Goal: Answer question/provide support

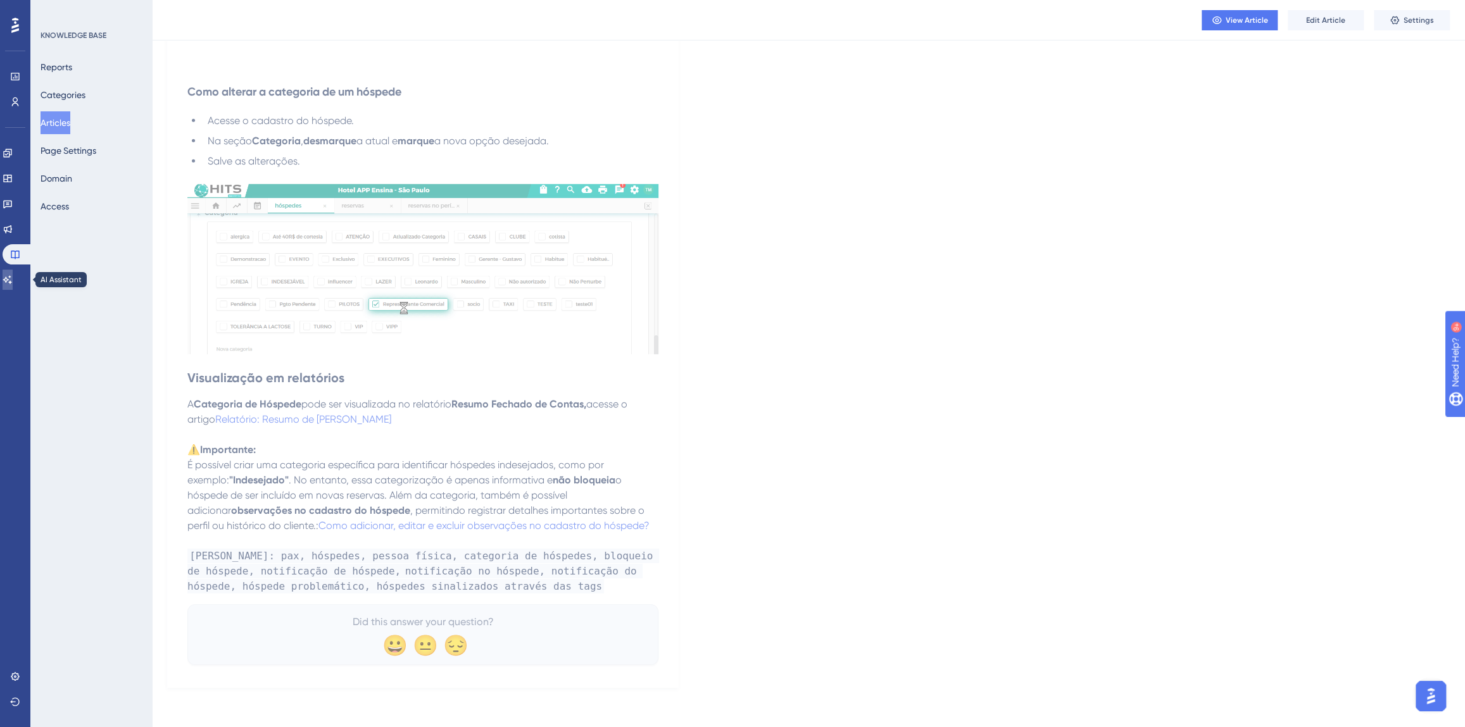
click at [13, 282] on icon at bounding box center [8, 280] width 10 height 10
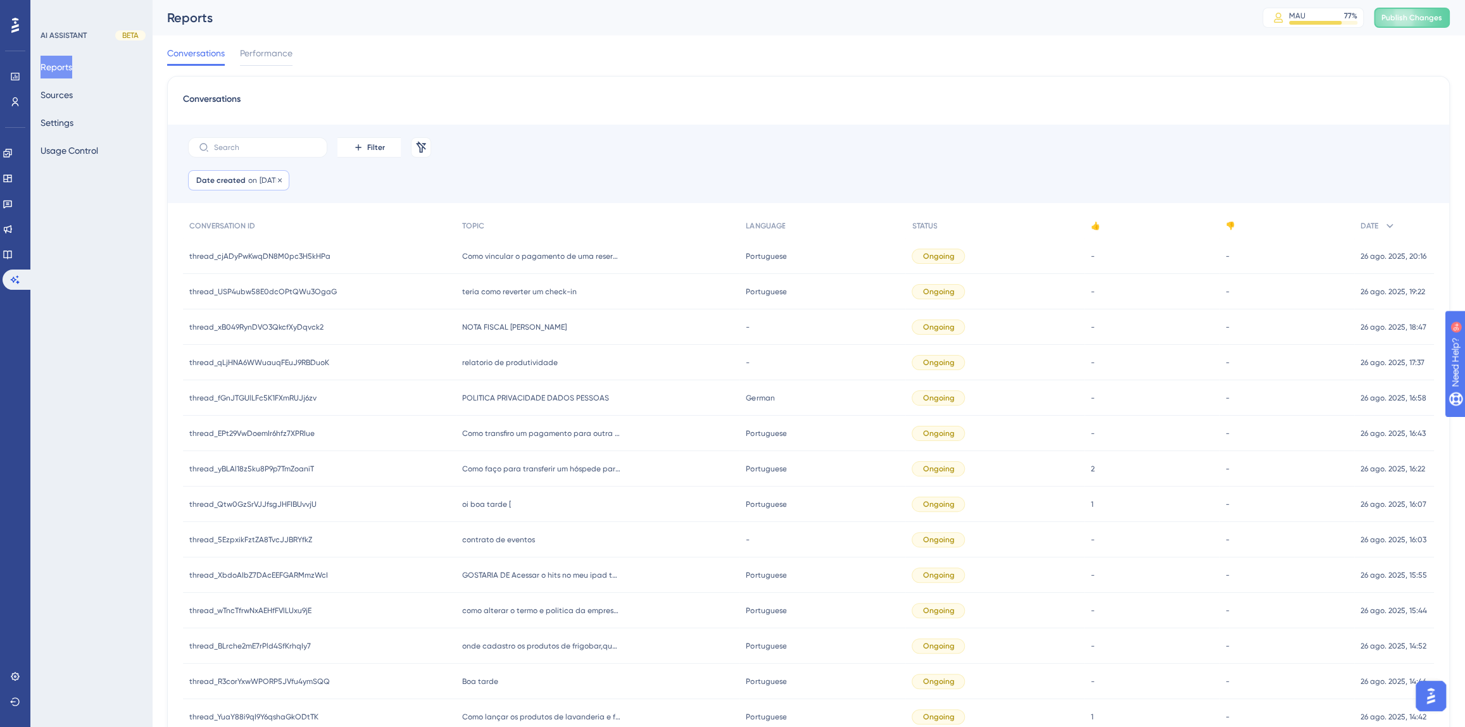
click at [264, 180] on span "[DATE]" at bounding box center [270, 180] width 22 height 10
click at [277, 458] on button "27" at bounding box center [277, 458] width 22 height 22
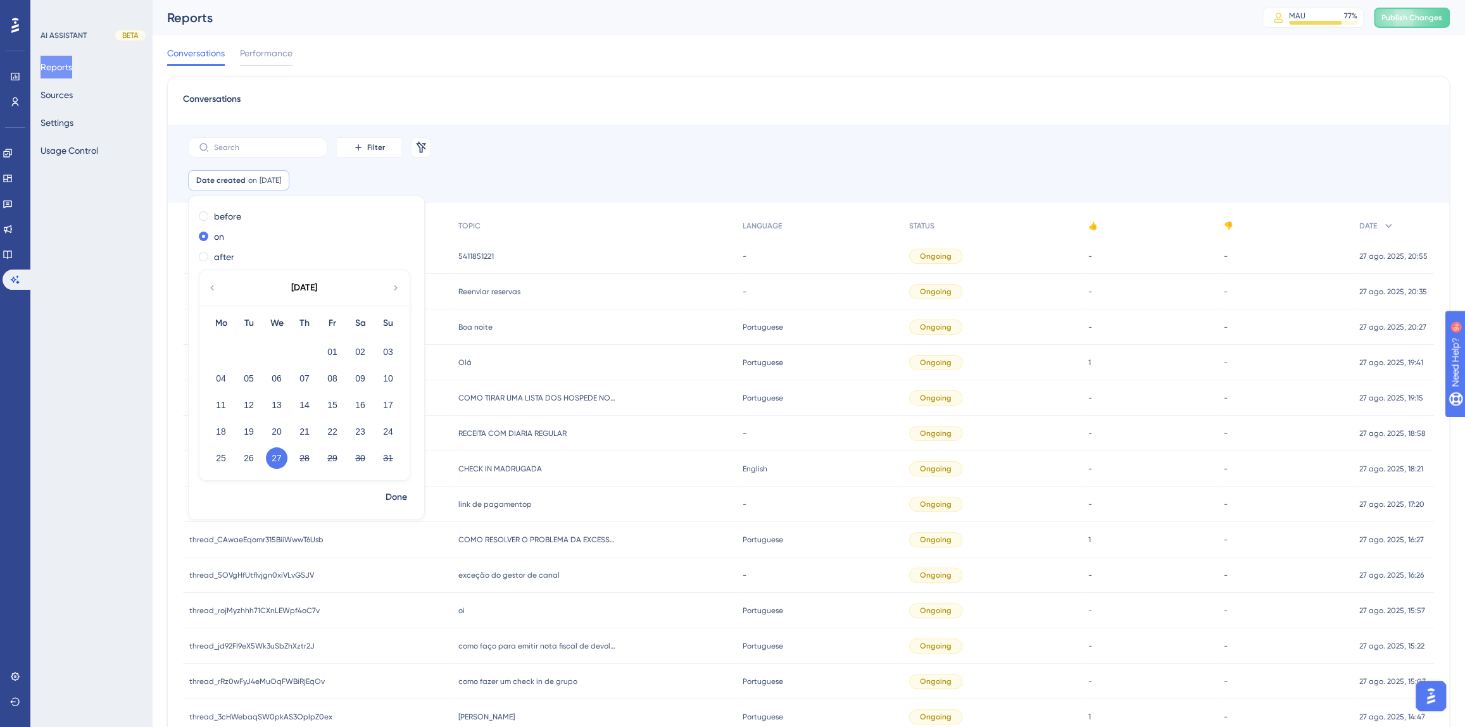
click at [608, 187] on div "Date created on [DATE] [DATE] Remove before on after [DATE] Mo Tu We Th Fr Sa S…" at bounding box center [808, 186] width 1281 height 33
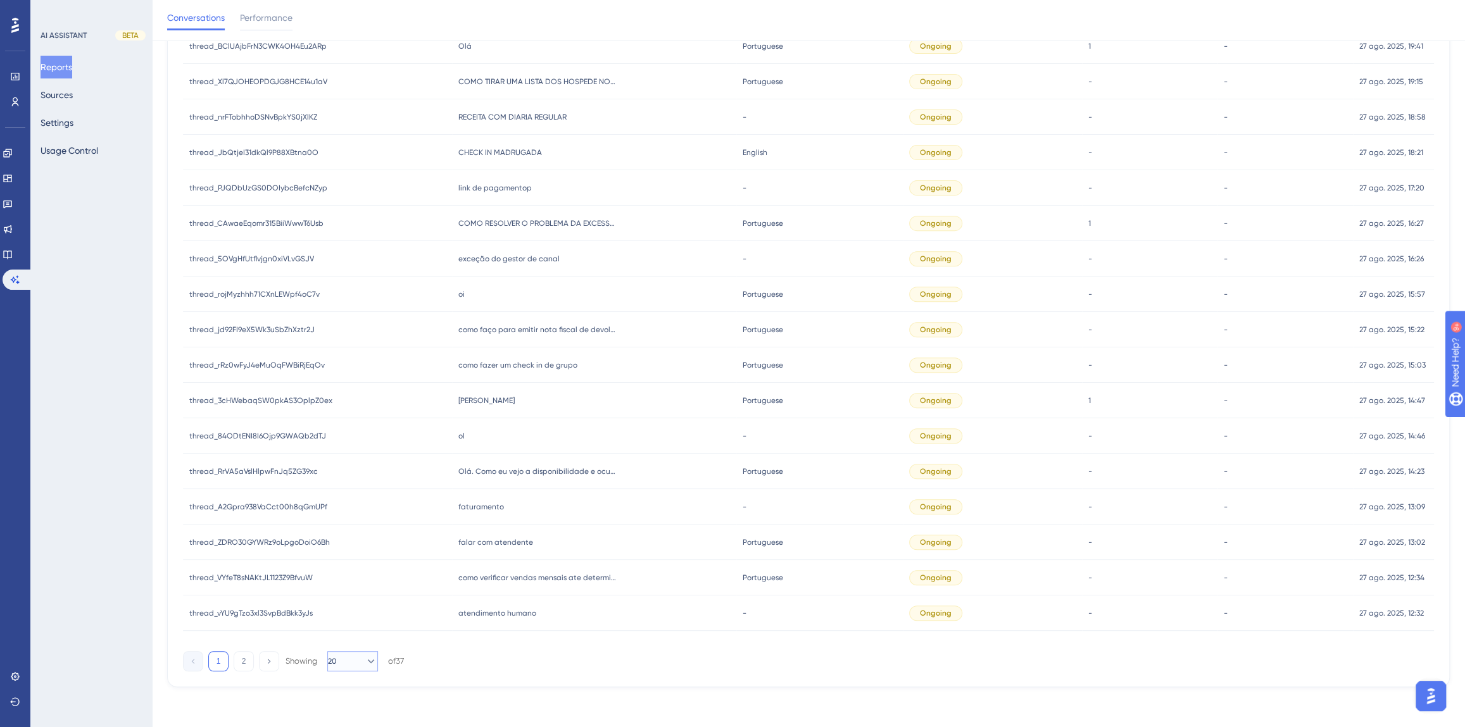
click at [329, 663] on button "20" at bounding box center [352, 661] width 51 height 20
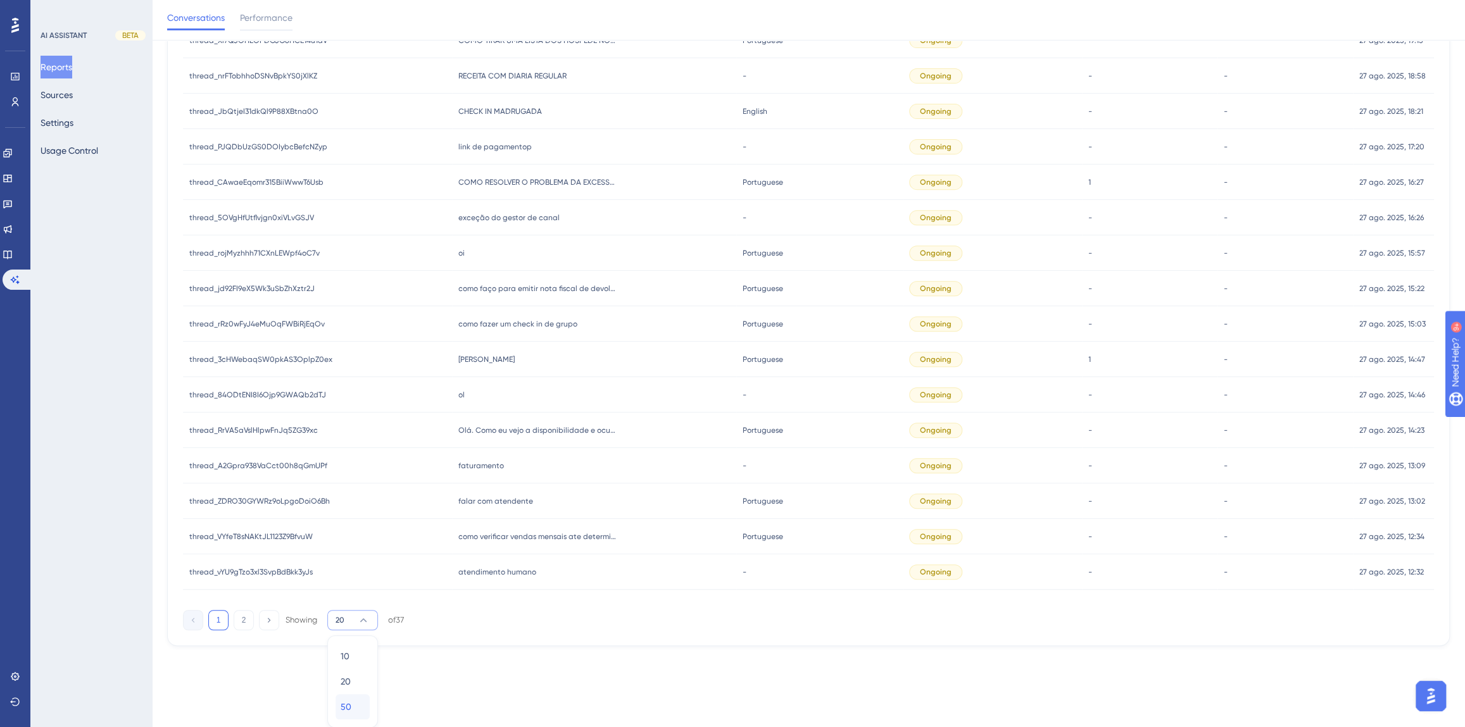
click at [351, 703] on span "50" at bounding box center [346, 706] width 11 height 15
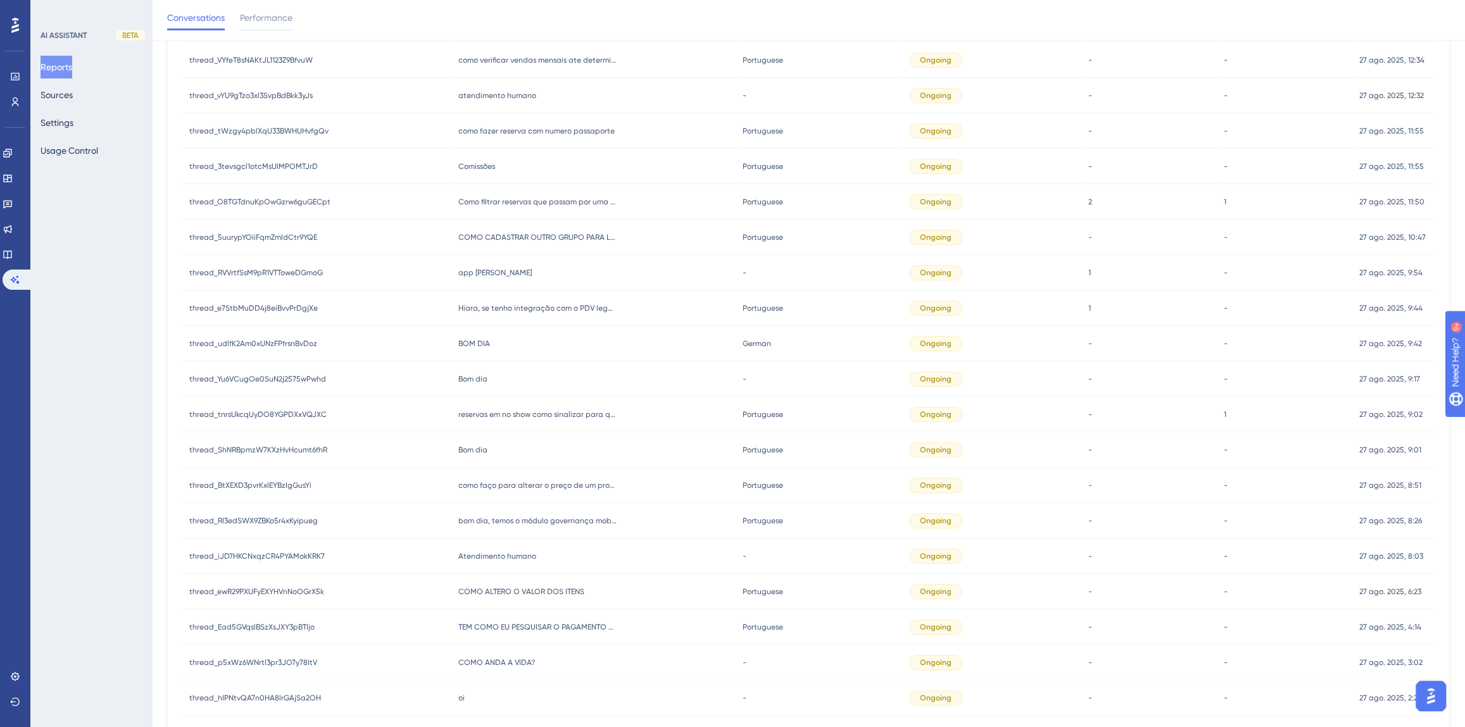
scroll to position [899, 0]
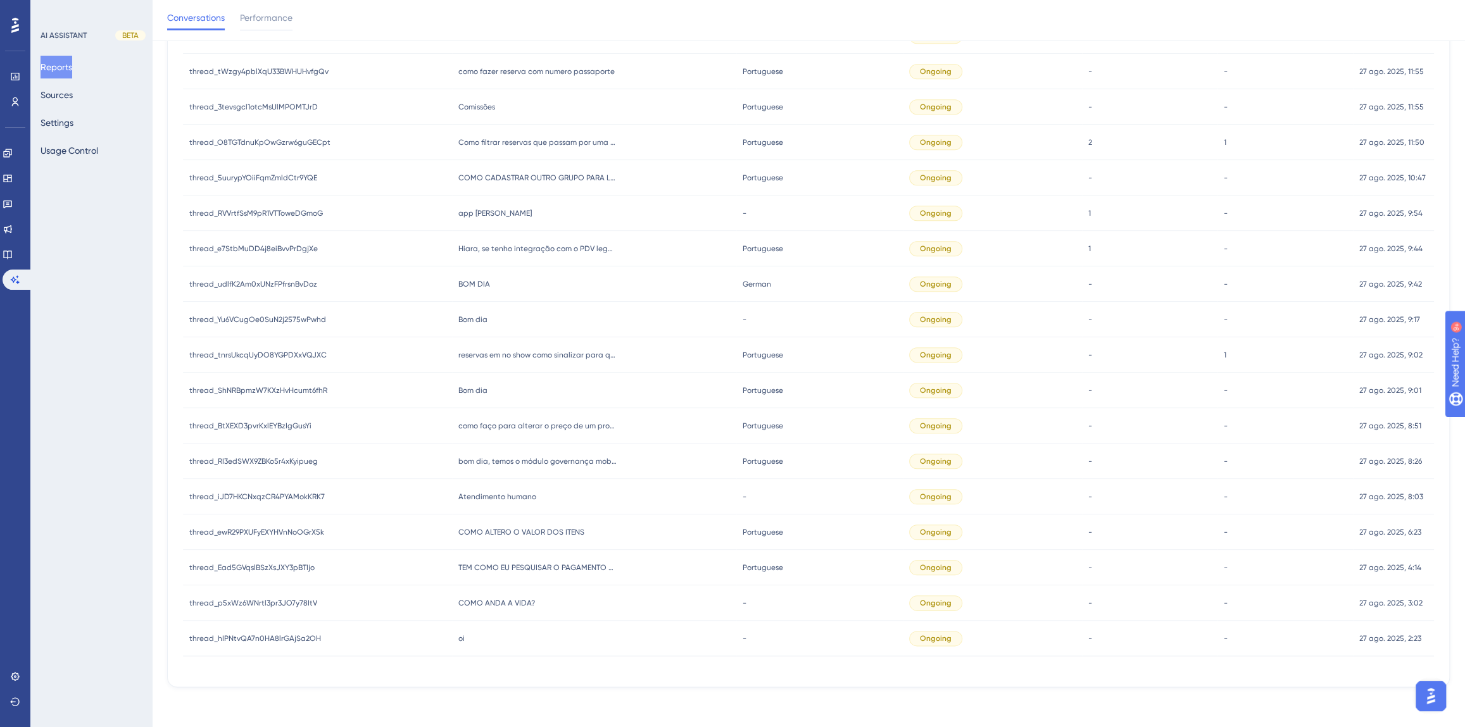
click at [476, 645] on div "oi oi" at bounding box center [594, 638] width 284 height 35
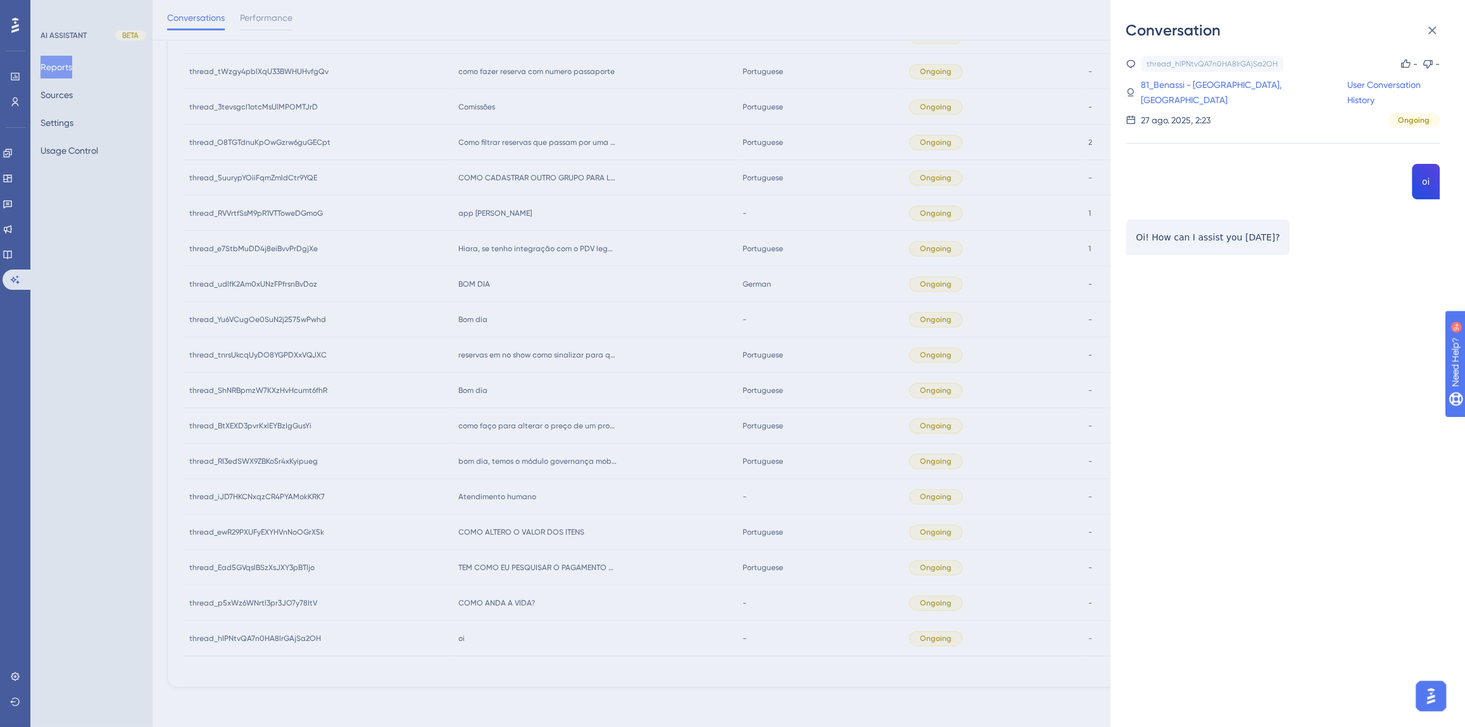
click at [492, 605] on div "Conversation thread_hIPNtvQA7n0HA8lrGAjSa2OH Copy - - 81_Benassi - [GEOGRAPHIC_…" at bounding box center [732, 363] width 1465 height 727
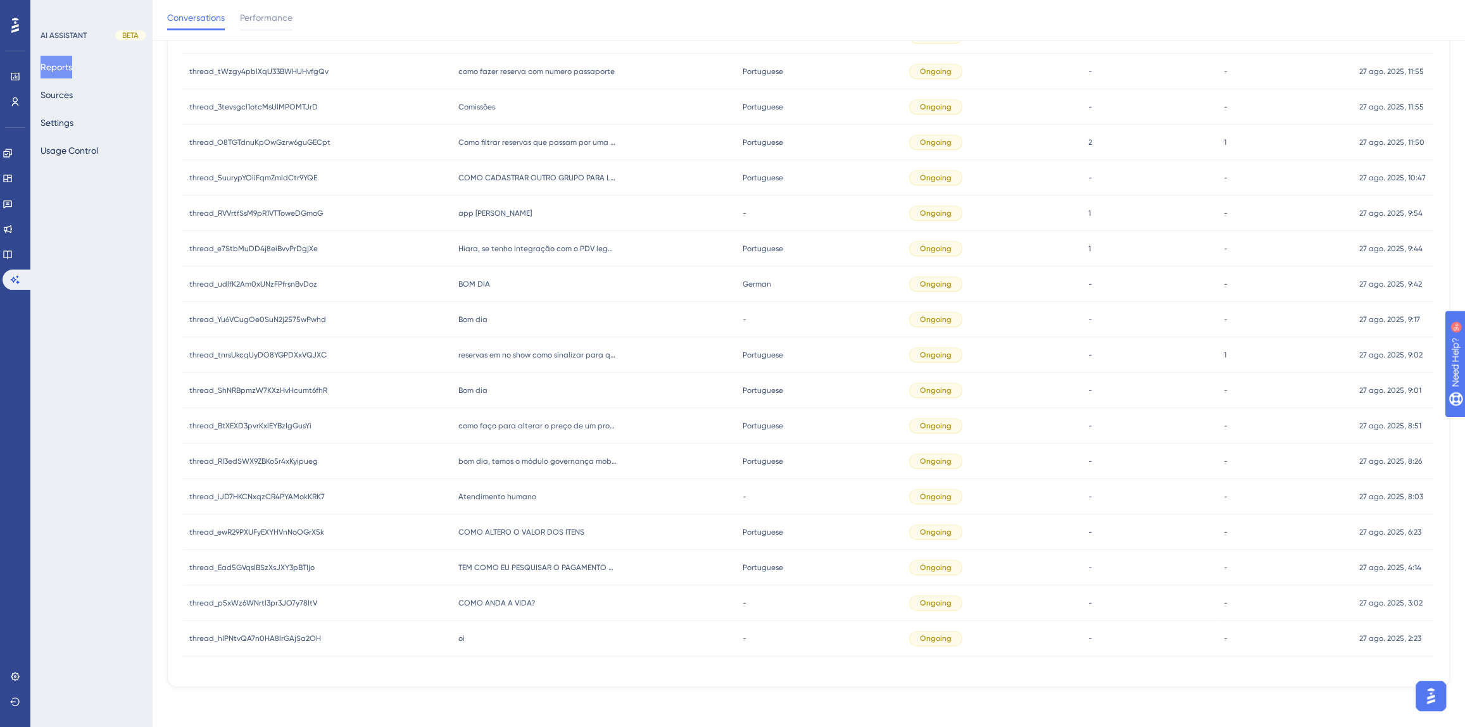
click at [487, 601] on span "COMO ANDA A VIDA?" at bounding box center [496, 603] width 77 height 10
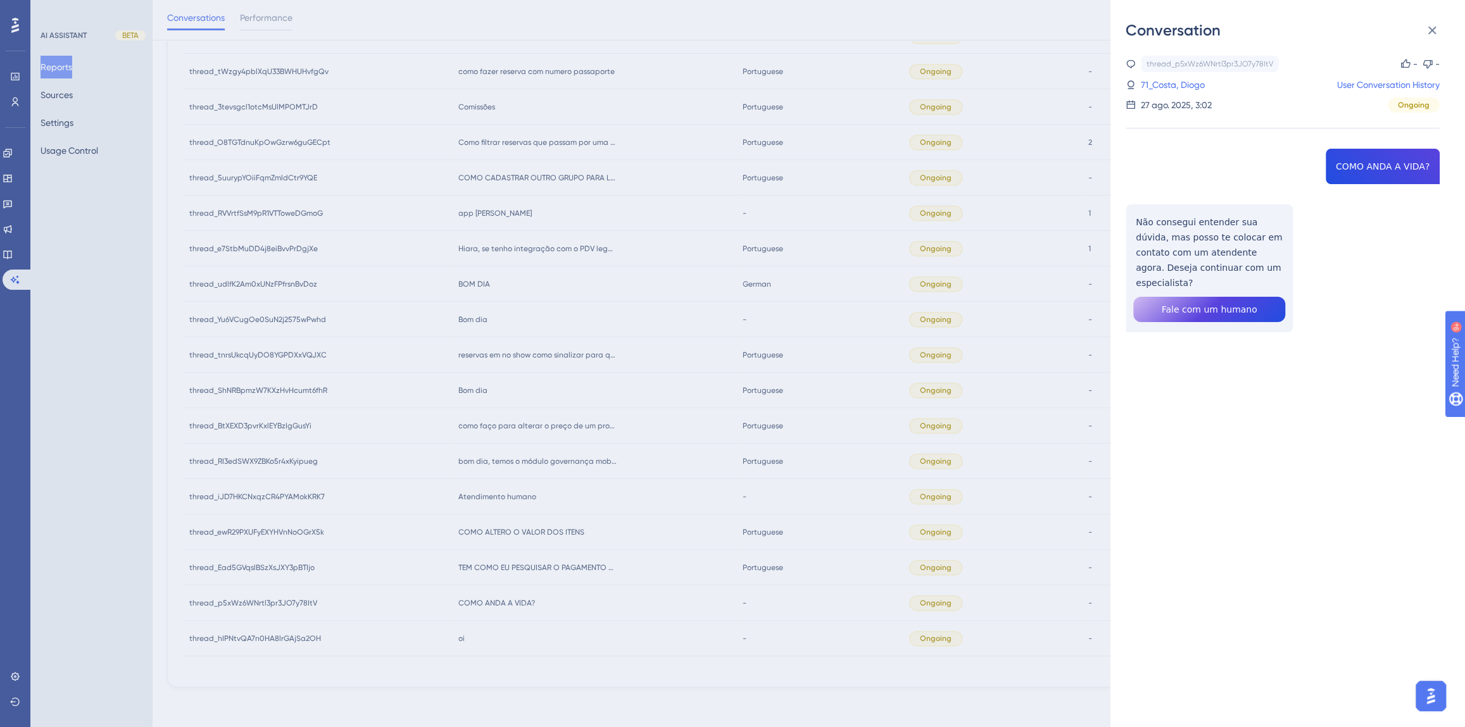
click at [510, 551] on div "Conversation thread_p5xWz6WNrtl3pr3JO7y78ItV Copy - - 71_Costa, Diogo User Conv…" at bounding box center [732, 363] width 1465 height 727
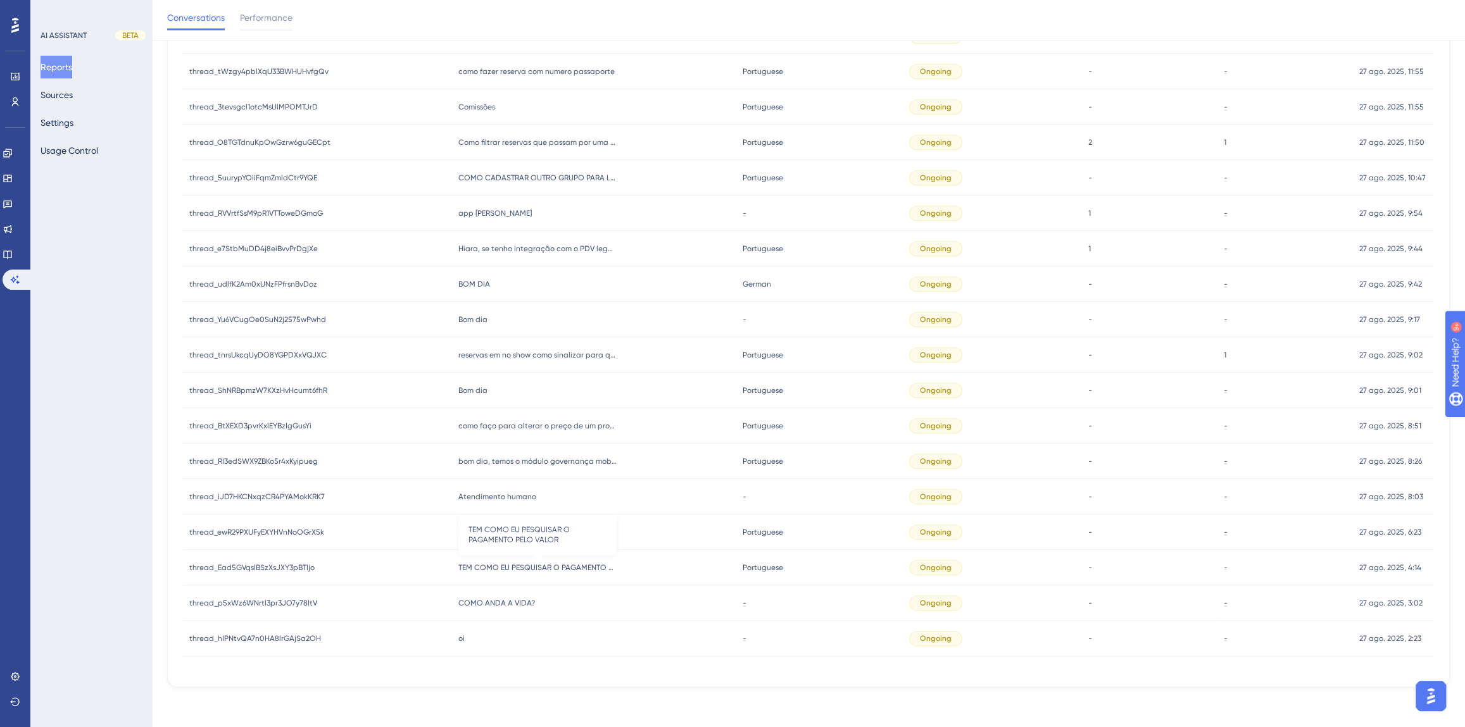
click at [506, 565] on span "TEM COMO EU PESQUISAR O PAGAMENTO PELO VALOR" at bounding box center [537, 568] width 158 height 10
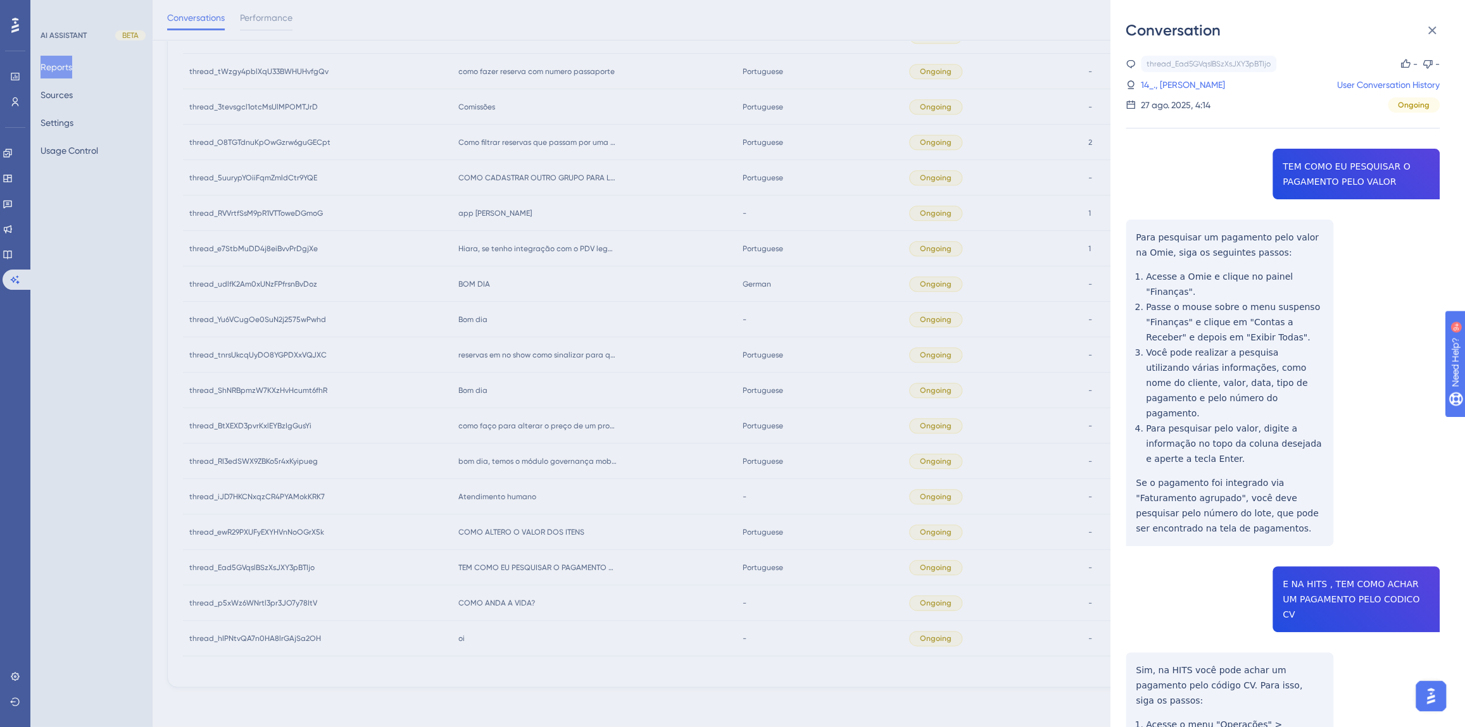
click at [1349, 187] on div "thread_Ead5GVqslBSzXsJXY3pBTIjo Copy - - 14_., [PERSON_NAME] User Conversation …" at bounding box center [1282, 504] width 314 height 897
copy span "TEM COMO EU PESQUISAR O PAGAMENTO PELO VALOR"
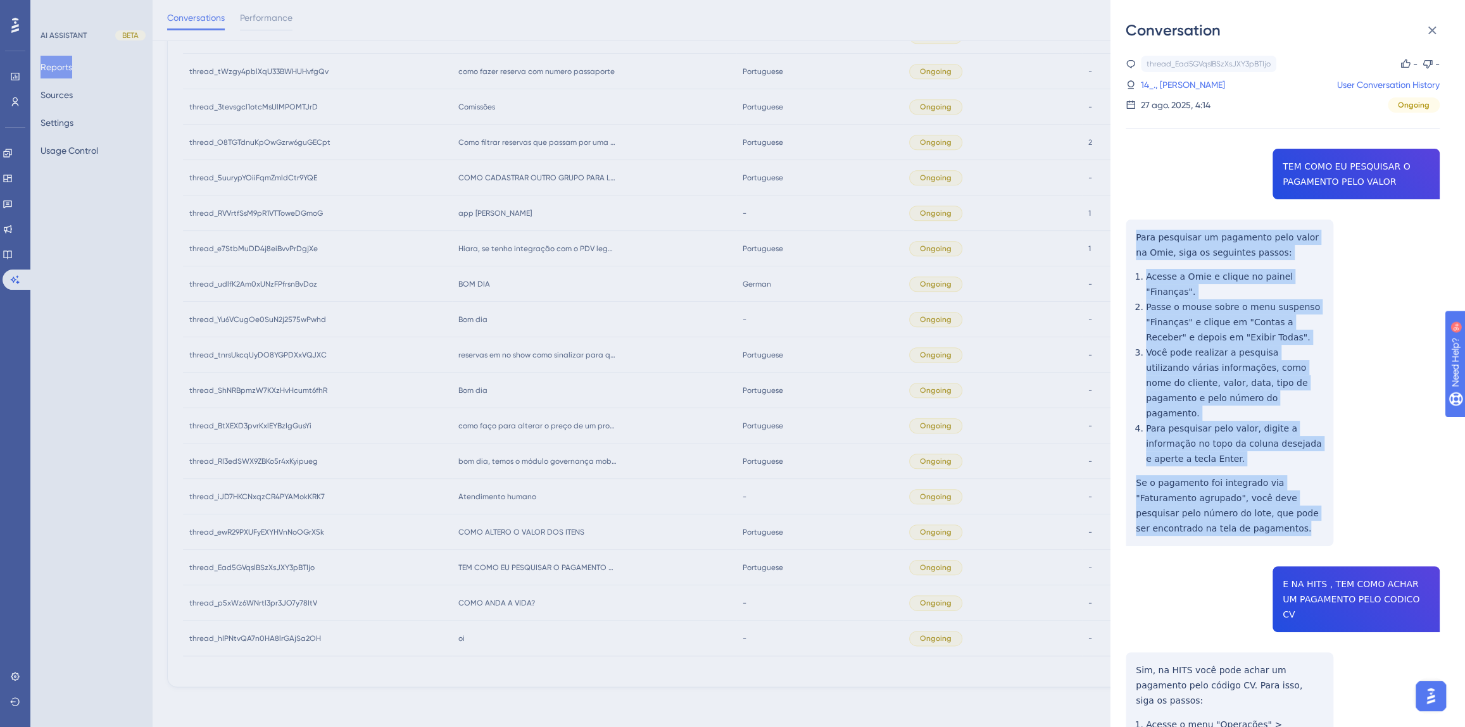
drag, startPoint x: 1229, startPoint y: 500, endPoint x: 1134, endPoint y: 234, distance: 282.5
click at [1134, 234] on div "thread_Ead5GVqslBSzXsJXY3pBTIjo Copy - - 14_., [PERSON_NAME] User Conversation …" at bounding box center [1282, 504] width 314 height 897
copy div "Para pesquisar um pagamento pelo valor na Omie, siga os seguintes passos: Acess…"
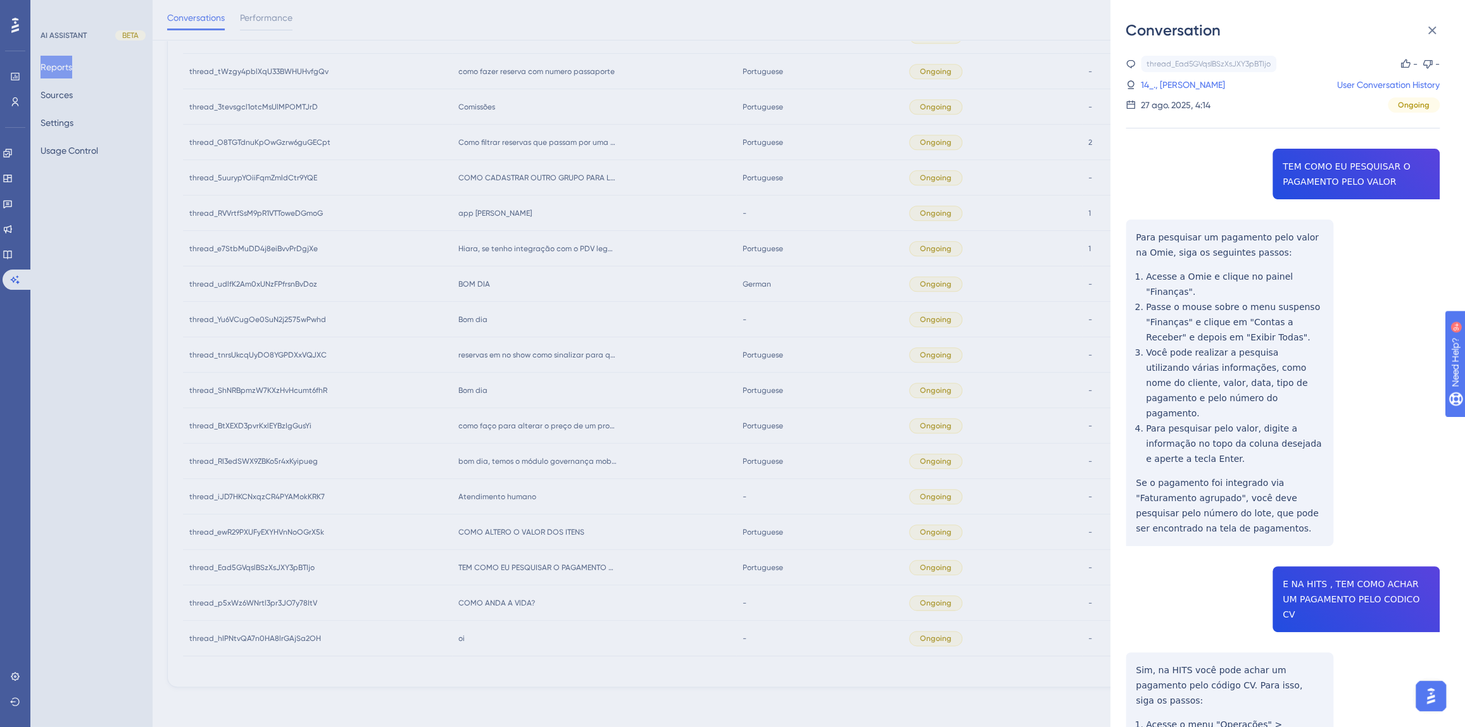
click at [1315, 562] on div "thread_Ead5GVqslBSzXsJXY3pBTIjo Copy - - 14_., [PERSON_NAME] User Conversation …" at bounding box center [1282, 504] width 314 height 897
copy span "E NA HITS , TEM COMO ACHAR UM PAGAMENTO PELO CODICO CV"
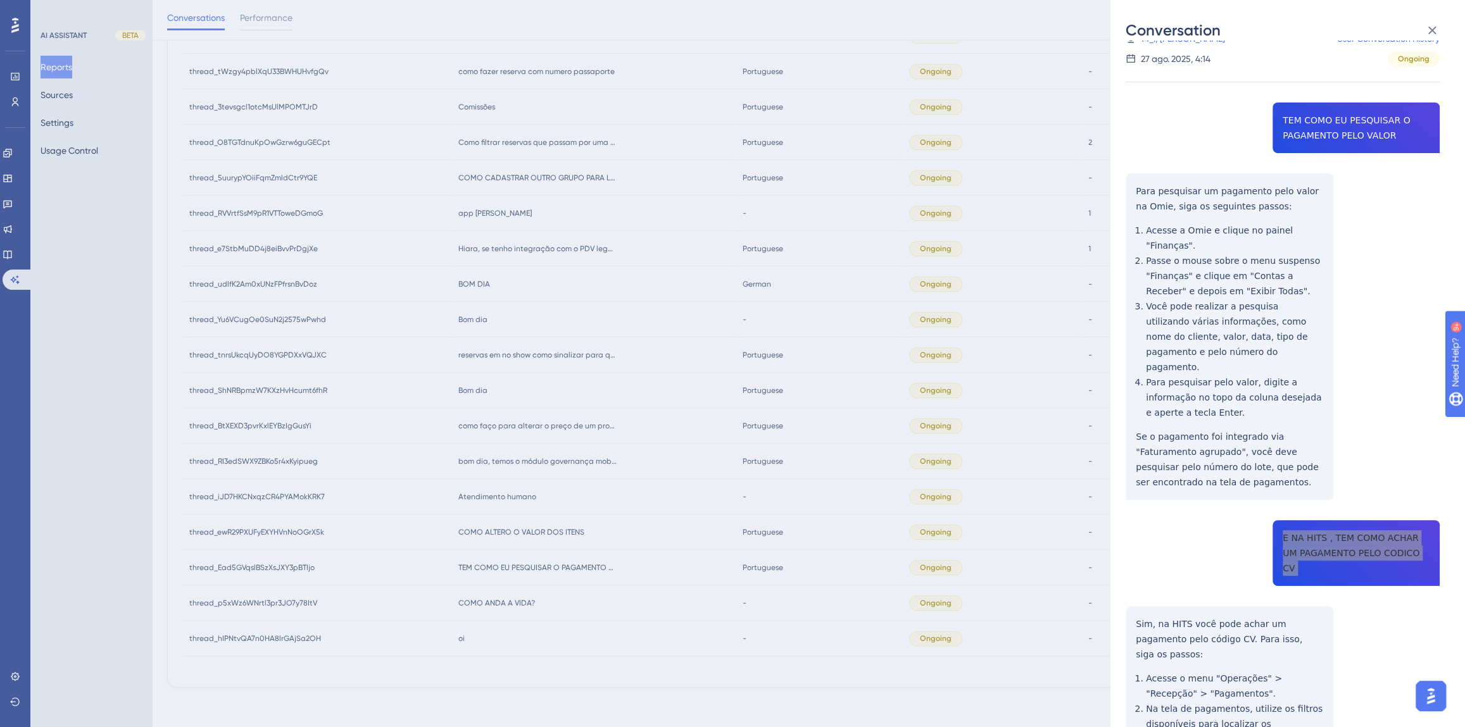
scroll to position [155, 0]
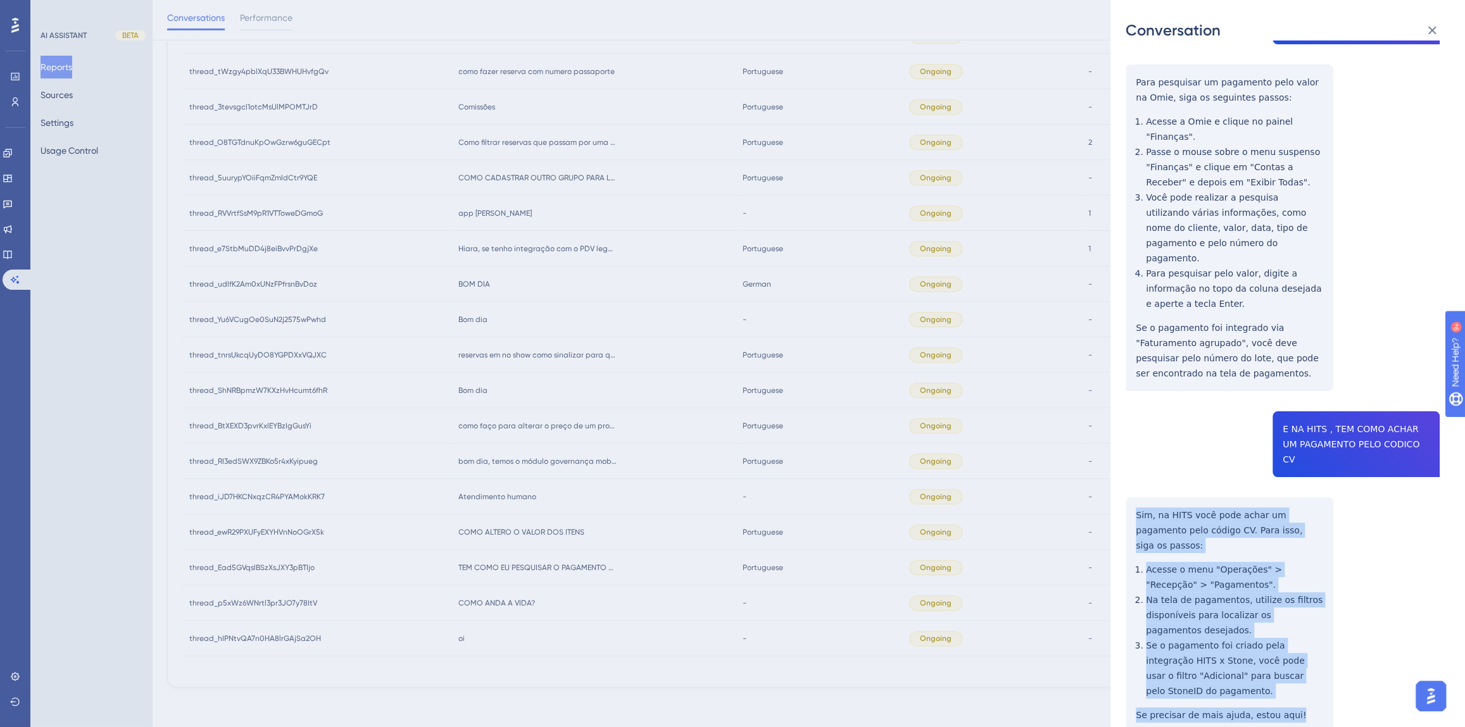
drag, startPoint x: 1296, startPoint y: 658, endPoint x: 1134, endPoint y: 458, distance: 257.8
click at [1134, 458] on div "thread_Ead5GVqslBSzXsJXY3pBTIjo Copy - - 14_., [PERSON_NAME] User Conversation …" at bounding box center [1282, 349] width 314 height 897
copy div "Sim, na HITS você pode achar um pagamento pelo código CV. Para isso, siga os pa…"
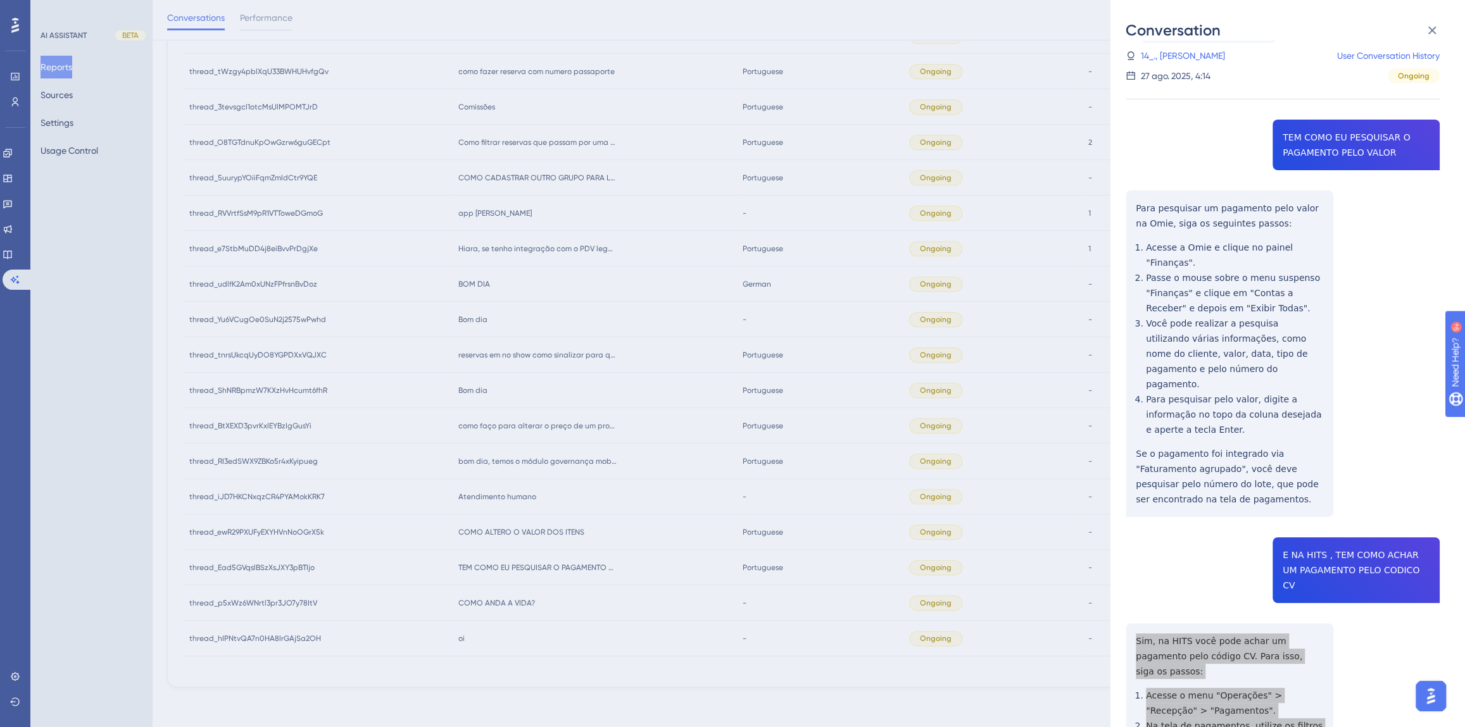
scroll to position [0, 0]
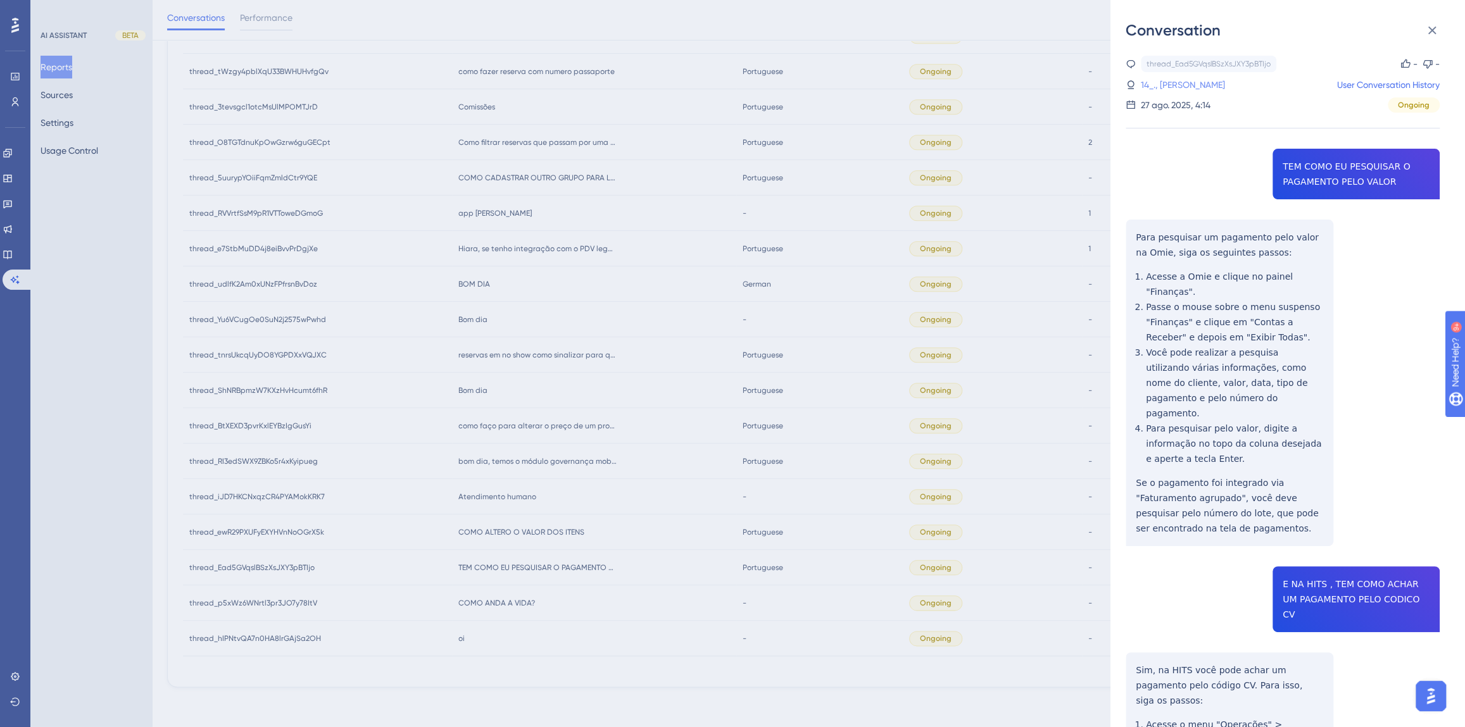
click at [1225, 83] on link "14_., [PERSON_NAME]" at bounding box center [1183, 84] width 84 height 15
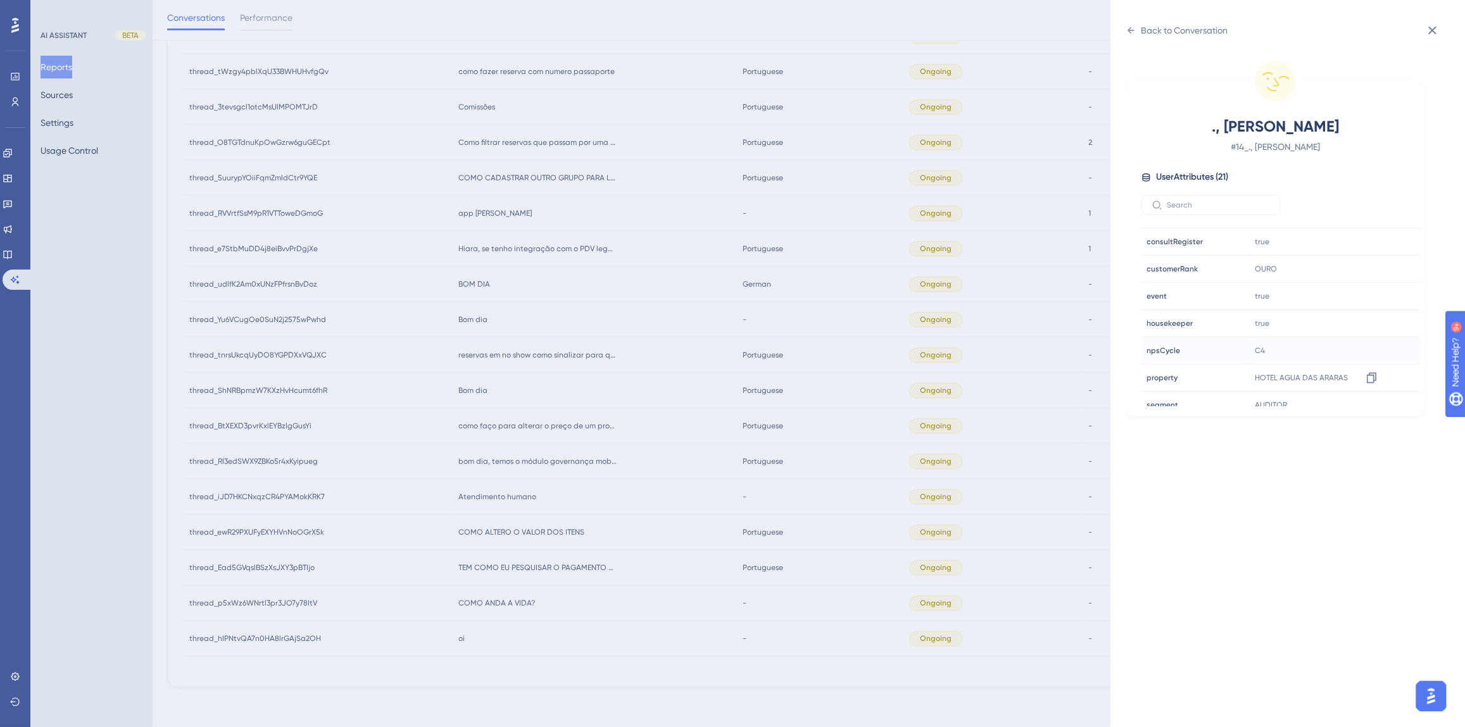
scroll to position [345, 0]
click at [1367, 345] on icon at bounding box center [1371, 351] width 13 height 13
click at [517, 563] on div "Back to Conversation ., [PERSON_NAME] # 14_., [PERSON_NAME] User Attributes ( 2…" at bounding box center [732, 363] width 1465 height 727
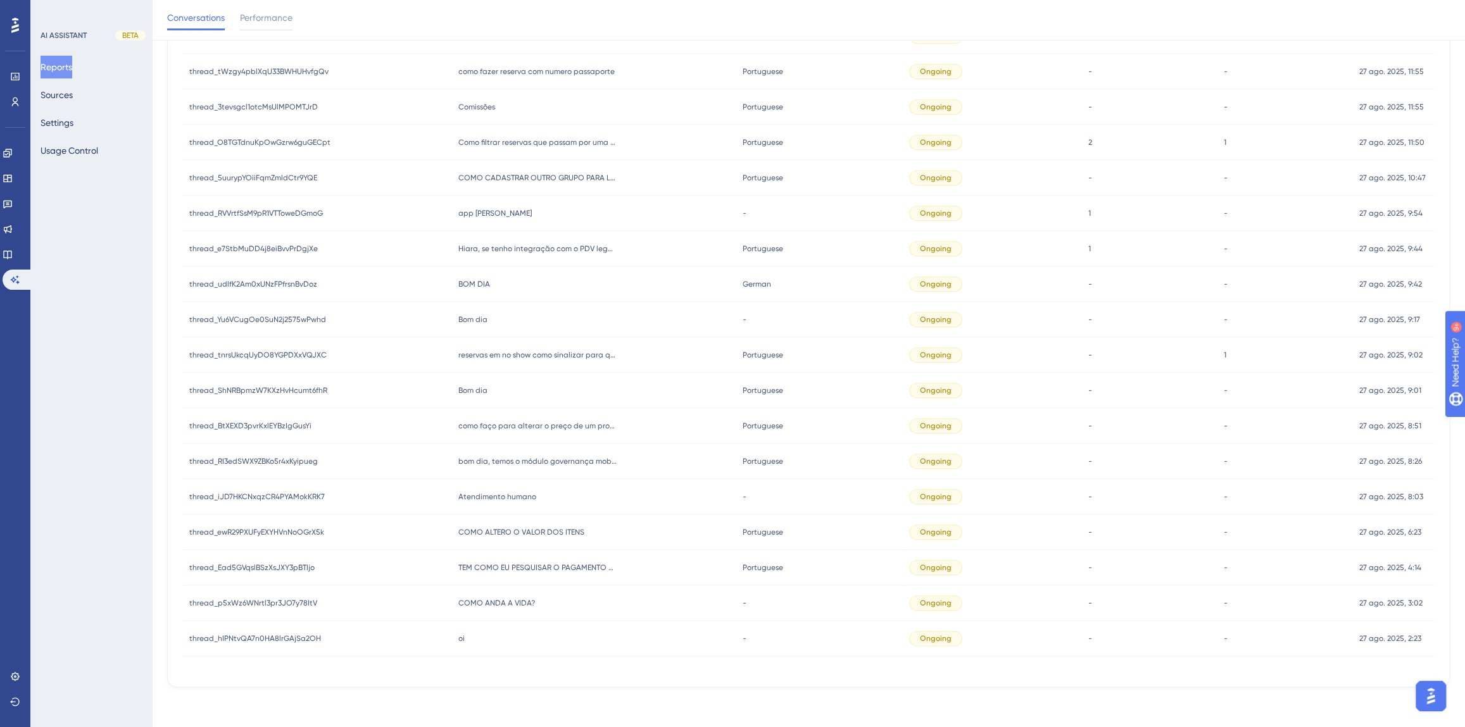
click at [527, 534] on span "COMO ALTERO O VALOR DOS ITENS" at bounding box center [521, 532] width 126 height 10
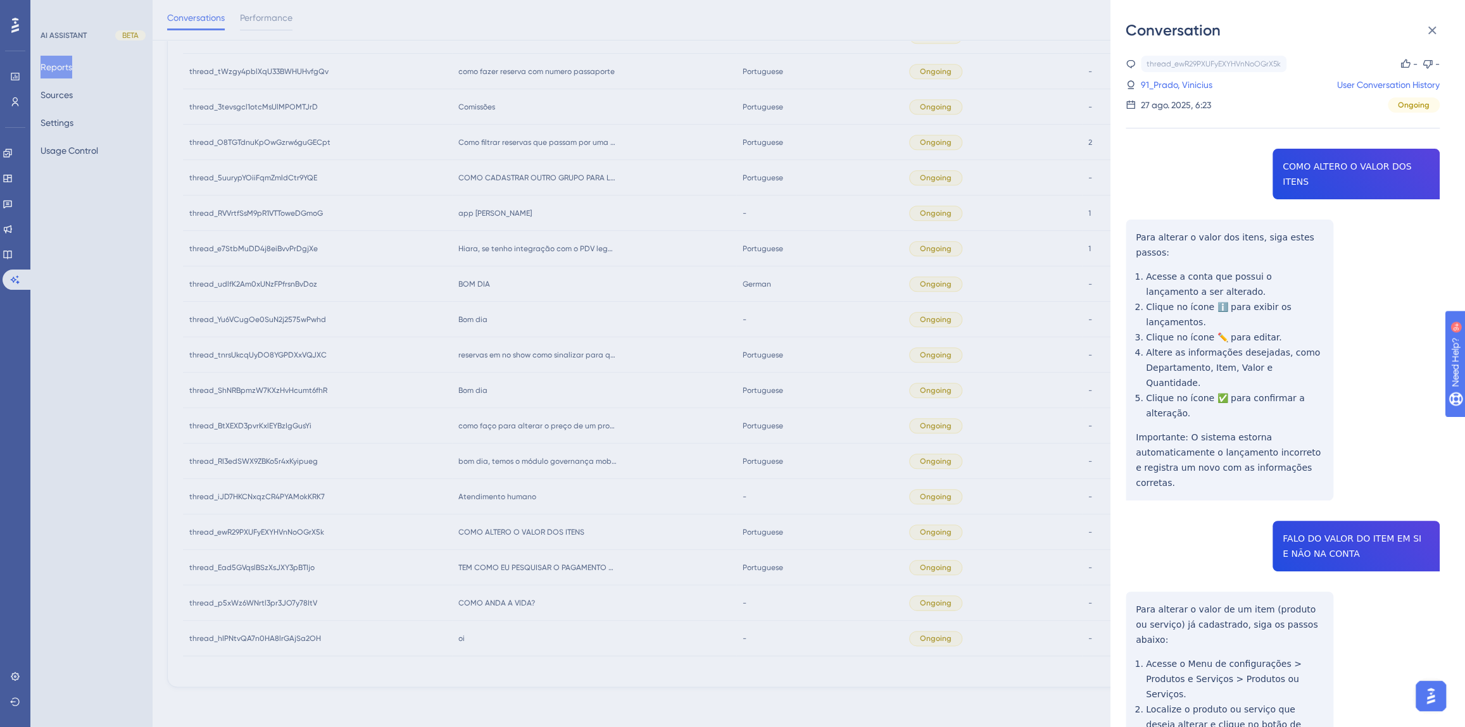
click at [1328, 165] on div "thread_ewR29PXUFyEXYHVnNoOGrX5k Copy - - 91_Prado, Vinicius User Conversation H…" at bounding box center [1282, 497] width 314 height 882
click at [1327, 165] on div "thread_ewR29PXUFyEXYHVnNoOGrX5k Copy - - 91_Prado, Vinicius User Conversation H…" at bounding box center [1282, 497] width 314 height 882
copy span "COMO ALTERO O VALOR DOS ITENS"
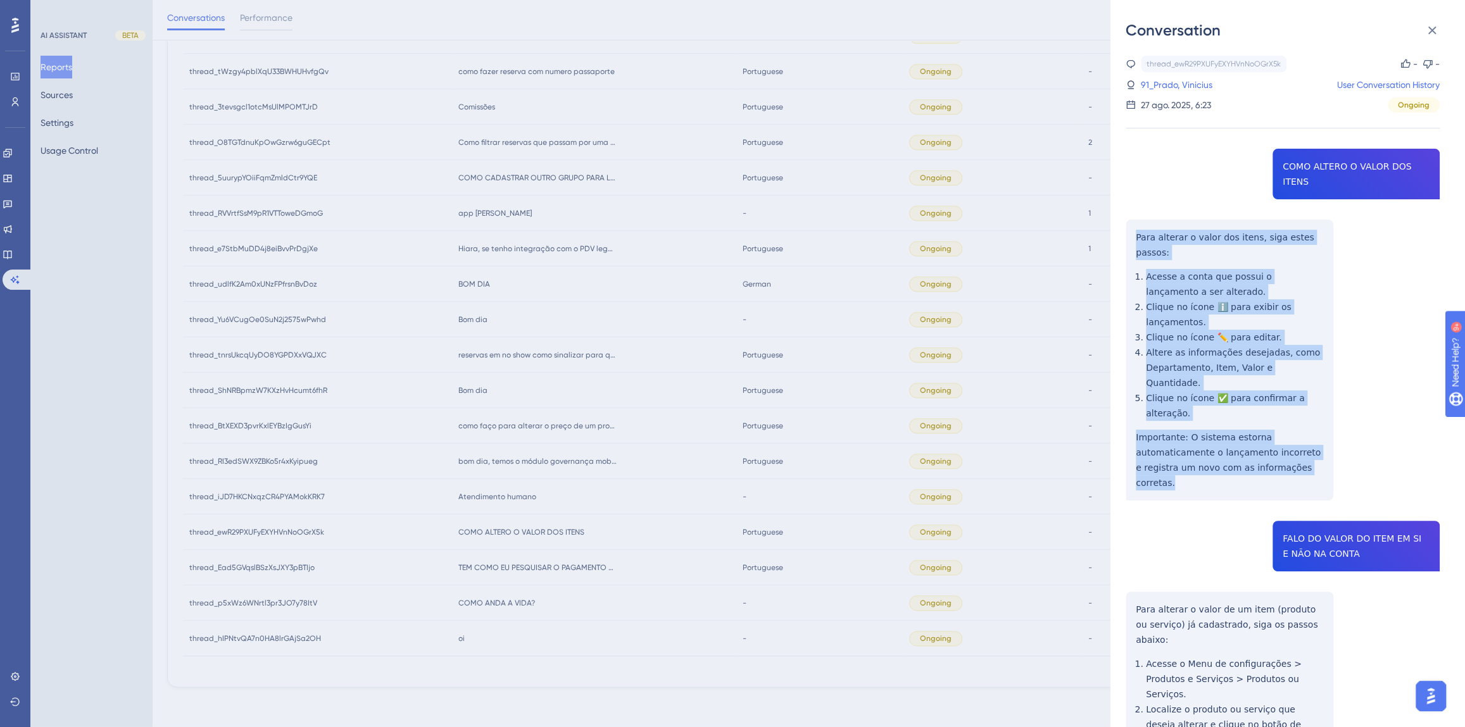
drag, startPoint x: 1317, startPoint y: 422, endPoint x: 1132, endPoint y: 228, distance: 267.7
click at [1132, 228] on div "thread_ewR29PXUFyEXYHVnNoOGrX5k Copy - - 91_Prado, Vinicius User Conversation H…" at bounding box center [1282, 497] width 314 height 882
copy div "Para alterar o valor dos itens, siga estes passos: Acesse a conta que possui o …"
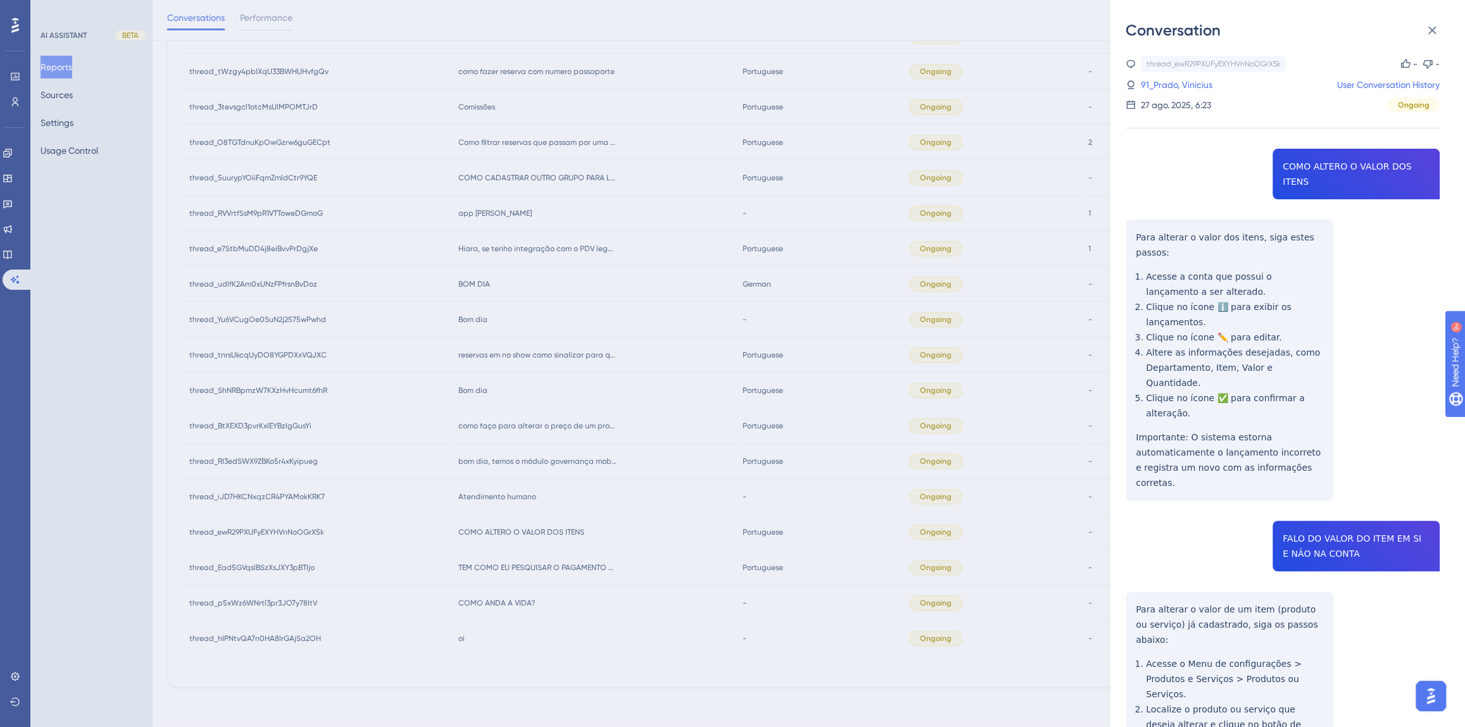
click at [1306, 474] on div "thread_ewR29PXUFyEXYHVnNoOGrX5k Copy - - 91_Prado, Vinicius User Conversation H…" at bounding box center [1282, 497] width 314 height 882
copy span "FALO DO VALOR DO ITEM EM SI E NÃO NA CONTA"
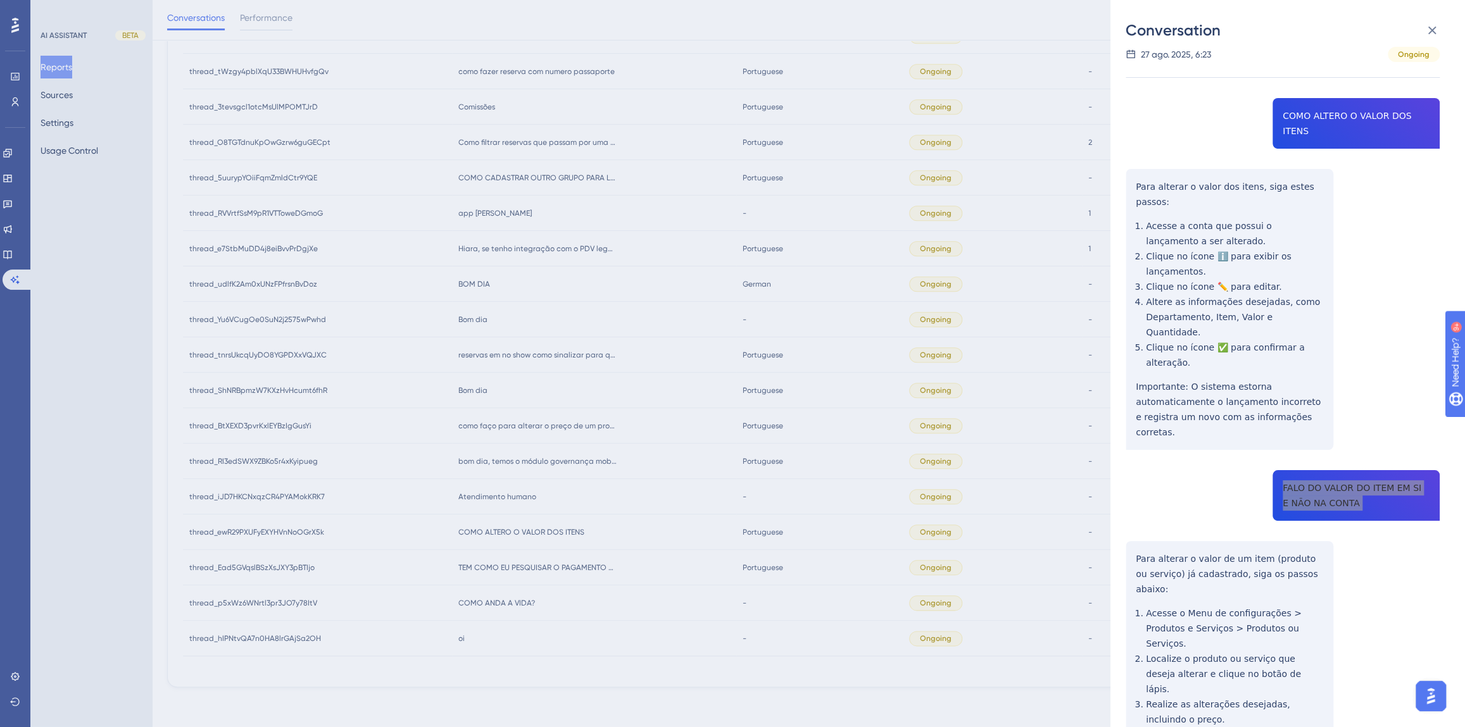
scroll to position [95, 0]
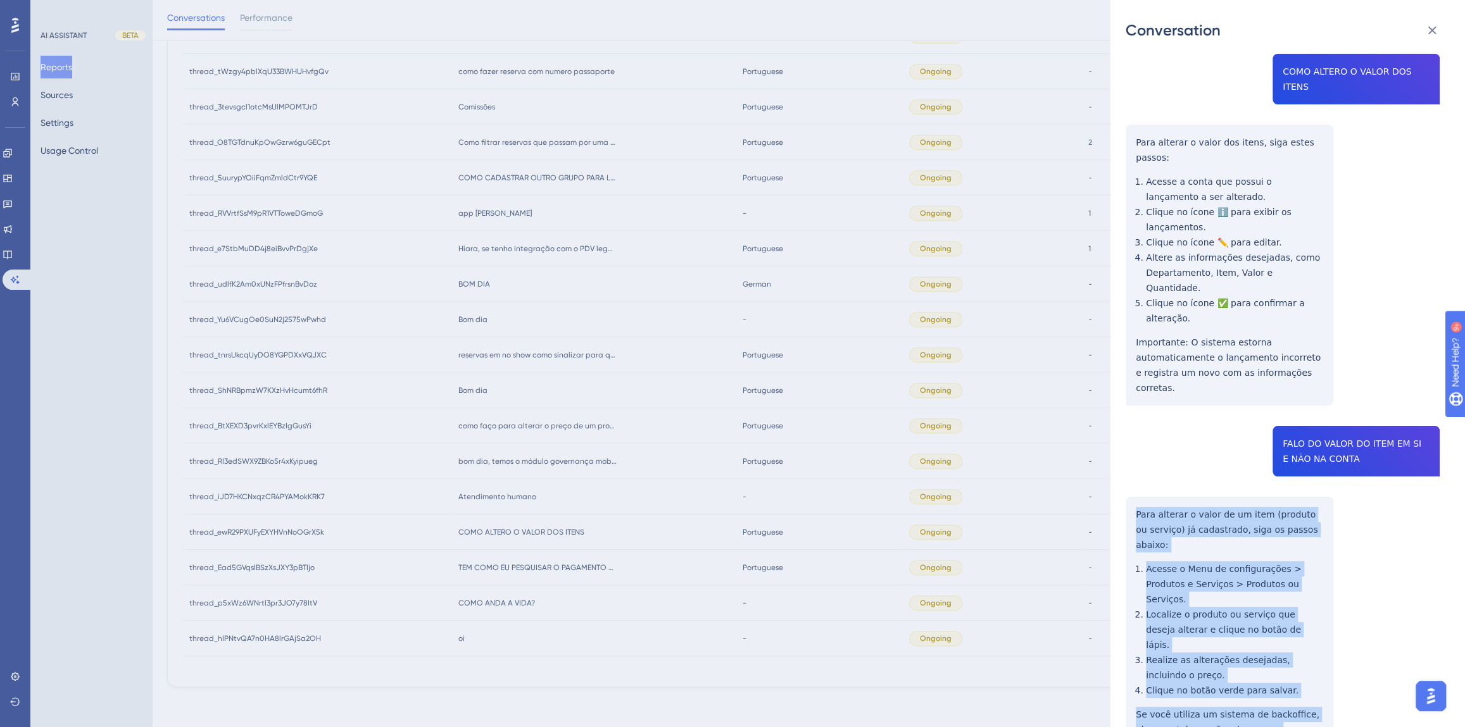
drag, startPoint x: 1194, startPoint y: 654, endPoint x: 1132, endPoint y: 447, distance: 216.1
click at [1132, 447] on div "thread_ewR29PXUFyEXYHVnNoOGrX5k Copy - - 91_Prado, Vinicius User Conversation H…" at bounding box center [1282, 402] width 314 height 882
copy div "Para alterar o valor de um item (produto ou serviço) já cadastrado, siga os pas…"
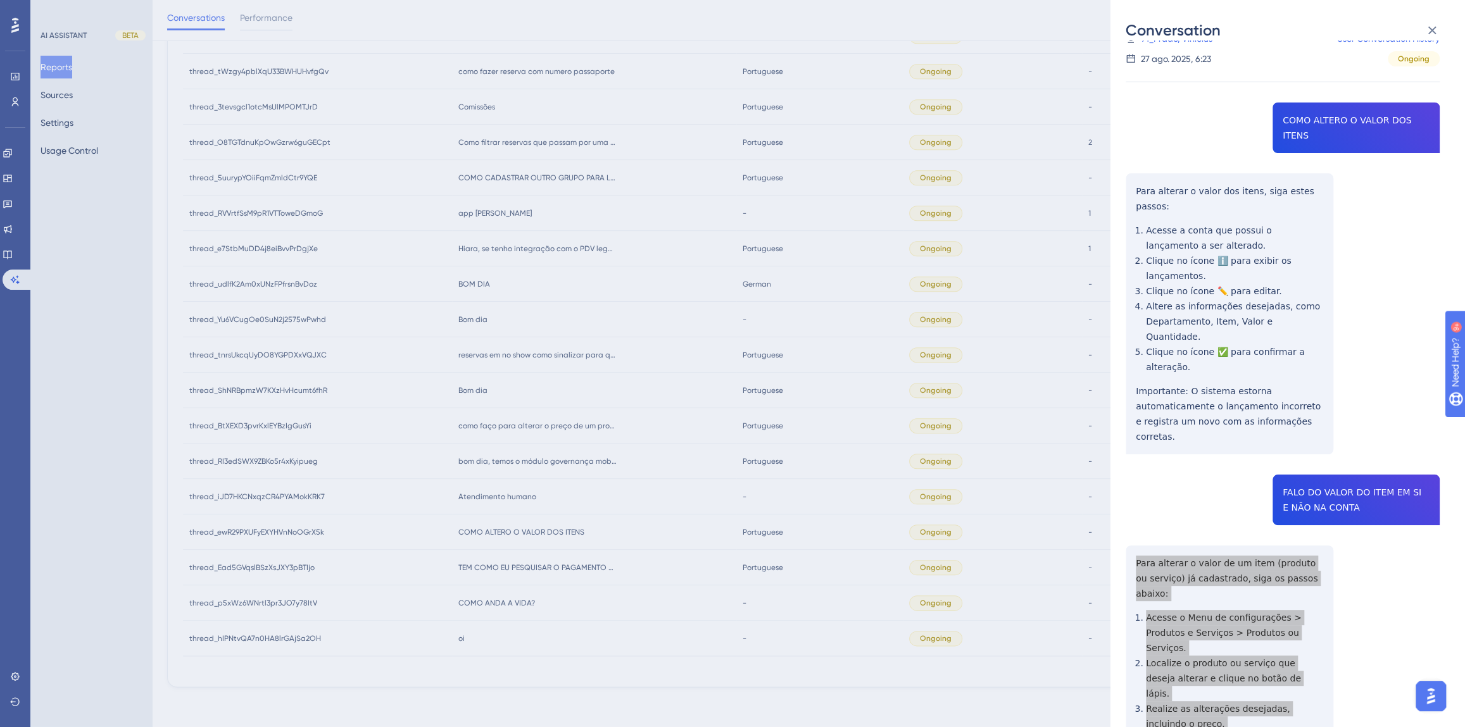
scroll to position [0, 0]
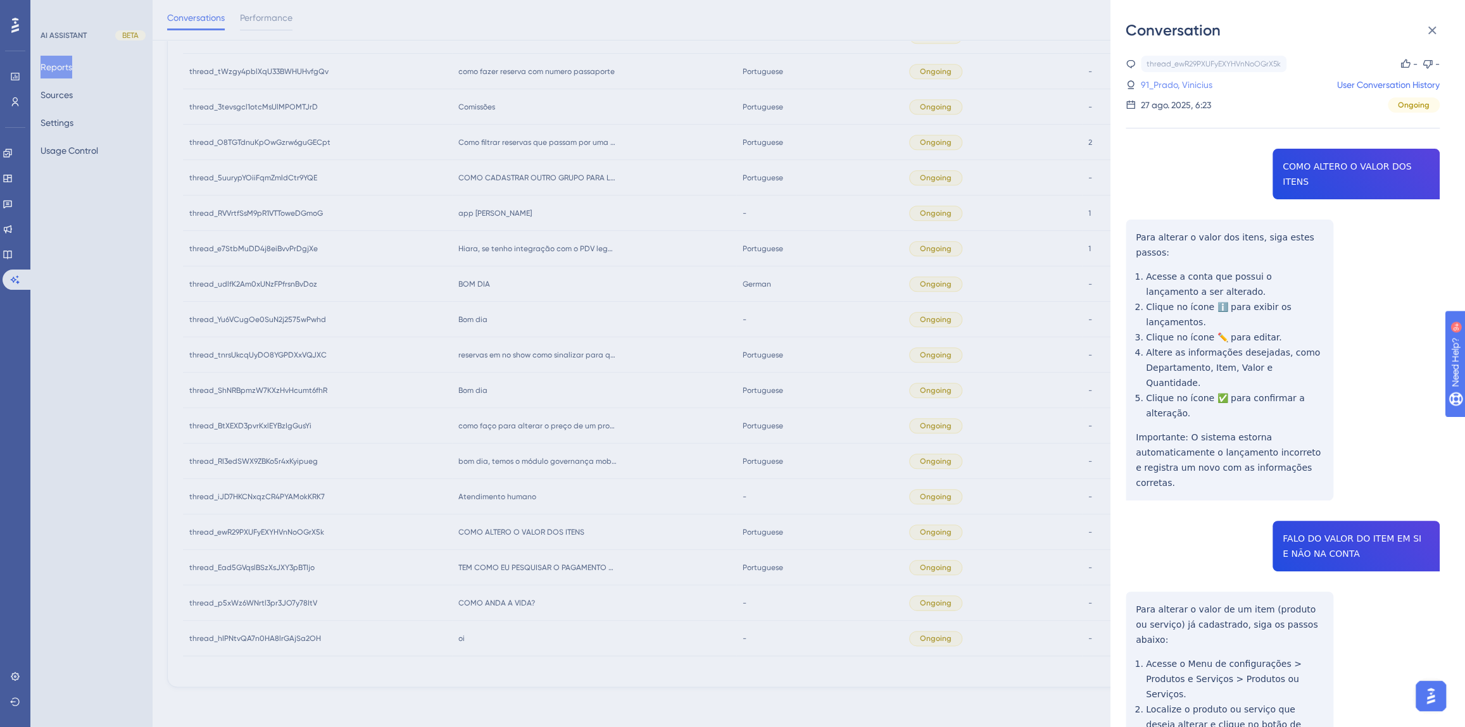
click at [1203, 89] on link "91_Prado, Vinicius" at bounding box center [1177, 84] width 72 height 15
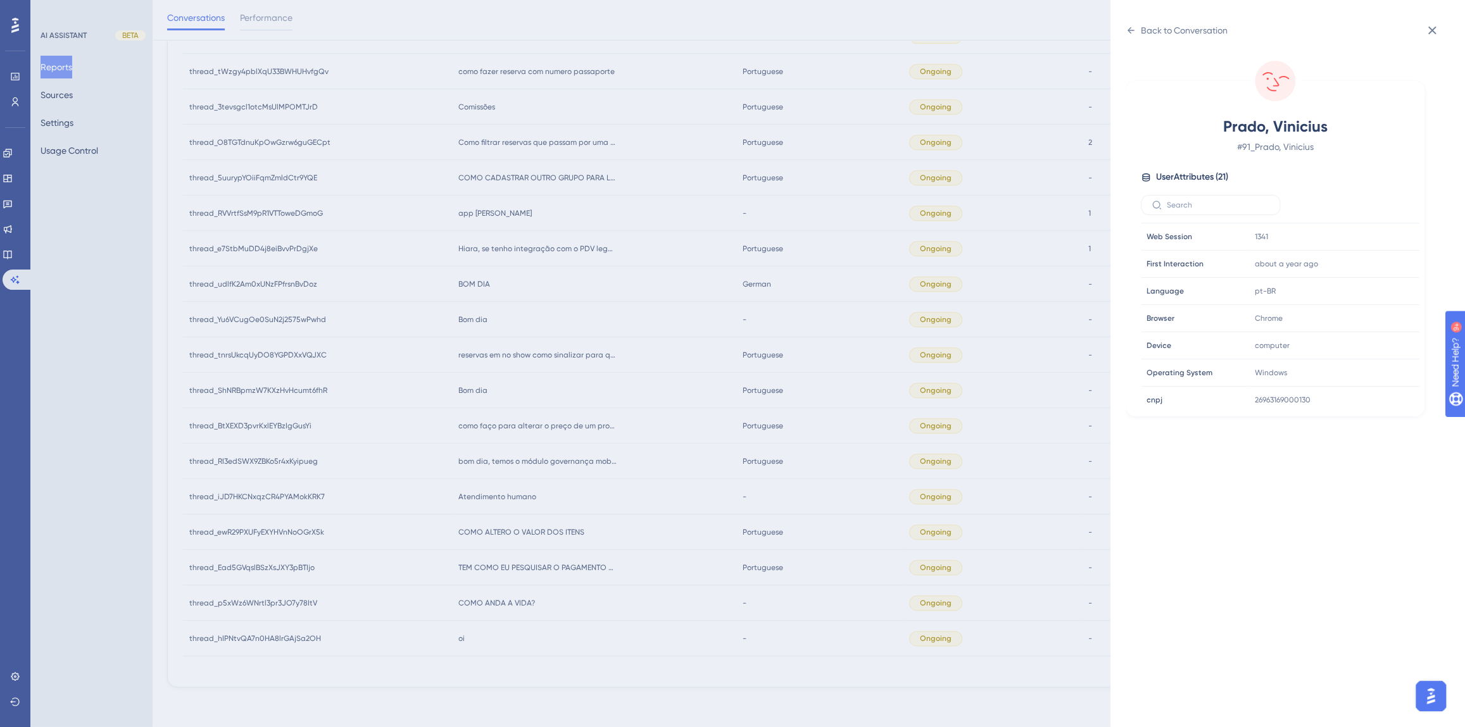
scroll to position [287, 0]
click at [1368, 351] on icon at bounding box center [1371, 354] width 13 height 13
click at [1372, 346] on icon at bounding box center [1370, 351] width 9 height 11
click at [513, 494] on div "Back to Conversation Prado, Vinicius # 91_Prado, Vinicius User Attributes ( 21 …" at bounding box center [732, 363] width 1465 height 727
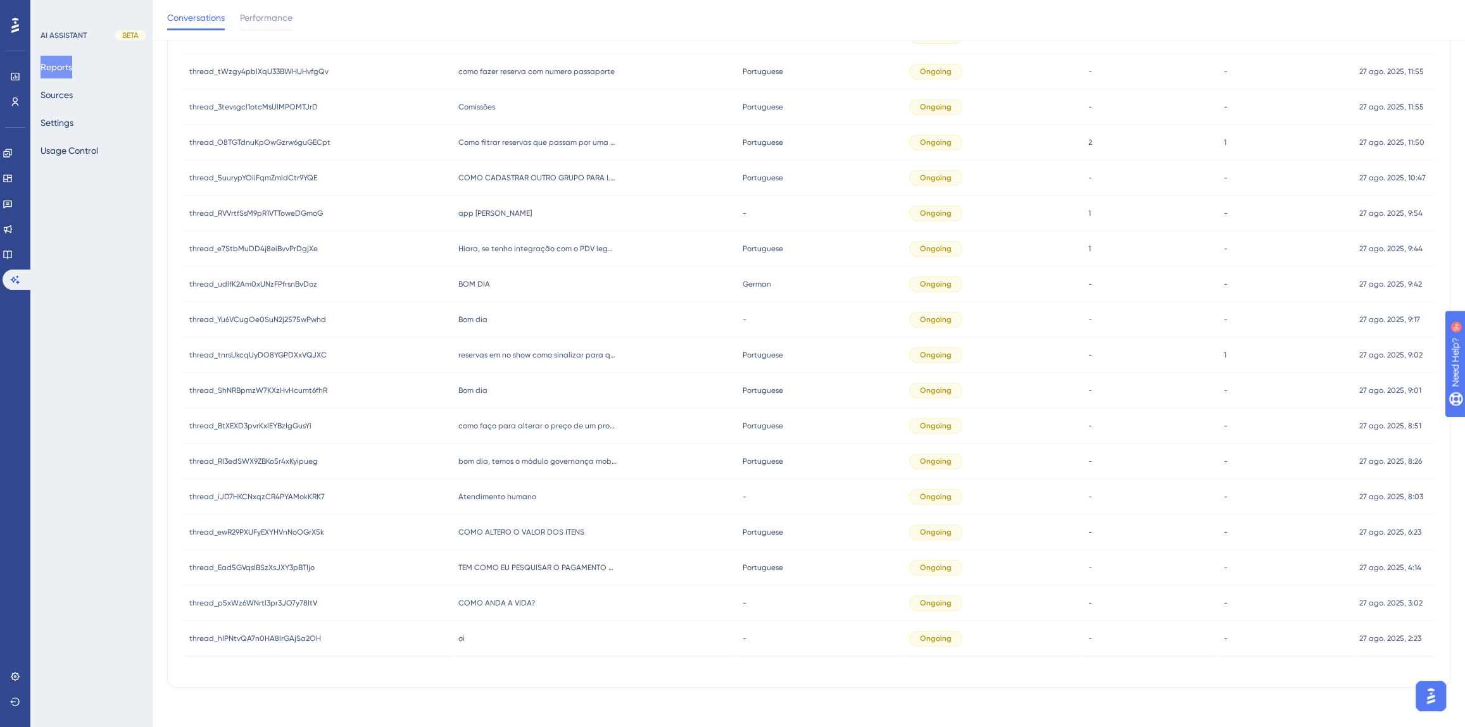
click at [489, 494] on span "Atendimento humano" at bounding box center [497, 497] width 78 height 10
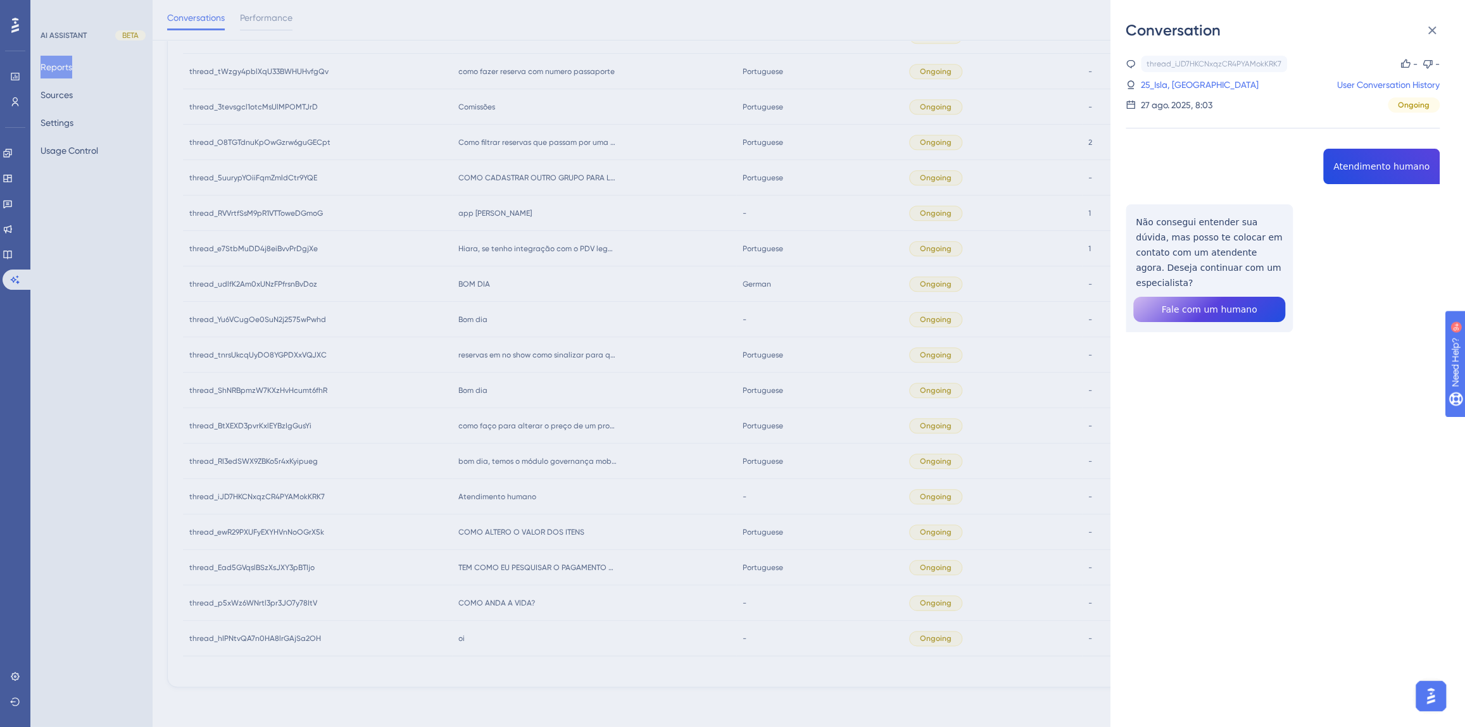
click at [521, 466] on div "Conversation thread_iJD7HKCNxqzCR4PYAMokKRK7 Copy - - 25_Isla, Lauany User Conv…" at bounding box center [732, 363] width 1465 height 727
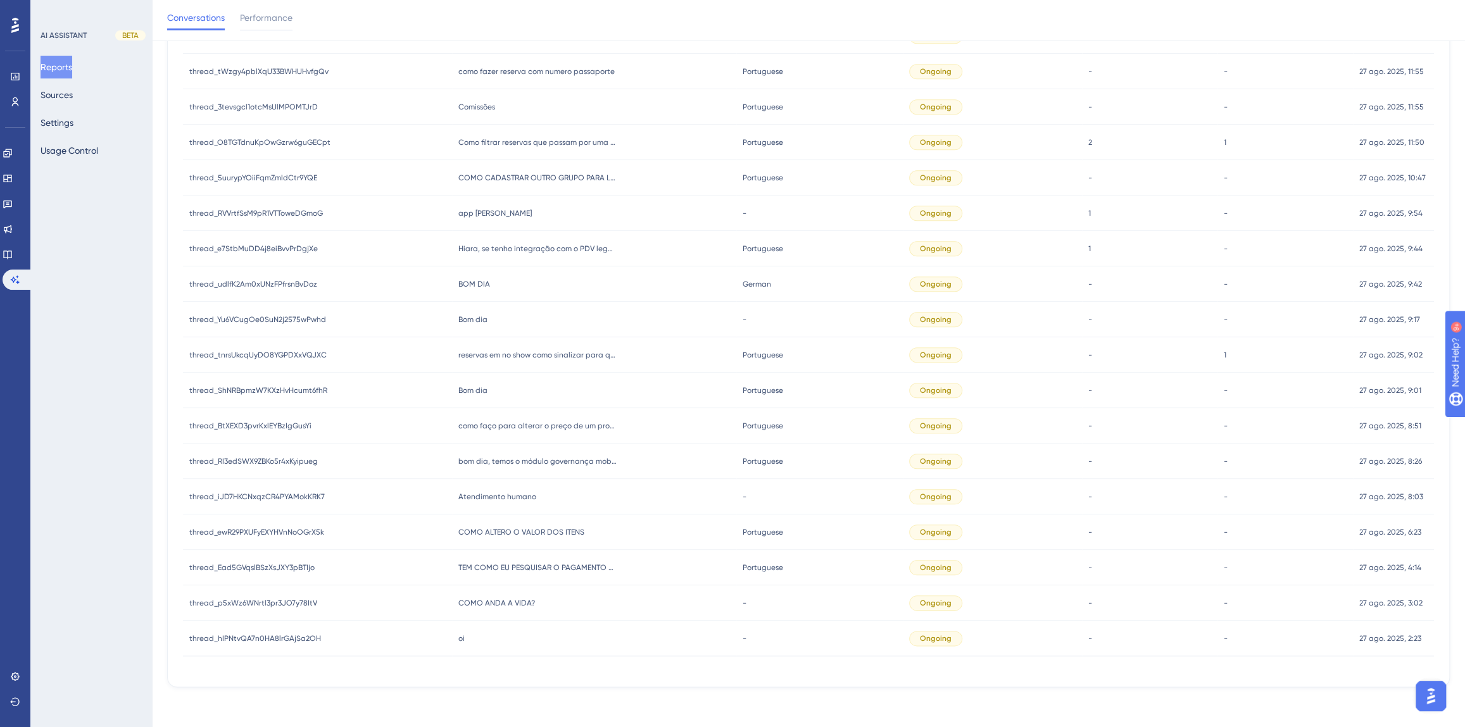
click at [512, 464] on span "bom dia, temos o módulo governança mobile, mas preciso configurar as tarefas, c…" at bounding box center [537, 461] width 158 height 10
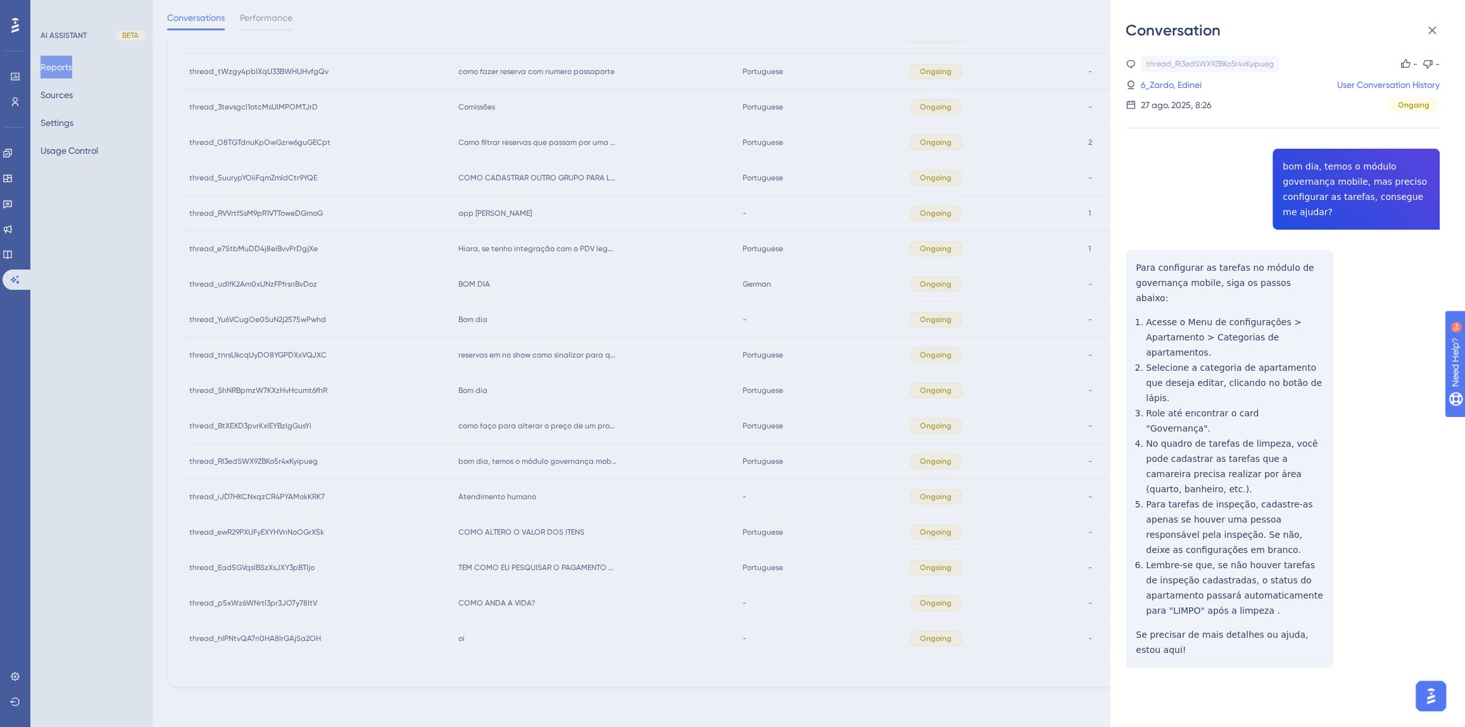
click at [1270, 194] on div "thread_RI3edSWX9ZBKo5r4xKyipueg Copy - - 6_Zardo, Edinei User Conversation Hist…" at bounding box center [1282, 394] width 314 height 677
click at [1291, 193] on div "thread_RI3edSWX9ZBKo5r4xKyipueg Copy - - 6_Zardo, Edinei User Conversation Hist…" at bounding box center [1282, 394] width 314 height 677
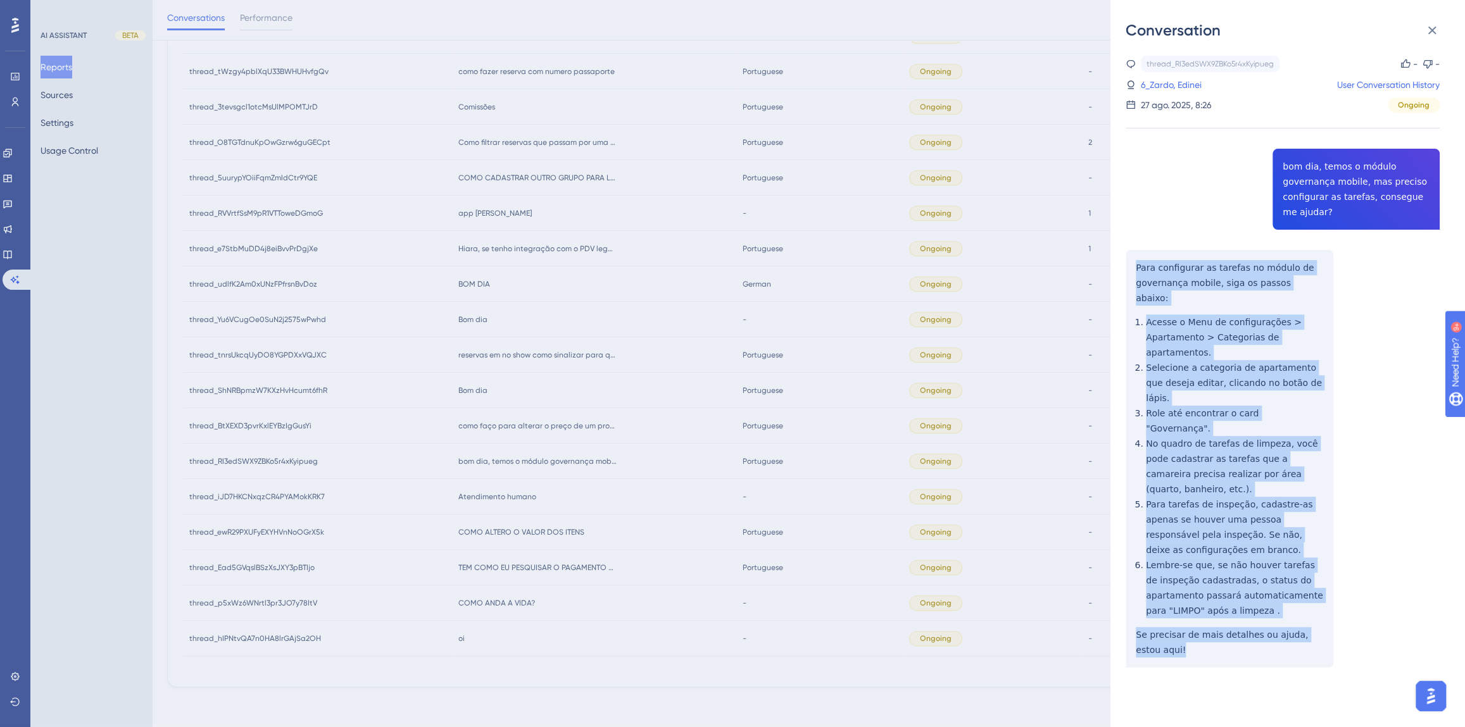
drag, startPoint x: 1159, startPoint y: 575, endPoint x: 1122, endPoint y: 272, distance: 305.4
click at [1122, 272] on div "Conversation thread_RI3edSWX9ZBKo5r4xKyipueg Copy - - 6_Zardo, Edinei User Conv…" at bounding box center [1287, 363] width 354 height 727
copy div "Para configurar as tarefas no módulo de governança mobile, siga os passos abaix…"
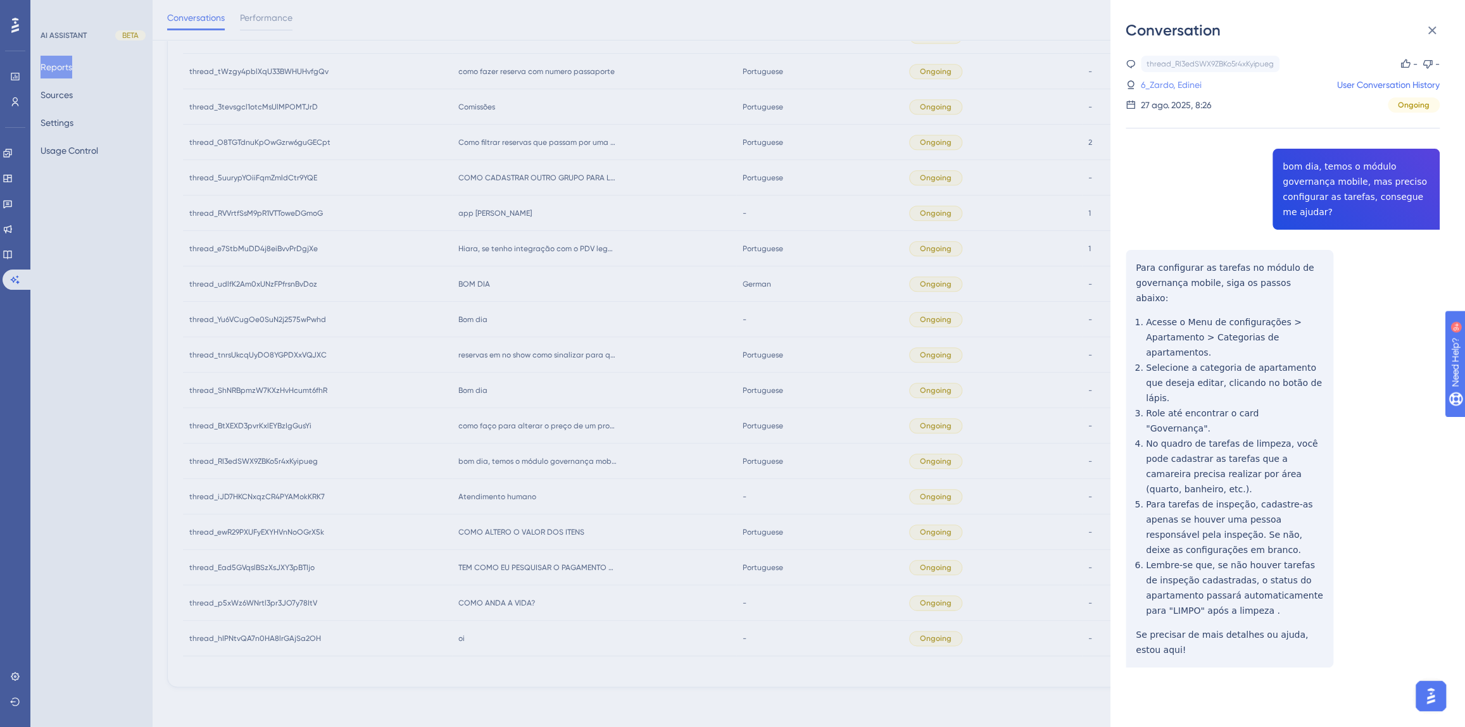
click at [1189, 87] on link "6_Zardo, Edinei" at bounding box center [1171, 84] width 61 height 15
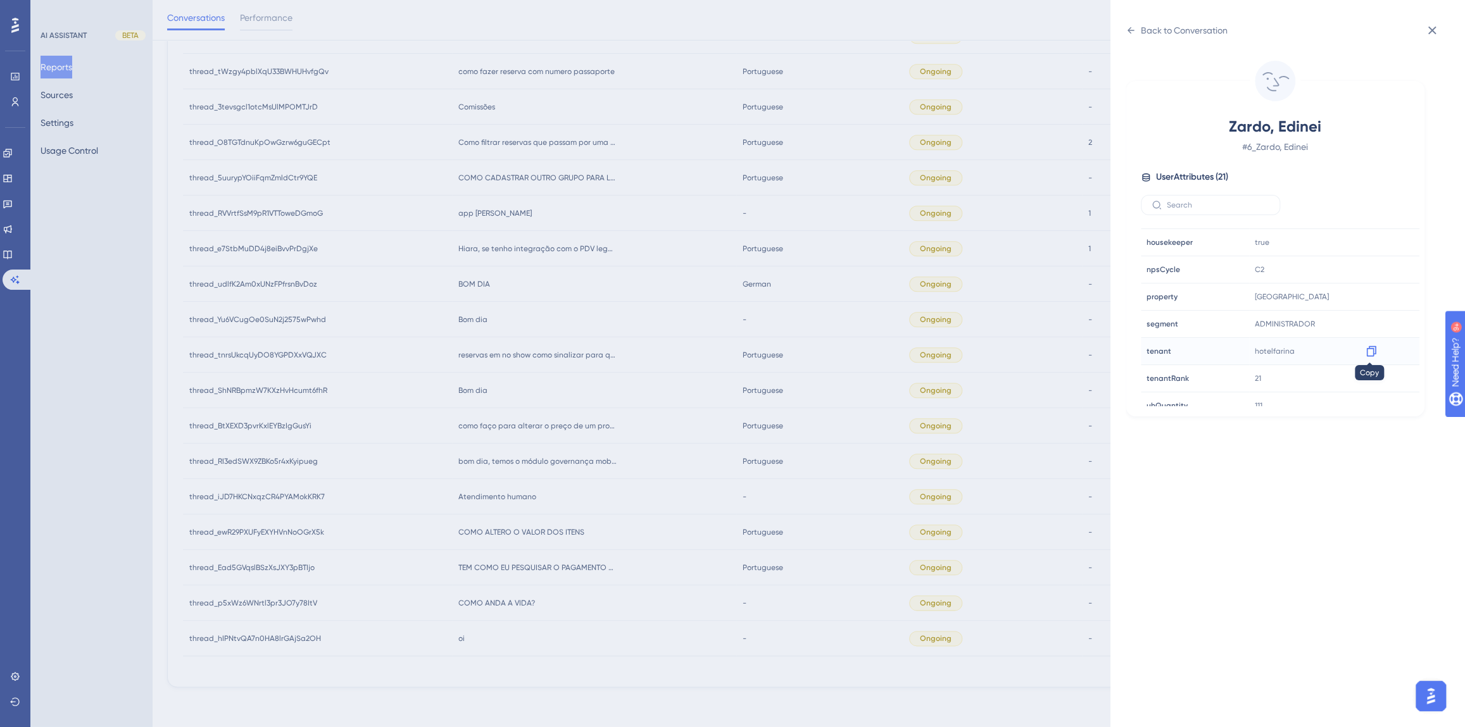
click at [1372, 347] on icon at bounding box center [1371, 351] width 13 height 13
click at [552, 484] on div "Back to Conversation Zardo, Edinei # 6_Zardo, Edinei User Attributes ( 21 ) Ema…" at bounding box center [732, 363] width 1465 height 727
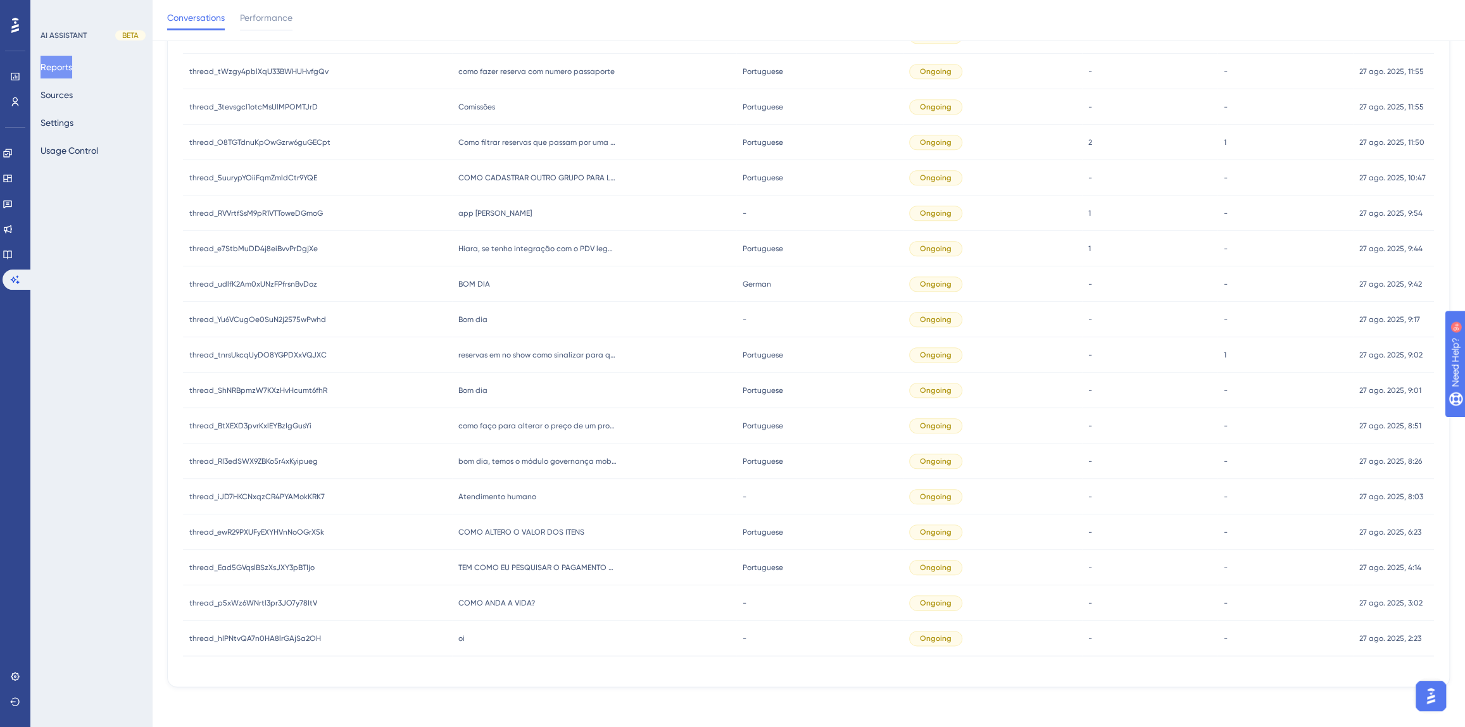
click at [504, 428] on span "como faço para alterar o preço de um produto ja cadastrado?" at bounding box center [537, 426] width 158 height 10
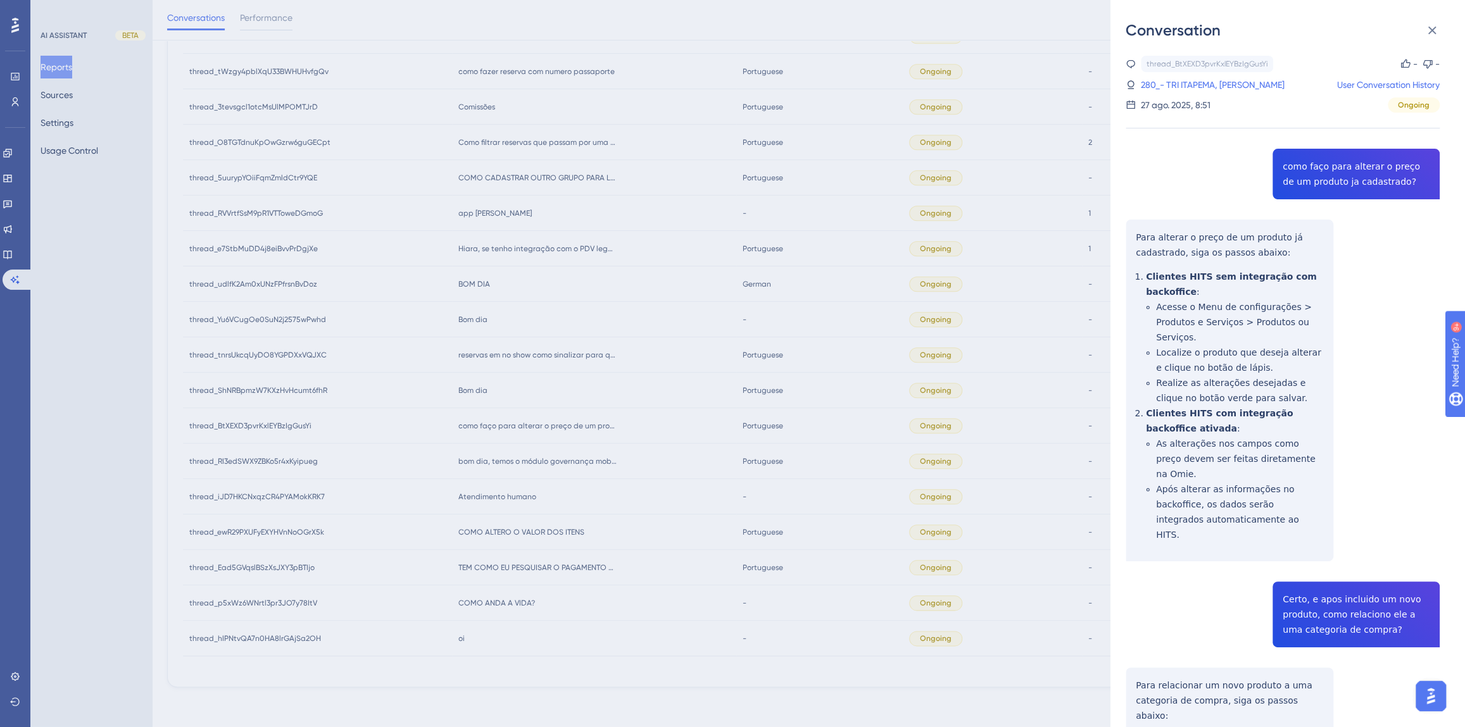
click at [1320, 178] on div "thread_BtXEXD3pvrKxlEYBzIgGusYi Copy - - 280_- TRI ITAPEMA, [PERSON_NAME] VEIT …" at bounding box center [1282, 643] width 314 height 1175
copy span "como faço para alterar o preço de um produto ja cadastrado?"
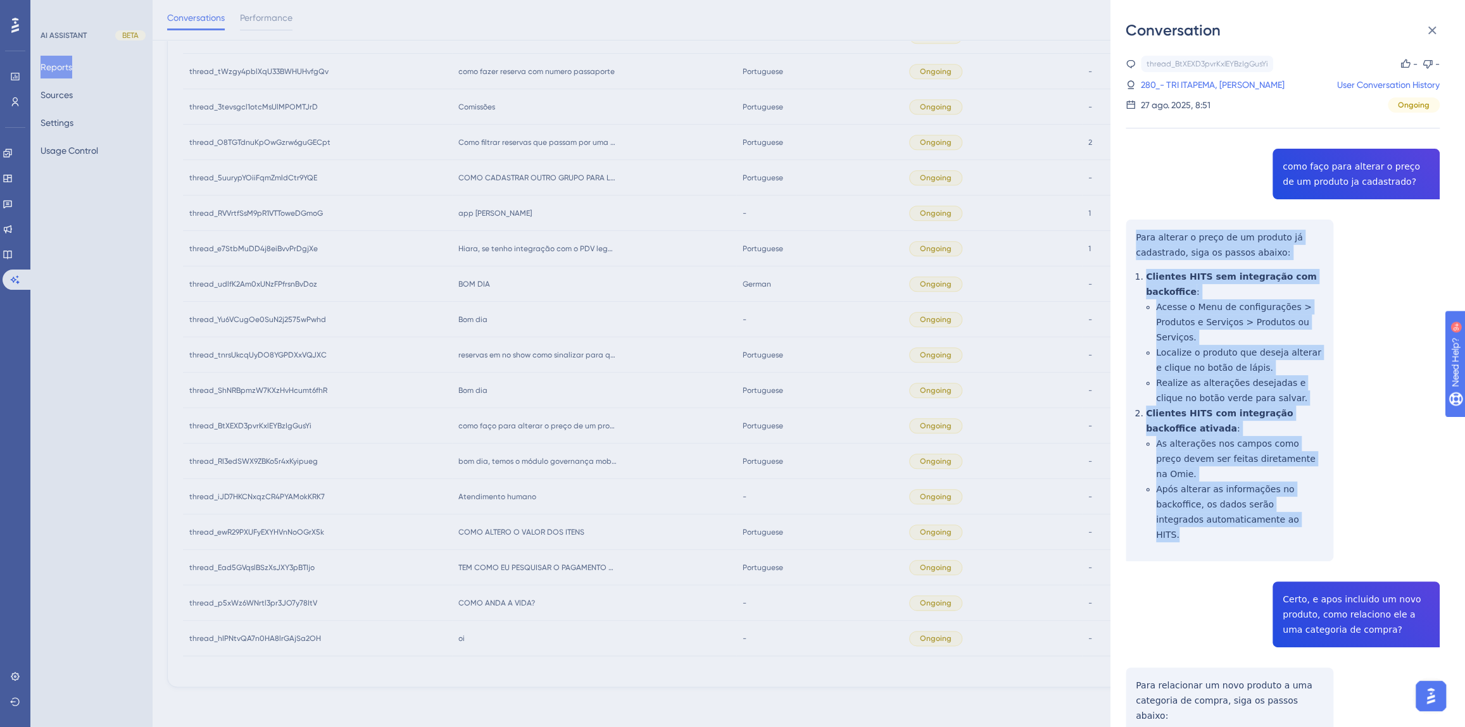
drag, startPoint x: 1261, startPoint y: 503, endPoint x: 1116, endPoint y: 224, distance: 314.2
click at [1116, 224] on div "Conversation thread_BtXEXD3pvrKxlEYBzIgGusYi Copy - - 280_- TRI ITAPEMA, [PERSO…" at bounding box center [1287, 363] width 354 height 727
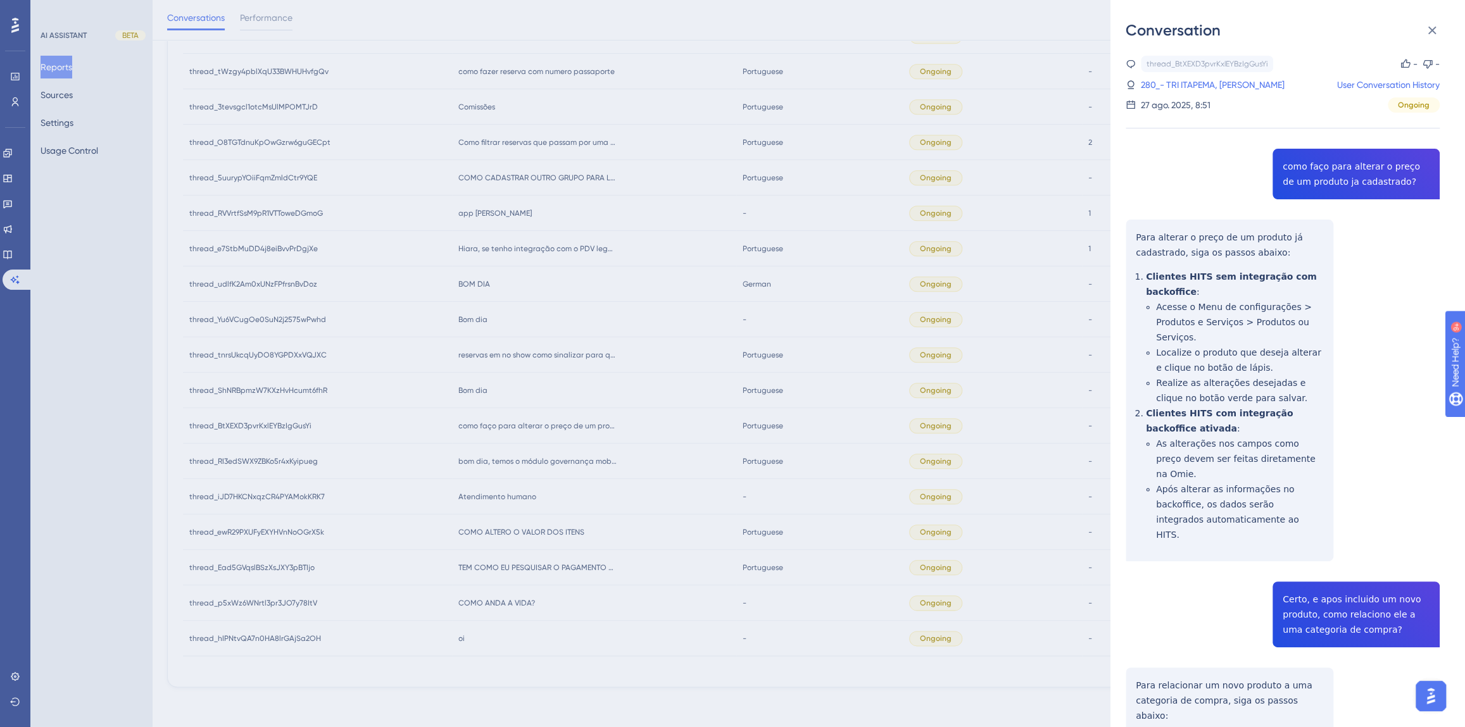
click at [1328, 583] on div "thread_BtXEXD3pvrKxlEYBzIgGusYi Copy - - 280_- TRI ITAPEMA, [PERSON_NAME] VEIT …" at bounding box center [1282, 643] width 314 height 1175
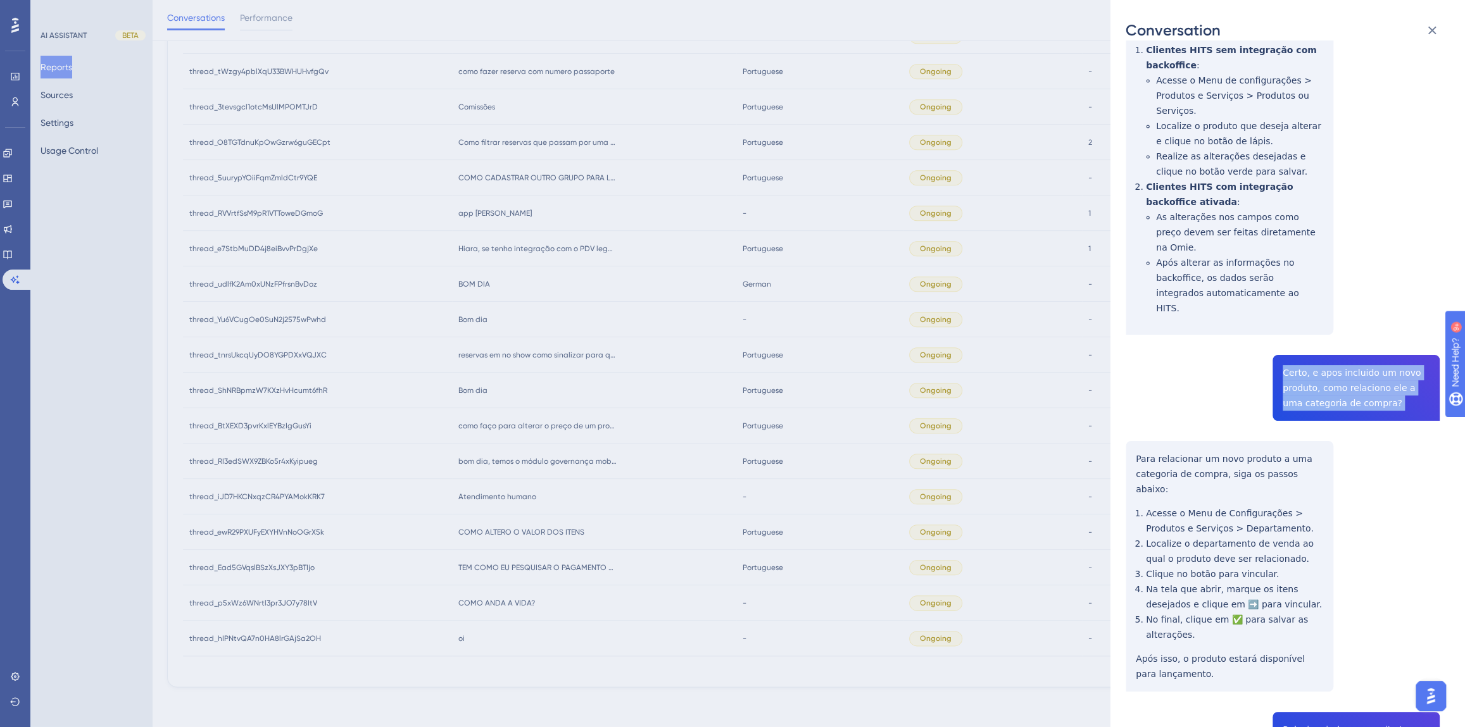
scroll to position [287, 0]
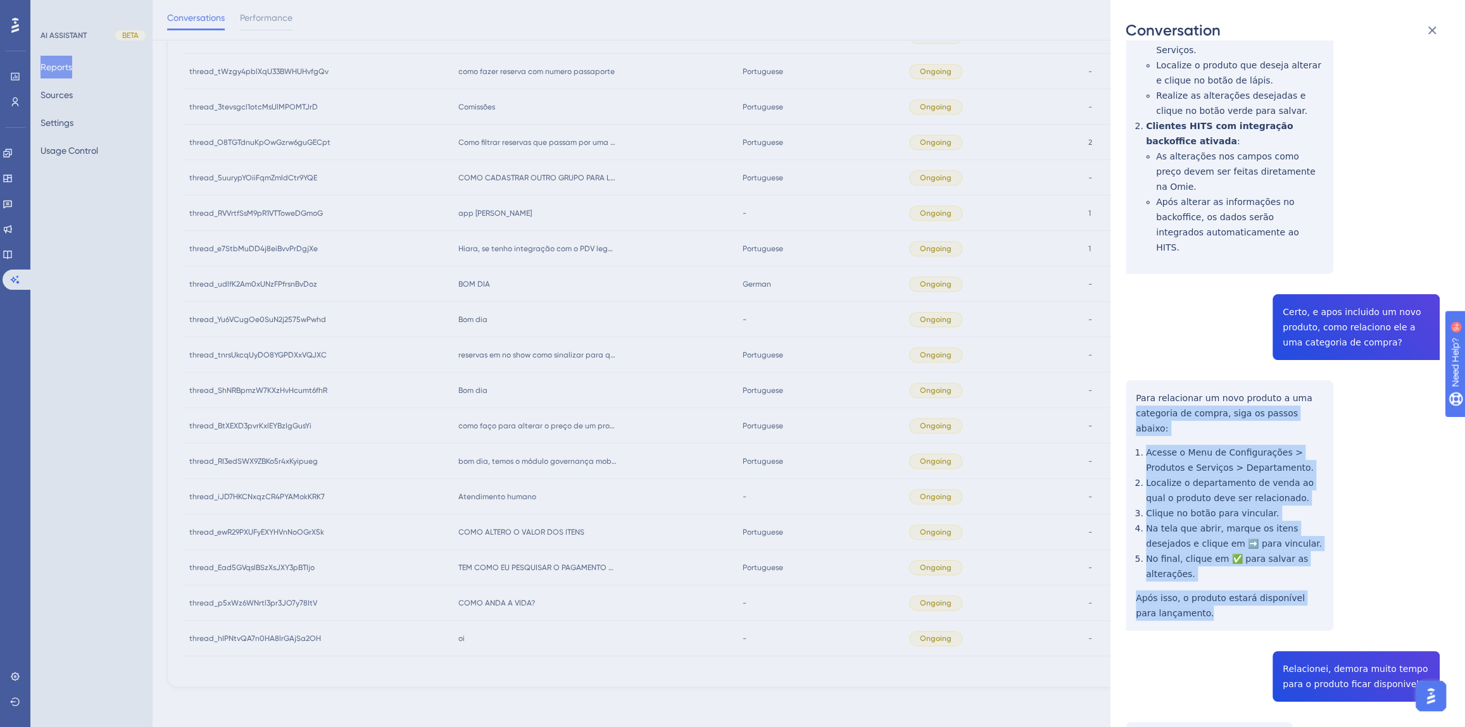
drag, startPoint x: 1215, startPoint y: 573, endPoint x: 1118, endPoint y: 375, distance: 220.5
click at [1118, 375] on div "Conversation thread_BtXEXD3pvrKxlEYBzIgGusYi Copy - - 280_- TRI ITAPEMA, [PERSO…" at bounding box center [1287, 363] width 354 height 727
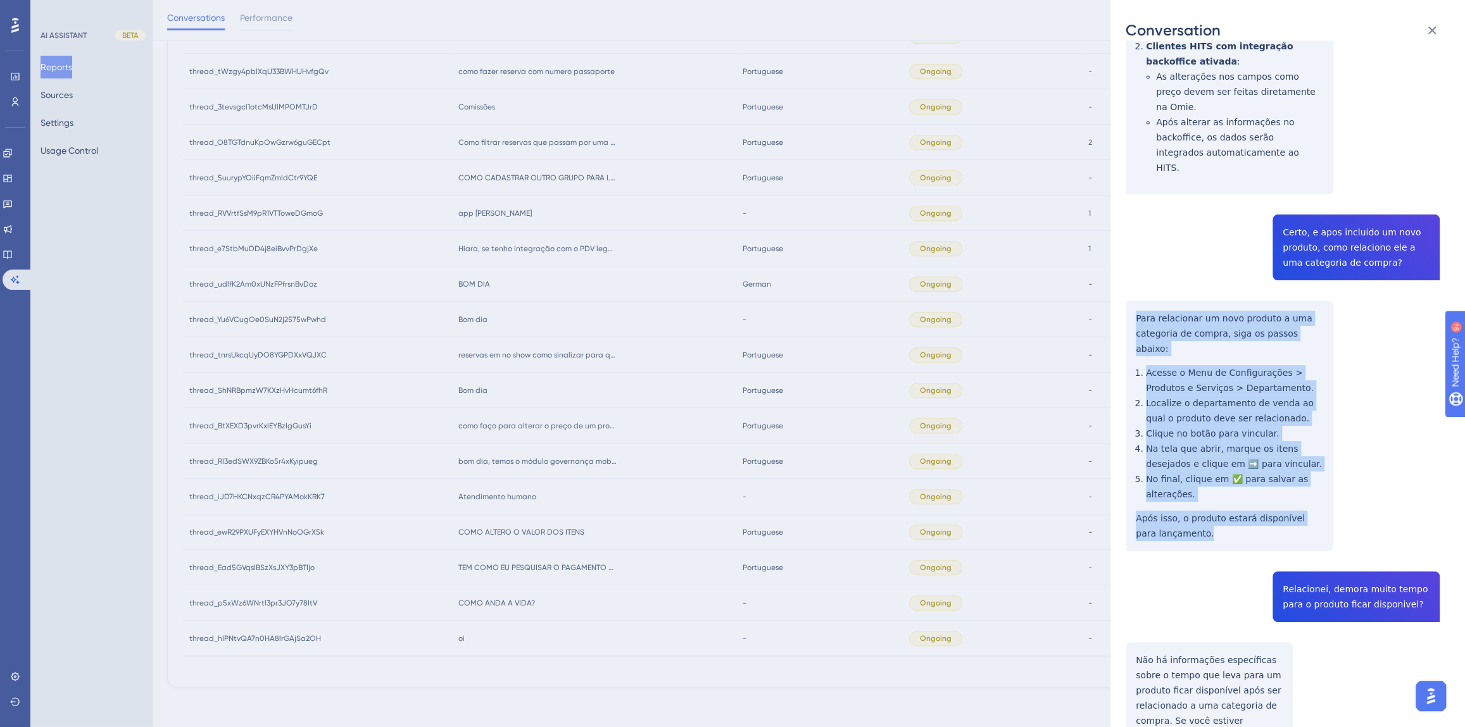
scroll to position [434, 0]
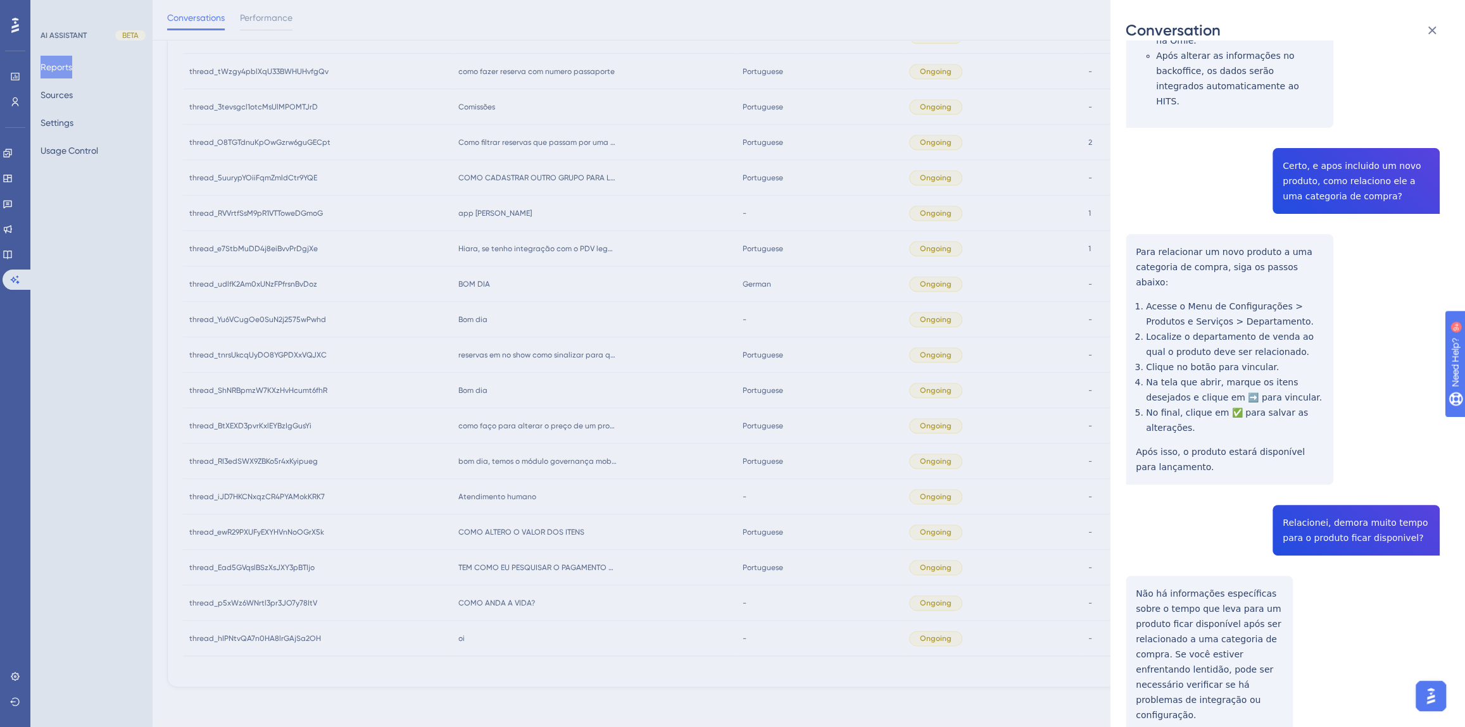
click at [1332, 490] on div "thread_BtXEXD3pvrKxlEYBzIgGusYi Copy - - 280_- TRI ITAPEMA, [PERSON_NAME] VEIT …" at bounding box center [1282, 209] width 314 height 1175
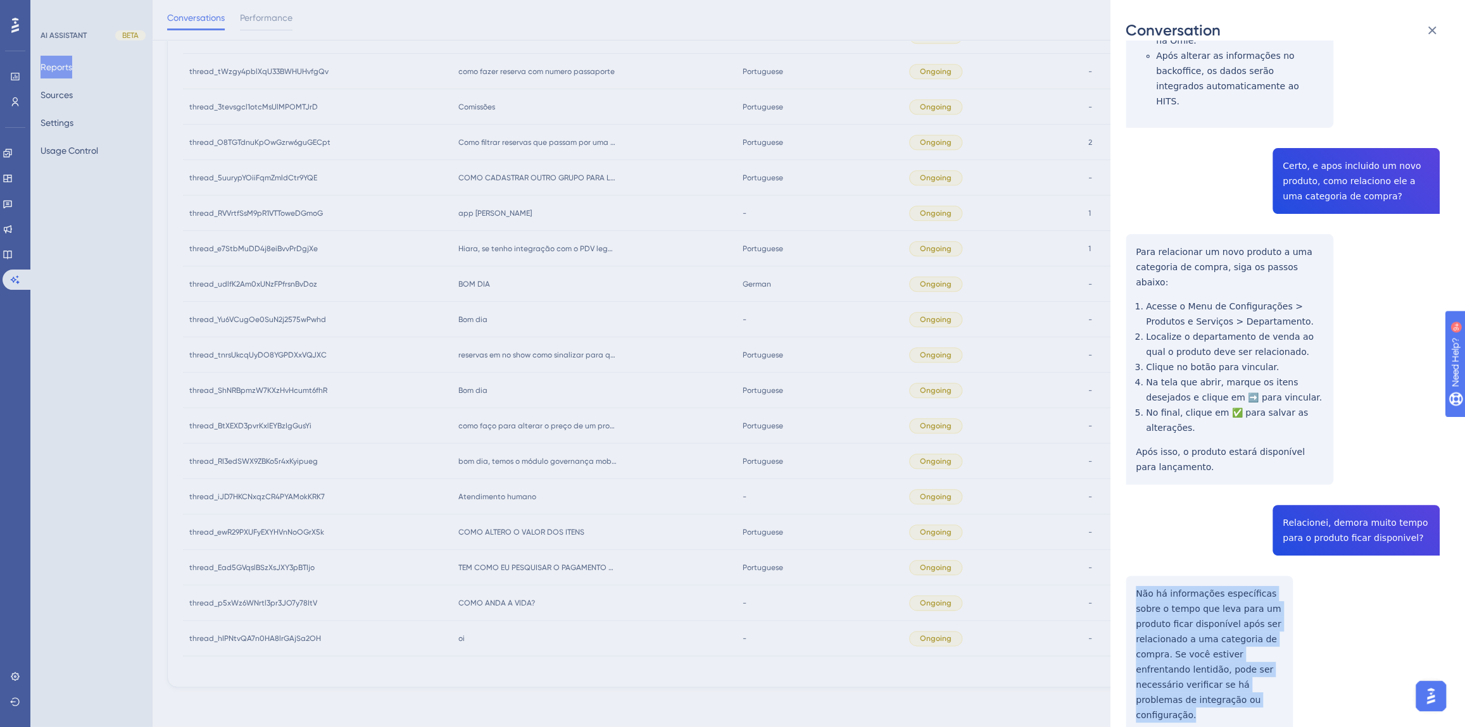
drag, startPoint x: 1208, startPoint y: 661, endPoint x: 1126, endPoint y: 550, distance: 138.5
click at [1126, 550] on div "thread_BtXEXD3pvrKxlEYBzIgGusYi Copy - - 280_- TRI ITAPEMA, [PERSON_NAME] VEIT …" at bounding box center [1282, 209] width 314 height 1175
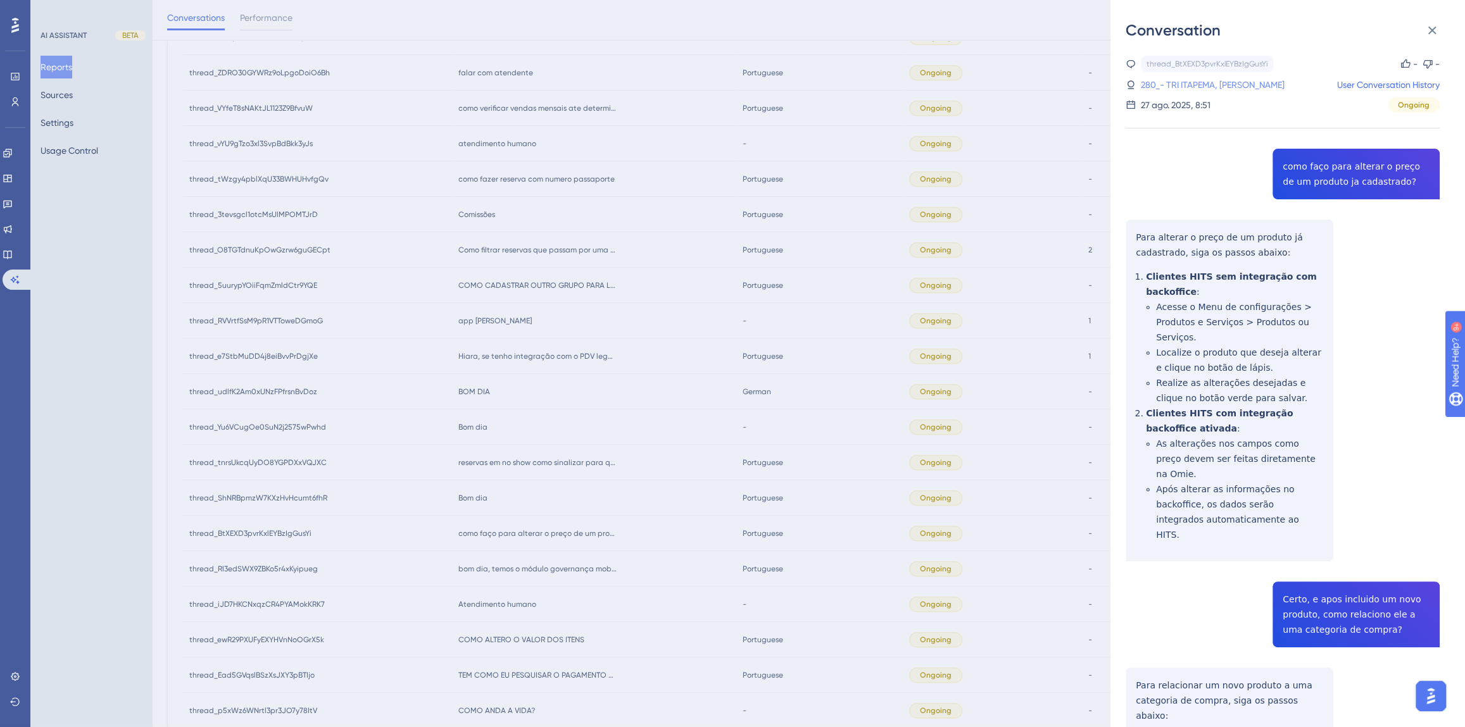
scroll to position [668, 0]
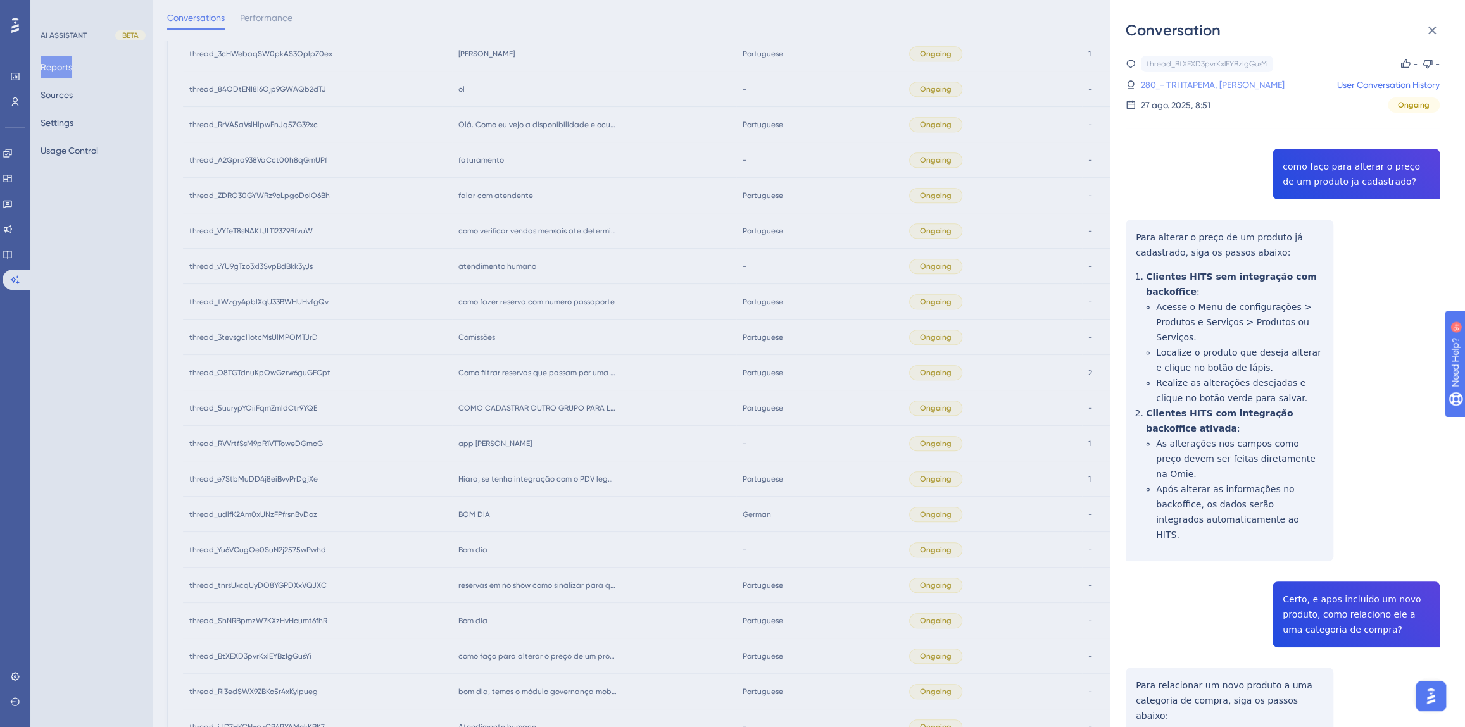
click at [1211, 82] on link "280_- TRI ITAPEMA, [PERSON_NAME]" at bounding box center [1213, 84] width 144 height 15
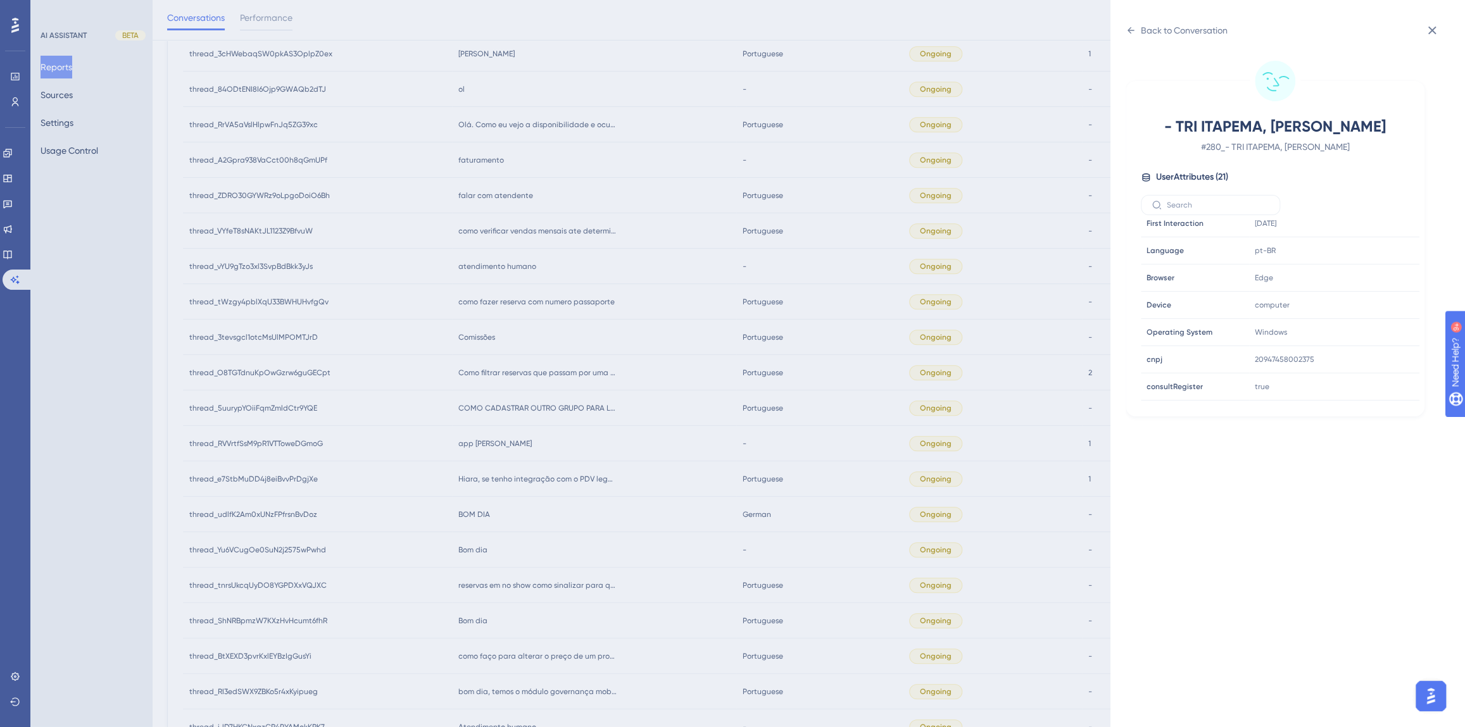
scroll to position [287, 0]
click at [1372, 354] on icon at bounding box center [1371, 354] width 13 height 13
click at [594, 465] on div "Back to Conversation - TRI ITAPEMA, [PERSON_NAME] # 280_- TRI ITAPEMA, [PERSON_…" at bounding box center [732, 363] width 1465 height 727
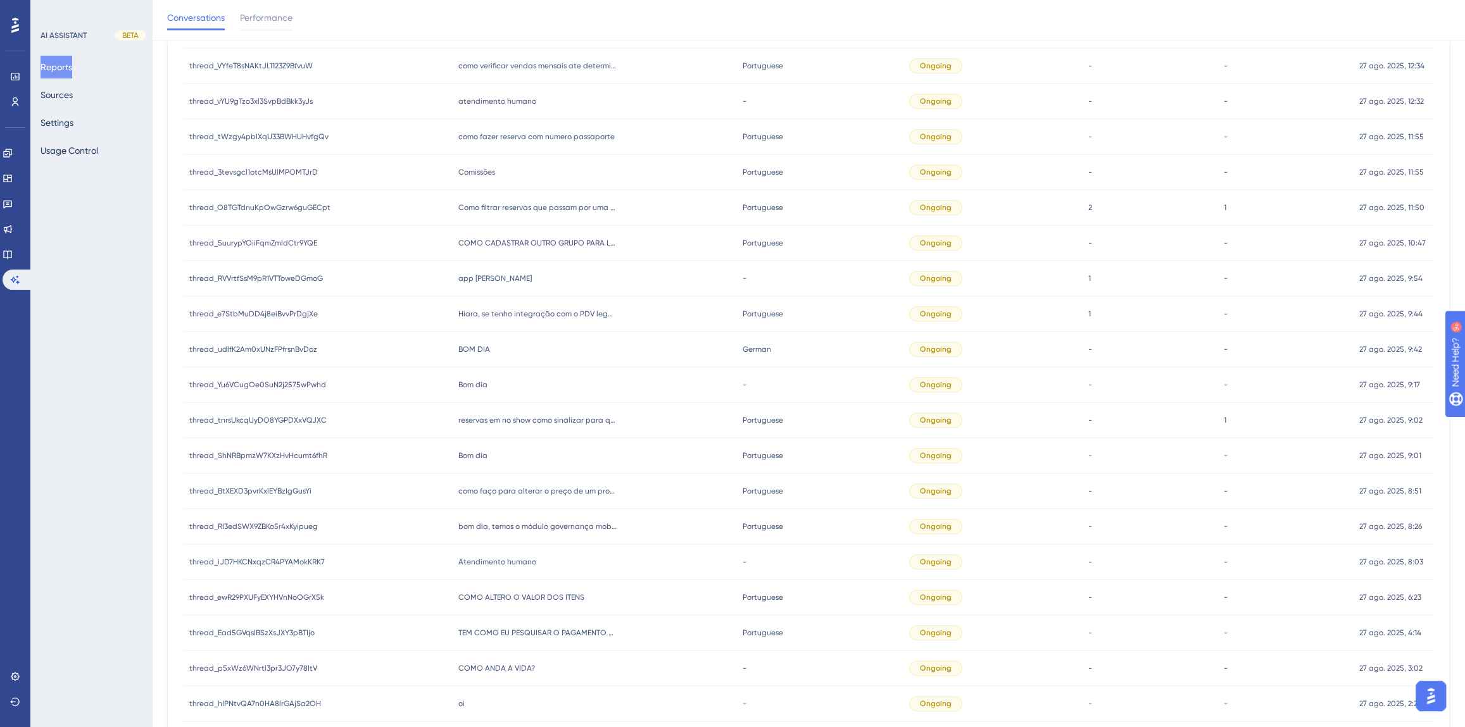
scroll to position [899, 0]
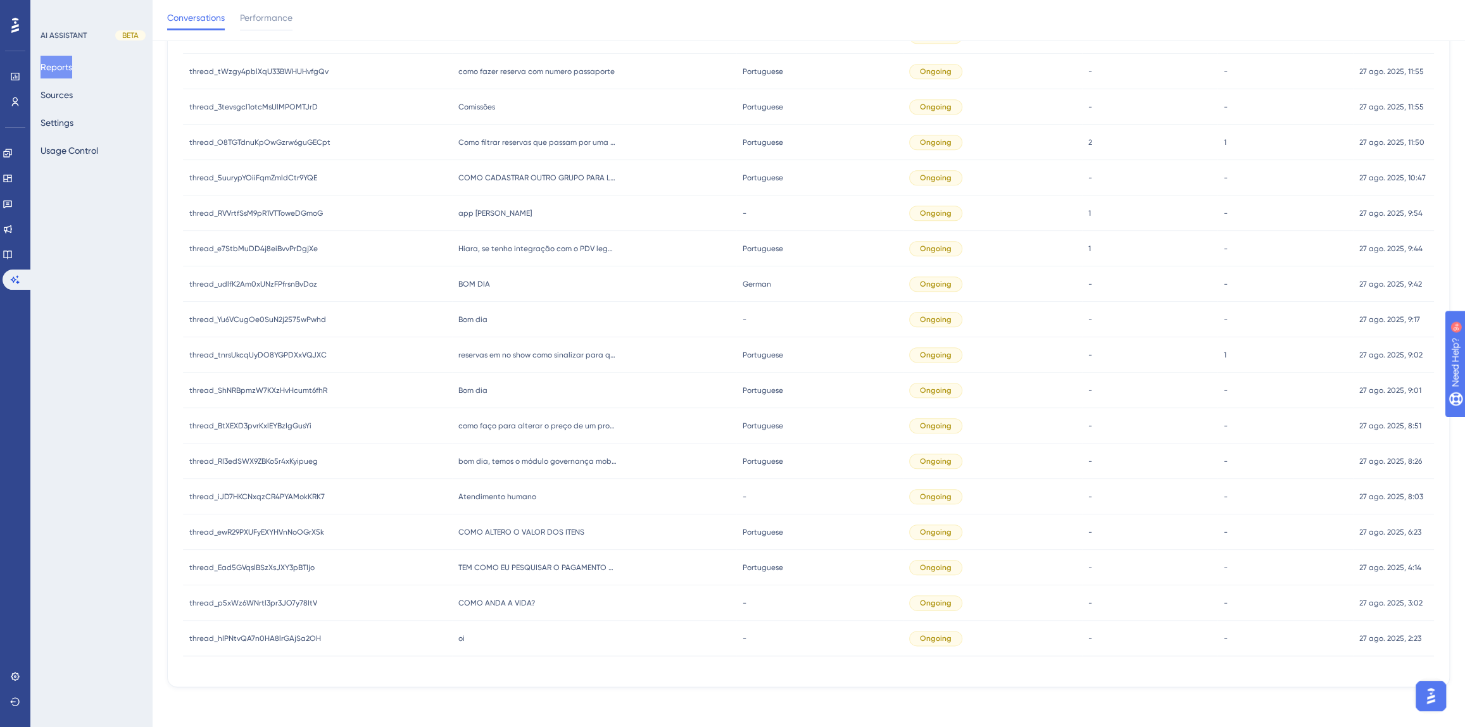
click at [478, 389] on span "Bom dia" at bounding box center [472, 390] width 29 height 10
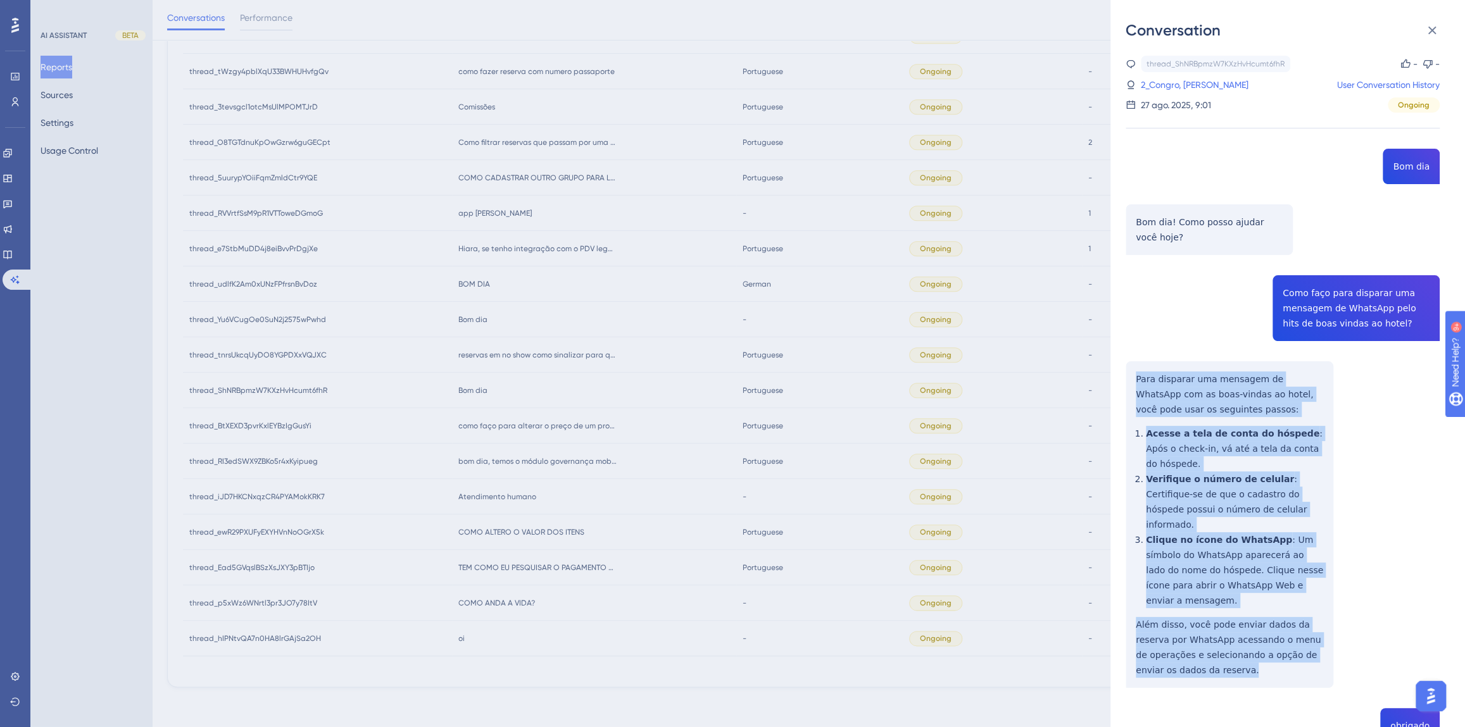
drag, startPoint x: 1240, startPoint y: 631, endPoint x: 1129, endPoint y: 367, distance: 286.2
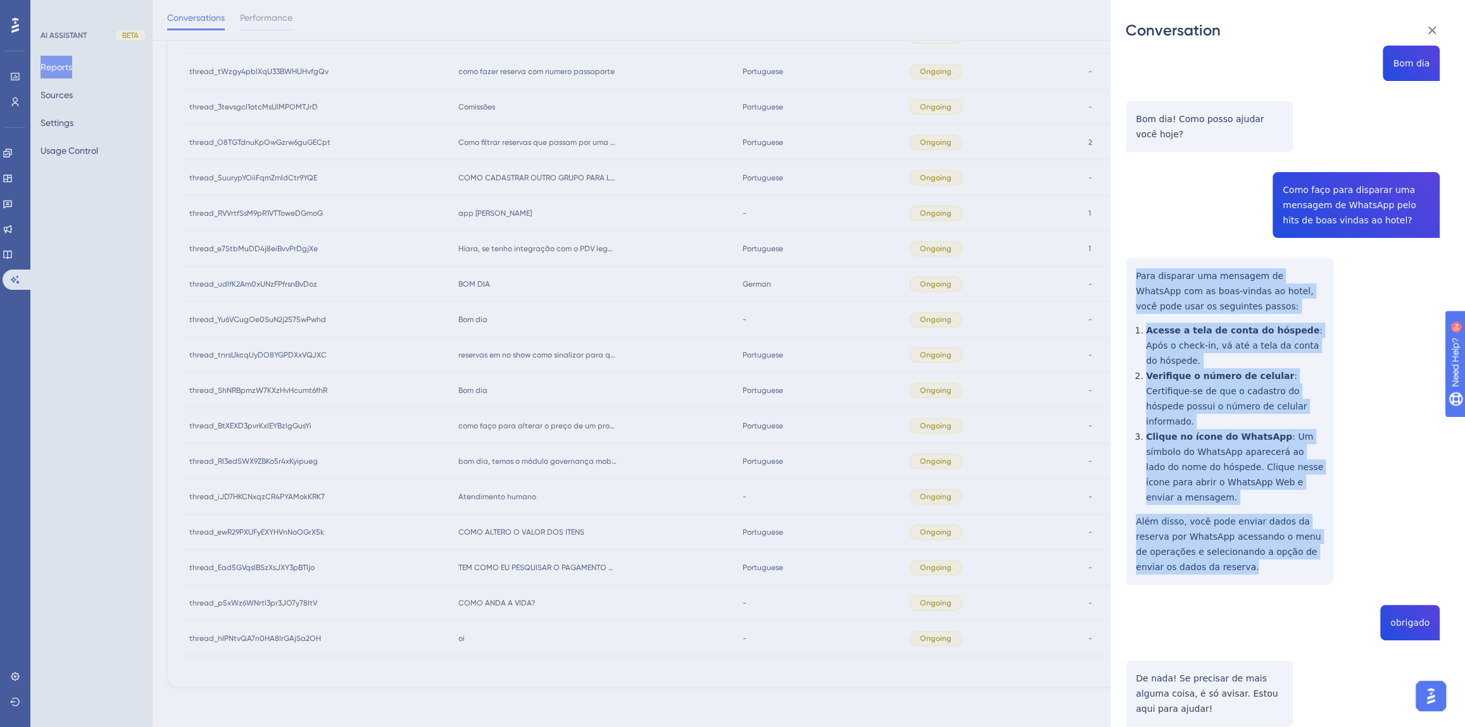
scroll to position [345, 0]
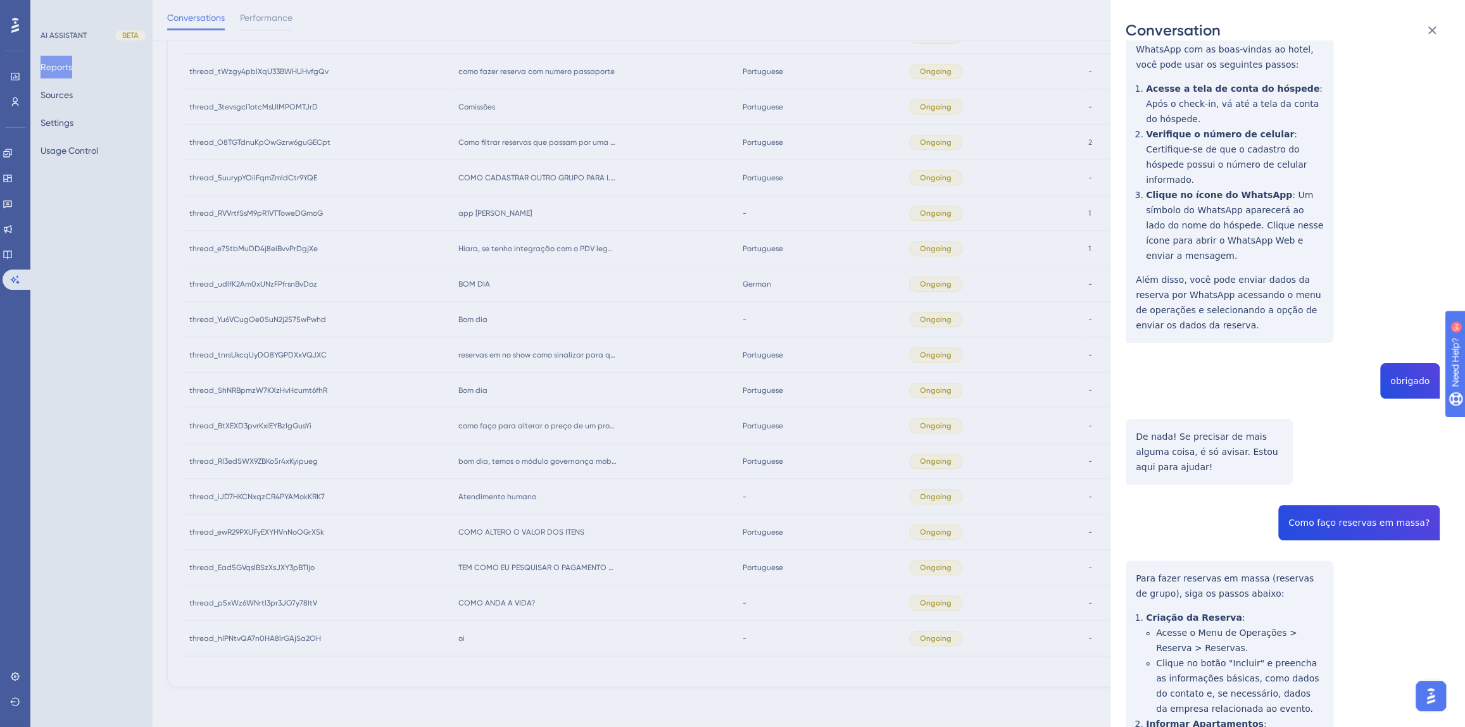
click at [1342, 478] on div "thread_ShNRBpmzW7KXzHvHcumt6fhR Copy - - 2_Congro, [PERSON_NAME] User Conversat…" at bounding box center [1282, 567] width 314 height 1712
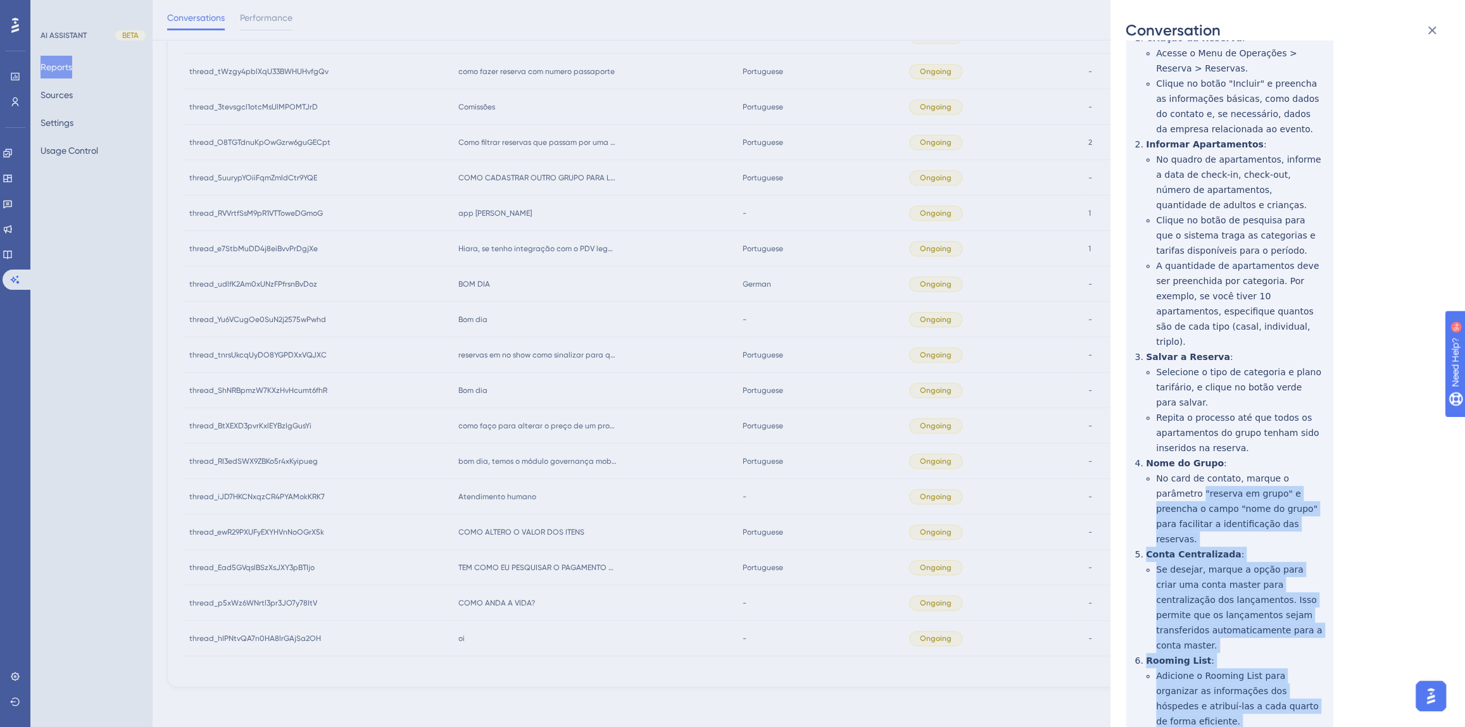
scroll to position [465, 0]
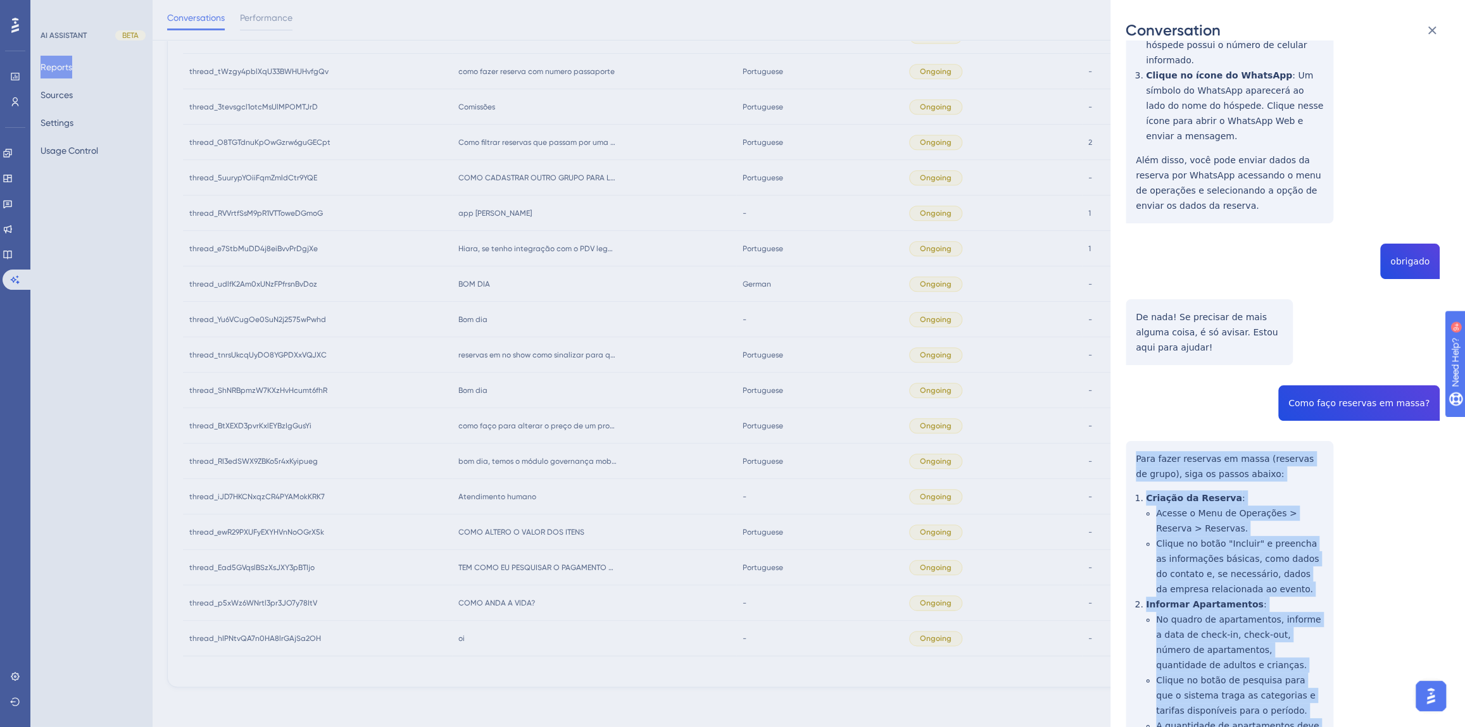
drag, startPoint x: 1208, startPoint y: 656, endPoint x: 1134, endPoint y: 411, distance: 255.7
click at [1134, 411] on div "thread_ShNRBpmzW7KXzHvHcumt6fhR Copy - - 2_Congro, [PERSON_NAME] User Conversat…" at bounding box center [1282, 447] width 314 height 1712
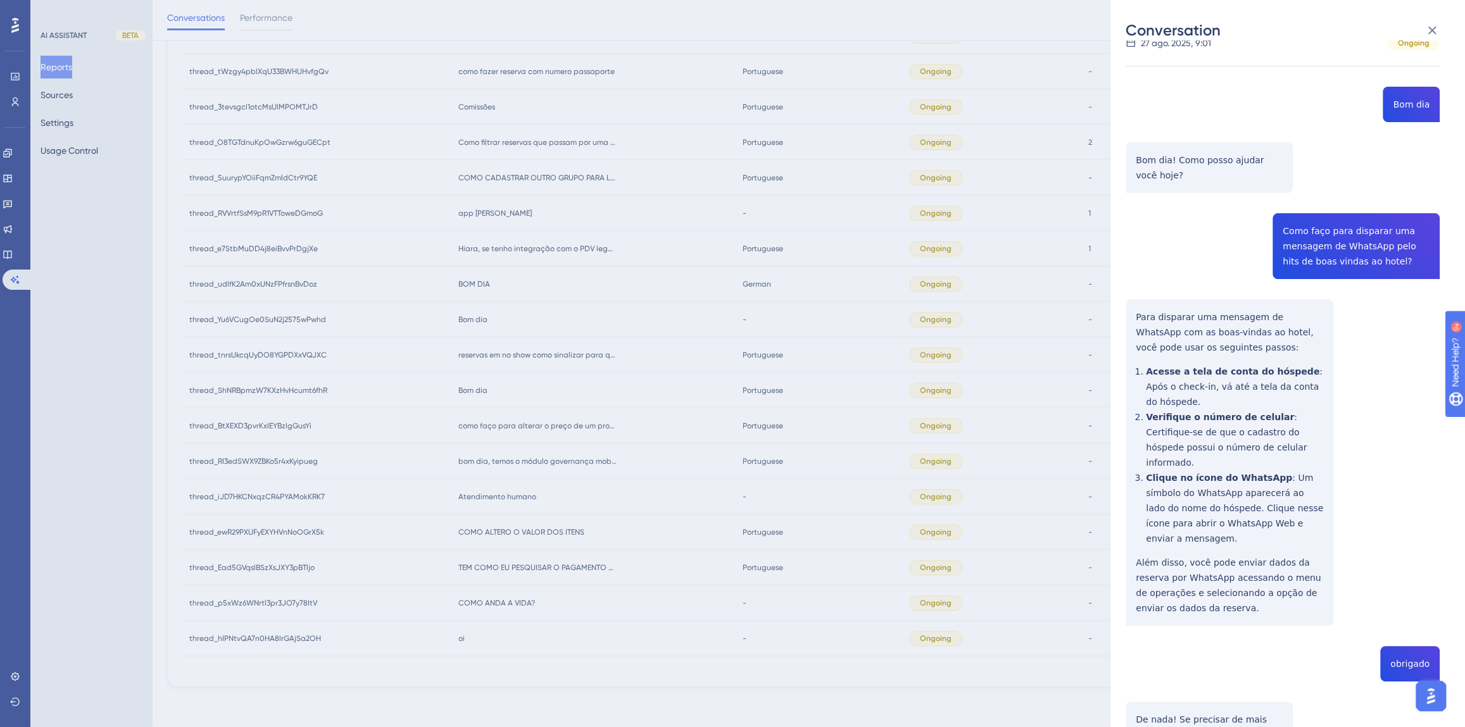
scroll to position [0, 0]
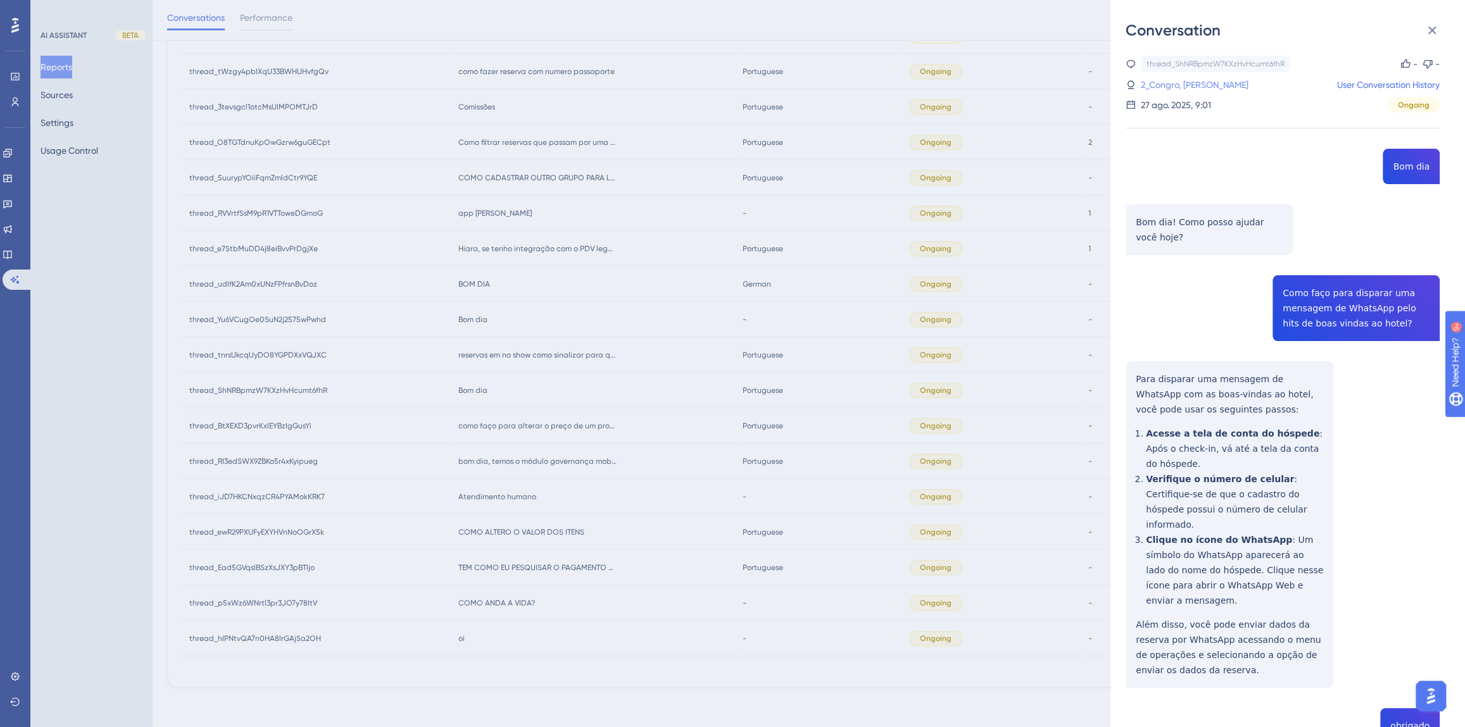
click at [1165, 84] on link "2_Congro, [PERSON_NAME]" at bounding box center [1195, 84] width 108 height 15
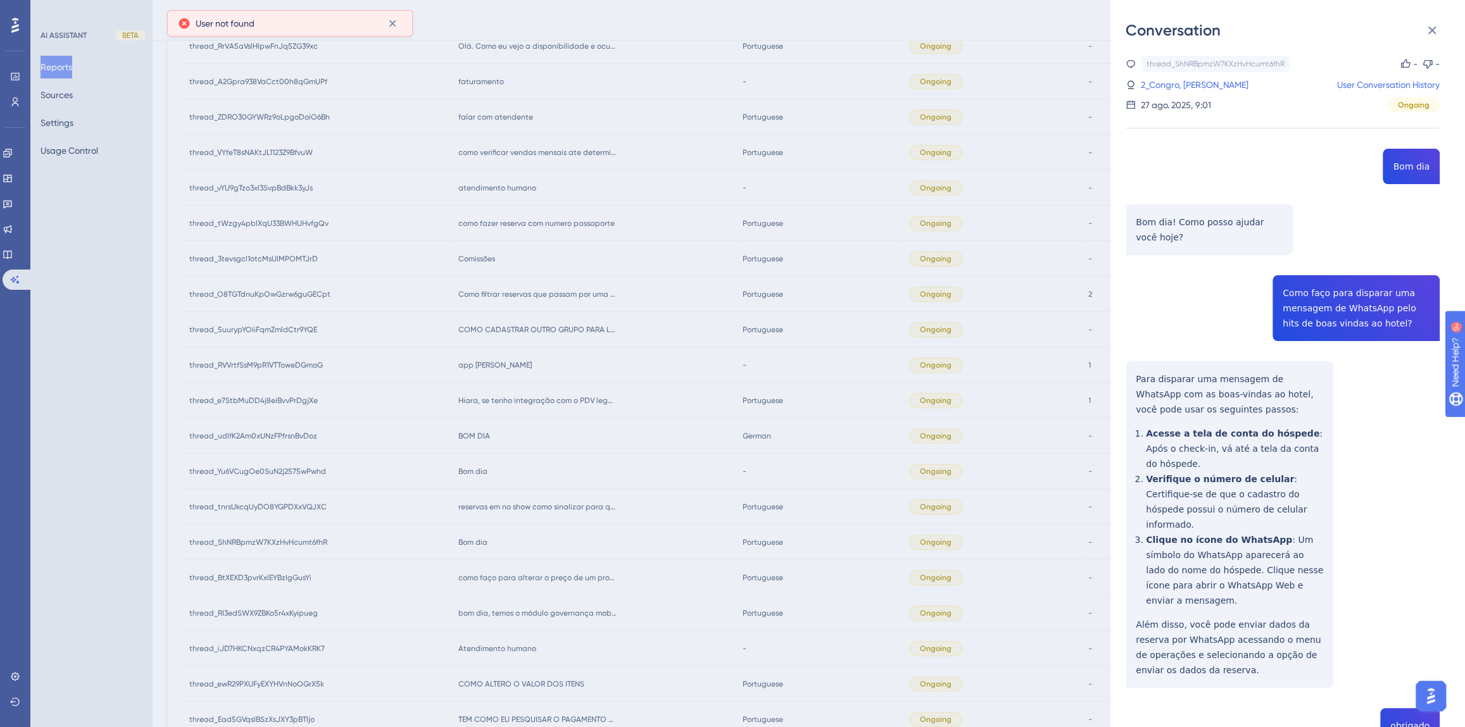
scroll to position [899, 0]
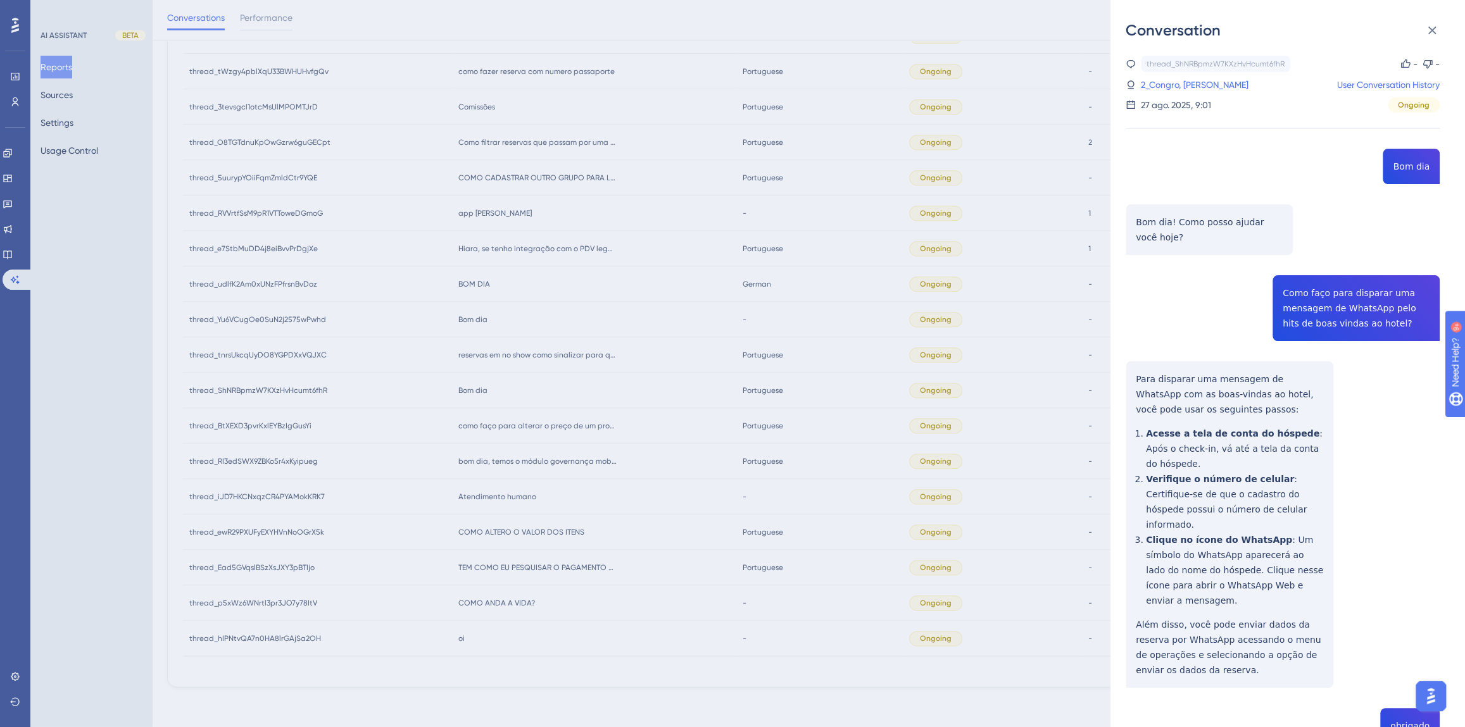
click at [553, 389] on div "Conversation thread_ShNRBpmzW7KXzHvHcumt6fhR Copy - - 2_Congro, [PERSON_NAME] U…" at bounding box center [732, 363] width 1465 height 727
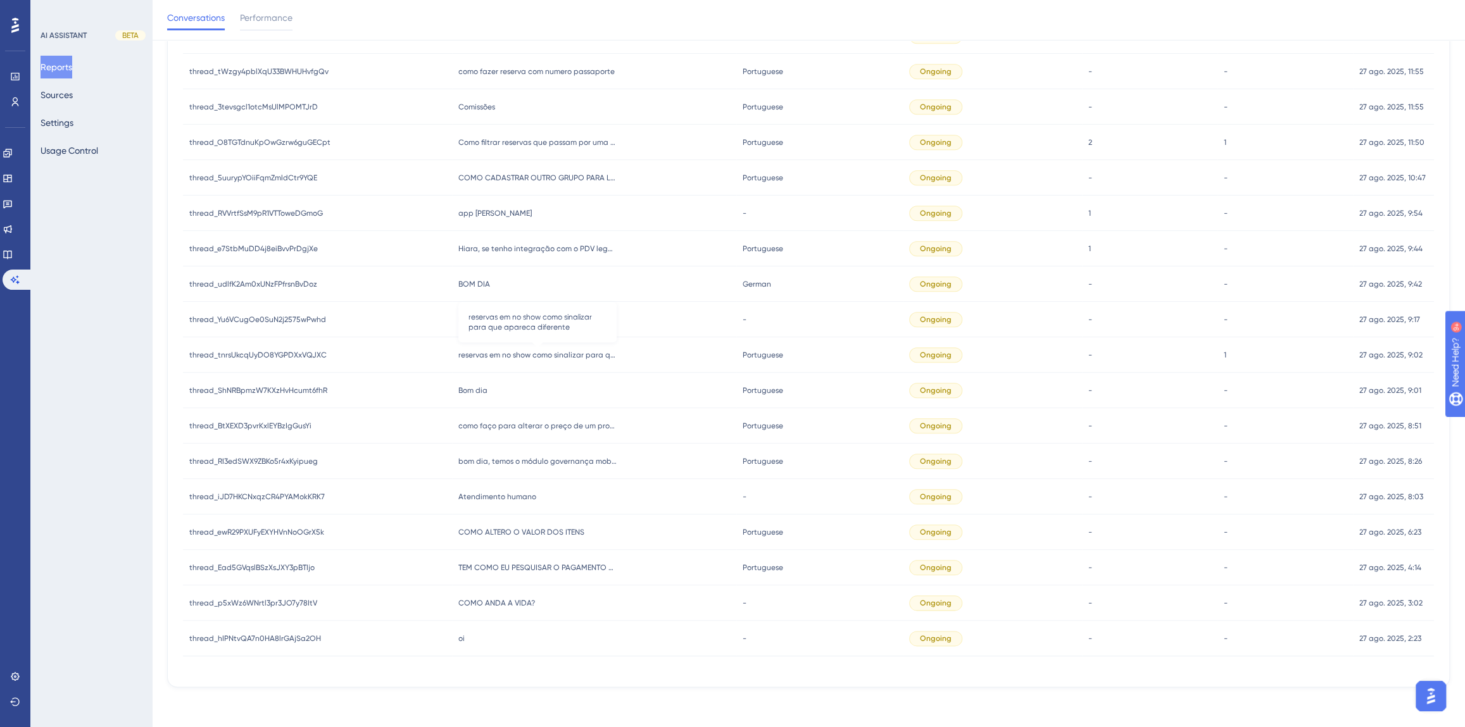
click at [534, 358] on span "reservas em no show como sinalizar para que apareca diferente" at bounding box center [537, 355] width 158 height 10
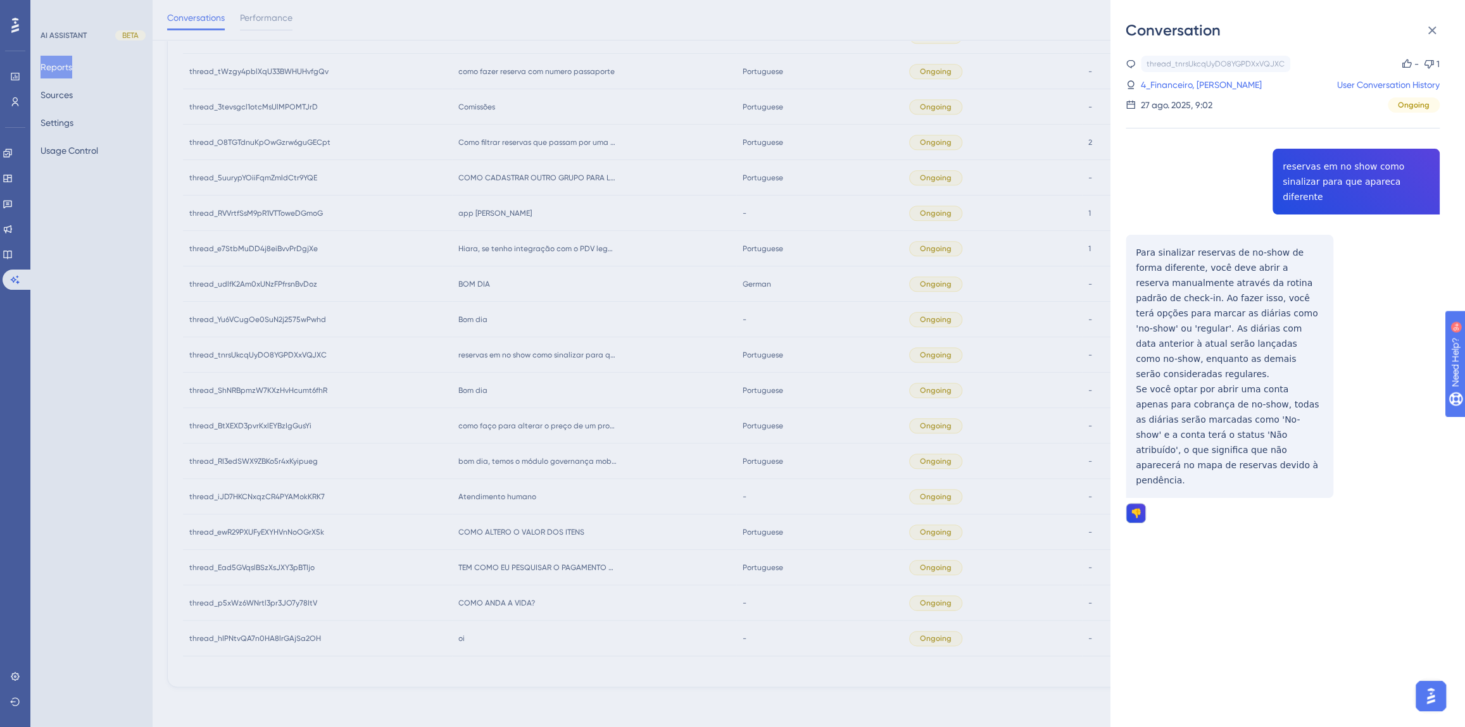
click at [1325, 175] on div "thread_tnrsUkcqUyDO8YGPDXxVQJXC Copy - 1 4_Financeiro, [PERSON_NAME] User Conve…" at bounding box center [1282, 322] width 314 height 532
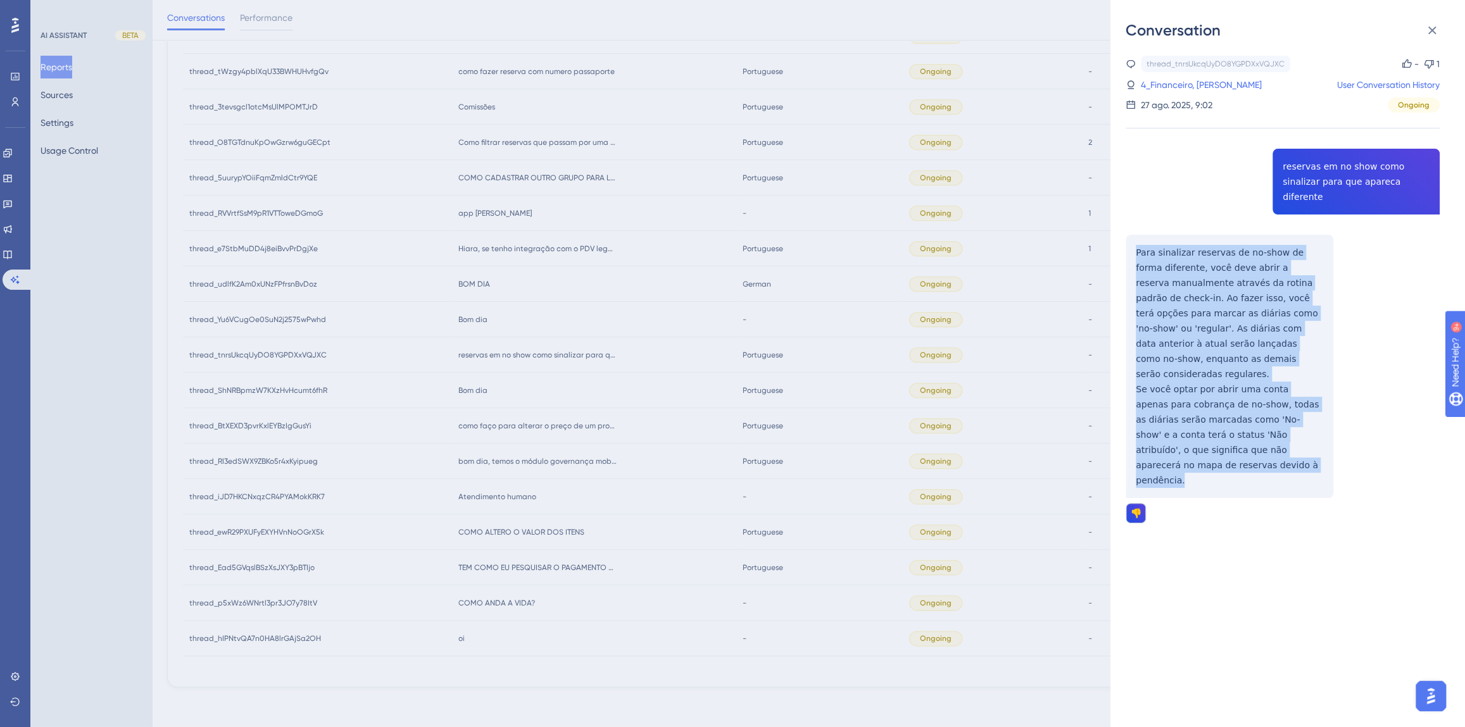
drag, startPoint x: 1235, startPoint y: 432, endPoint x: 1125, endPoint y: 231, distance: 229.4
click at [1125, 231] on div "thread_tnrsUkcqUyDO8YGPDXxVQJXC Copy - 1 4_Financeiro, [PERSON_NAME] User Conve…" at bounding box center [1282, 322] width 314 height 532
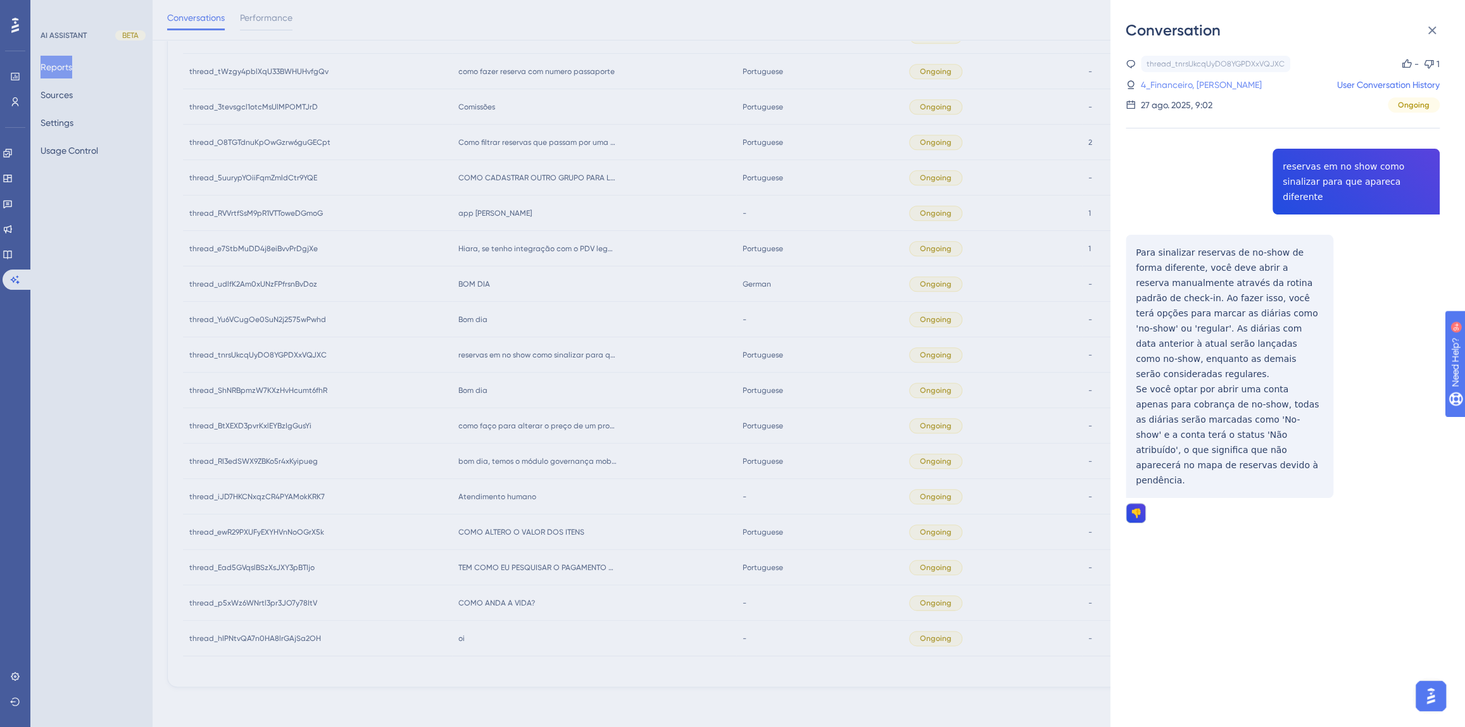
click at [1182, 82] on link "4_Financeiro, [PERSON_NAME]" at bounding box center [1201, 84] width 121 height 15
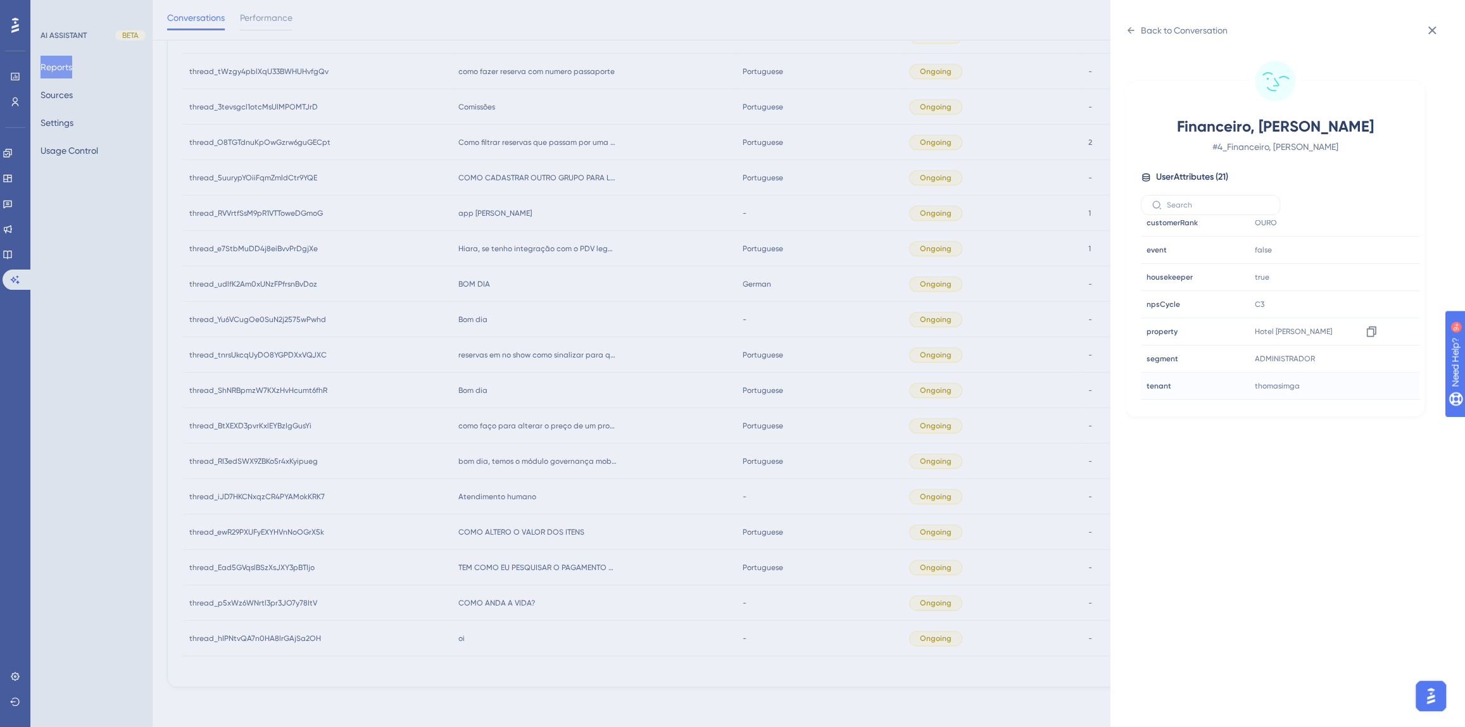
scroll to position [345, 0]
click at [1368, 350] on icon at bounding box center [1371, 351] width 13 height 13
click at [571, 367] on div "Back to Conversation Financeiro, [PERSON_NAME] # 4_Financeiro, [PERSON_NAME] Us…" at bounding box center [732, 363] width 1465 height 727
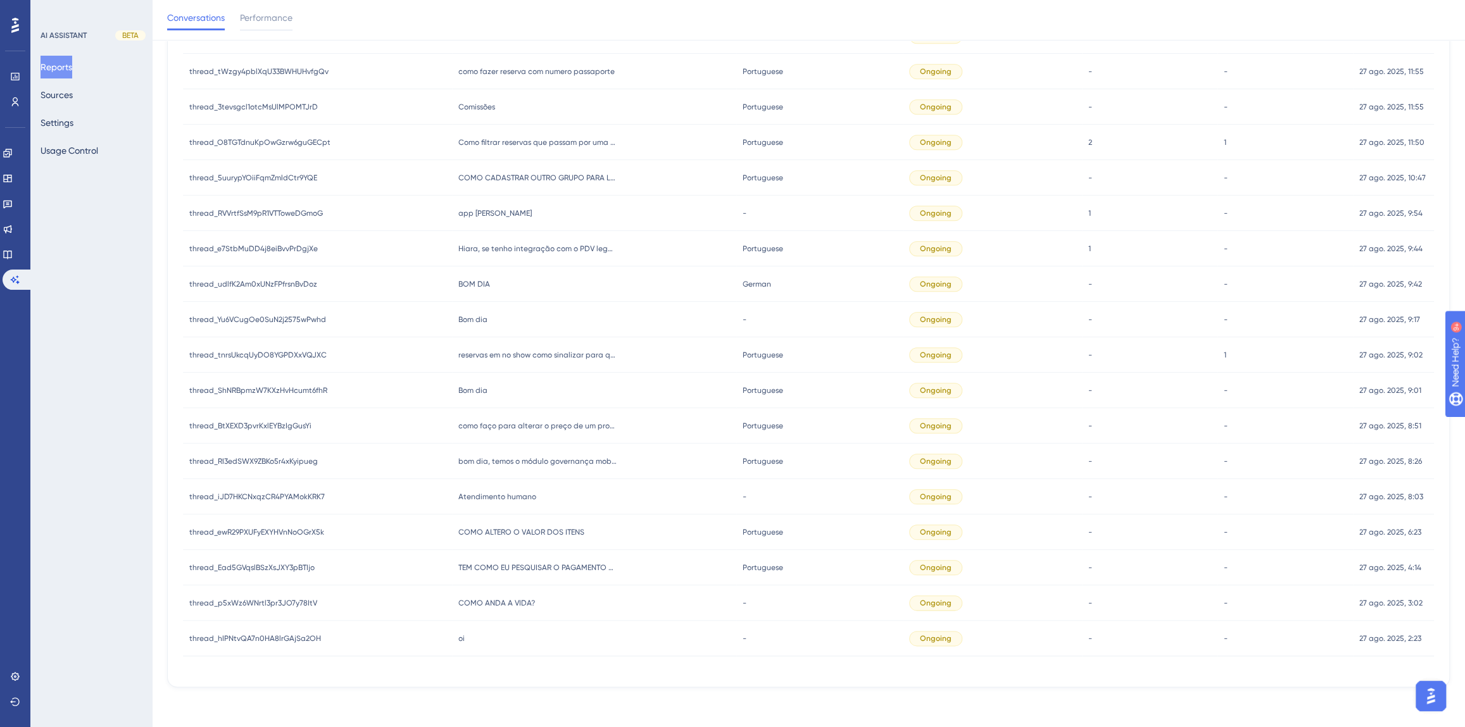
click at [476, 318] on span "Bom dia" at bounding box center [472, 320] width 29 height 10
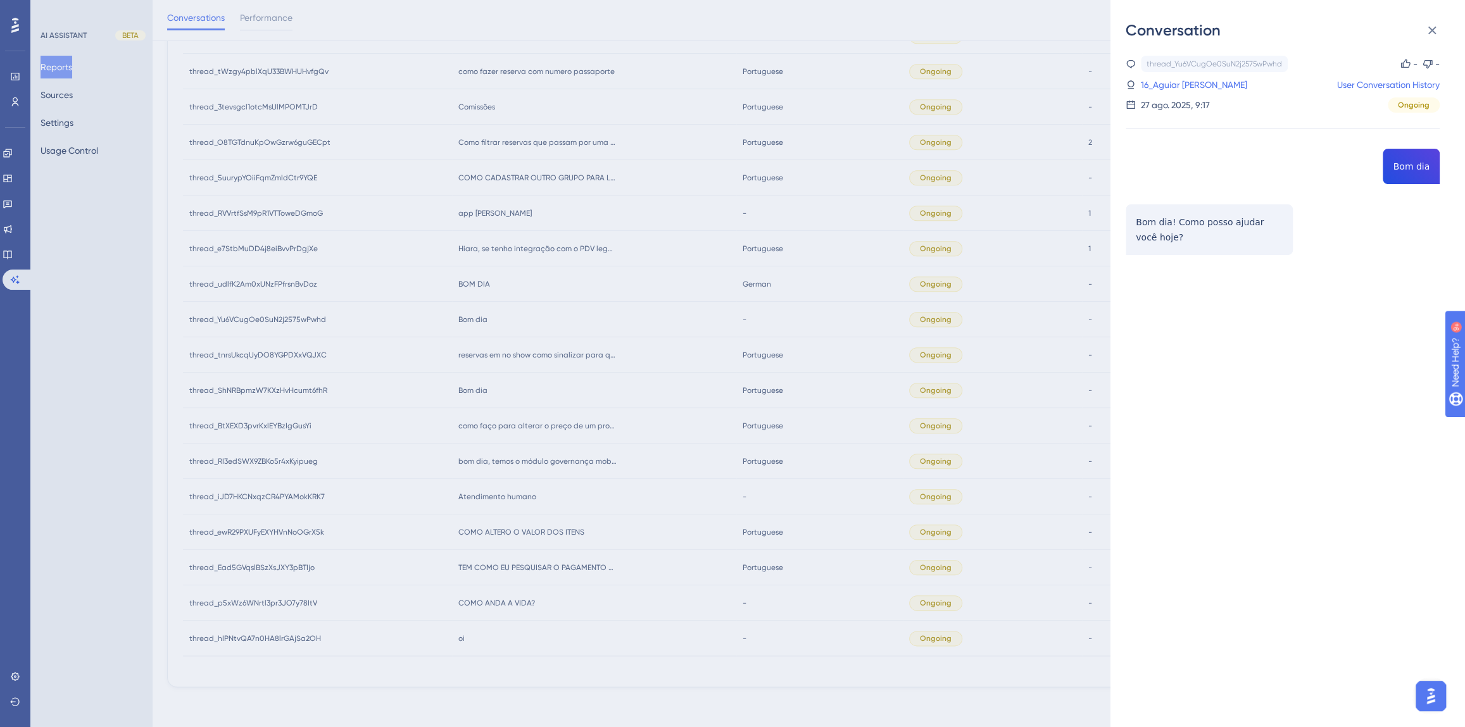
click at [475, 303] on div "Conversation thread_Yu6VCugOe0SuN2j2575wPwhd Copy - - 16_Aguiar [PERSON_NAME] U…" at bounding box center [732, 363] width 1465 height 727
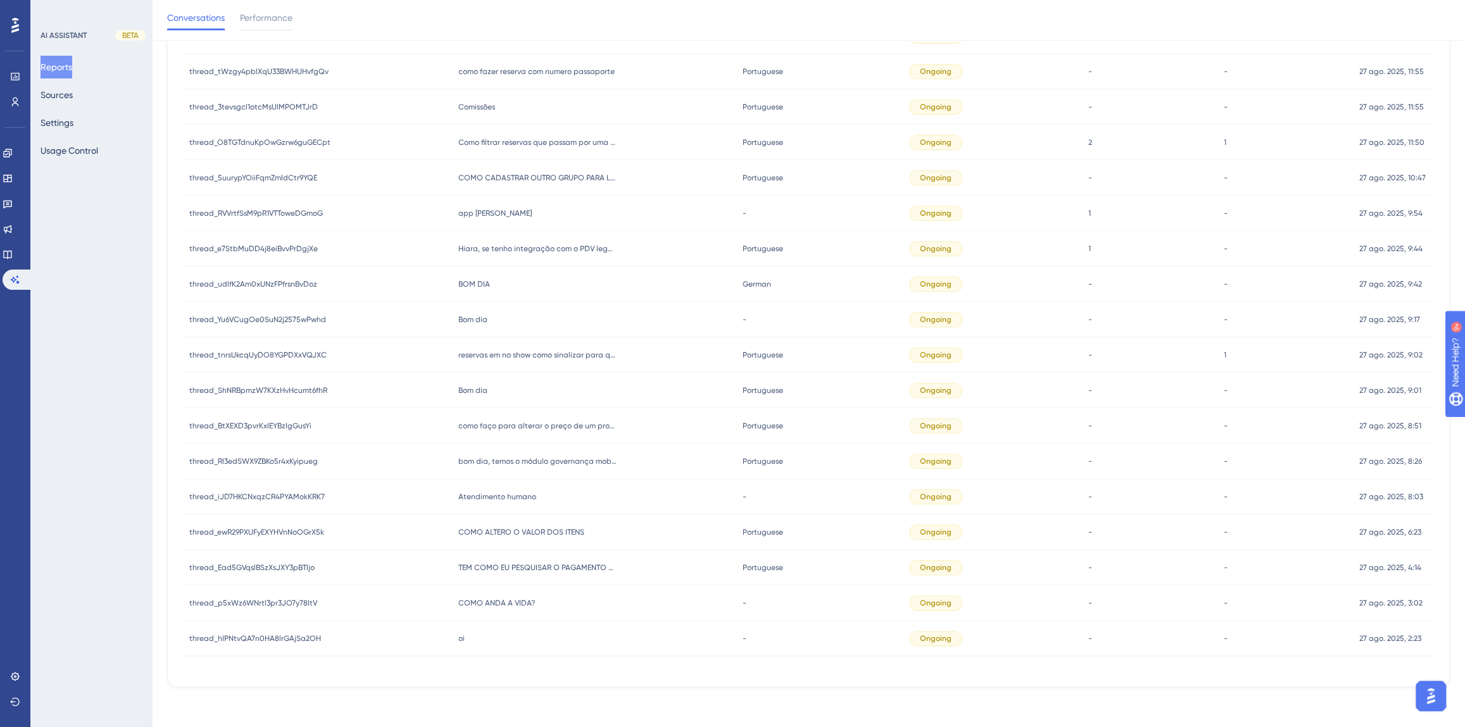
click at [463, 276] on div "BOM DIA BOM DIA" at bounding box center [594, 283] width 284 height 35
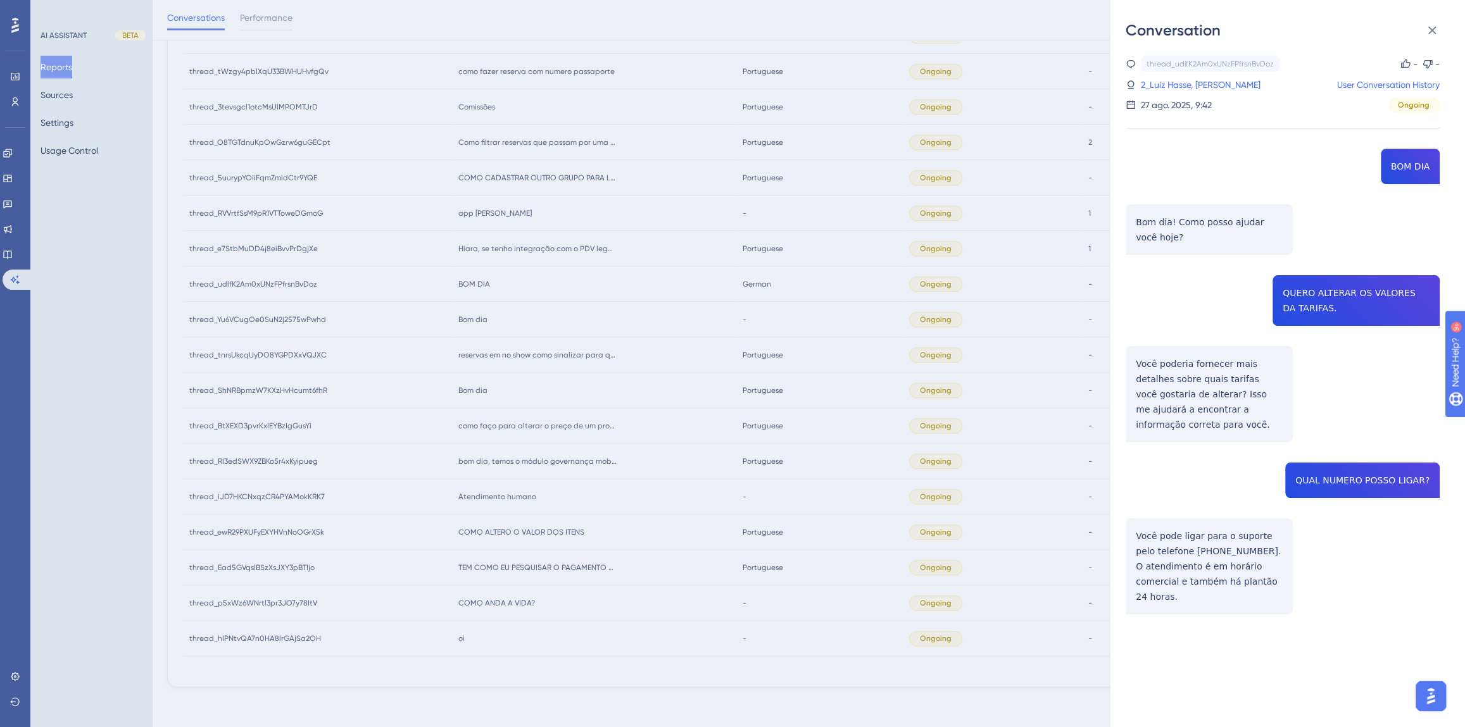
click at [1329, 291] on div "thread_udlfK2Am0xUNzFPfrsnBvDoz Copy - - 2_Luiz Hasse, [PERSON_NAME] User Conve…" at bounding box center [1282, 367] width 314 height 623
click at [1191, 385] on div "thread_udlfK2Am0xUNzFPfrsnBvDoz Copy - - 2_Luiz Hasse, [PERSON_NAME] User Conve…" at bounding box center [1282, 367] width 314 height 623
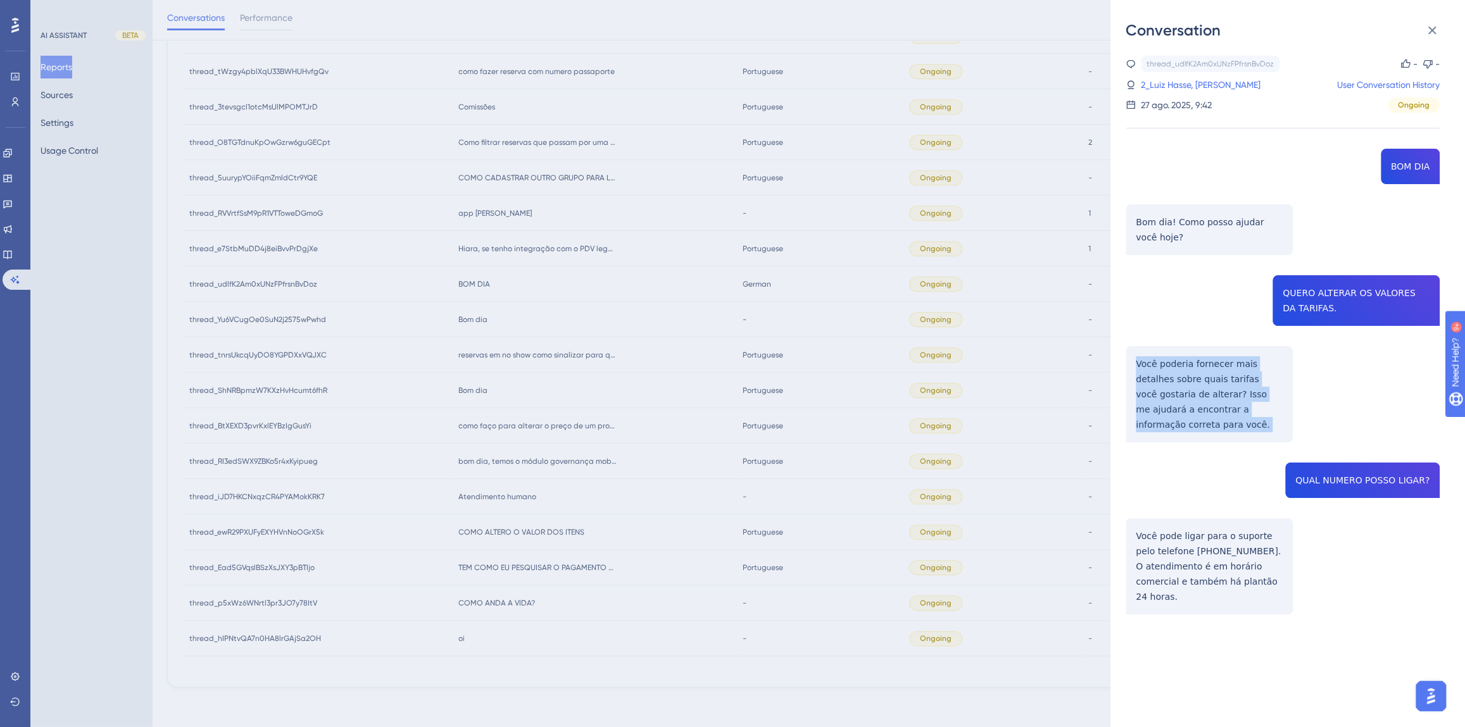
click at [1191, 385] on div "thread_udlfK2Am0xUNzFPfrsnBvDoz Copy - - 2_Luiz Hasse, [PERSON_NAME] User Conve…" at bounding box center [1282, 367] width 314 height 623
click at [1349, 467] on div "thread_udlfK2Am0xUNzFPfrsnBvDoz Copy - - 2_Luiz Hasse, [PERSON_NAME] User Conve…" at bounding box center [1282, 367] width 314 height 623
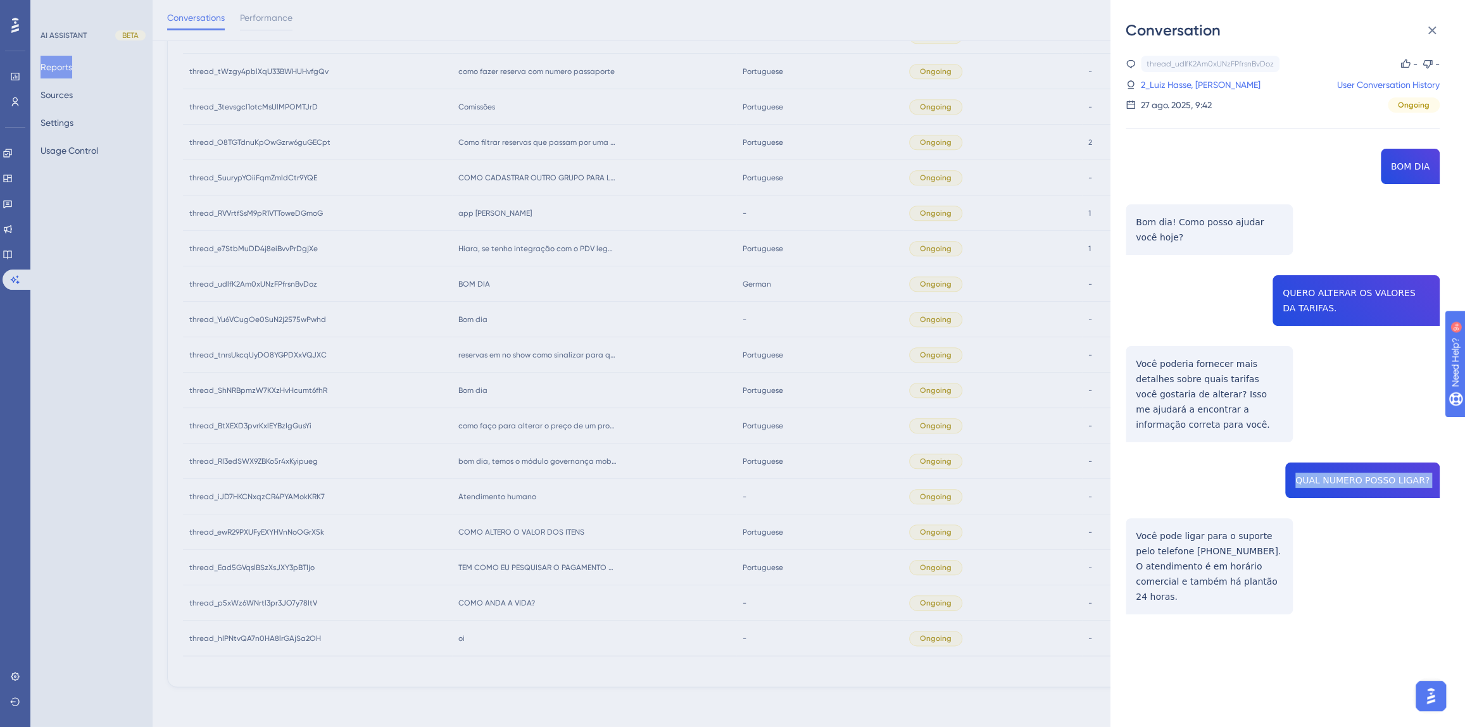
click at [1349, 467] on div "thread_udlfK2Am0xUNzFPfrsnBvDoz Copy - - 2_Luiz Hasse, [PERSON_NAME] User Conve…" at bounding box center [1282, 367] width 314 height 623
click at [1161, 520] on div "thread_udlfK2Am0xUNzFPfrsnBvDoz Copy - - 2_Luiz Hasse, [PERSON_NAME] User Conve…" at bounding box center [1282, 367] width 314 height 623
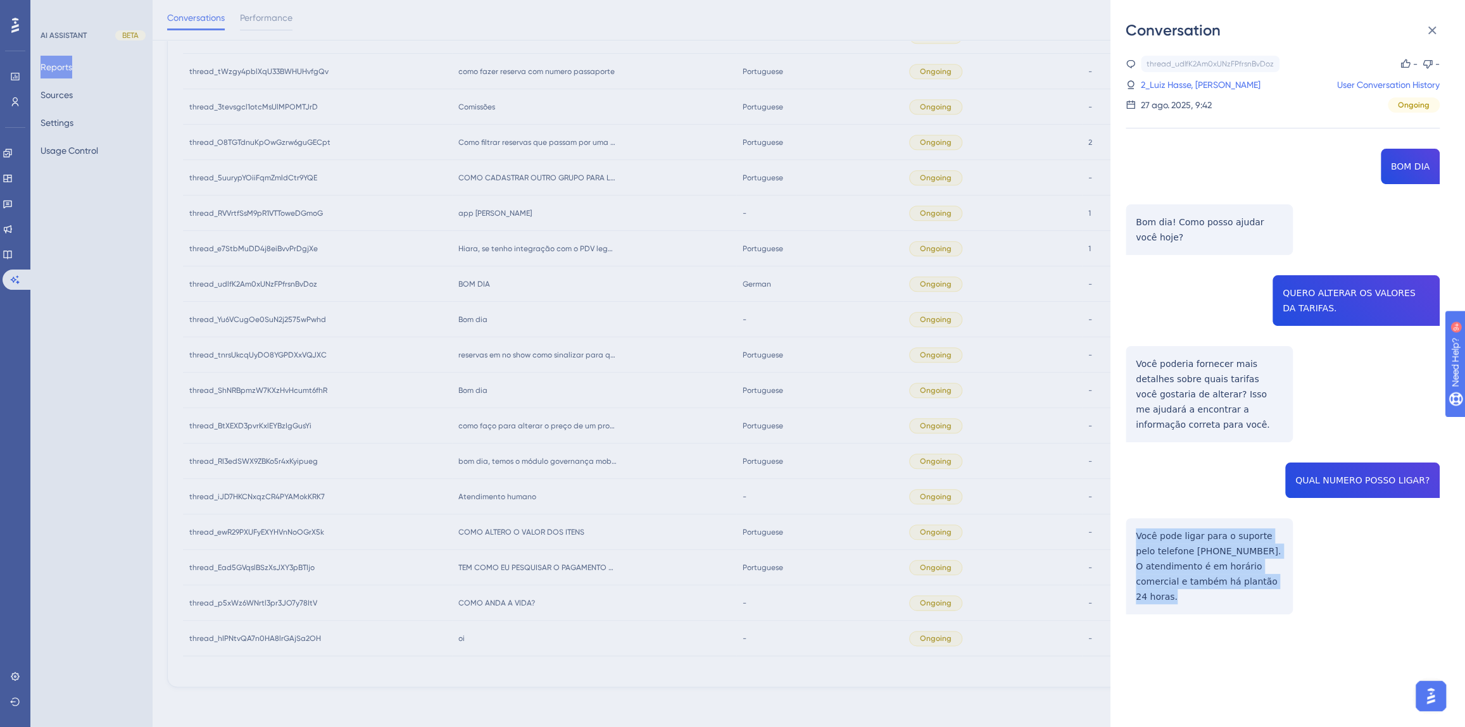
click at [1161, 520] on div "thread_udlfK2Am0xUNzFPfrsnBvDoz Copy - - 2_Luiz Hasse, [PERSON_NAME] User Conve…" at bounding box center [1282, 367] width 314 height 623
click at [1158, 80] on link "2_Luiz Hasse, [PERSON_NAME]" at bounding box center [1201, 84] width 120 height 15
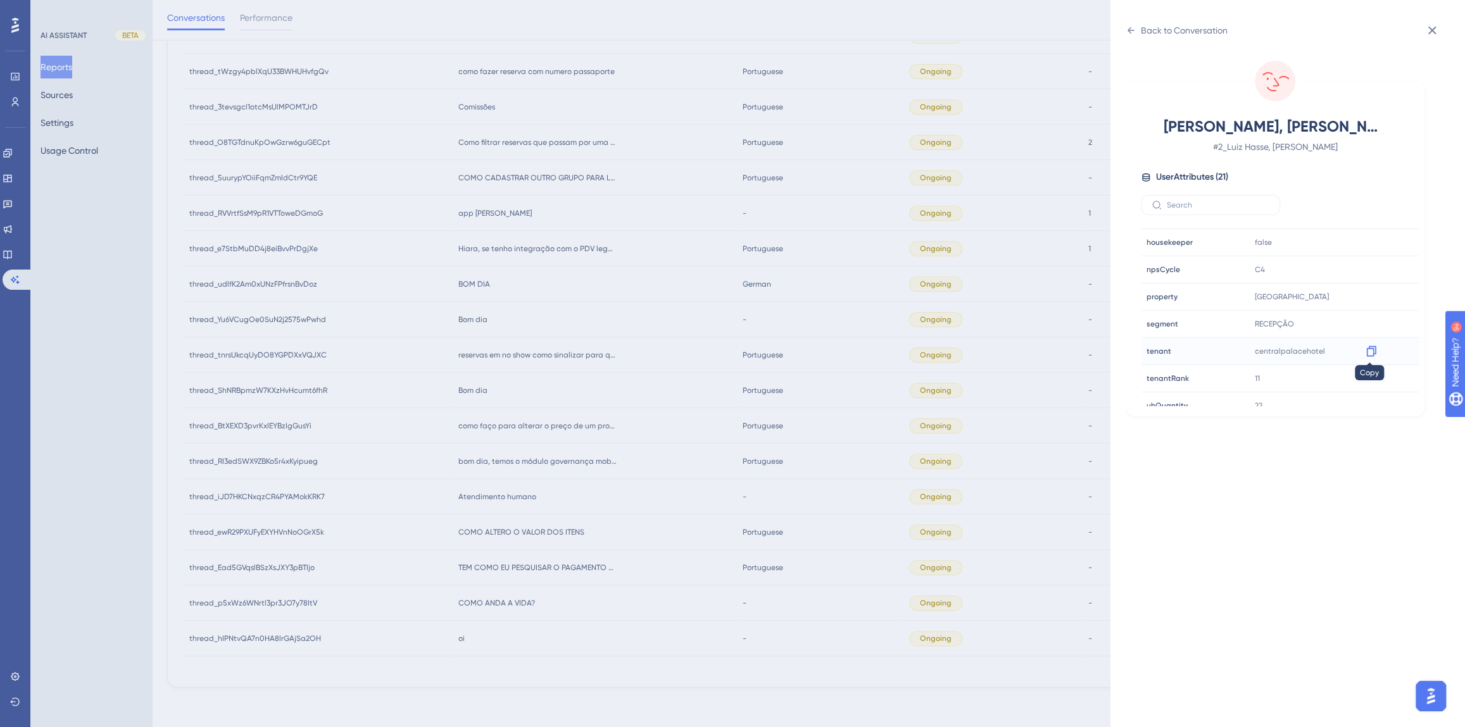
click at [1368, 354] on icon at bounding box center [1371, 351] width 13 height 13
click at [1134, 37] on div "Back to Conversation" at bounding box center [1176, 30] width 102 height 20
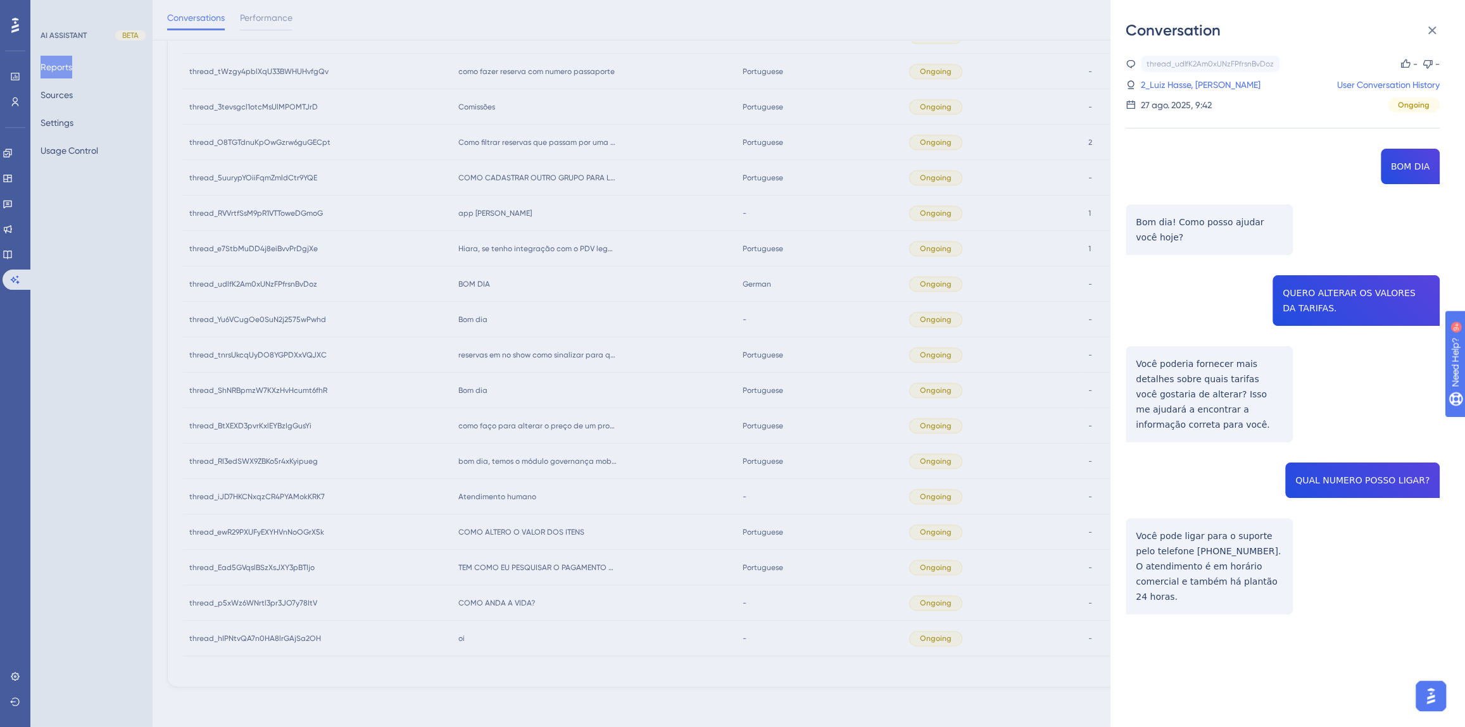
click at [451, 309] on div "Conversation thread_udlfK2Am0xUNzFPfrsnBvDoz Copy - - 2_Luiz Hasse, [PERSON_NAM…" at bounding box center [732, 363] width 1465 height 727
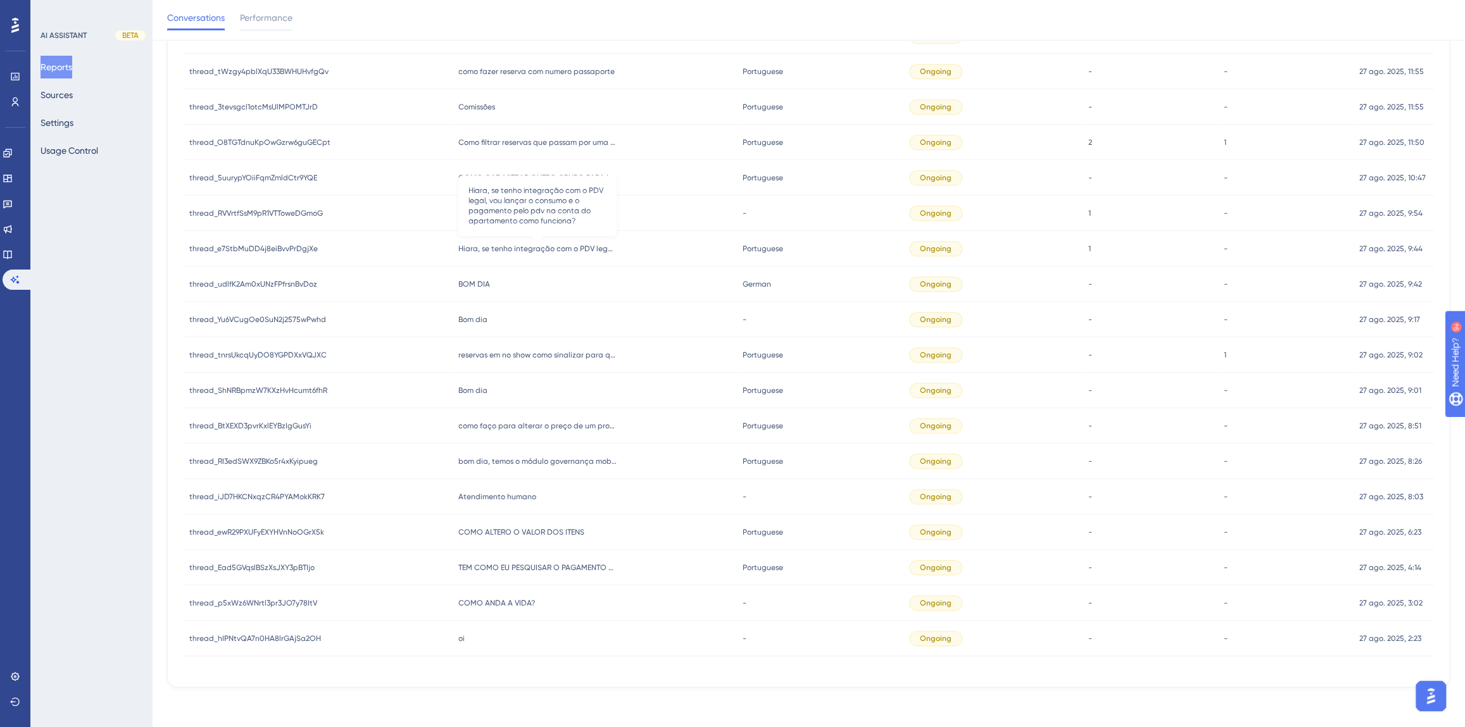
click at [481, 246] on span "Hiara, se tenho integração com o PDV legal, vou lançar o consumo e o pagamento …" at bounding box center [537, 249] width 158 height 10
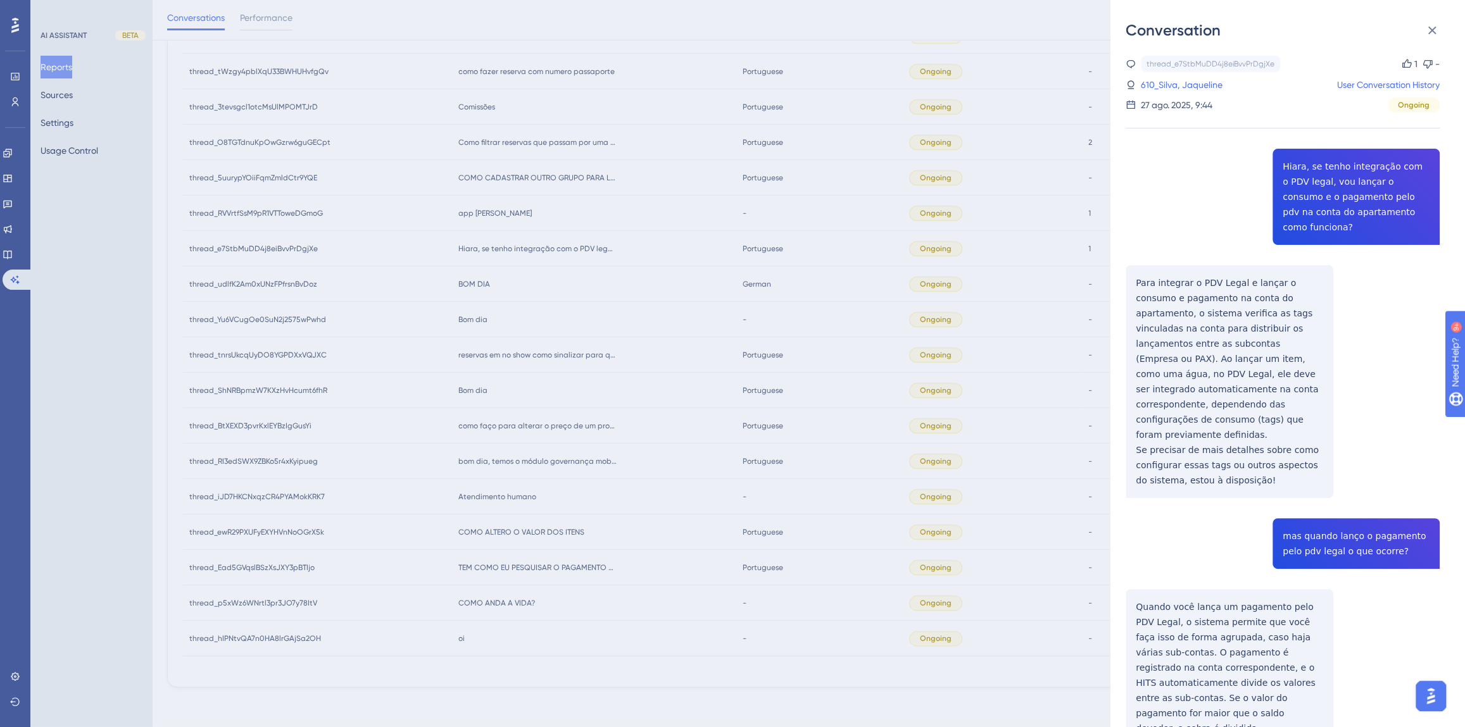
click at [1335, 184] on div "thread_e7StbMuDD4j8eiBvvPrDgjXe Copy 1 - 610_Silva, Jaqueline User Conversation…" at bounding box center [1282, 631] width 314 height 1151
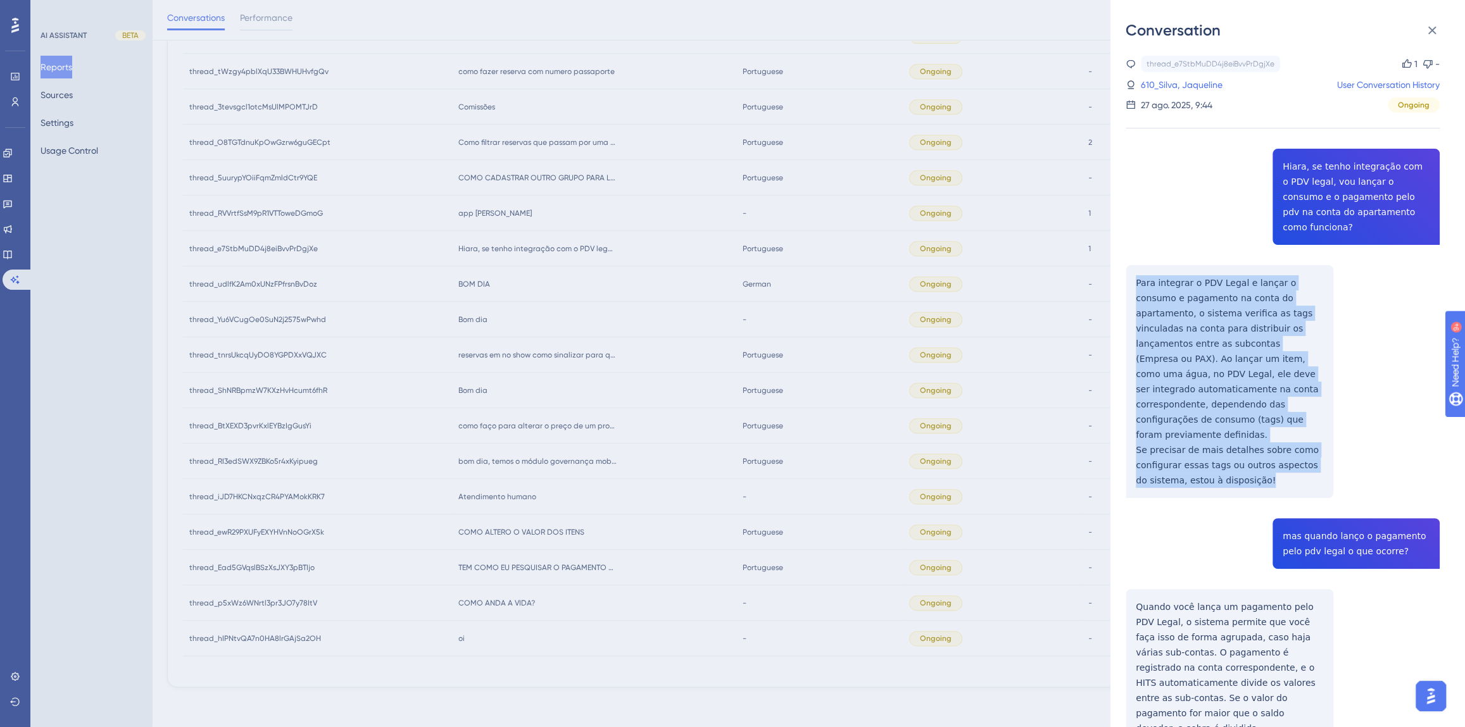
drag, startPoint x: 1253, startPoint y: 452, endPoint x: 1135, endPoint y: 264, distance: 221.8
click at [1135, 264] on div "thread_e7StbMuDD4j8eiBvvPrDgjXe Copy 1 - 610_Silva, Jaqueline User Conversation…" at bounding box center [1282, 631] width 314 height 1151
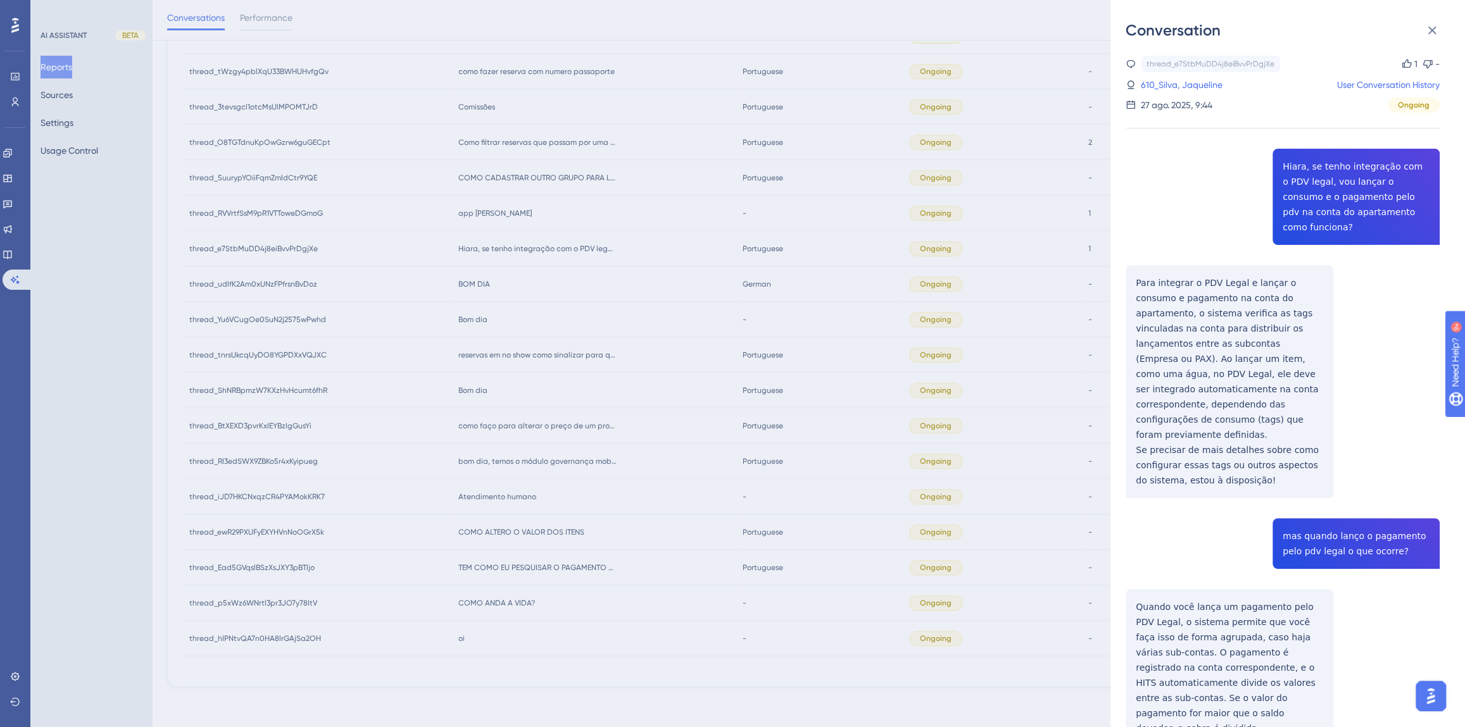
click at [1349, 510] on div "thread_e7StbMuDD4j8eiBvvPrDgjXe Copy 1 - 610_Silva, Jaqueline User Conversation…" at bounding box center [1282, 631] width 314 height 1151
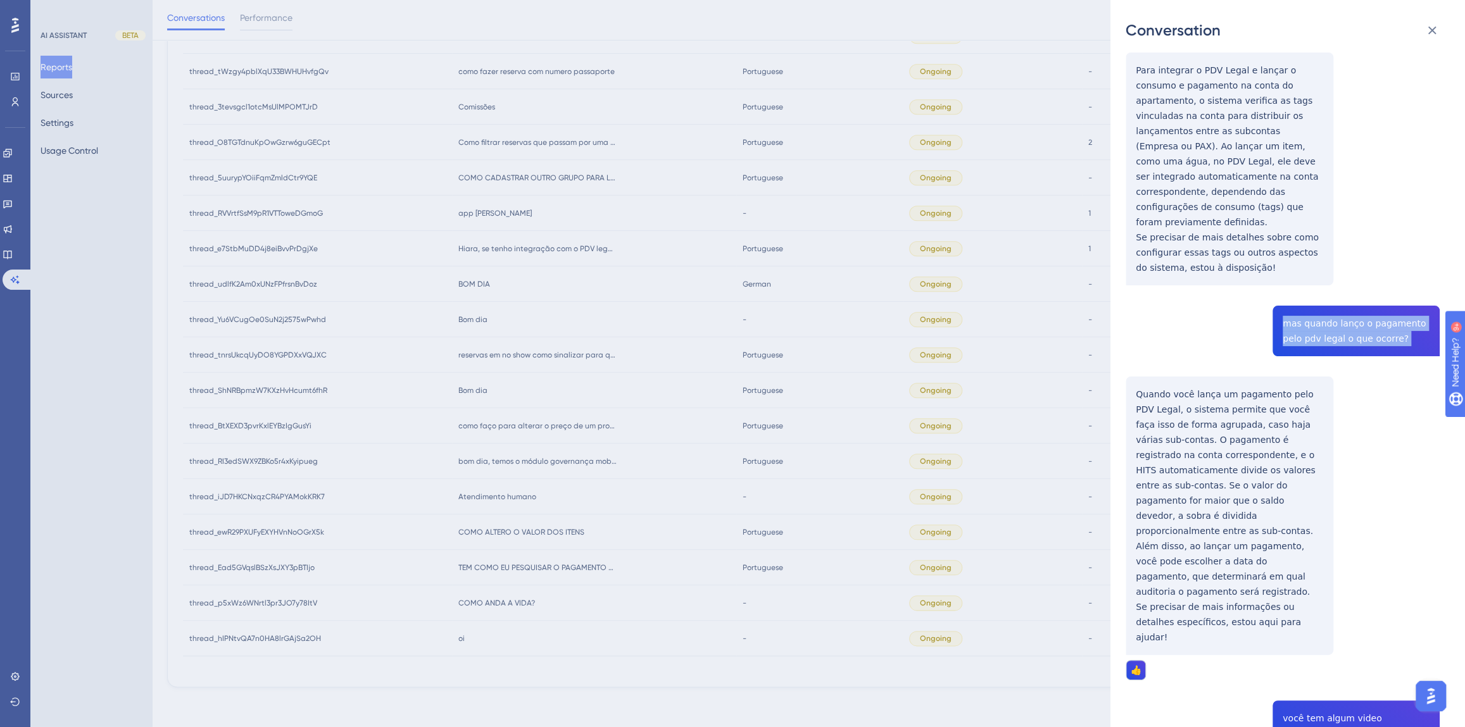
scroll to position [380, 0]
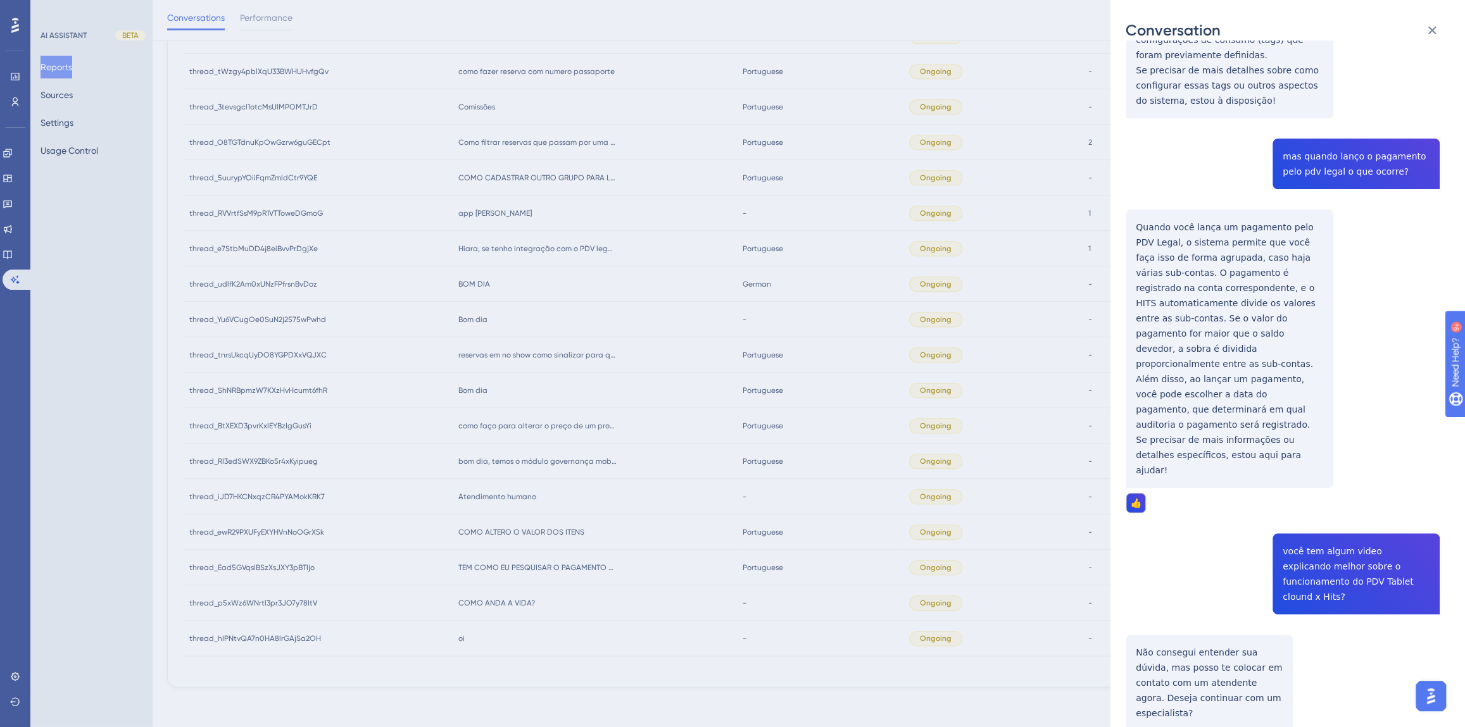
click at [1184, 391] on div "thread_e7StbMuDD4j8eiBvvPrDgjXe Copy 1 - 610_Silva, Jaqueline User Conversation…" at bounding box center [1282, 251] width 314 height 1151
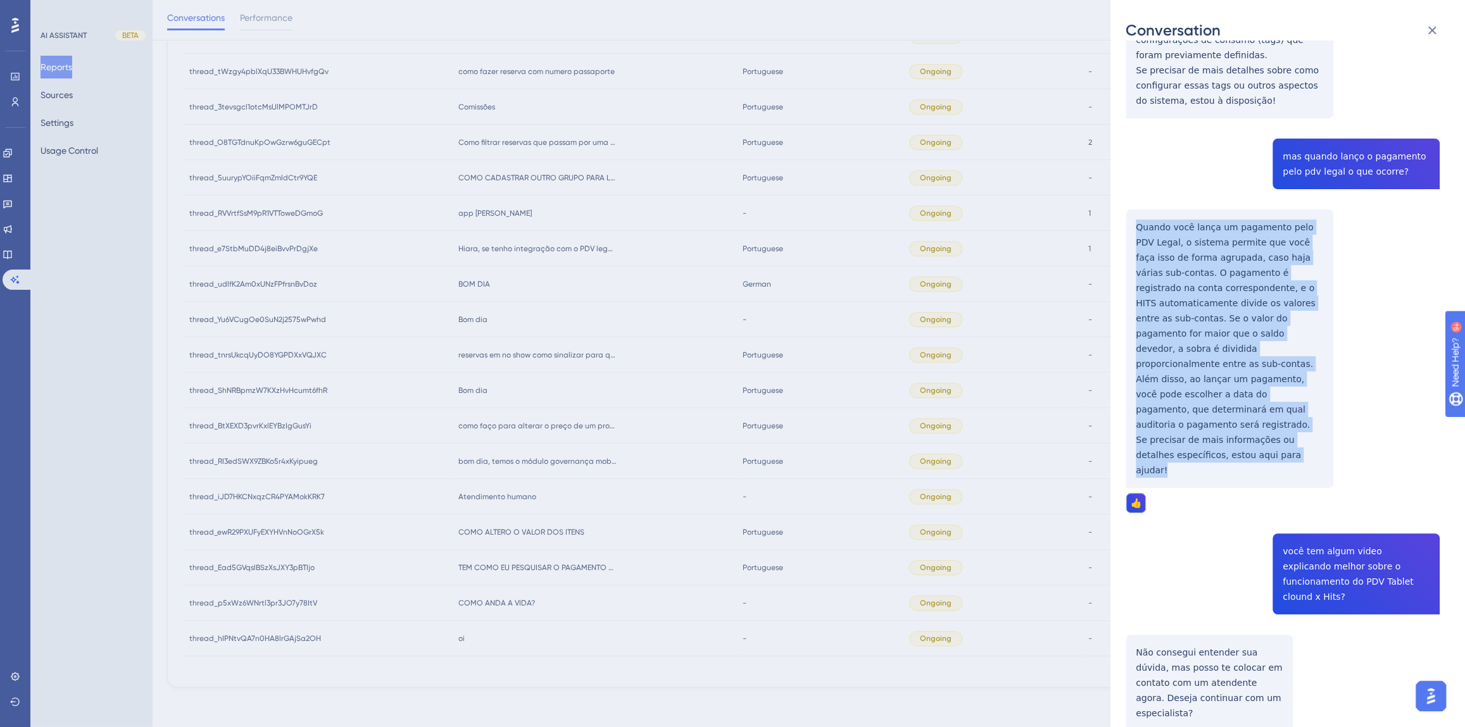
drag, startPoint x: 1277, startPoint y: 409, endPoint x: 1118, endPoint y: 201, distance: 261.5
click at [1118, 201] on div "Conversation thread_e7StbMuDD4j8eiBvvPrDgjXe Copy 1 - 610_Silva, Jaqueline User…" at bounding box center [1287, 363] width 354 height 727
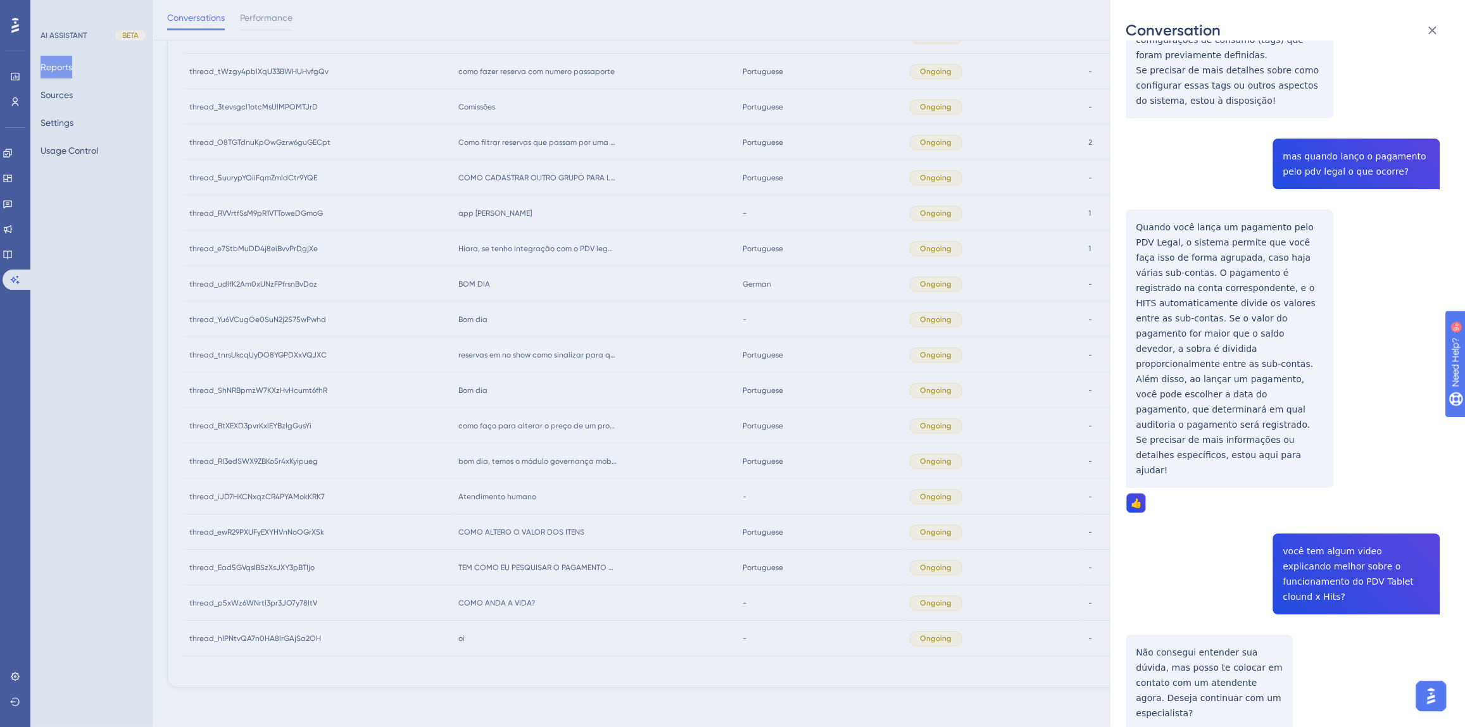
click at [1313, 505] on div "thread_e7StbMuDD4j8eiBvvPrDgjXe Copy 1 - 610_Silva, Jaqueline User Conversation…" at bounding box center [1282, 251] width 314 height 1151
drag, startPoint x: 1265, startPoint y: 625, endPoint x: 1128, endPoint y: 577, distance: 145.1
click at [1128, 577] on div "thread_e7StbMuDD4j8eiBvvPrDgjXe Copy 1 - 610_Silva, Jaqueline User Conversation…" at bounding box center [1282, 251] width 314 height 1151
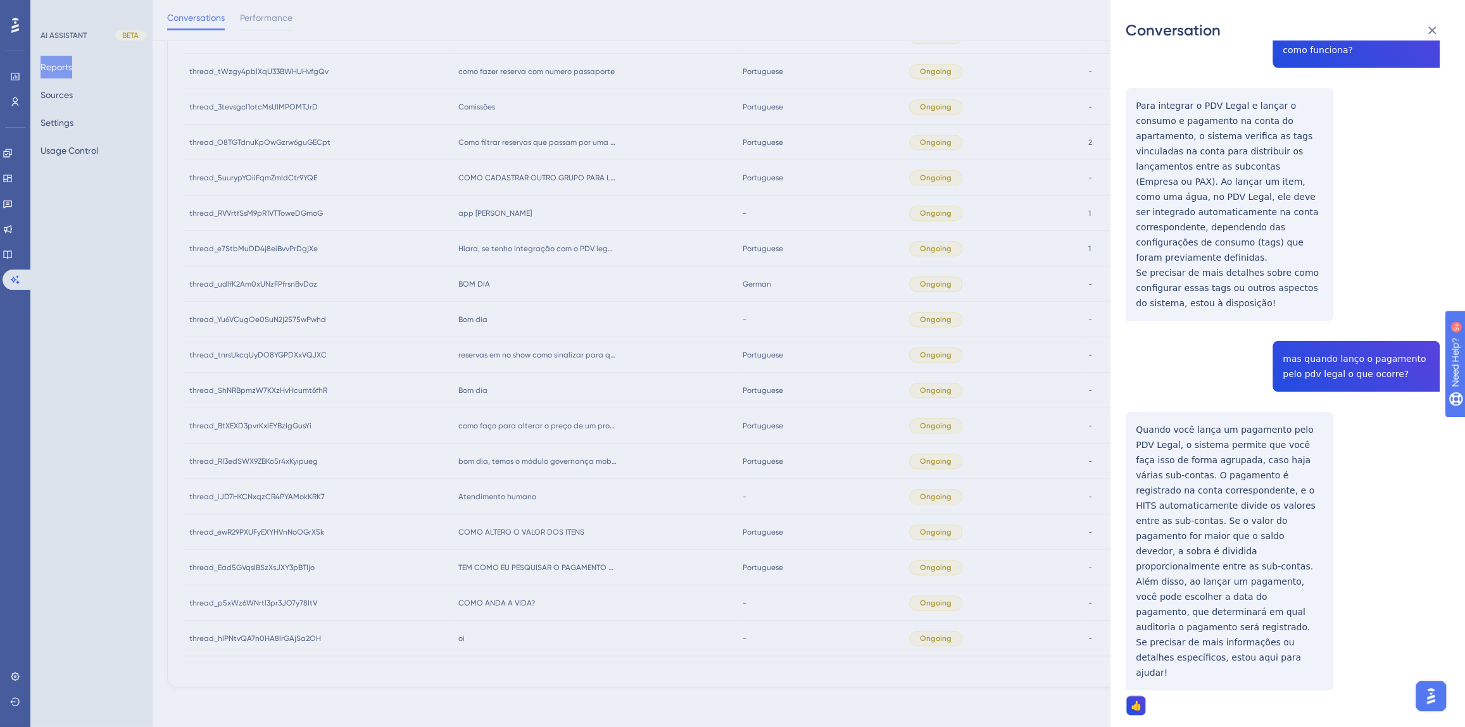
scroll to position [0, 0]
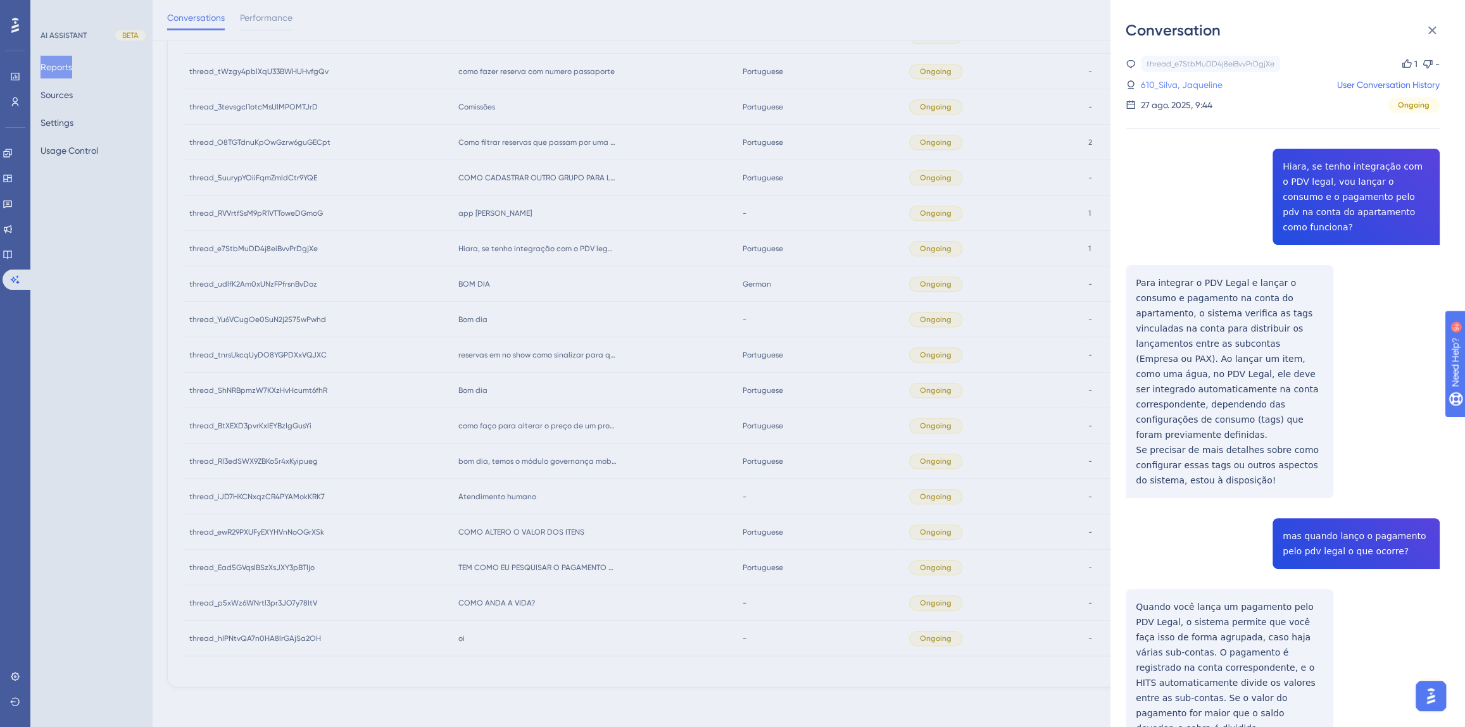
click at [1183, 84] on link "610_Silva, Jaqueline" at bounding box center [1182, 84] width 82 height 15
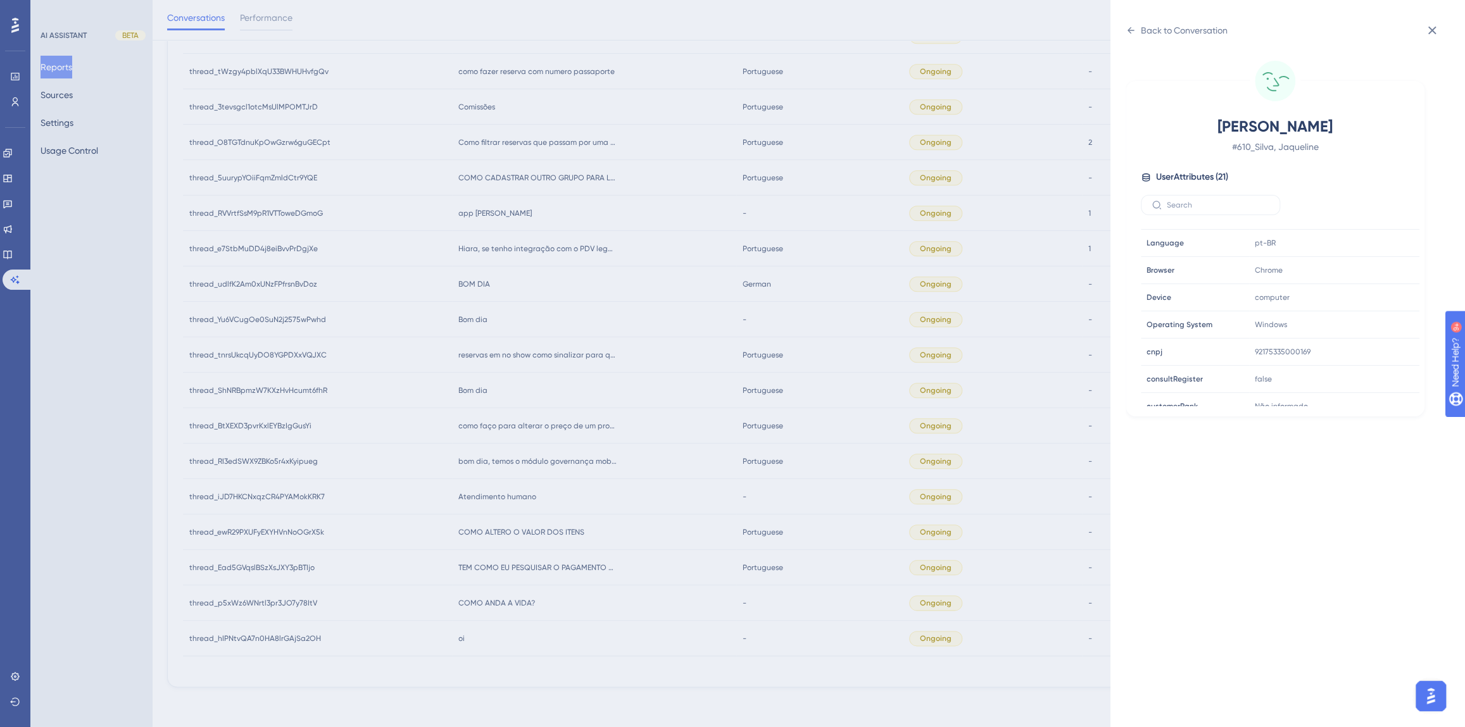
scroll to position [345, 0]
click at [1132, 26] on icon at bounding box center [1130, 30] width 10 height 10
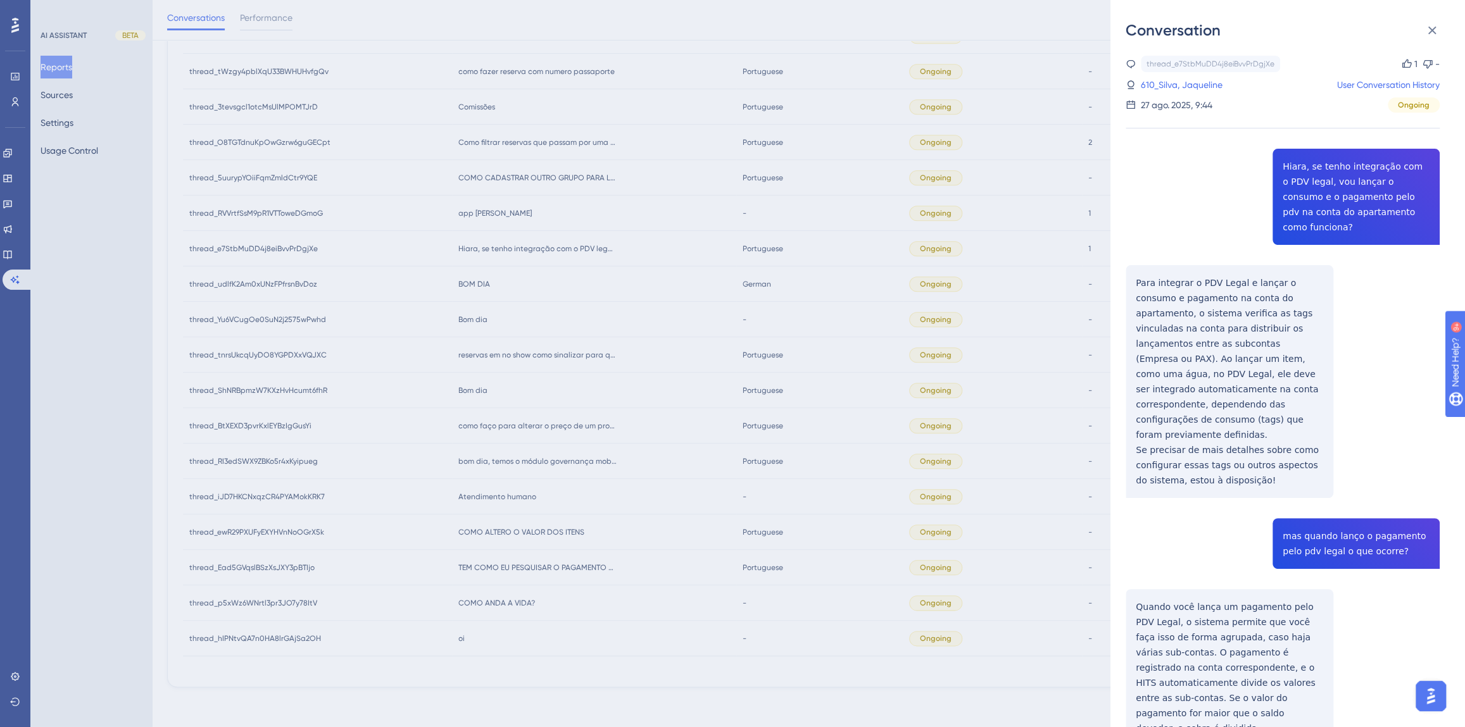
click at [618, 299] on div "Conversation thread_e7StbMuDD4j8eiBvvPrDgjXe Copy 1 - 610_Silva, Jaqueline User…" at bounding box center [732, 363] width 1465 height 727
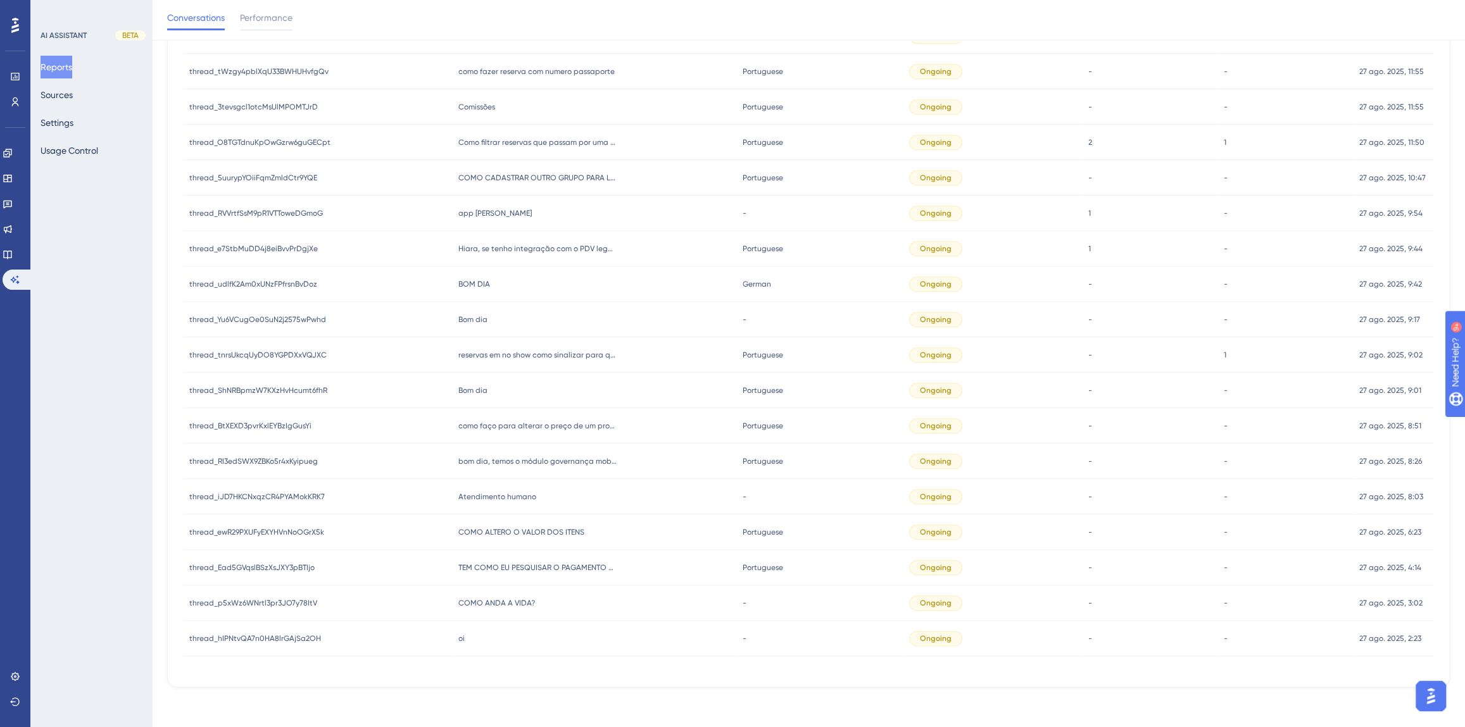
click at [475, 209] on span "app [PERSON_NAME]" at bounding box center [494, 213] width 73 height 10
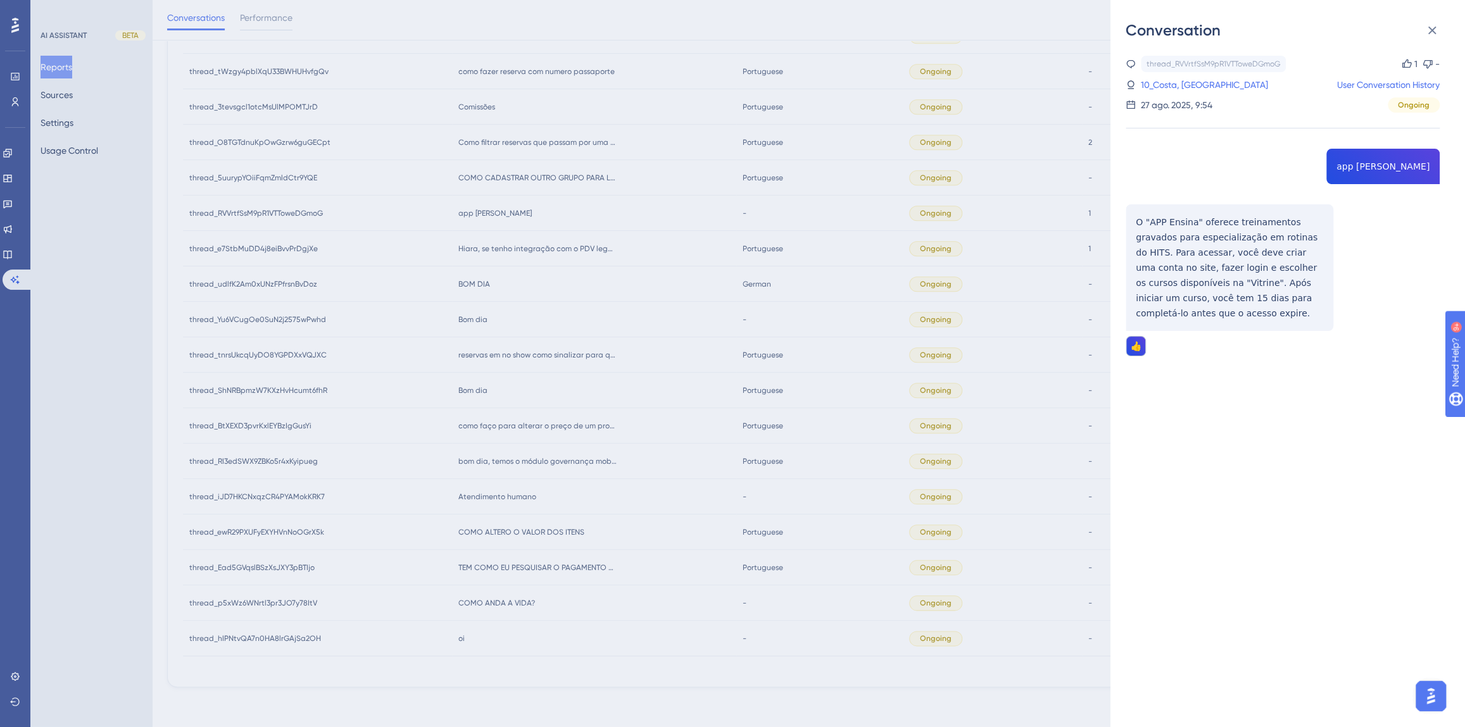
click at [1396, 170] on div "thread_RVVrtfSsM9pR1VTToweDGmoG Copy 1 - 10_Costa, Carolina User Conversation H…" at bounding box center [1282, 238] width 314 height 365
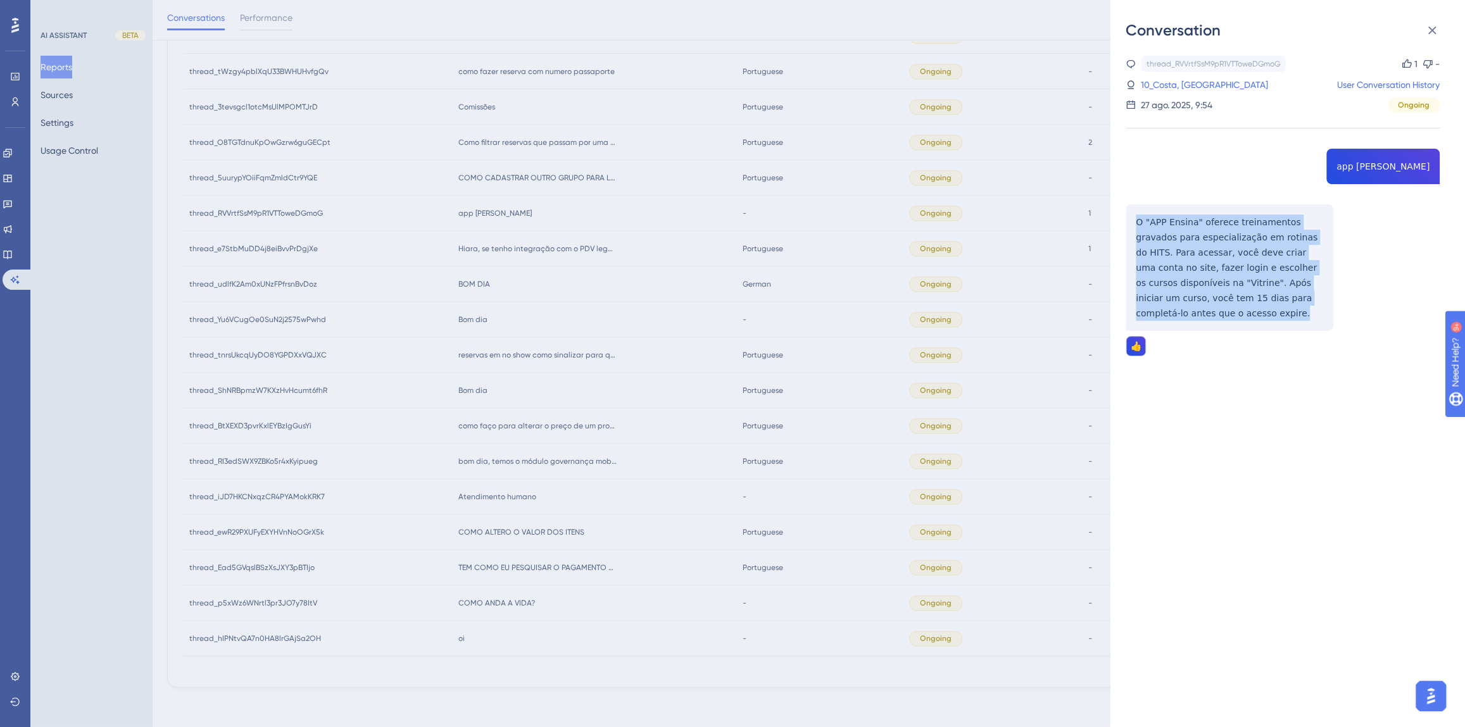
drag, startPoint x: 1215, startPoint y: 319, endPoint x: 1117, endPoint y: 222, distance: 137.8
click at [1117, 222] on div "Conversation thread_RVVrtfSsM9pR1VTToweDGmoG Copy 1 - 10_Costa, Carolina User C…" at bounding box center [1287, 363] width 354 height 727
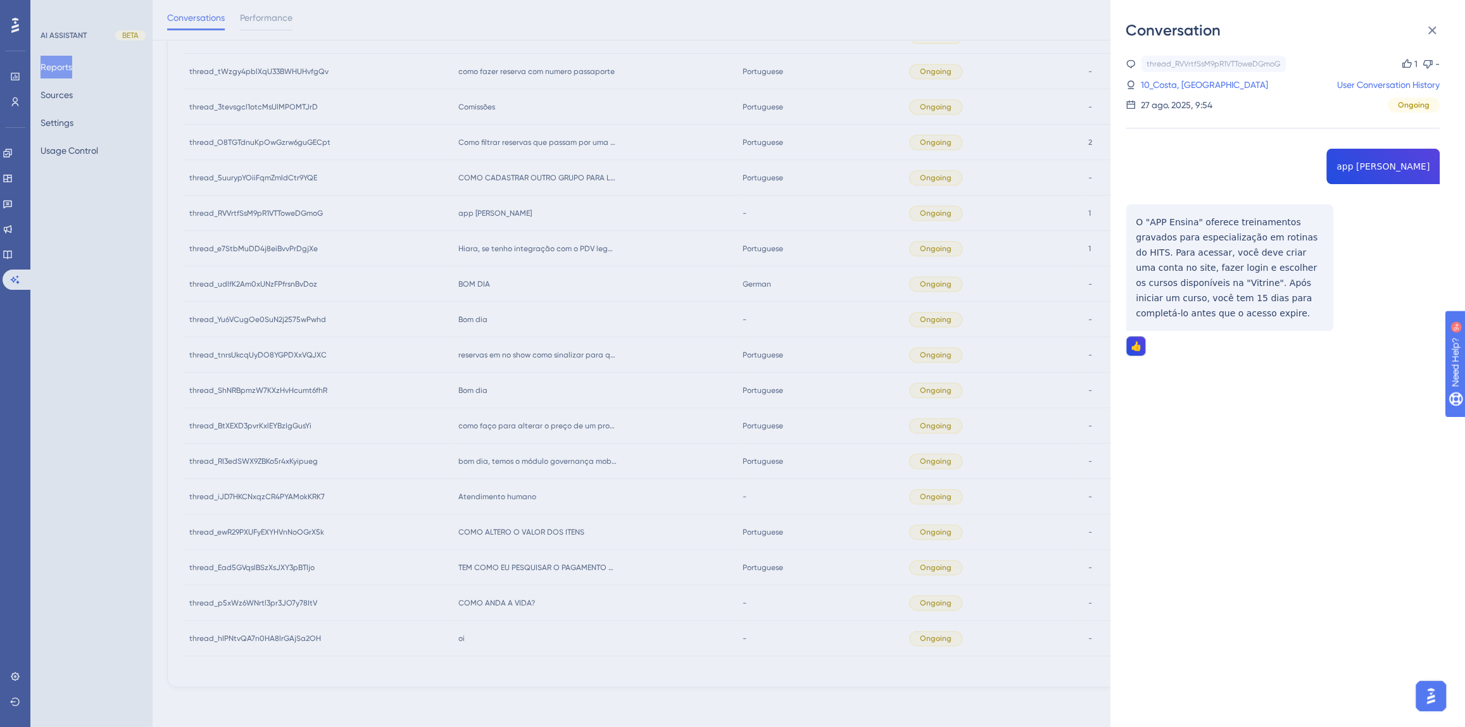
click at [1196, 80] on link "10_Costa, [GEOGRAPHIC_DATA]" at bounding box center [1204, 84] width 127 height 15
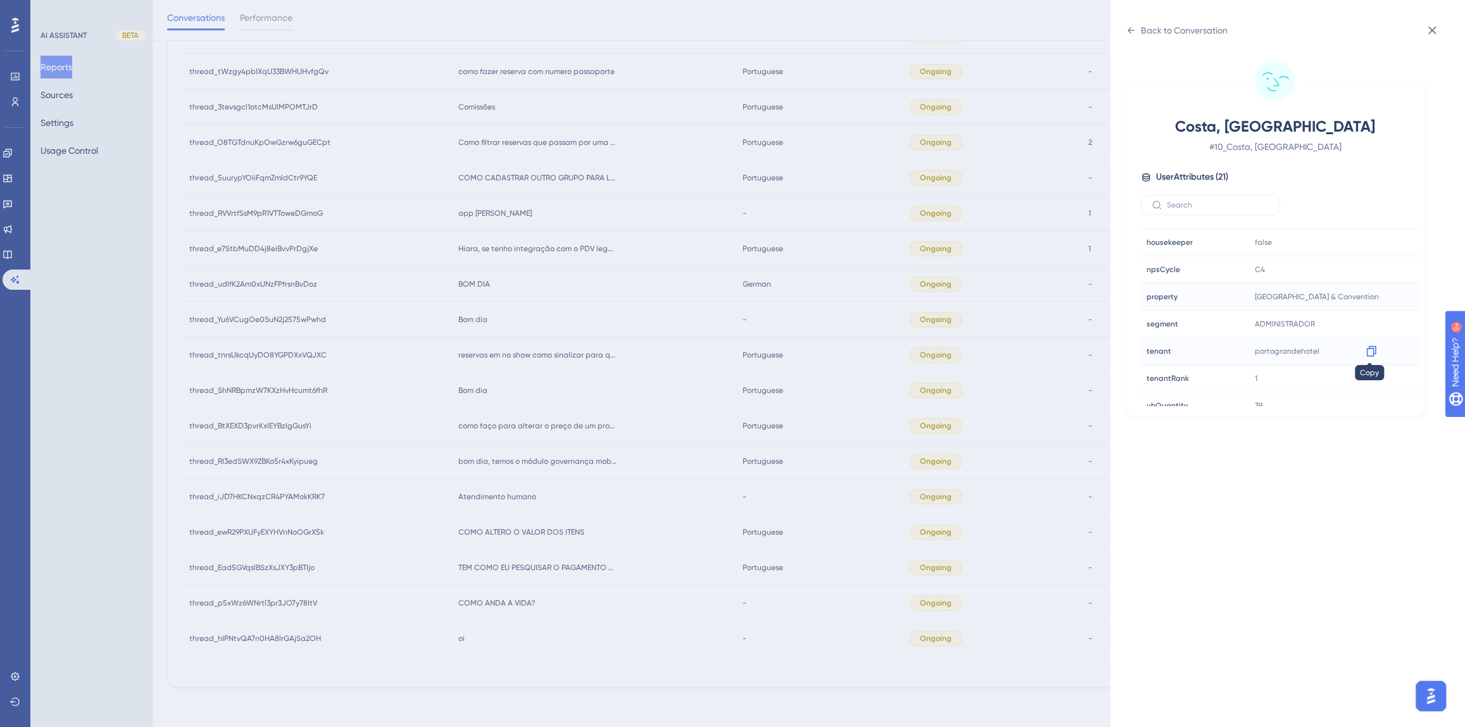
click at [1367, 354] on icon at bounding box center [1371, 351] width 13 height 13
click at [1151, 27] on div "Back to Conversation" at bounding box center [1184, 30] width 87 height 15
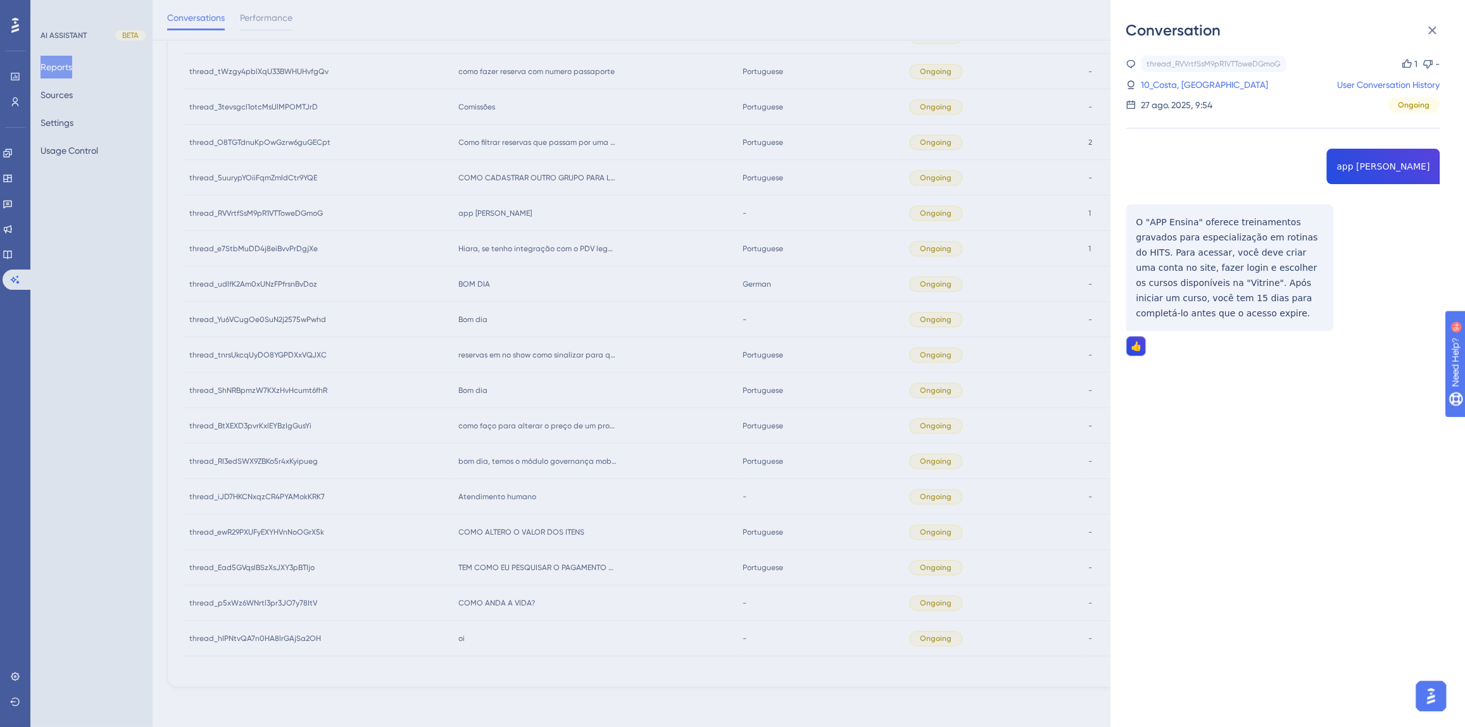
click at [593, 275] on div "Conversation thread_RVVrtfSsM9pR1VTToweDGmoG Copy 1 - 10_Costa, Carolina User C…" at bounding box center [732, 363] width 1465 height 727
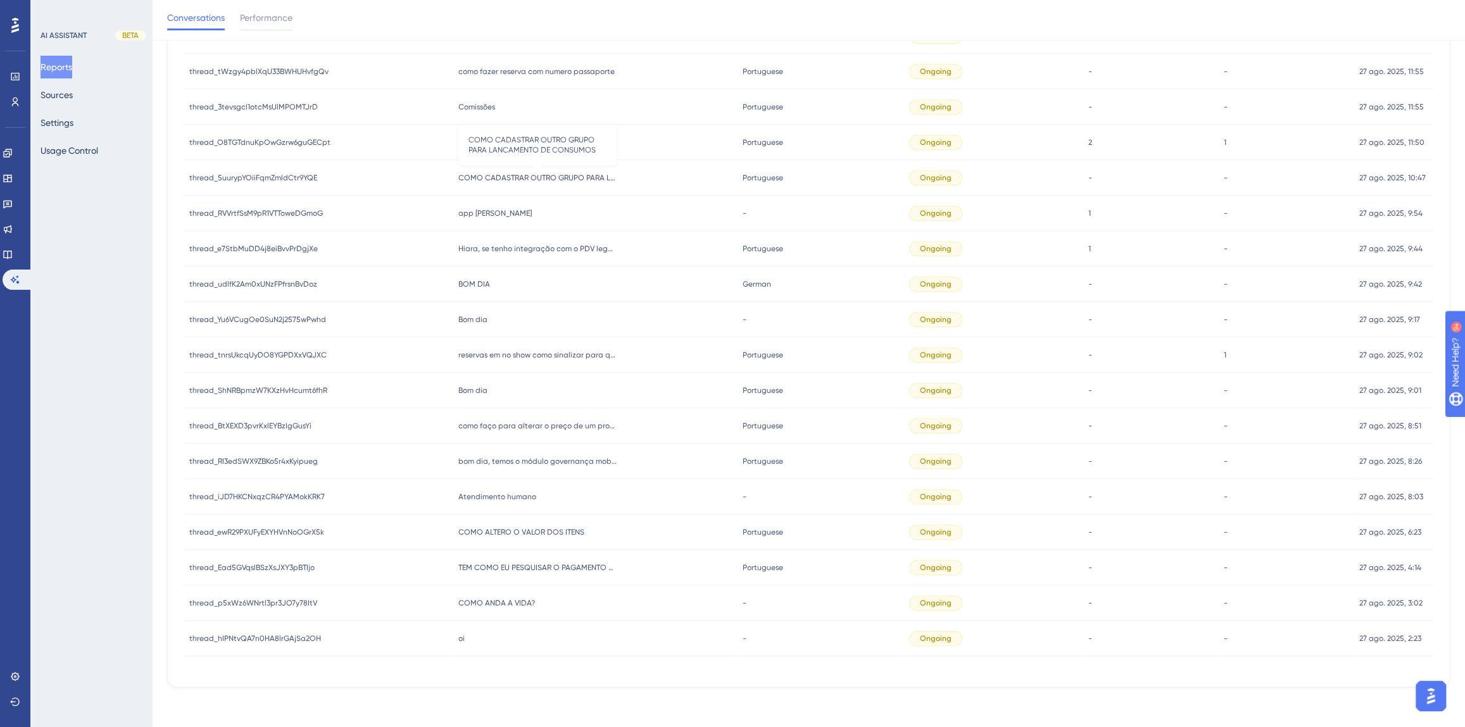
click at [498, 178] on span "COMO CADASTRAR OUTRO GRUPO PARA LANCAMENTO DE CONSUMOS" at bounding box center [537, 178] width 158 height 10
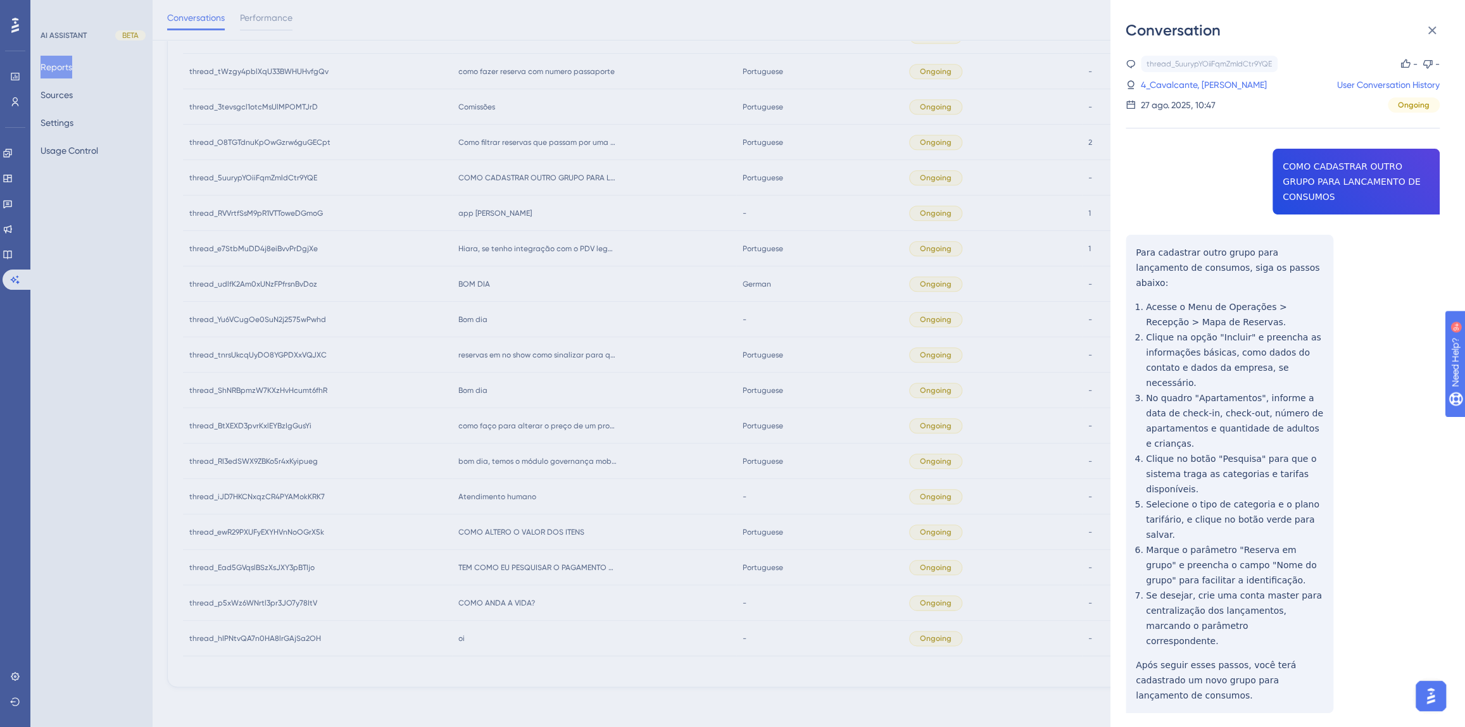
click at [1334, 182] on div "thread_5uurypYOiiFqmZmldCtr9YQE Copy - - 4_Cavalcante, Roney User Conversation …" at bounding box center [1282, 417] width 314 height 722
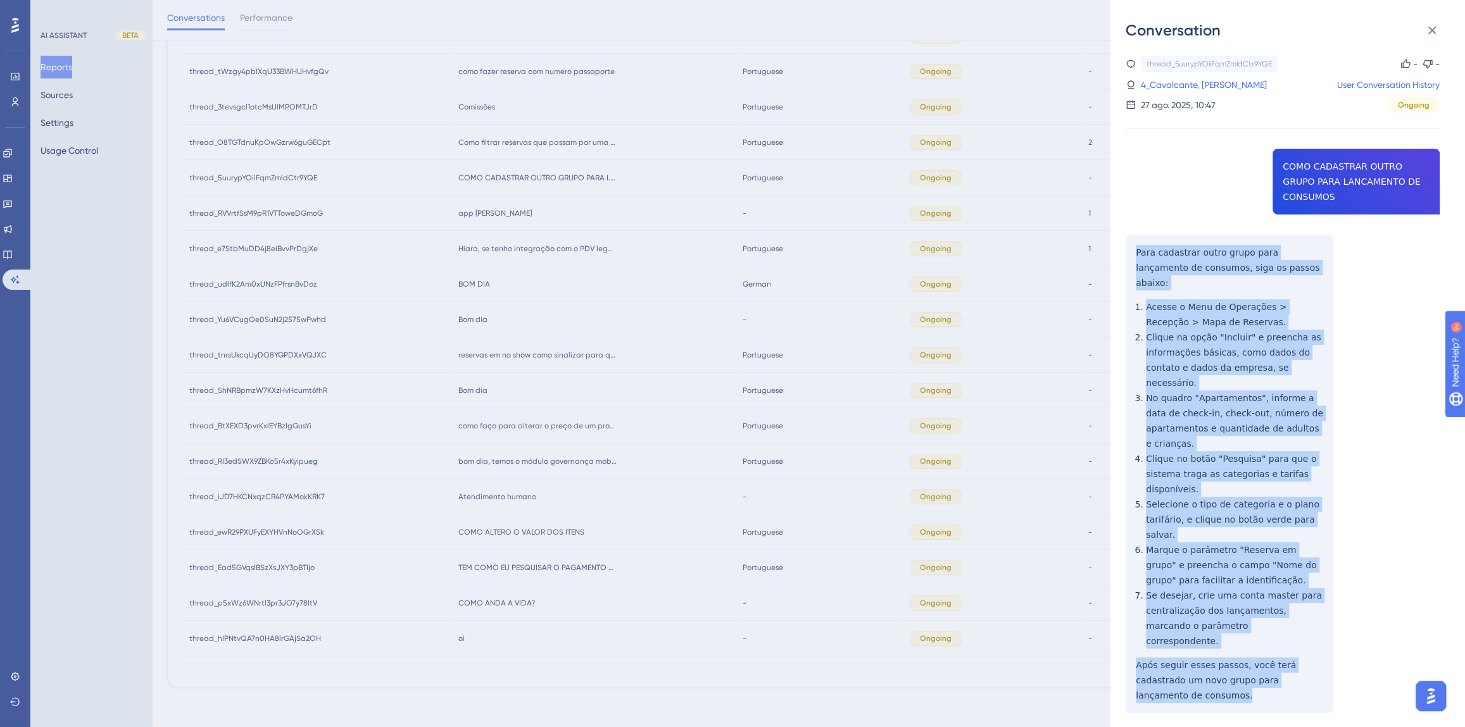
drag, startPoint x: 1322, startPoint y: 607, endPoint x: 1134, endPoint y: 235, distance: 417.2
click at [1134, 235] on div "thread_5uurypYOiiFqmZmldCtr9YQE Copy - - 4_Cavalcante, Roney User Conversation …" at bounding box center [1282, 417] width 314 height 722
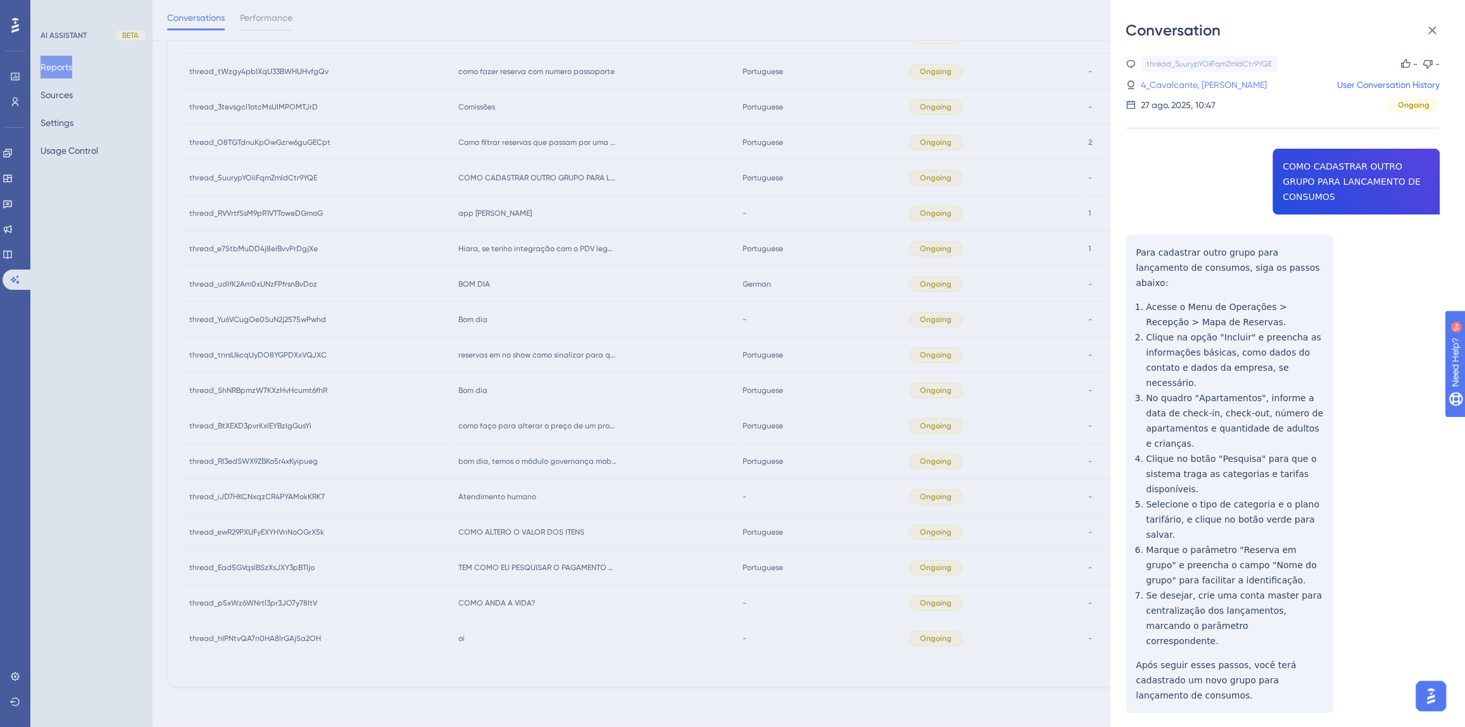
click at [1156, 82] on link "4_Cavalcante, [PERSON_NAME]" at bounding box center [1204, 84] width 126 height 15
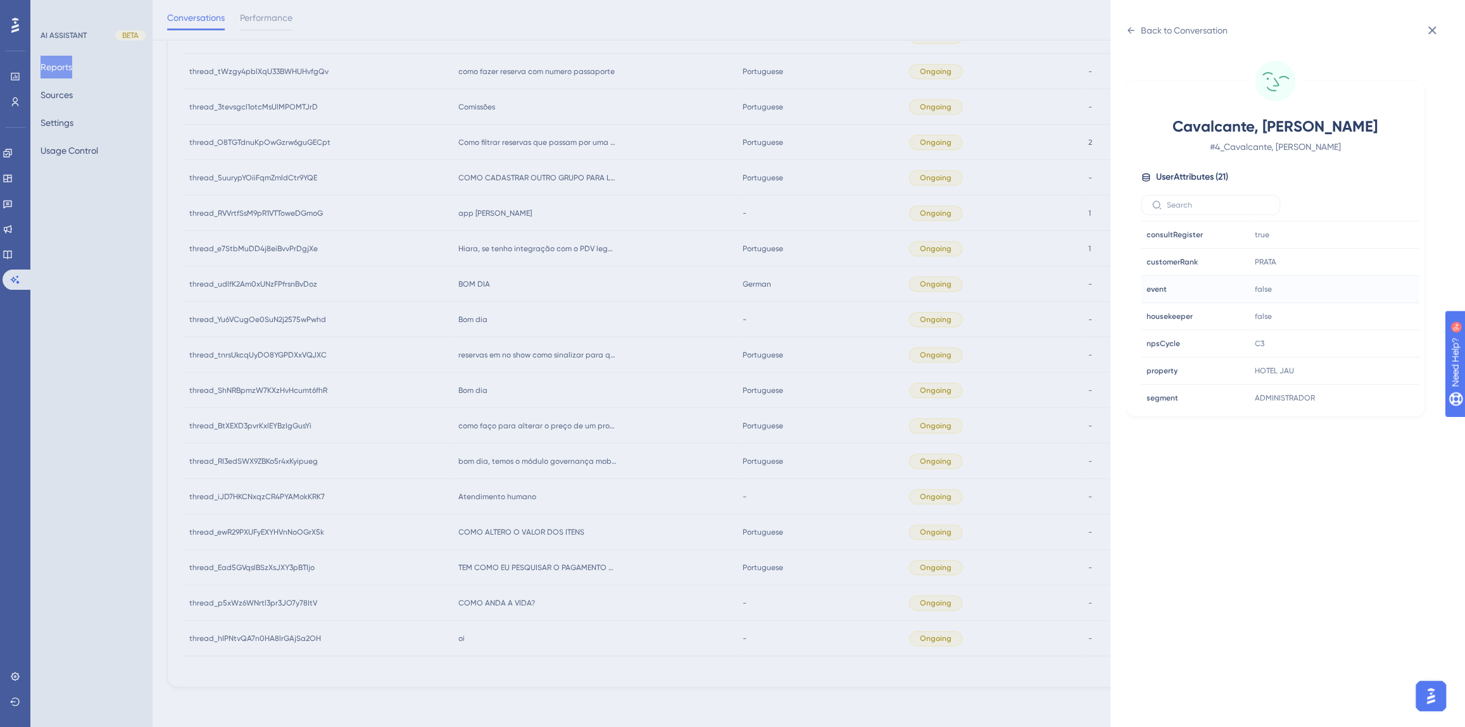
scroll to position [384, 0]
click at [1194, 28] on div "Back to Conversation" at bounding box center [1184, 30] width 87 height 15
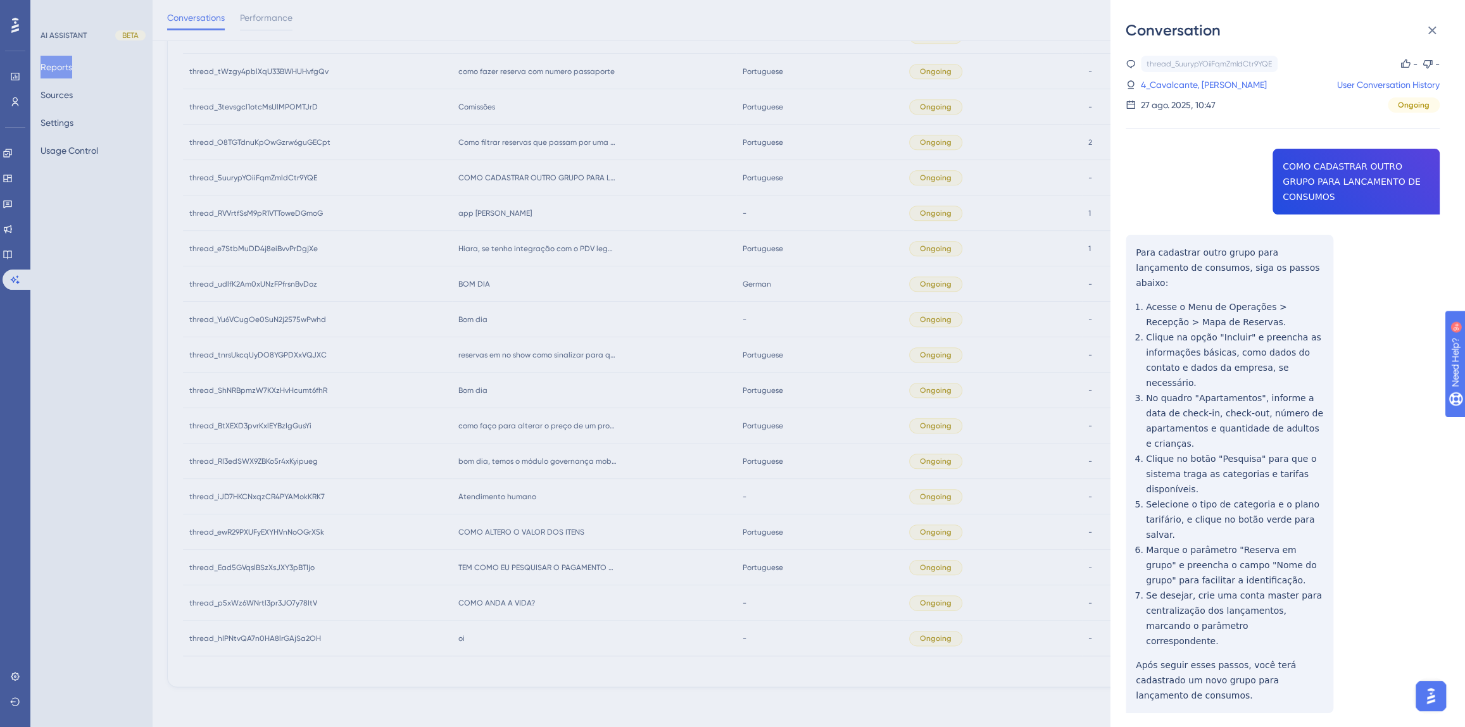
click at [573, 317] on div "Conversation thread_5uurypYOiiFqmZmldCtr9YQE Copy - - 4_Cavalcante, Roney User …" at bounding box center [732, 363] width 1465 height 727
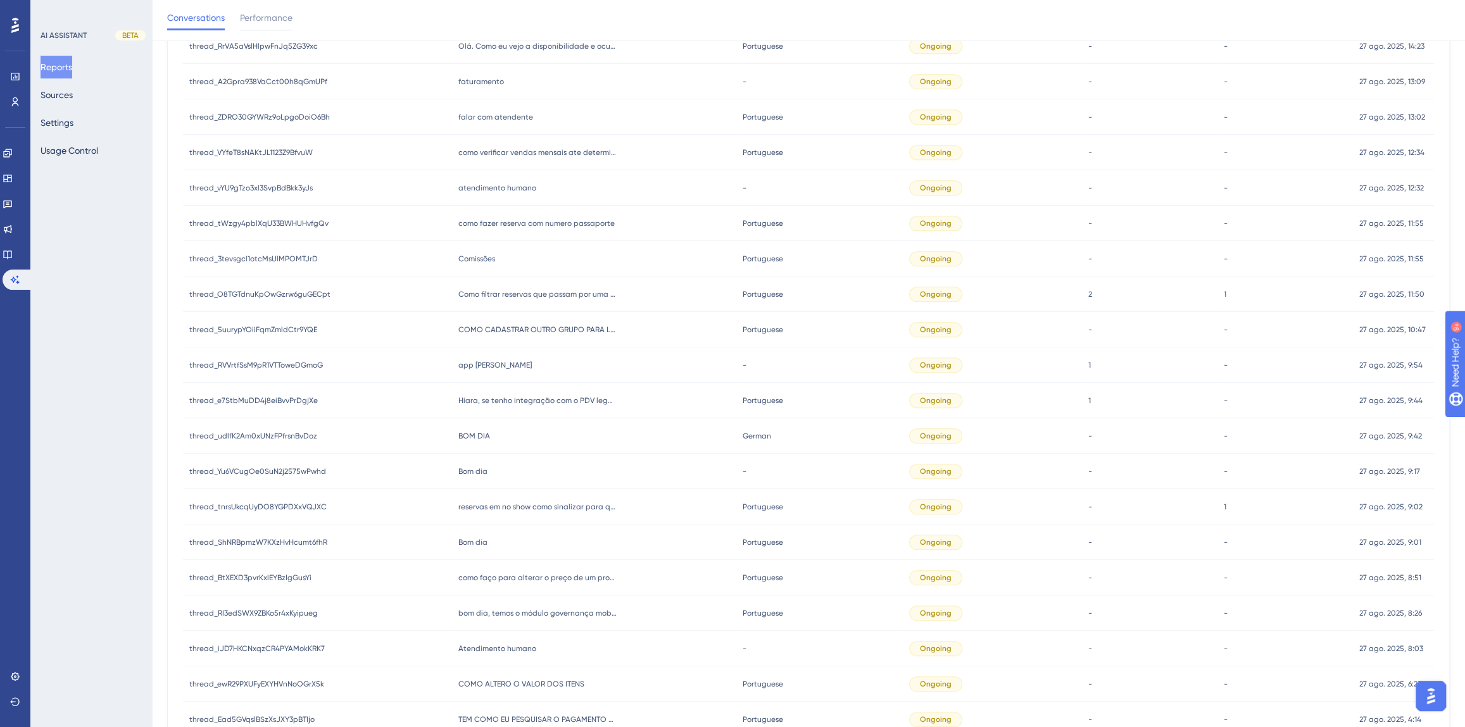
scroll to position [668, 0]
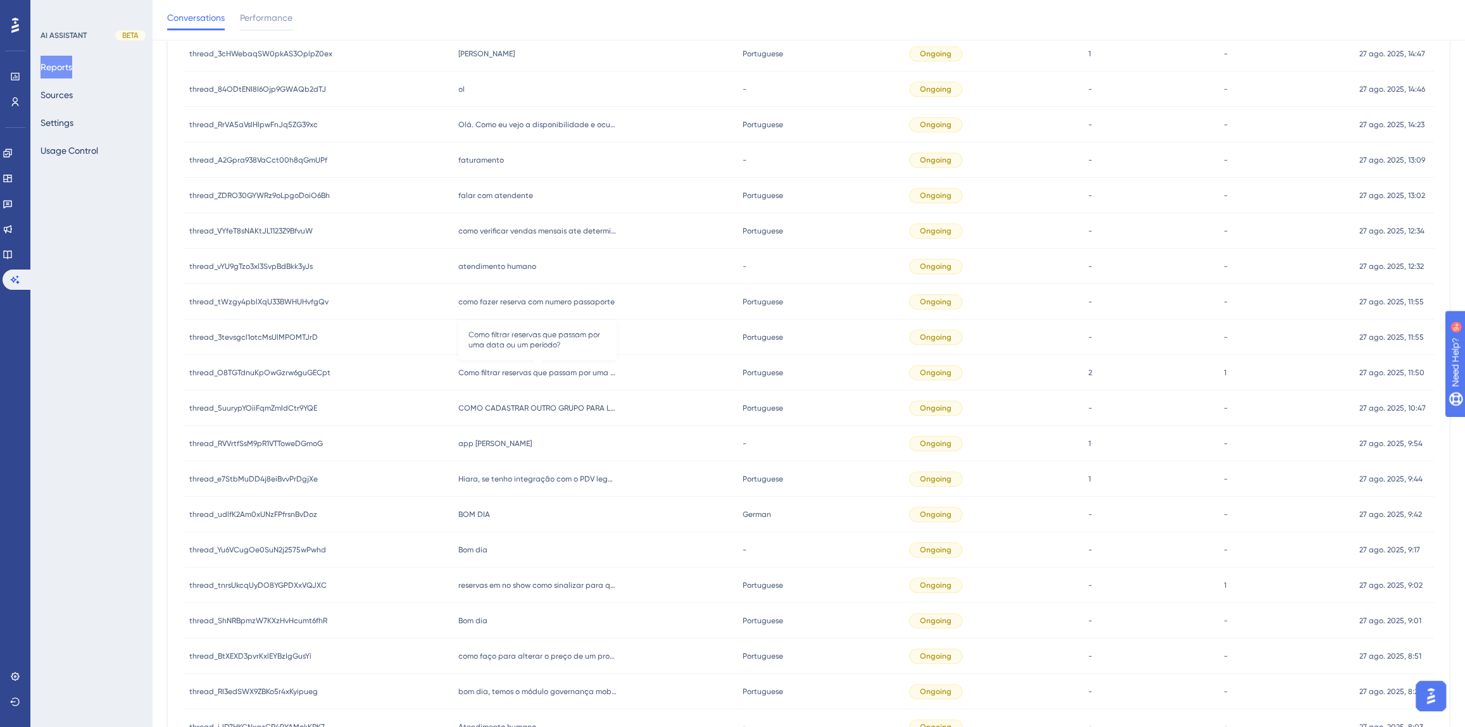
click at [517, 370] on span "Como filtrar reservas que passam por uma data ou um período?" at bounding box center [537, 373] width 158 height 10
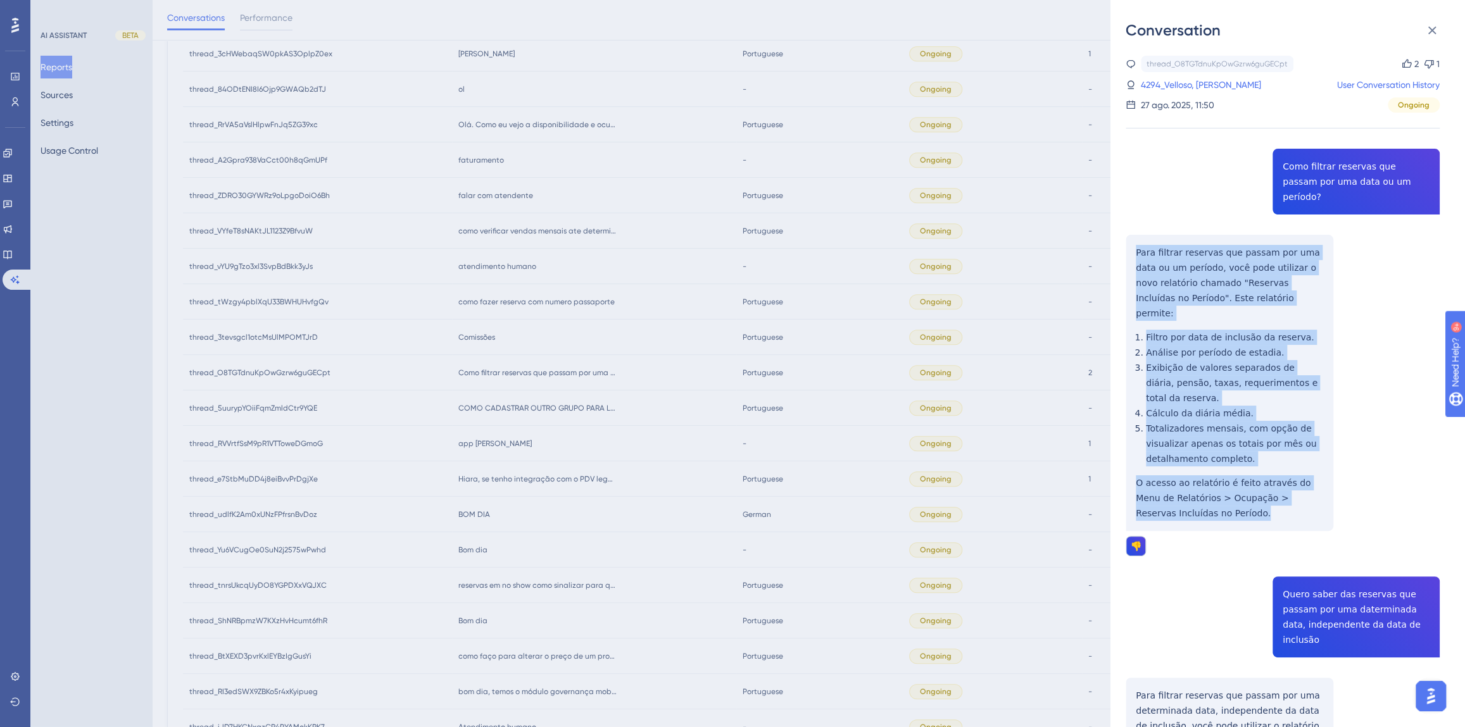
drag, startPoint x: 1189, startPoint y: 486, endPoint x: 1129, endPoint y: 237, distance: 256.5
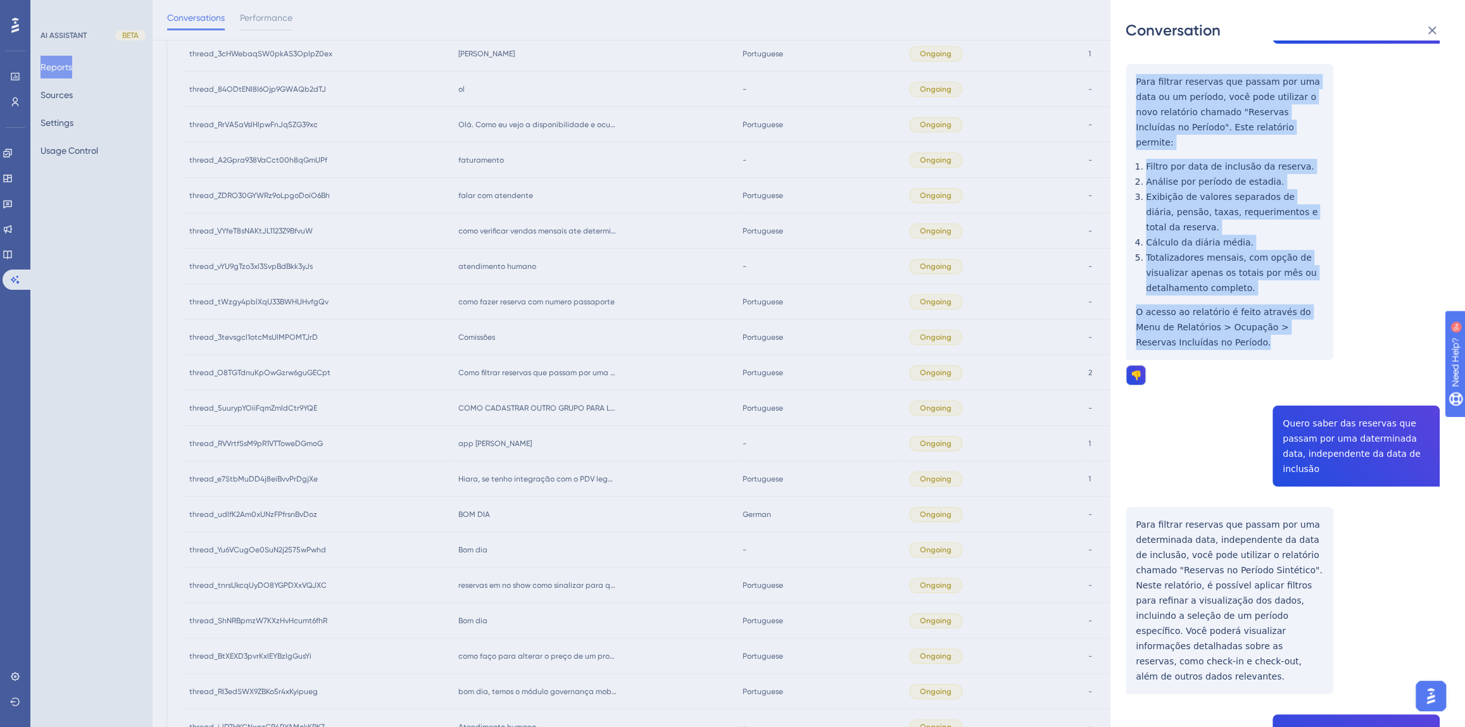
scroll to position [287, 0]
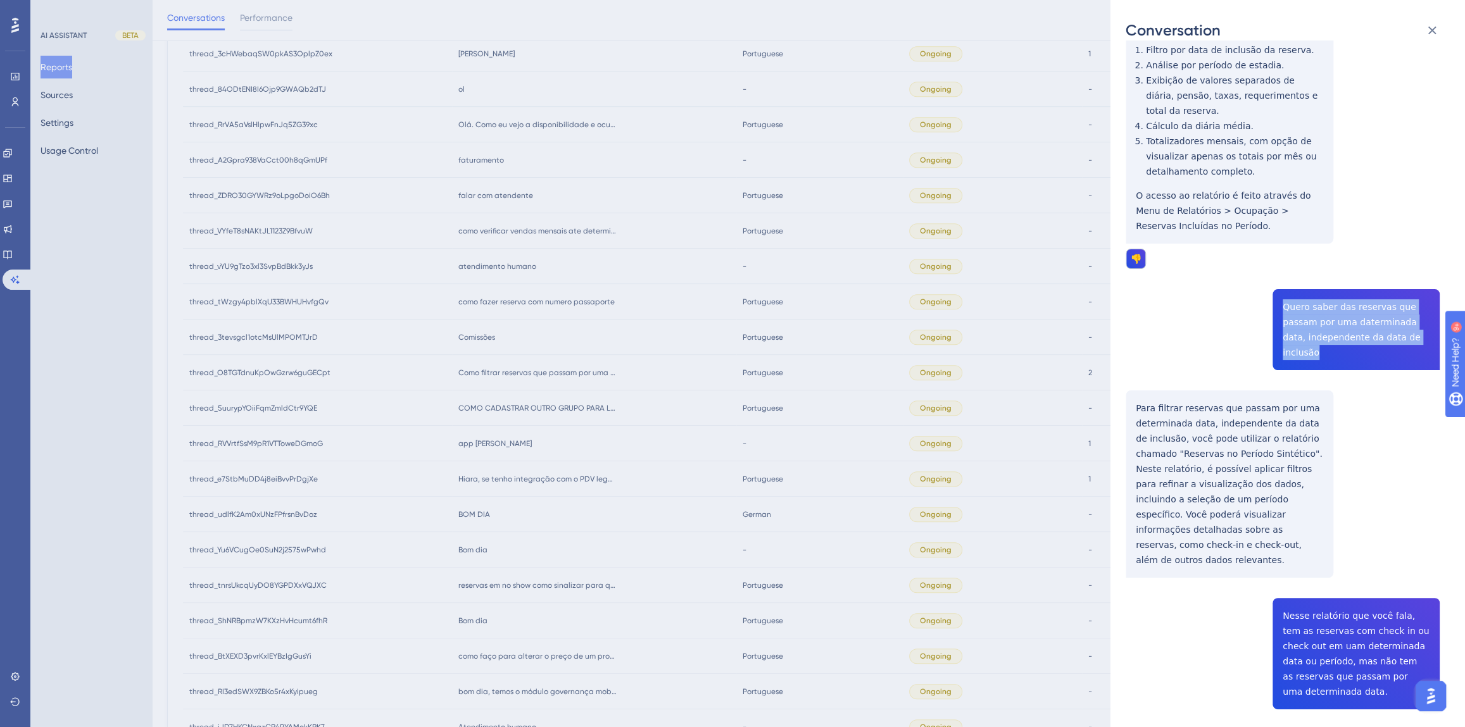
drag, startPoint x: 1416, startPoint y: 309, endPoint x: 1278, endPoint y: 276, distance: 142.6
click at [1278, 276] on div "thread_O8TGTdnuKpOwGzrw6guGECpt Copy 2 1 4294_Velloso, [PERSON_NAME] User Conve…" at bounding box center [1282, 640] width 314 height 1745
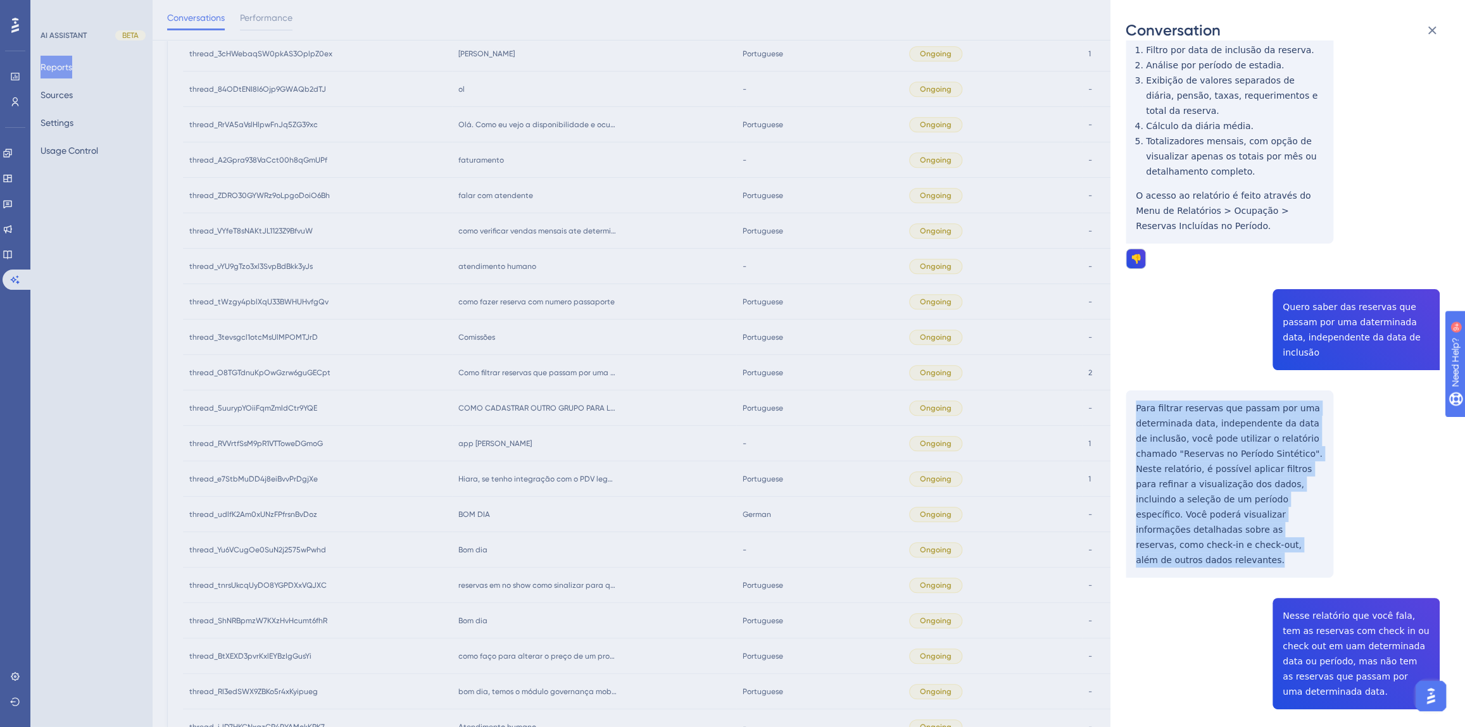
drag, startPoint x: 1222, startPoint y: 500, endPoint x: 1128, endPoint y: 353, distance: 174.4
click at [1128, 353] on div "thread_O8TGTdnuKpOwGzrw6guGECpt Copy 2 1 4294_Velloso, [PERSON_NAME] User Conve…" at bounding box center [1282, 640] width 314 height 1745
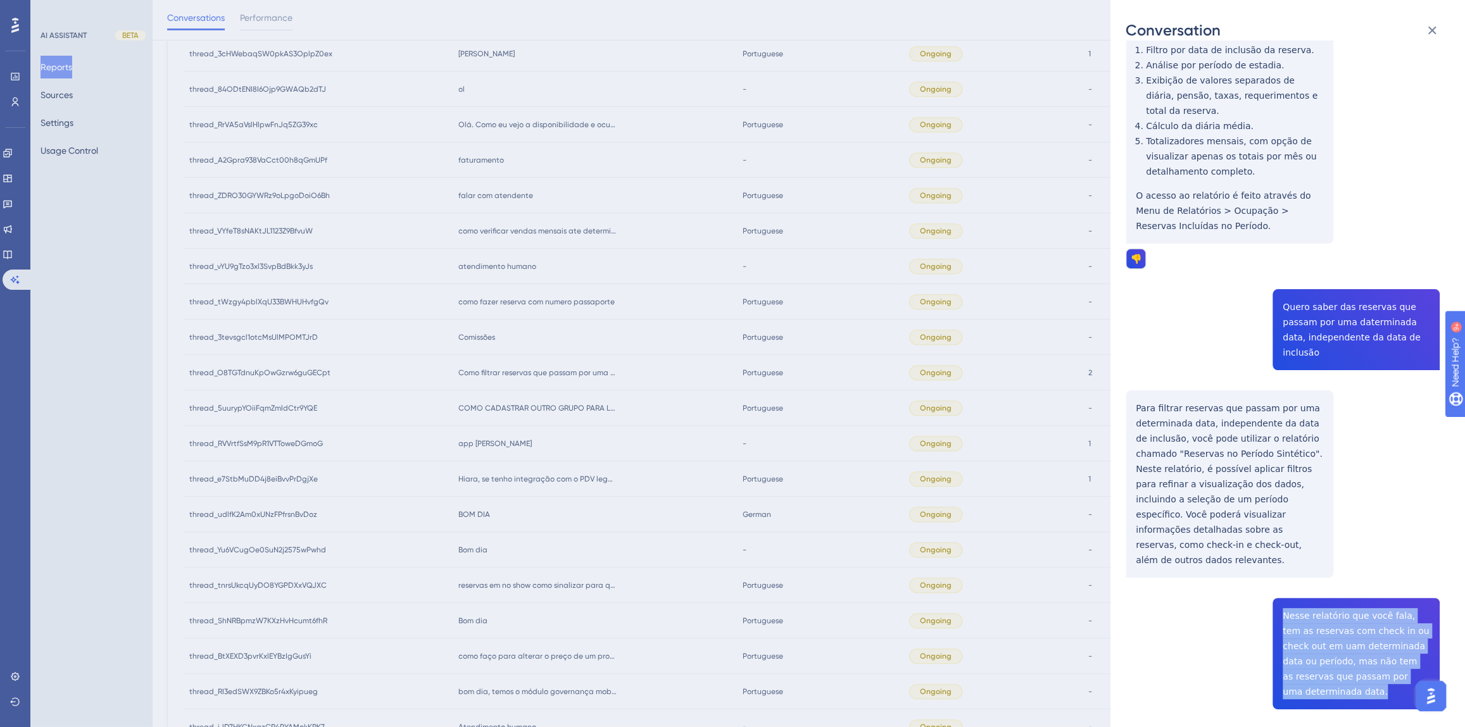
drag, startPoint x: 1323, startPoint y: 632, endPoint x: 1266, endPoint y: 550, distance: 99.7
click at [1266, 550] on div "thread_O8TGTdnuKpOwGzrw6guGECpt Copy 2 1 4294_Velloso, [PERSON_NAME] User Conve…" at bounding box center [1282, 640] width 314 height 1745
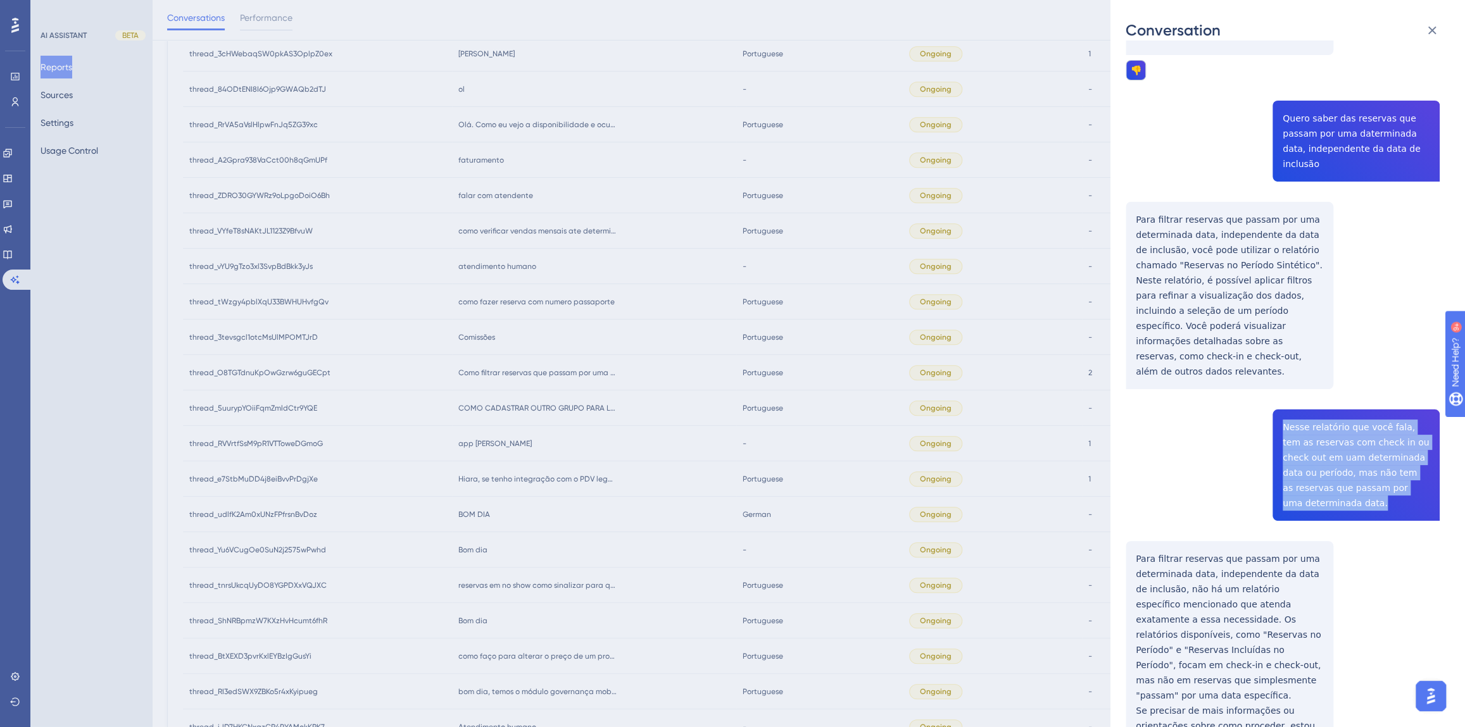
scroll to position [633, 0]
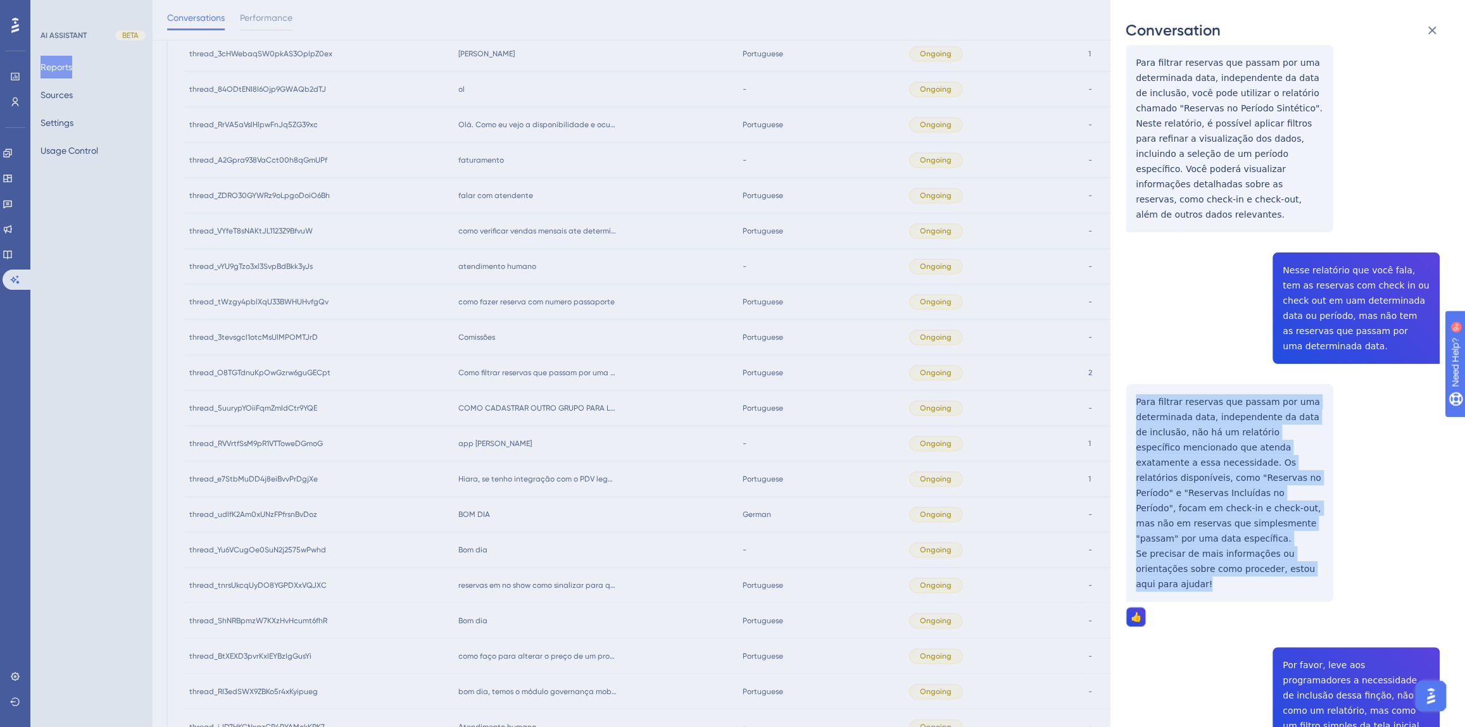
drag, startPoint x: 1319, startPoint y: 492, endPoint x: 1126, endPoint y: 341, distance: 245.2
click at [1126, 341] on div "thread_O8TGTdnuKpOwGzrw6guGECpt Copy 2 1 4294_Velloso, [PERSON_NAME] User Conve…" at bounding box center [1282, 295] width 314 height 1745
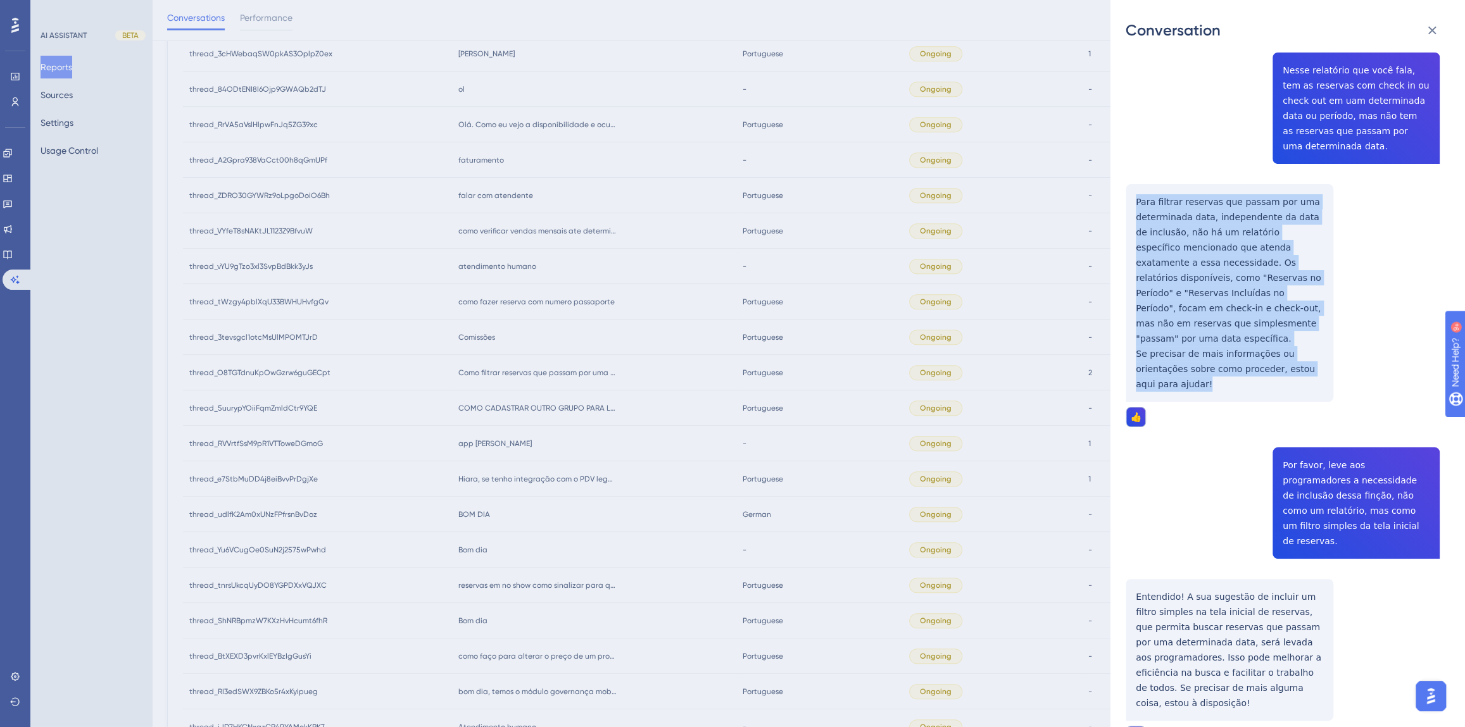
scroll to position [920, 0]
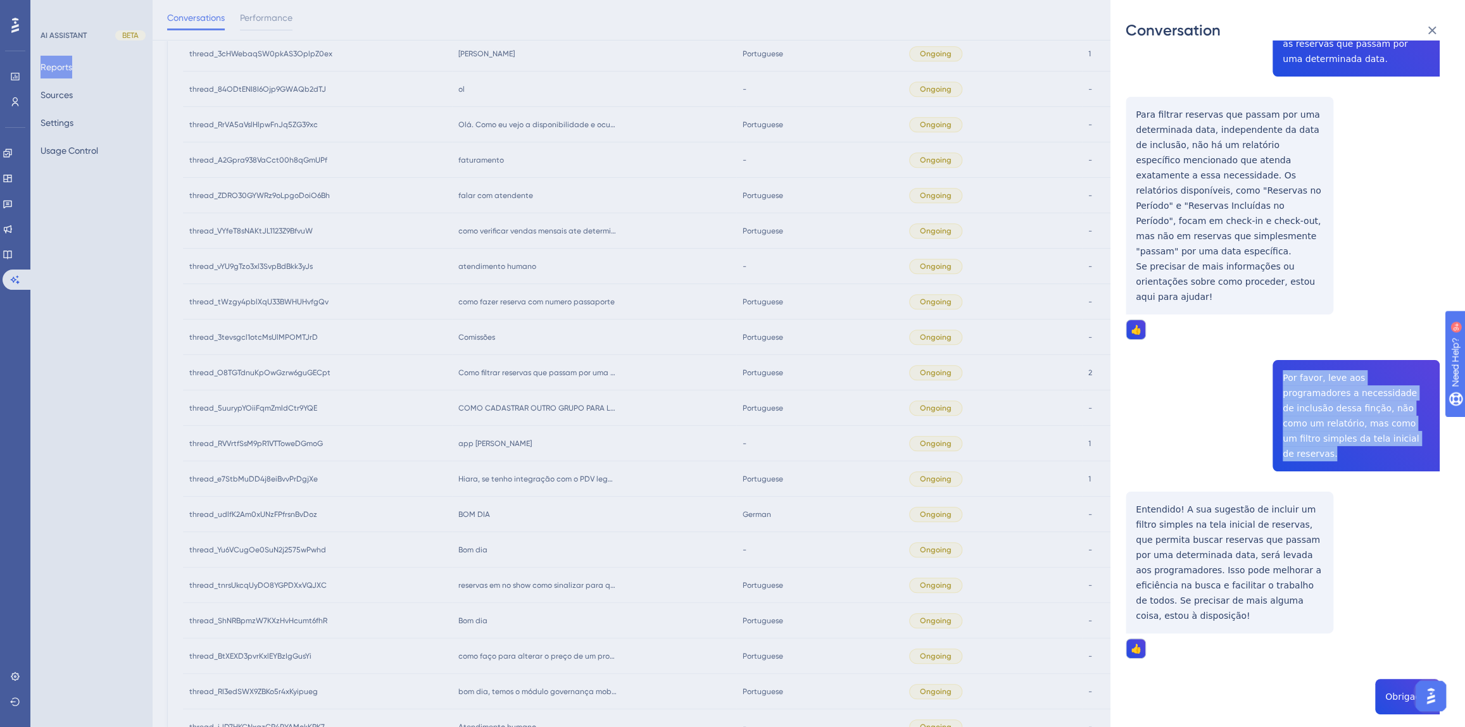
drag, startPoint x: 1318, startPoint y: 346, endPoint x: 1273, endPoint y: 286, distance: 75.4
click at [1273, 286] on div "thread_O8TGTdnuKpOwGzrw6guGECpt Copy 2 1 4294_Velloso, [PERSON_NAME] User Conve…" at bounding box center [1282, 7] width 314 height 1745
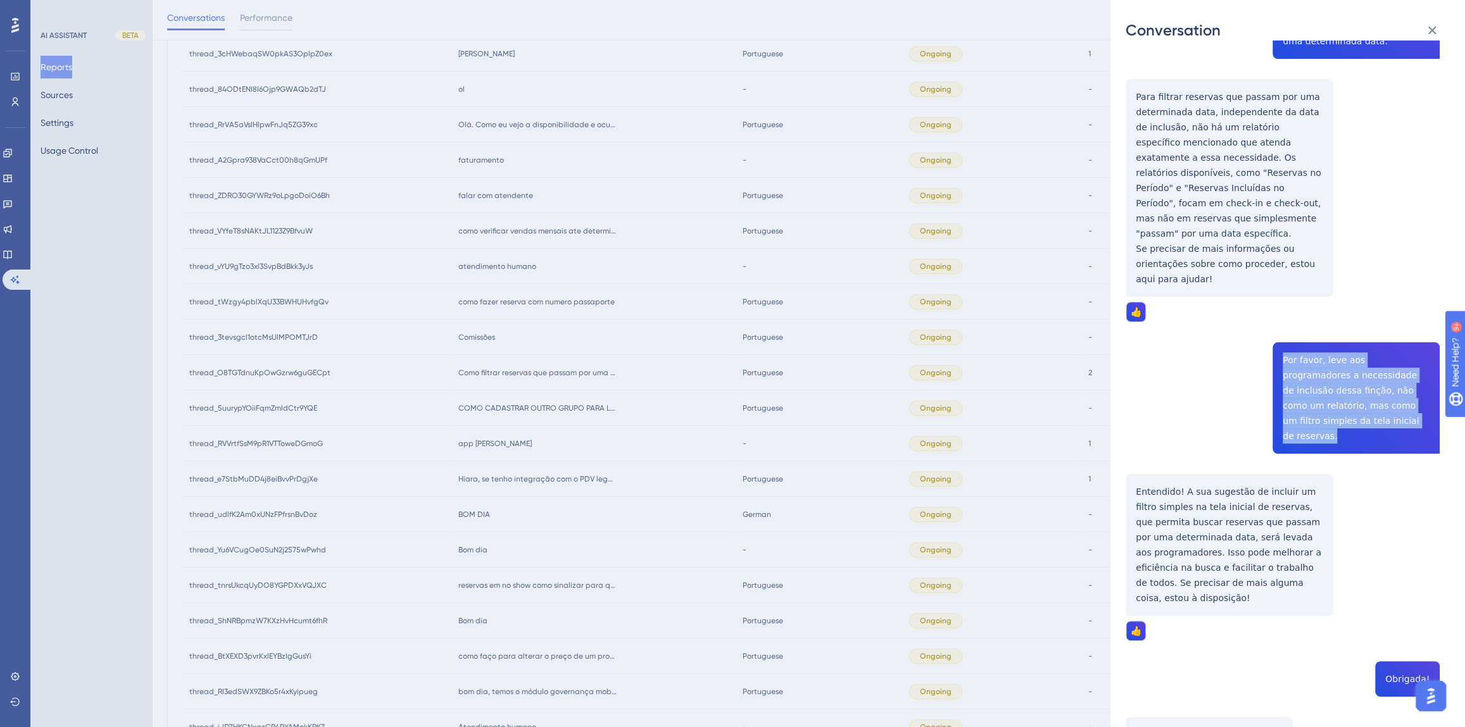
scroll to position [943, 0]
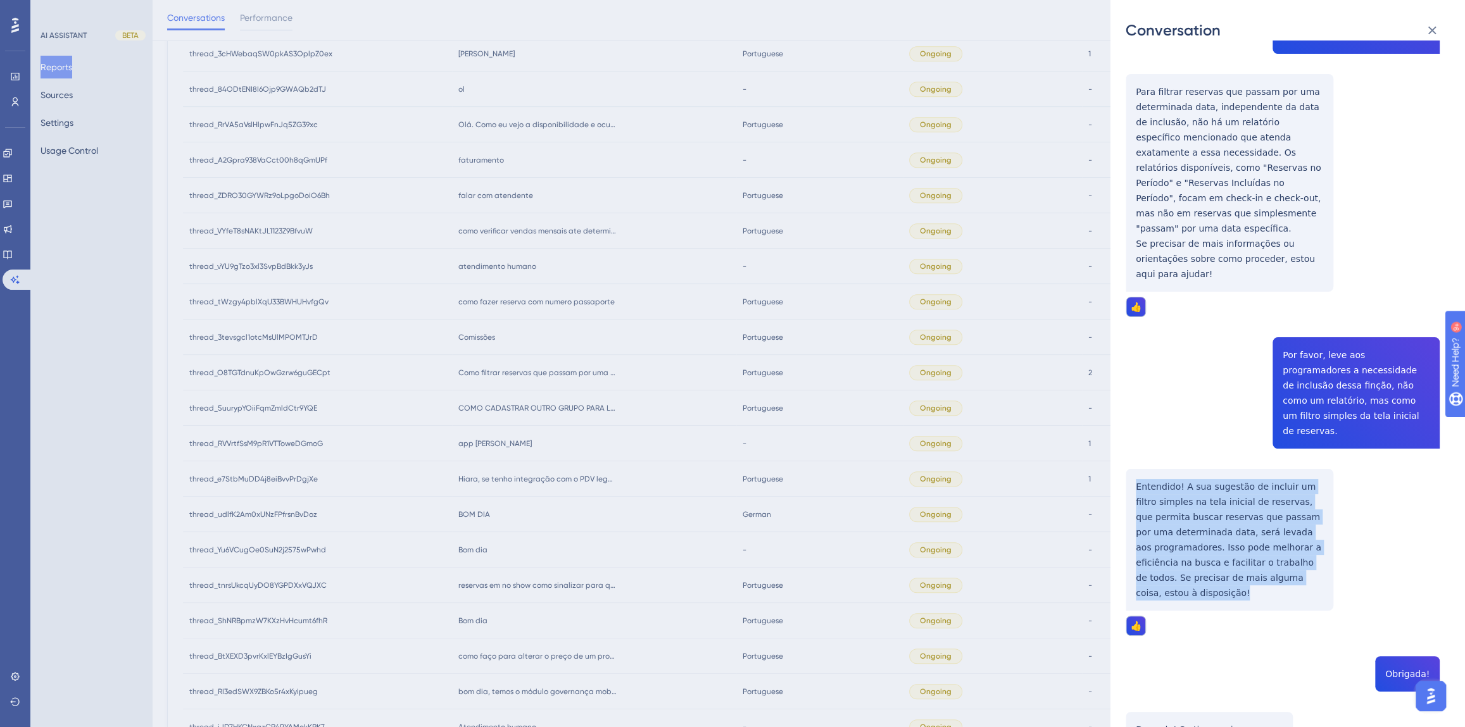
drag, startPoint x: 1194, startPoint y: 488, endPoint x: 1126, endPoint y: 380, distance: 128.0
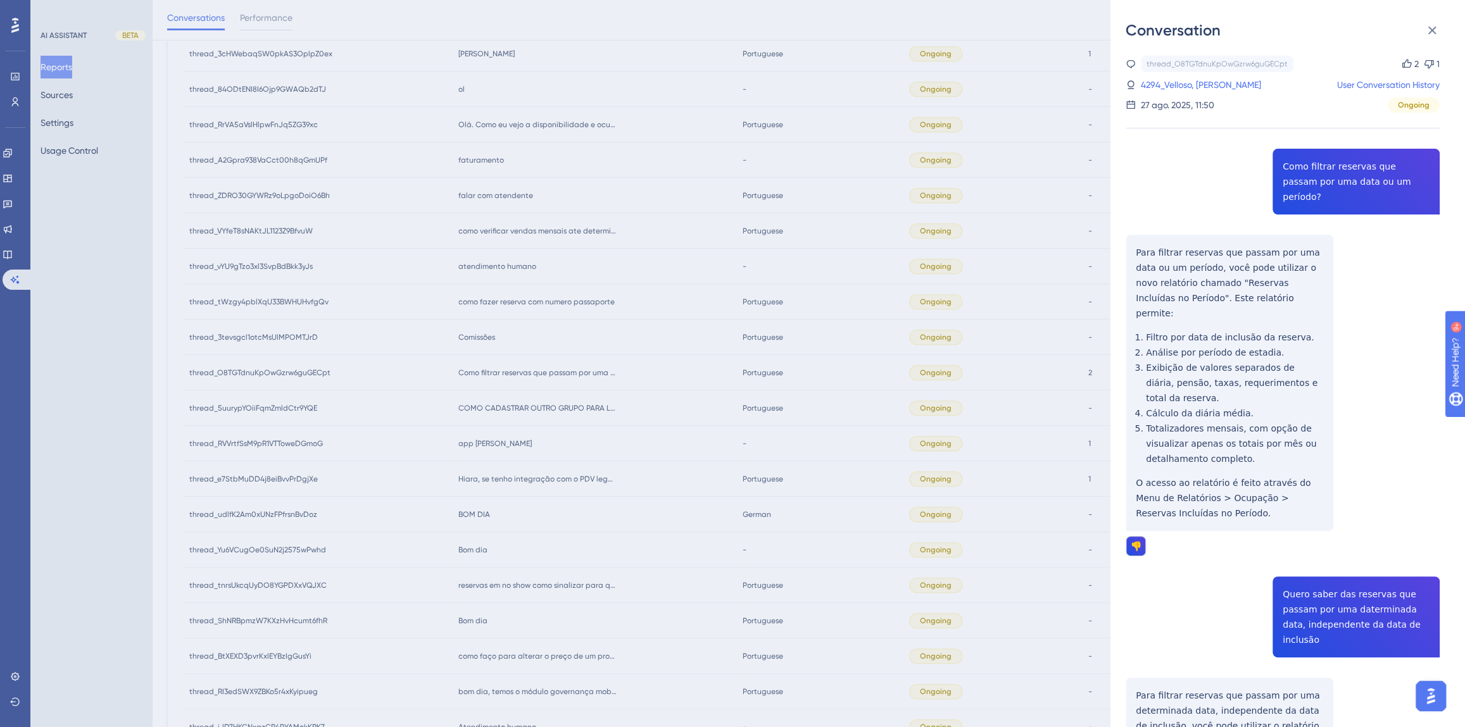
scroll to position [0, 0]
click at [1183, 83] on link "4294_Velloso, [PERSON_NAME]" at bounding box center [1201, 84] width 120 height 15
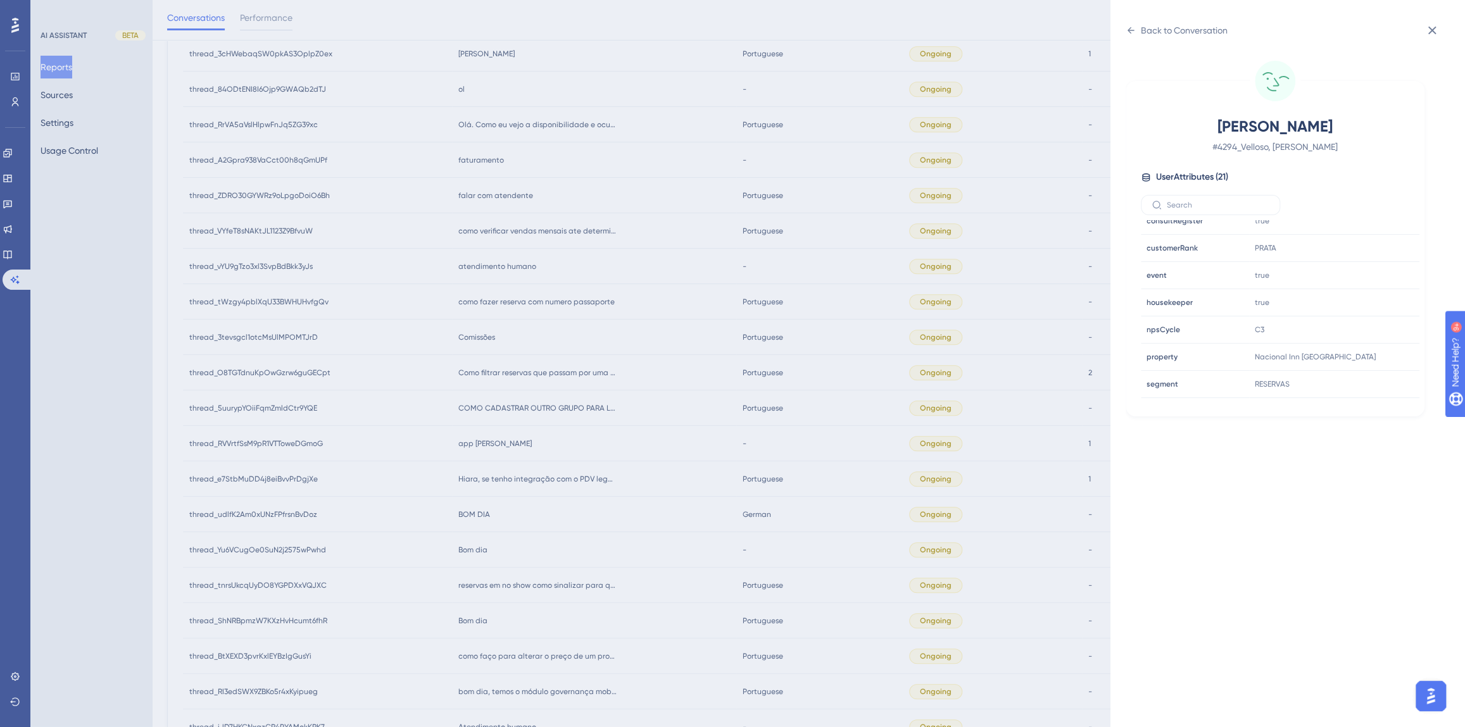
scroll to position [384, 0]
click at [1367, 256] on icon at bounding box center [1371, 257] width 13 height 13
click at [1165, 31] on div "Back to Conversation" at bounding box center [1184, 30] width 87 height 15
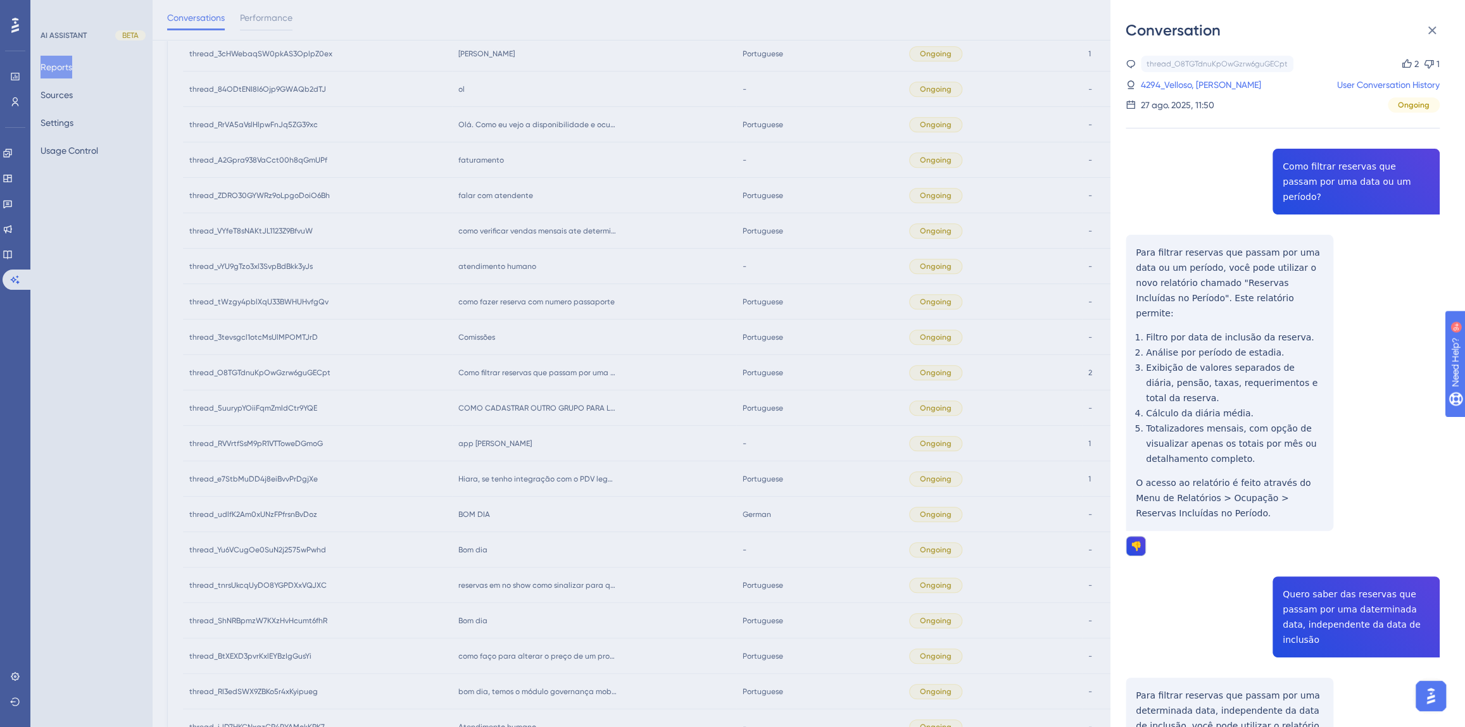
click at [649, 439] on div "Conversation thread_O8TGTdnuKpOwGzrw6guGECpt Copy 2 1 4294_Velloso, [PERSON_NAM…" at bounding box center [732, 363] width 1465 height 727
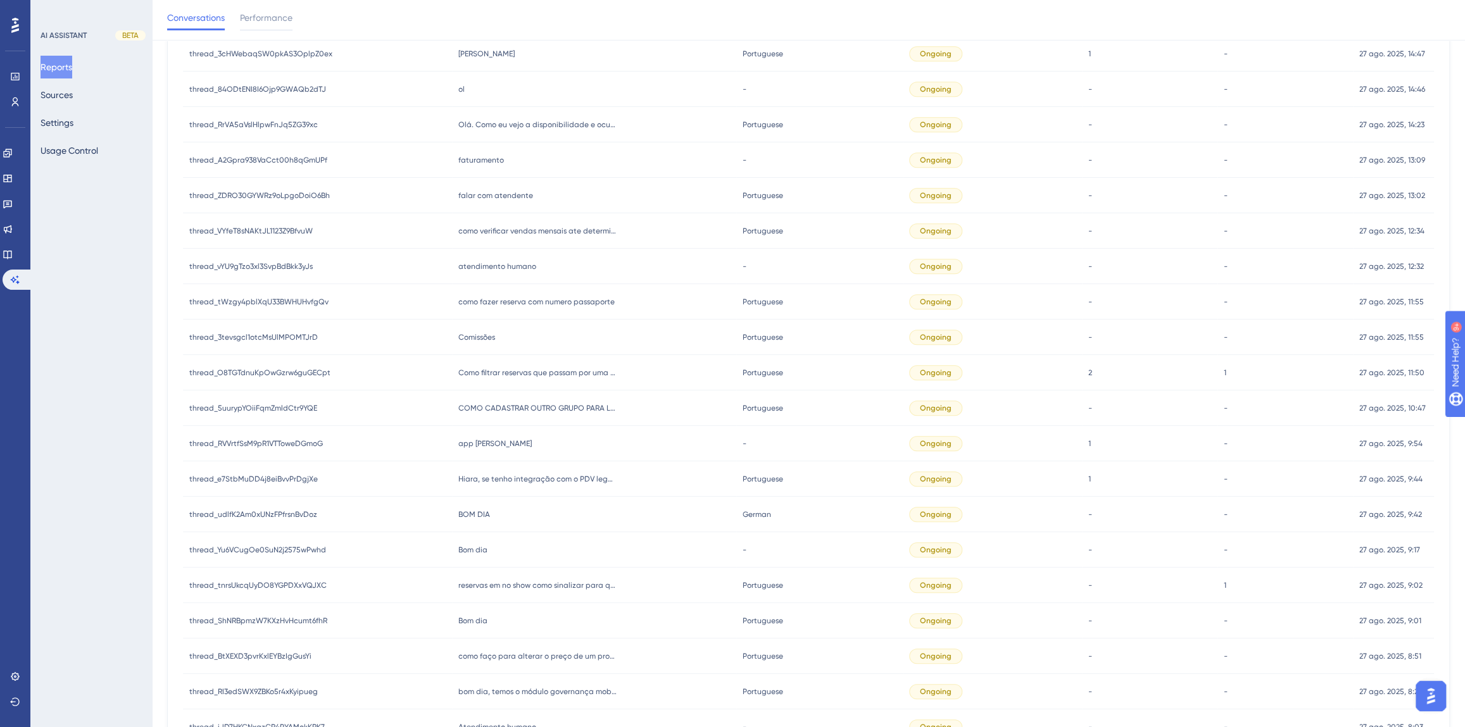
click at [504, 335] on div "Comissões Comissões" at bounding box center [594, 337] width 284 height 35
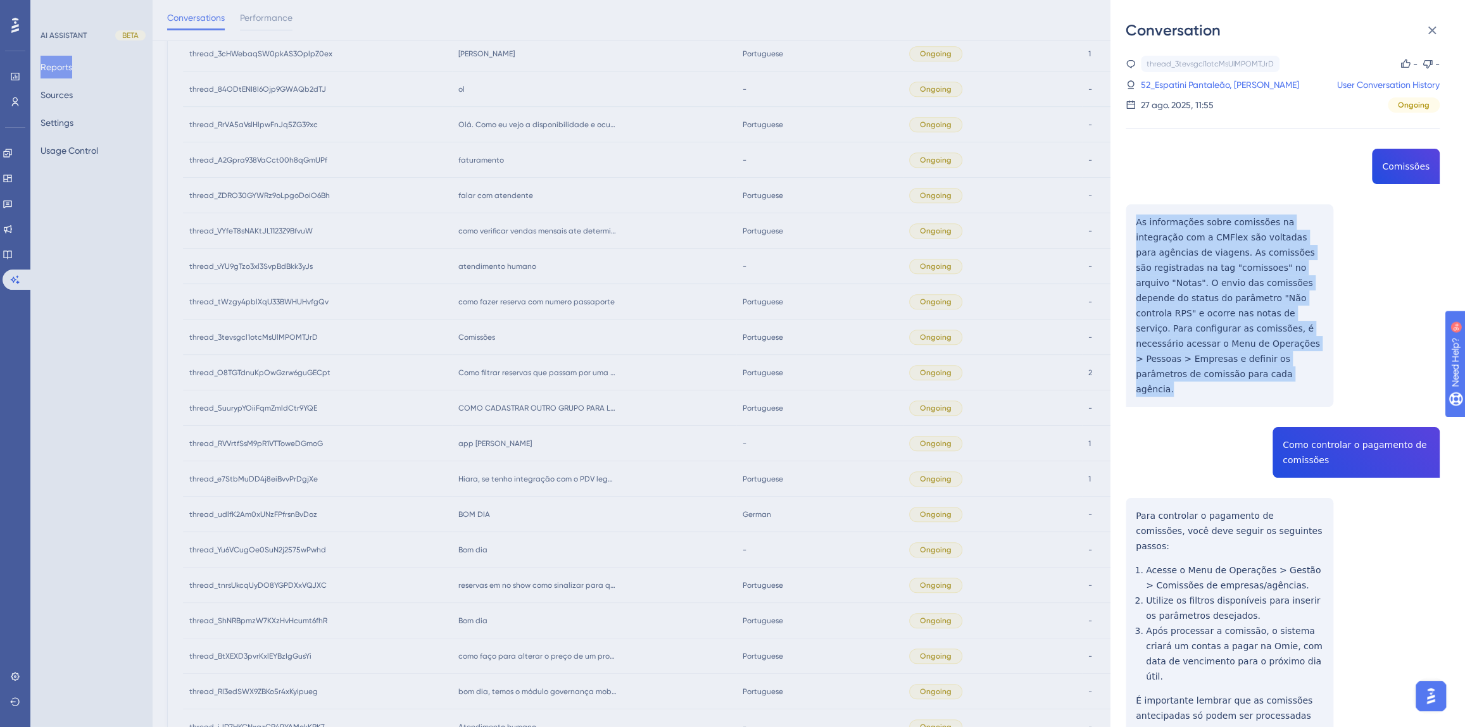
drag, startPoint x: 1268, startPoint y: 362, endPoint x: 1133, endPoint y: 223, distance: 194.3
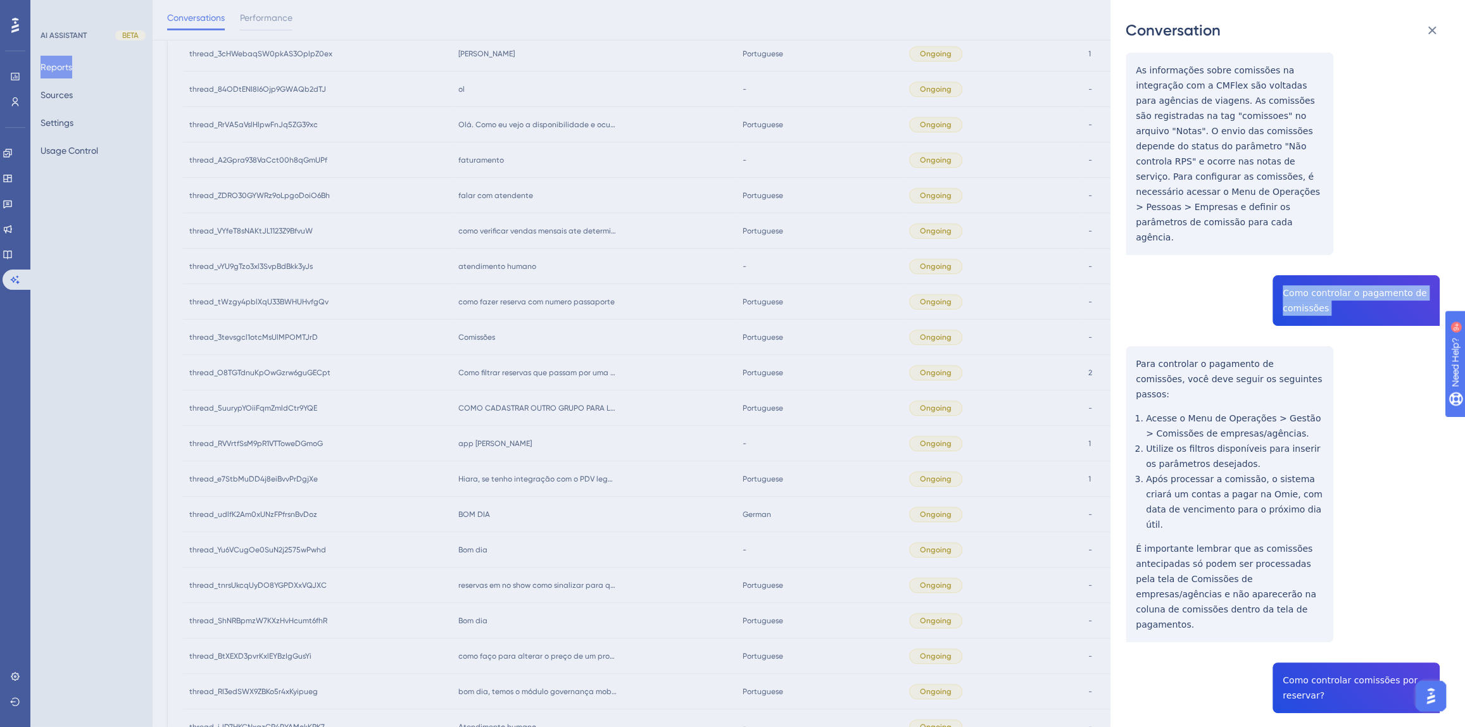
scroll to position [345, 0]
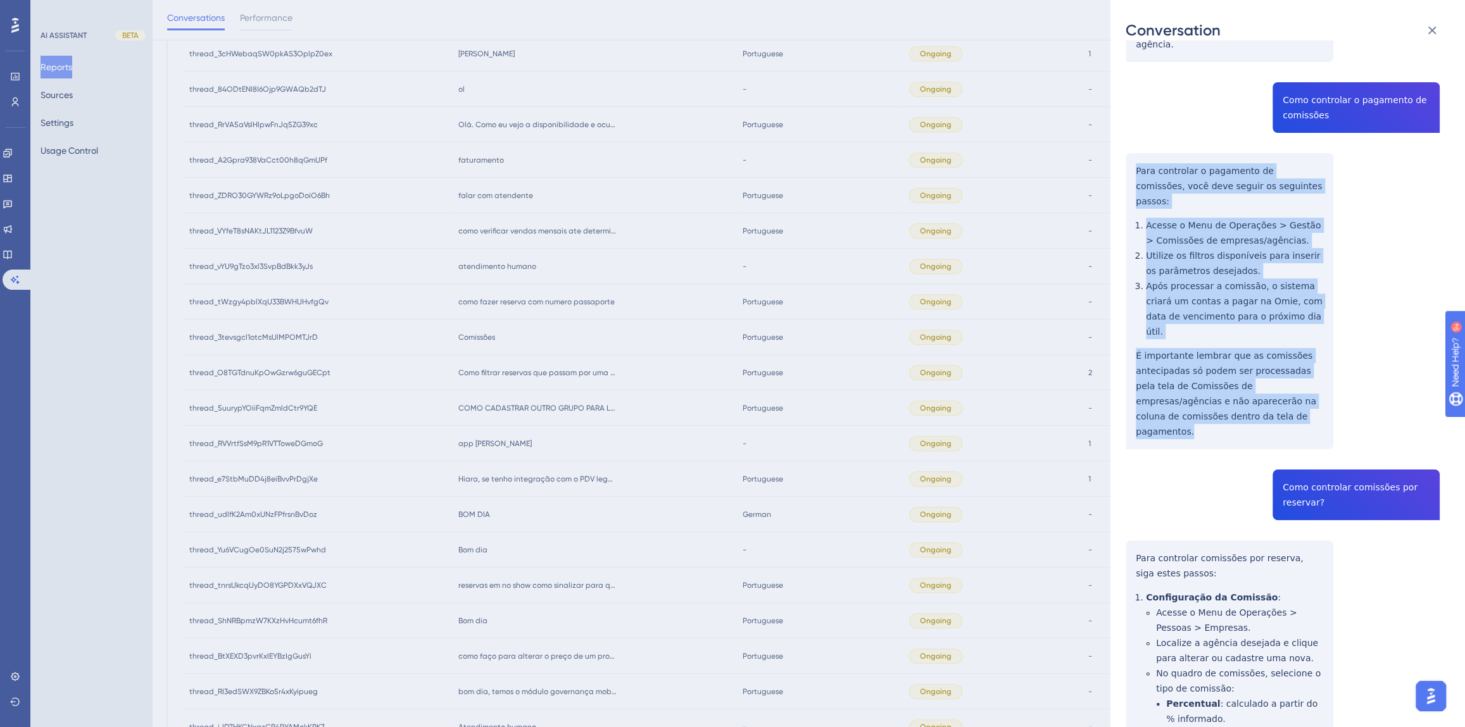
drag, startPoint x: 1215, startPoint y: 357, endPoint x: 1131, endPoint y: 139, distance: 233.2
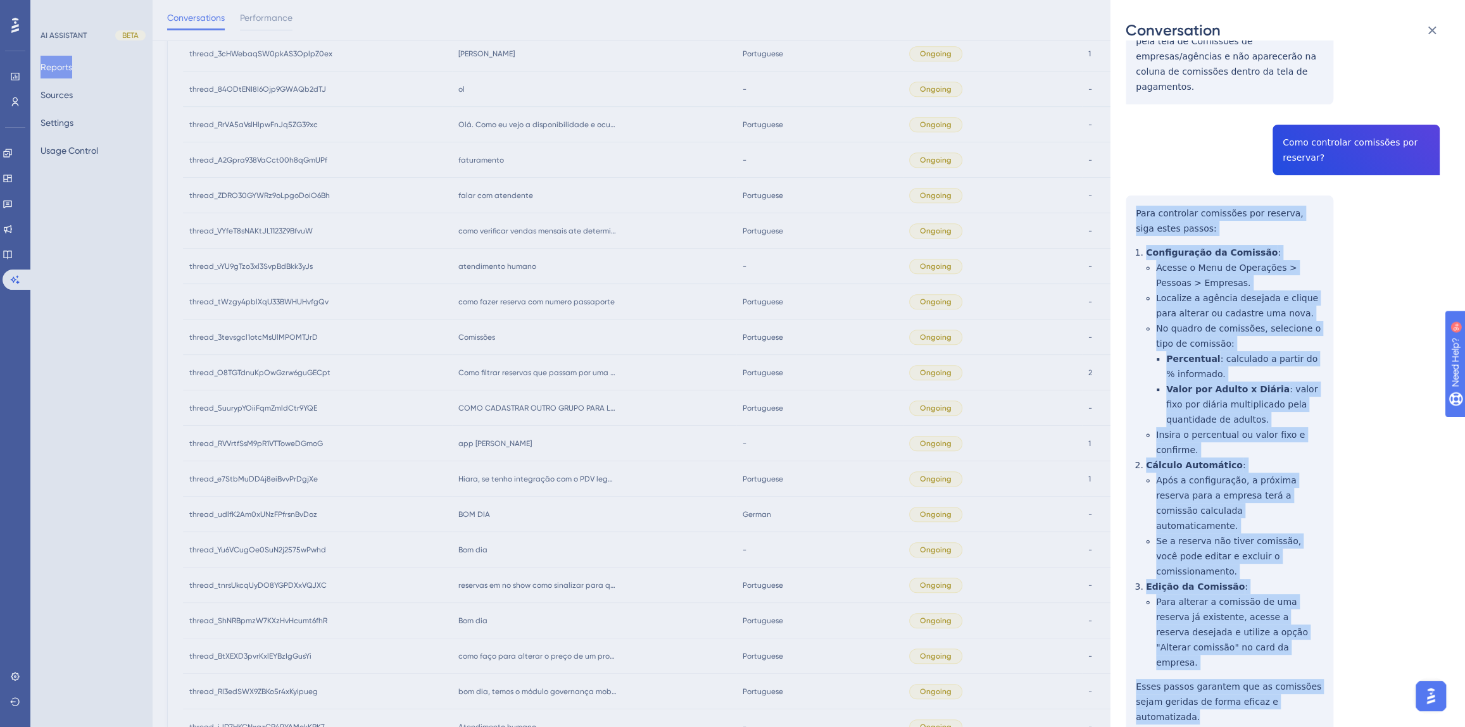
drag, startPoint x: 1293, startPoint y: 582, endPoint x: 1134, endPoint y: 140, distance: 470.3
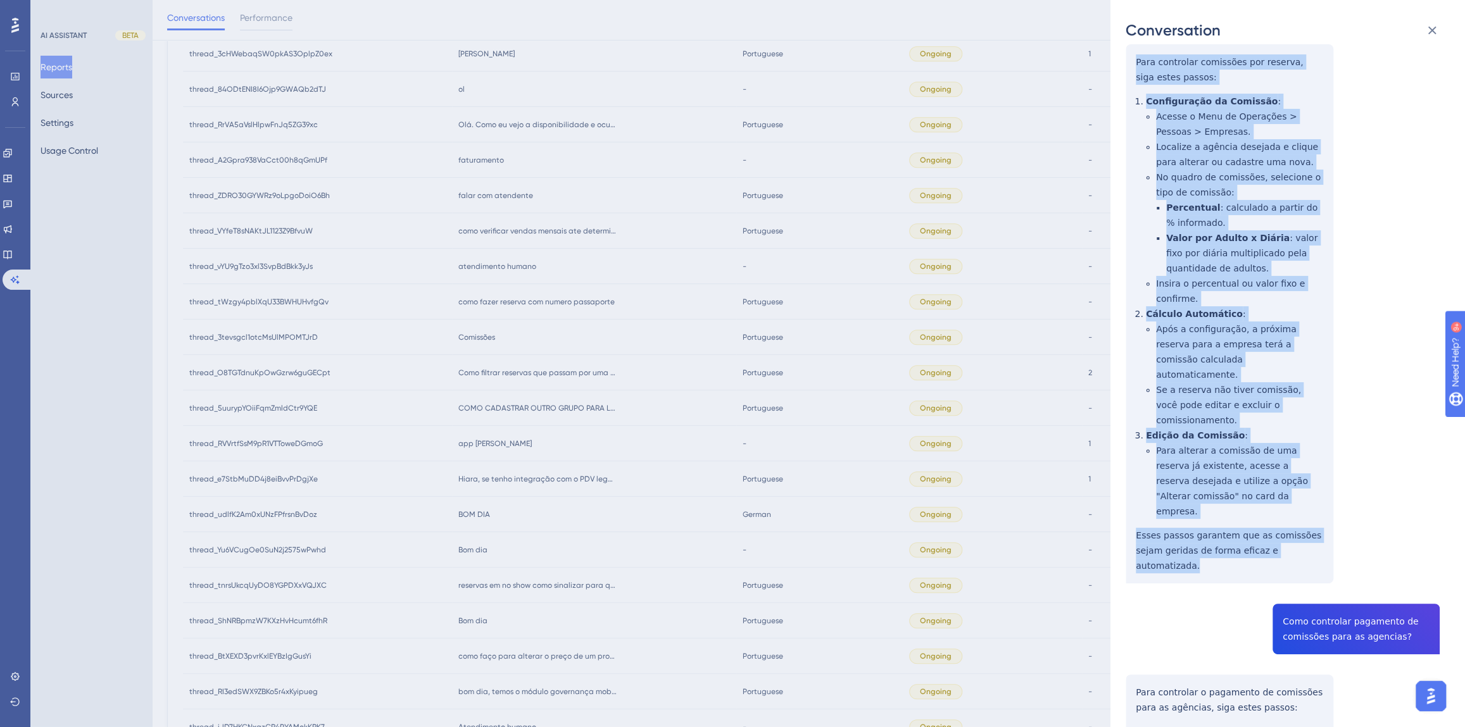
scroll to position [863, 0]
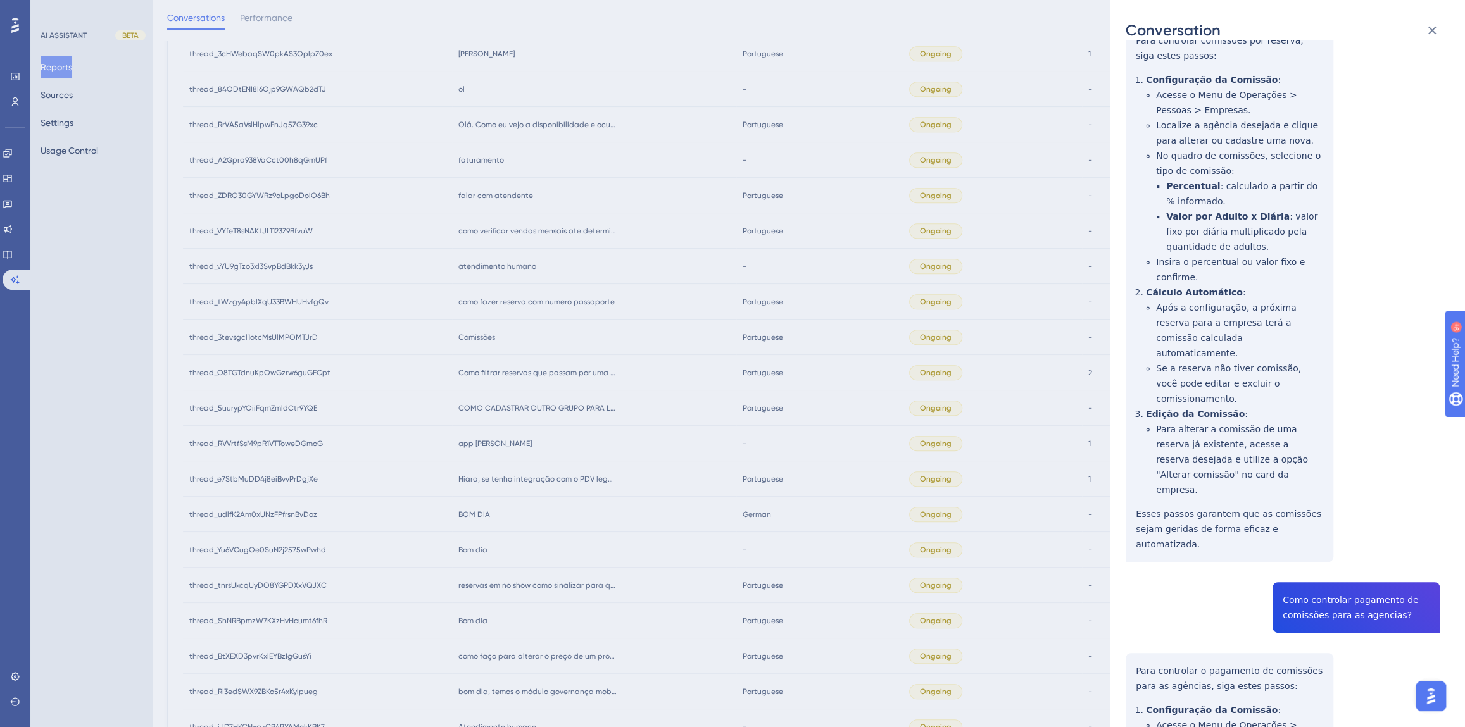
click at [1311, 467] on div "thread_3tevsgcl1otcMsUlMPOMTJrD Copy - - 52_Espatini Pantaleão, [PERSON_NAME] U…" at bounding box center [1282, 608] width 314 height 2831
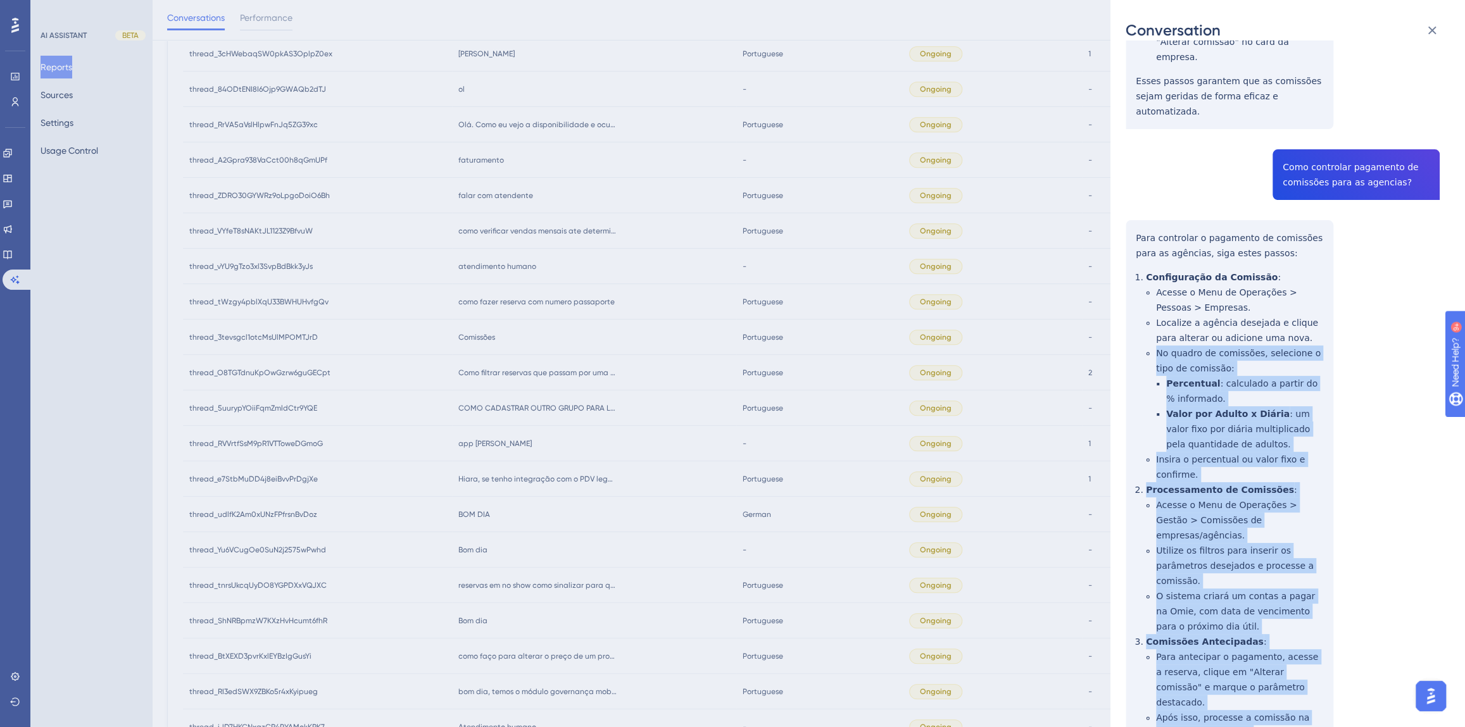
scroll to position [1151, 0]
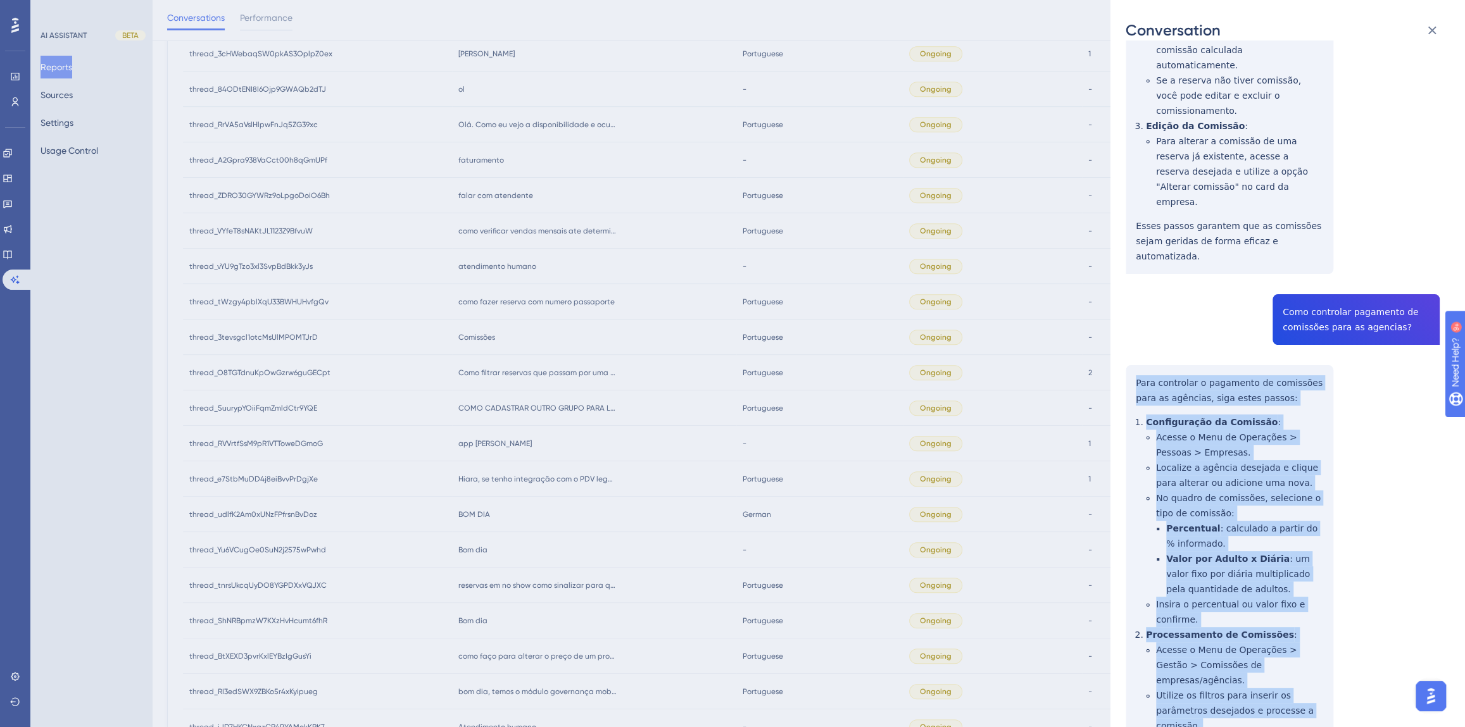
drag, startPoint x: 1278, startPoint y: 405, endPoint x: 1129, endPoint y: 244, distance: 219.5
click at [1129, 244] on div "thread_3tevsgcl1otcMsUlMPOMTJrD Copy - - 52_Espatini Pantaleão, [PERSON_NAME] U…" at bounding box center [1282, 320] width 314 height 2831
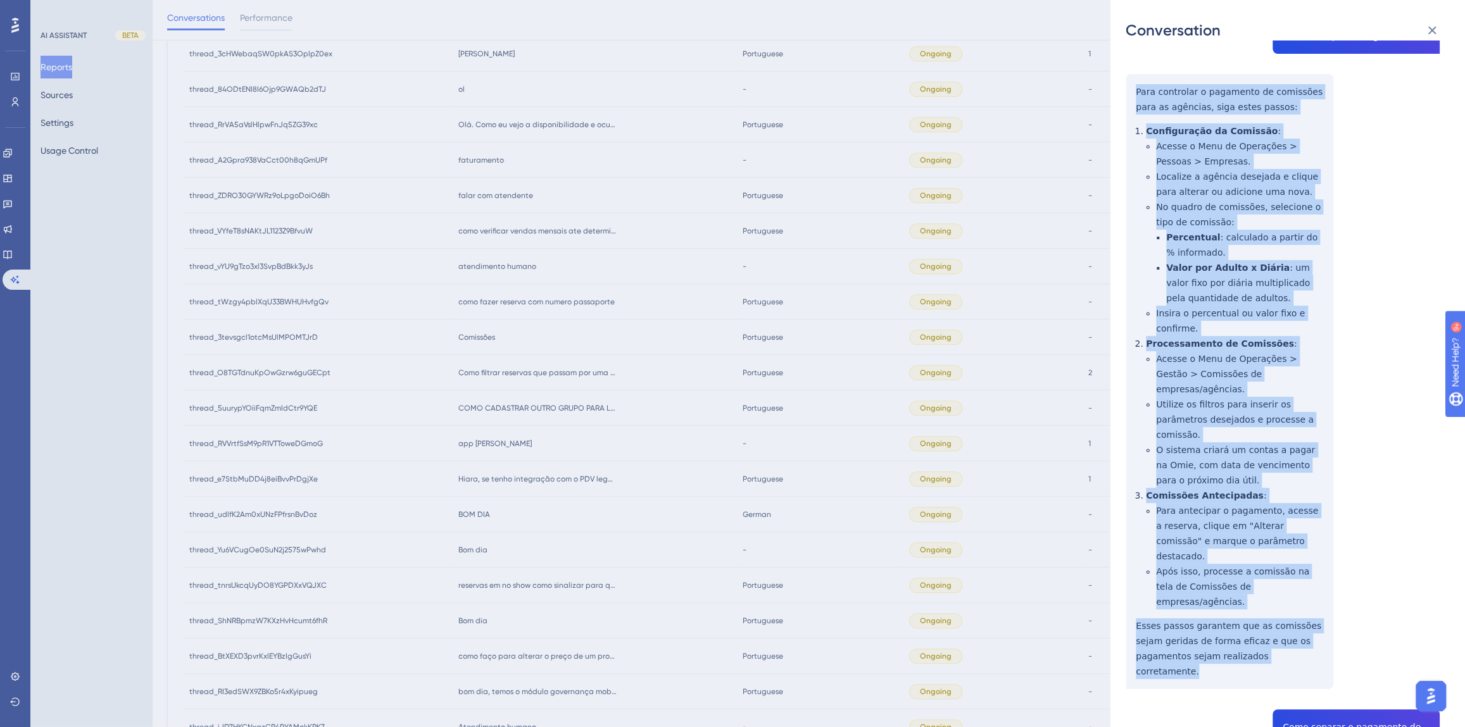
scroll to position [1553, 0]
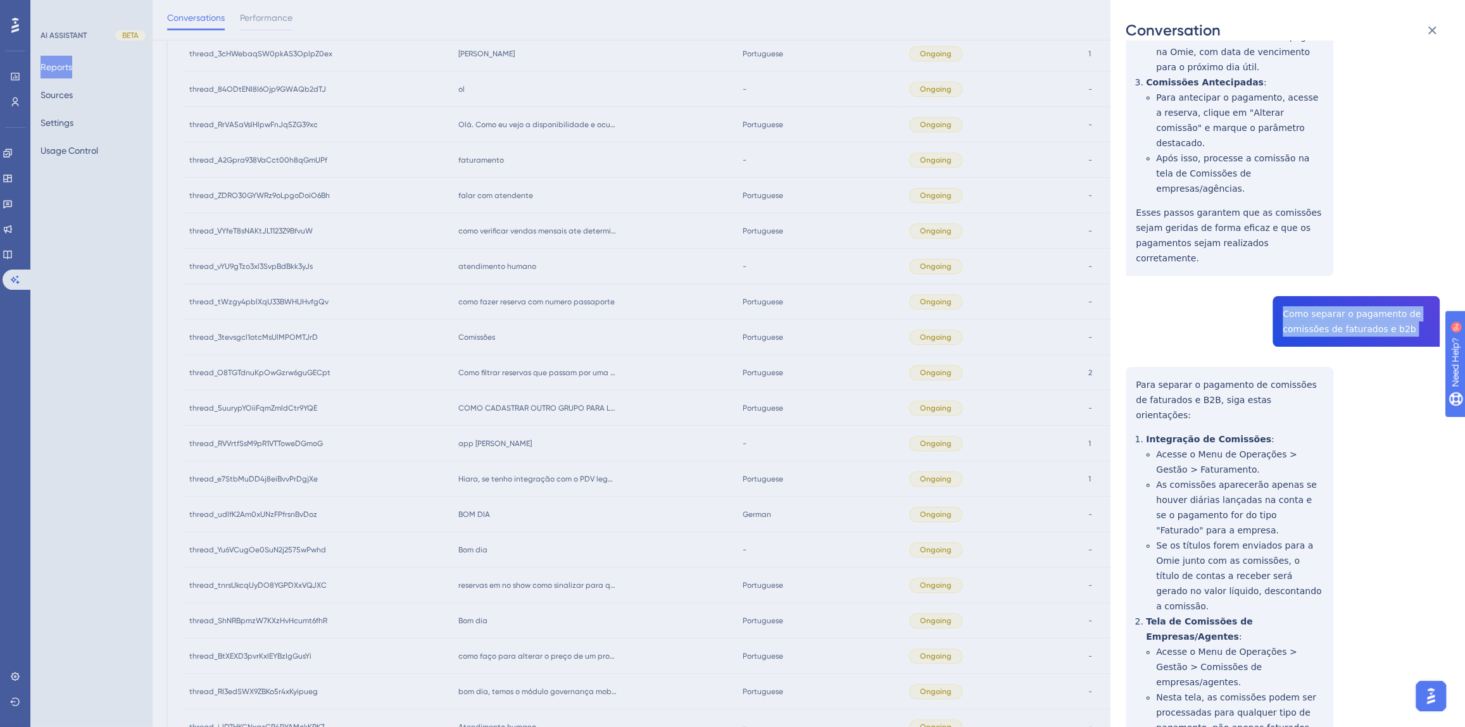
scroll to position [1861, 0]
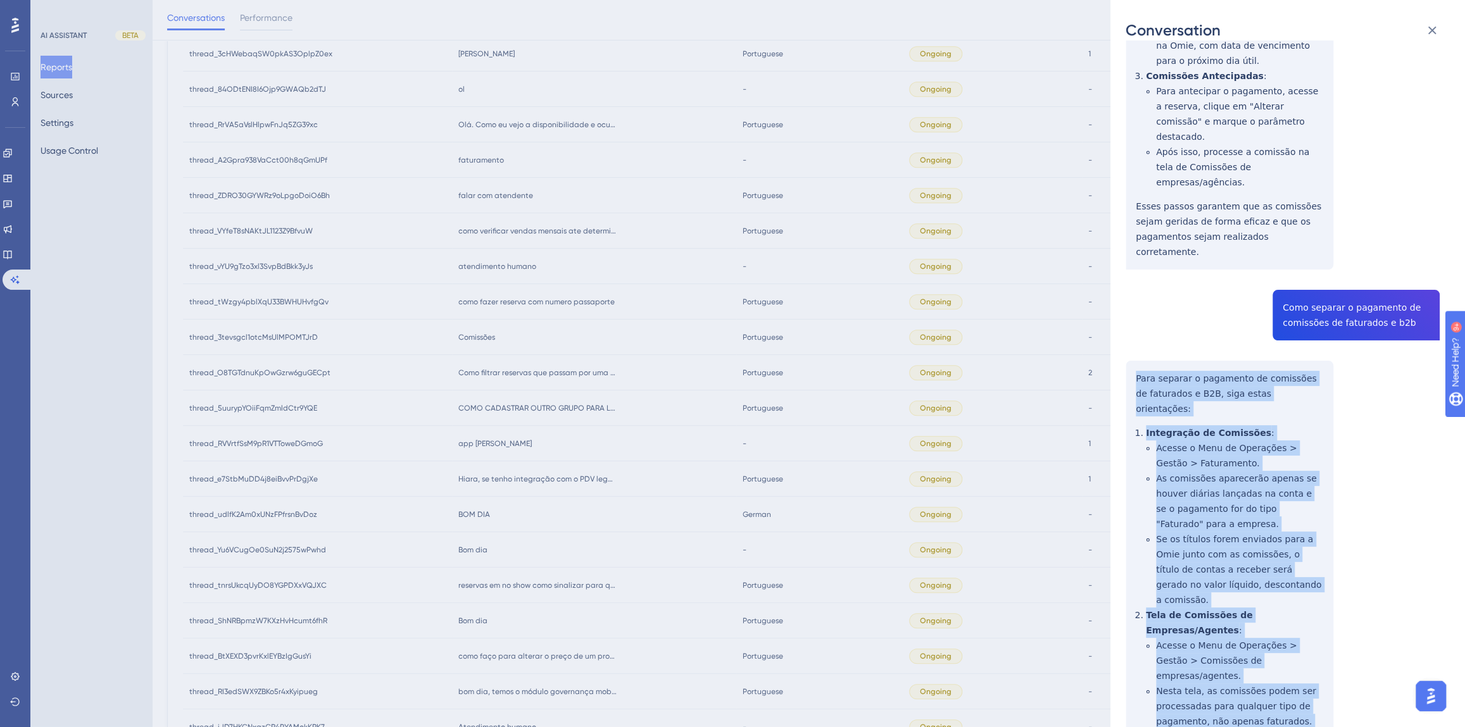
drag, startPoint x: 1182, startPoint y: 656, endPoint x: 1128, endPoint y: 151, distance: 507.3
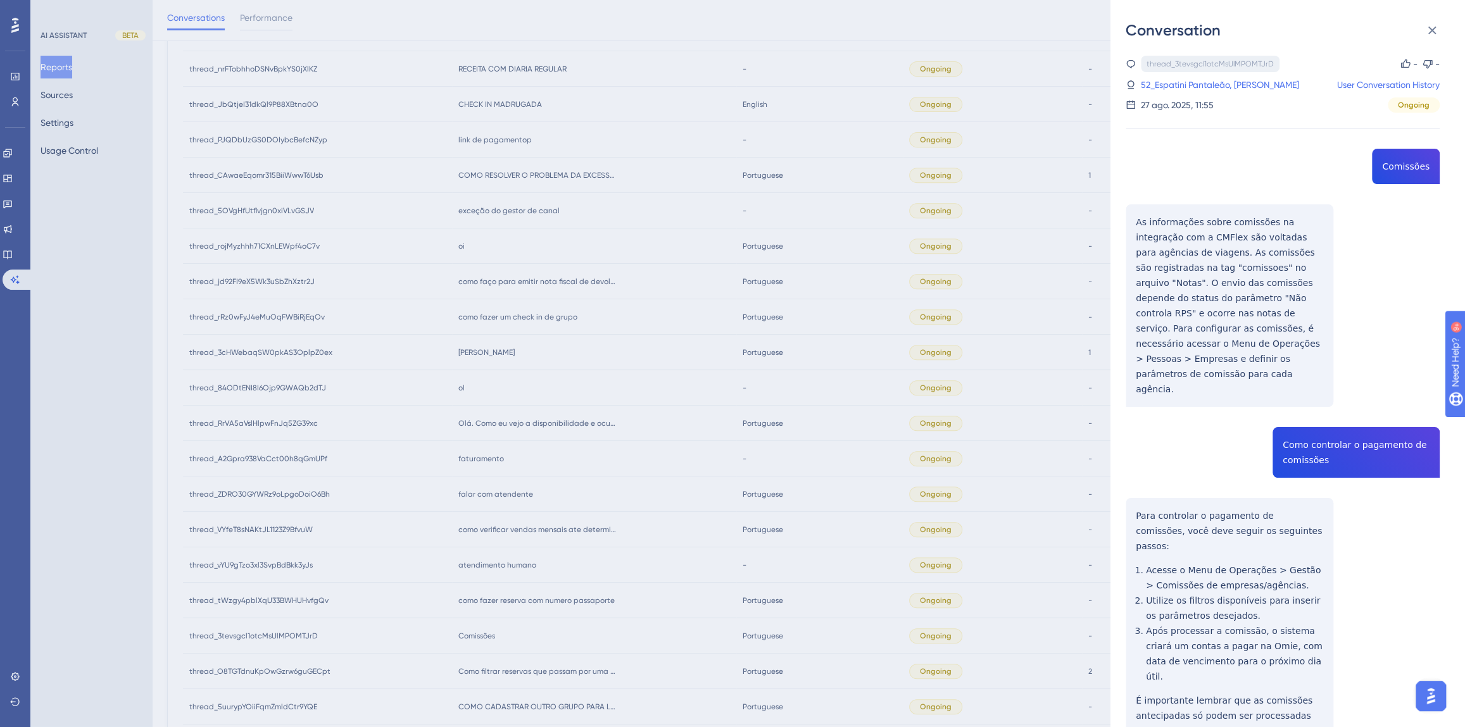
scroll to position [323, 0]
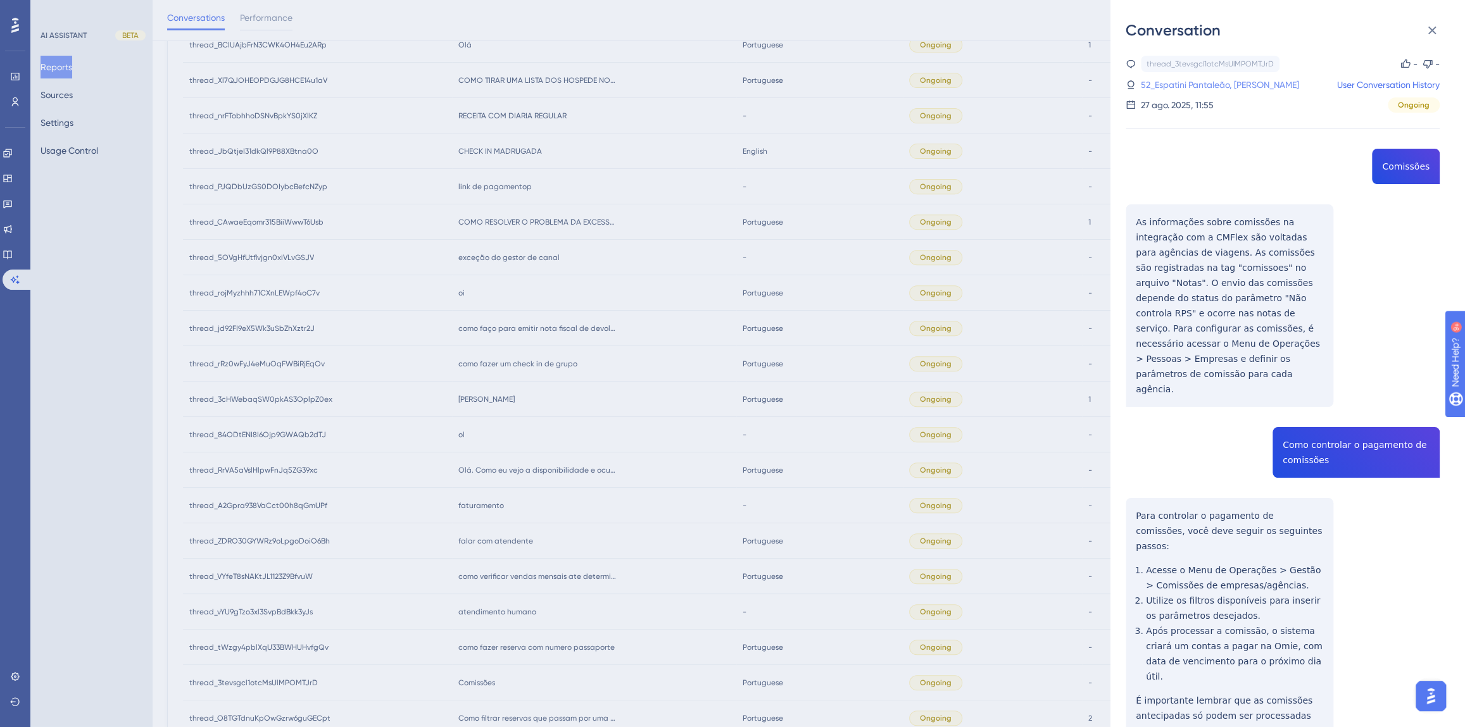
click at [1208, 84] on link "52_Espatini Pantaleão, [PERSON_NAME]" at bounding box center [1220, 84] width 158 height 15
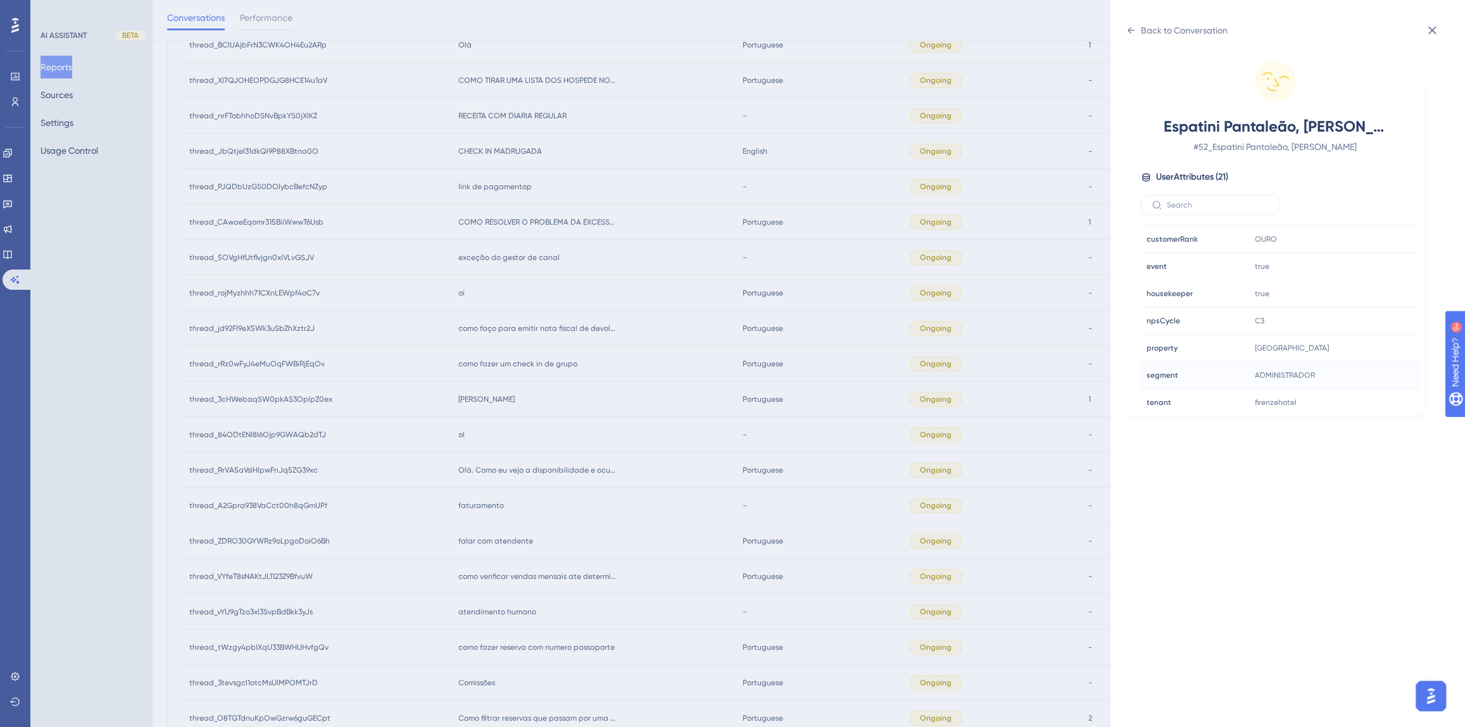
scroll to position [384, 0]
click at [1370, 315] on icon at bounding box center [1370, 312] width 9 height 11
click at [1155, 25] on div "Back to Conversation" at bounding box center [1184, 30] width 87 height 15
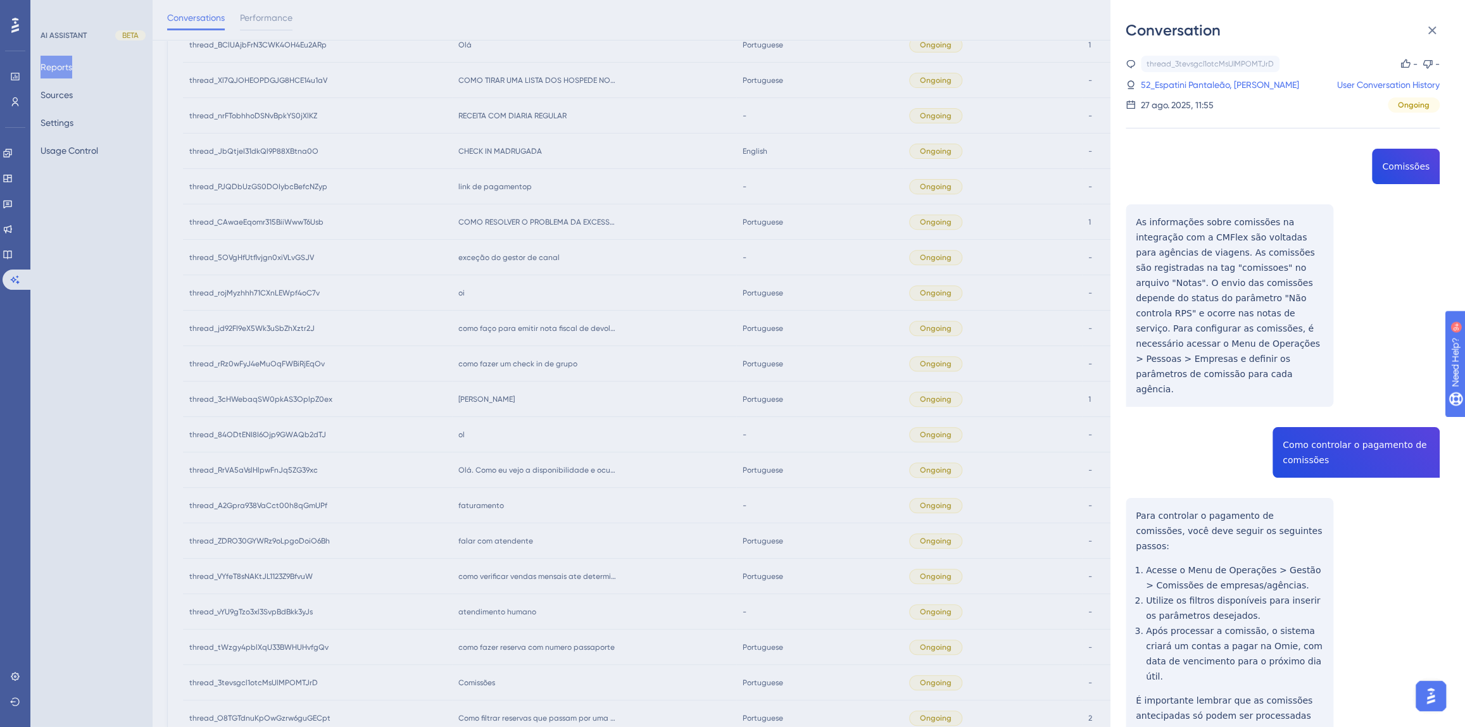
click at [519, 426] on div "Conversation thread_3tevsgcl1otcMsUlMPOMTJrD Copy - - 52_Espatini Pantaleão, [P…" at bounding box center [732, 363] width 1465 height 727
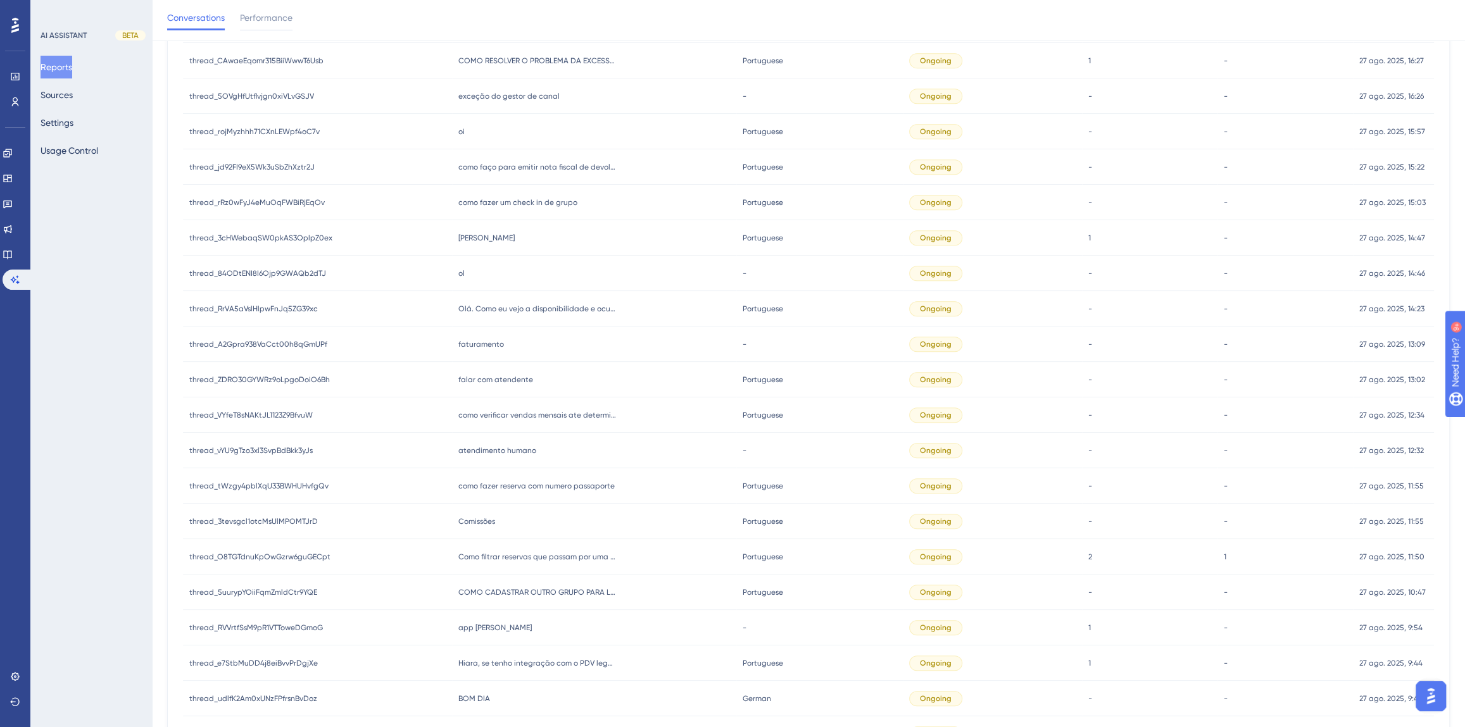
scroll to position [611, 0]
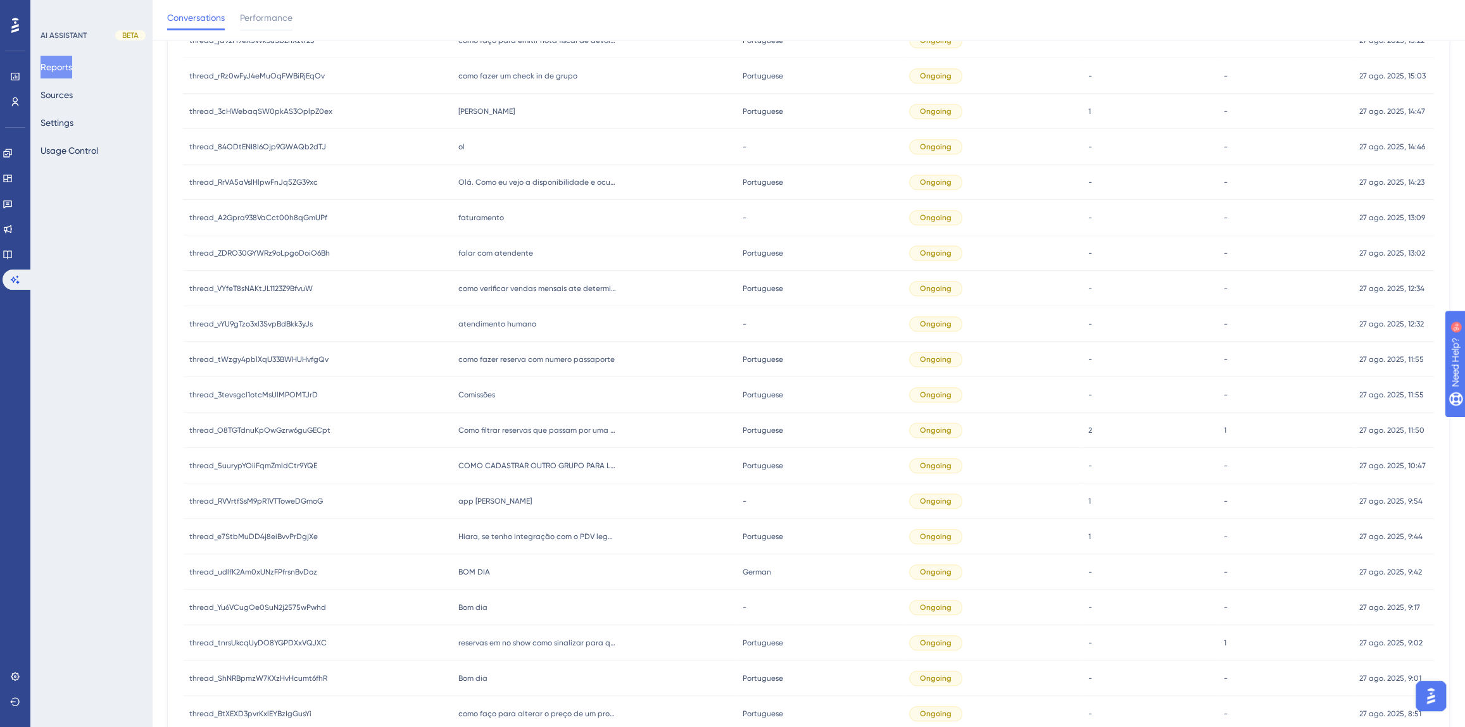
click at [490, 354] on span "como fazer reserva com numero passaporte" at bounding box center [536, 359] width 156 height 10
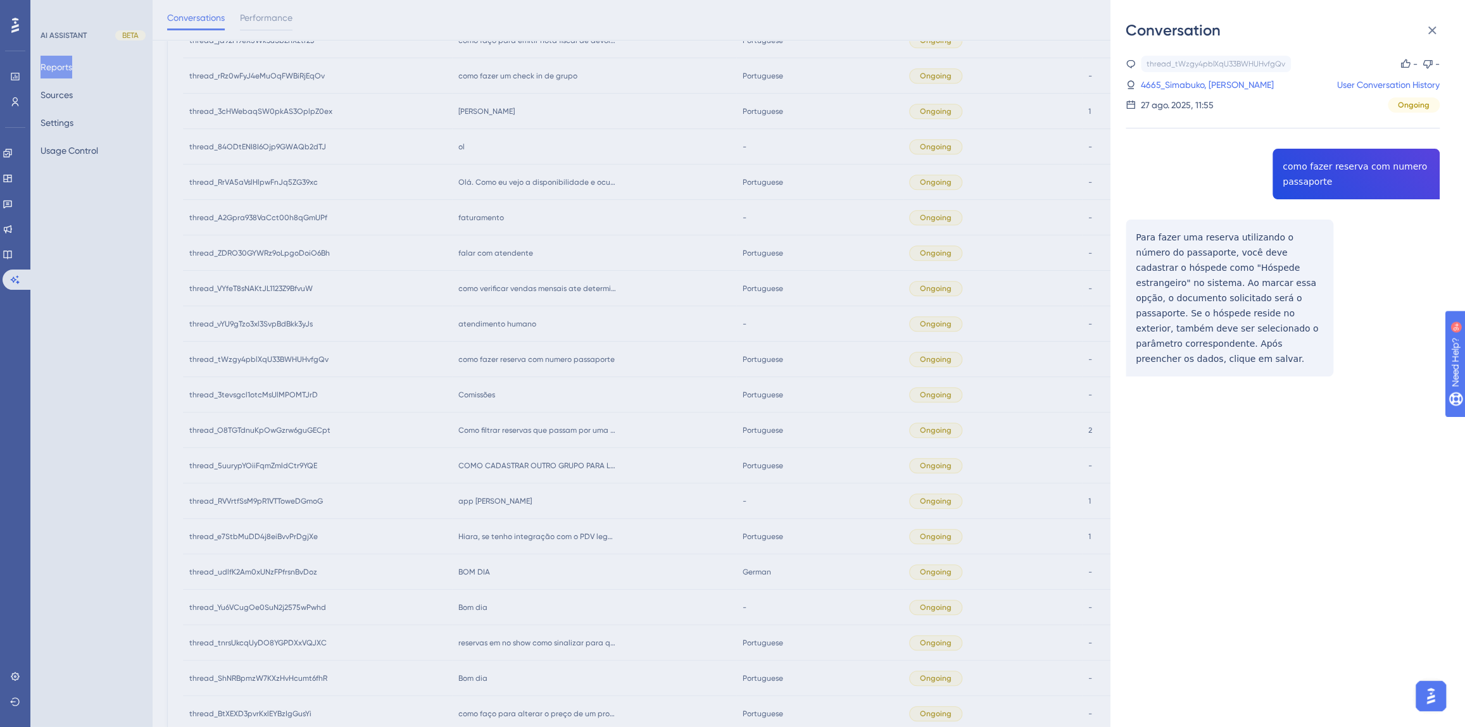
click at [1351, 168] on div "thread_tWzgy4pblXqU33BWHUHvfgQv Copy - - 4665_Simabuko, [PERSON_NAME] User Conv…" at bounding box center [1282, 248] width 314 height 385
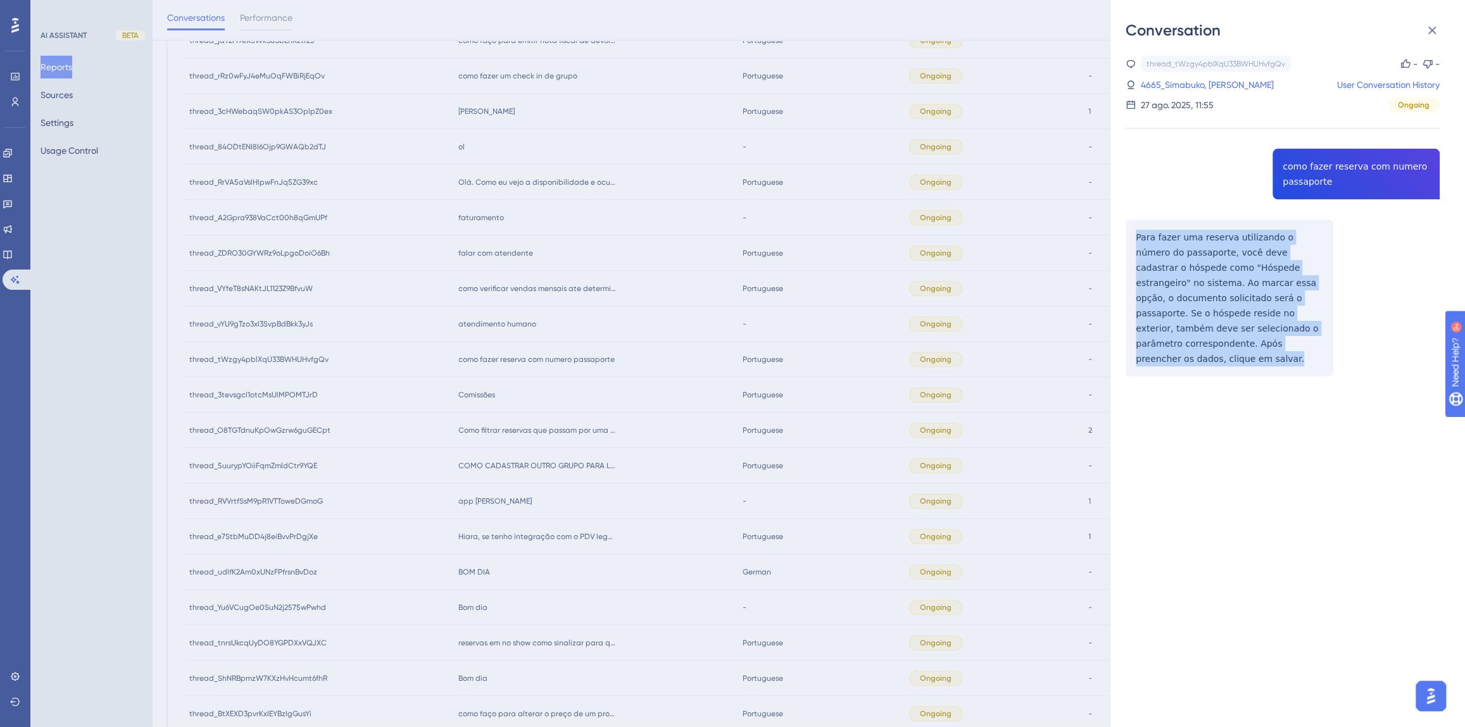
drag, startPoint x: 1237, startPoint y: 345, endPoint x: 1127, endPoint y: 243, distance: 150.0
click at [1127, 243] on div "thread_tWzgy4pblXqU33BWHUHvfgQv Copy - - 4665_Simabuko, [PERSON_NAME] User Conv…" at bounding box center [1282, 248] width 314 height 385
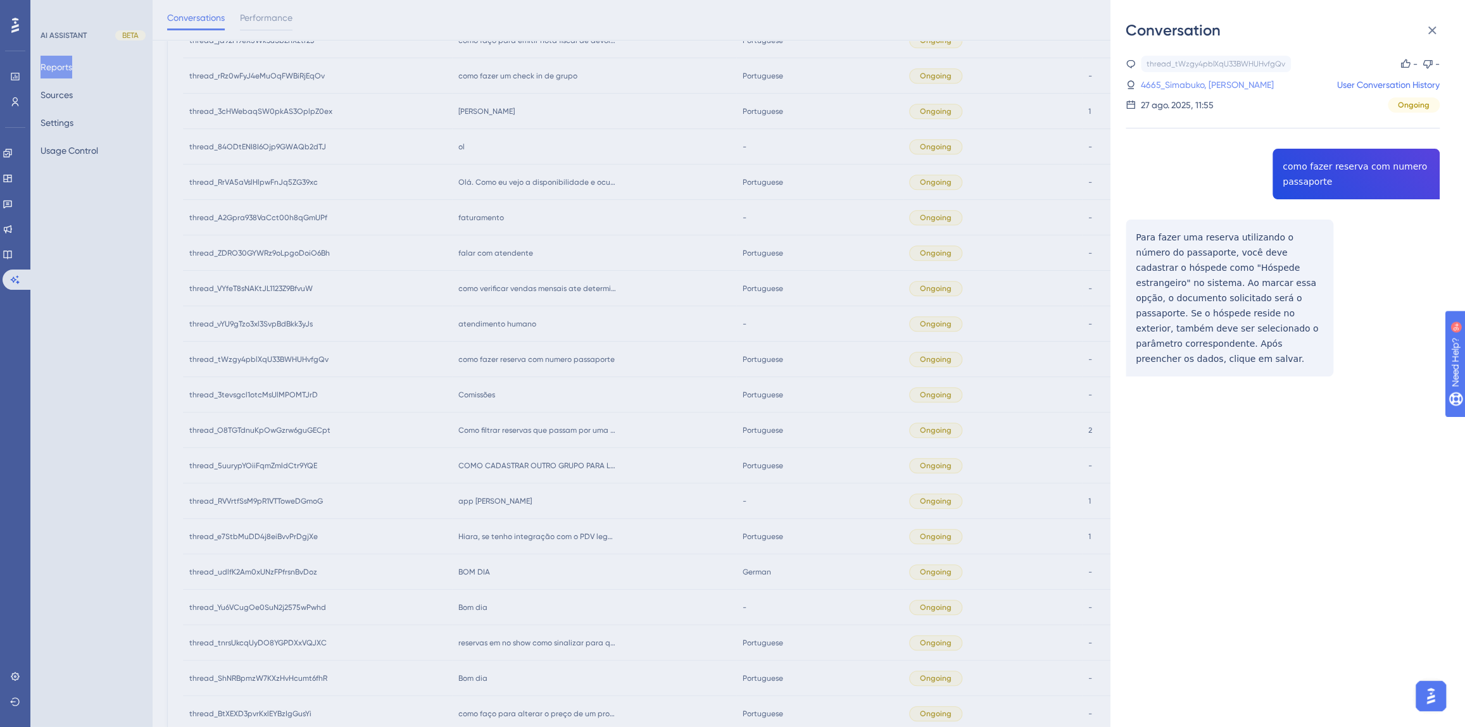
click at [1187, 85] on link "4665_Simabuko, [PERSON_NAME]" at bounding box center [1207, 84] width 133 height 15
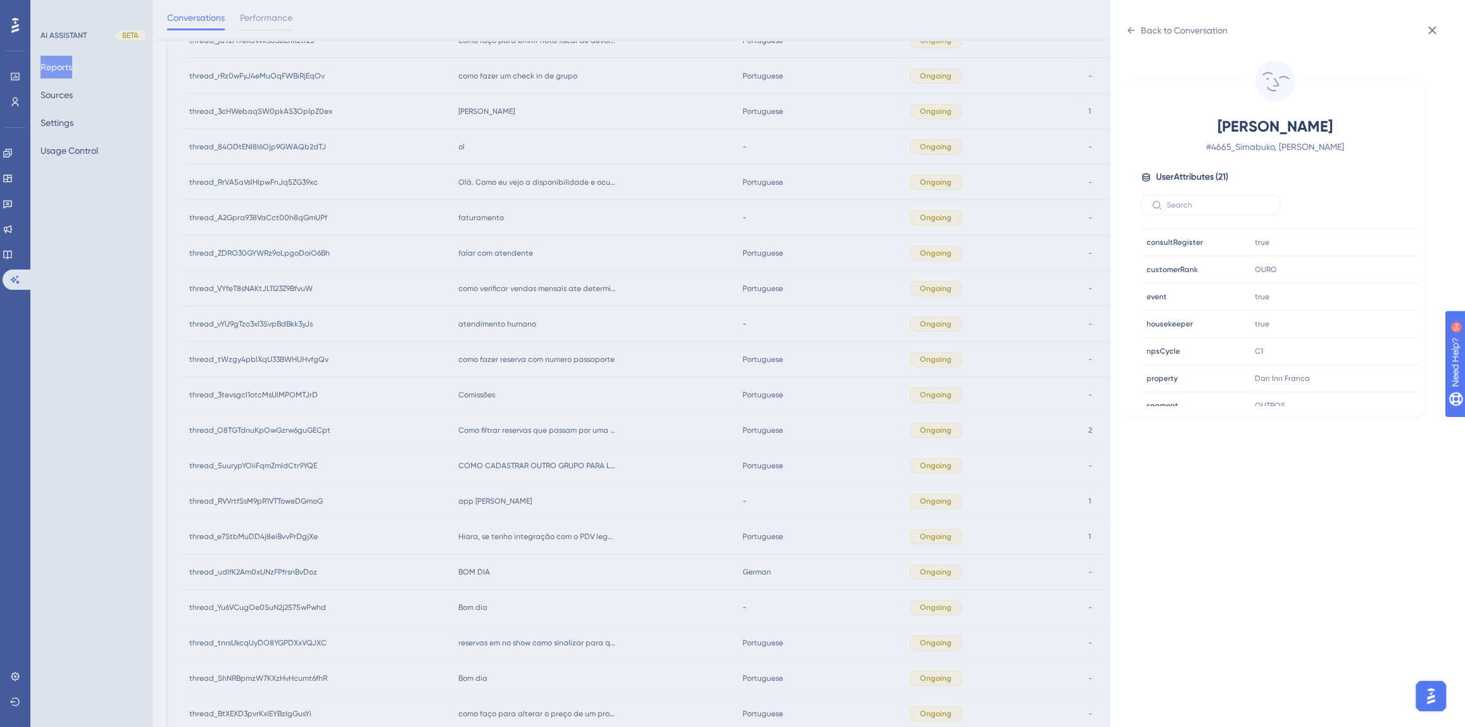
scroll to position [384, 0]
click at [1365, 254] on icon at bounding box center [1371, 257] width 13 height 13
click at [734, 375] on div "Back to Conversation Simabuko, [PERSON_NAME] # 4665_Simabuko, [PERSON_NAME] Use…" at bounding box center [732, 363] width 1465 height 727
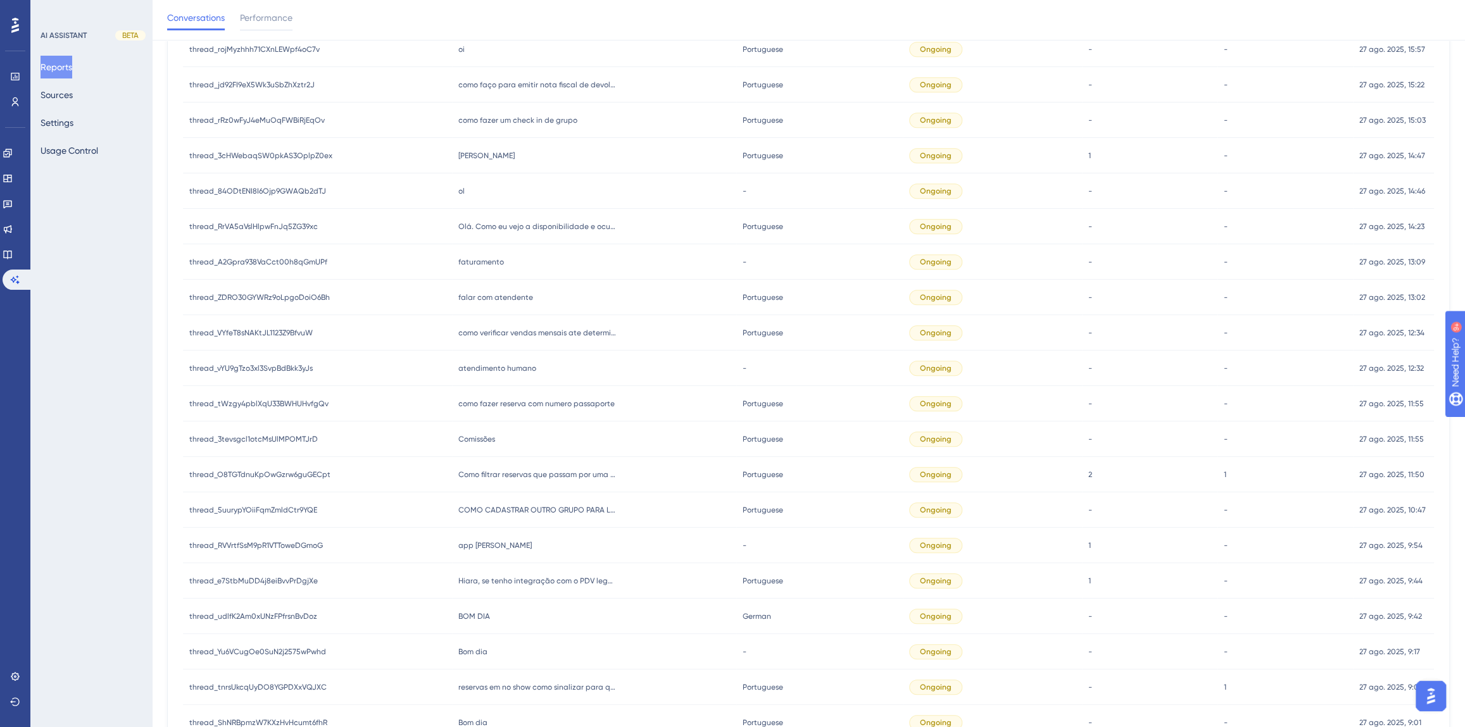
scroll to position [553, 0]
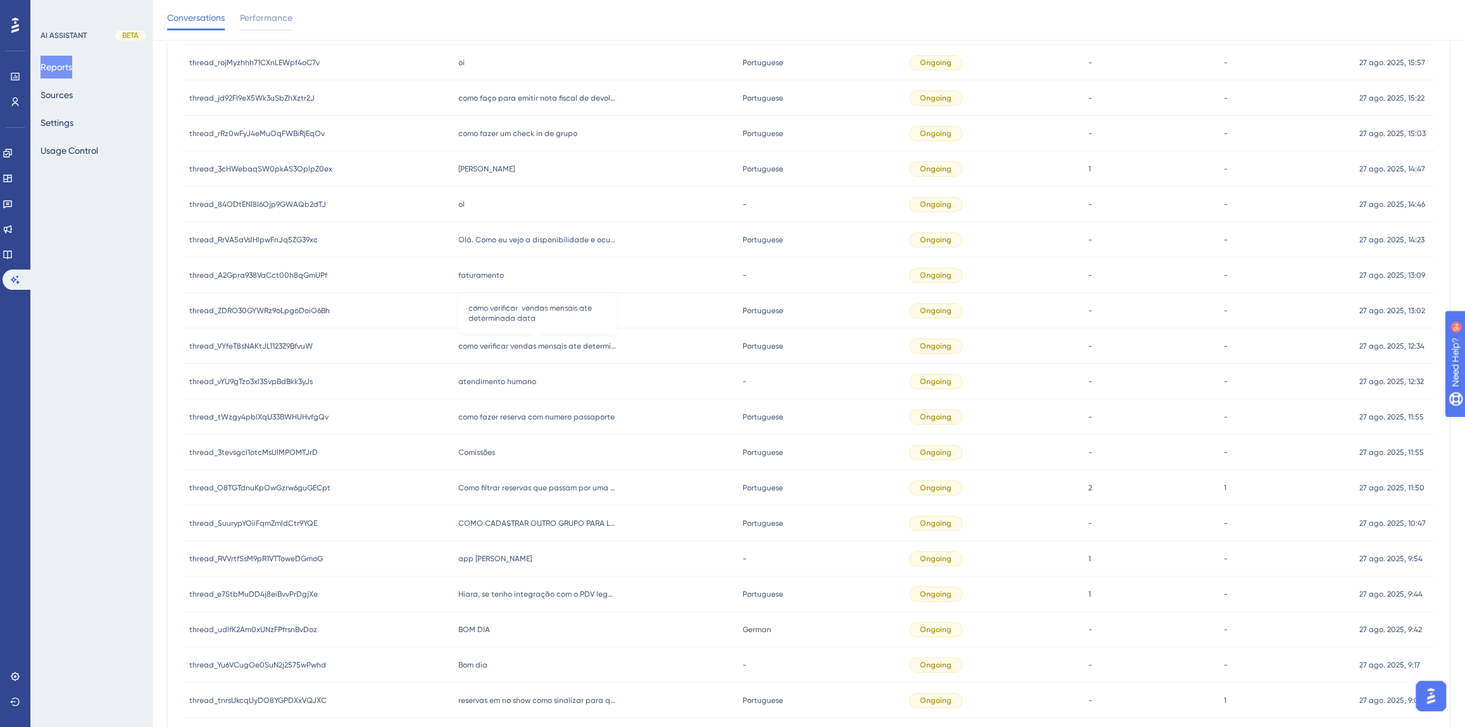
click at [515, 350] on span "como verificar vendas mensais ate determinada data" at bounding box center [537, 346] width 158 height 10
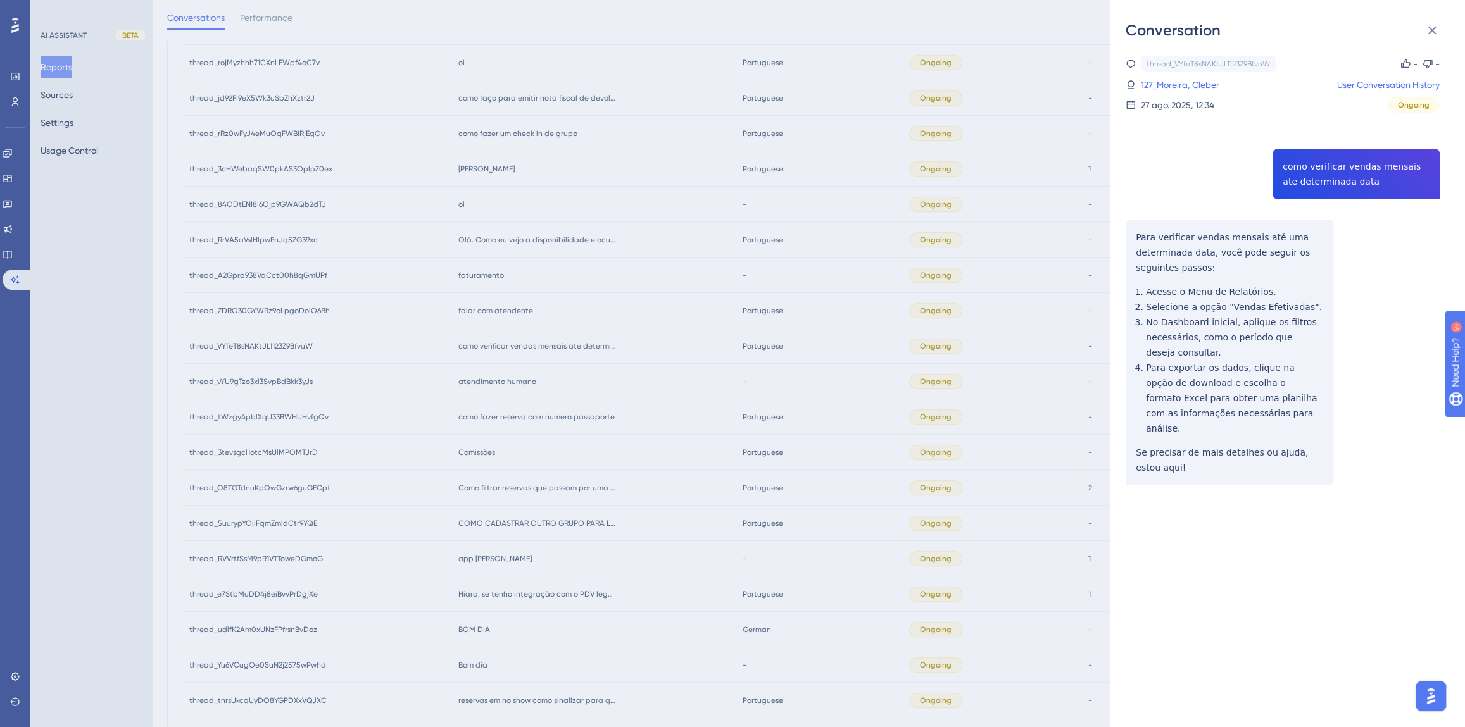
click at [527, 369] on div "Conversation thread_VYfeT8sNAKtJL1123Z9BfvuW Copy - - 127_Moreira, Cleber User …" at bounding box center [732, 363] width 1465 height 727
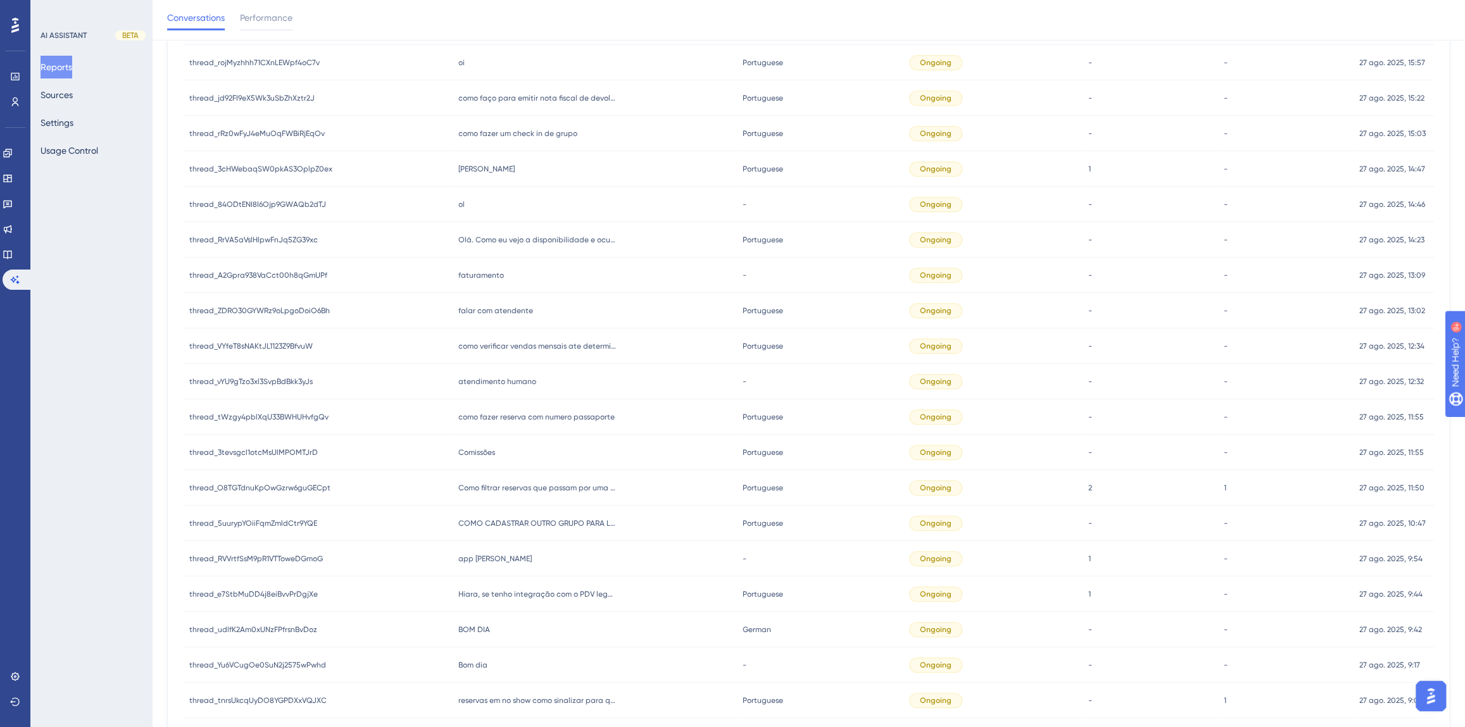
click at [484, 387] on div "atendimento humano atendimento humano" at bounding box center [594, 381] width 284 height 35
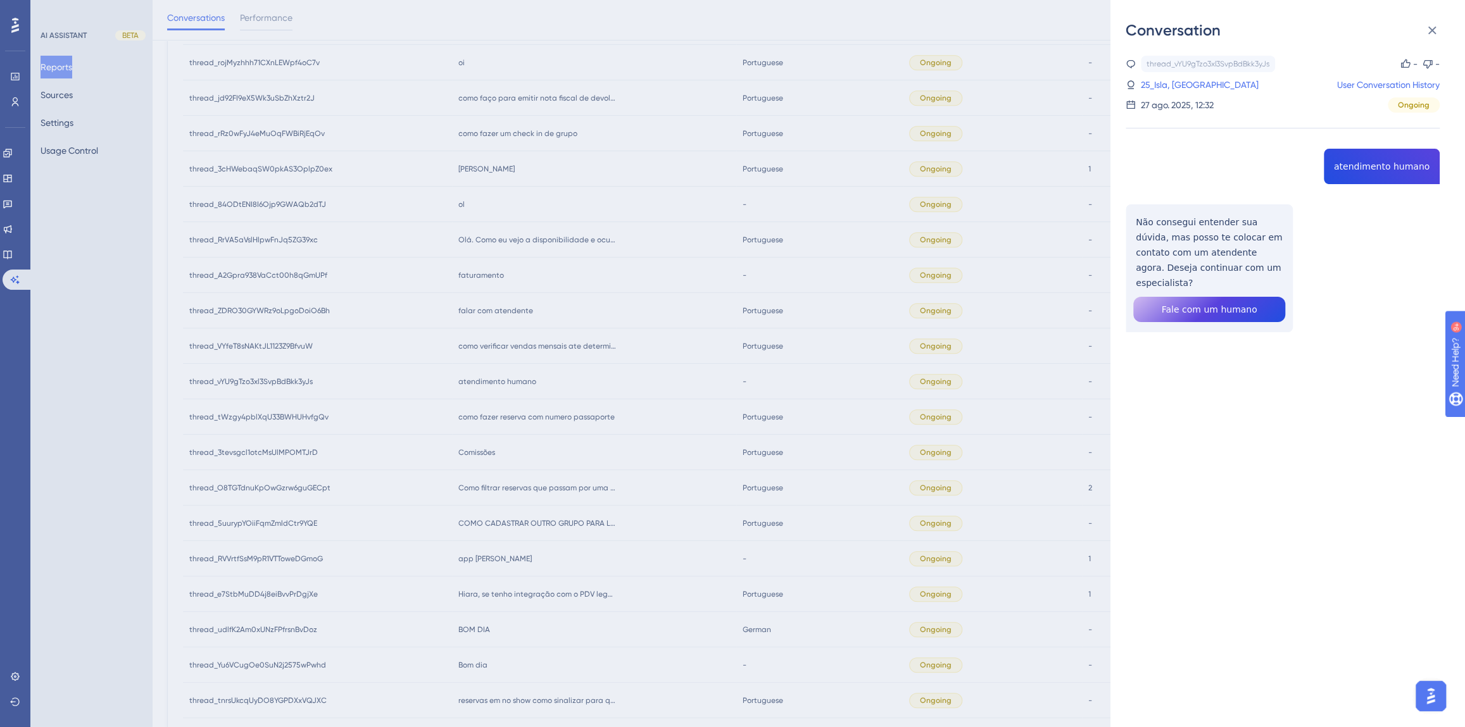
click at [501, 361] on div "Conversation thread_vYU9gTzo3xl3SvpBdBkk3yJs Copy - - 25_Isla, Lauany User Conv…" at bounding box center [732, 363] width 1465 height 727
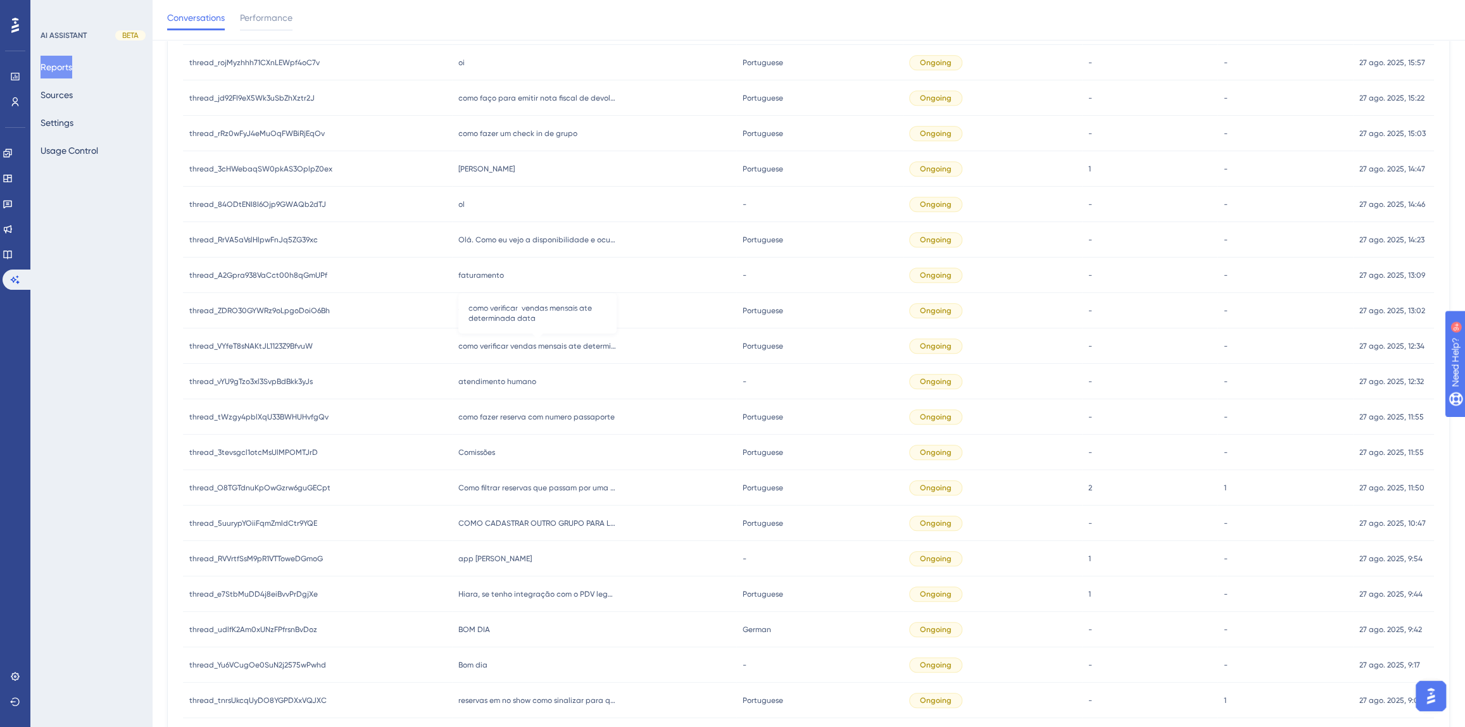
click at [497, 343] on span "como verificar vendas mensais ate determinada data" at bounding box center [537, 346] width 158 height 10
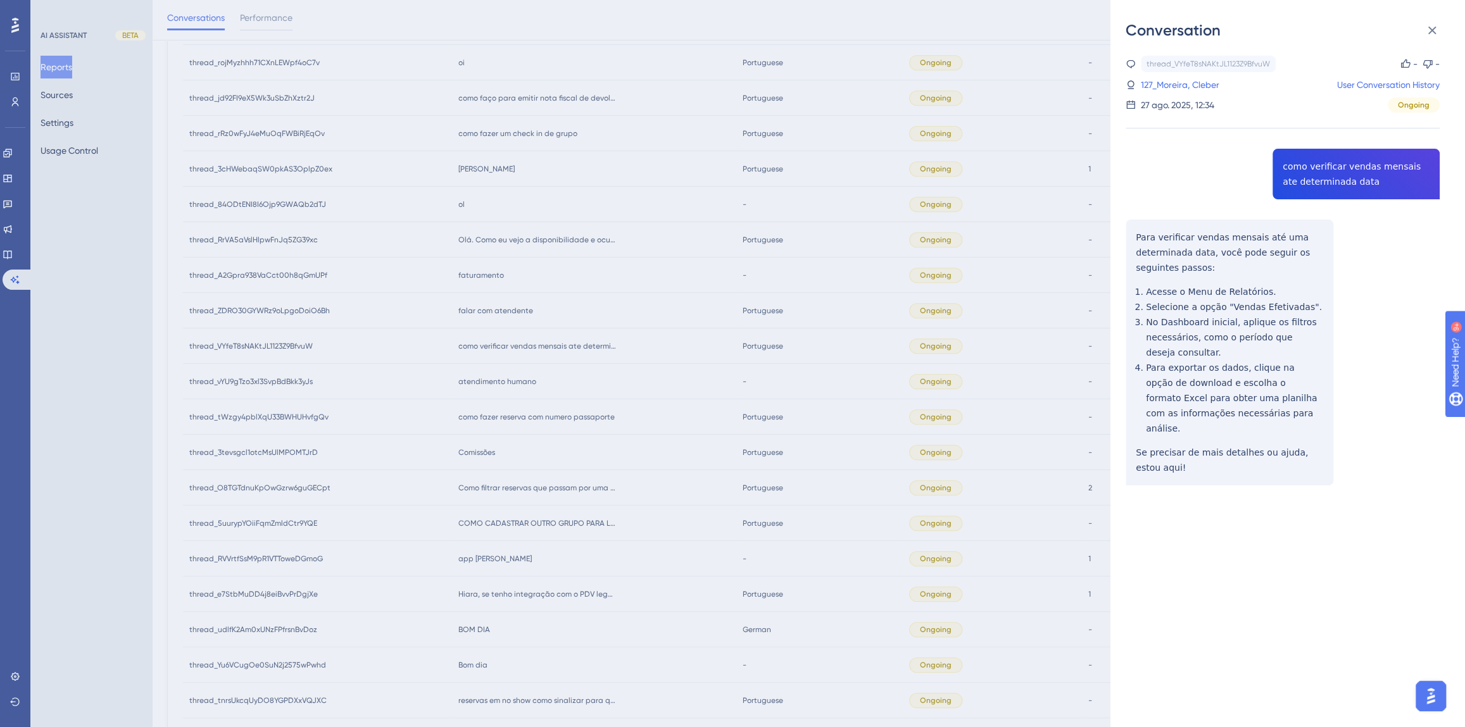
click at [1339, 168] on div "thread_VYfeT8sNAKtJL1123Z9BfvuW Copy - - 127_Moreira, Cleber User Conversation …" at bounding box center [1282, 303] width 314 height 494
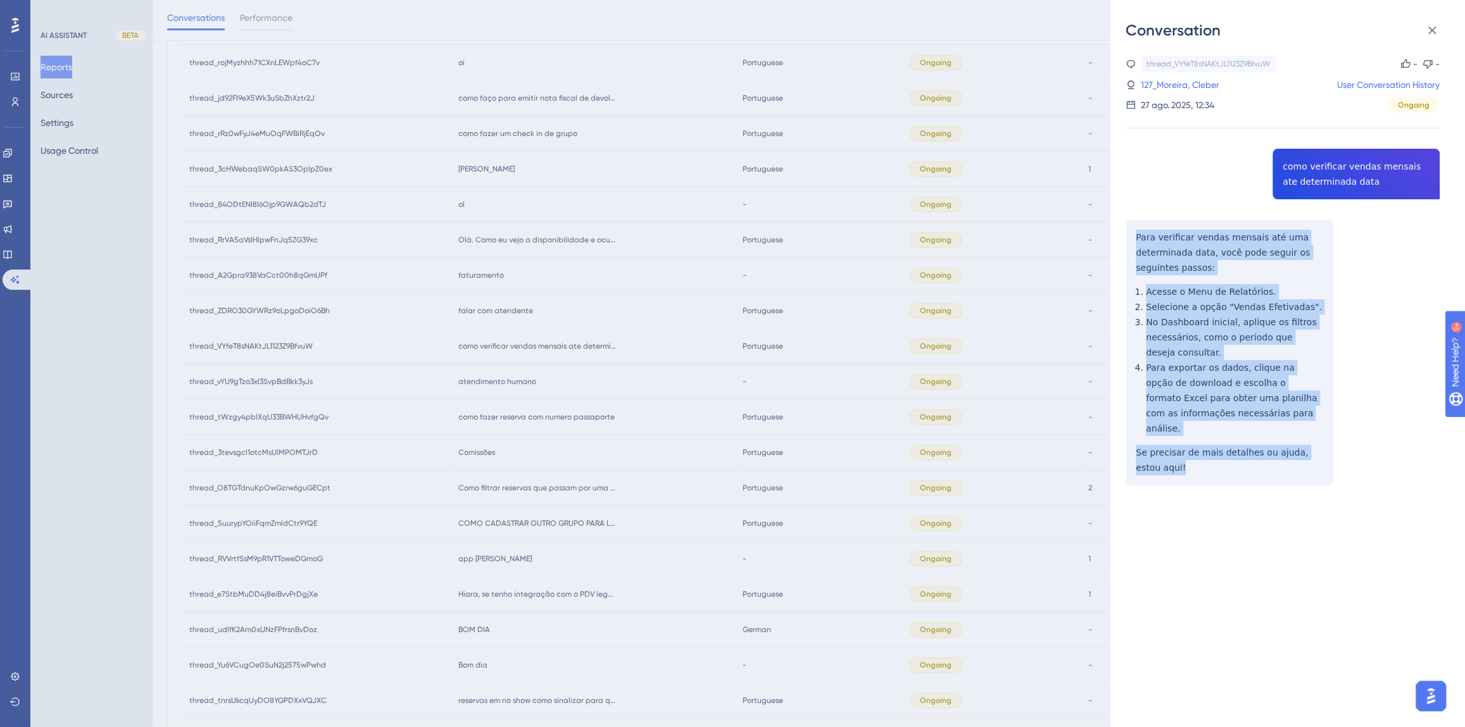
drag, startPoint x: 1177, startPoint y: 454, endPoint x: 1129, endPoint y: 242, distance: 217.9
click at [1129, 242] on div "thread_VYfeT8sNAKtJL1123Z9BfvuW Copy - - 127_Moreira, Cleber User Conversation …" at bounding box center [1282, 303] width 314 height 494
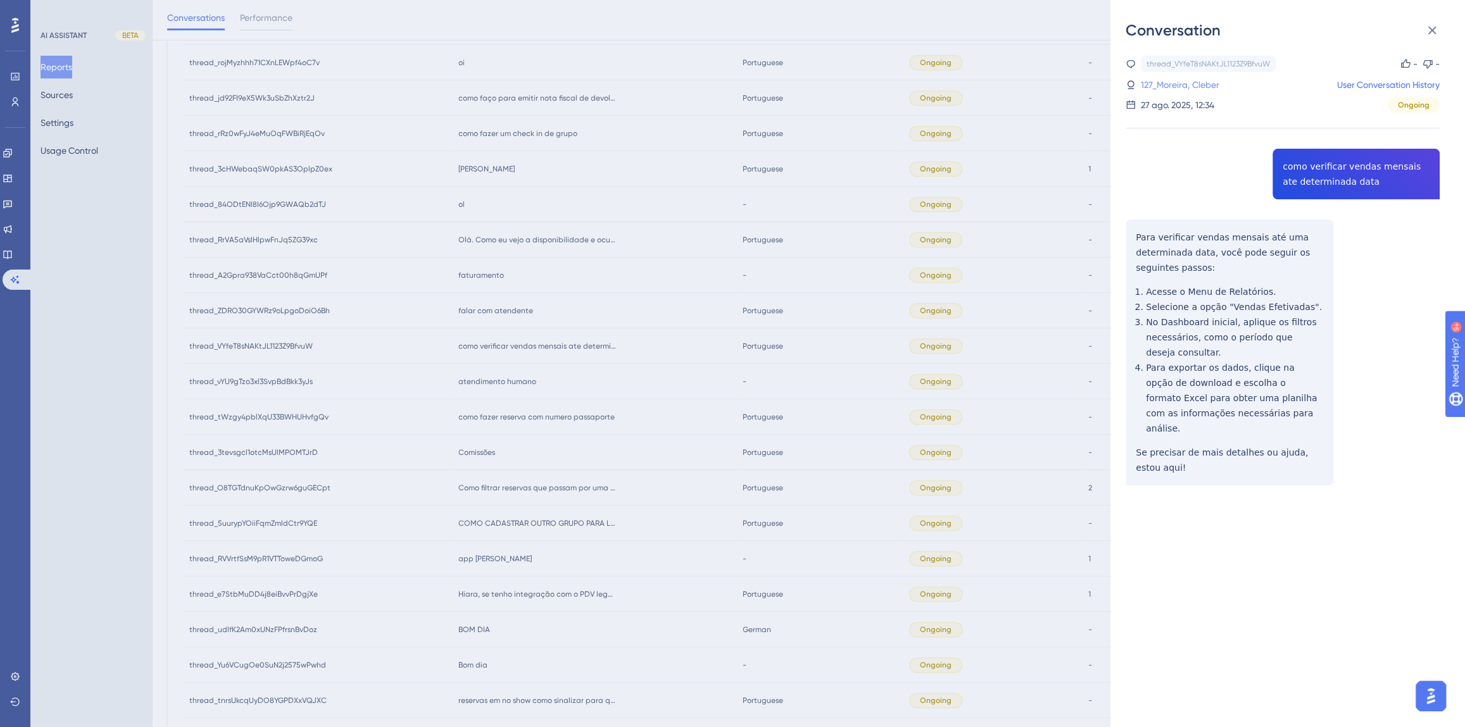
click at [1206, 84] on link "127_Moreira, Cleber" at bounding box center [1180, 84] width 78 height 15
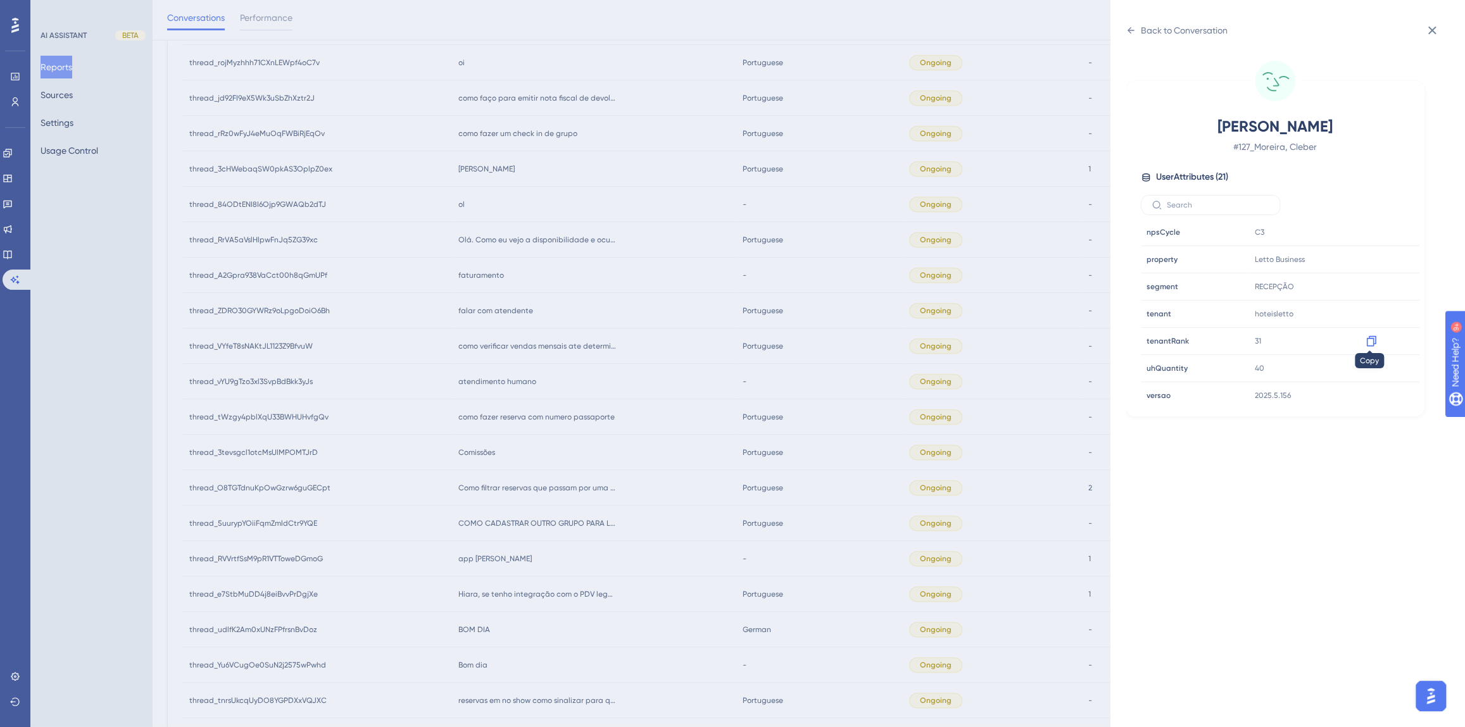
scroll to position [384, 0]
click at [1368, 311] on icon at bounding box center [1371, 312] width 13 height 13
click at [1135, 27] on div "Back to Conversation" at bounding box center [1176, 30] width 102 height 20
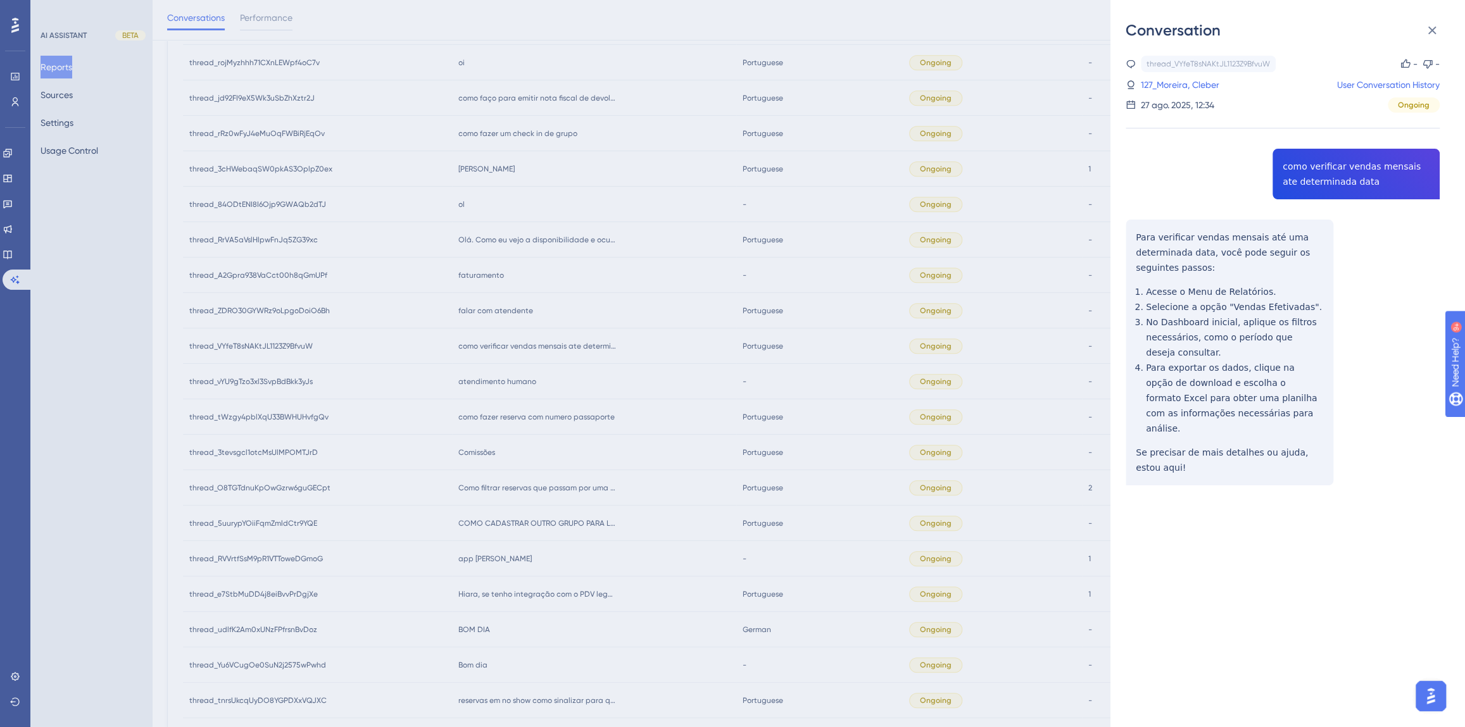
click at [560, 446] on div "Conversation thread_VYfeT8sNAKtJL1123Z9BfvuW Copy - - 127_Moreira, Cleber User …" at bounding box center [732, 363] width 1465 height 727
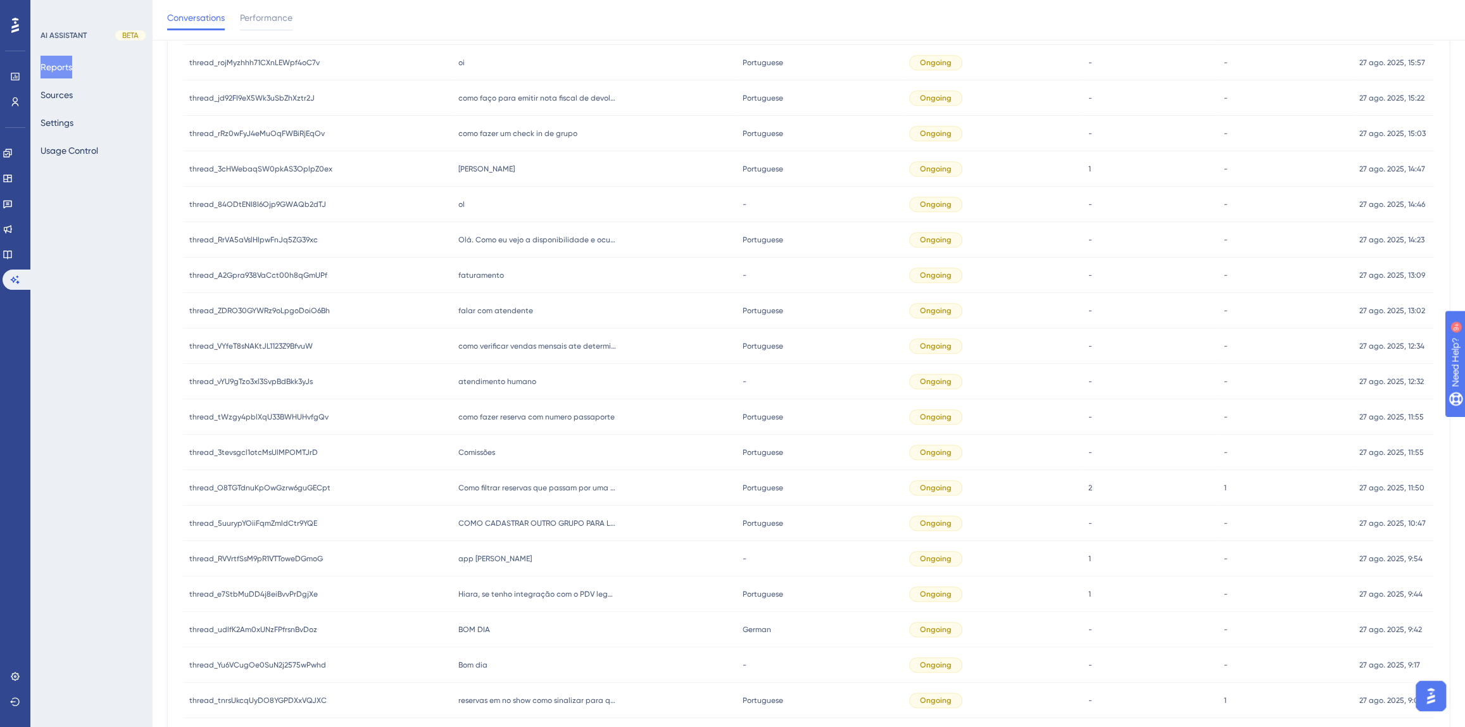
click at [501, 308] on span "falar com atendente" at bounding box center [495, 311] width 75 height 10
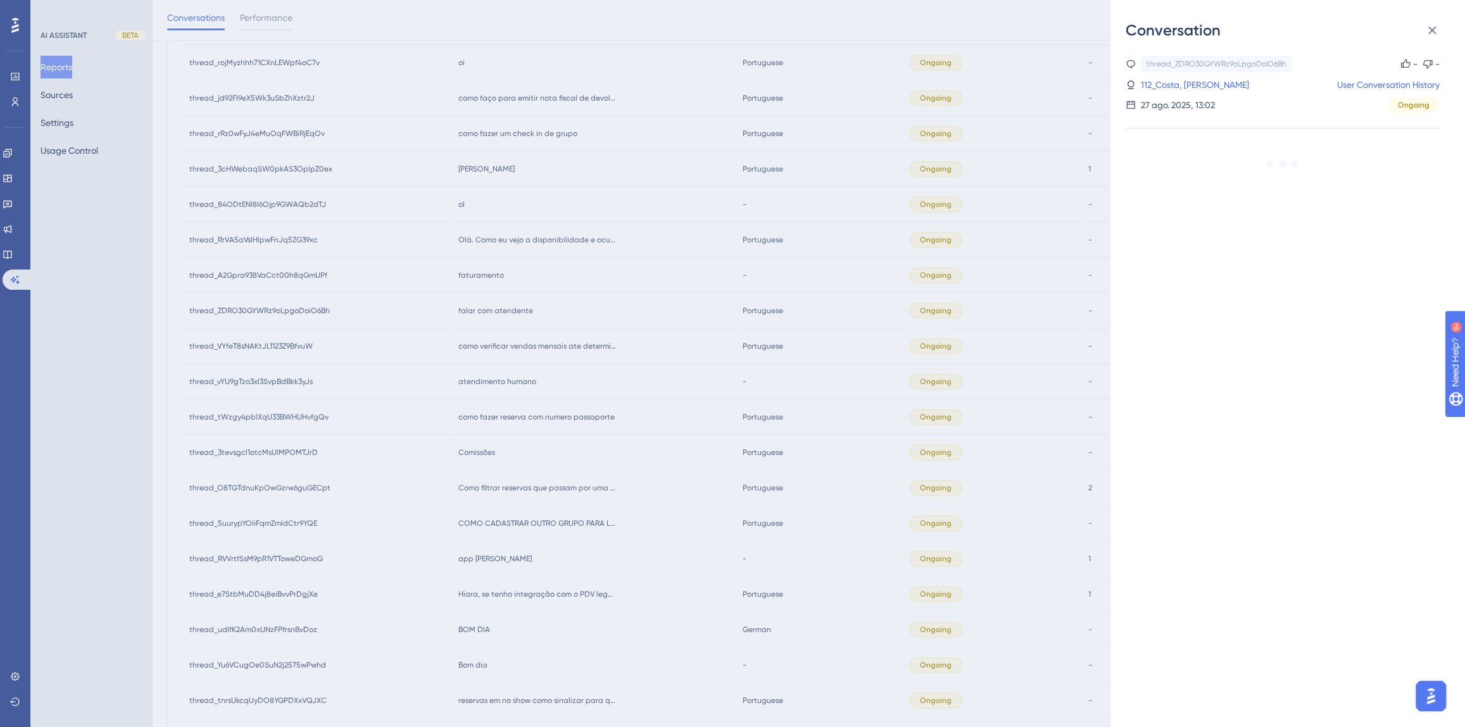
click at [1024, 246] on div "Conversation thread_ZDRO30GYWRz9oLpgoDoiO6Bh Copy - - 112_Costa, Higor Trindade…" at bounding box center [732, 363] width 1465 height 727
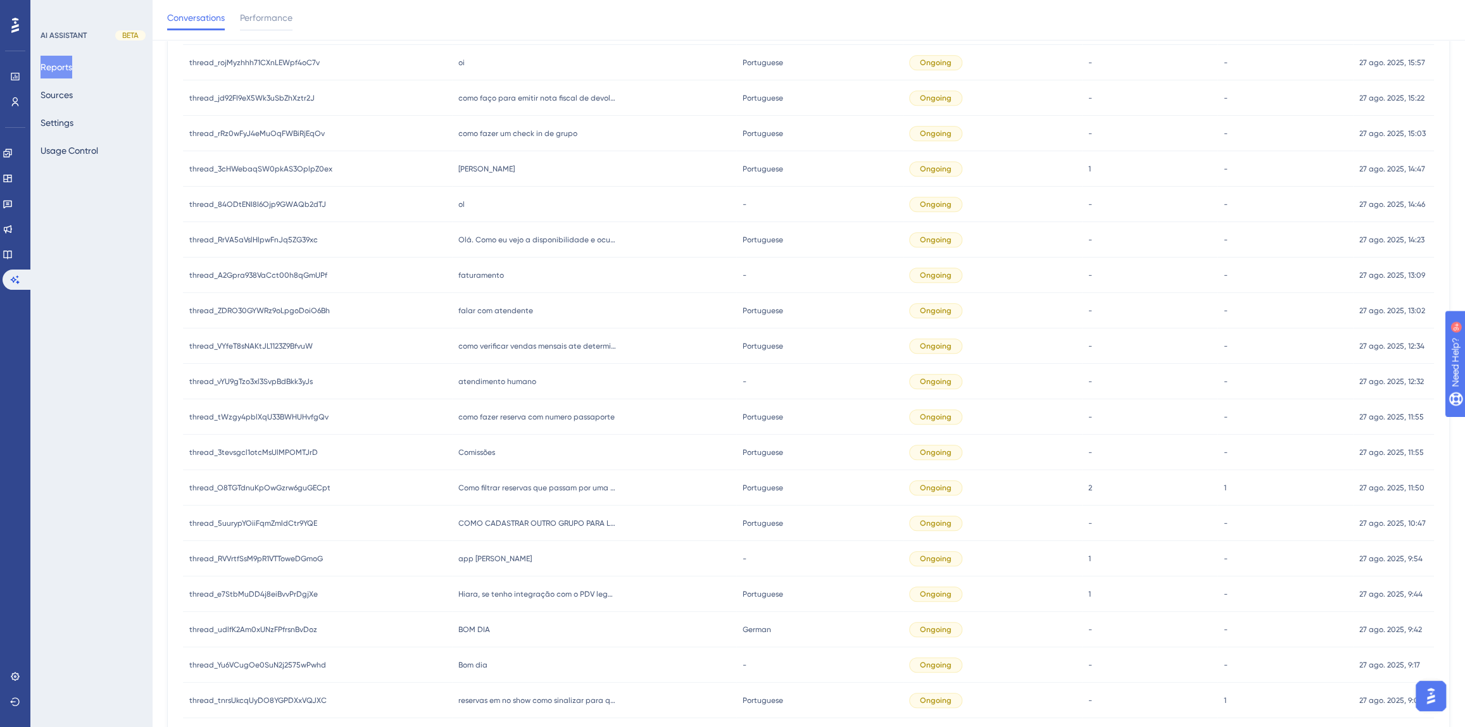
click at [514, 313] on span "falar com atendente" at bounding box center [495, 311] width 75 height 10
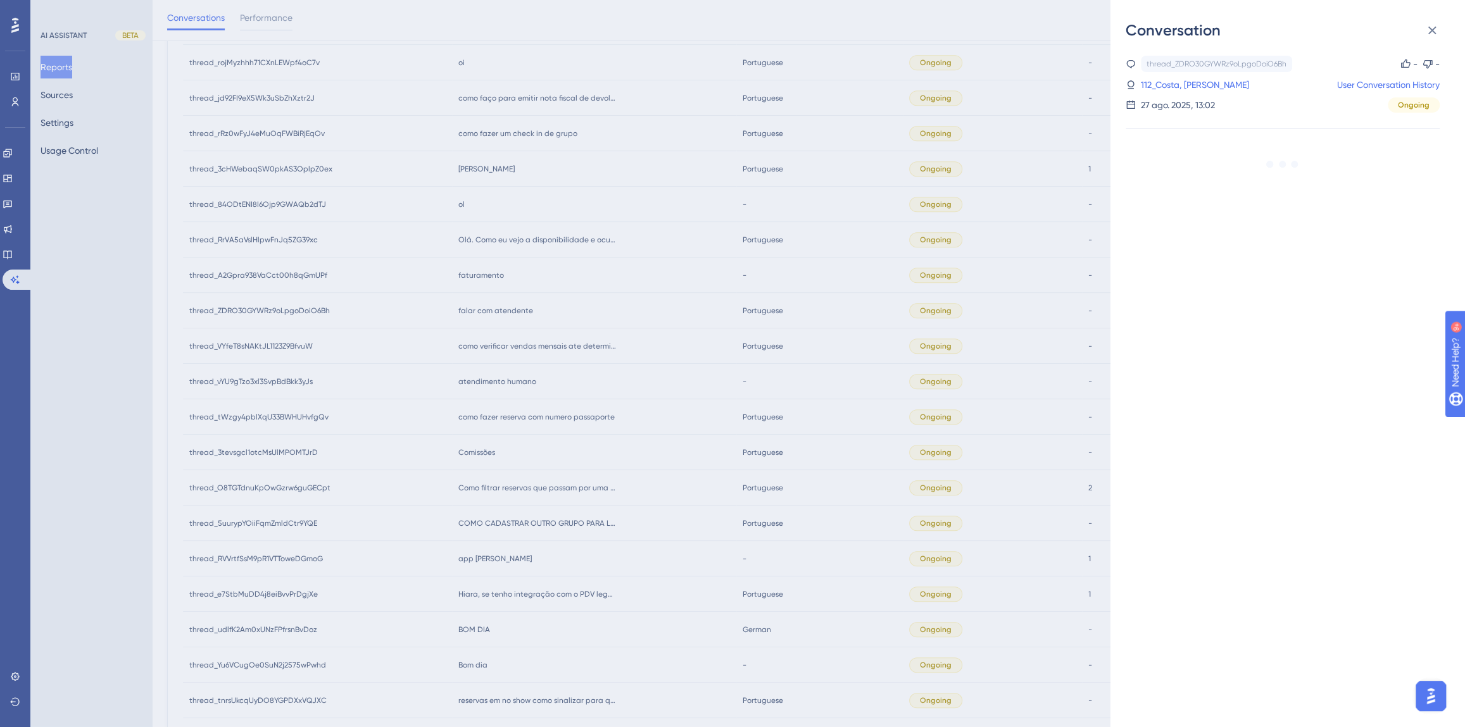
click at [485, 282] on div "Conversation thread_ZDRO30GYWRz9oLpgoDoiO6Bh Copy - - 112_Costa, Higor Trindade…" at bounding box center [732, 363] width 1465 height 727
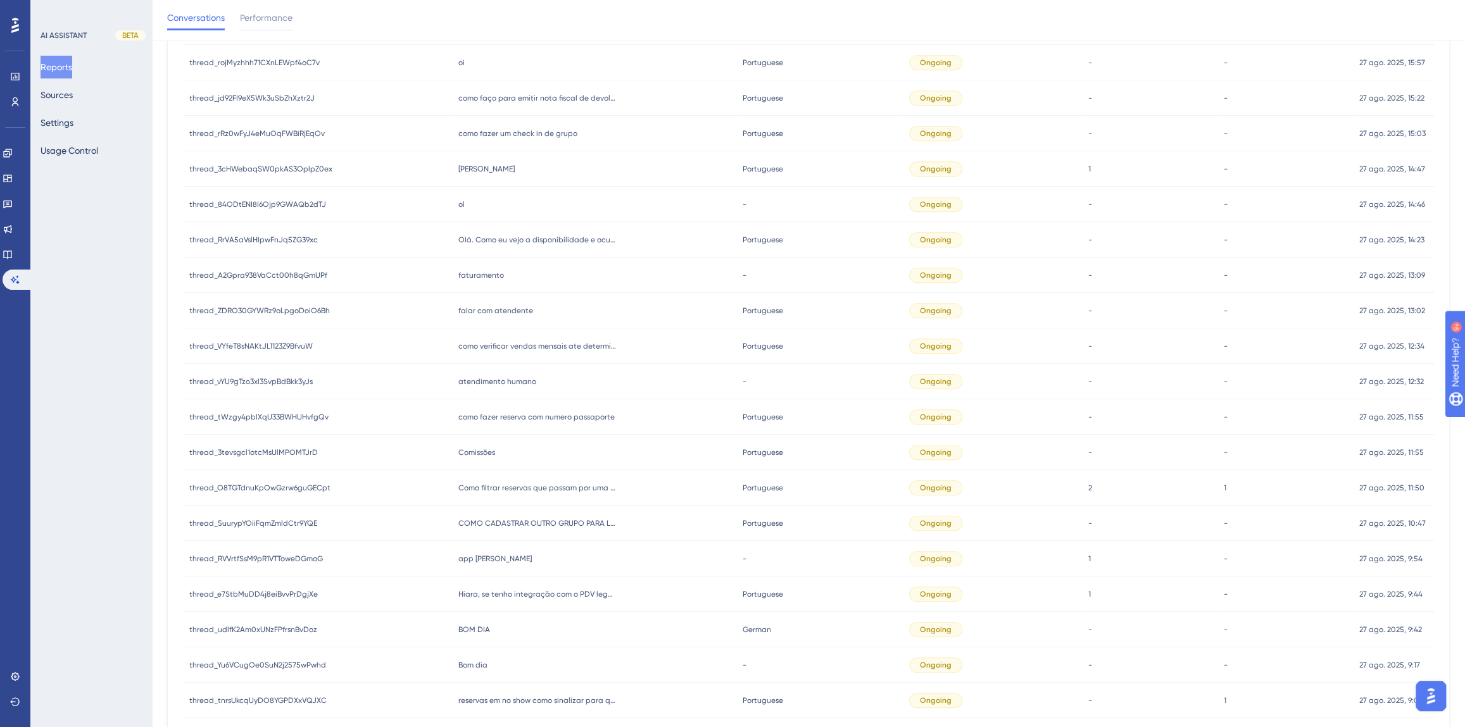
click at [480, 275] on span "faturamento" at bounding box center [481, 275] width 46 height 10
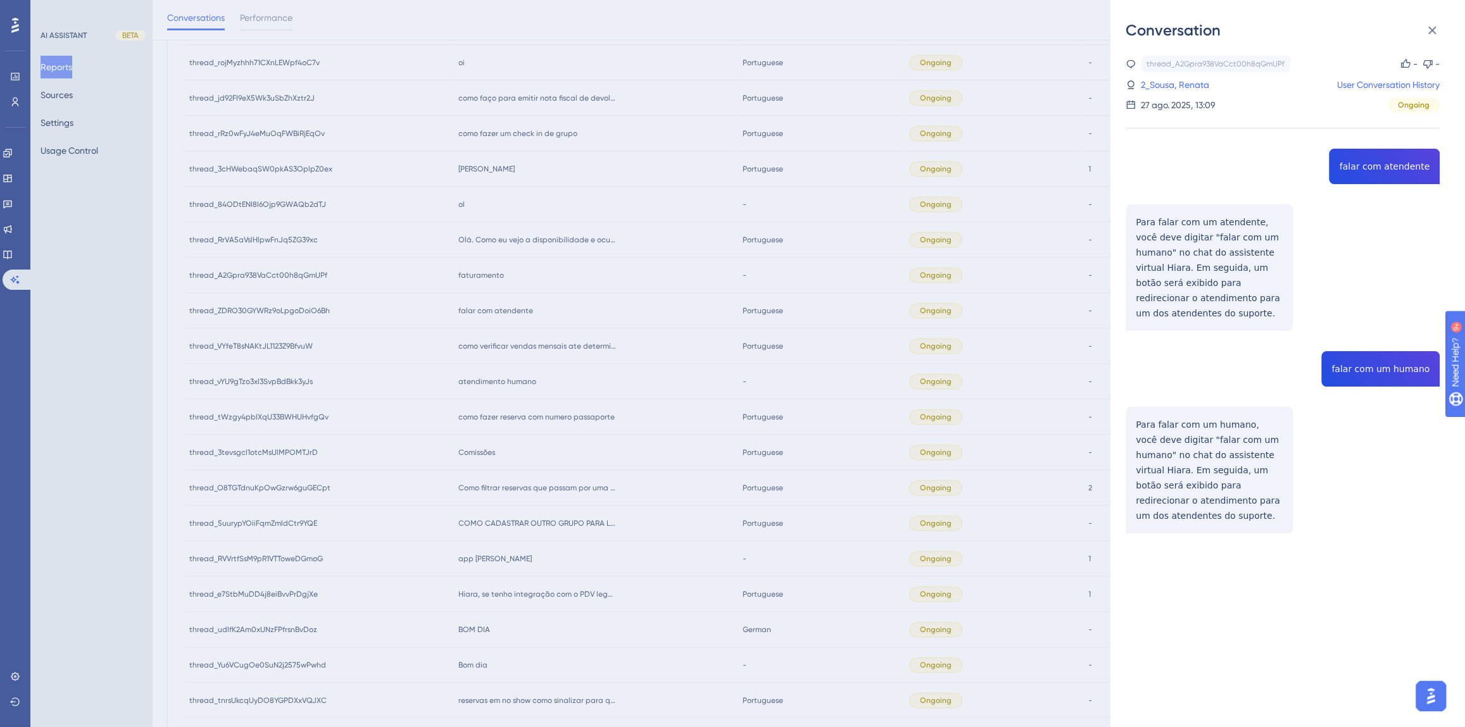
click at [651, 377] on div "Conversation thread_A2Gpra938VaCct00h8qGmUPf Copy - - 2_Sousa, [PERSON_NAME] Us…" at bounding box center [732, 363] width 1465 height 727
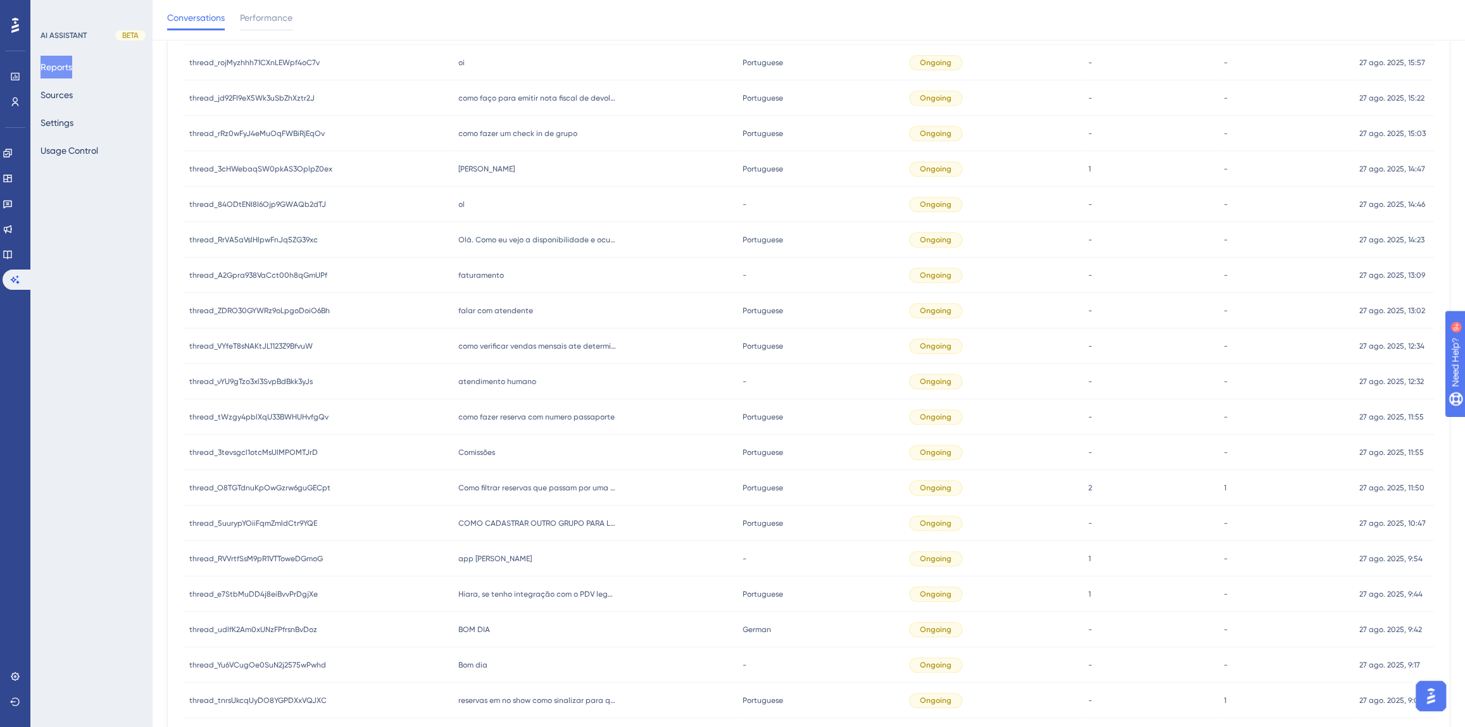
click at [481, 277] on span "faturamento" at bounding box center [481, 275] width 46 height 10
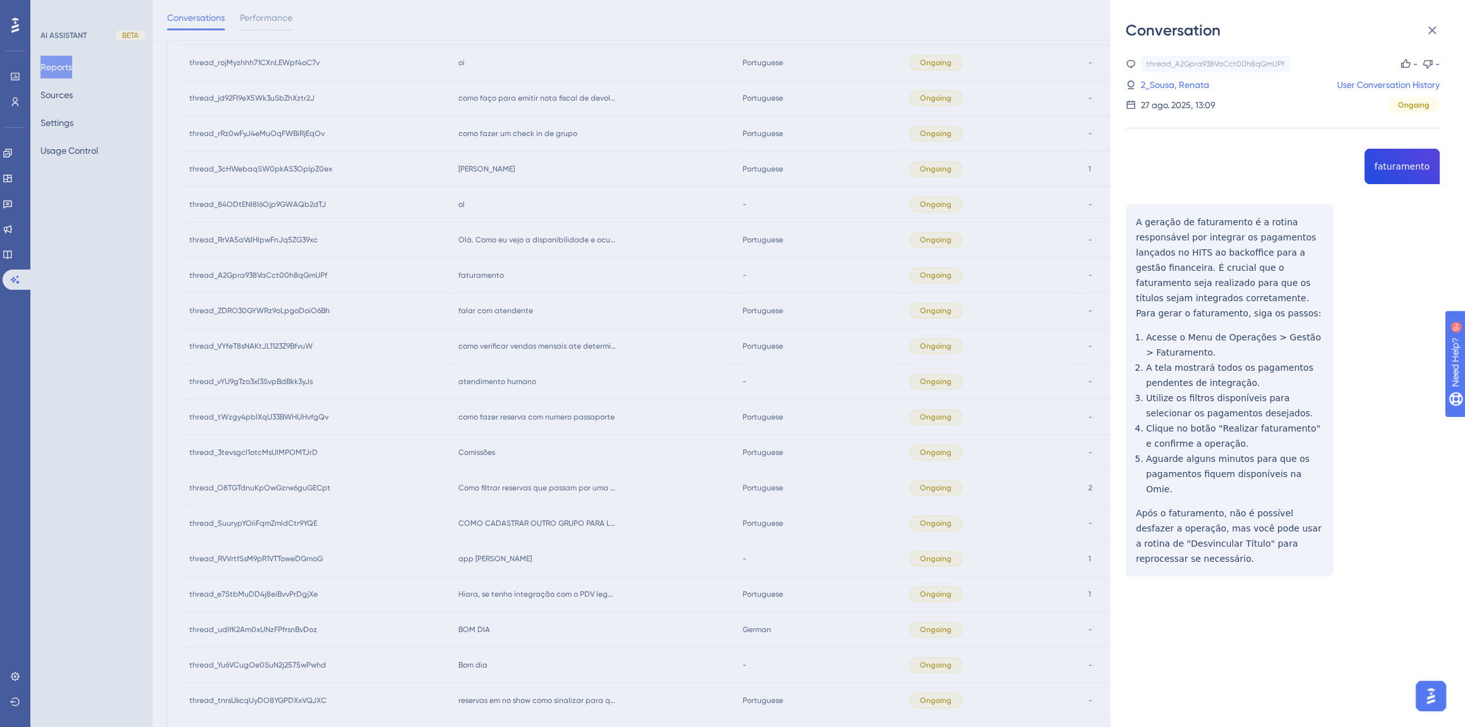
click at [1408, 166] on div "thread_A2Gpra938VaCct00h8qGmUPf Copy - - 2_Sousa, [PERSON_NAME] User Conversati…" at bounding box center [1282, 348] width 314 height 585
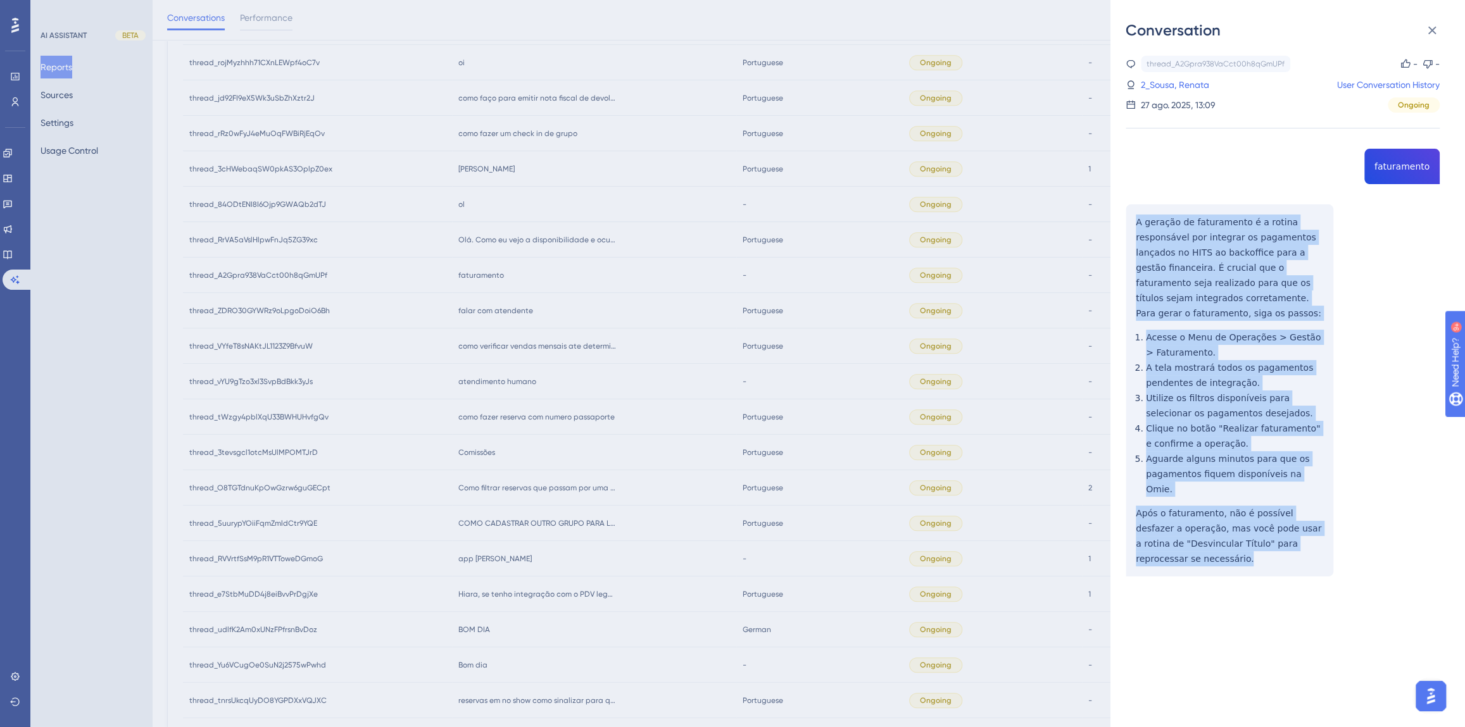
drag, startPoint x: 1184, startPoint y: 544, endPoint x: 1133, endPoint y: 223, distance: 324.9
click at [1133, 223] on div "thread_A2Gpra938VaCct00h8qGmUPf Copy - - 2_Sousa, [PERSON_NAME] User Conversati…" at bounding box center [1282, 348] width 314 height 585
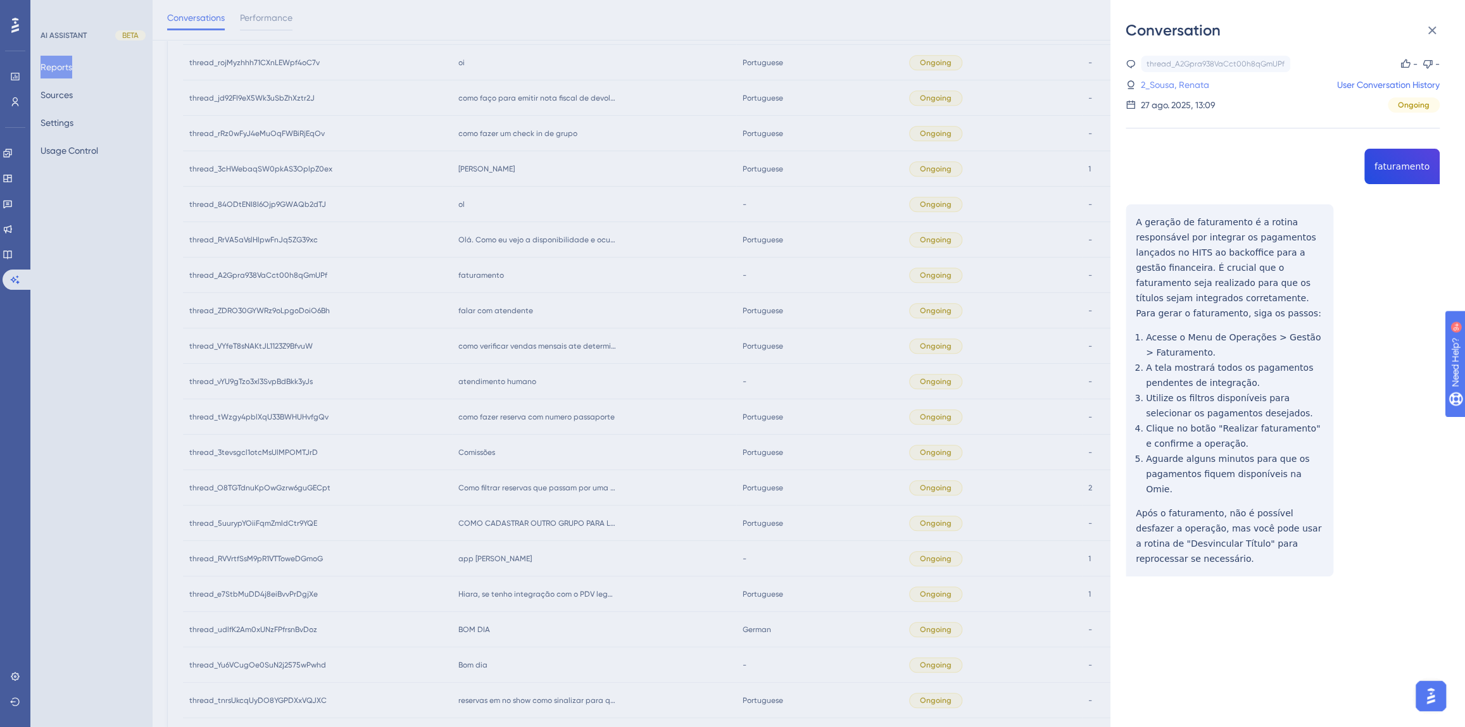
click at [1168, 82] on link "2_Sousa, Renata" at bounding box center [1175, 84] width 68 height 15
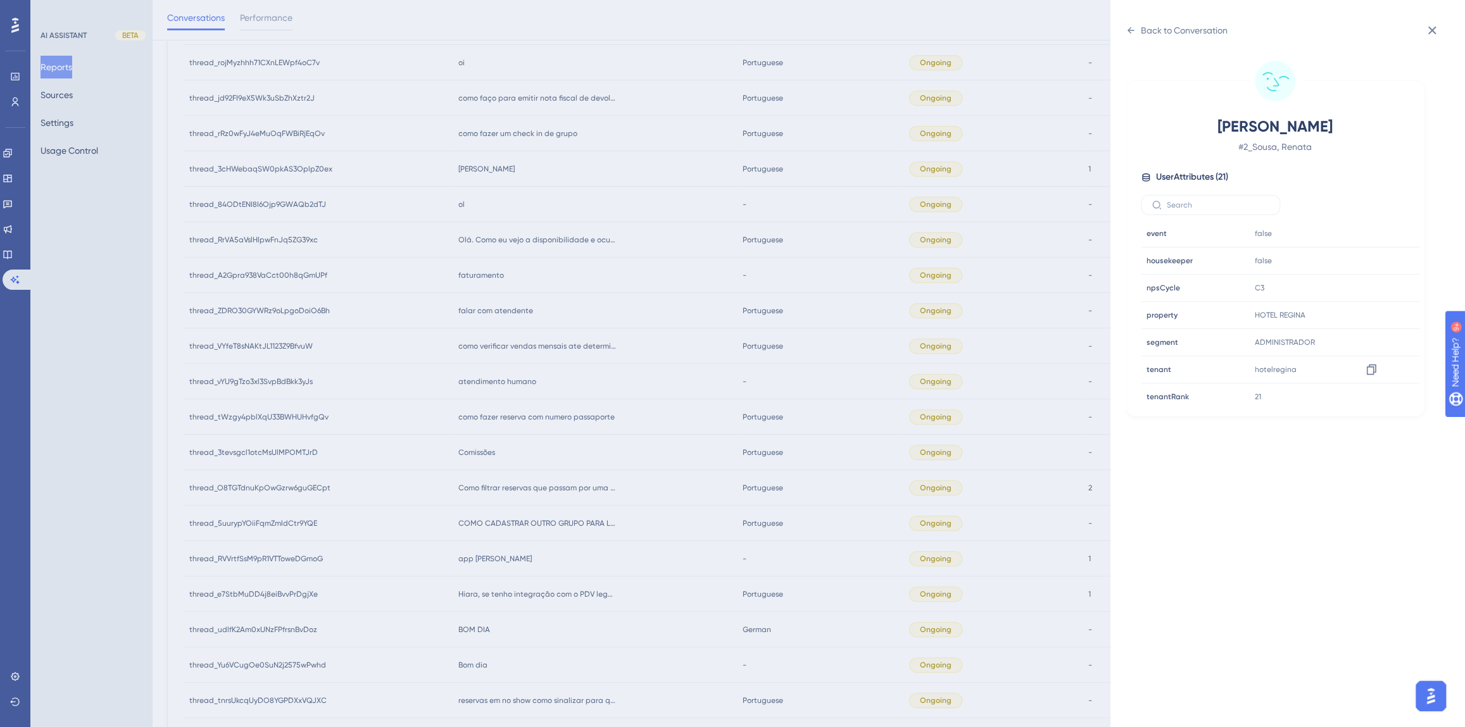
scroll to position [345, 0]
click at [1366, 354] on icon at bounding box center [1370, 351] width 9 height 11
click at [462, 330] on div "Back to Conversation [PERSON_NAME] # 2_Sousa, [PERSON_NAME] User Attributes ( 2…" at bounding box center [732, 363] width 1465 height 727
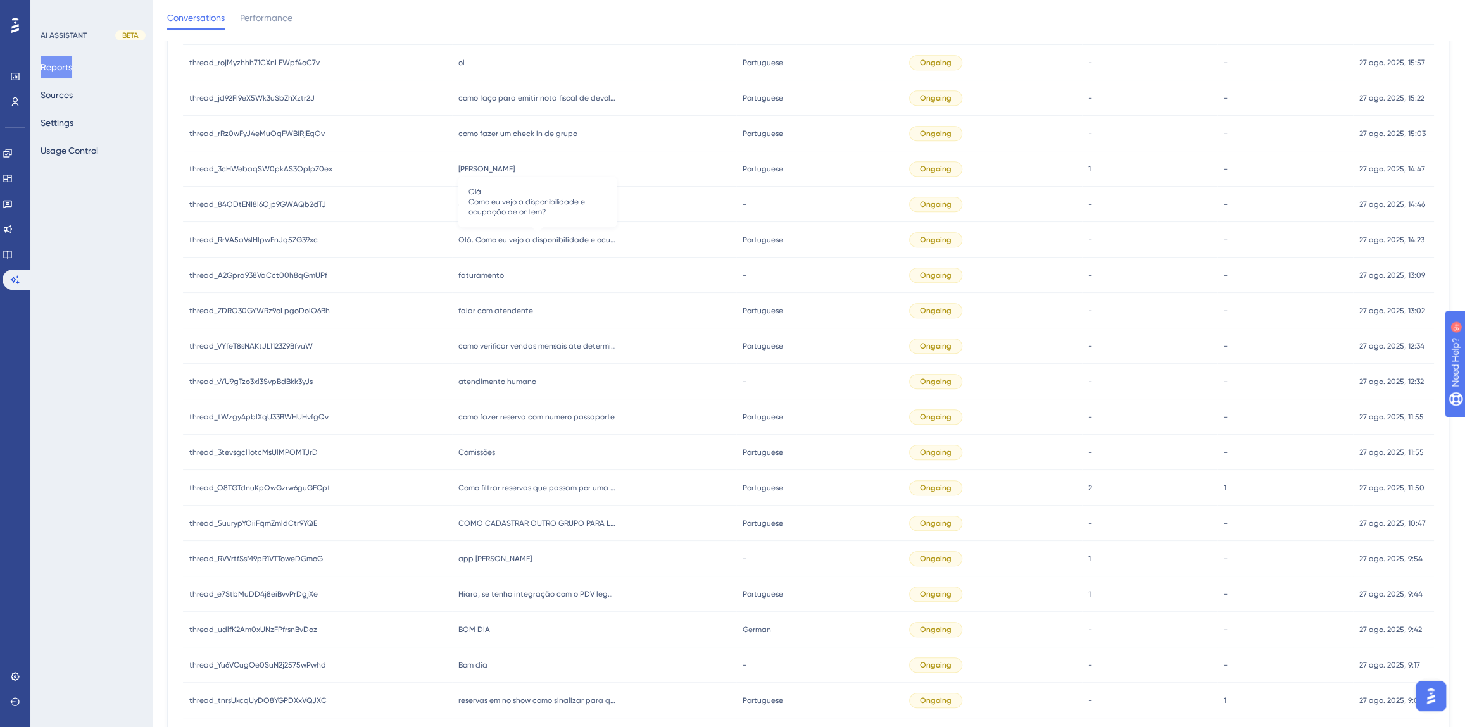
click at [511, 238] on span "Olá. Como eu vejo a disponibilidade e ocupação de ontem?" at bounding box center [537, 240] width 158 height 10
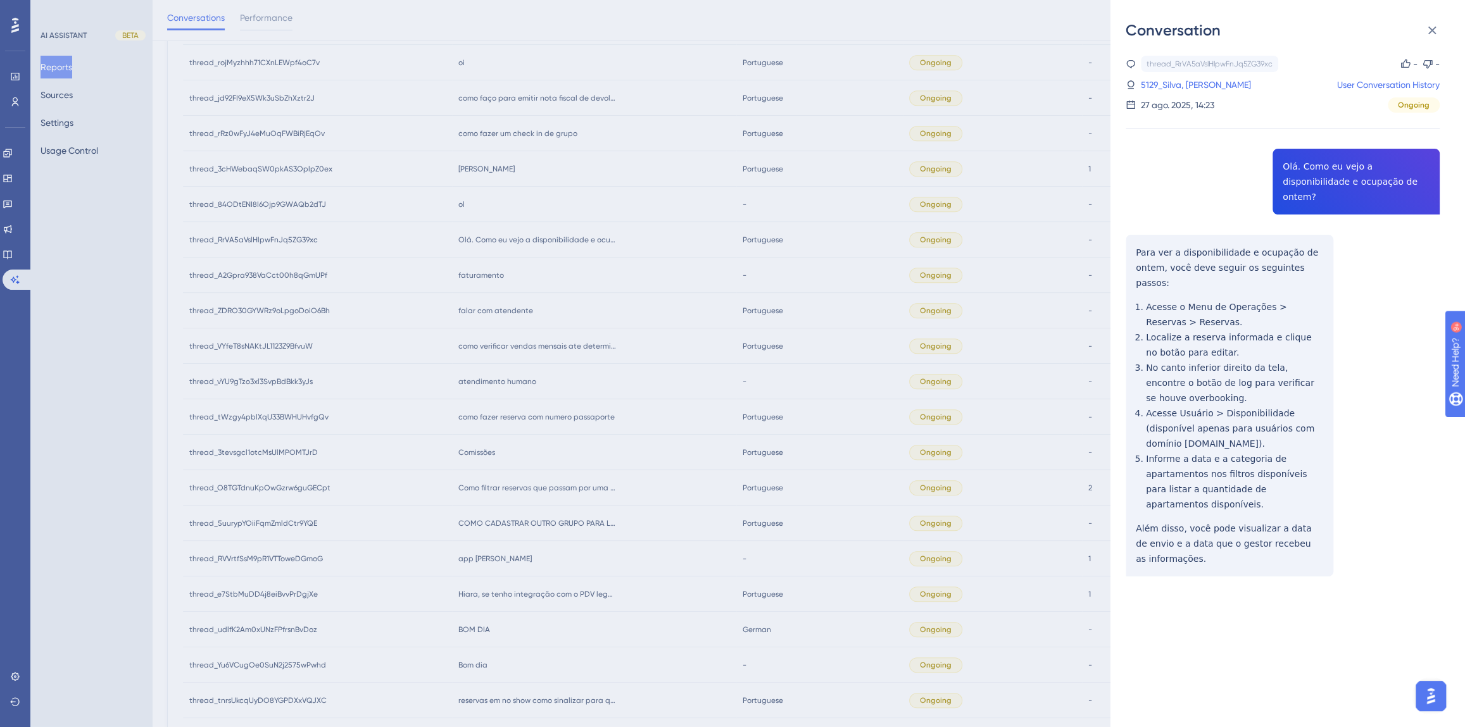
click at [1282, 171] on div "thread_RrVA5aVslHlpwFnJq5ZG39xc Copy - - 5129_Silva, [PERSON_NAME] User Convers…" at bounding box center [1282, 348] width 314 height 585
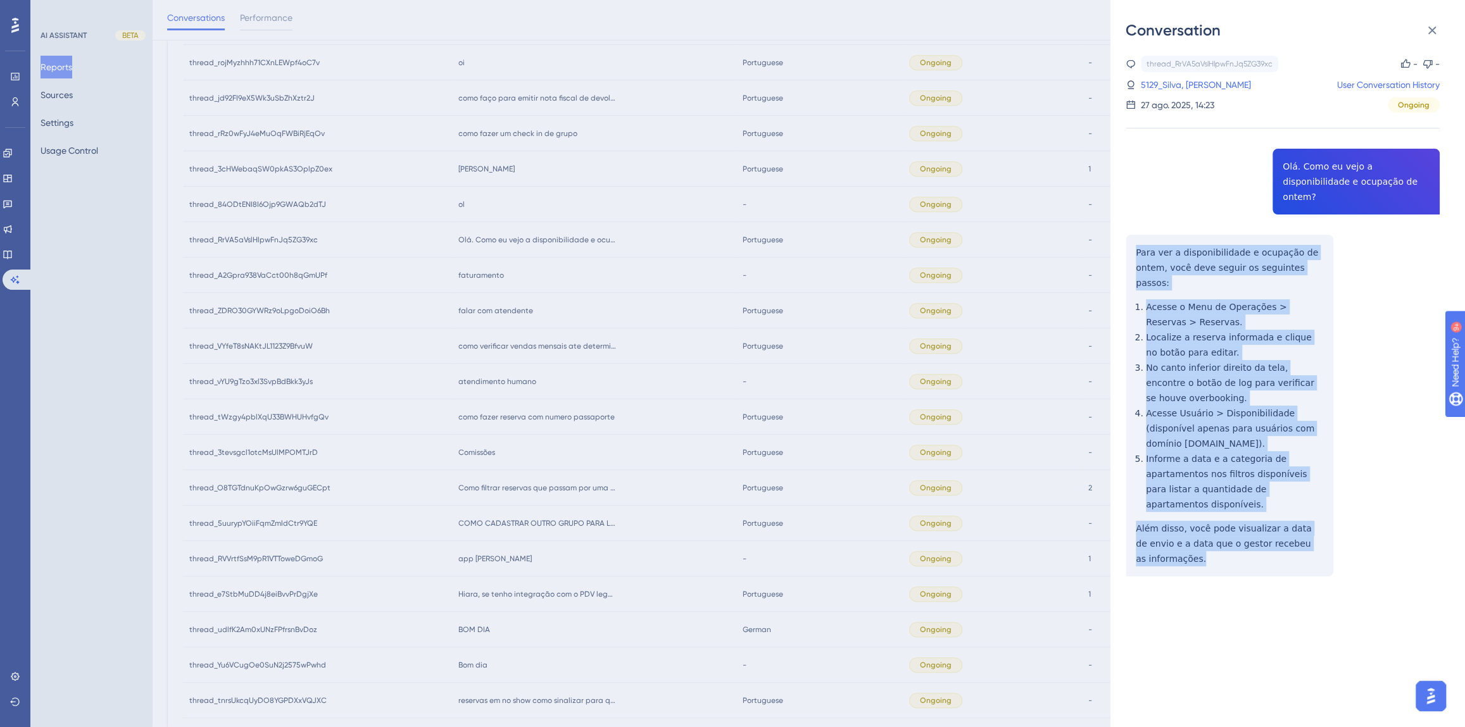
drag, startPoint x: 1202, startPoint y: 534, endPoint x: 1132, endPoint y: 237, distance: 305.0
click at [1132, 237] on div "thread_RrVA5aVslHlpwFnJq5ZG39xc Copy - - 5129_Silva, [PERSON_NAME] User Convers…" at bounding box center [1282, 348] width 314 height 585
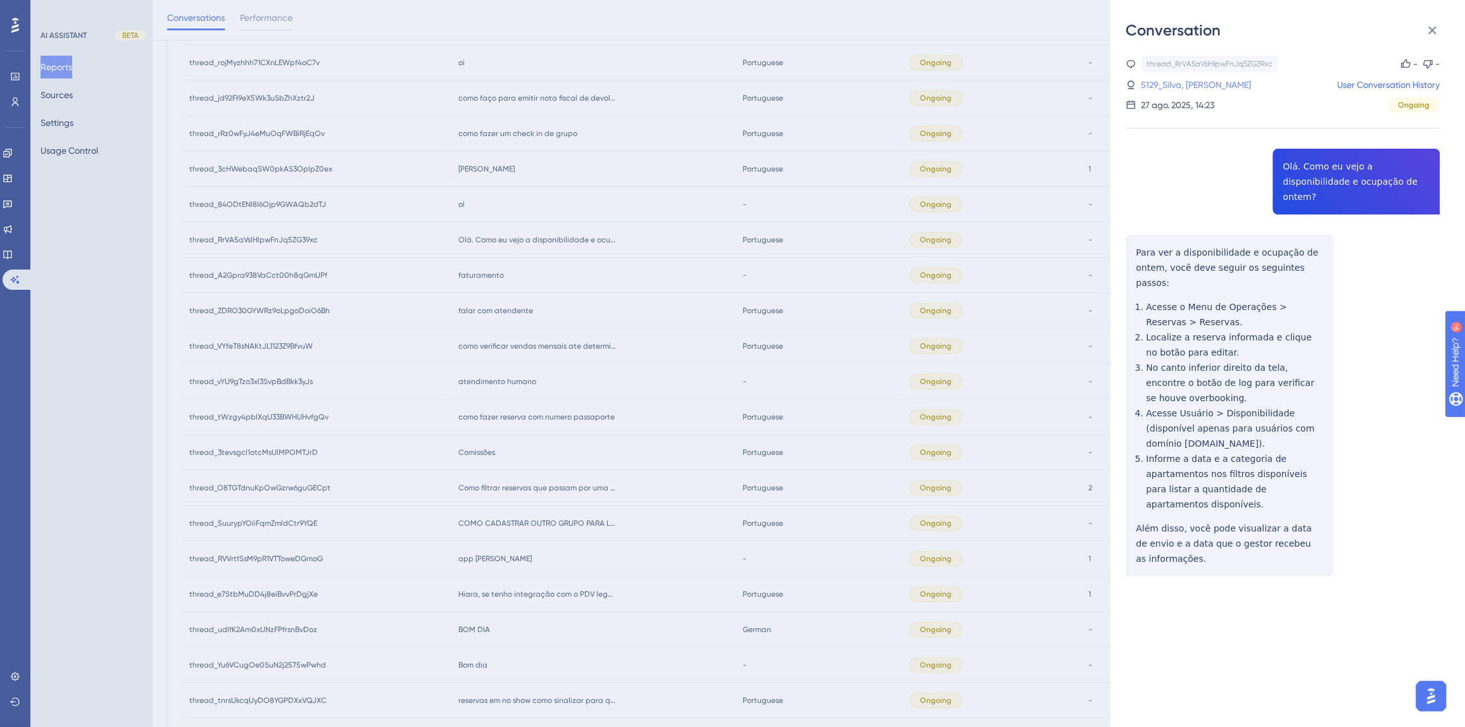
click at [1177, 82] on link "5129_Silva, [PERSON_NAME]" at bounding box center [1196, 84] width 110 height 15
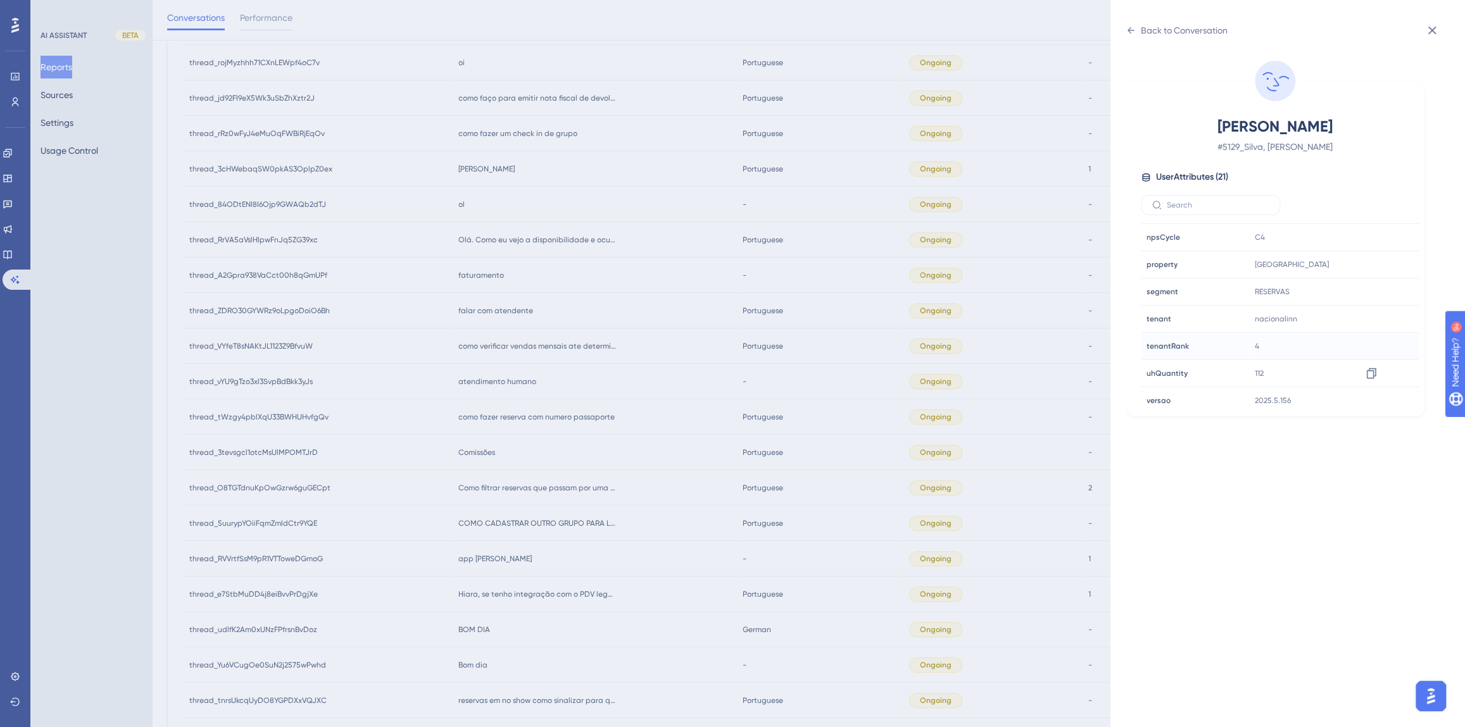
scroll to position [384, 0]
click at [1372, 256] on icon at bounding box center [1371, 257] width 13 height 13
click at [1172, 23] on div "Back to Conversation" at bounding box center [1184, 30] width 87 height 15
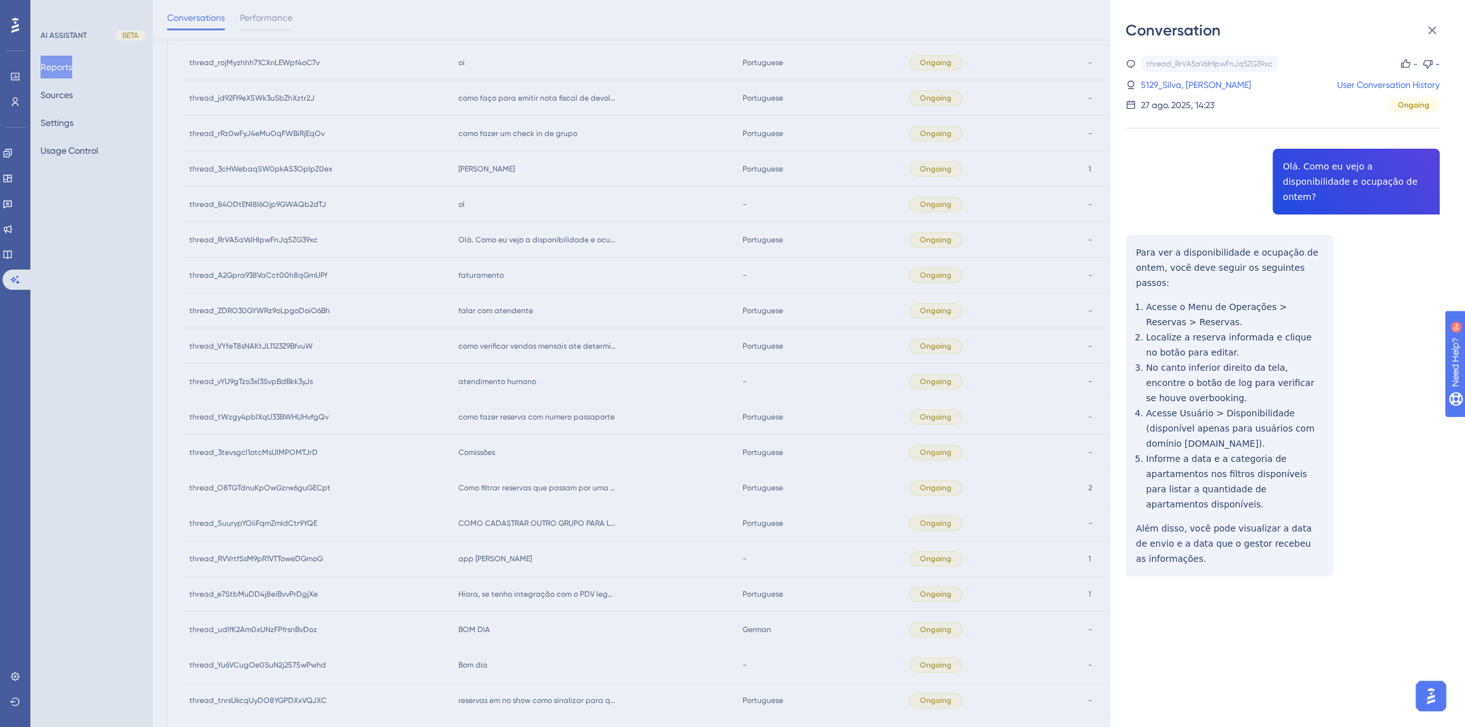
click at [540, 319] on div "Conversation thread_RrVA5aVslHlpwFnJq5ZG39xc Copy - - 5129_Silva, [PERSON_NAME]…" at bounding box center [732, 363] width 1465 height 727
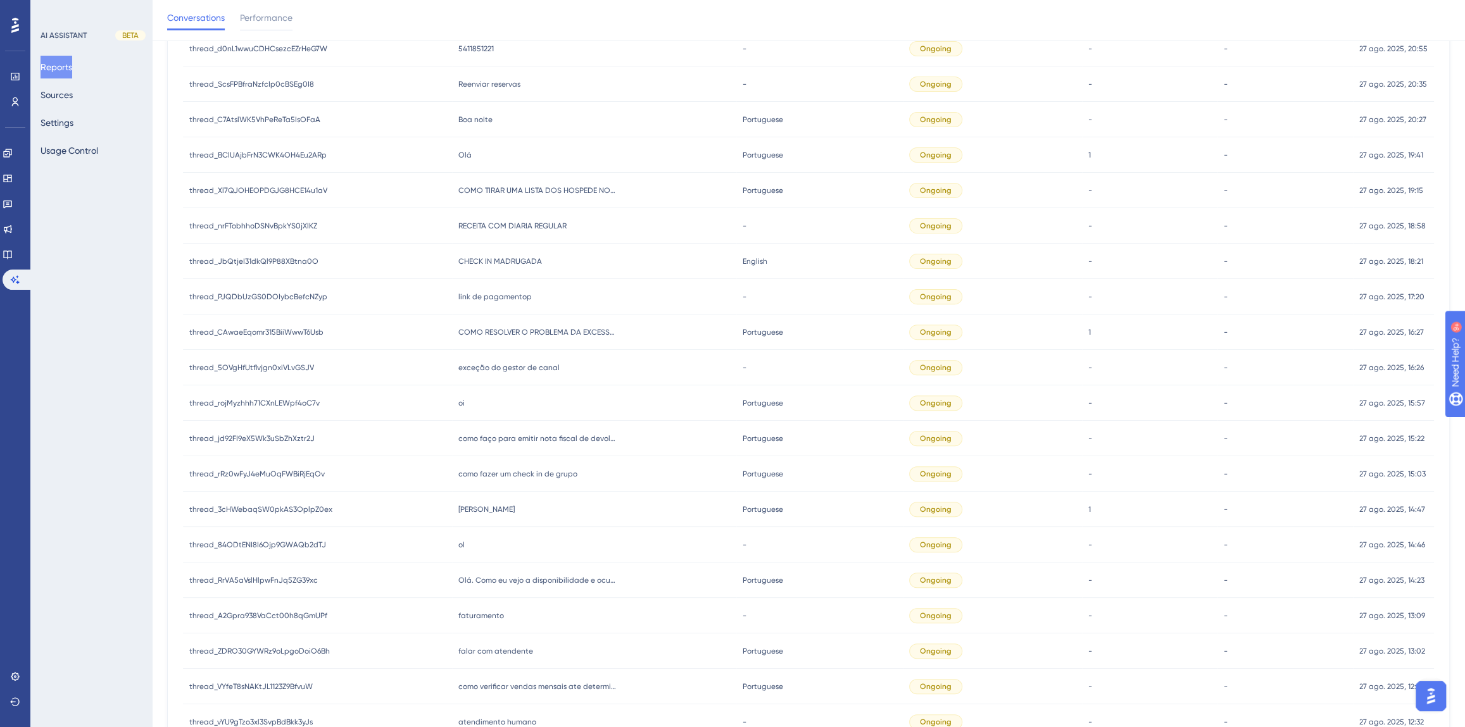
scroll to position [151, 0]
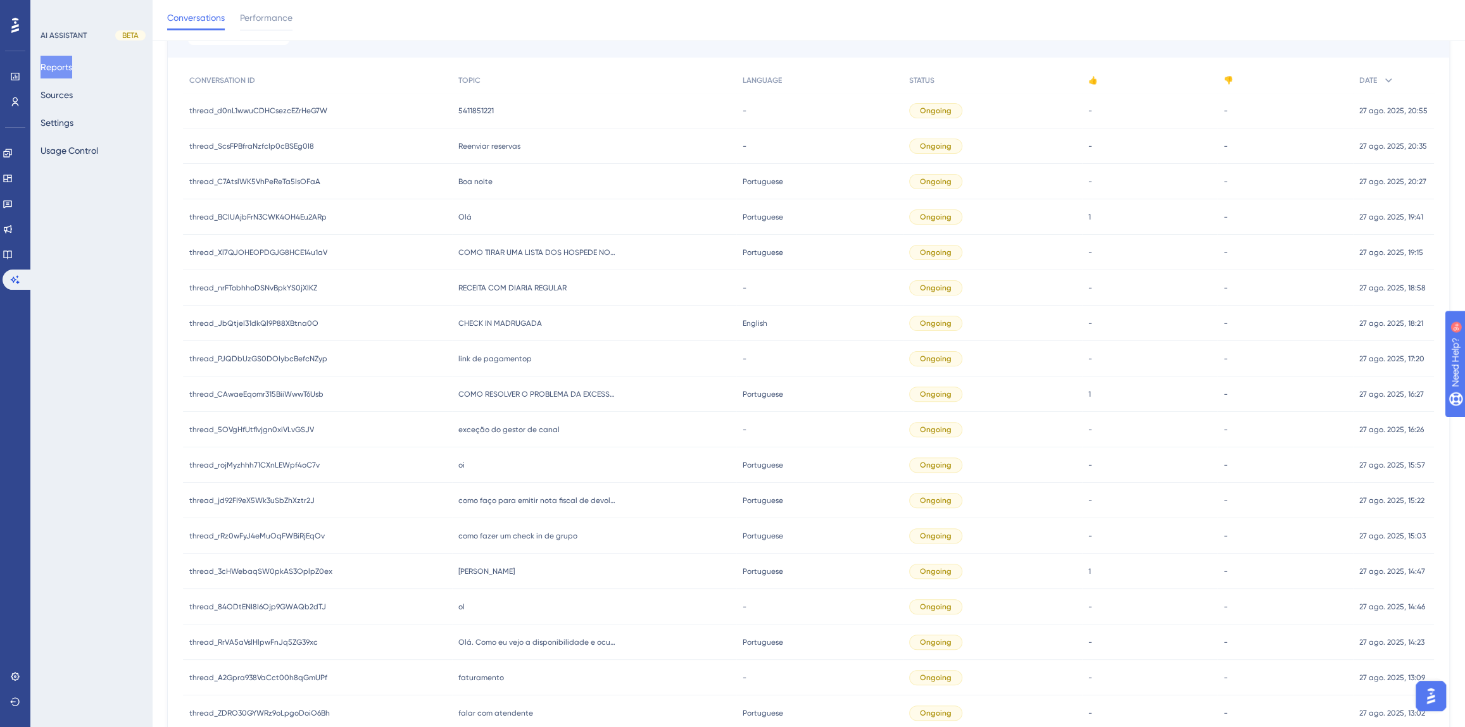
click at [479, 615] on div "ol ol" at bounding box center [594, 606] width 284 height 35
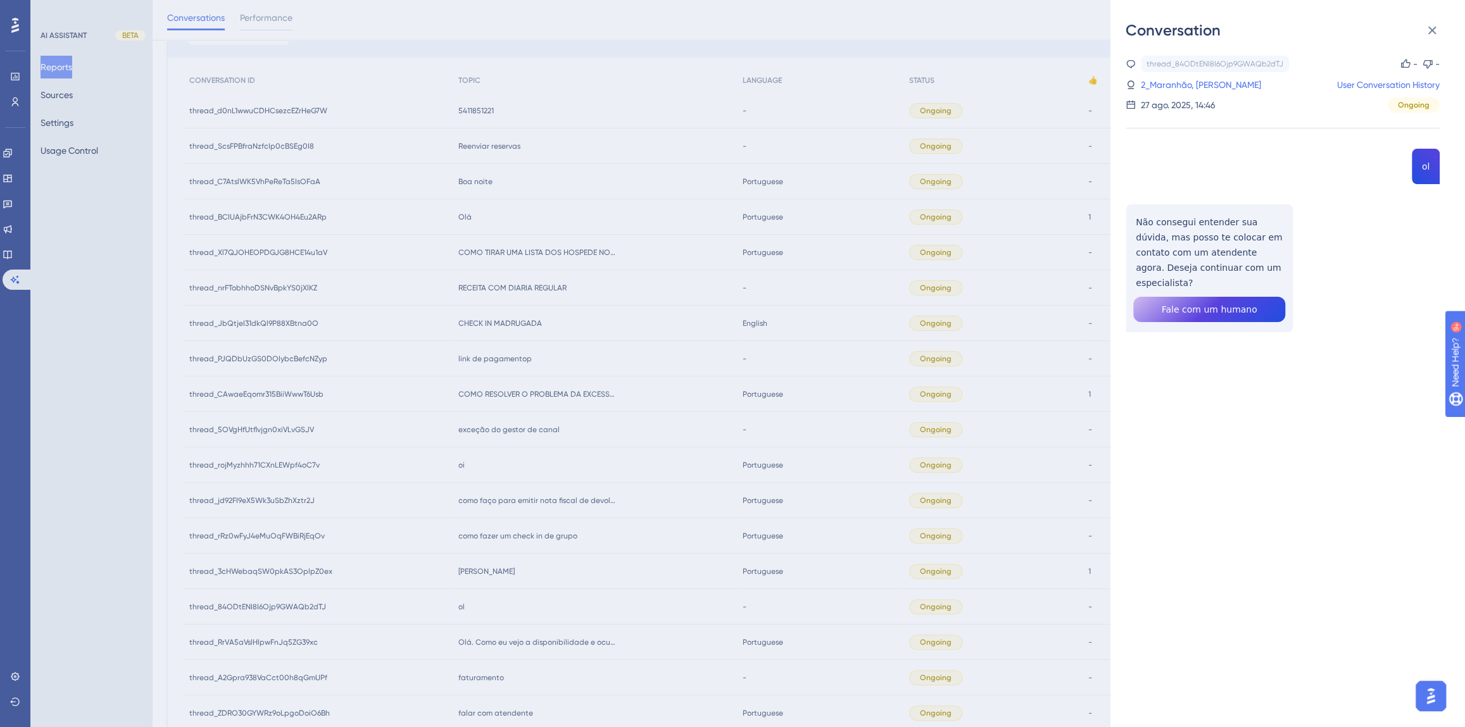
click at [563, 508] on div "Conversation thread_84ODtENI8I6Ojp9GWAQb2dTJ Copy - - 2_Maranhão, [PERSON_NAME]…" at bounding box center [732, 363] width 1465 height 727
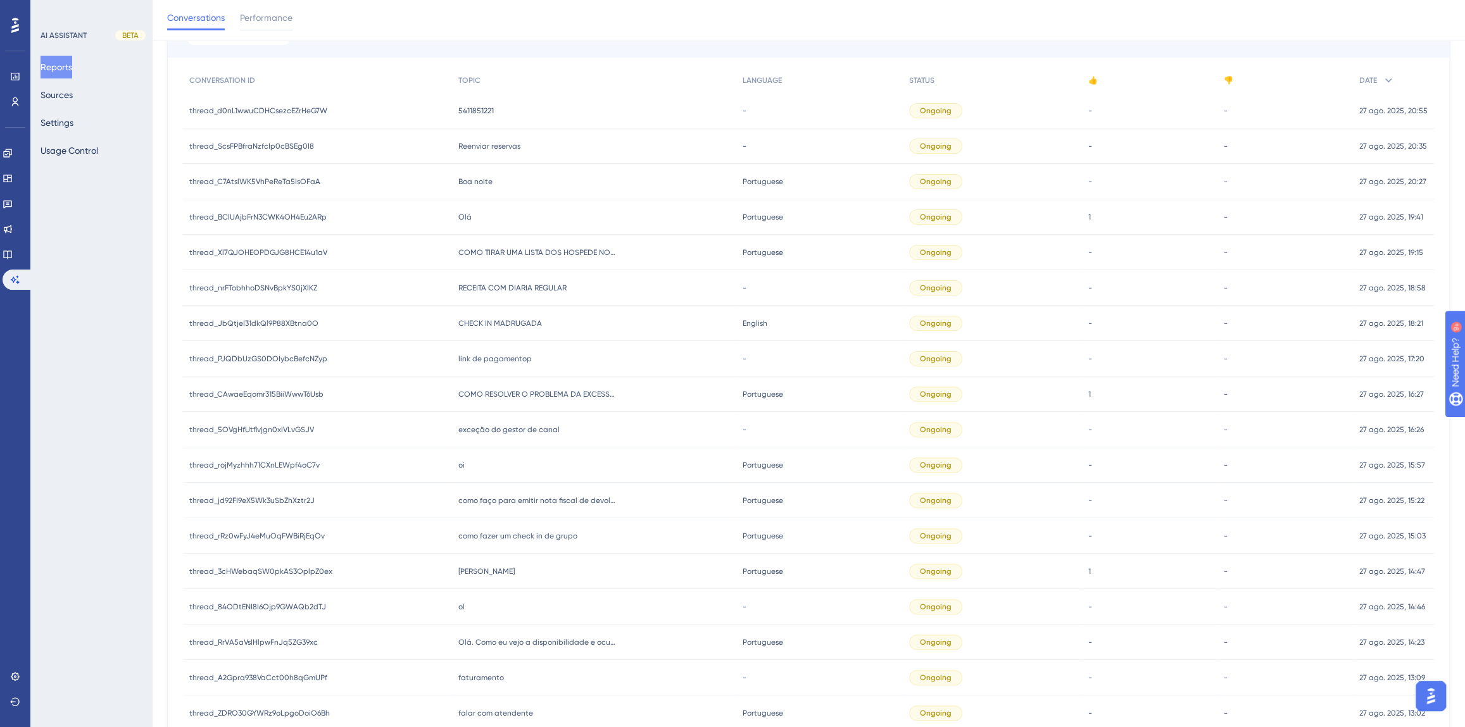
click at [468, 569] on span "[PERSON_NAME]" at bounding box center [486, 571] width 56 height 10
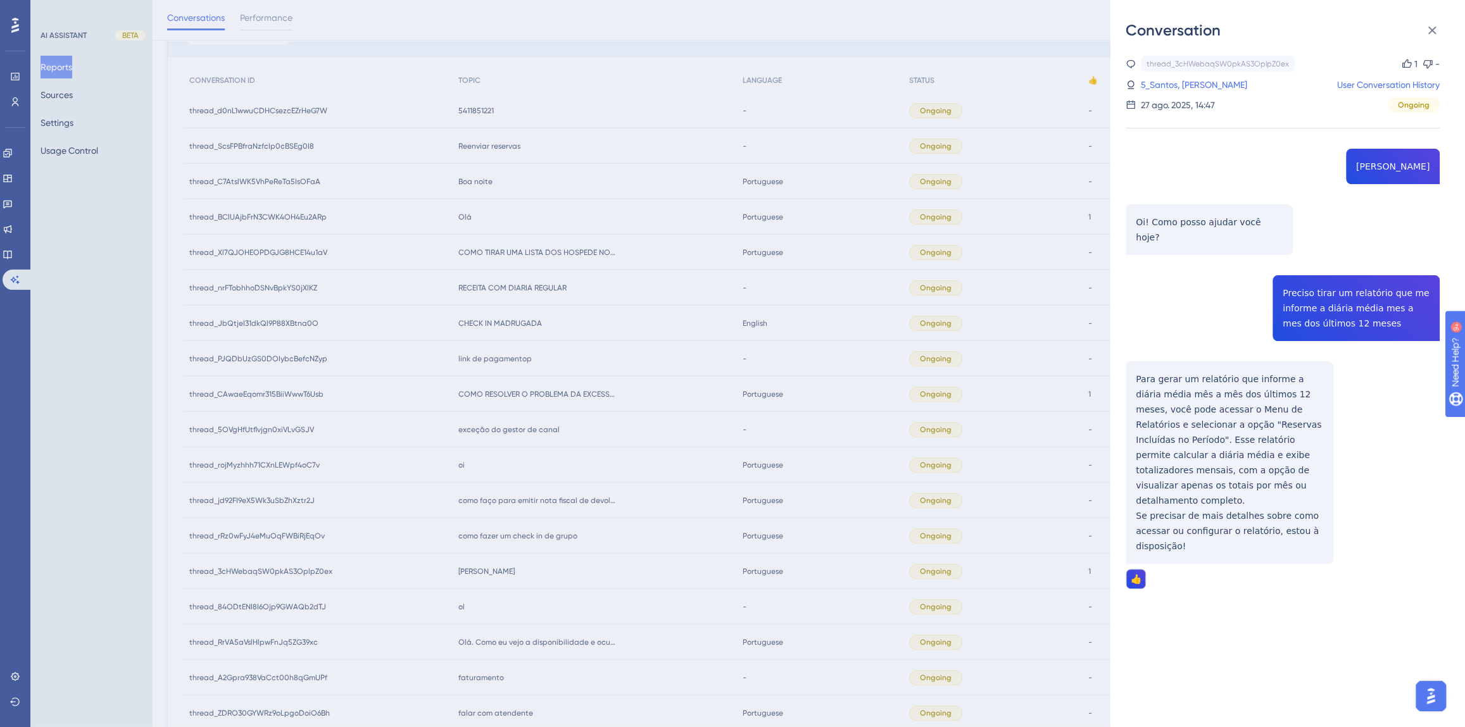
click at [1312, 301] on div "thread_3cHWebaqSW0pkAS3OplpZ0ex Copy 1 - 5_Santos, [PERSON_NAME] User Conversat…" at bounding box center [1282, 355] width 314 height 598
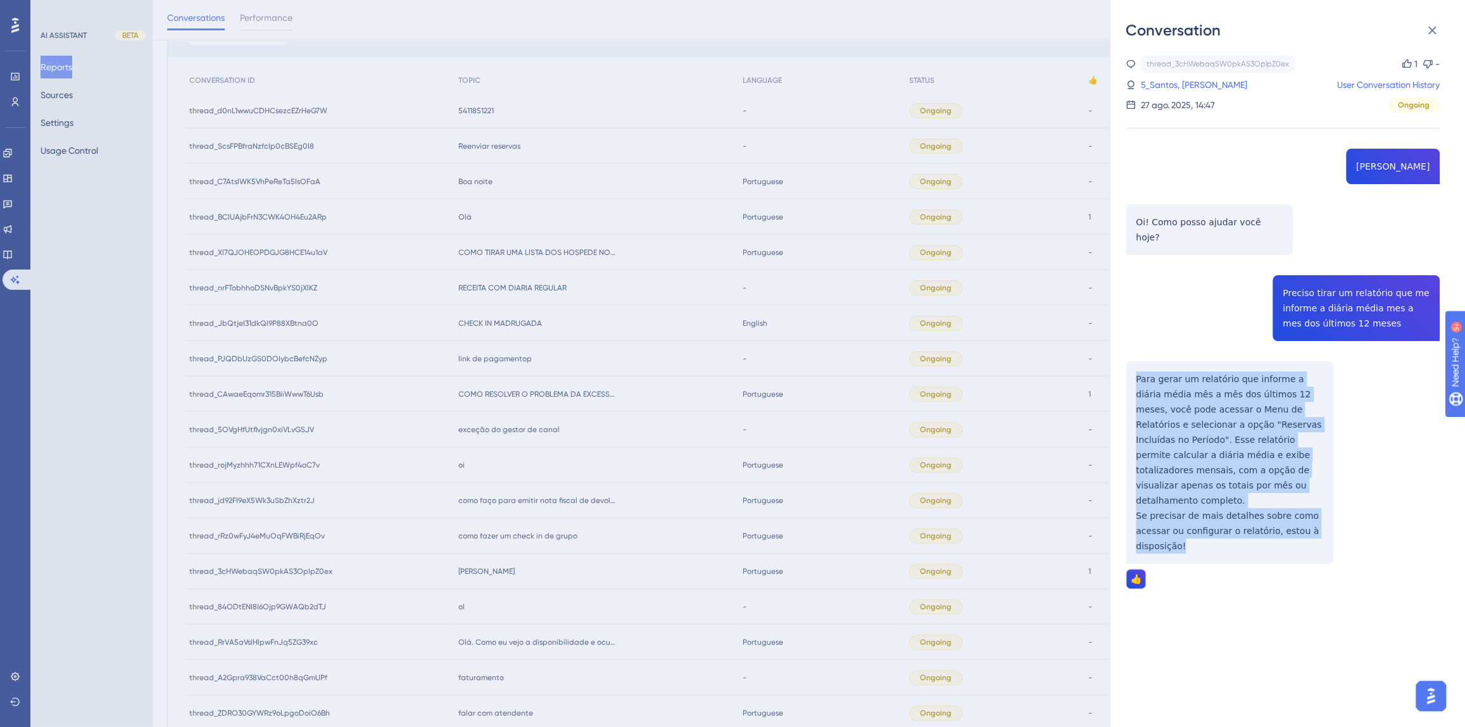
drag, startPoint x: 1204, startPoint y: 516, endPoint x: 1132, endPoint y: 364, distance: 167.9
click at [1132, 364] on div "thread_3cHWebaqSW0pkAS3OplpZ0ex Copy 1 - 5_Santos, [PERSON_NAME] User Conversat…" at bounding box center [1282, 355] width 314 height 598
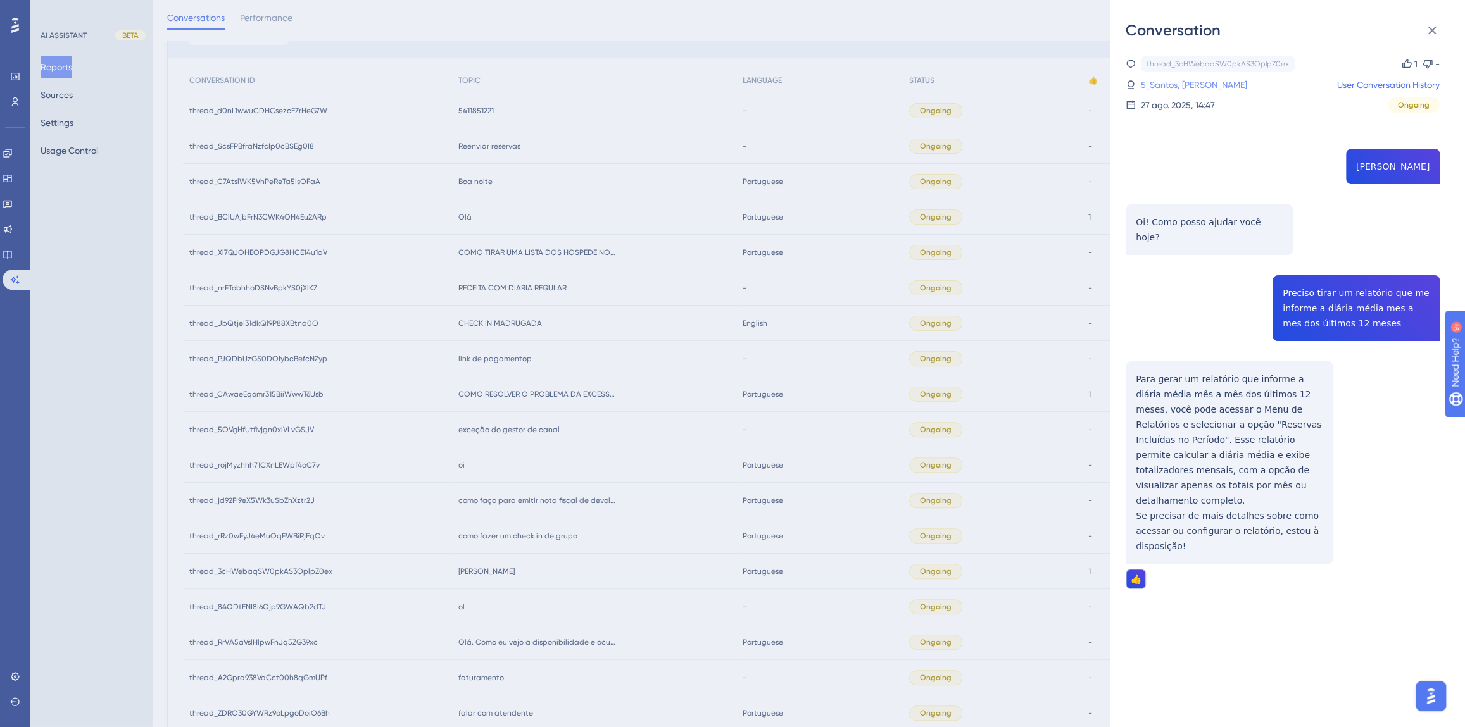
click at [1196, 83] on link "5_Santos, [PERSON_NAME]" at bounding box center [1194, 84] width 106 height 15
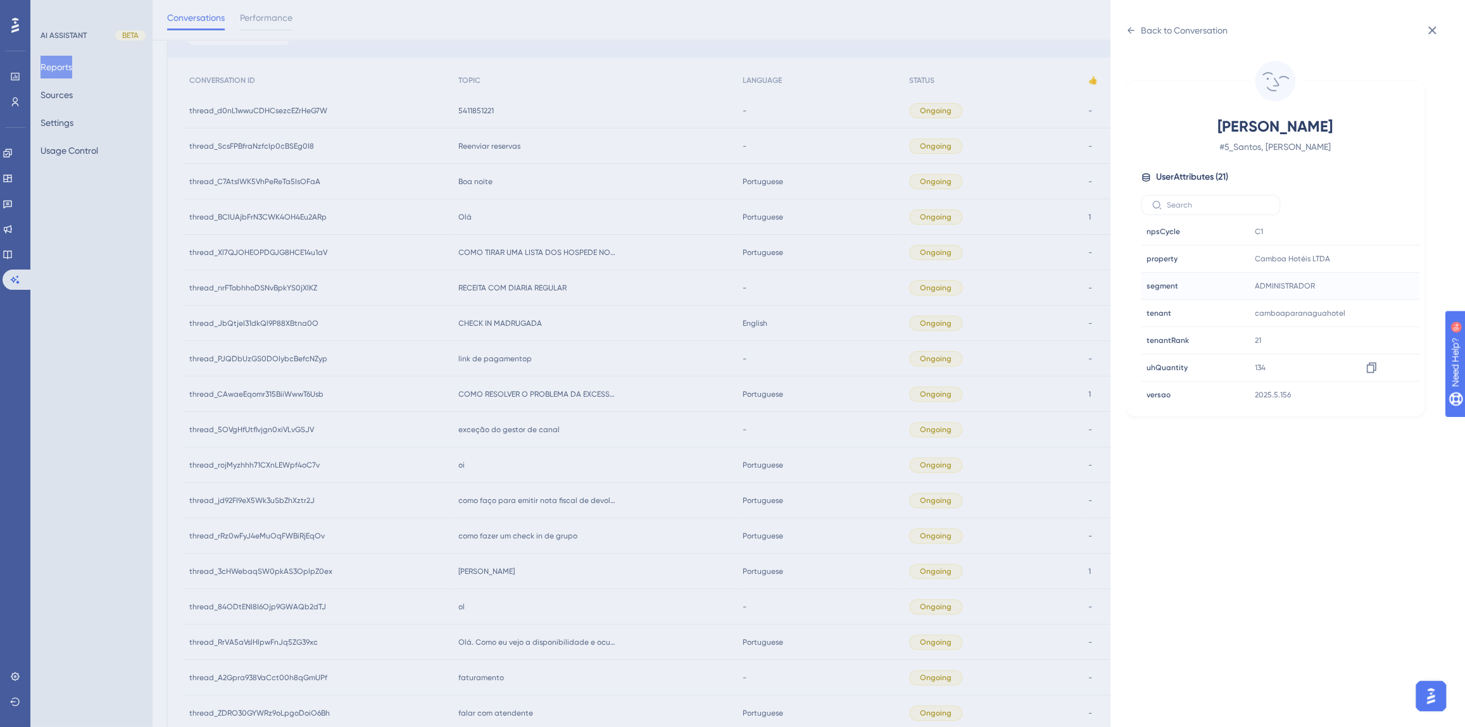
scroll to position [384, 0]
click at [1372, 309] on icon at bounding box center [1371, 312] width 13 height 13
click at [1135, 43] on div "[PERSON_NAME], [PERSON_NAME] # 5_Santos, [PERSON_NAME] User Attributes ( 21 ) E…" at bounding box center [1292, 384] width 334 height 687
click at [1135, 33] on div "Back to Conversation" at bounding box center [1176, 30] width 102 height 20
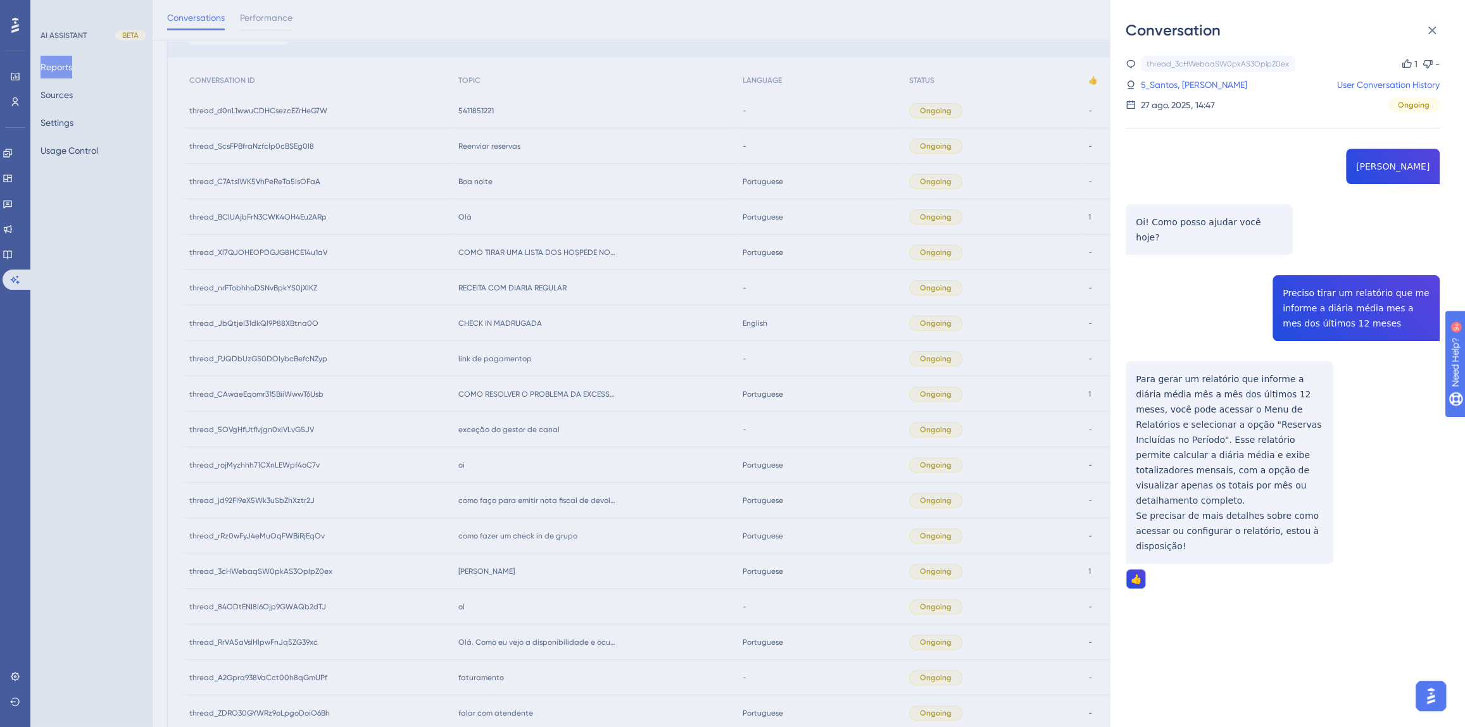
click at [582, 431] on div "Conversation thread_3cHWebaqSW0pkAS3OplpZ0ex Copy 1 - 5_Santos, [PERSON_NAME] U…" at bounding box center [732, 363] width 1465 height 727
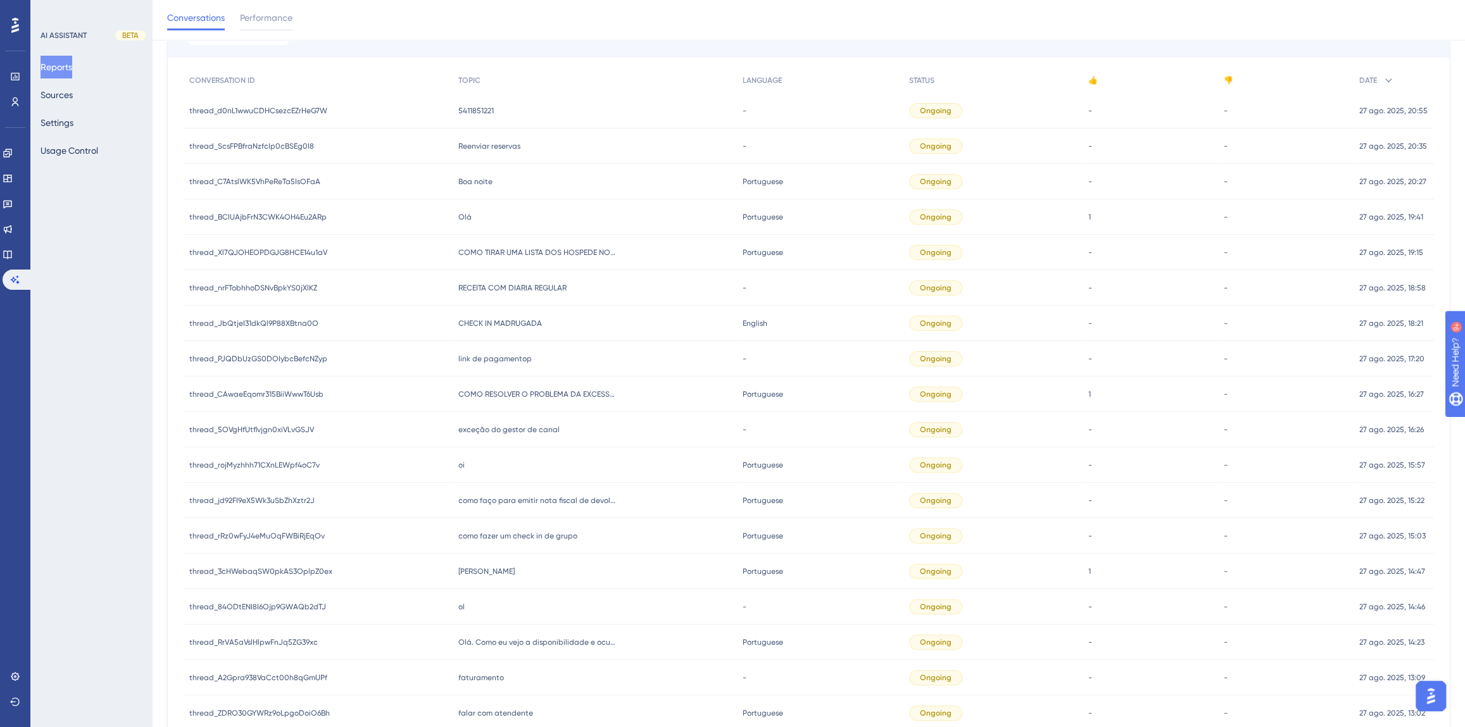
click at [500, 536] on span "como fazer um check in de grupo" at bounding box center [517, 536] width 119 height 10
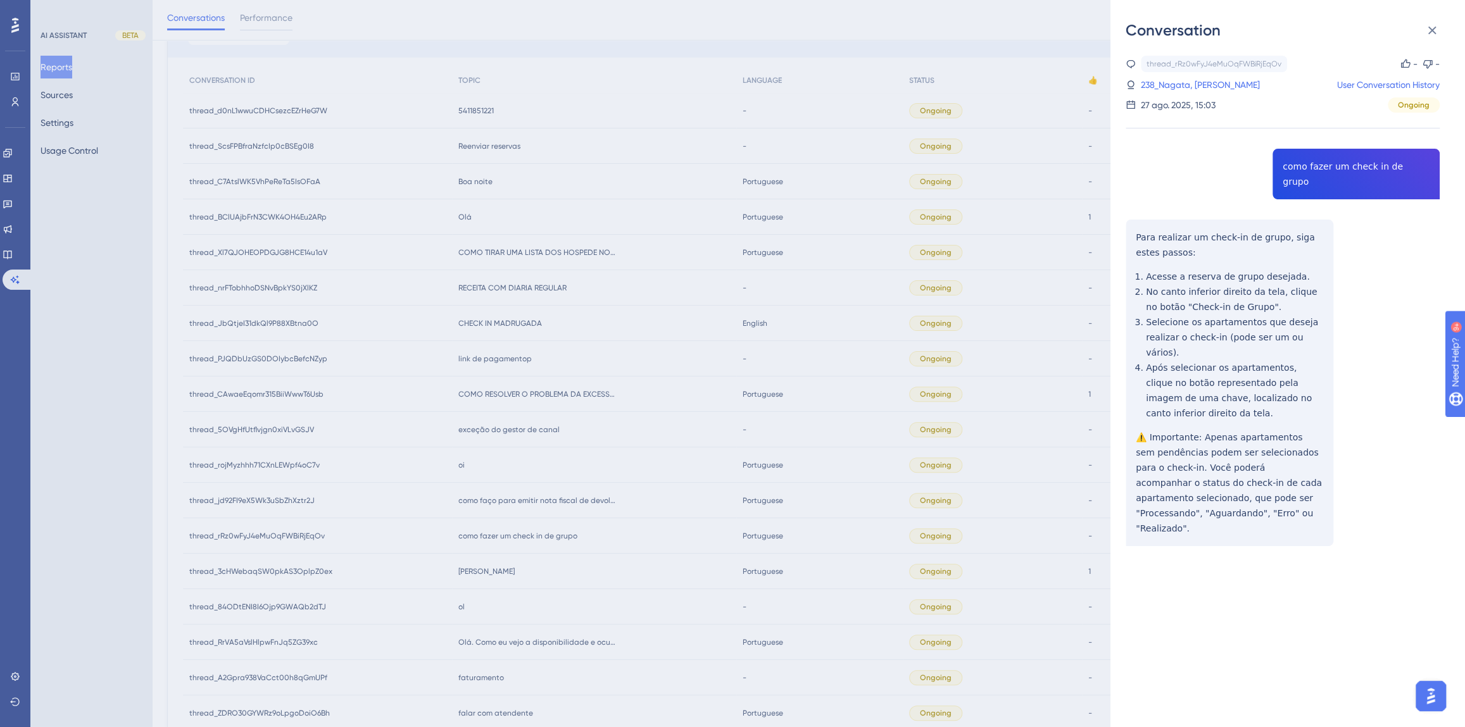
click at [1340, 163] on div "thread_rRz0wFyJ4eMuOqFWBiRjEqOv Copy - - 238_Nagata, [PERSON_NAME] User Convers…" at bounding box center [1282, 333] width 314 height 555
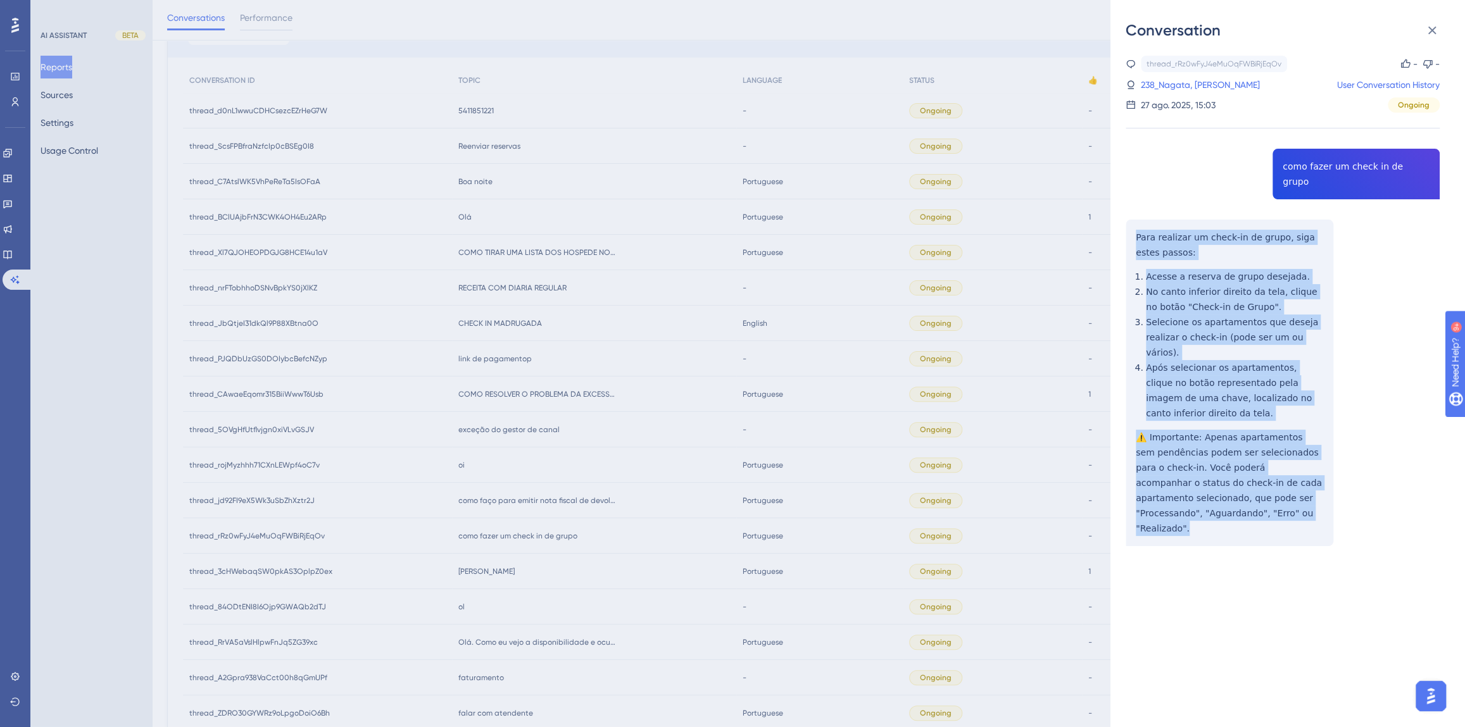
drag, startPoint x: 1208, startPoint y: 489, endPoint x: 1124, endPoint y: 227, distance: 275.2
click at [1124, 227] on div "Conversation thread_rRz0wFyJ4eMuOqFWBiRjEqOv Copy - - 238_Nagata, [PERSON_NAME]…" at bounding box center [1287, 363] width 354 height 727
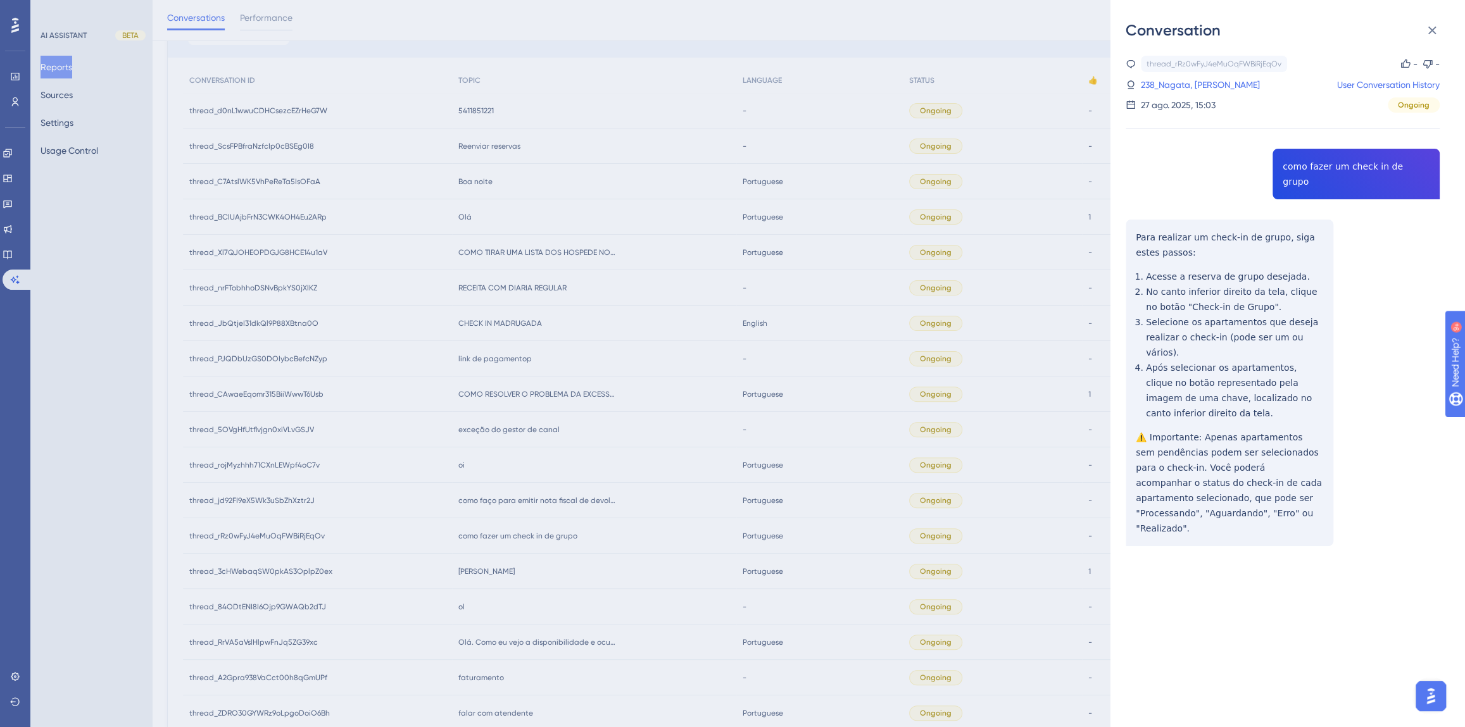
click at [615, 427] on div "Conversation thread_rRz0wFyJ4eMuOqFWBiRjEqOv Copy - - 238_Nagata, [PERSON_NAME]…" at bounding box center [732, 363] width 1465 height 727
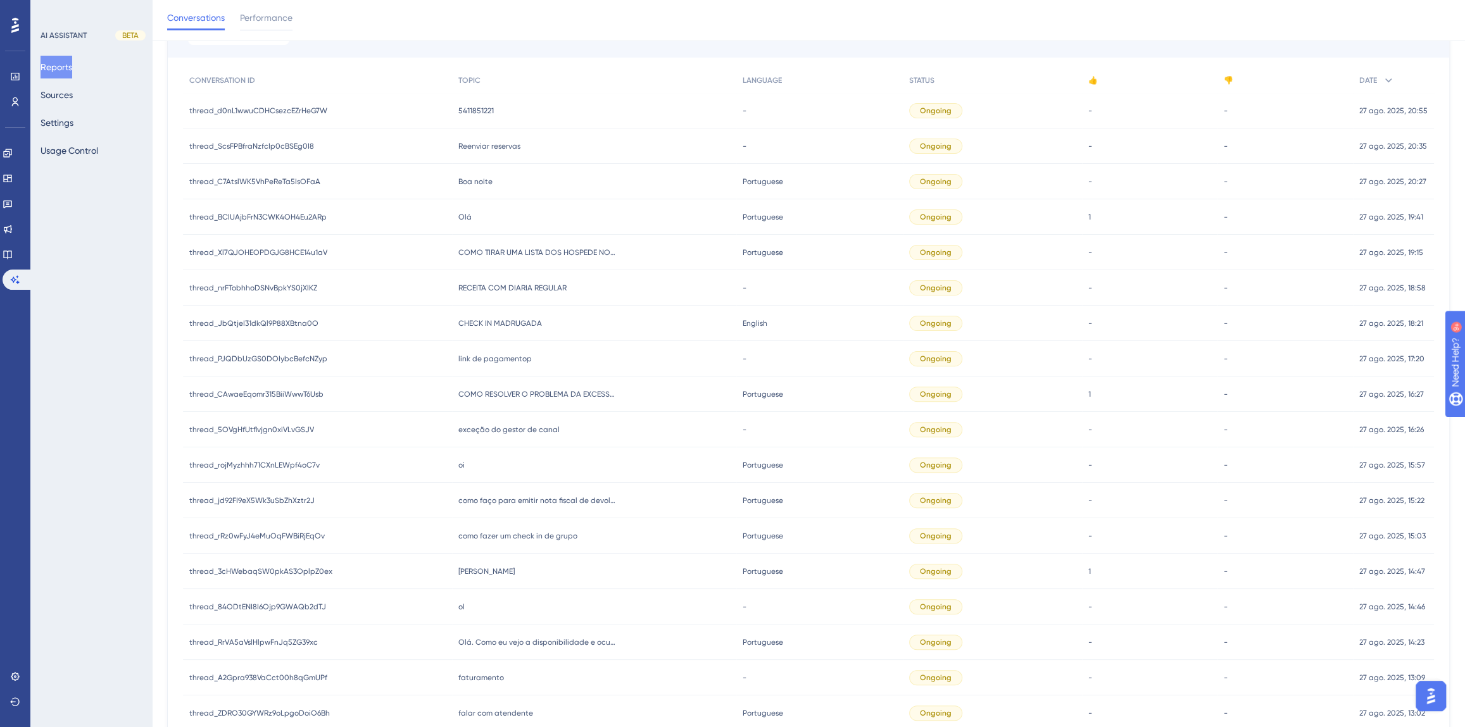
click at [534, 507] on div "como faço para emitir nota fiscal de devolucao no sistema como faço para emitir…" at bounding box center [594, 500] width 284 height 35
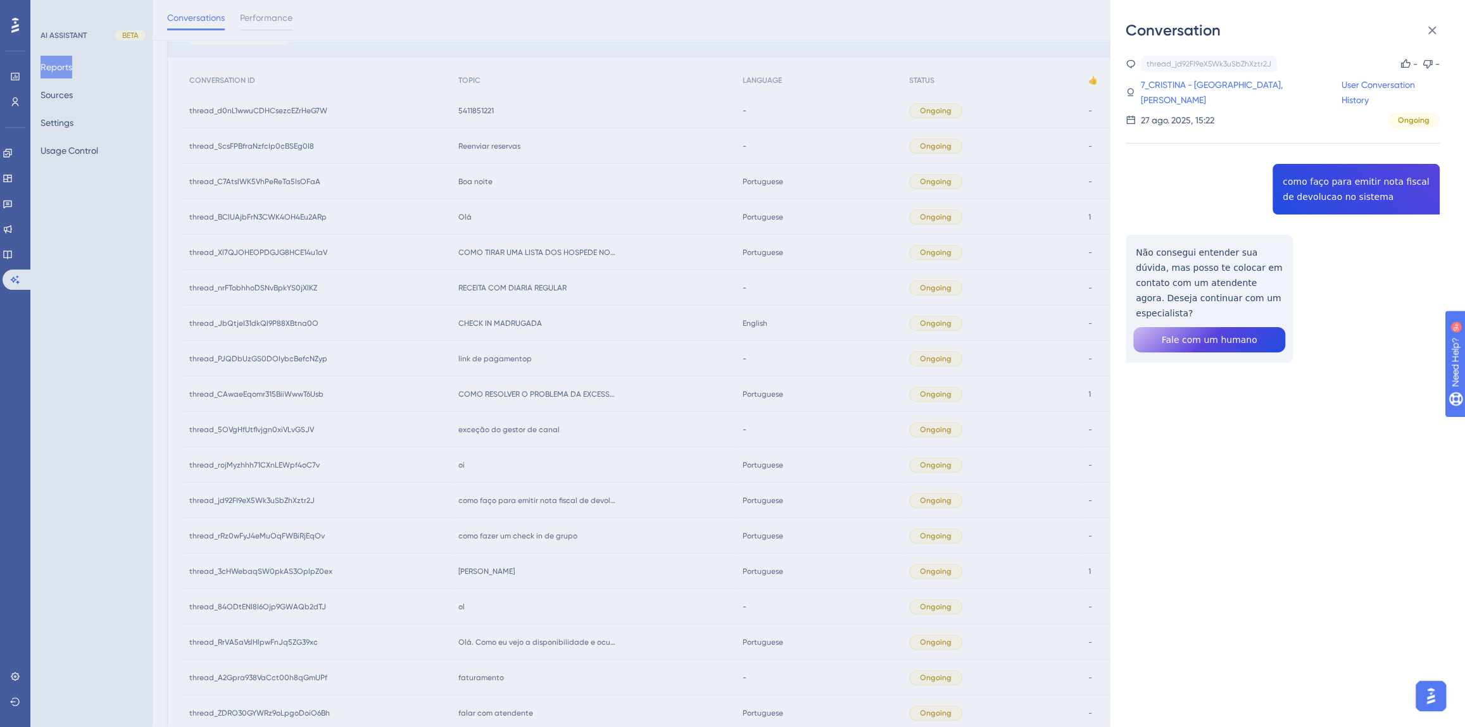
click at [1326, 192] on div "thread_jd92FI9eX5Wk3uSbZhXztr2J Copy - - 7_CRISTINA - [GEOGRAPHIC_DATA], [PERSO…" at bounding box center [1282, 242] width 314 height 372
drag, startPoint x: 1257, startPoint y: 299, endPoint x: 1132, endPoint y: 257, distance: 131.5
click at [1135, 257] on div "thread_jd92FI9eX5Wk3uSbZhXztr2J Copy - - 7_CRISTINA - [GEOGRAPHIC_DATA], [PERSO…" at bounding box center [1282, 242] width 314 height 372
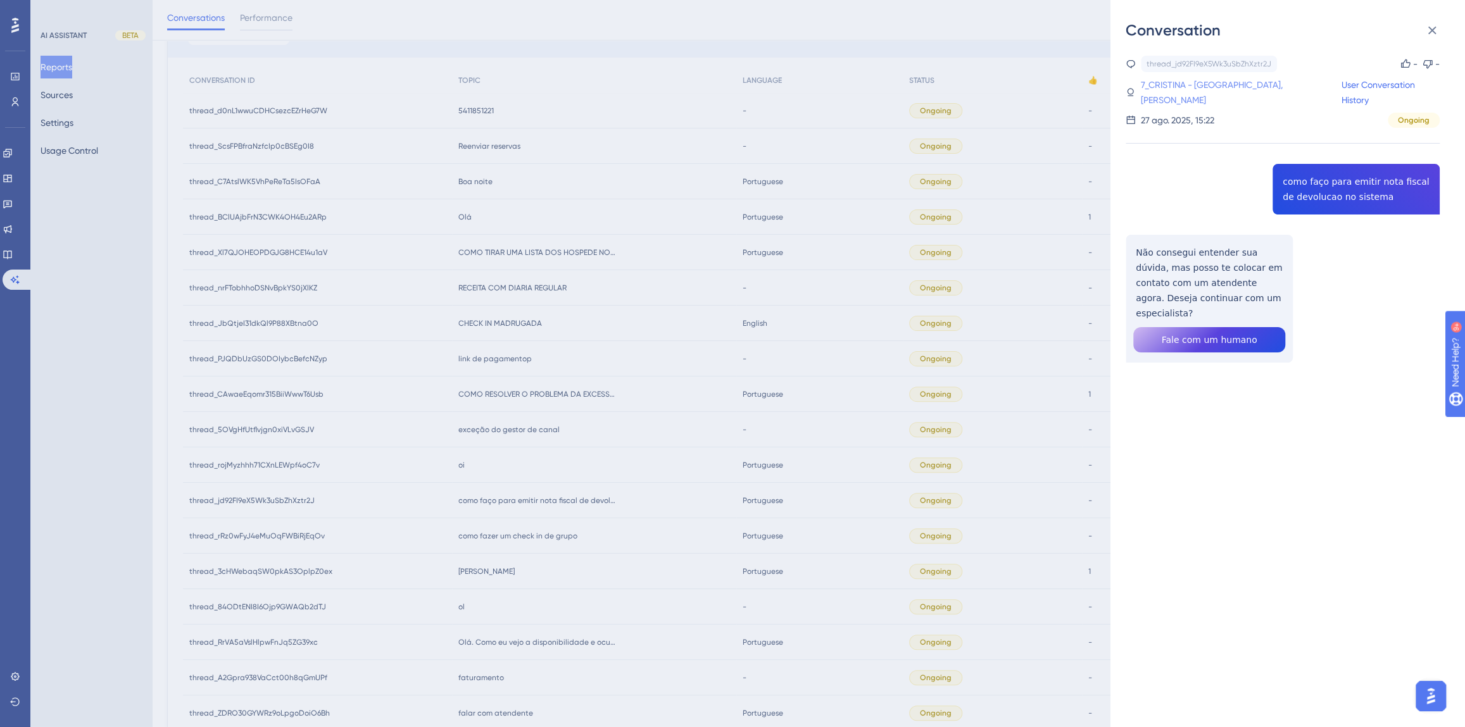
click at [1244, 77] on link "7_CRISTINA - [GEOGRAPHIC_DATA], [PERSON_NAME]" at bounding box center [1240, 92] width 201 height 30
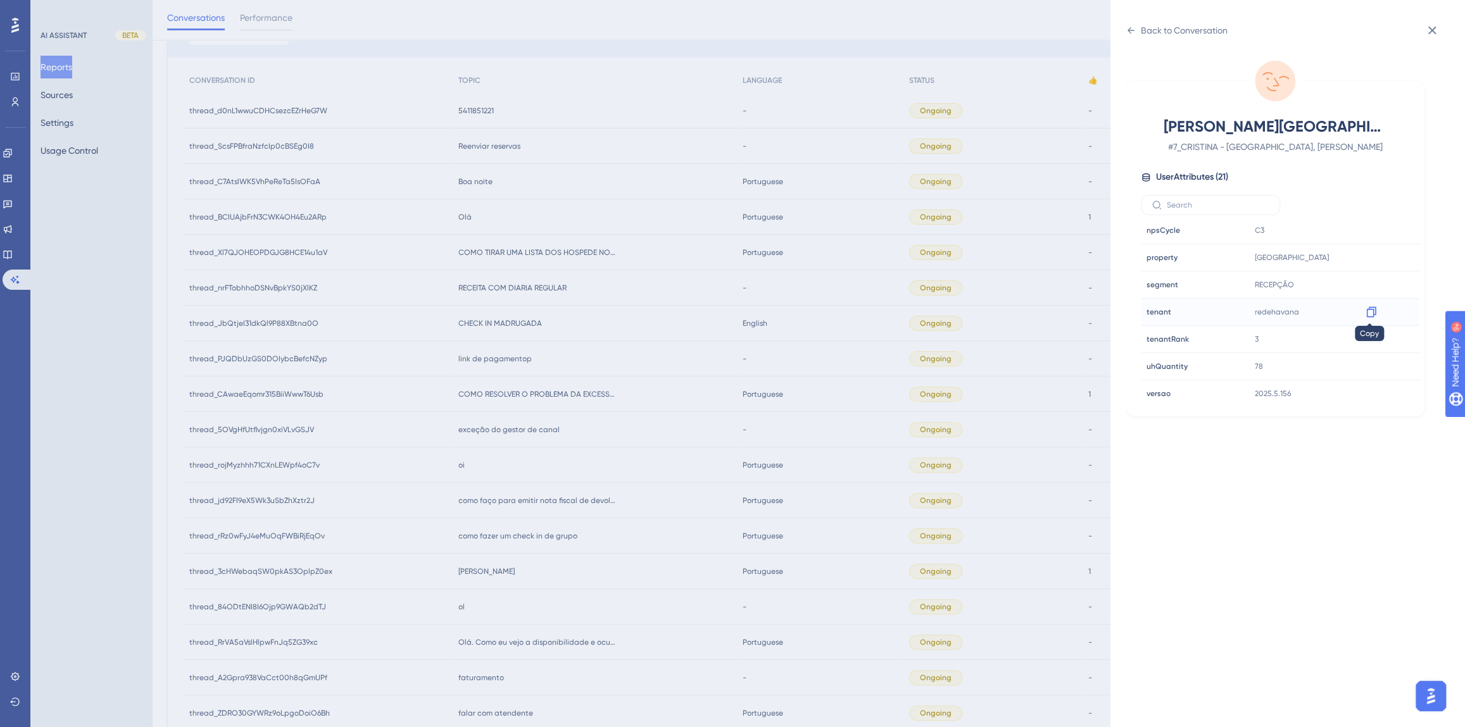
click at [1369, 309] on icon at bounding box center [1371, 312] width 13 height 13
click at [656, 437] on div "Back to Conversation [PERSON_NAME][GEOGRAPHIC_DATA], [PERSON_NAME] # 7_CRISTINA…" at bounding box center [732, 363] width 1465 height 727
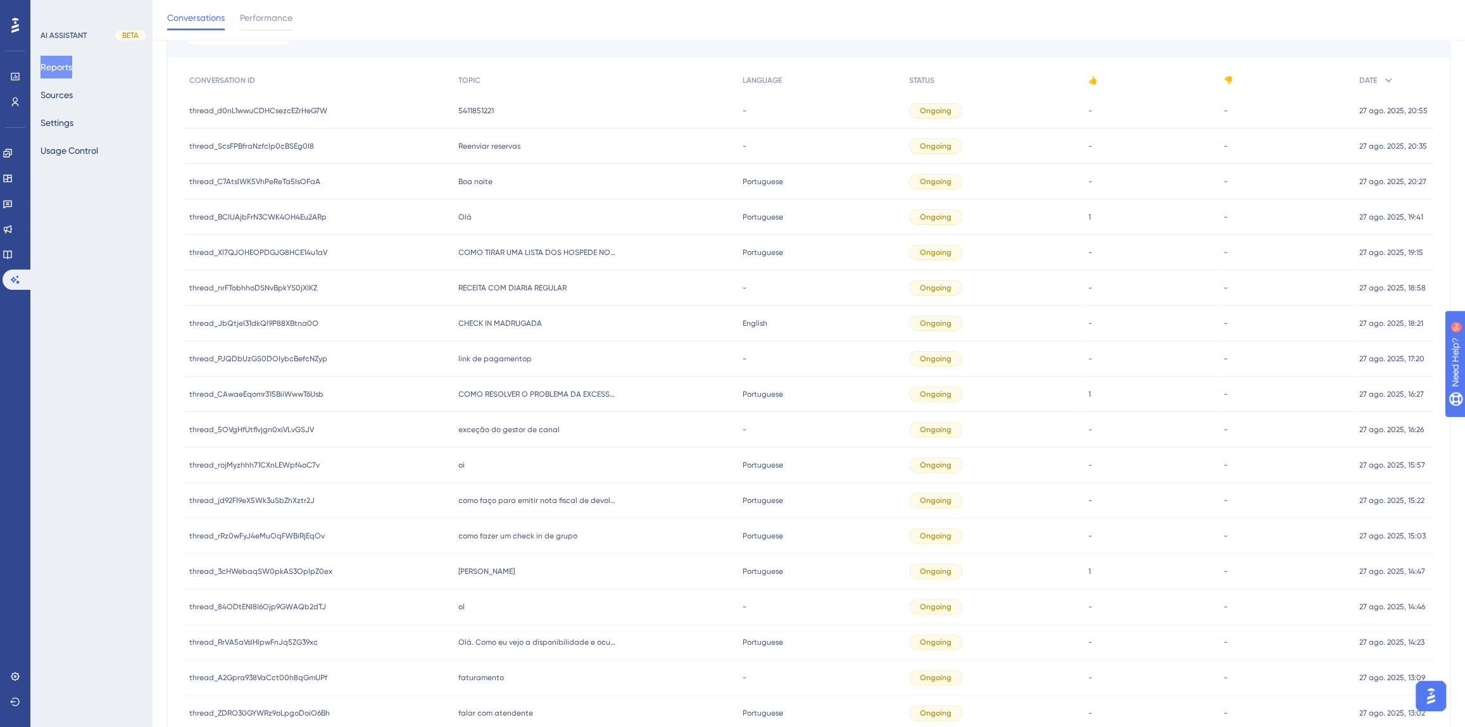
click at [469, 460] on div "oi oi" at bounding box center [594, 464] width 284 height 35
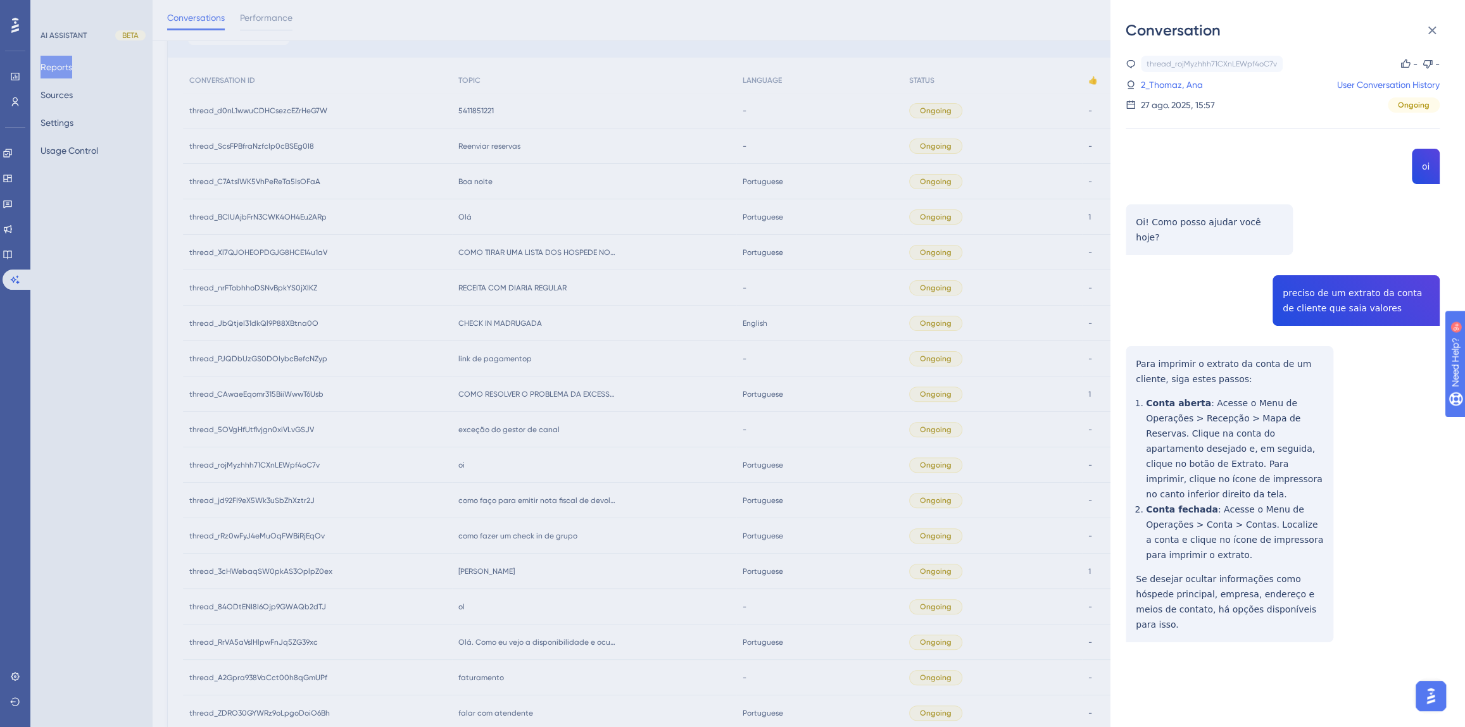
click at [1344, 289] on div "thread_rojMyzhhh71CXnLEWpf4oC7v Copy - - 2_Thomaz, [PERSON_NAME] User Conversat…" at bounding box center [1282, 381] width 314 height 651
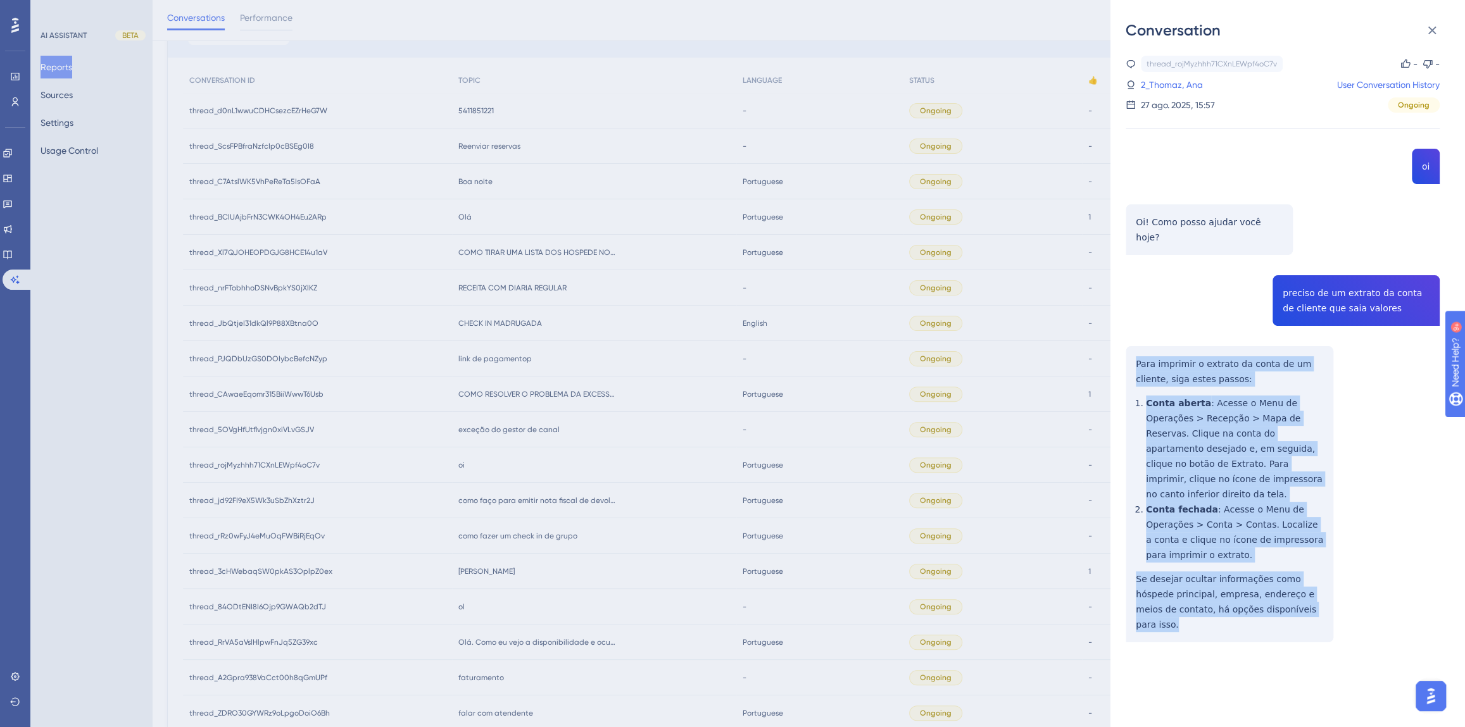
drag, startPoint x: 1296, startPoint y: 579, endPoint x: 1137, endPoint y: 353, distance: 276.4
click at [1137, 353] on div "thread_rojMyzhhh71CXnLEWpf4oC7v Copy - - 2_Thomaz, [PERSON_NAME] User Conversat…" at bounding box center [1282, 381] width 314 height 651
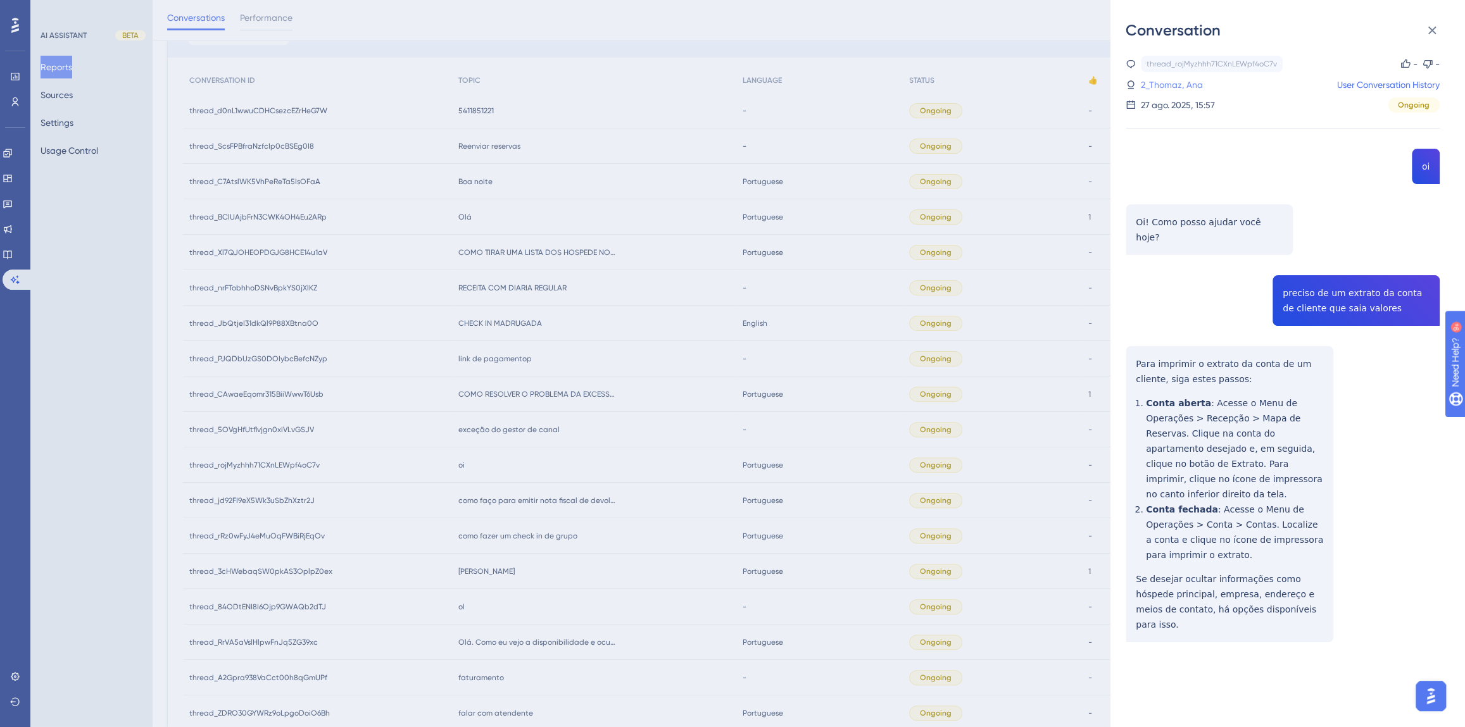
click at [1173, 85] on link "2_Thomaz, Ana" at bounding box center [1172, 84] width 62 height 15
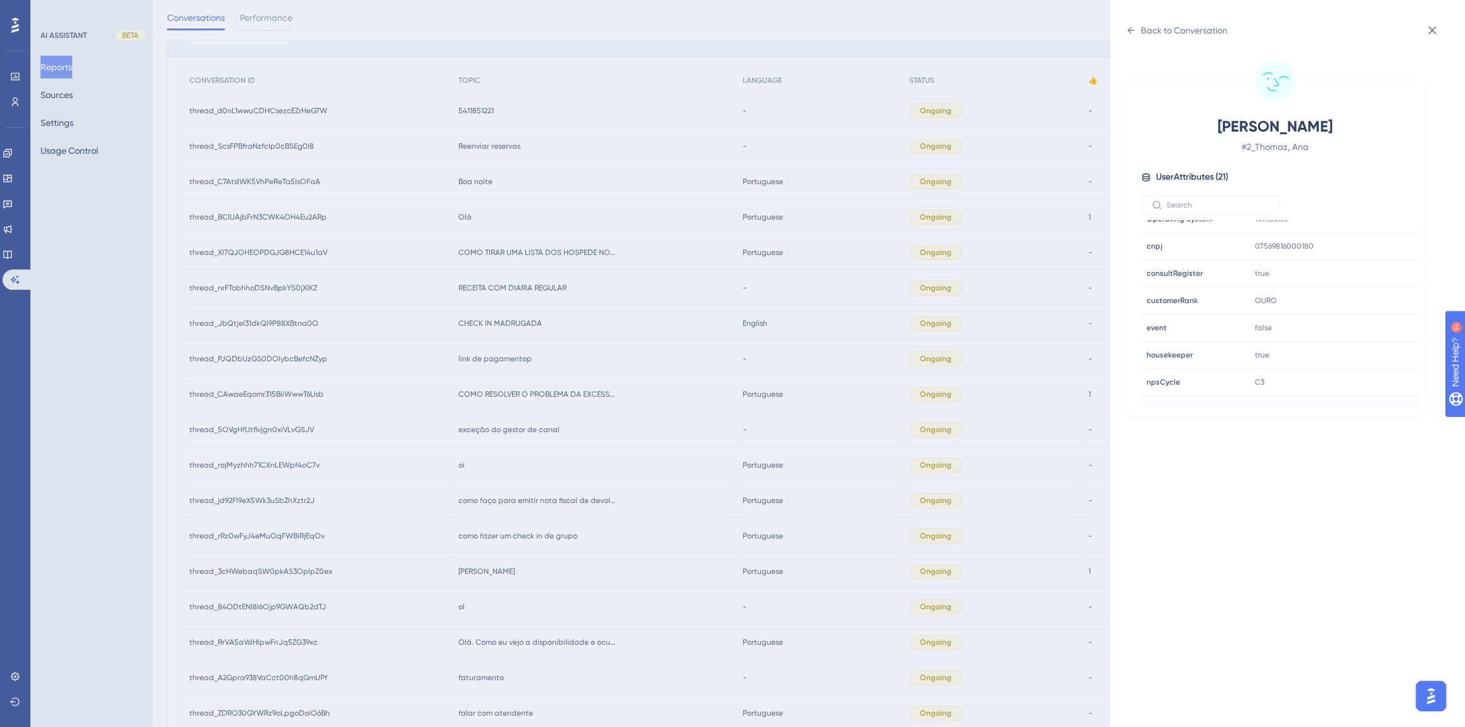
scroll to position [345, 0]
click at [1129, 31] on icon at bounding box center [1130, 30] width 10 height 10
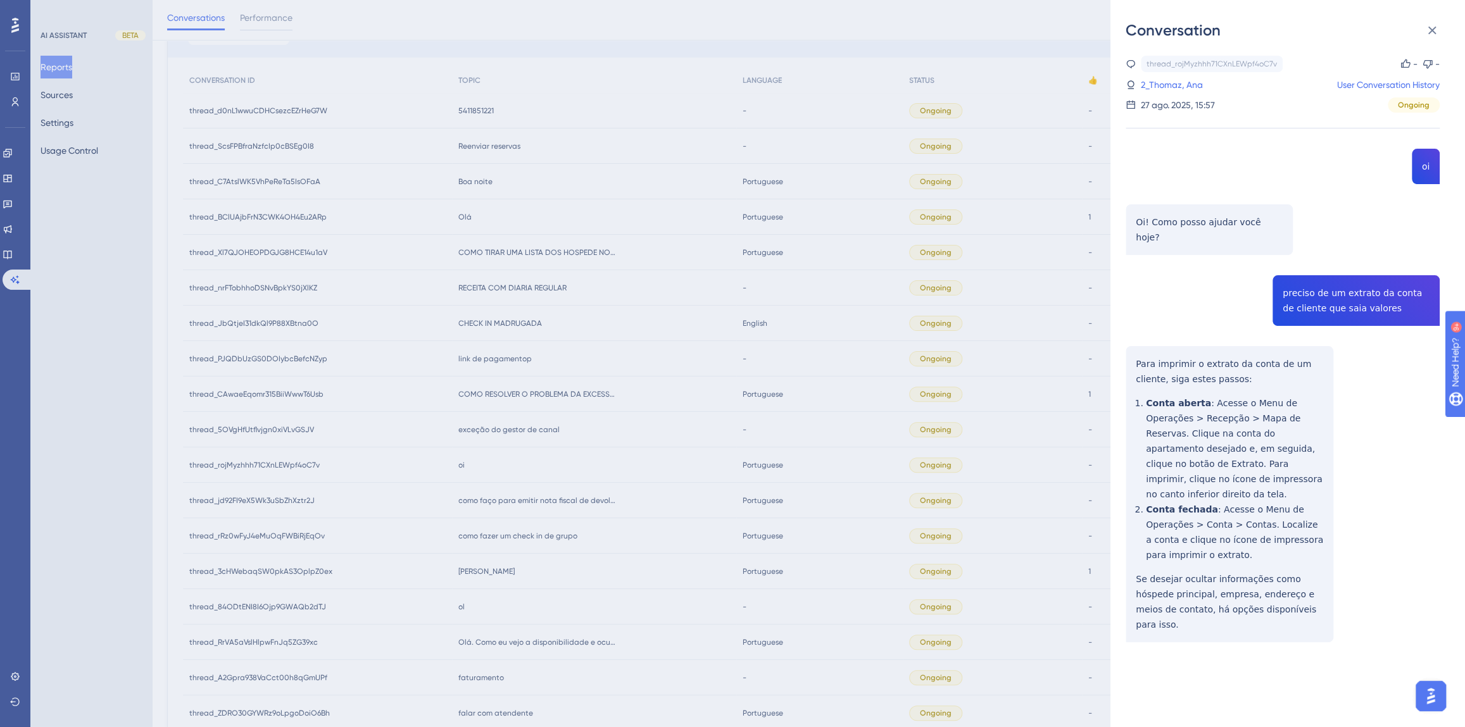
click at [569, 455] on div "Conversation thread_rojMyzhhh71CXnLEWpf4oC7v Copy - - 2_Thomaz, [PERSON_NAME] U…" at bounding box center [732, 363] width 1465 height 727
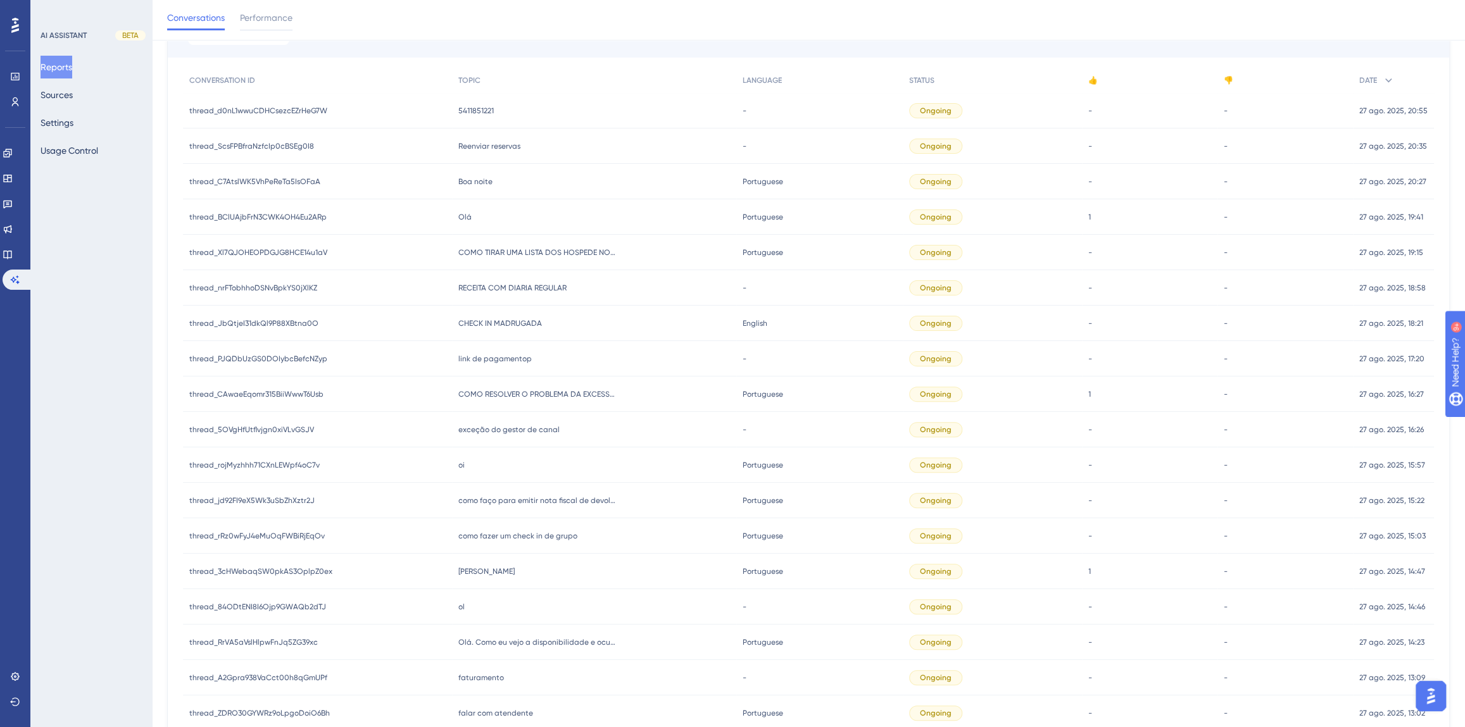
click at [505, 429] on span "exceção do gestor de canal" at bounding box center [508, 430] width 101 height 10
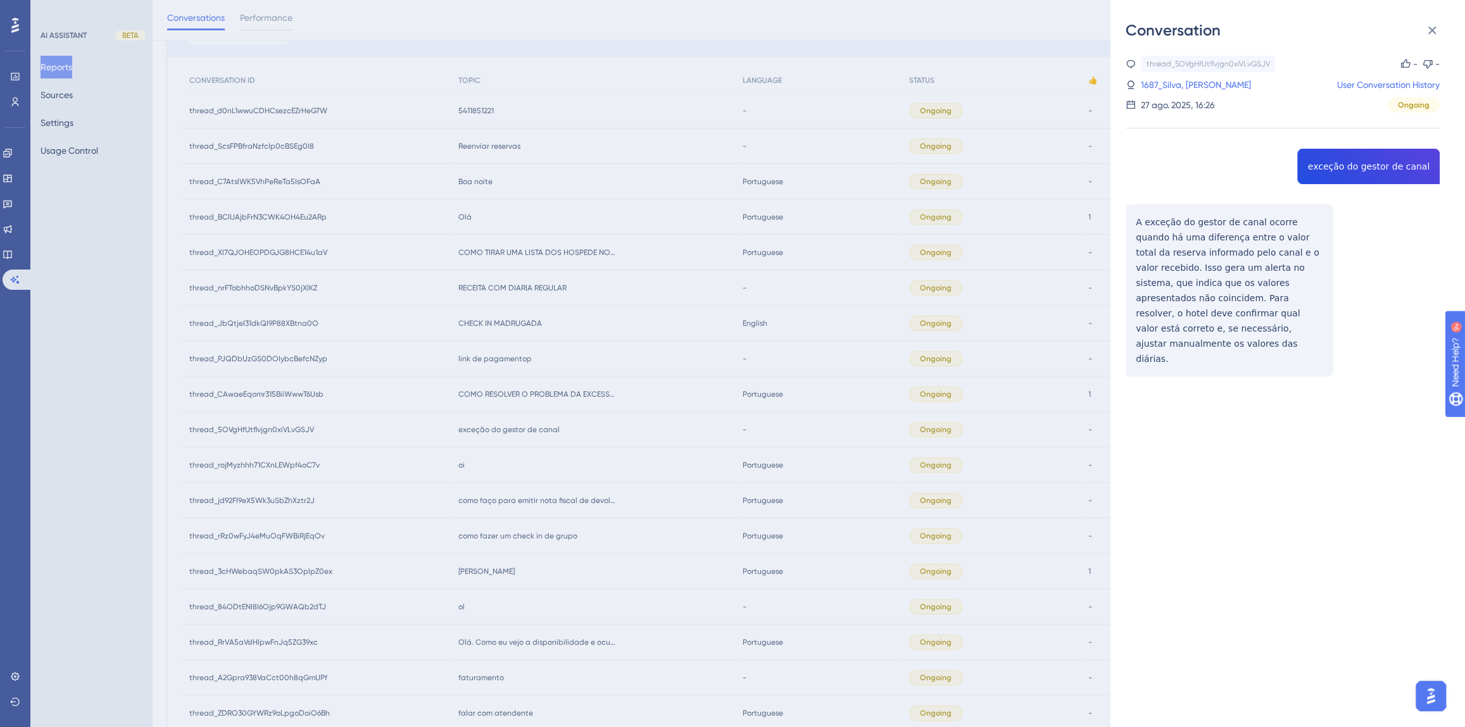
click at [1367, 162] on div "thread_5OVgHfUtflvjgn0xiVLvGSJV Copy - - 1687_Silva, Acácio User Conversation H…" at bounding box center [1282, 248] width 314 height 385
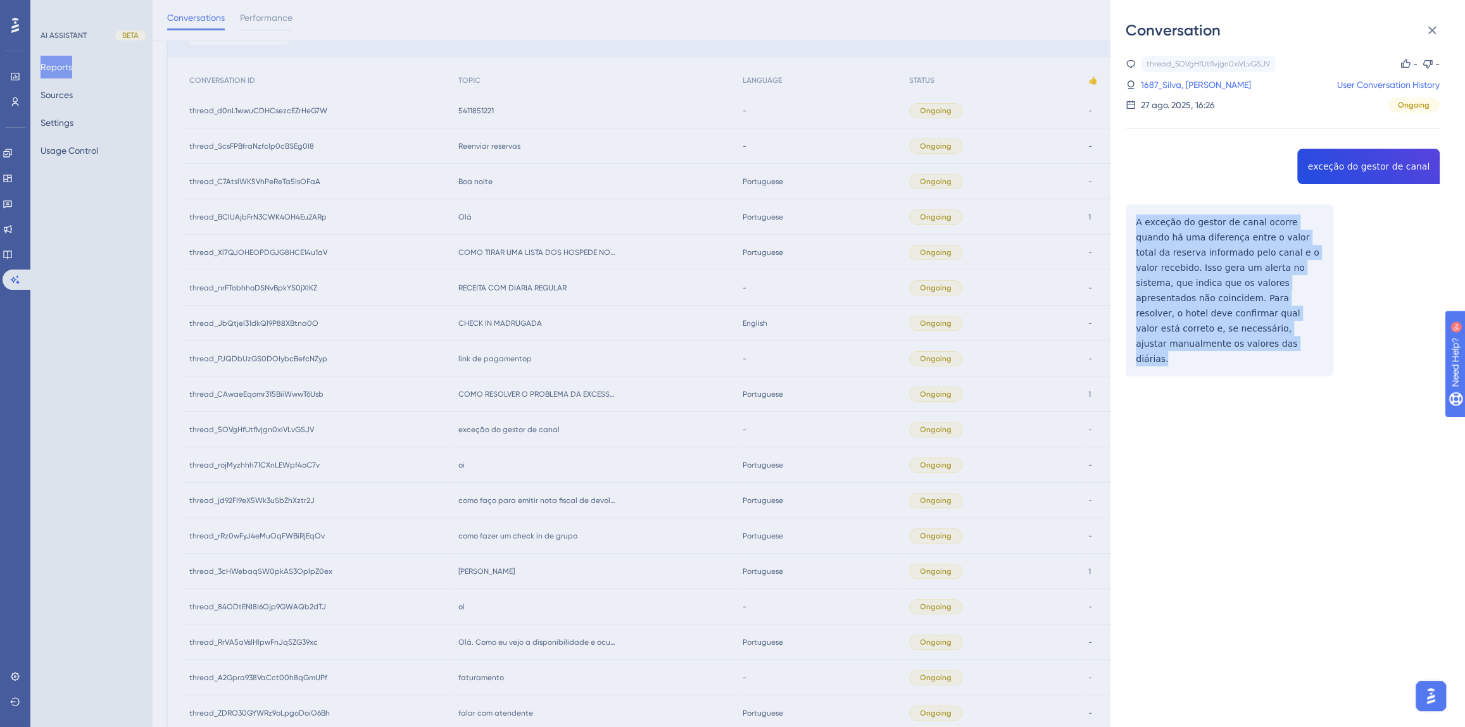
drag, startPoint x: 1227, startPoint y: 325, endPoint x: 1128, endPoint y: 219, distance: 144.7
click at [1128, 219] on div "thread_5OVgHfUtflvjgn0xiVLvGSJV Copy - - 1687_Silva, Acácio User Conversation H…" at bounding box center [1282, 248] width 314 height 385
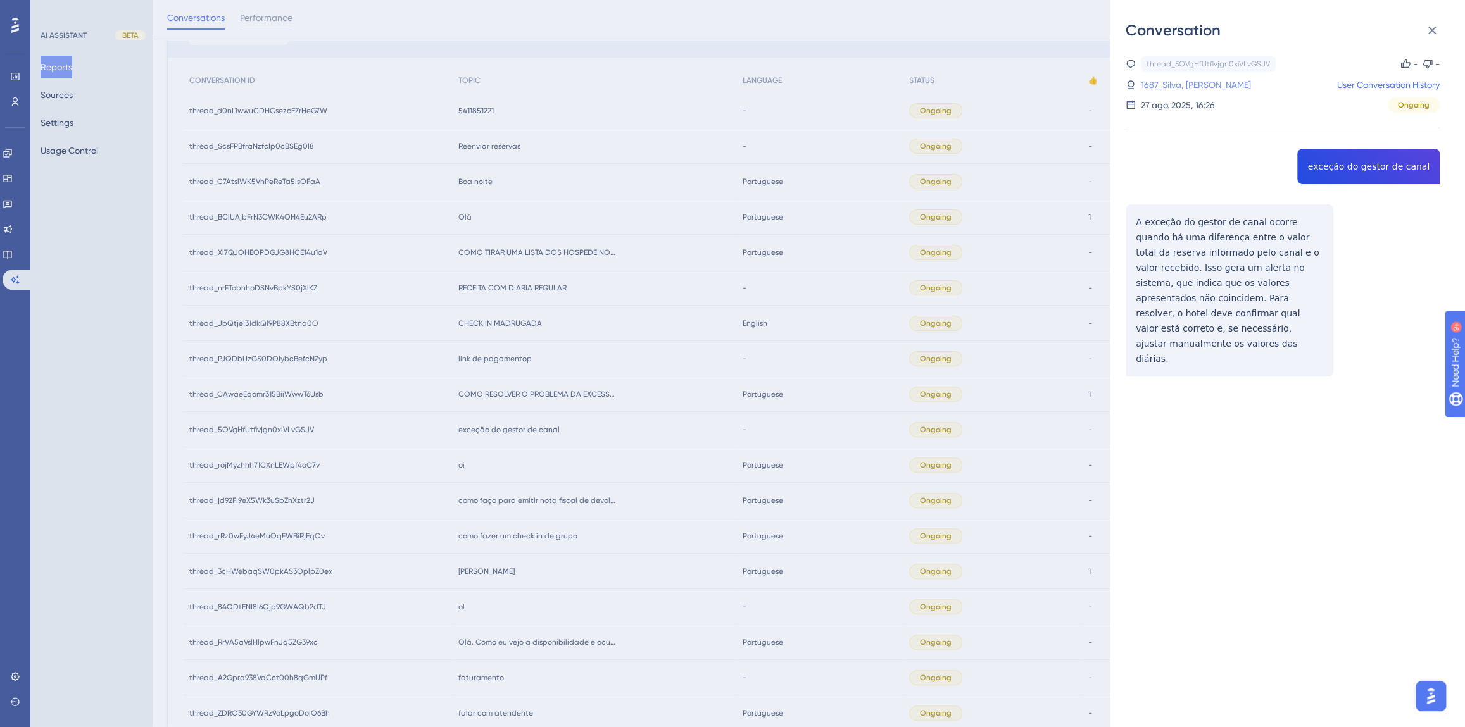
click at [1163, 83] on link "1687_Silva, [PERSON_NAME]" at bounding box center [1196, 84] width 110 height 15
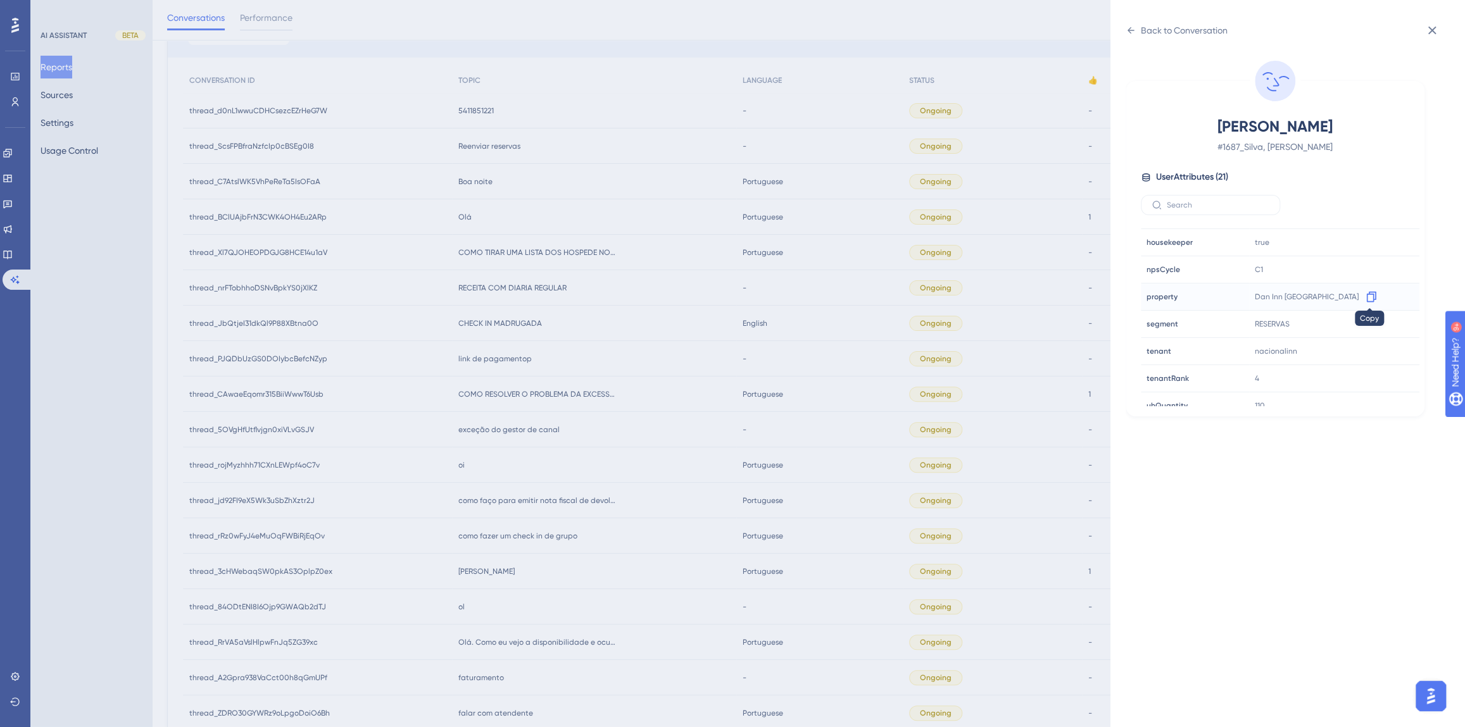
click at [1373, 294] on icon at bounding box center [1370, 297] width 9 height 11
click at [1145, 29] on div "Back to Conversation" at bounding box center [1184, 30] width 87 height 15
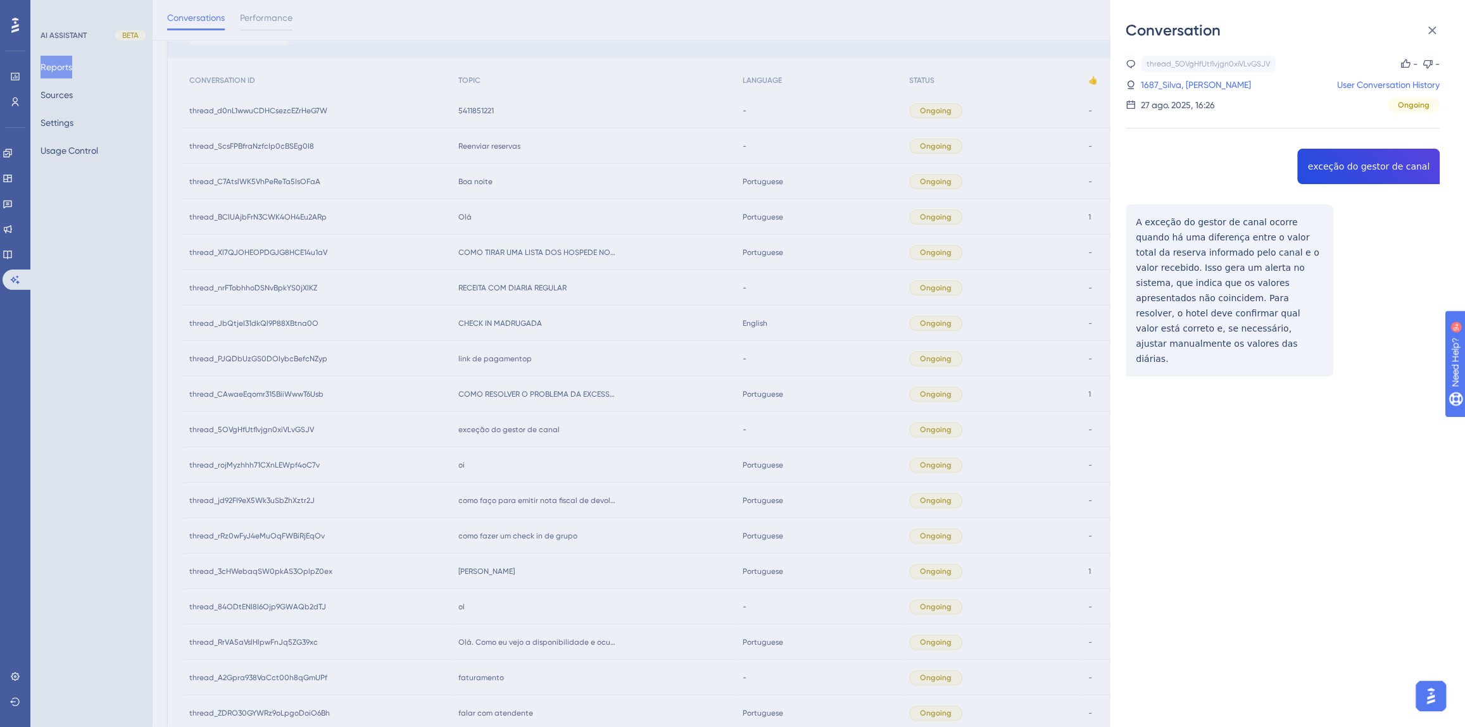
click at [575, 349] on div "Conversation thread_5OVgHfUtflvjgn0xiVLvGSJV Copy - - 1687_Silva, Acácio User C…" at bounding box center [732, 363] width 1465 height 727
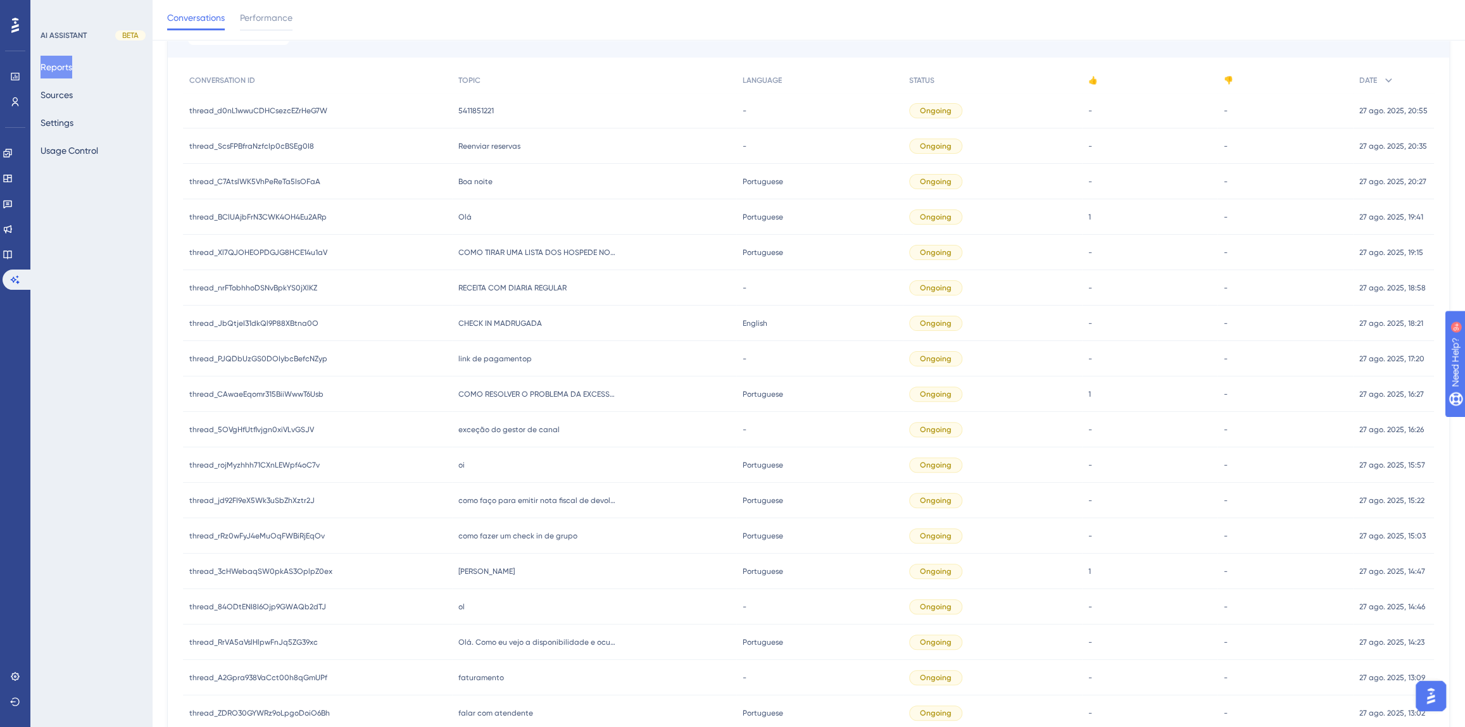
click at [515, 387] on div "COMO RESOLVER O PROBLEMA DA EXCESSAO DE CANAL COMO RESOLVER O PROBLEMA DA EXCES…" at bounding box center [594, 394] width 284 height 35
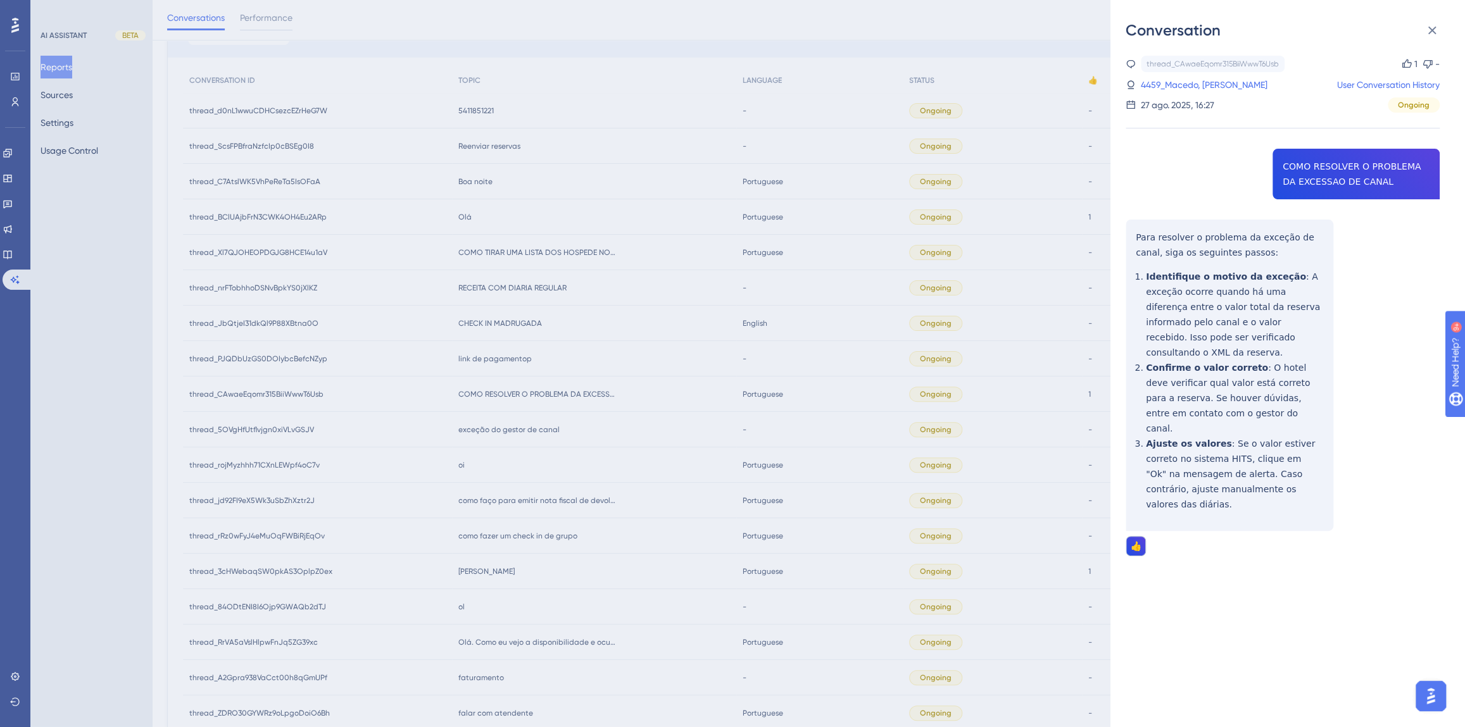
click at [1301, 171] on div "thread_CAwaeEqomr315BiiWwwT6Usb Copy 1 - 4459_Macedo, [PERSON_NAME] User Conver…" at bounding box center [1282, 338] width 314 height 565
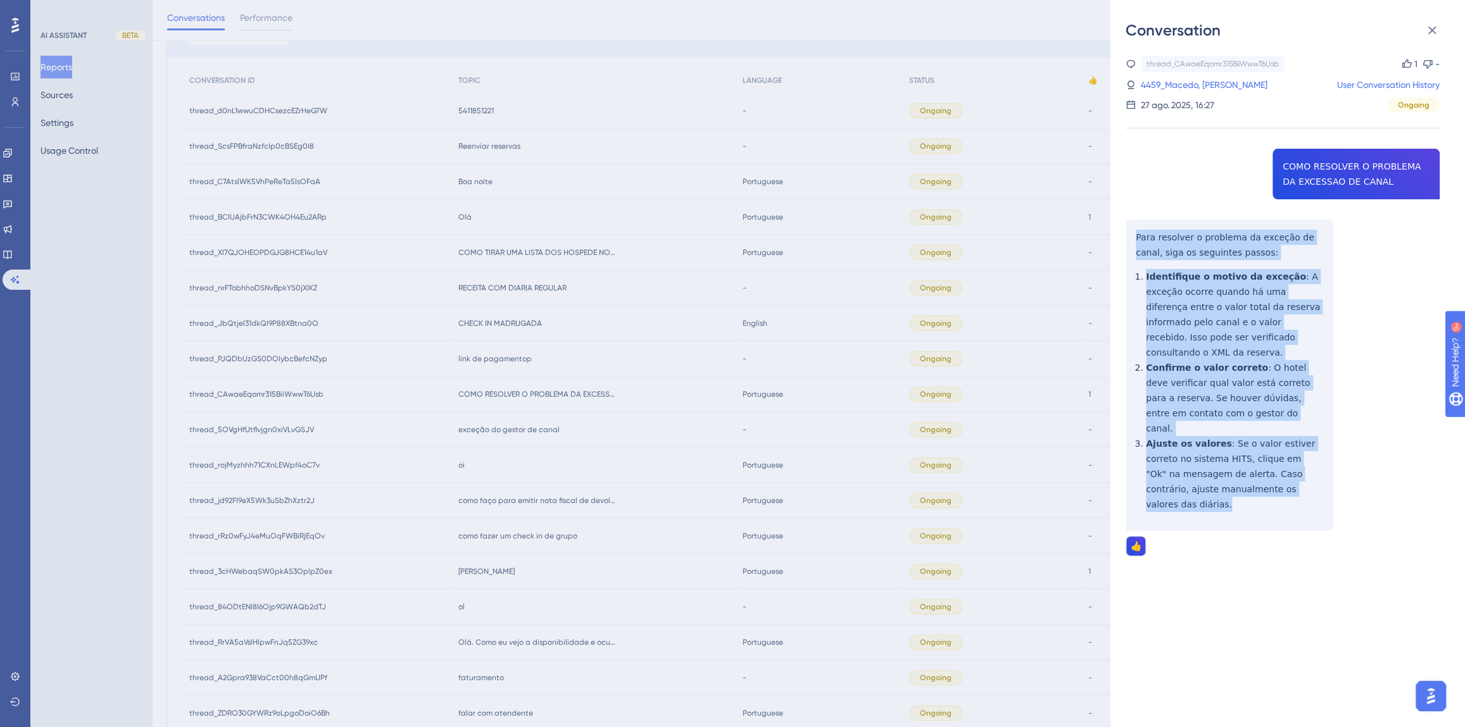
drag, startPoint x: 1295, startPoint y: 460, endPoint x: 1137, endPoint y: 241, distance: 270.2
click at [1137, 241] on div "thread_CAwaeEqomr315BiiWwwT6Usb Copy 1 - 4459_Macedo, [PERSON_NAME] User Conver…" at bounding box center [1282, 338] width 314 height 565
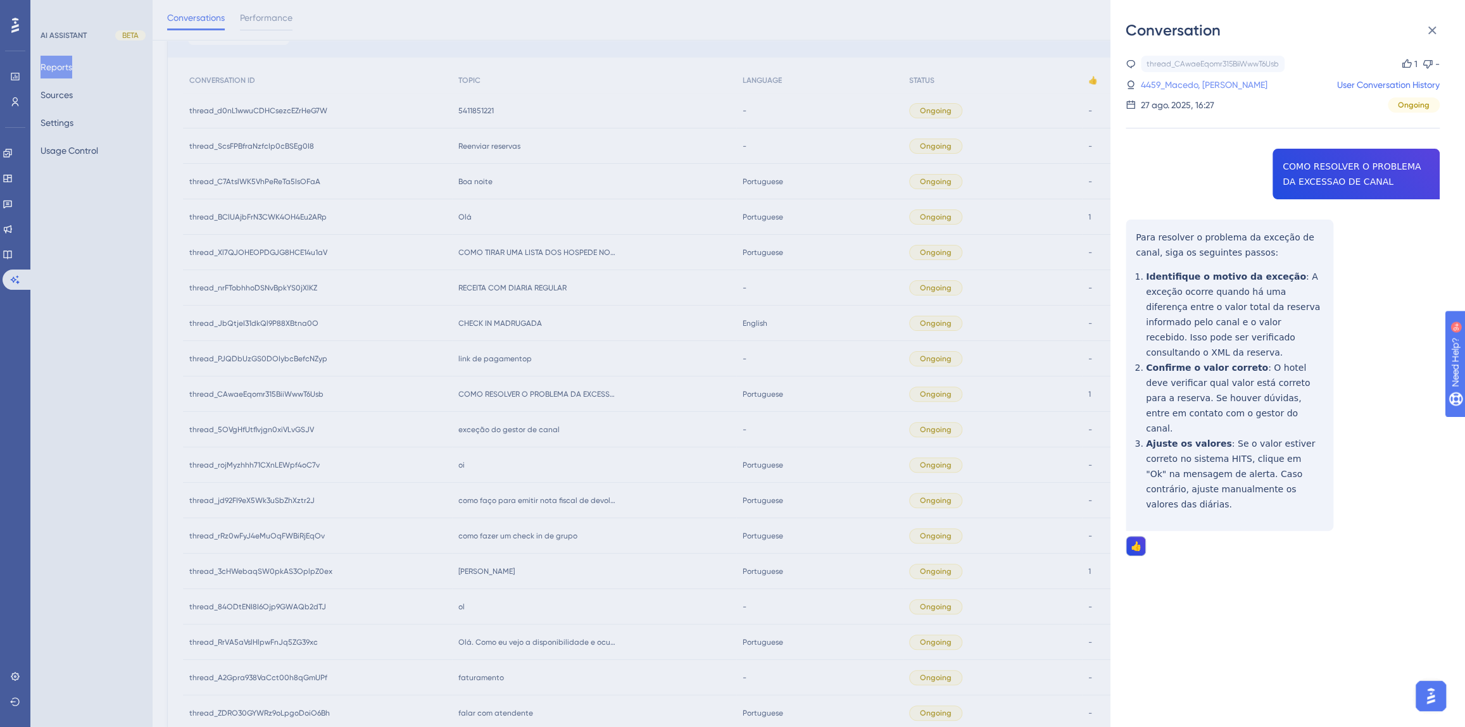
click at [1161, 87] on link "4459_Macedo, [PERSON_NAME]" at bounding box center [1204, 84] width 127 height 15
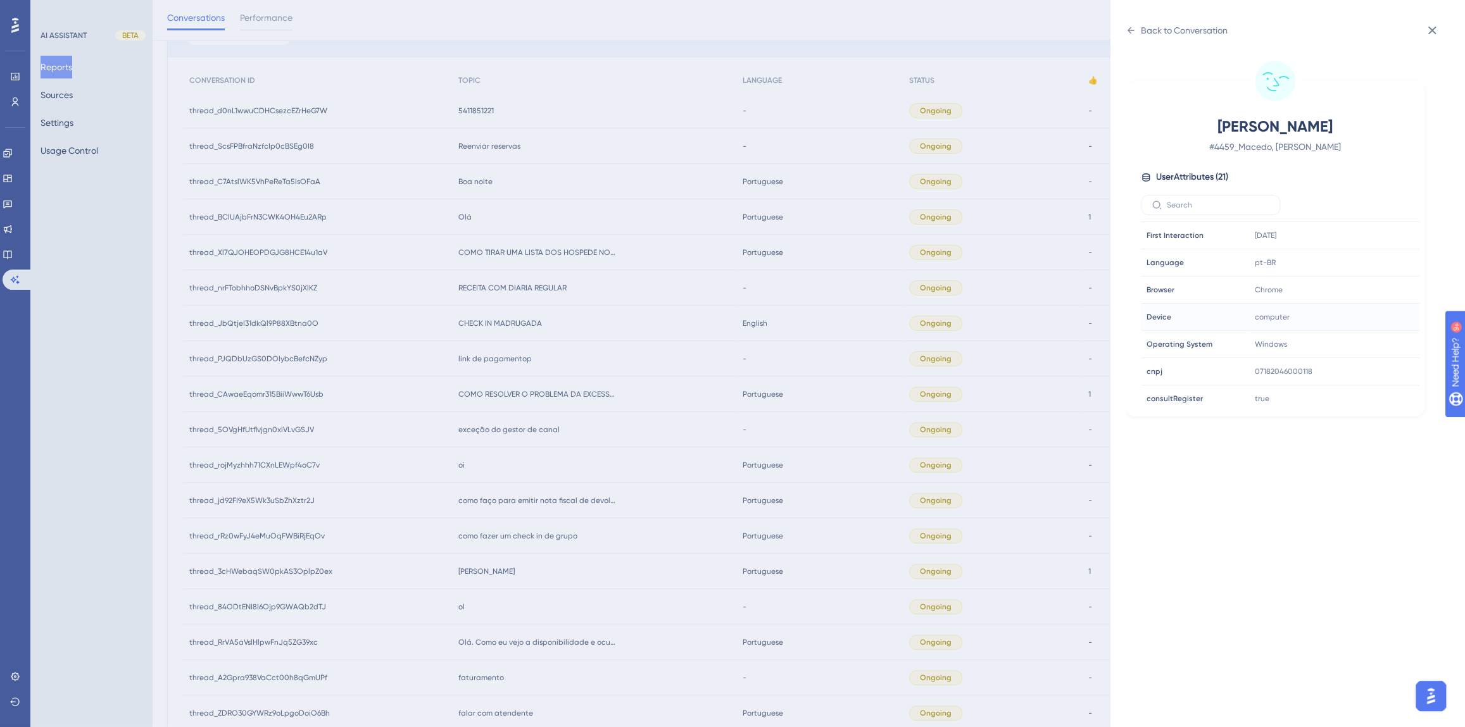
scroll to position [384, 0]
click at [1373, 255] on icon at bounding box center [1371, 257] width 13 height 13
click at [568, 361] on div "Back to Conversation [PERSON_NAME] # 4459_Macedo, [PERSON_NAME] User Attributes…" at bounding box center [732, 363] width 1465 height 727
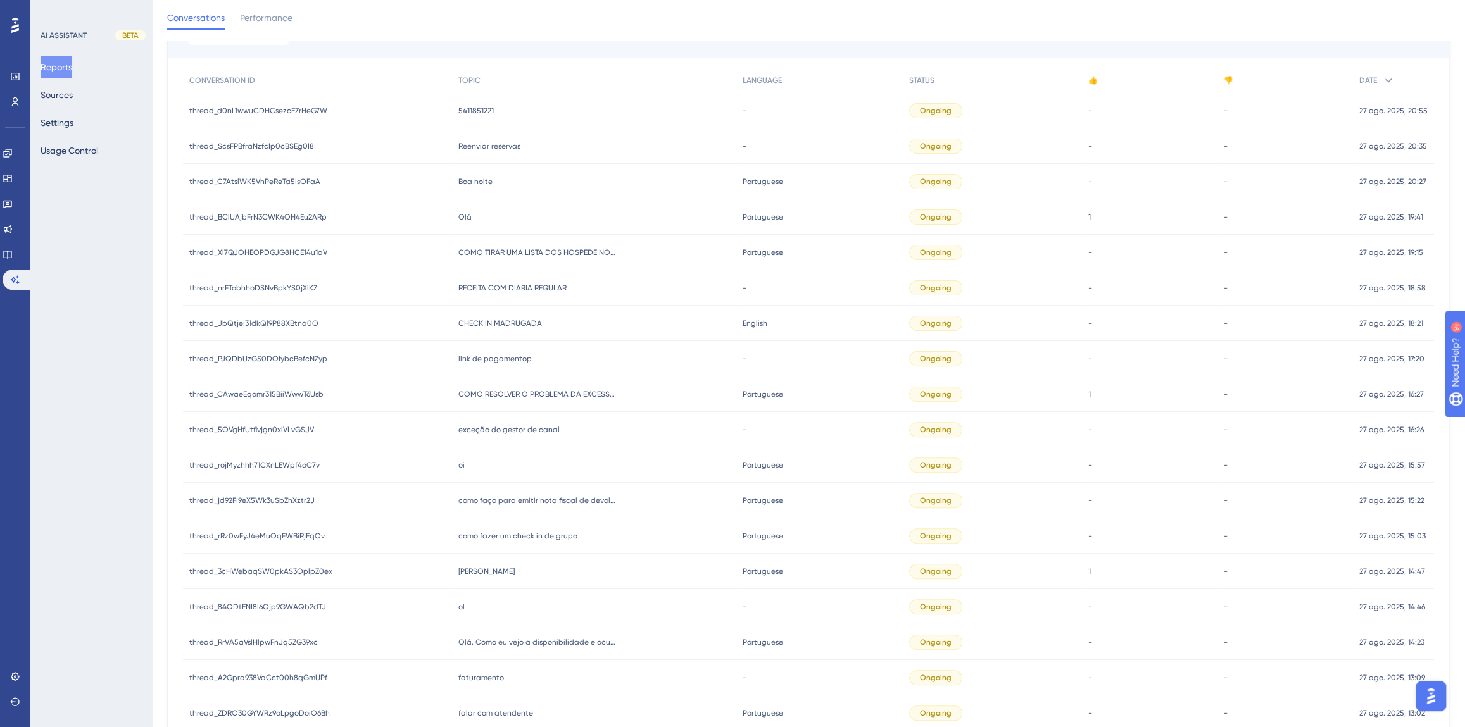
click at [511, 356] on span "link de pagamentop" at bounding box center [494, 359] width 73 height 10
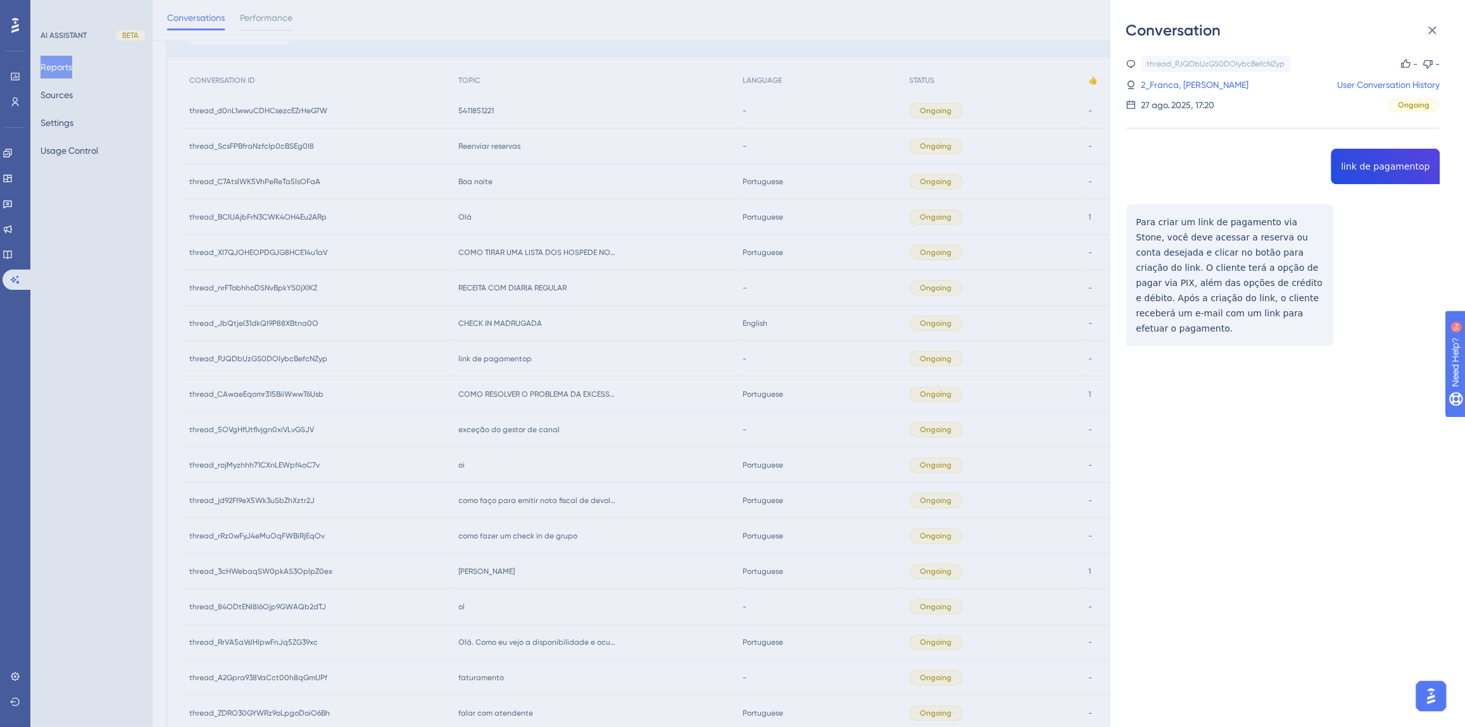
click at [1382, 161] on div "thread_PJQDbUzGS0DOIybcBefcNZyp Copy - - 2_Franca, [PERSON_NAME] User Conversat…" at bounding box center [1282, 233] width 314 height 355
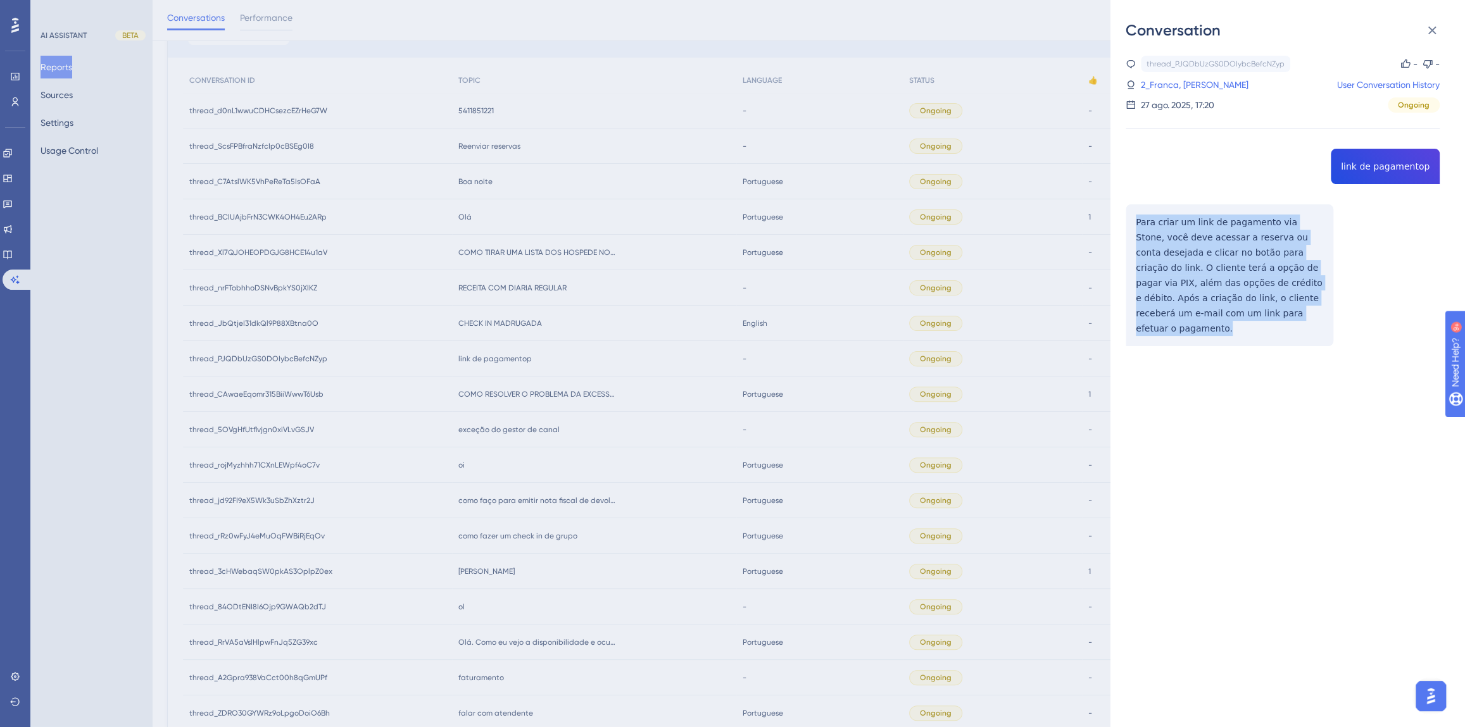
drag, startPoint x: 1216, startPoint y: 311, endPoint x: 1134, endPoint y: 223, distance: 120.9
click at [1134, 223] on div "thread_PJQDbUzGS0DOIybcBefcNZyp Copy - - 2_Franca, [PERSON_NAME] User Conversat…" at bounding box center [1282, 233] width 314 height 355
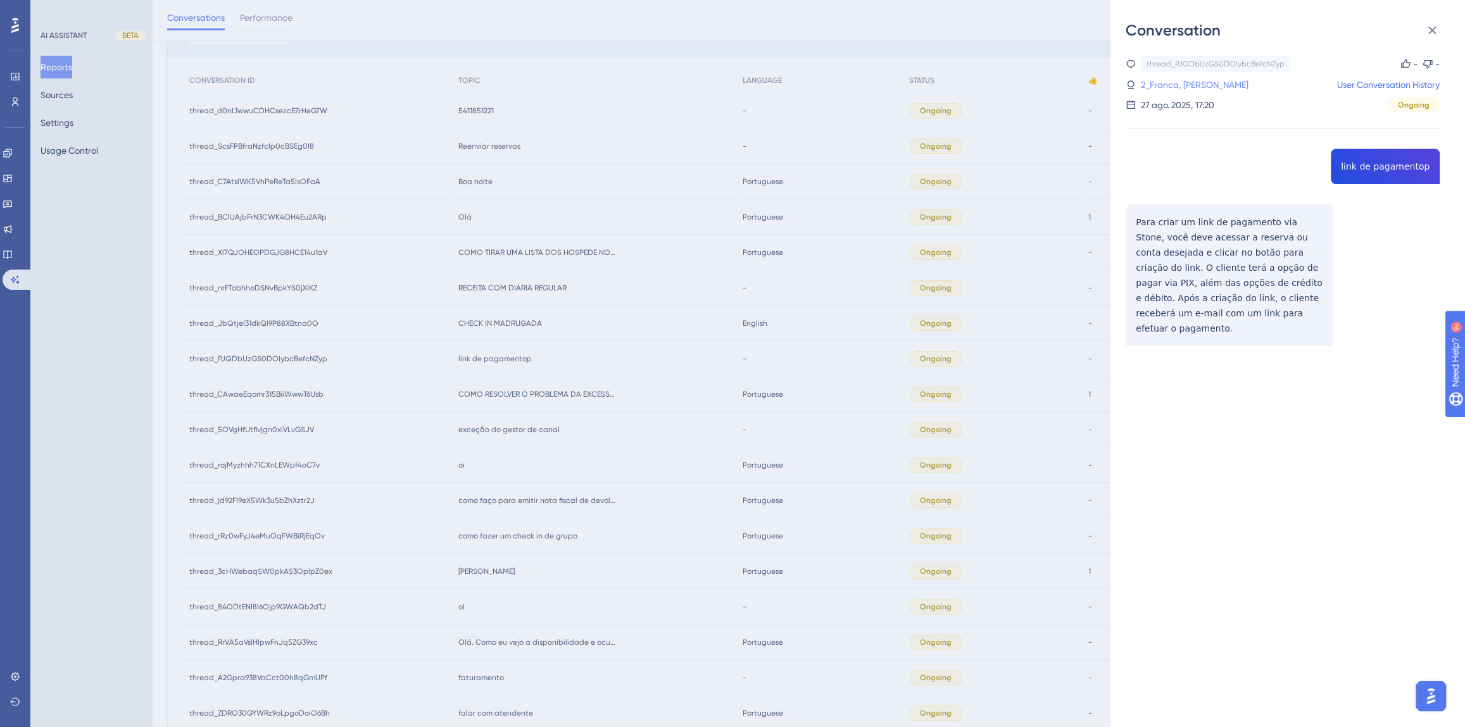
click at [1177, 80] on link "2_Franca, [PERSON_NAME]" at bounding box center [1195, 84] width 108 height 15
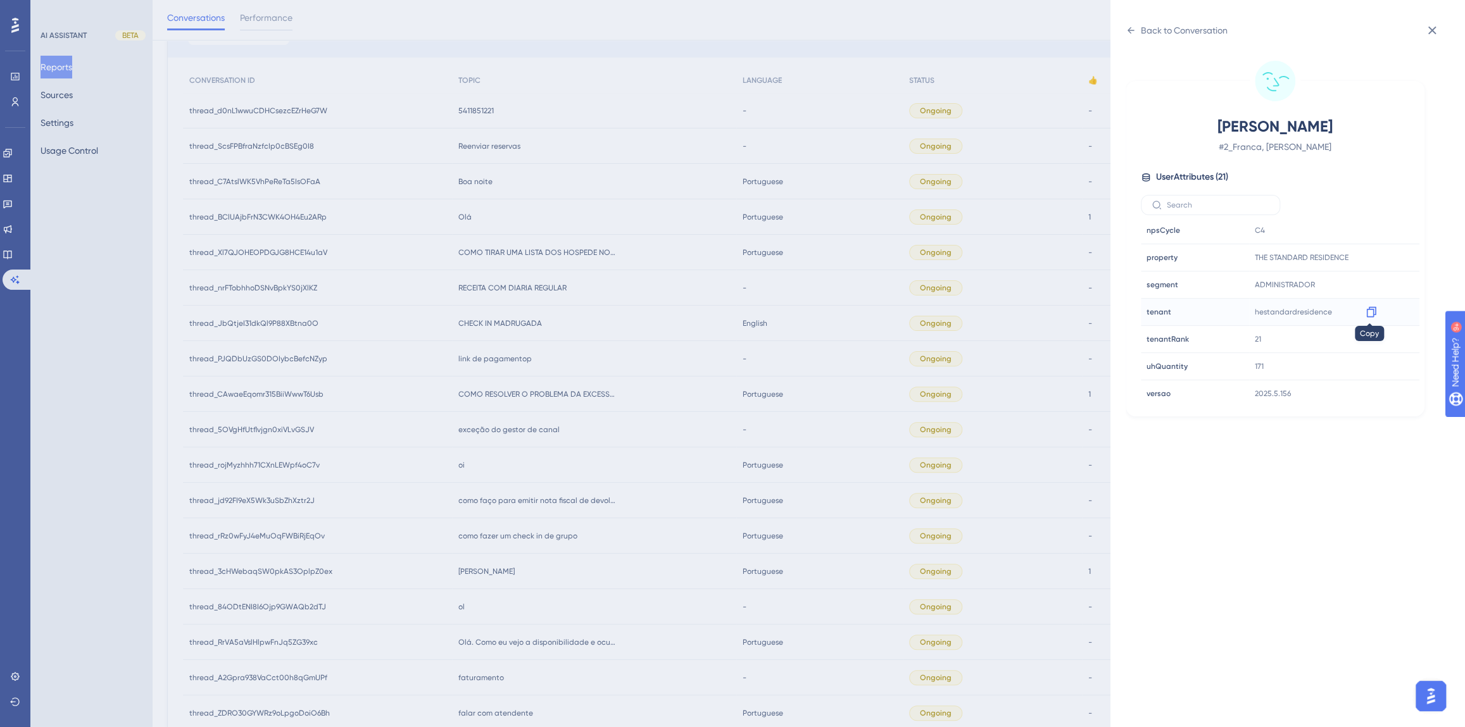
click at [1366, 312] on icon at bounding box center [1371, 312] width 13 height 13
click at [1141, 28] on div "Back to Conversation" at bounding box center [1184, 30] width 87 height 15
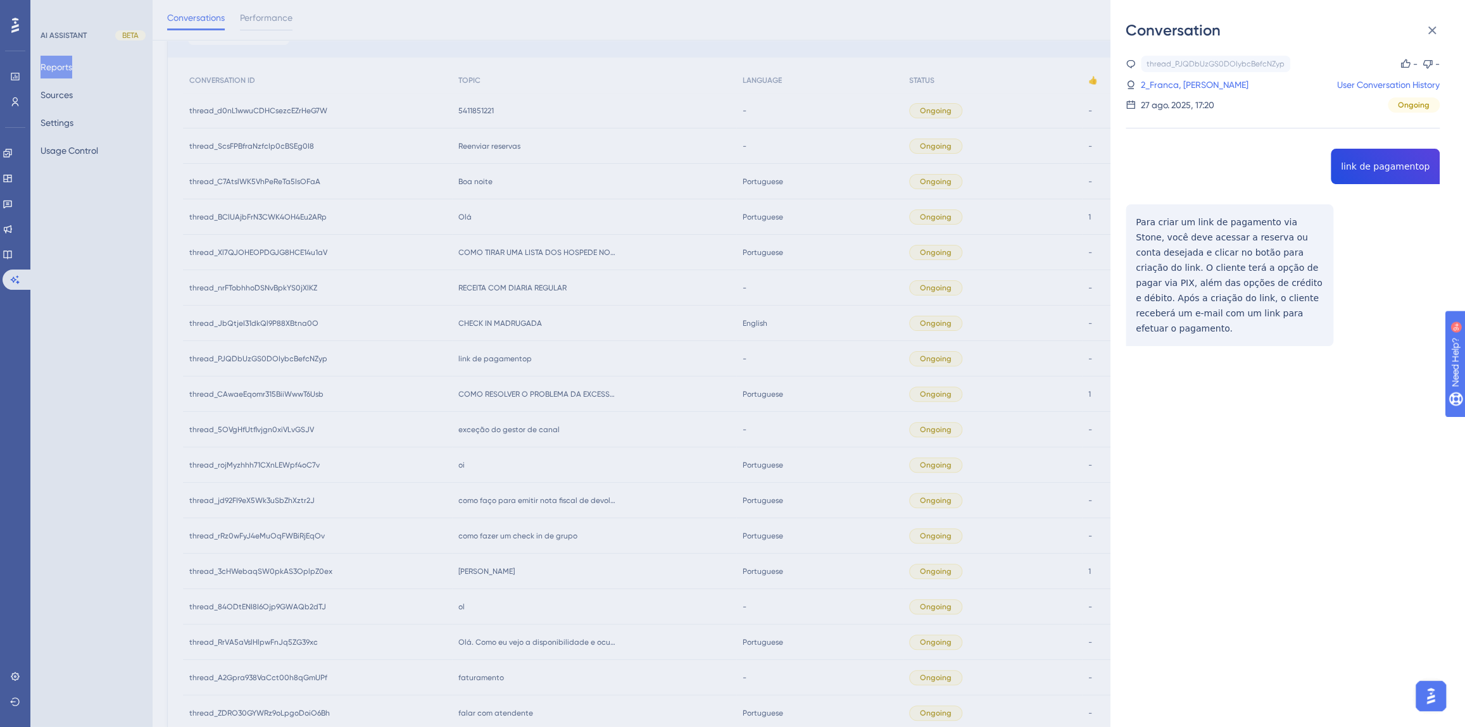
click at [585, 397] on div "Conversation thread_PJQDbUzGS0DOIybcBefcNZyp Copy - - 2_Franca, [PERSON_NAME] U…" at bounding box center [732, 363] width 1465 height 727
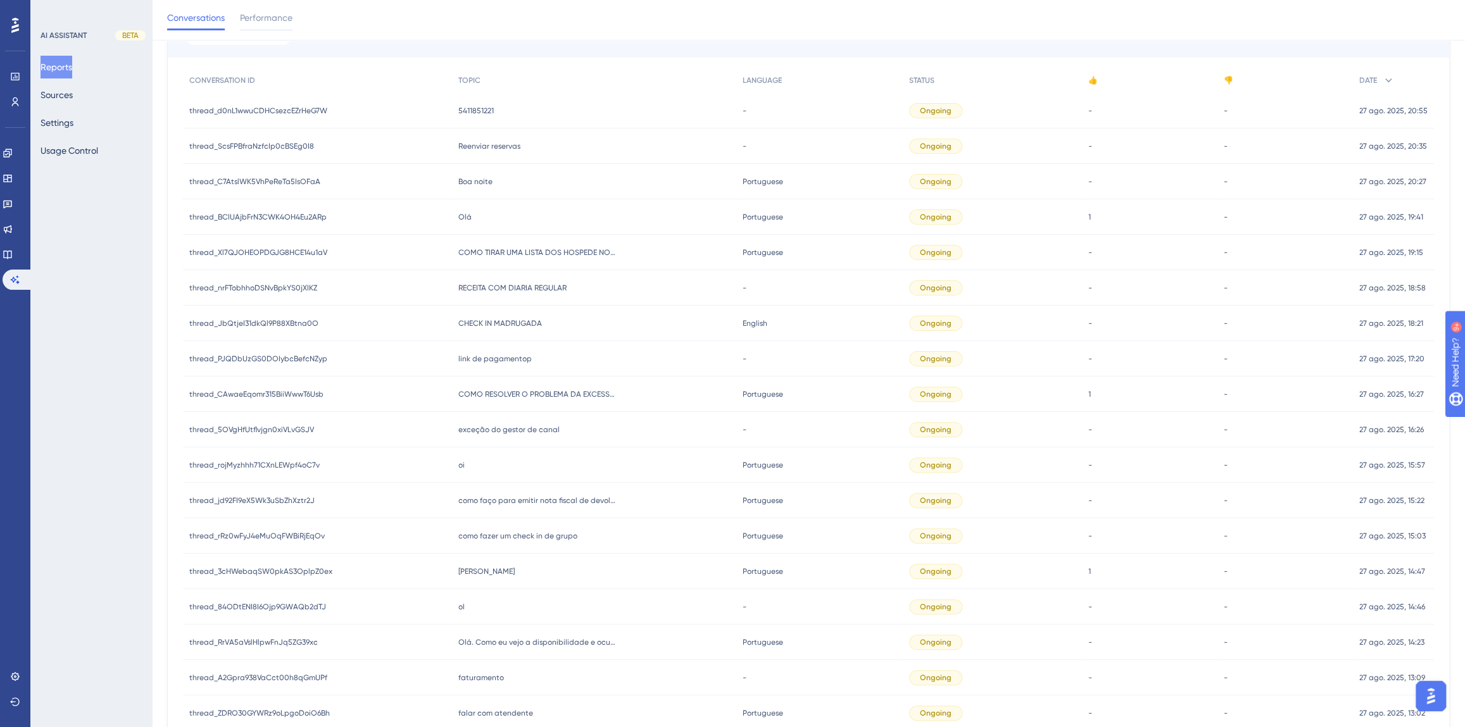
click at [504, 314] on div "CHECK IN MADRUGADA CHECK IN MADRUGADA" at bounding box center [594, 323] width 284 height 35
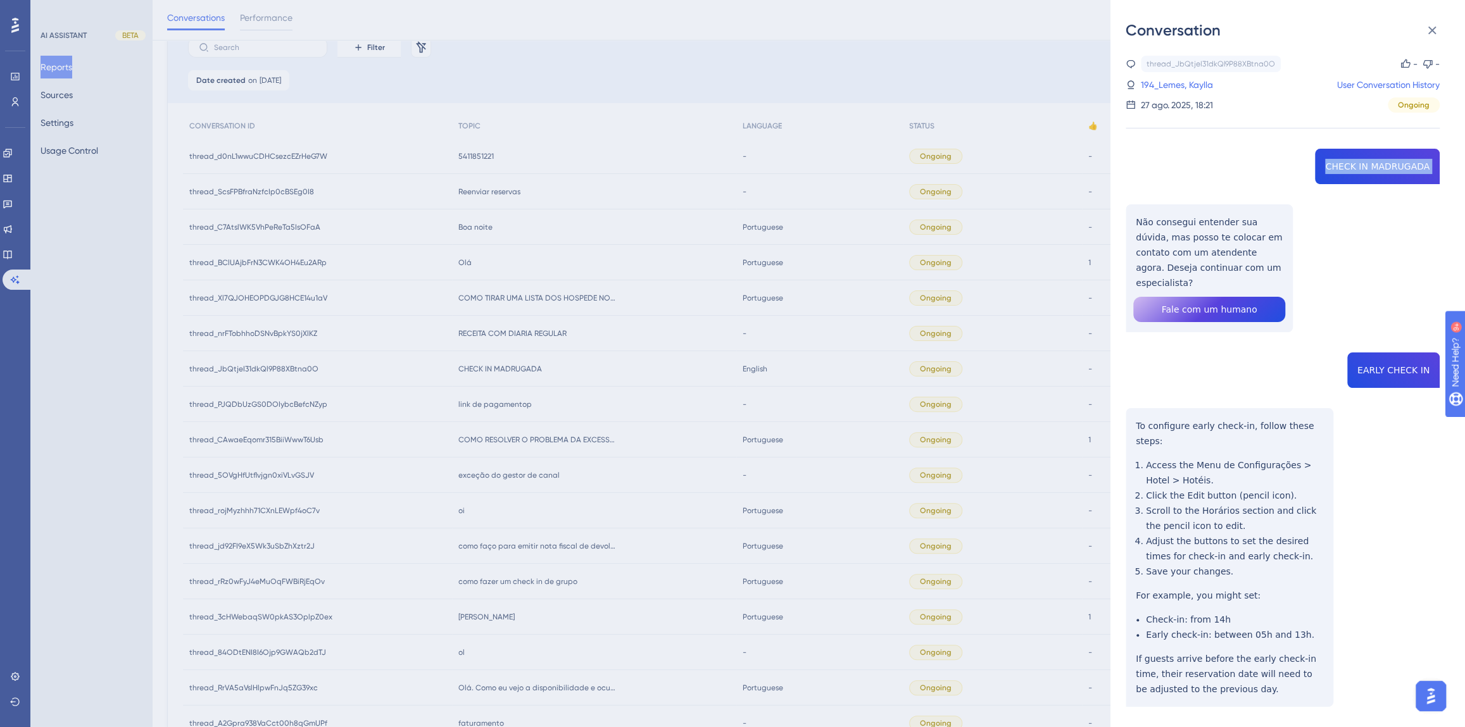
scroll to position [93, 0]
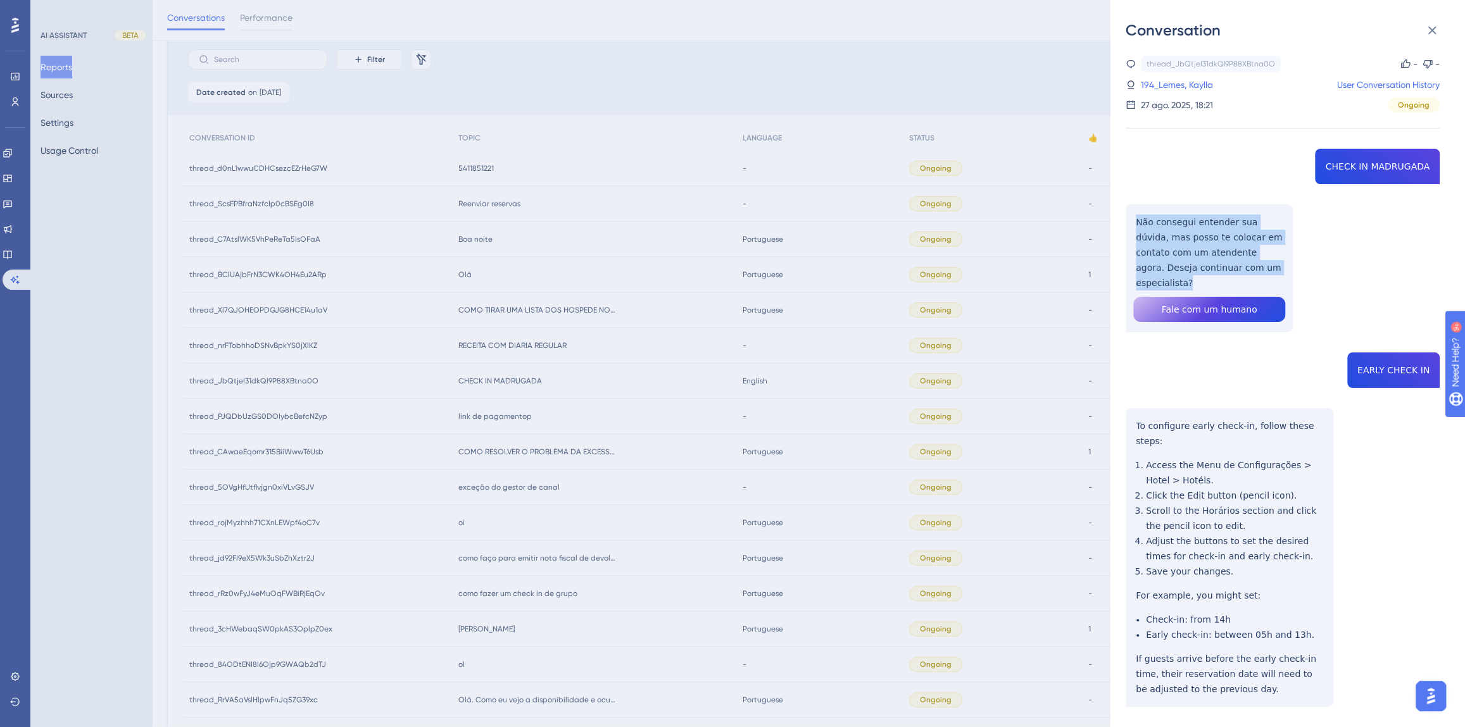
drag, startPoint x: 1229, startPoint y: 266, endPoint x: 1129, endPoint y: 225, distance: 108.4
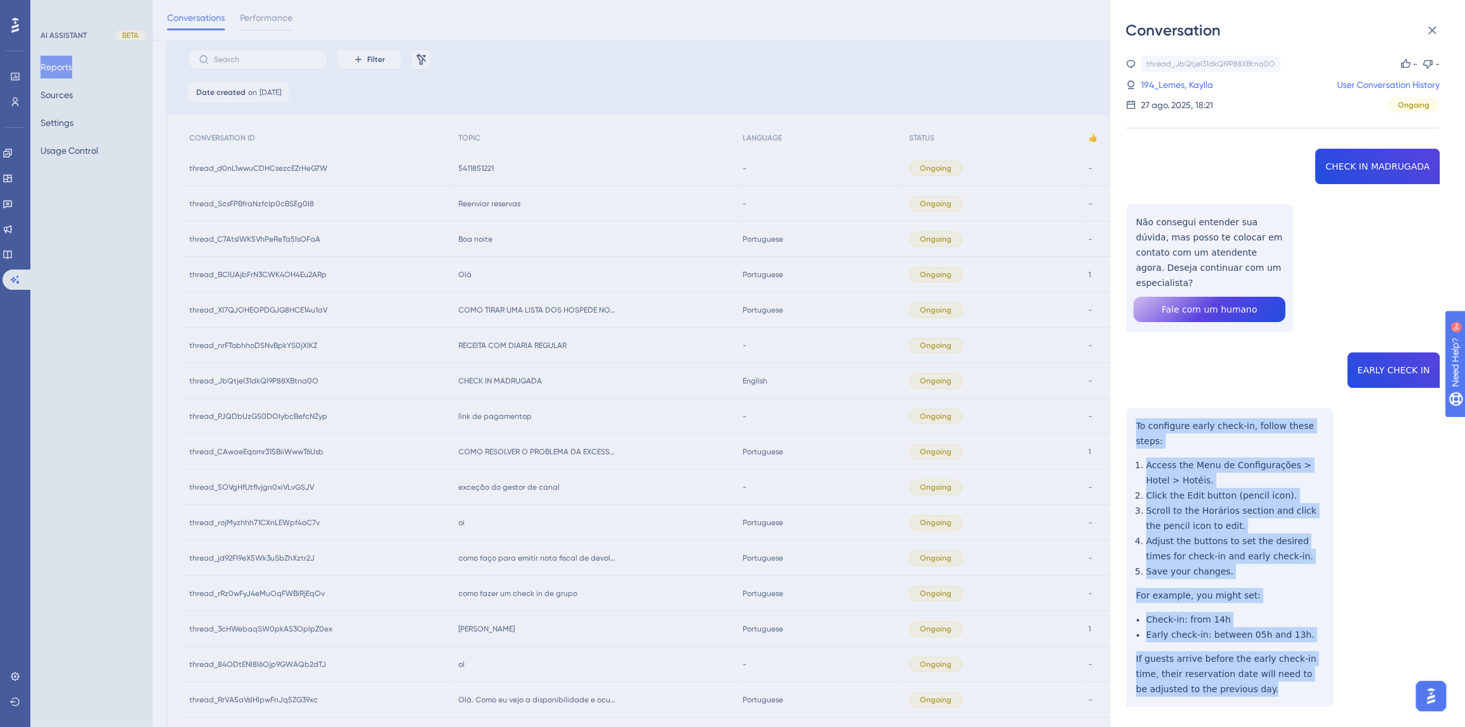
drag, startPoint x: 1227, startPoint y: 657, endPoint x: 1134, endPoint y: 411, distance: 263.2
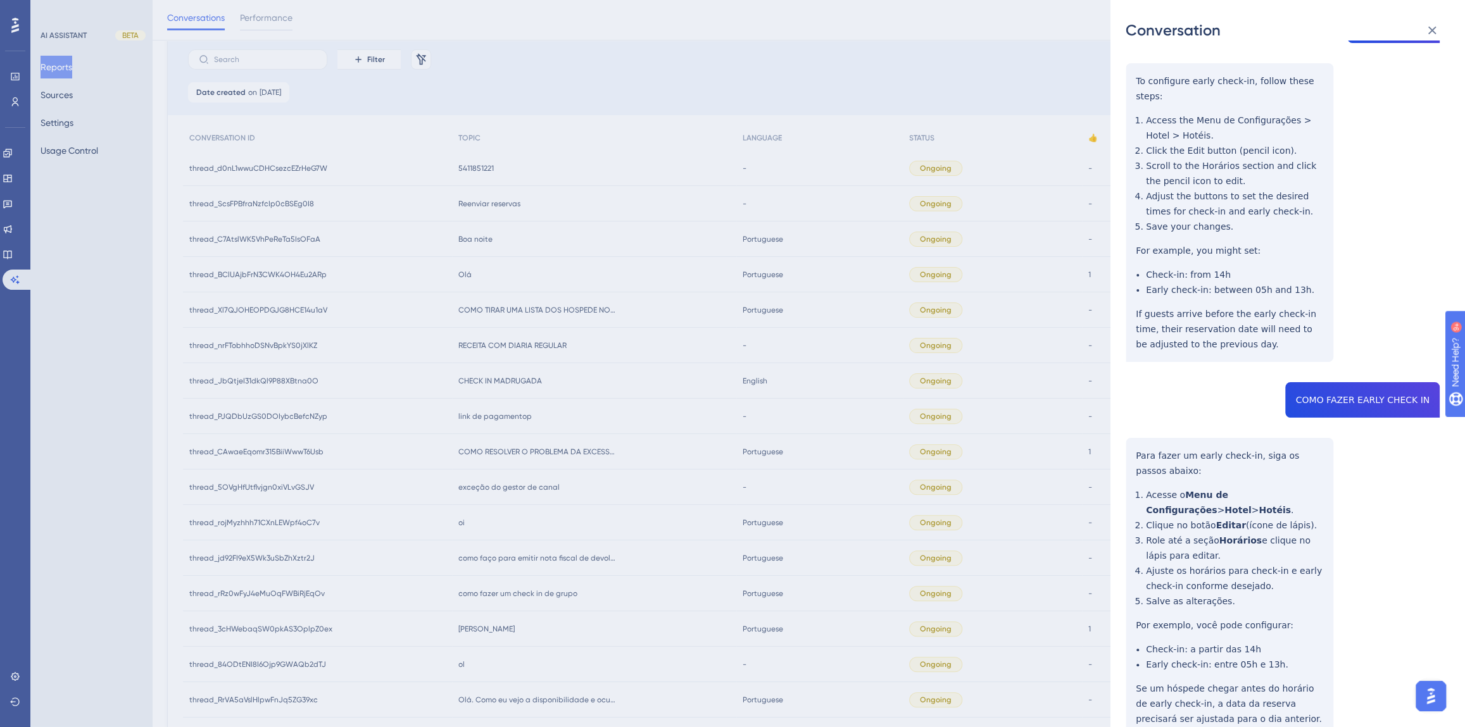
click at [1349, 366] on div "thread_JbQtjeI31dkQl9P88XBtna0O Copy - - 194_Lemes, Kaylla User Conversation Hi…" at bounding box center [1282, 533] width 314 height 1645
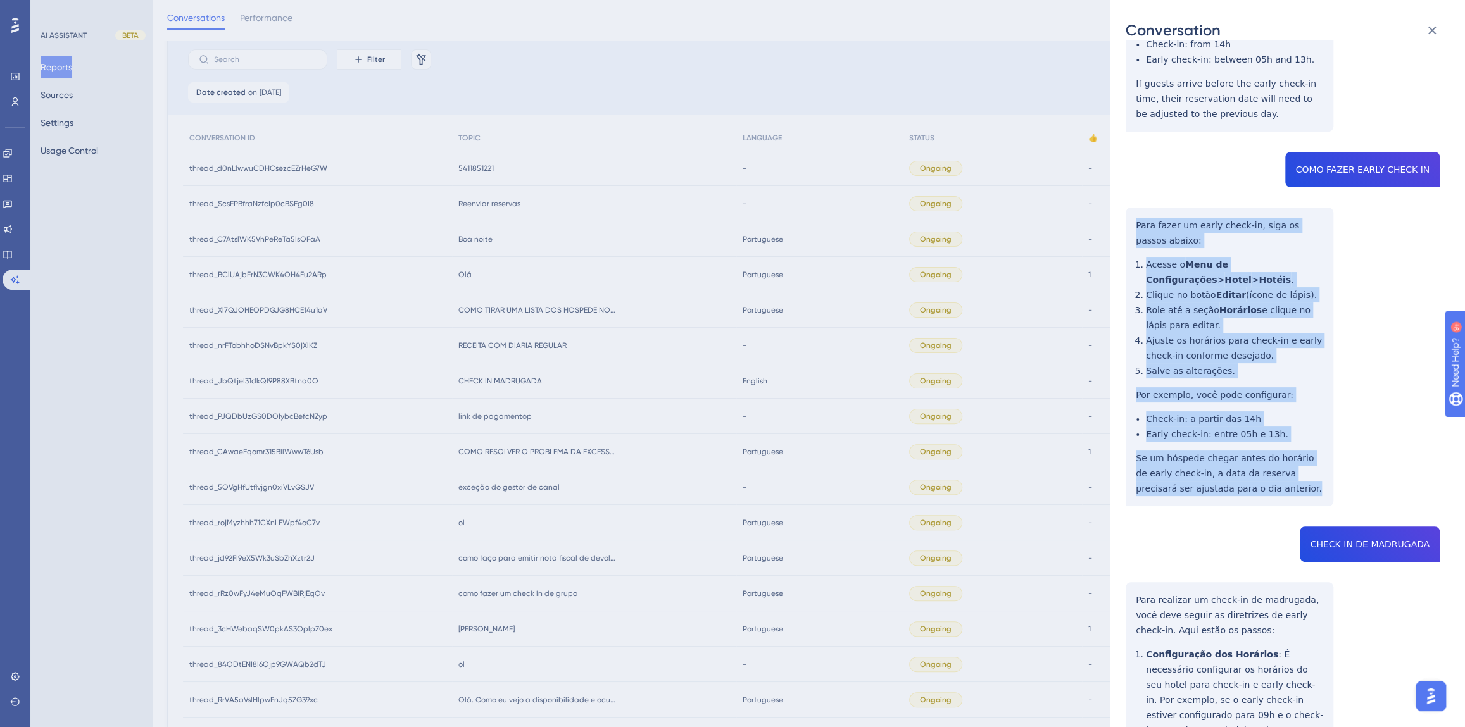
drag, startPoint x: 1255, startPoint y: 454, endPoint x: 1130, endPoint y: 197, distance: 285.9
click at [1130, 197] on div "thread_JbQtjeI31dkQl9P88XBtna0O Copy - - 194_Lemes, Kaylla User Conversation Hi…" at bounding box center [1282, 302] width 314 height 1645
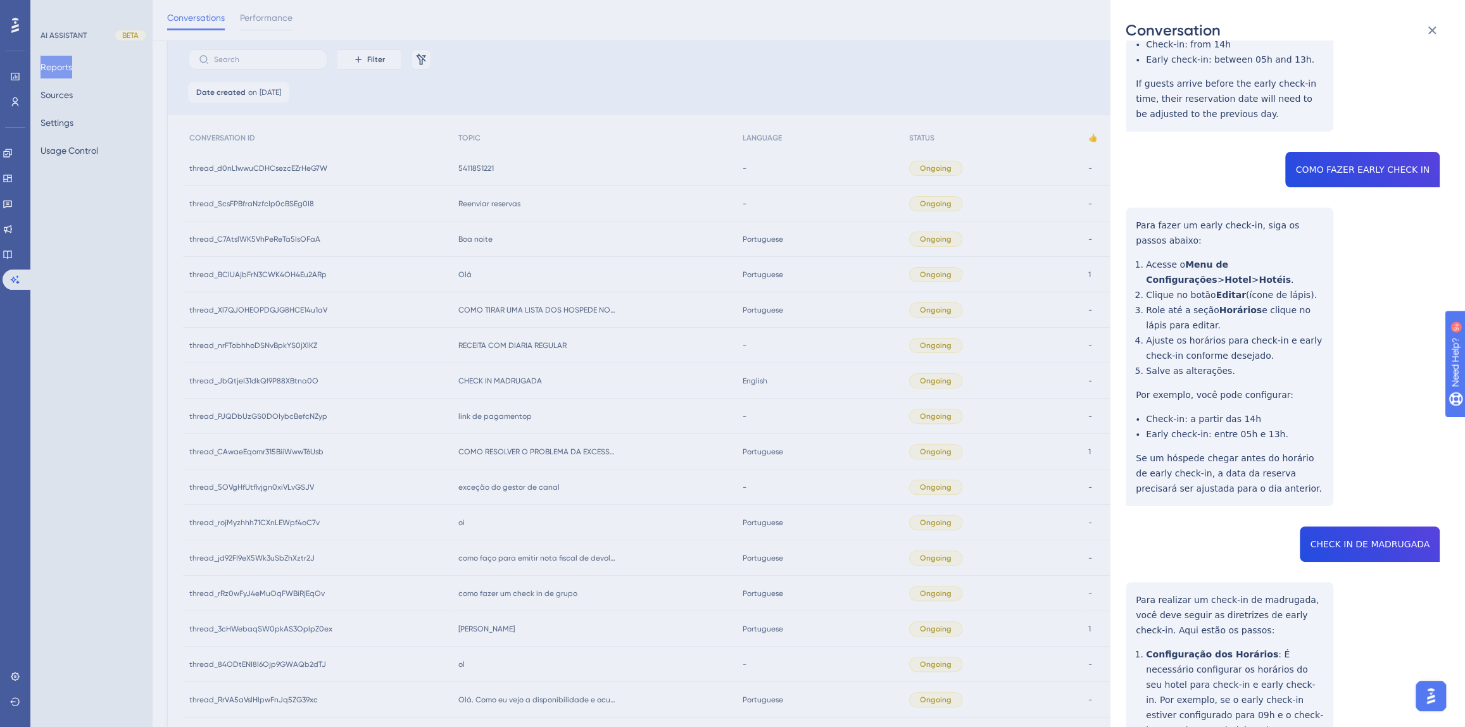
click at [1380, 511] on div "thread_JbQtjeI31dkQl9P88XBtna0O Copy - - 194_Lemes, Kaylla User Conversation Hi…" at bounding box center [1282, 302] width 314 height 1645
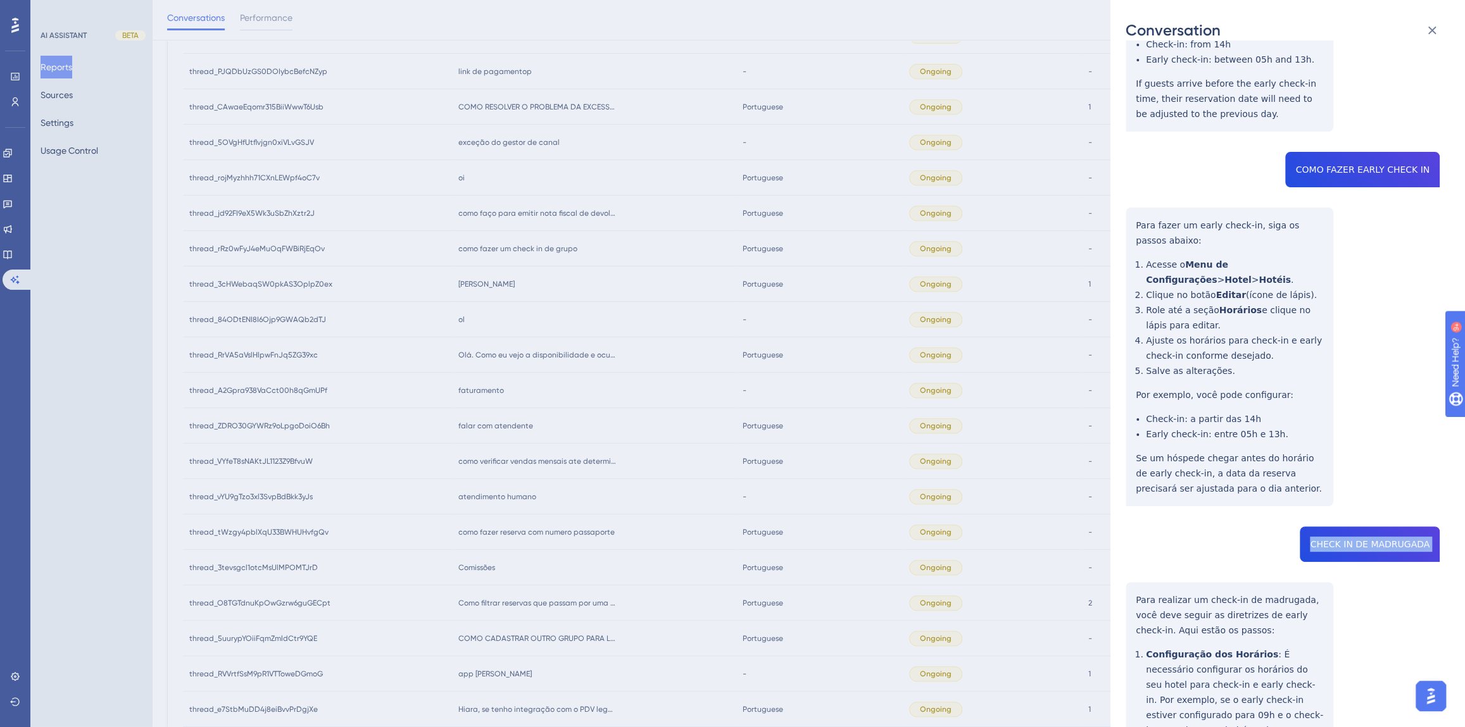
scroll to position [858, 0]
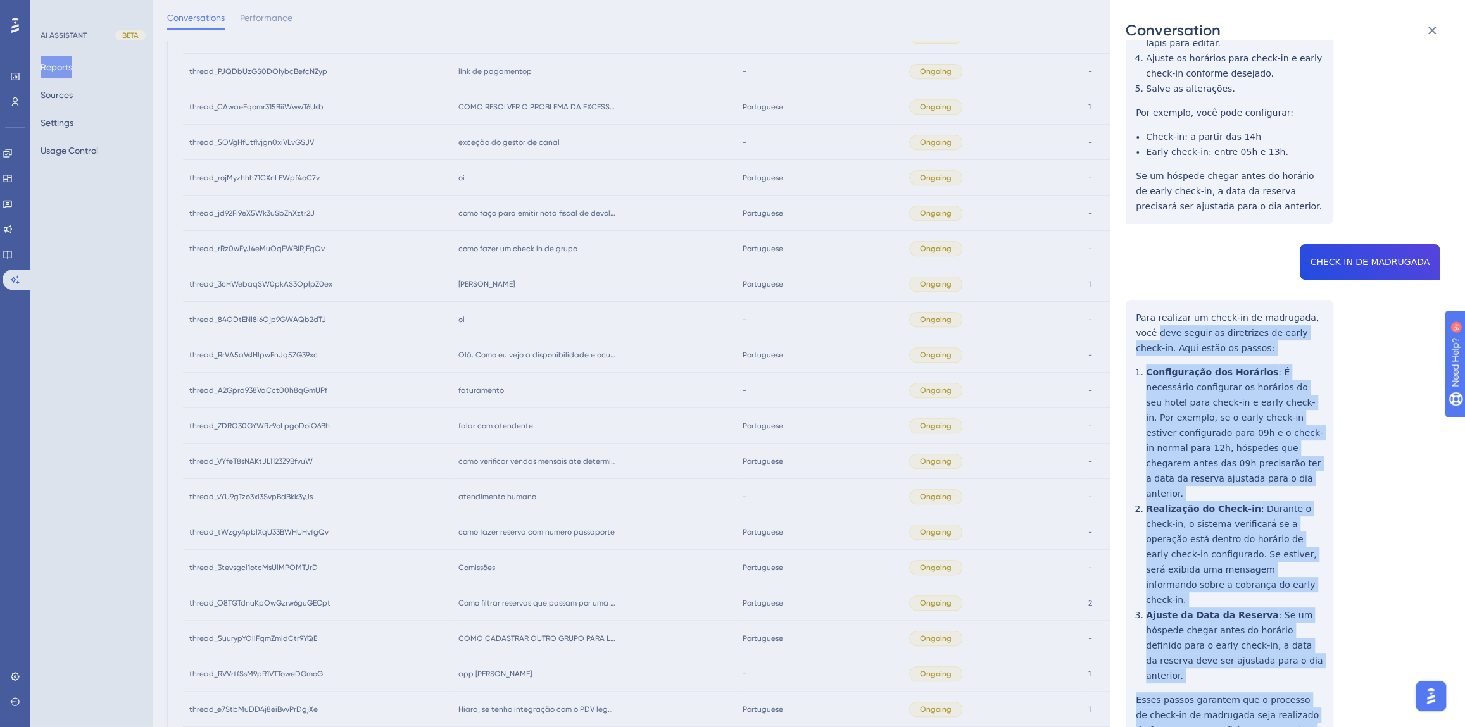
drag, startPoint x: 1259, startPoint y: 629, endPoint x: 1132, endPoint y: 295, distance: 357.6
click at [1132, 295] on div "thread_JbQtjeI31dkQl9P88XBtna0O Copy - - 194_Lemes, Kaylla User Conversation Hi…" at bounding box center [1282, 20] width 314 height 1645
drag, startPoint x: 1289, startPoint y: 658, endPoint x: 1137, endPoint y: 287, distance: 401.6
click at [1137, 287] on div "thread_JbQtjeI31dkQl9P88XBtna0O Copy - - 194_Lemes, Kaylla User Conversation Hi…" at bounding box center [1282, 20] width 314 height 1645
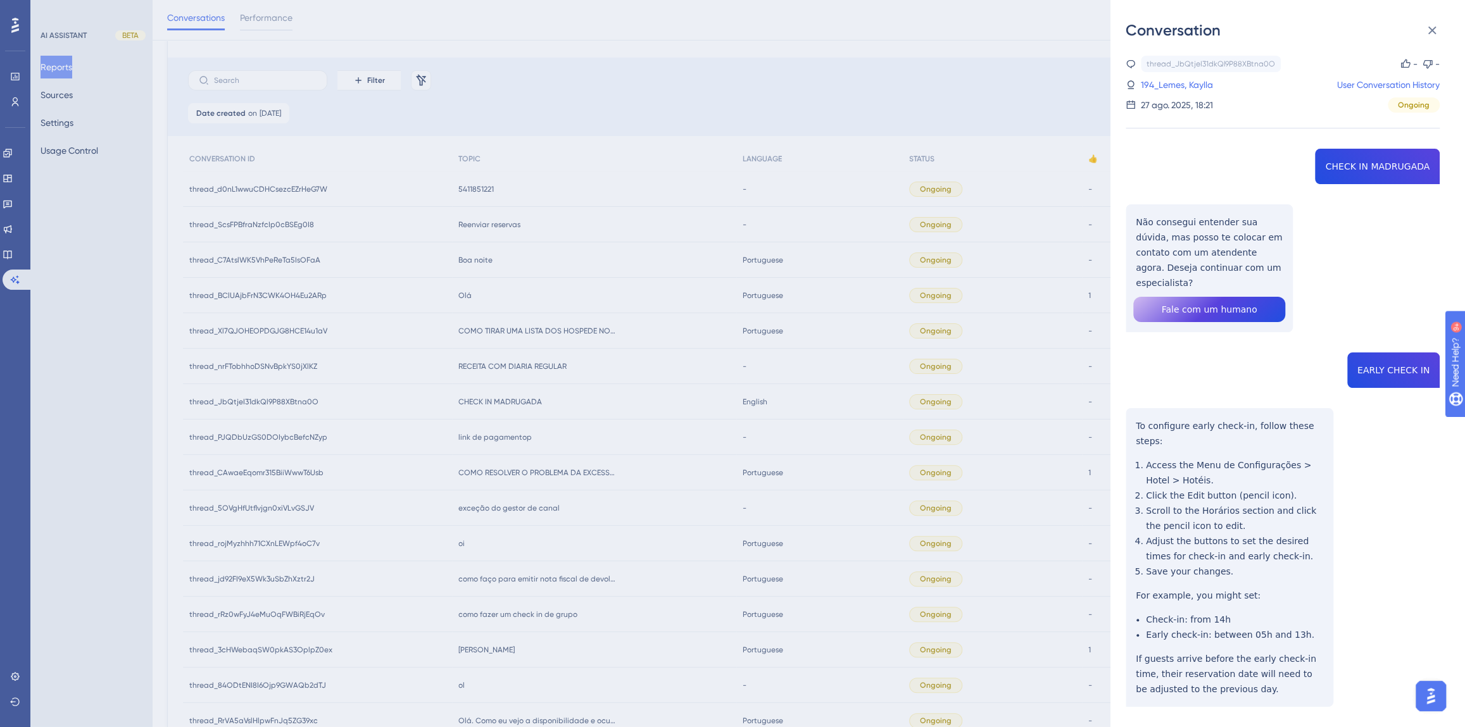
scroll to position [35, 0]
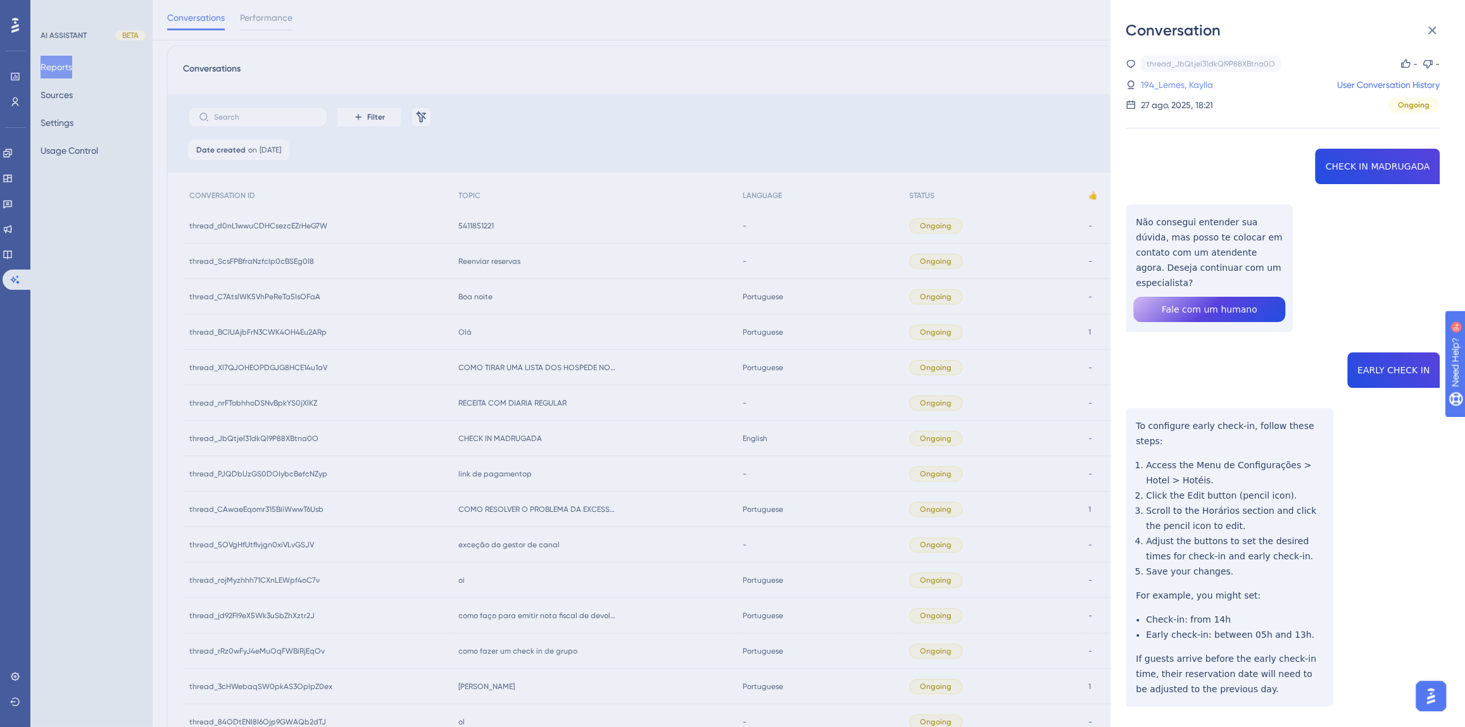
click at [1197, 84] on link "194_Lemes, Kaylla" at bounding box center [1177, 84] width 72 height 15
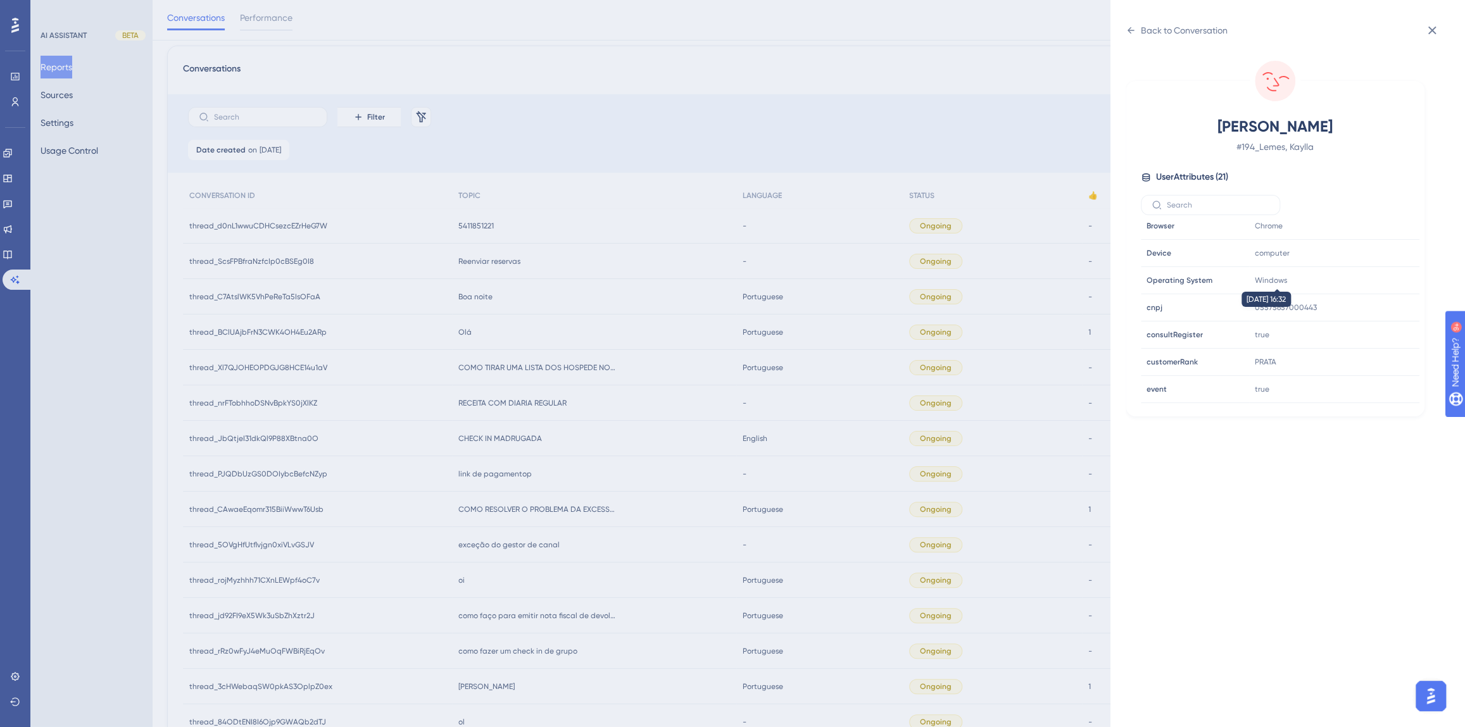
scroll to position [345, 0]
click at [1367, 299] on icon at bounding box center [1371, 297] width 13 height 13
click at [1189, 35] on div "Back to Conversation" at bounding box center [1184, 30] width 87 height 15
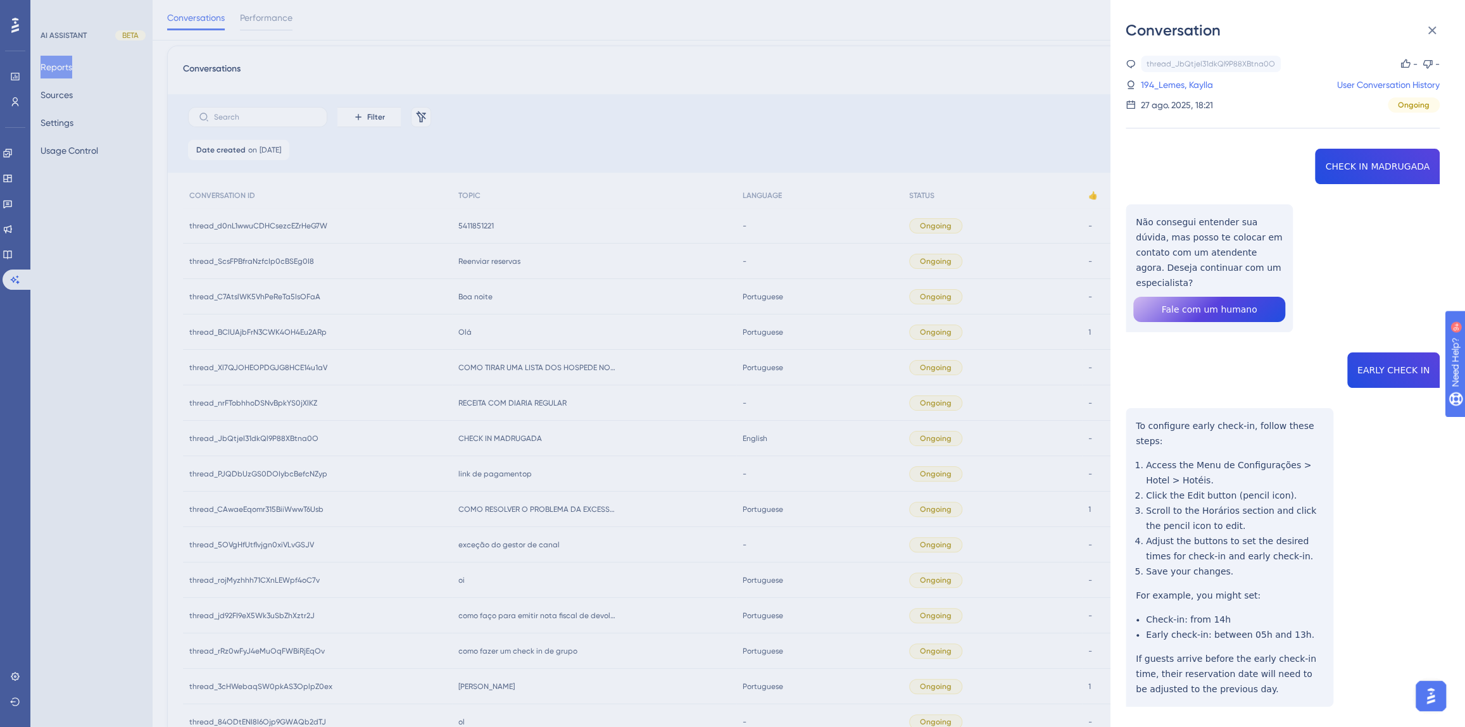
click at [588, 424] on div "Conversation thread_JbQtjeI31dkQl9P88XBtna0O Copy - - 194_Lemes, Kaylla User Co…" at bounding box center [732, 363] width 1465 height 727
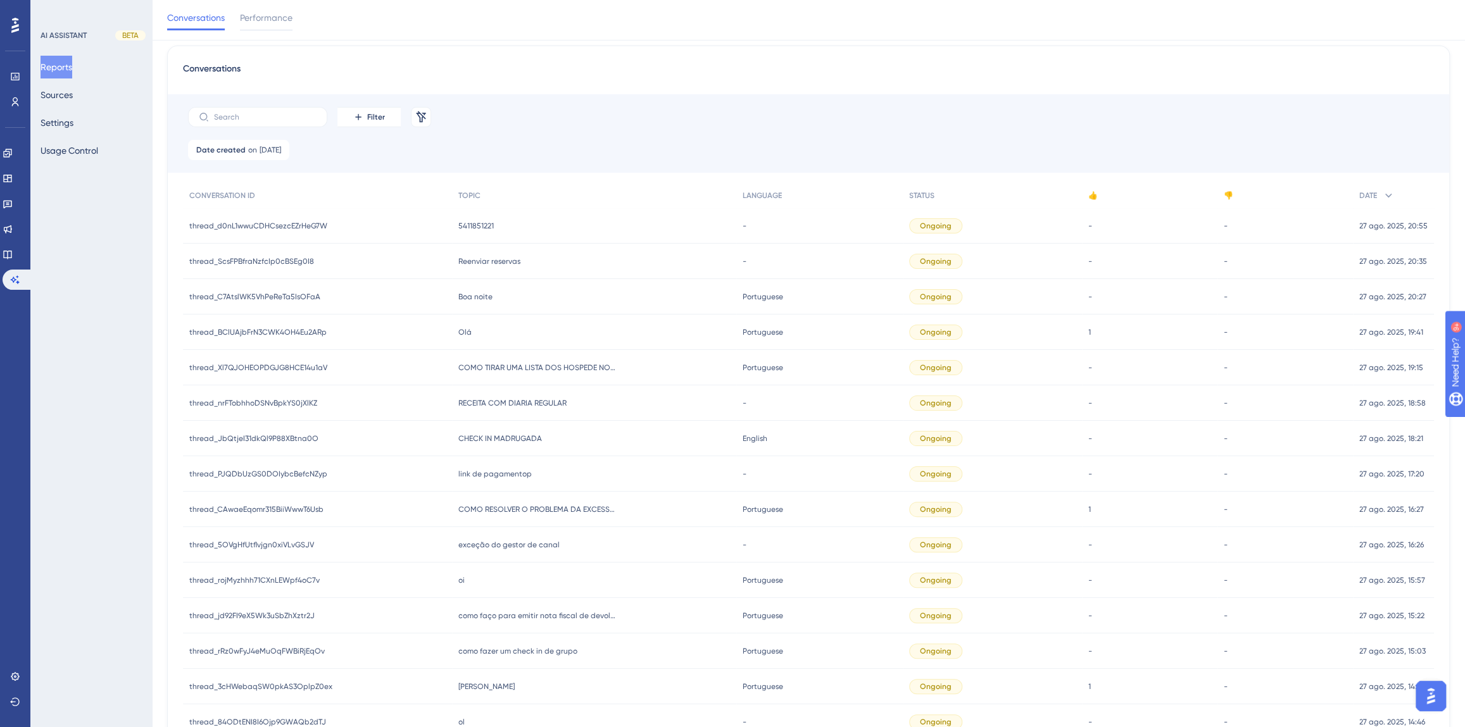
click at [510, 396] on div "RECEITA COM DIARIA REGULAR RECEITA COM DIARIA REGULAR" at bounding box center [594, 402] width 284 height 35
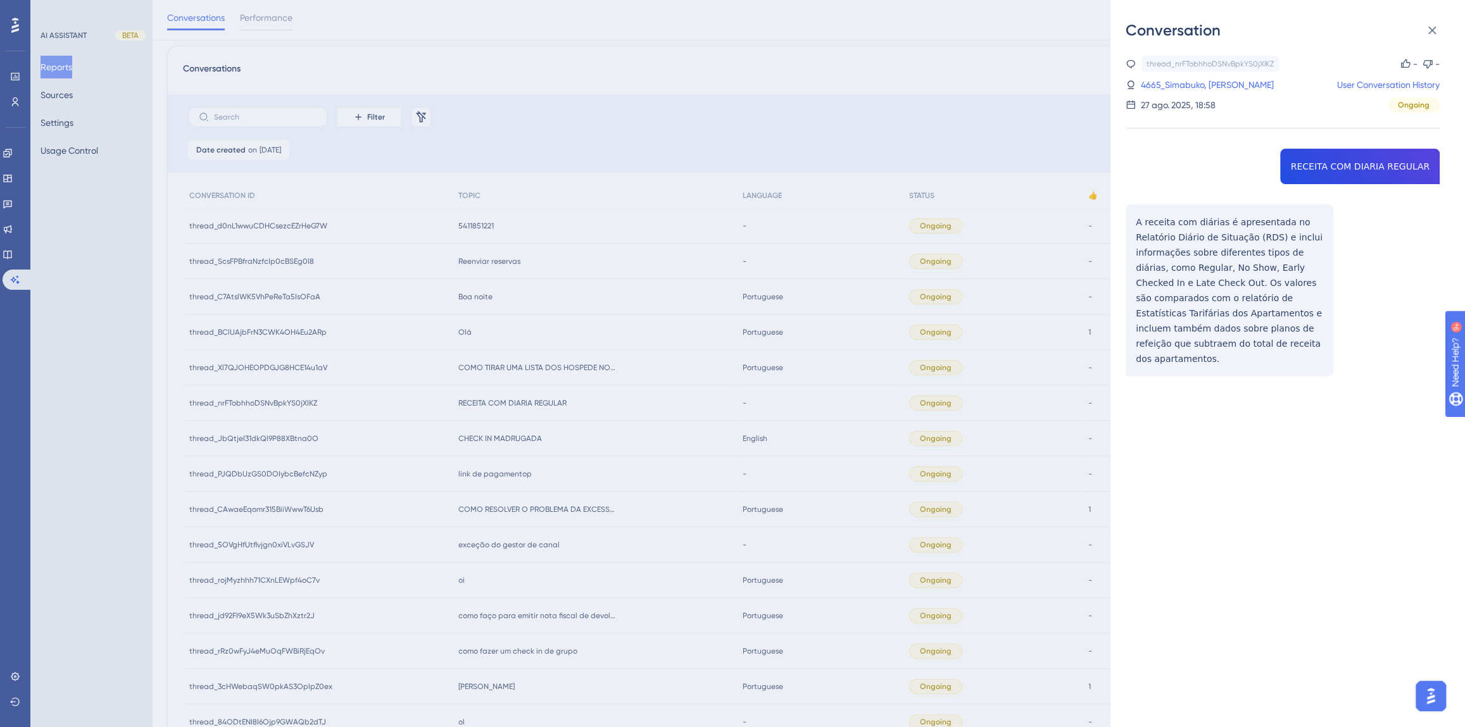
click at [1326, 168] on div "thread_nrFTobhhoDSNvBpkYS0jXlKZ Copy - - 4665_Simabuko, [PERSON_NAME] User Conv…" at bounding box center [1282, 248] width 314 height 385
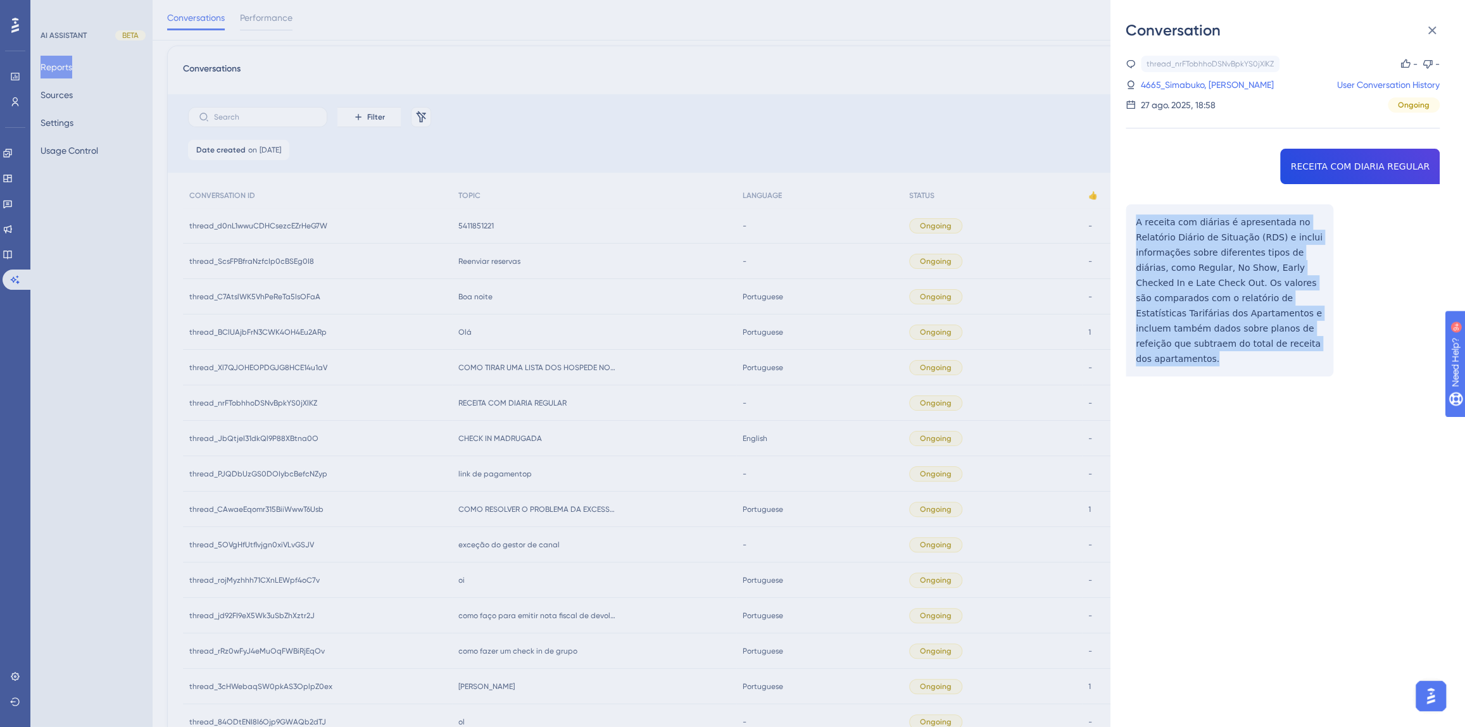
drag, startPoint x: 1226, startPoint y: 330, endPoint x: 1134, endPoint y: 225, distance: 139.5
click at [1134, 225] on div "thread_nrFTobhhoDSNvBpkYS0jXlKZ Copy - - 4665_Simabuko, [PERSON_NAME] User Conv…" at bounding box center [1282, 248] width 314 height 385
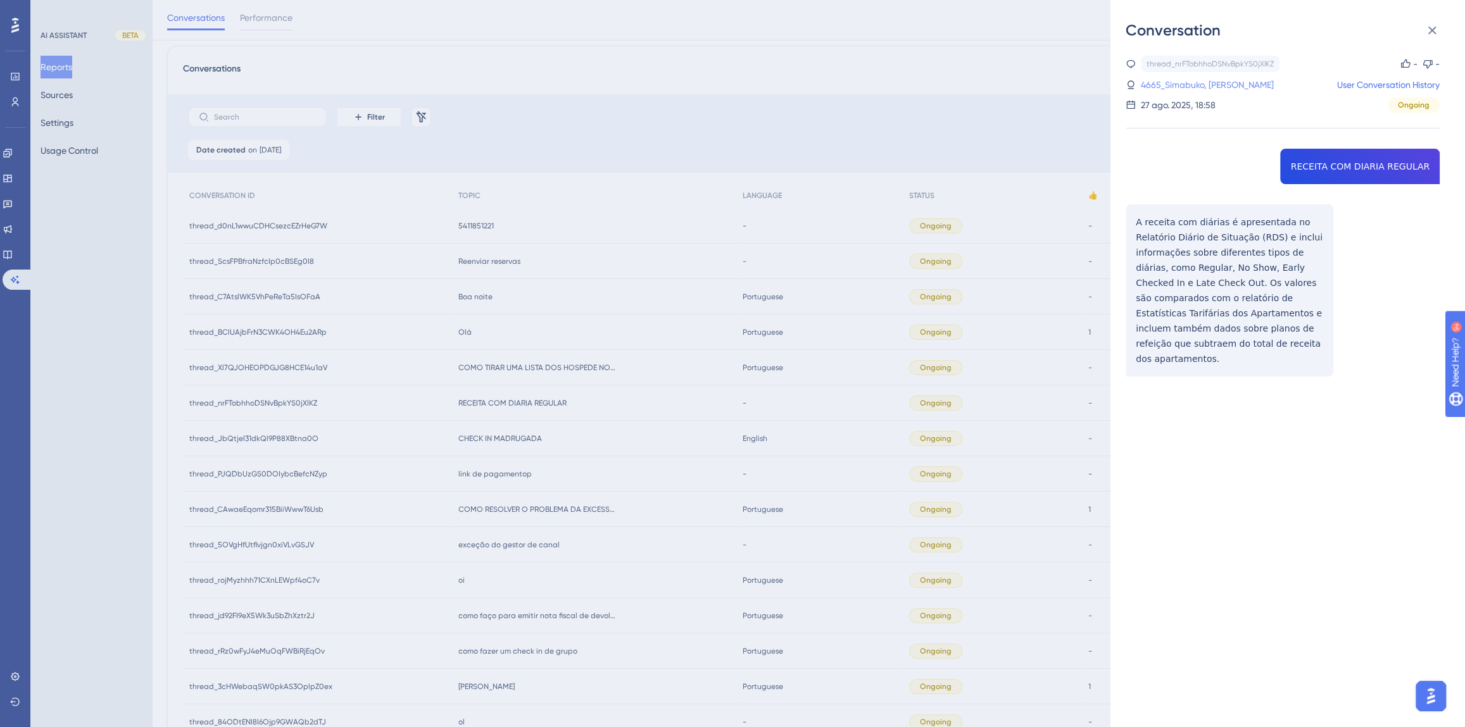
click at [1152, 91] on link "4665_Simabuko, [PERSON_NAME]" at bounding box center [1207, 84] width 133 height 15
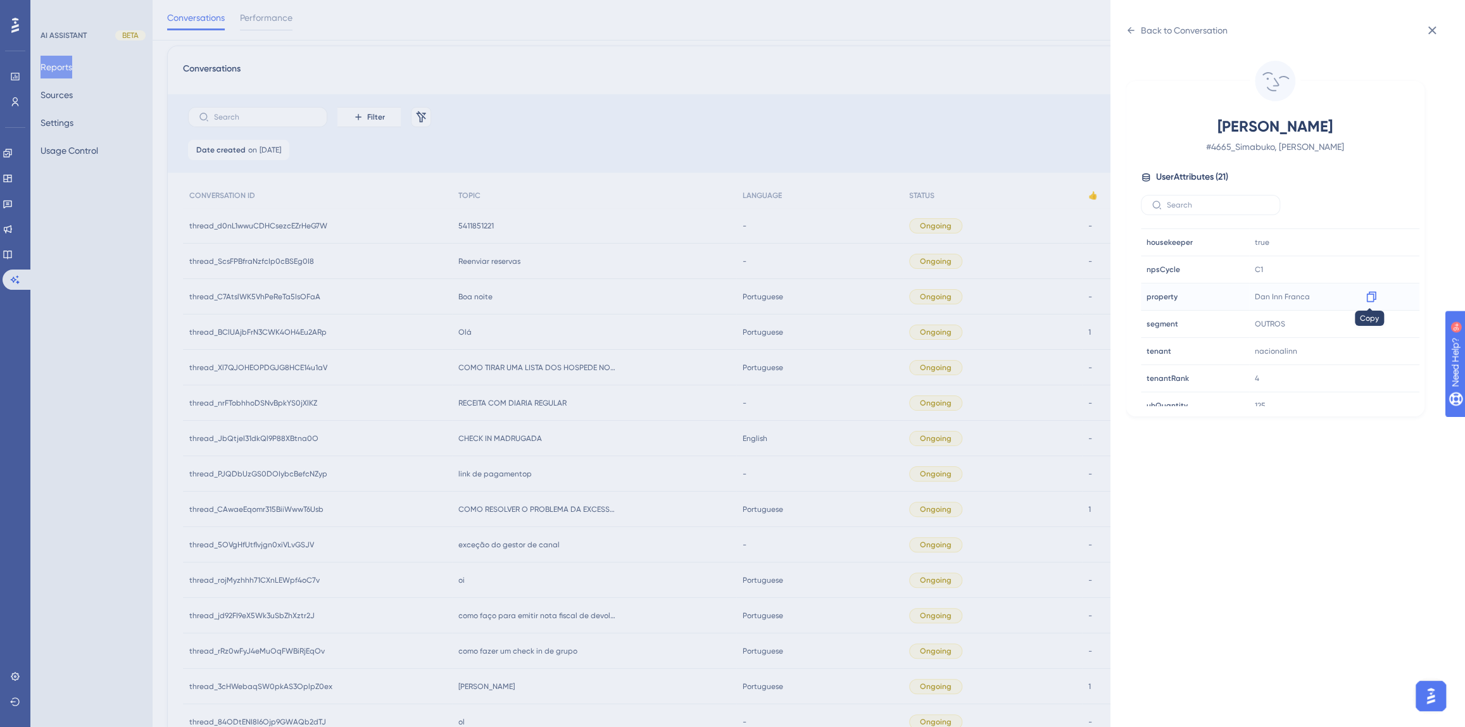
click at [1371, 292] on icon at bounding box center [1371, 297] width 13 height 13
click at [1135, 34] on div "Back to Conversation" at bounding box center [1176, 30] width 102 height 20
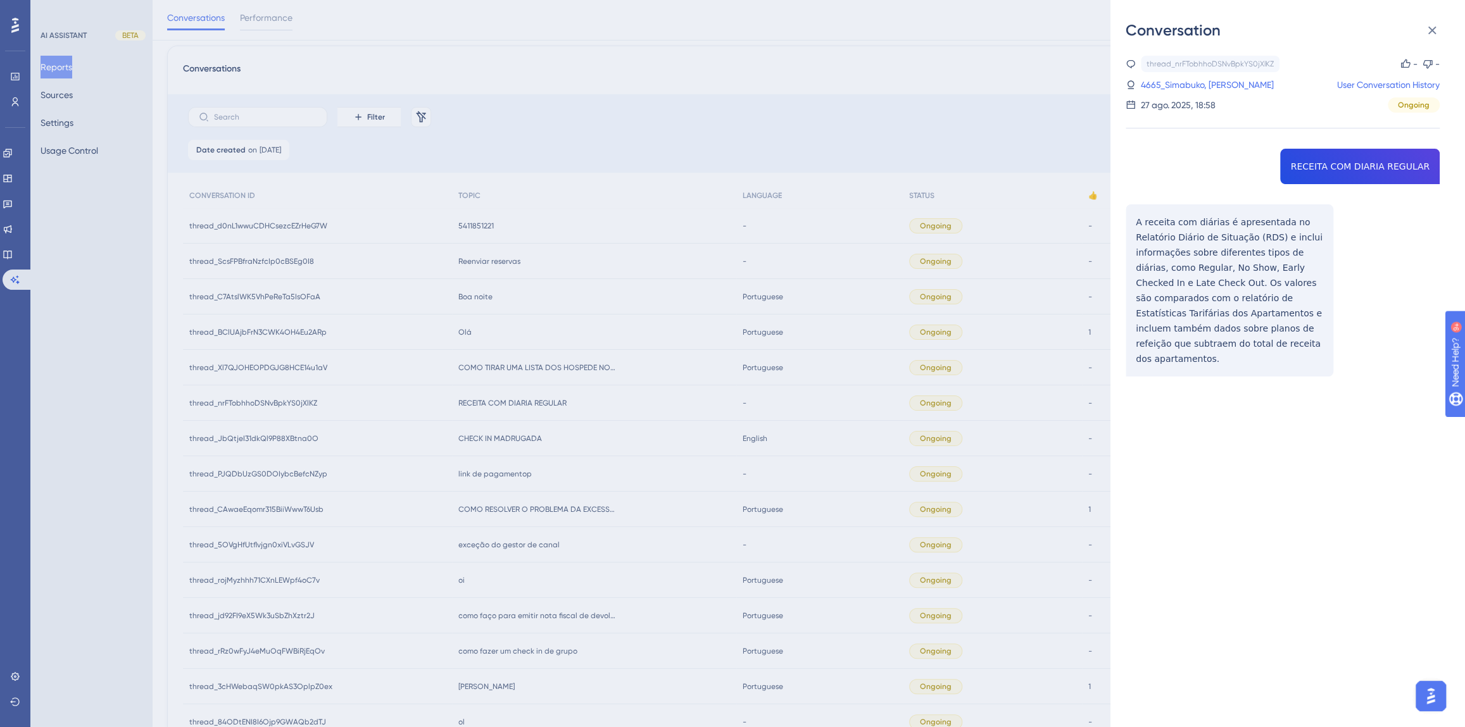
click at [638, 384] on div "Conversation thread_nrFTobhhoDSNvBpkYS0jXlKZ Copy - - 4665_Simabuko, [PERSON_NA…" at bounding box center [732, 363] width 1465 height 727
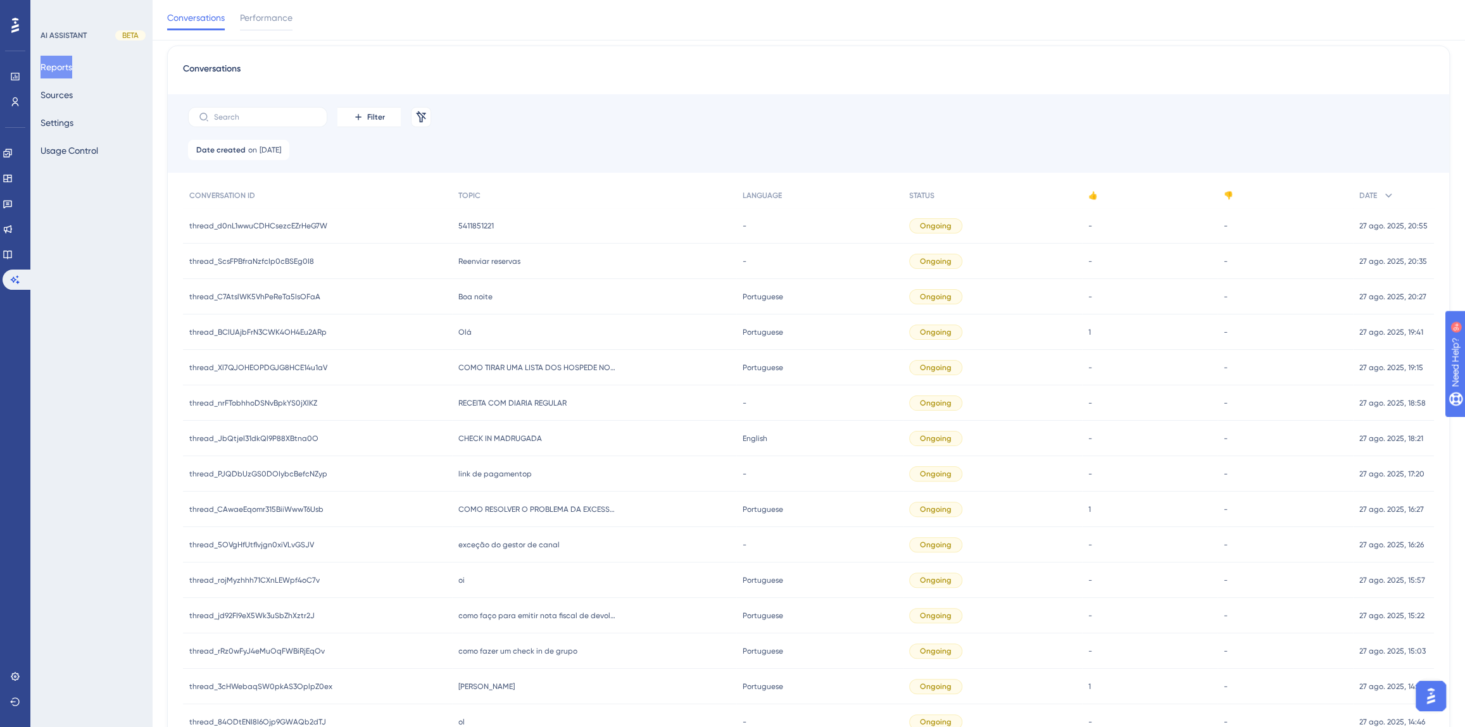
click at [566, 368] on span "COMO TIRAR UMA LISTA DOS HOSPEDE NO MOMENTO PELO SISTEMA" at bounding box center [537, 368] width 158 height 10
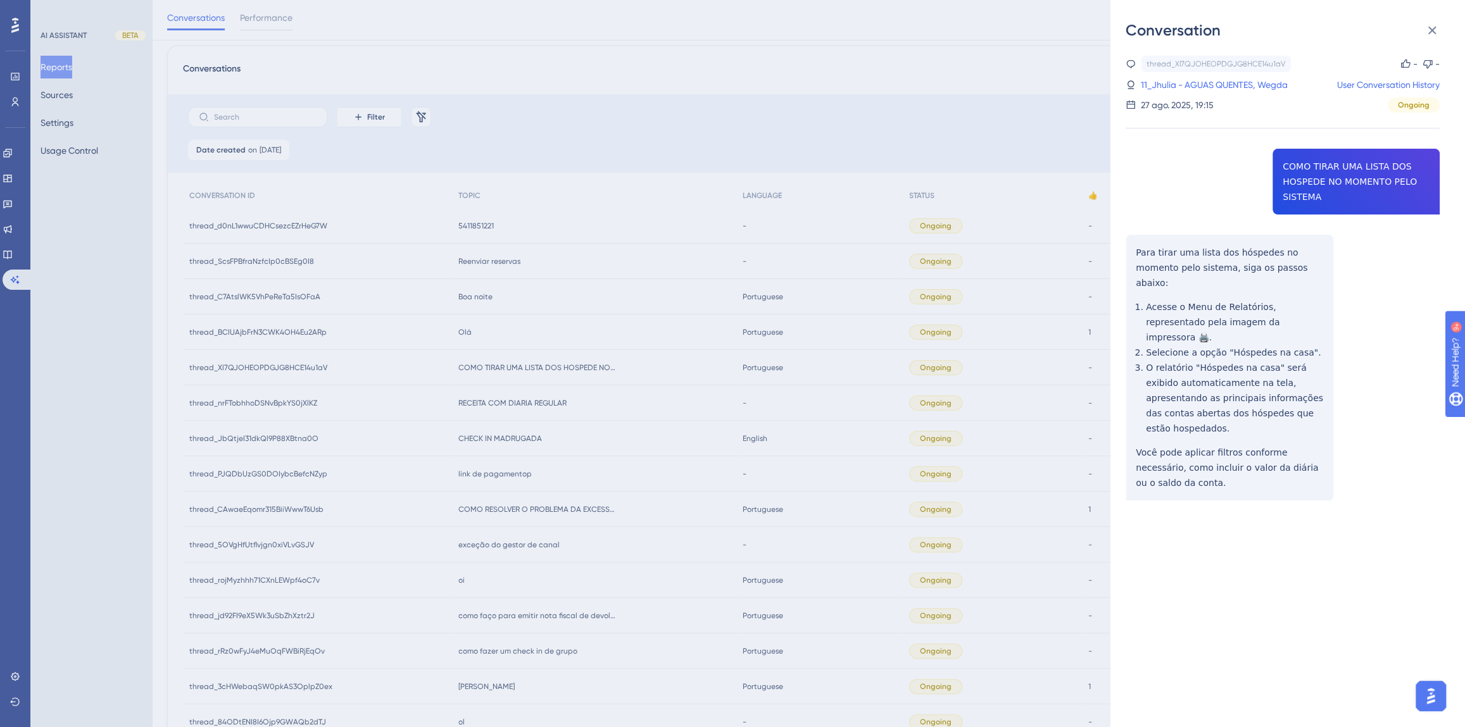
click at [1330, 179] on div "thread_Xl7QJOHEOPDGJG8HCE14u1aV Copy - - 11_Jhulia - AGUAS QUENTES, Wegda User …" at bounding box center [1282, 311] width 314 height 510
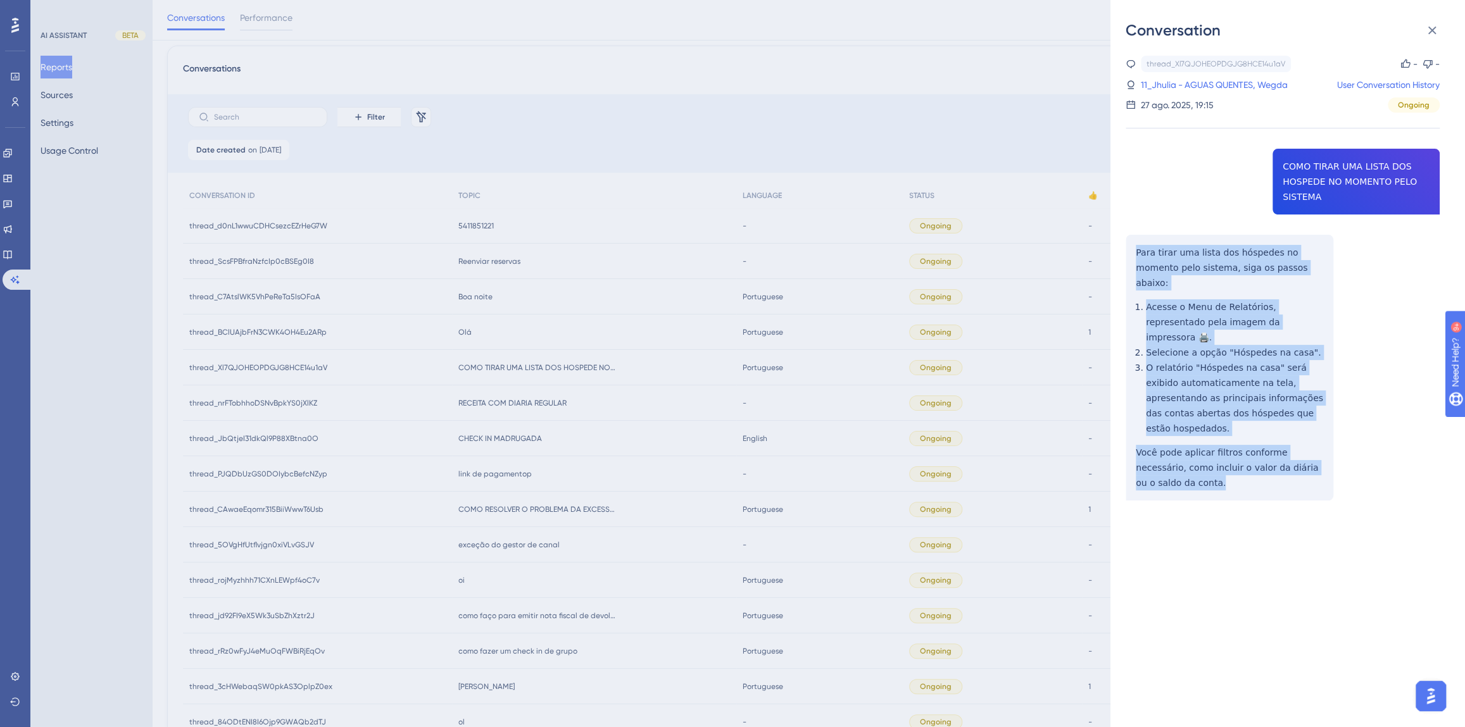
drag, startPoint x: 1180, startPoint y: 441, endPoint x: 1132, endPoint y: 253, distance: 194.8
click at [1132, 253] on div "thread_Xl7QJOHEOPDGJG8HCE14u1aV Copy - - 11_Jhulia - AGUAS QUENTES, Wegda User …" at bounding box center [1282, 311] width 314 height 510
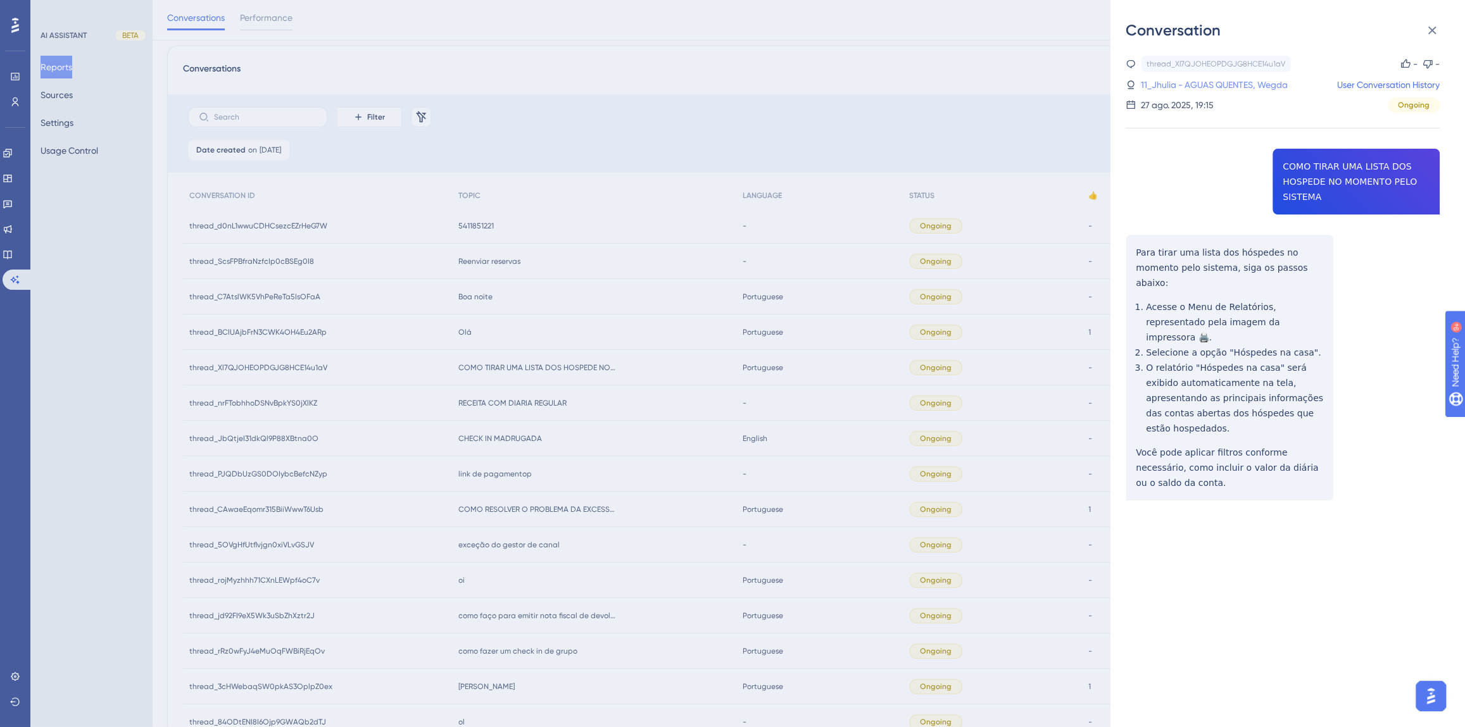
click at [1173, 89] on link "11_Jhulia - AGUAS QUENTES, Wegda" at bounding box center [1214, 84] width 147 height 15
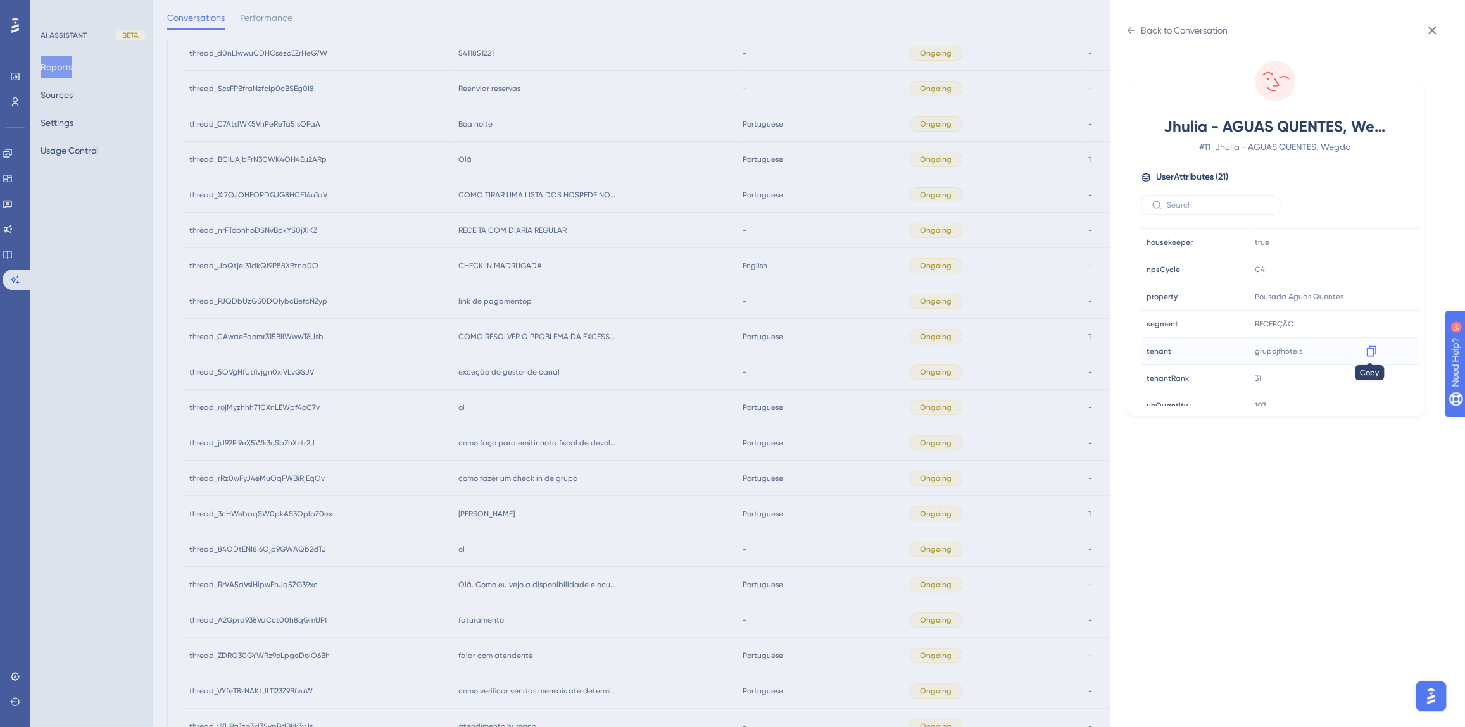
click at [1368, 349] on icon at bounding box center [1371, 351] width 13 height 13
click at [1367, 294] on icon at bounding box center [1371, 297] width 13 height 13
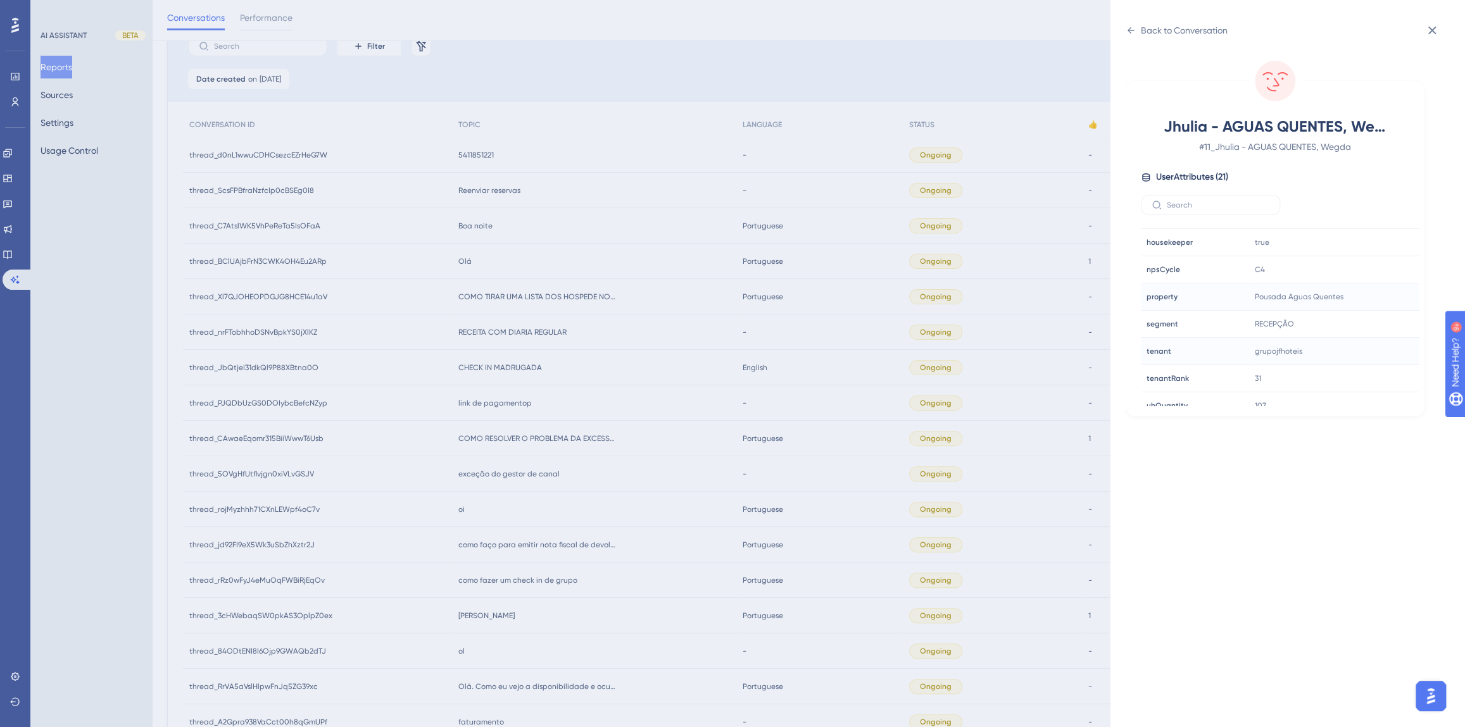
scroll to position [93, 0]
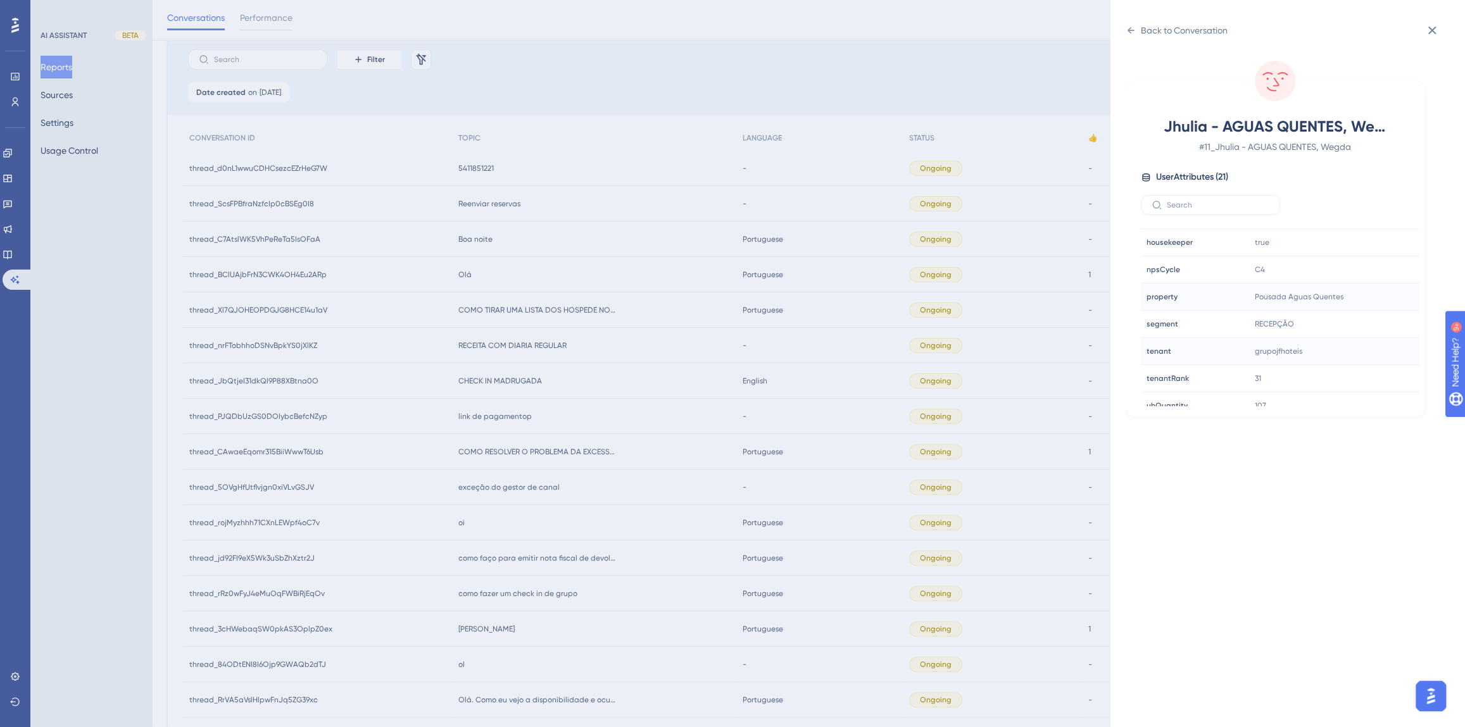
click at [1133, 42] on div "Jhulia - AGUAS QUENTES, Wegda # 11_Jhulia - AGUAS QUENTES, Wegda User Attribute…" at bounding box center [1292, 384] width 334 height 687
click at [1132, 37] on div "Back to Conversation" at bounding box center [1176, 30] width 102 height 20
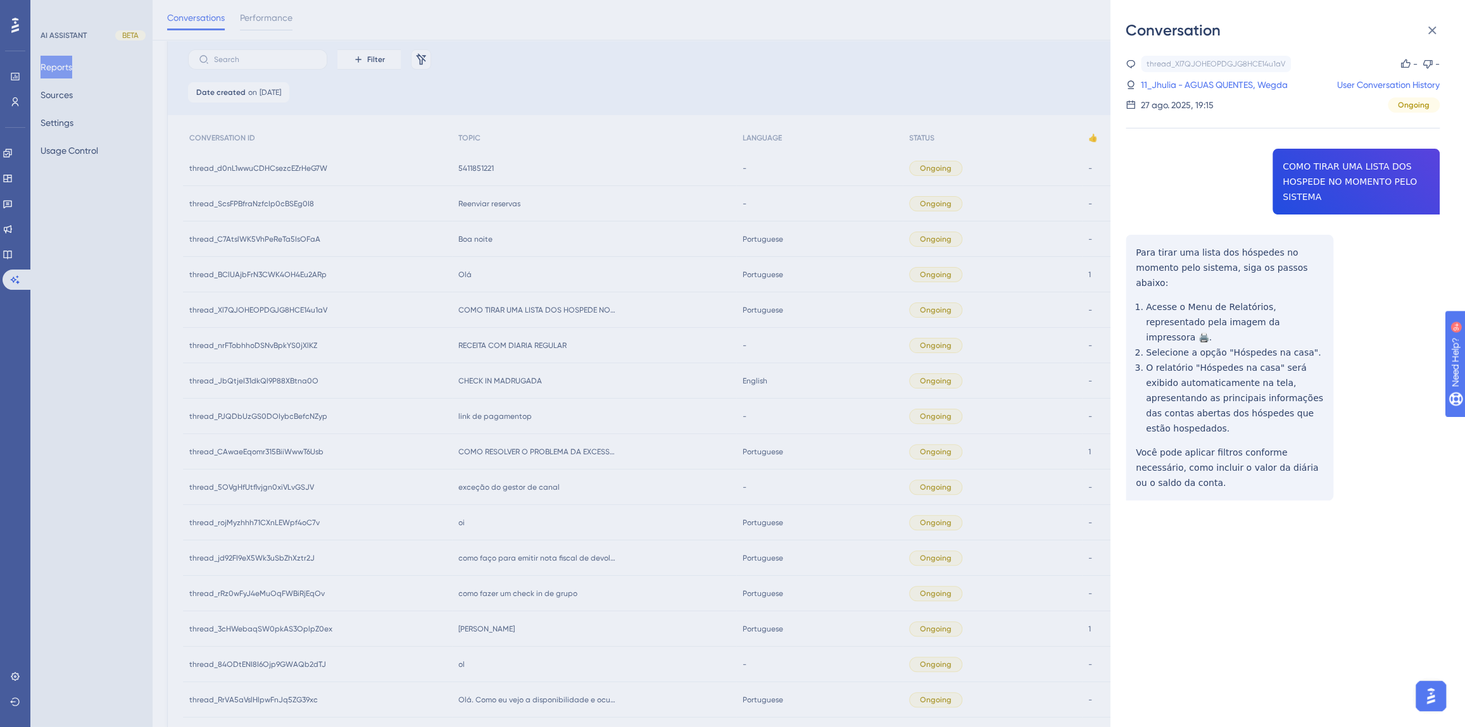
click at [606, 244] on div "Conversation thread_Xl7QJOHEOPDGJG8HCE14u1aV Copy - - 11_Jhulia - AGUAS QUENTES…" at bounding box center [732, 363] width 1465 height 727
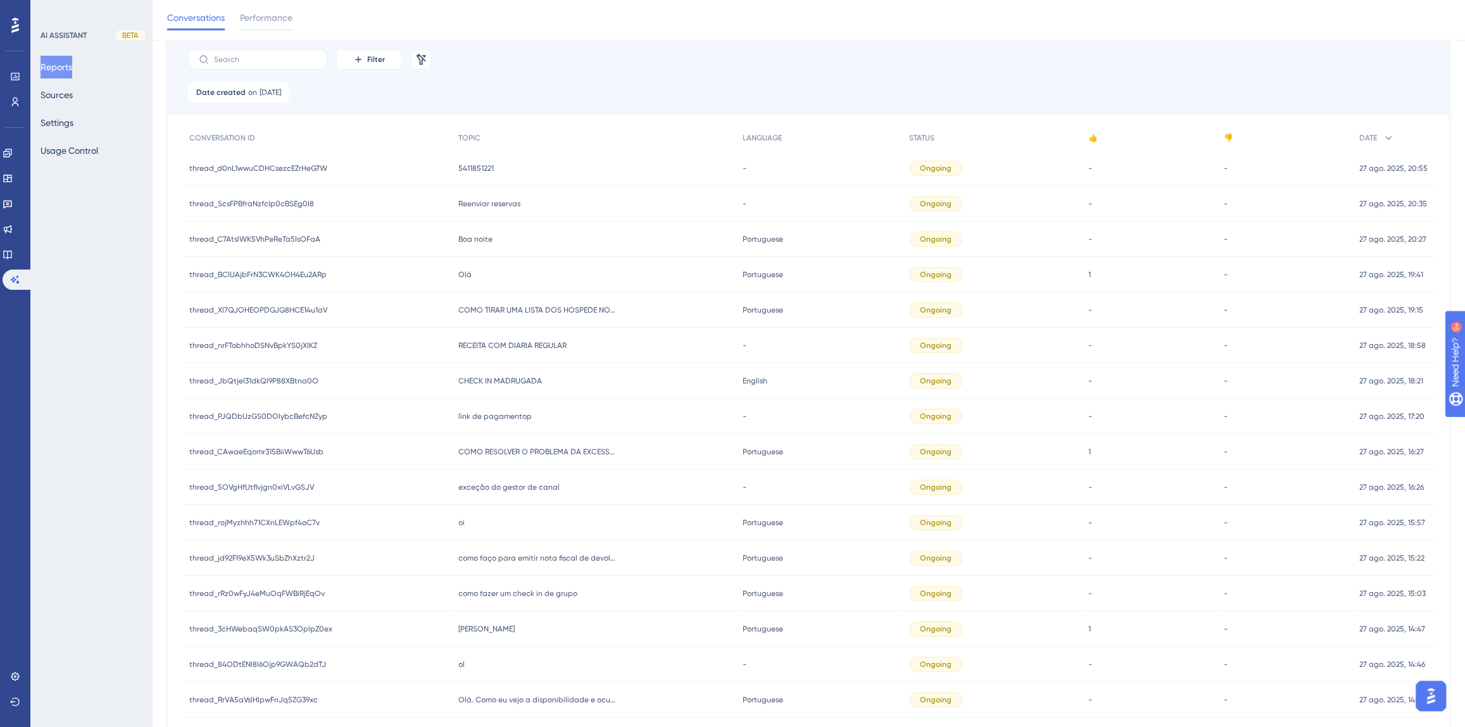
click at [452, 265] on div "Olá Olá" at bounding box center [594, 274] width 284 height 35
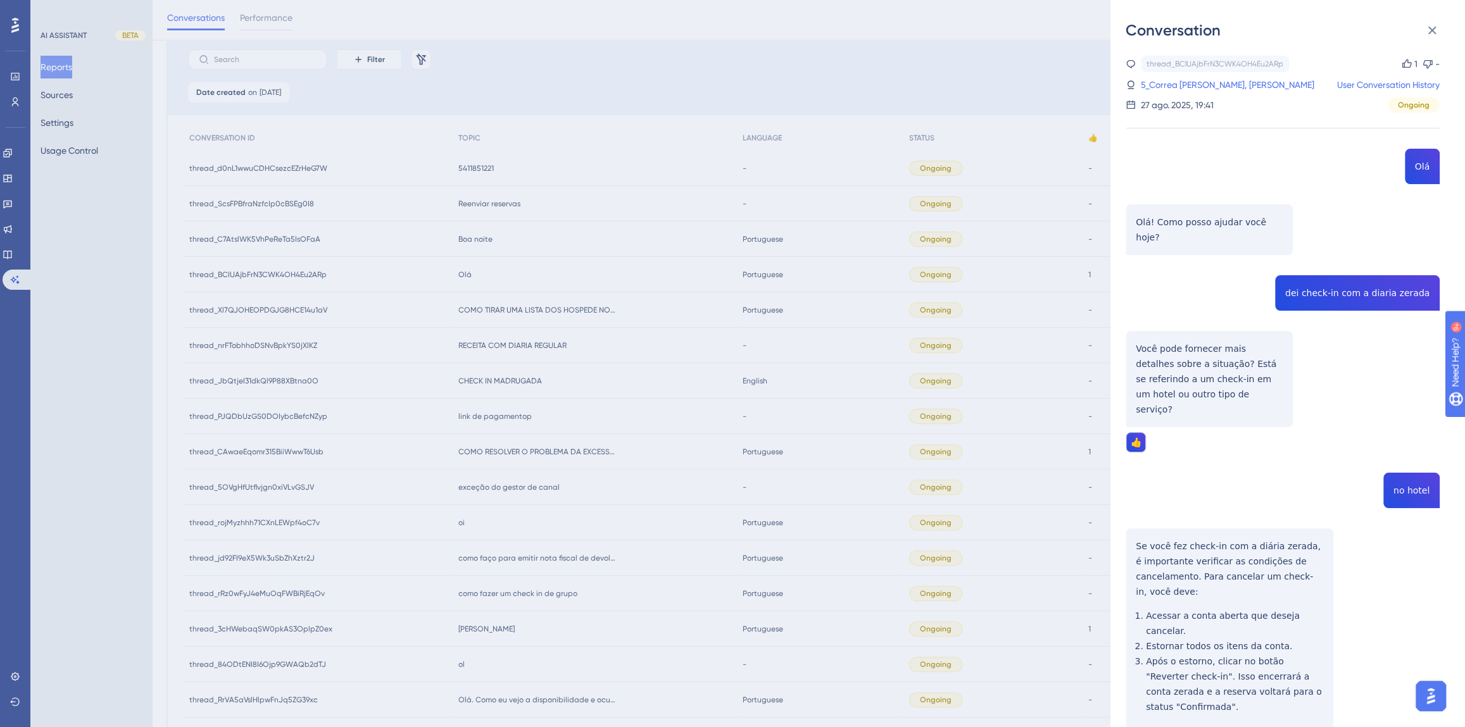
click at [1323, 280] on div "thread_BClUAjbFrN3CWK4OH4Eu2ARp Copy 1 - 5_Correa Ribeiro, Rudinea User Convers…" at bounding box center [1282, 590] width 314 height 1069
drag, startPoint x: 1201, startPoint y: 381, endPoint x: 1128, endPoint y: 331, distance: 88.8
click at [1128, 331] on div "thread_BClUAjbFrN3CWK4OH4Eu2ARp Copy 1 - 5_Correa Ribeiro, Rudinea User Convers…" at bounding box center [1282, 590] width 314 height 1069
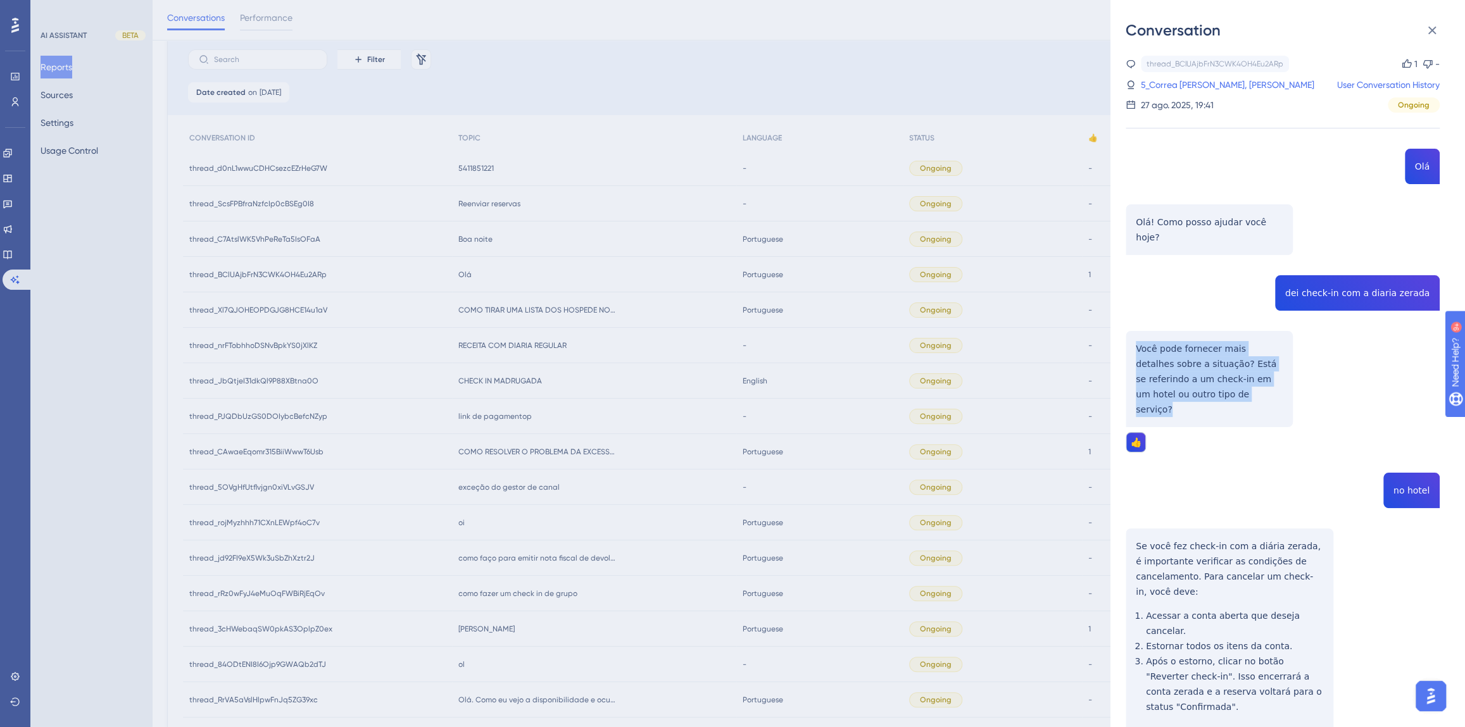
scroll to position [172, 0]
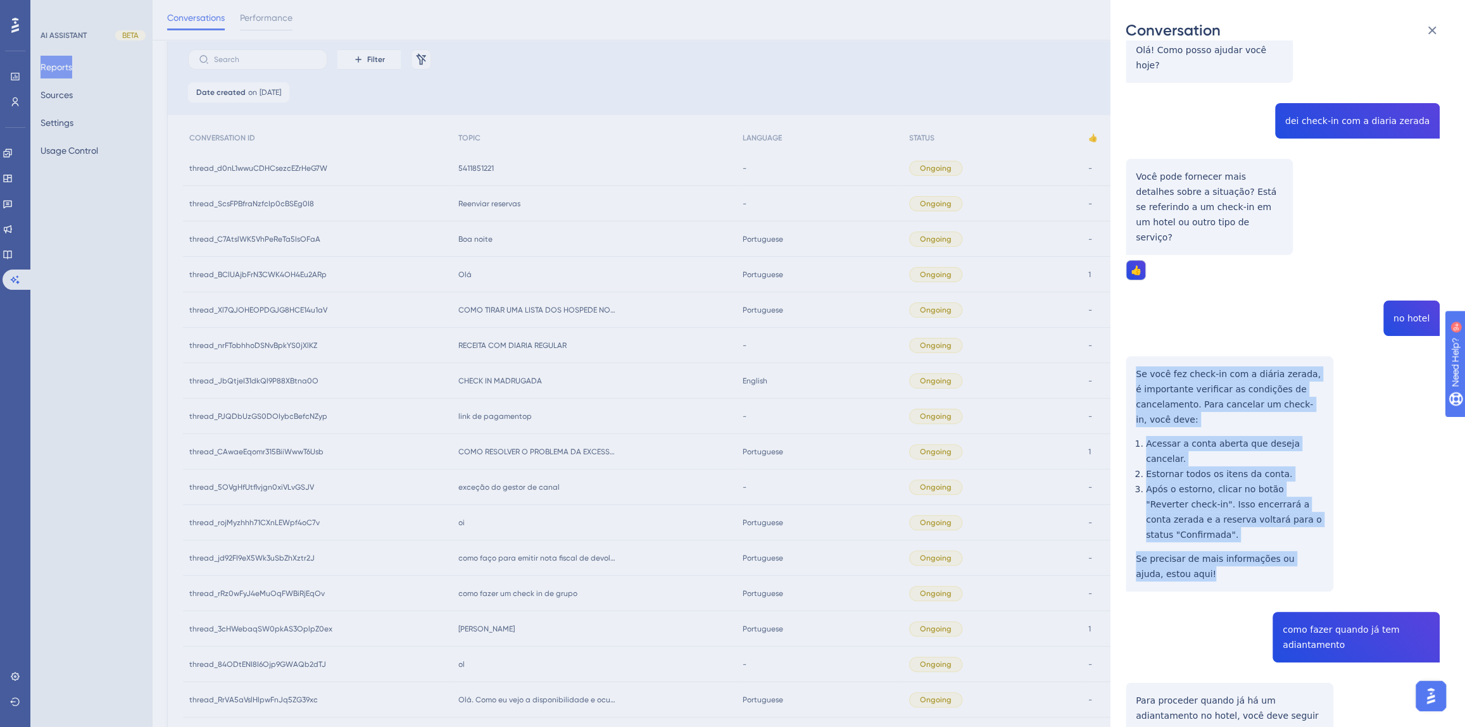
drag, startPoint x: 1197, startPoint y: 506, endPoint x: 1134, endPoint y: 347, distance: 171.0
click at [1134, 347] on div "thread_BClUAjbFrN3CWK4OH4Eu2ARp Copy 1 - 5_Correa Ribeiro, Rudinea User Convers…" at bounding box center [1282, 418] width 314 height 1069
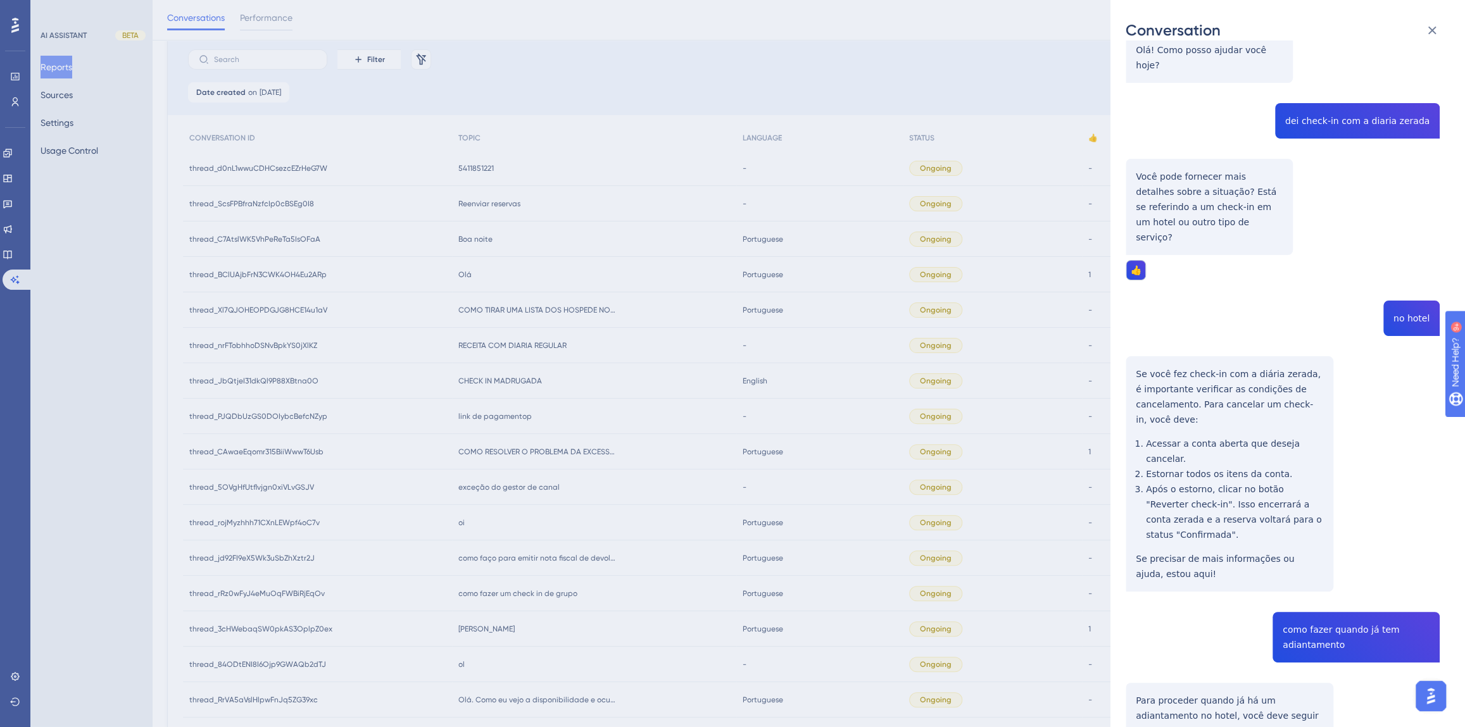
click at [1323, 565] on div "thread_BClUAjbFrN3CWK4OH4Eu2ARp Copy 1 - 5_Correa Ribeiro, Rudinea User Convers…" at bounding box center [1282, 418] width 314 height 1069
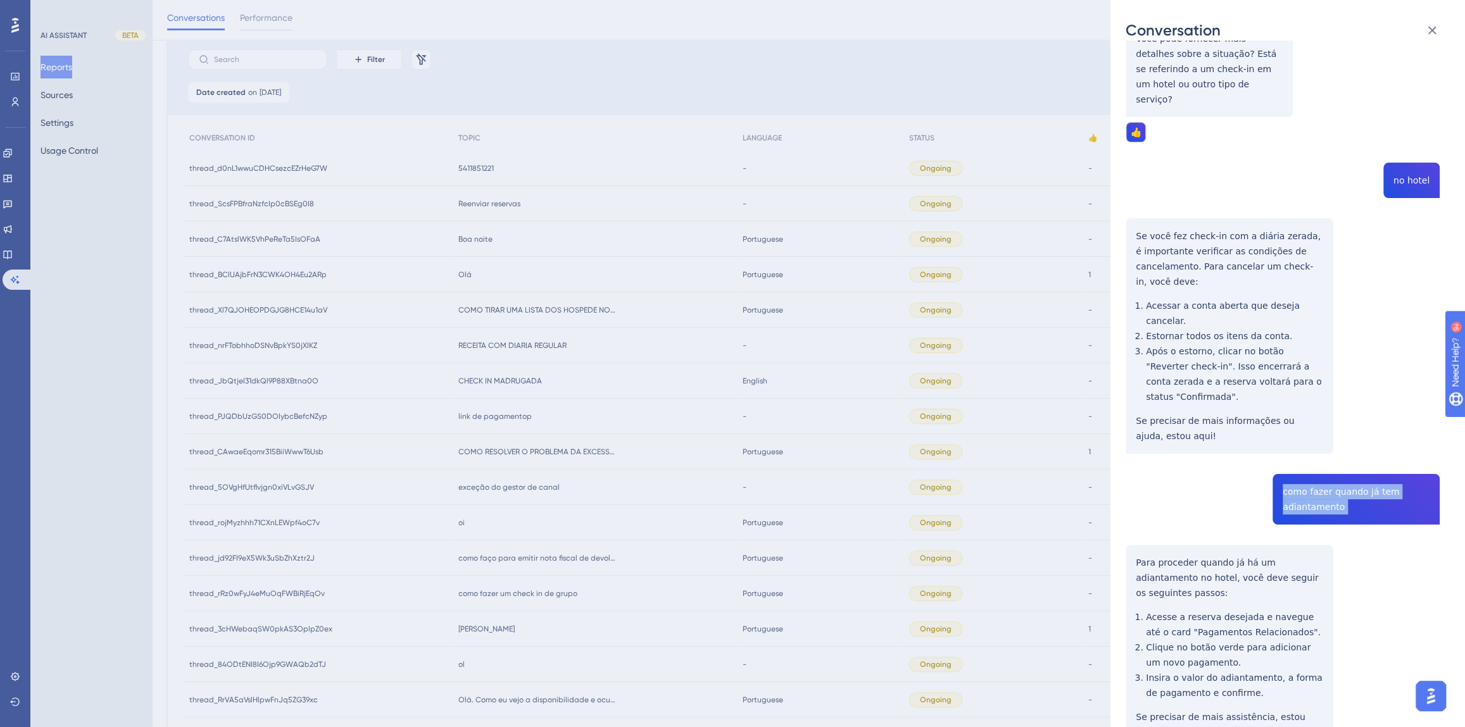
scroll to position [312, 0]
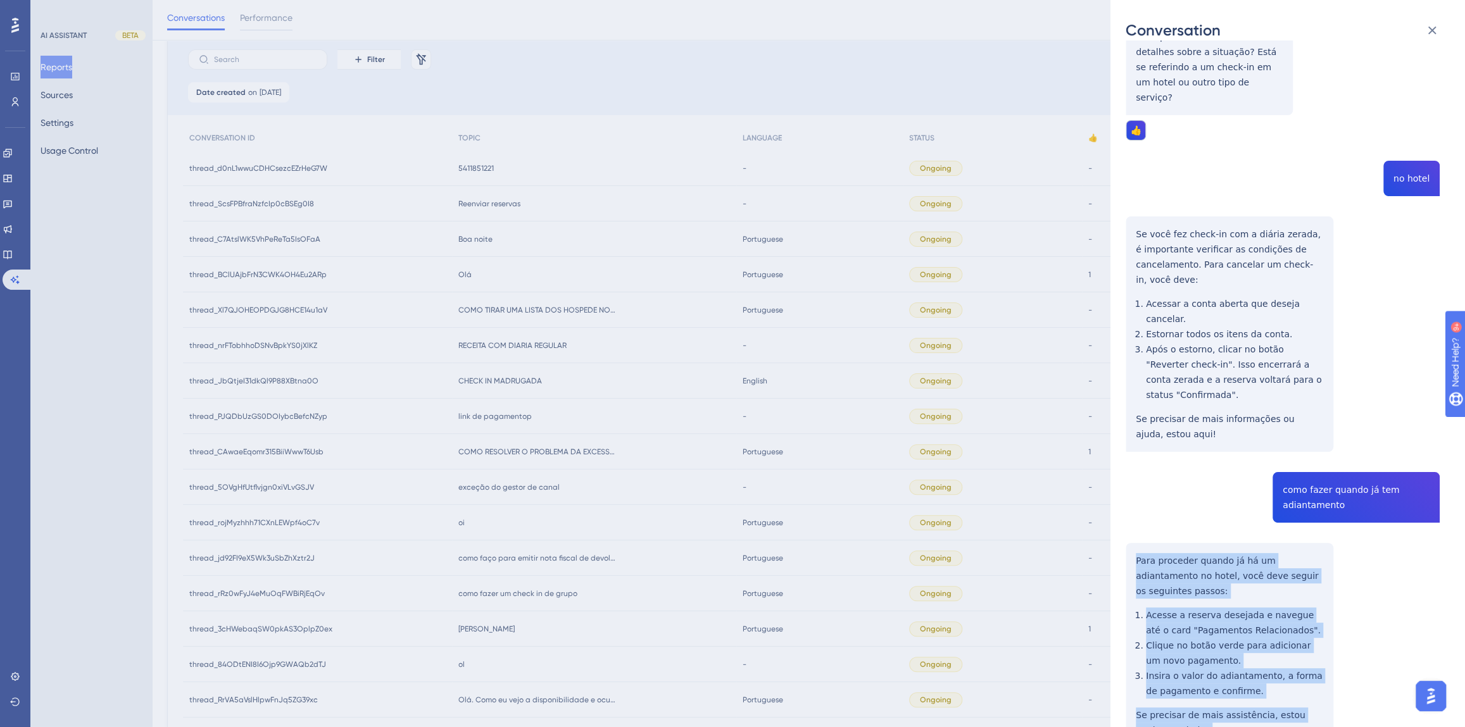
drag, startPoint x: 1167, startPoint y: 661, endPoint x: 1128, endPoint y: 492, distance: 172.9
click at [1128, 492] on div "thread_BClUAjbFrN3CWK4OH4Eu2ARp Copy 1 - 5_Correa Ribeiro, Rudinea User Convers…" at bounding box center [1282, 278] width 314 height 1069
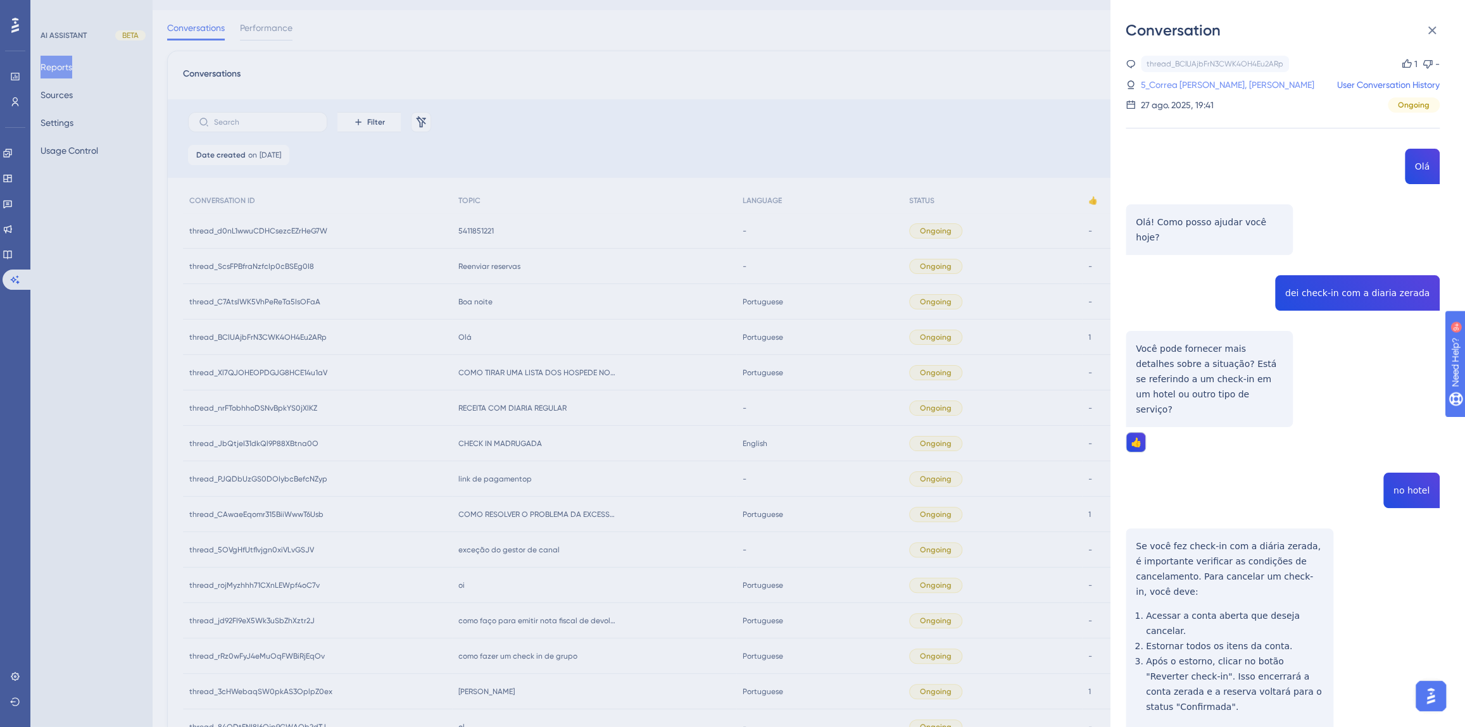
scroll to position [0, 0]
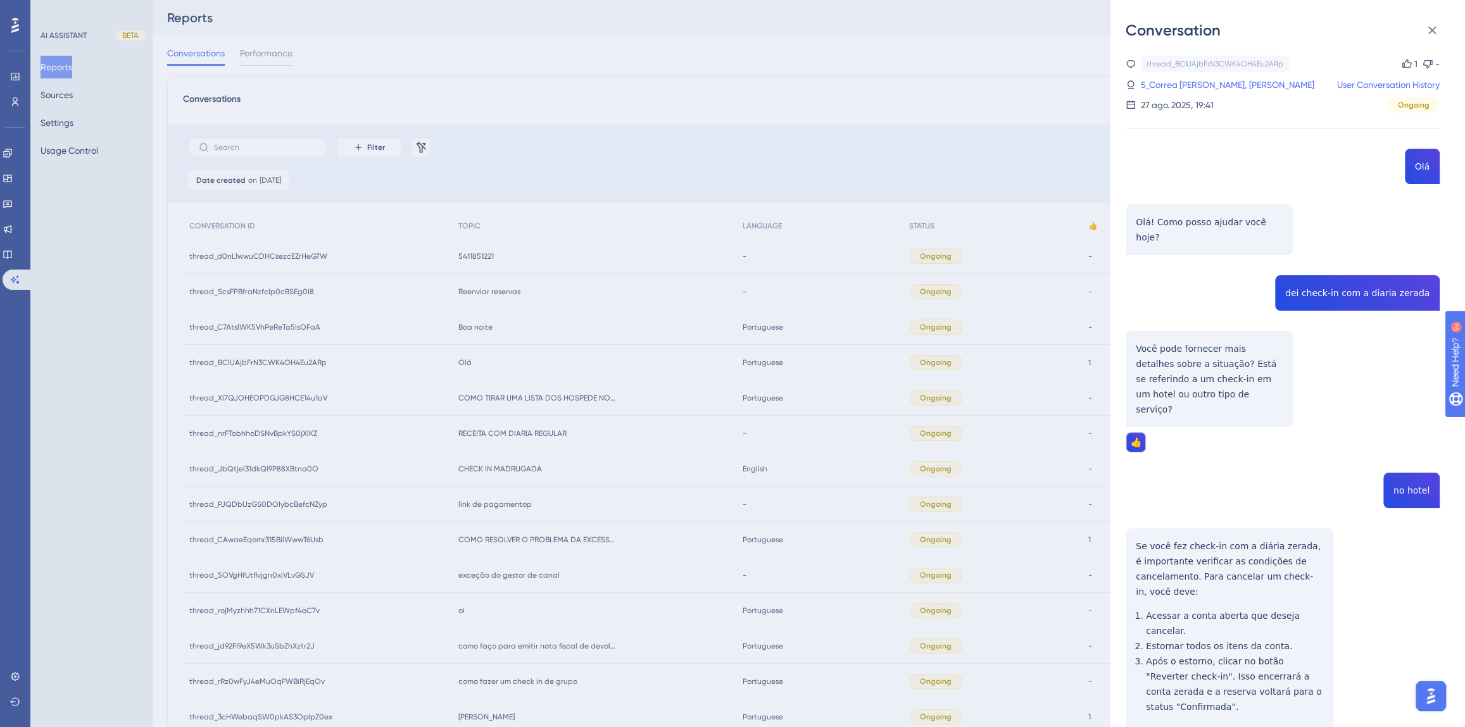
drag, startPoint x: 1180, startPoint y: 82, endPoint x: 1200, endPoint y: 265, distance: 184.7
click at [1179, 82] on link "5_Correa [PERSON_NAME], [PERSON_NAME]" at bounding box center [1227, 84] width 173 height 15
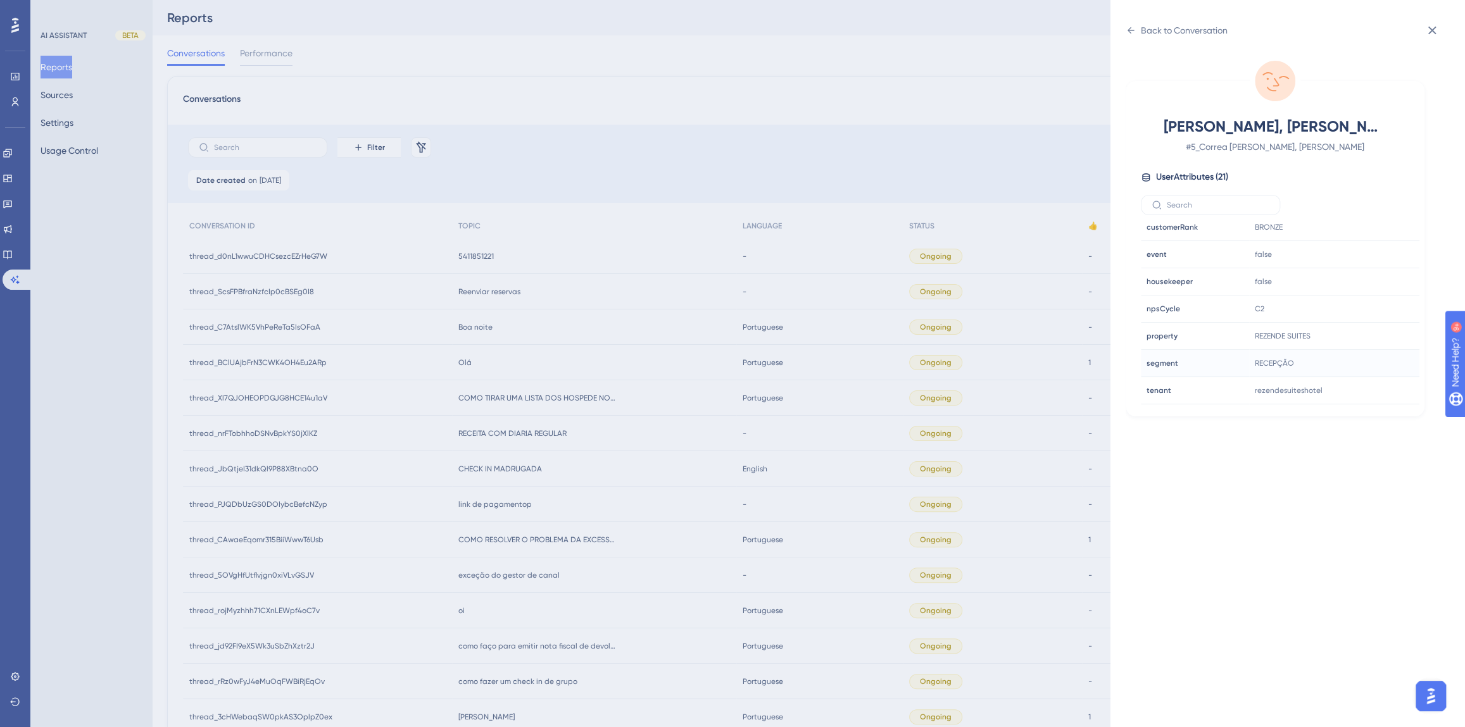
scroll to position [384, 0]
click at [1373, 308] on icon at bounding box center [1371, 312] width 13 height 13
click at [1134, 37] on div "Back to Conversation" at bounding box center [1176, 30] width 102 height 20
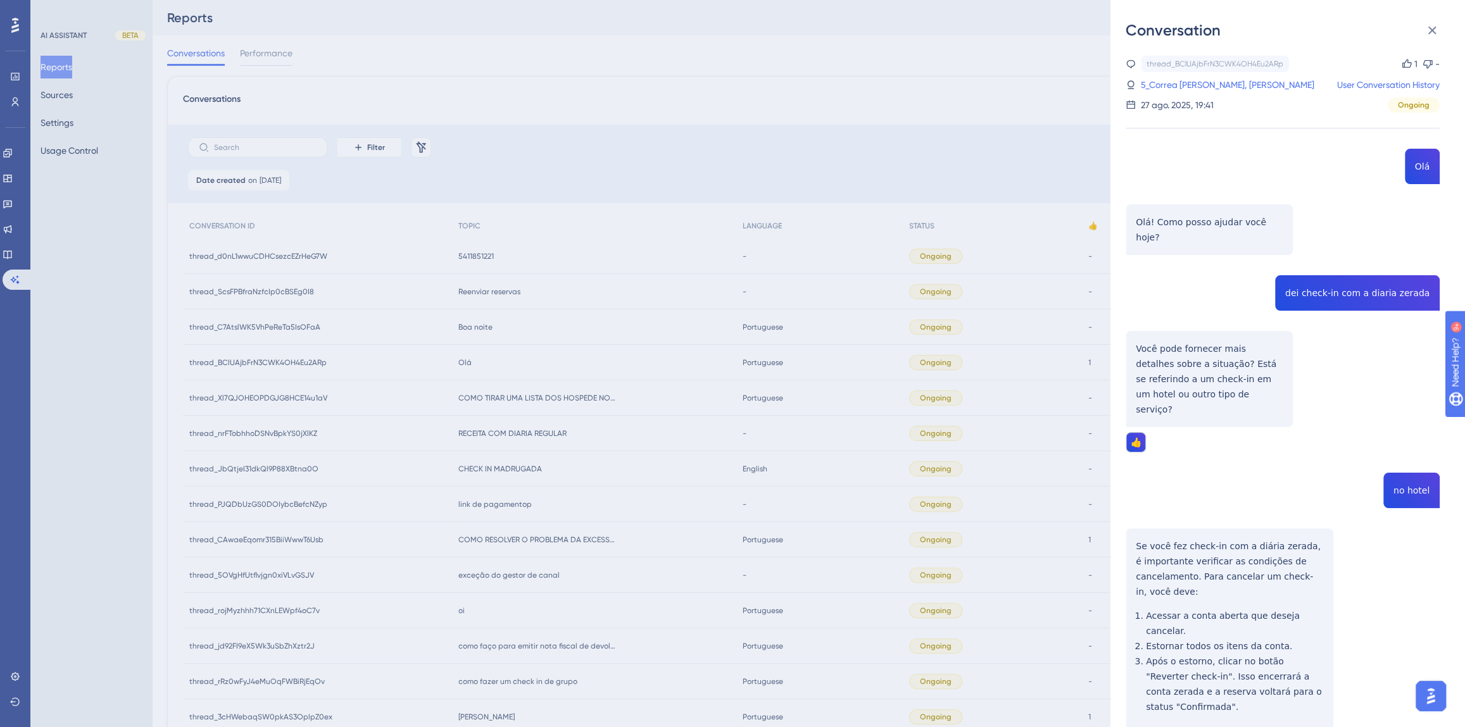
click at [615, 400] on div "Conversation thread_BClUAjbFrN3CWK4OH4Eu2ARp Copy 1 - 5_Correa Ribeiro, Rudinea…" at bounding box center [732, 363] width 1465 height 727
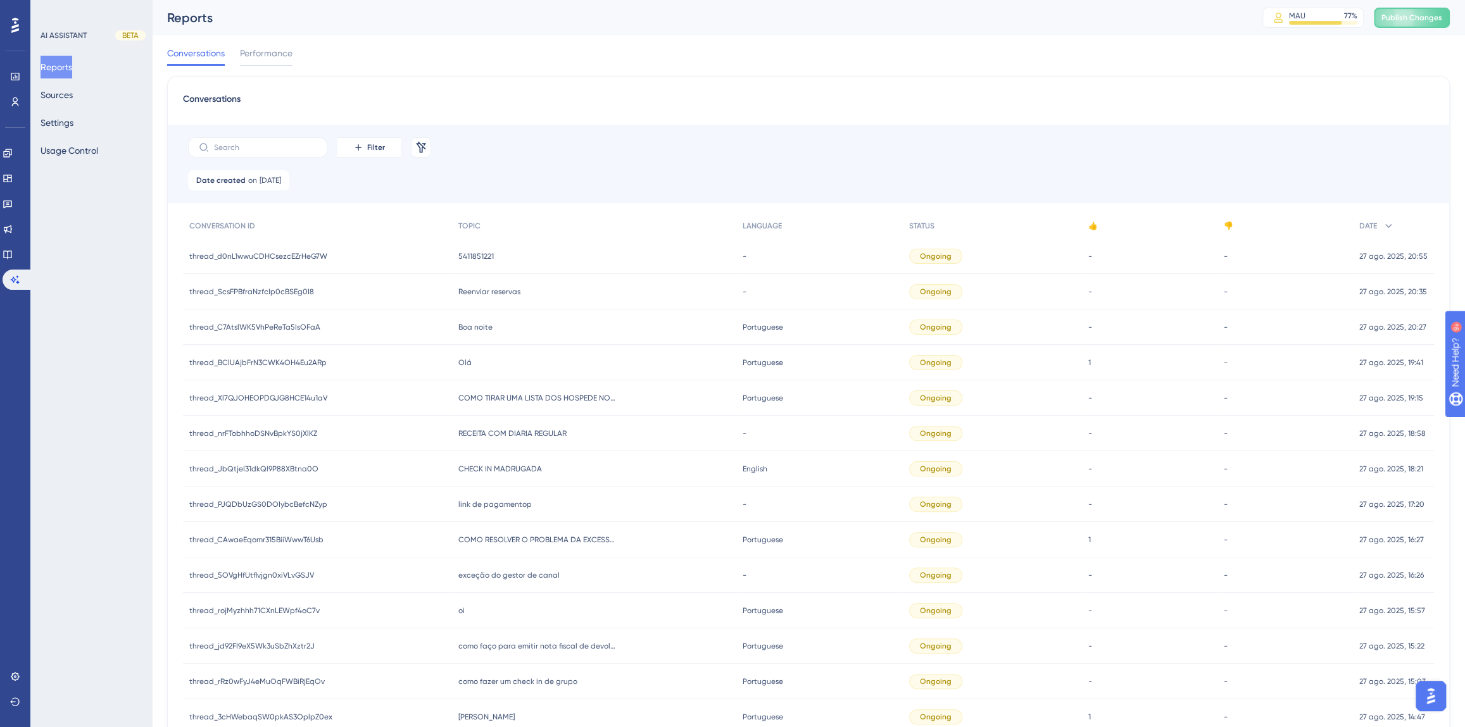
click at [459, 318] on div "Boa noite Boa noite" at bounding box center [594, 326] width 284 height 35
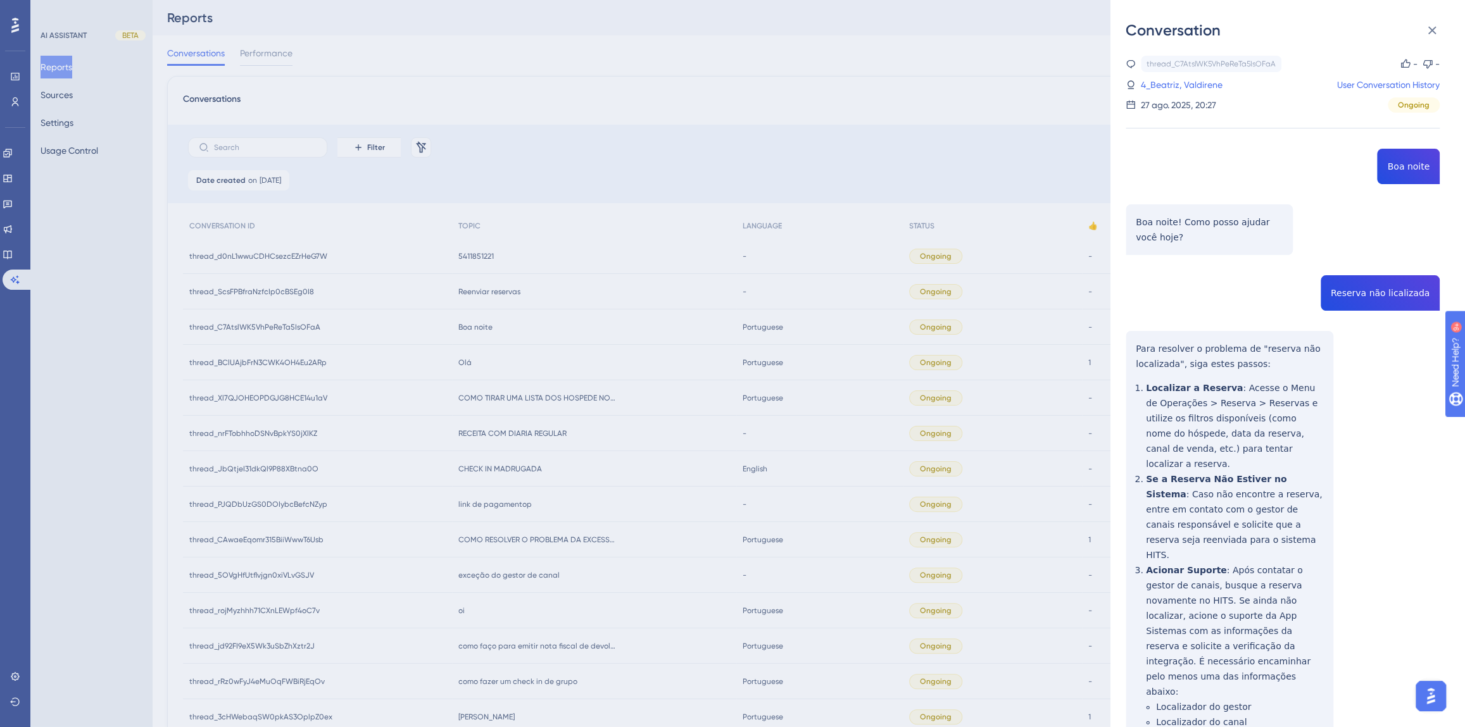
click at [1375, 285] on div "thread_C7AtslWK5VhPeReTa5IsOFaA Copy - - 4_Beatriz, Valdirene User Conversation…" at bounding box center [1282, 473] width 314 height 834
click at [1373, 294] on div "thread_C7AtslWK5VhPeReTa5IsOFaA Copy - - 4_Beatriz, Valdirene User Conversation…" at bounding box center [1282, 473] width 314 height 834
click at [1372, 294] on div "thread_C7AtslWK5VhPeReTa5IsOFaA Copy - - 4_Beatriz, Valdirene User Conversation…" at bounding box center [1282, 473] width 314 height 834
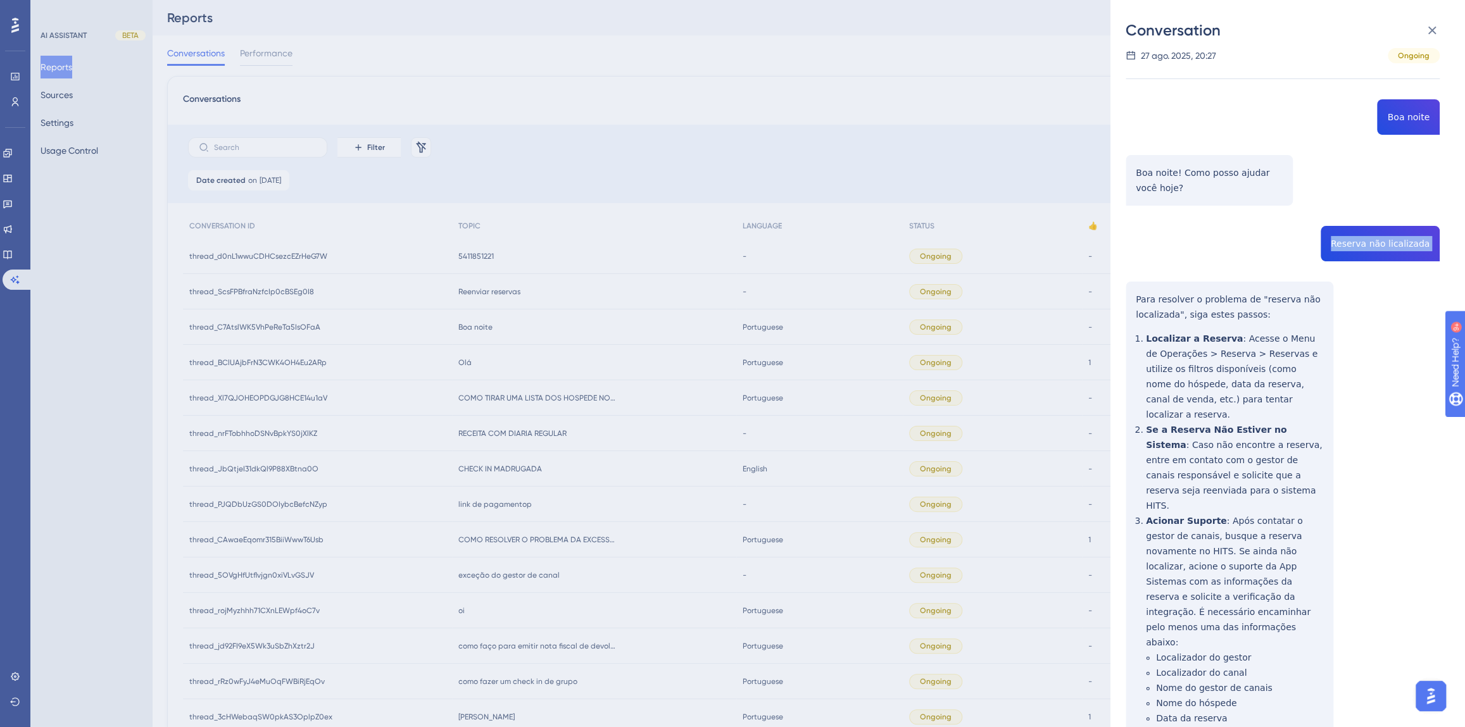
scroll to position [92, 0]
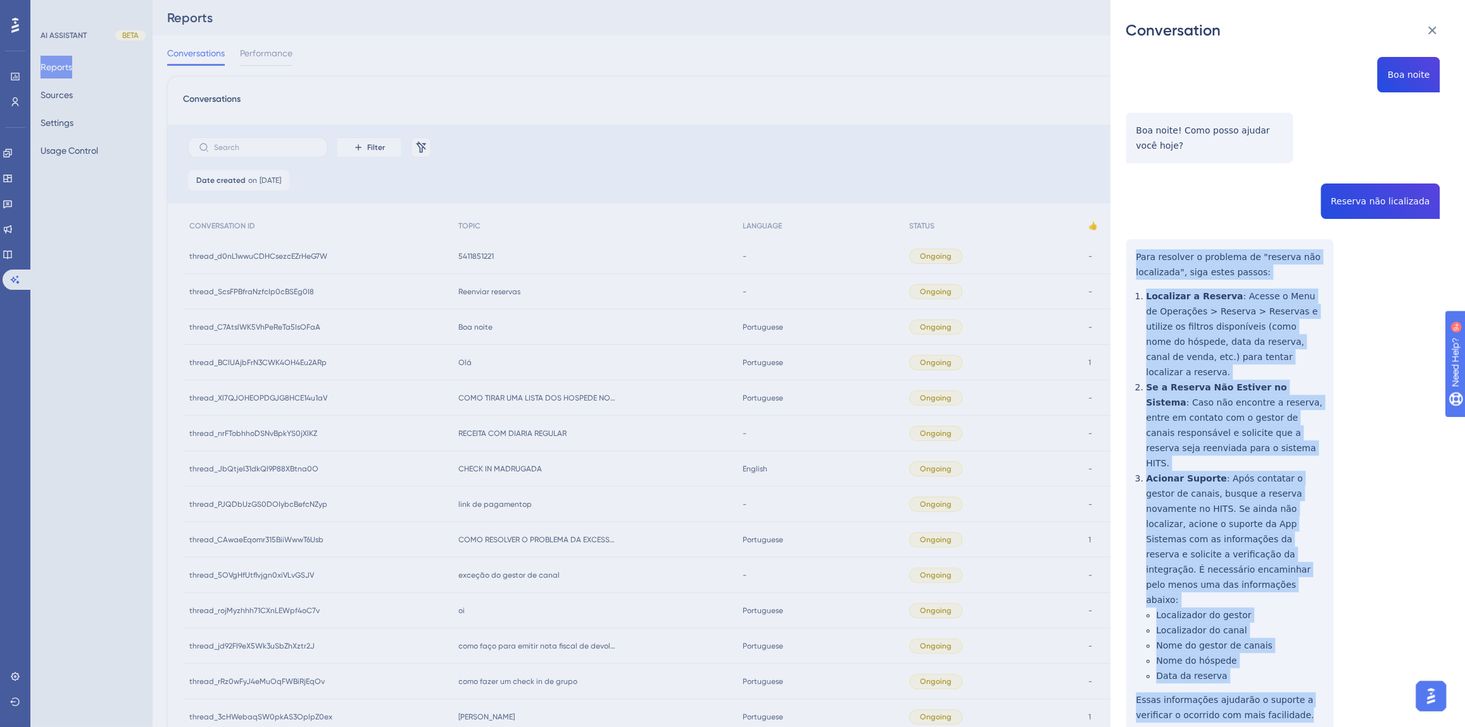
drag, startPoint x: 1271, startPoint y: 656, endPoint x: 1137, endPoint y: 254, distance: 424.3
click at [1137, 254] on div "thread_C7AtslWK5VhPeReTa5IsOFaA Copy - - 4_Beatriz, Valdirene User Conversation…" at bounding box center [1282, 381] width 314 height 834
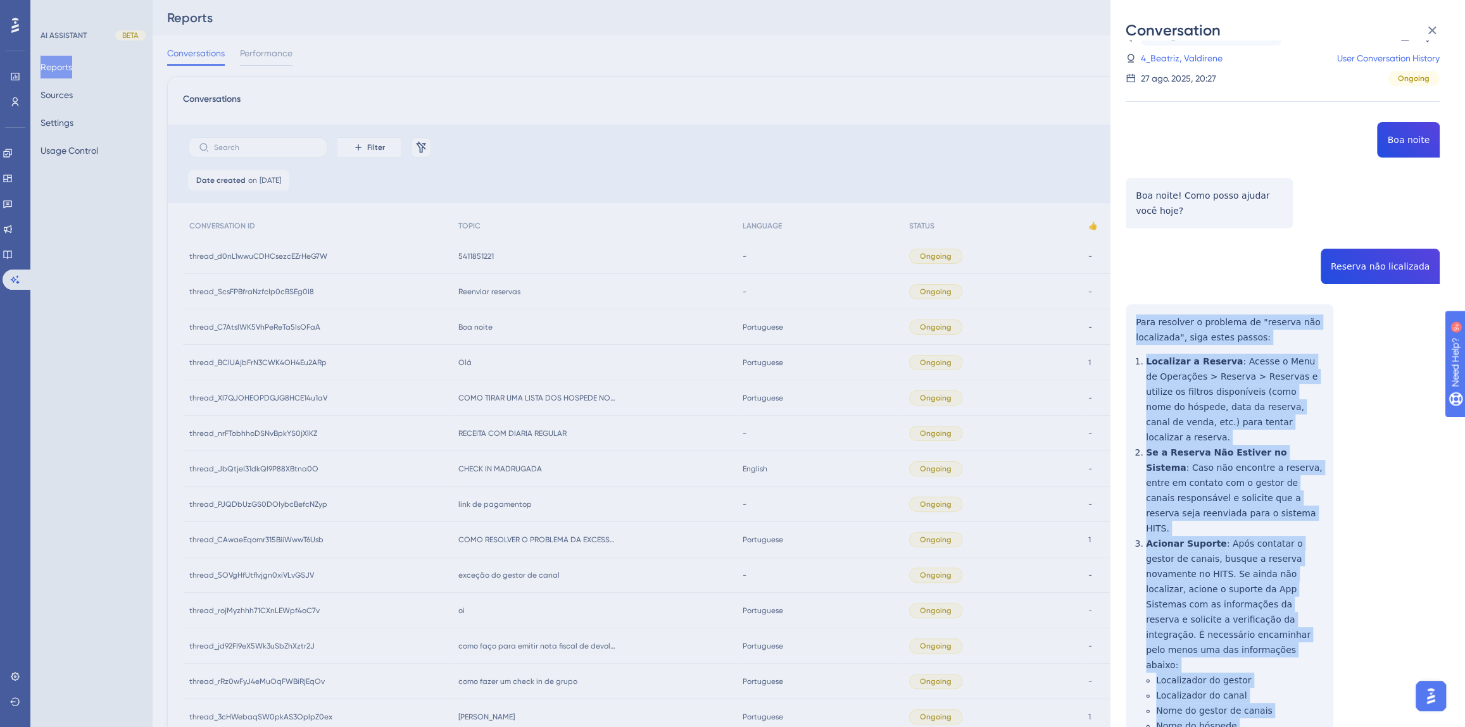
scroll to position [0, 0]
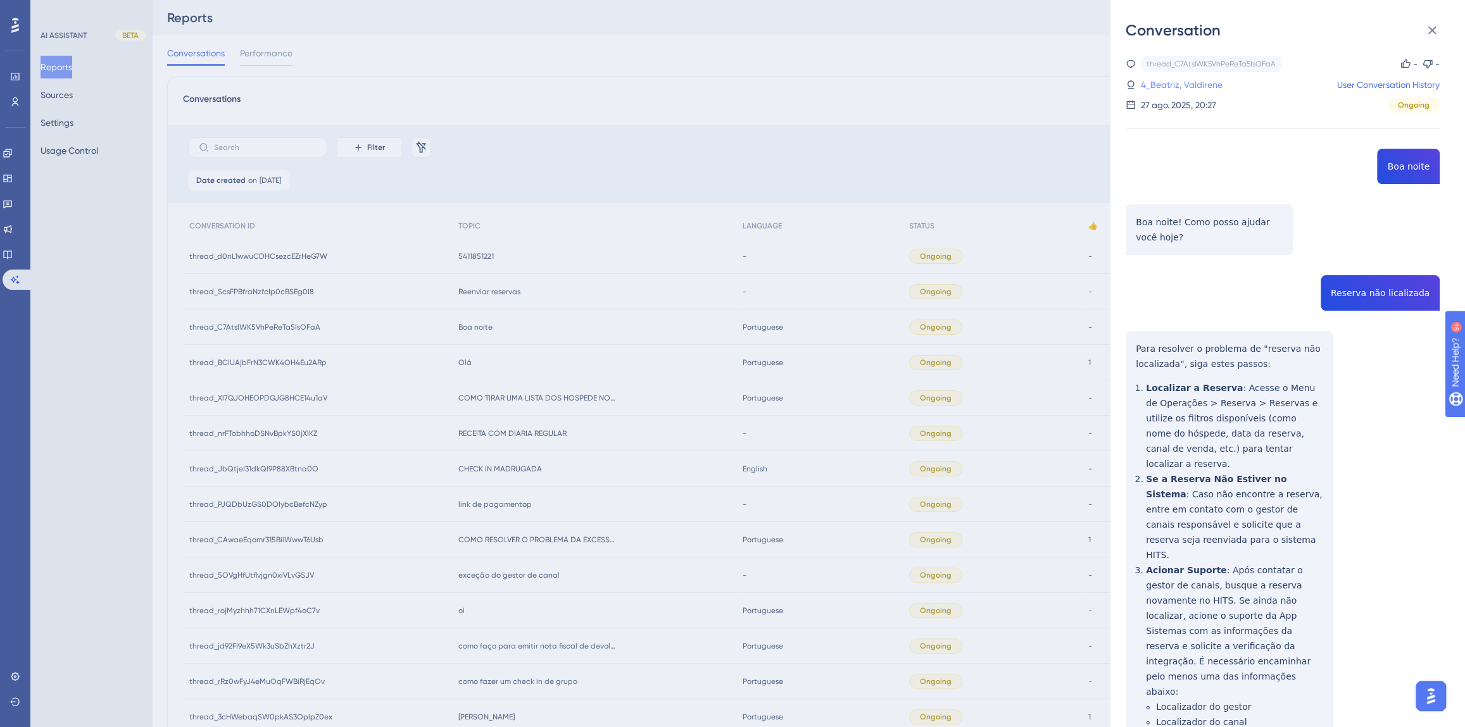
click at [1154, 86] on link "4_Beatriz, Valdirene" at bounding box center [1182, 84] width 82 height 15
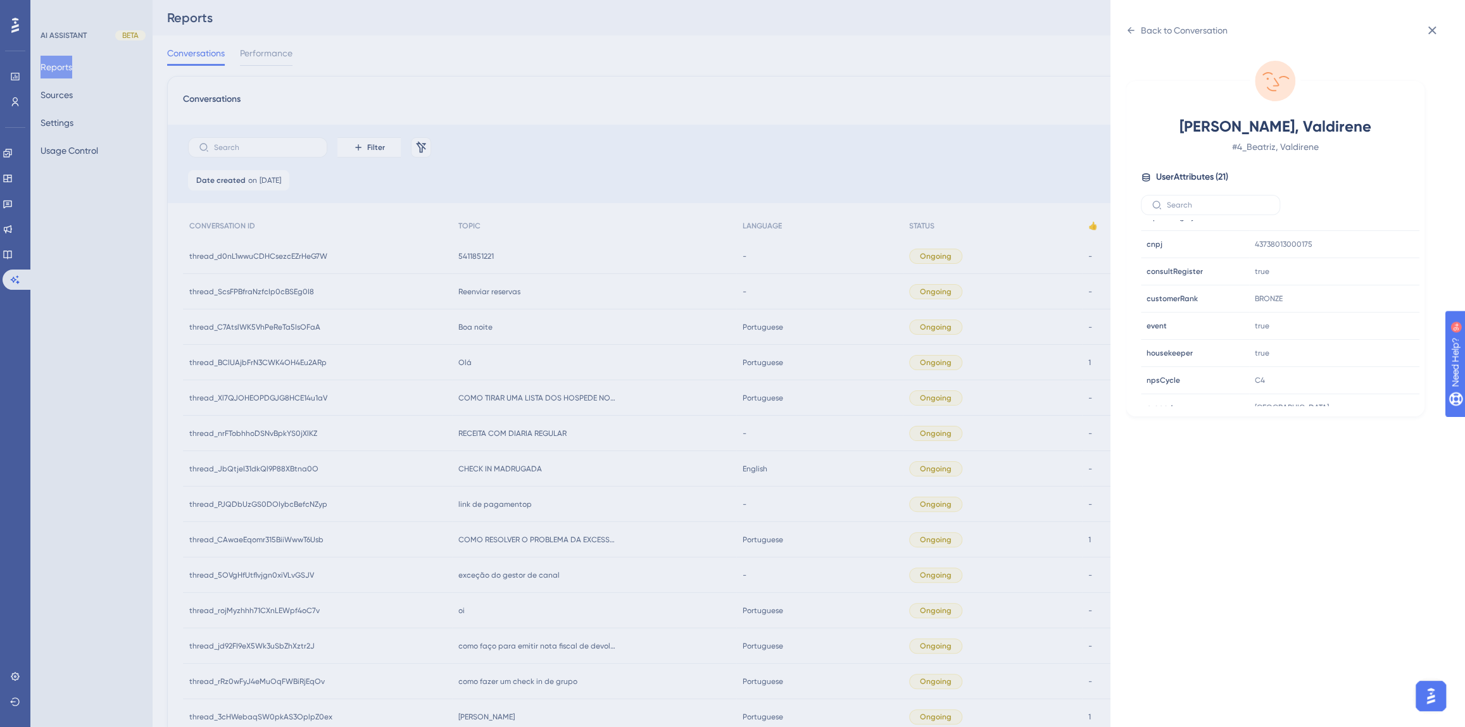
scroll to position [345, 0]
click at [1365, 350] on icon at bounding box center [1371, 351] width 13 height 13
click at [578, 349] on div "Back to Conversation [PERSON_NAME], Valdirene # 4_Beatriz, Valdirene User Attri…" at bounding box center [732, 363] width 1465 height 727
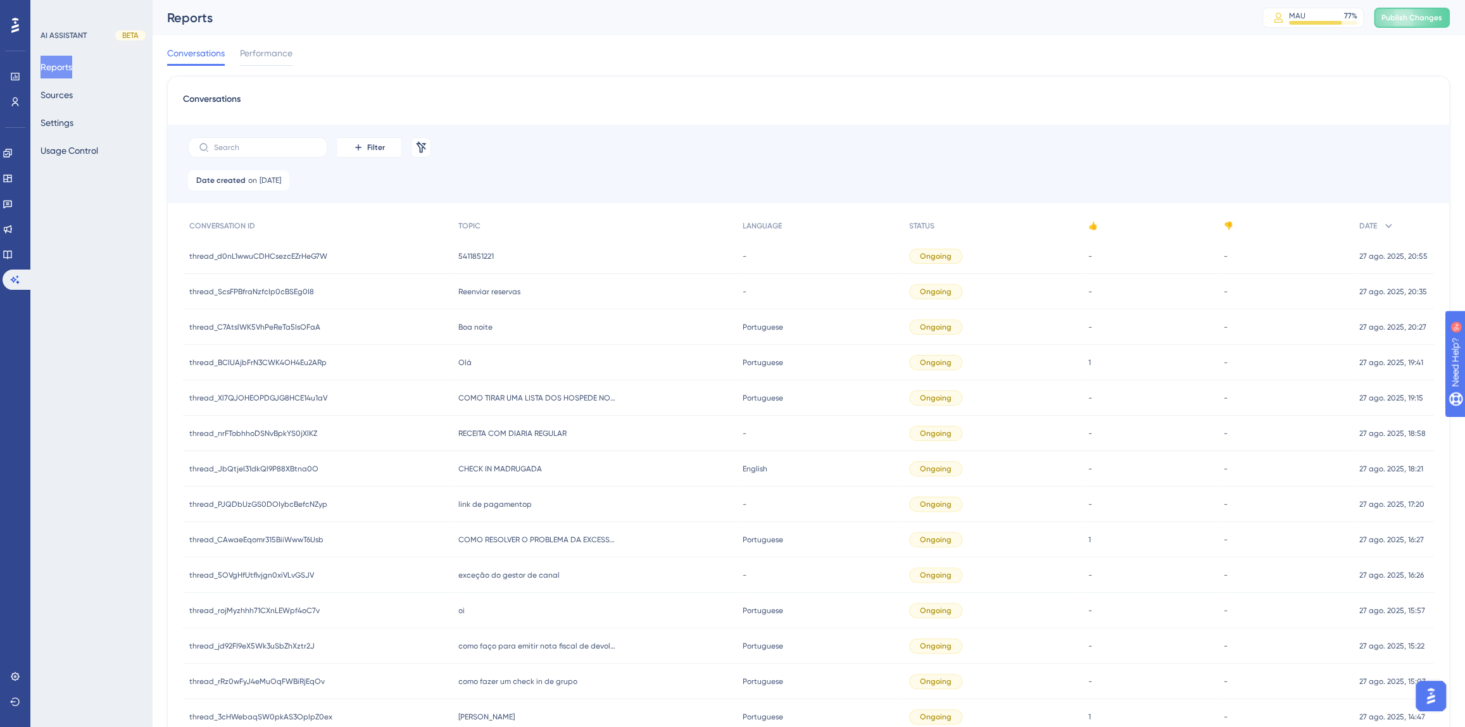
click at [487, 288] on span "Reenviar reservas" at bounding box center [489, 292] width 62 height 10
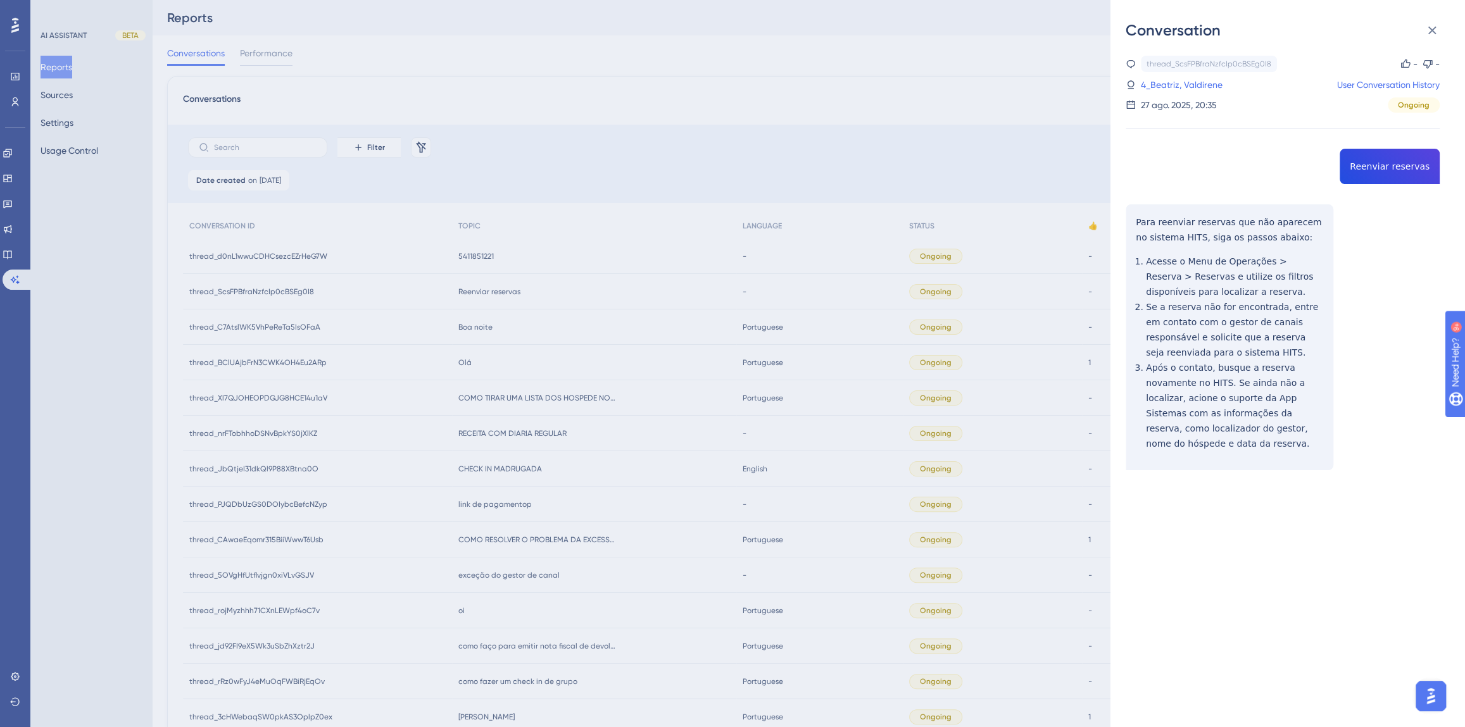
click at [1380, 165] on div "thread_ScsFPBfraNzfcIp0cBSEg0I8 Copy - - 4_Beatriz, Valdirene User Conversation…" at bounding box center [1282, 295] width 314 height 479
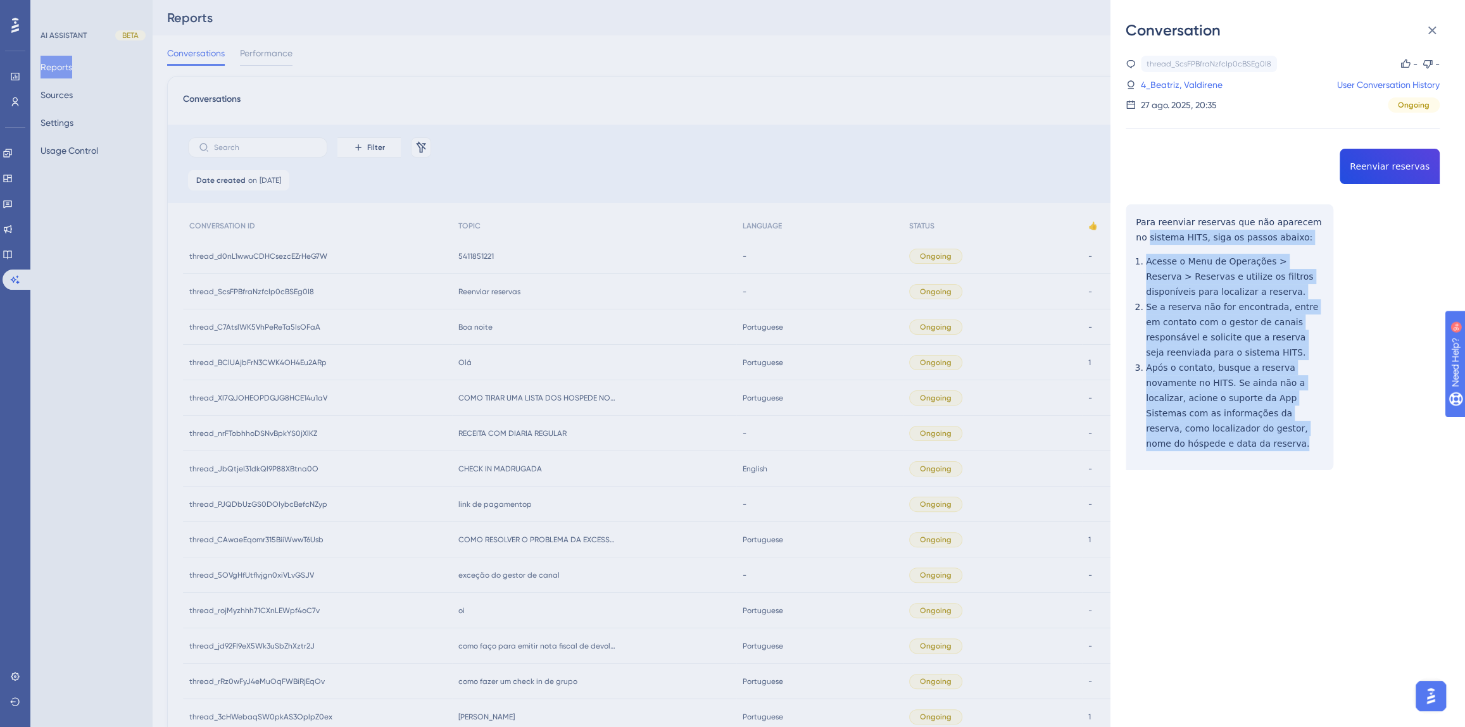
drag, startPoint x: 1319, startPoint y: 428, endPoint x: 1123, endPoint y: 230, distance: 278.8
click at [1123, 230] on div "Conversation thread_ScsFPBfraNzfcIp0cBSEg0I8 Copy - - 4_Beatriz, Valdirene User…" at bounding box center [1287, 363] width 354 height 727
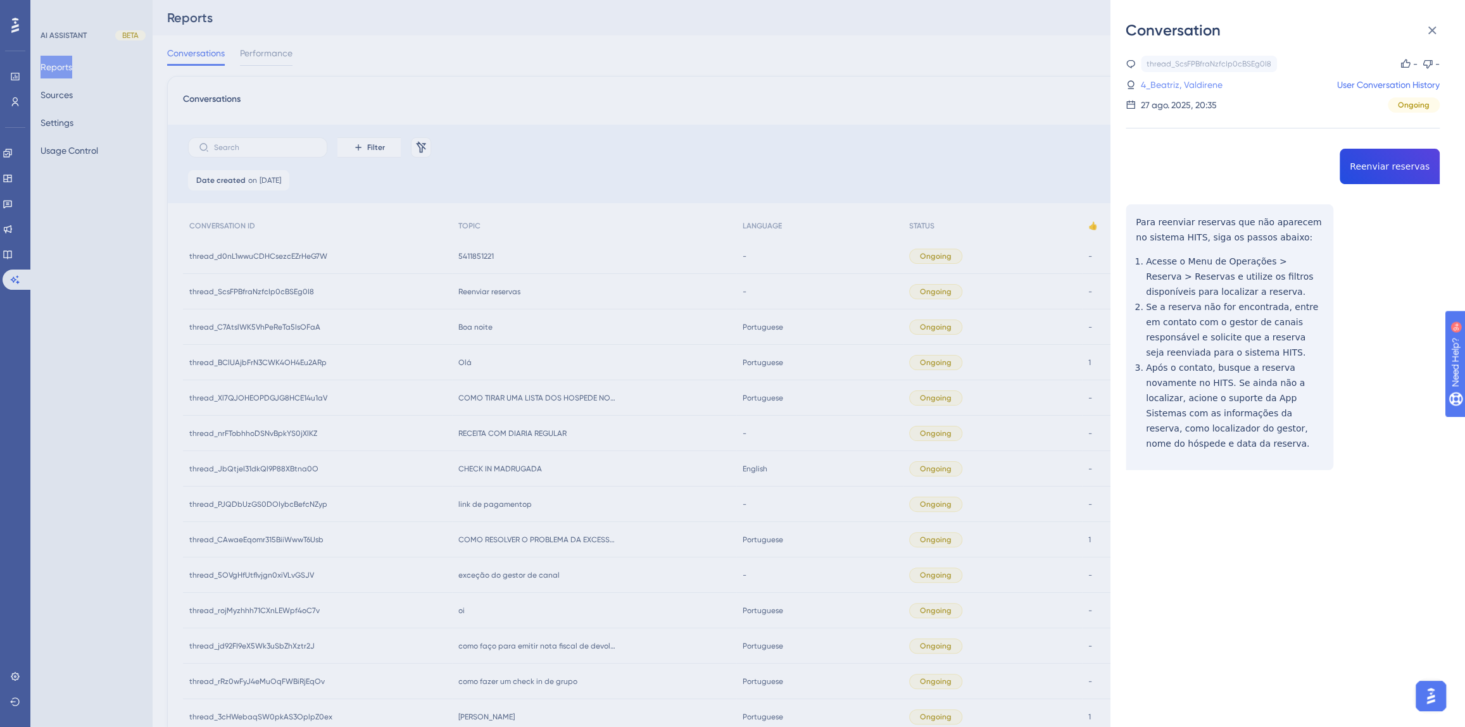
click at [1191, 84] on link "4_Beatriz, Valdirene" at bounding box center [1182, 84] width 82 height 15
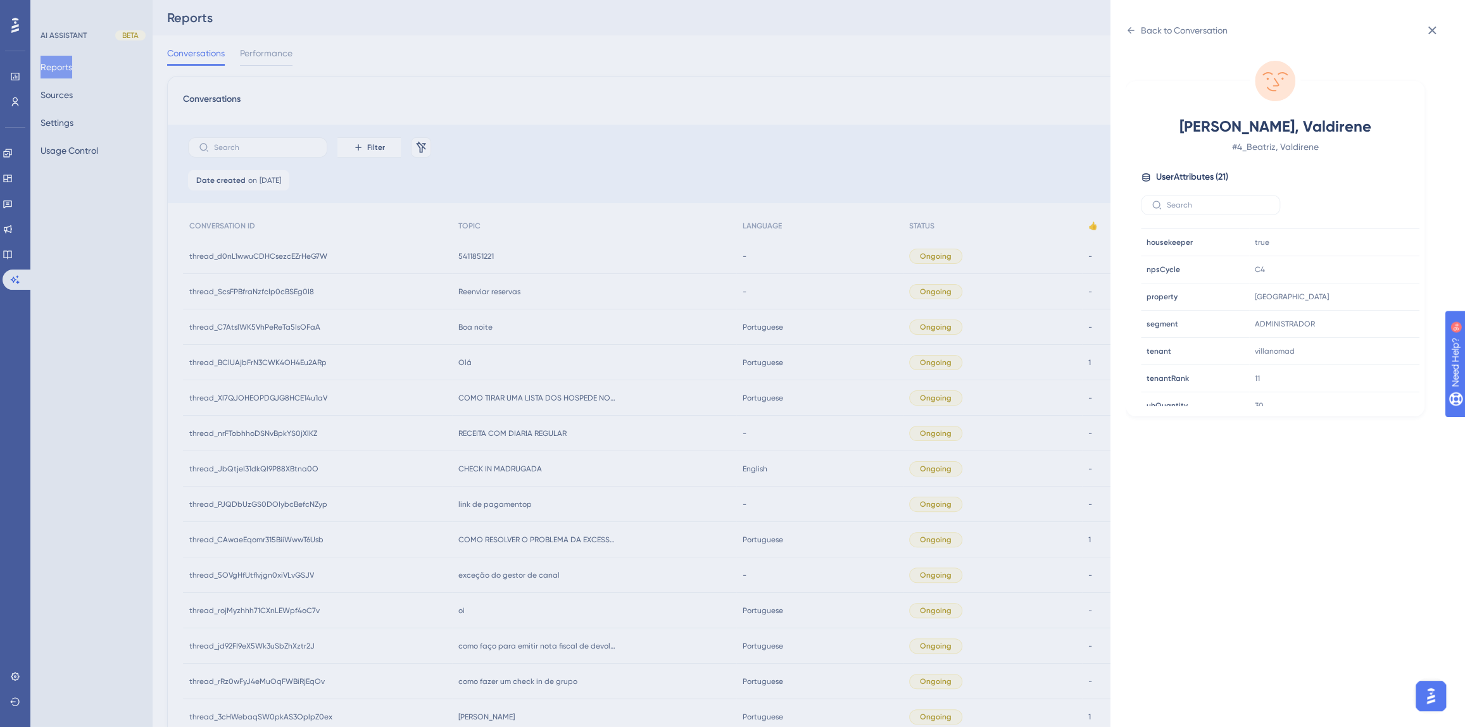
click at [554, 281] on div "Back to Conversation [PERSON_NAME], Valdirene # 4_Beatriz, Valdirene User Attri…" at bounding box center [732, 363] width 1465 height 727
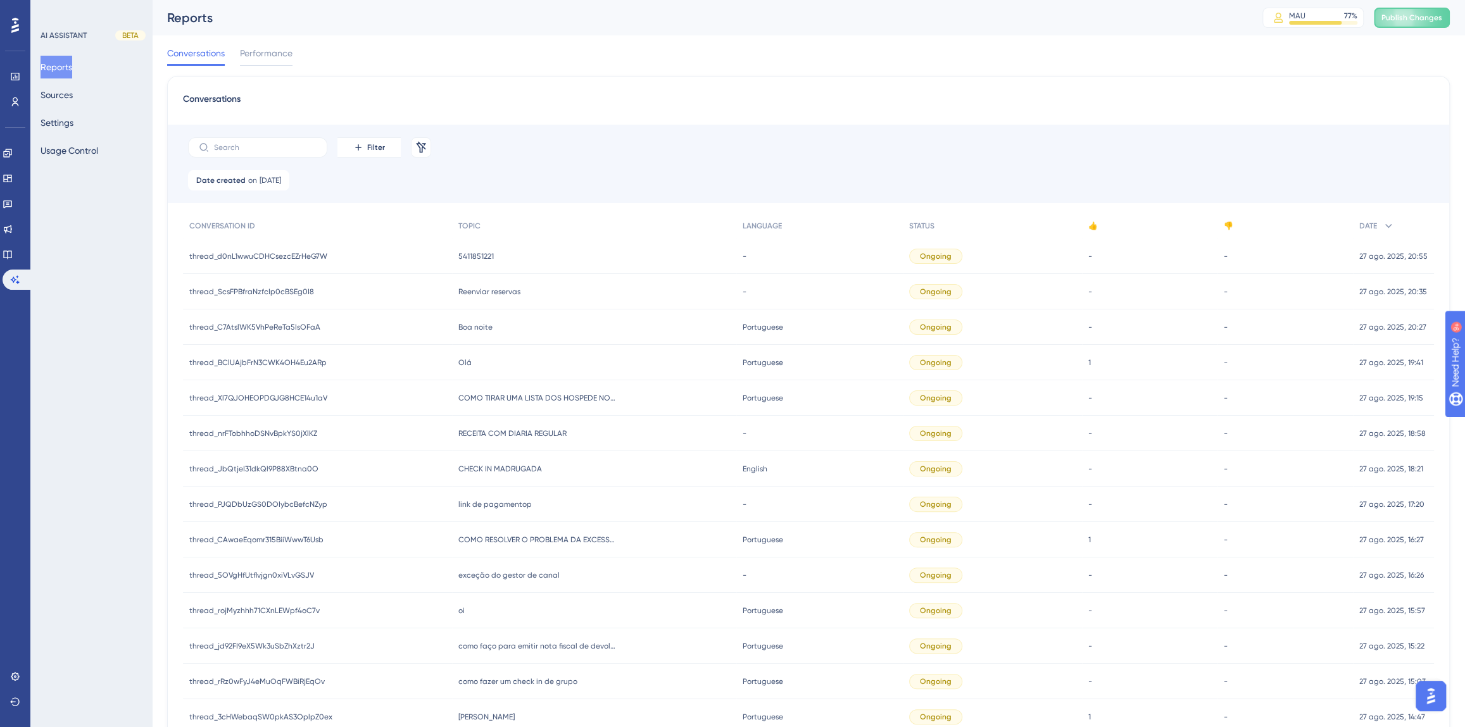
click at [480, 251] on span "5411851221" at bounding box center [475, 256] width 35 height 10
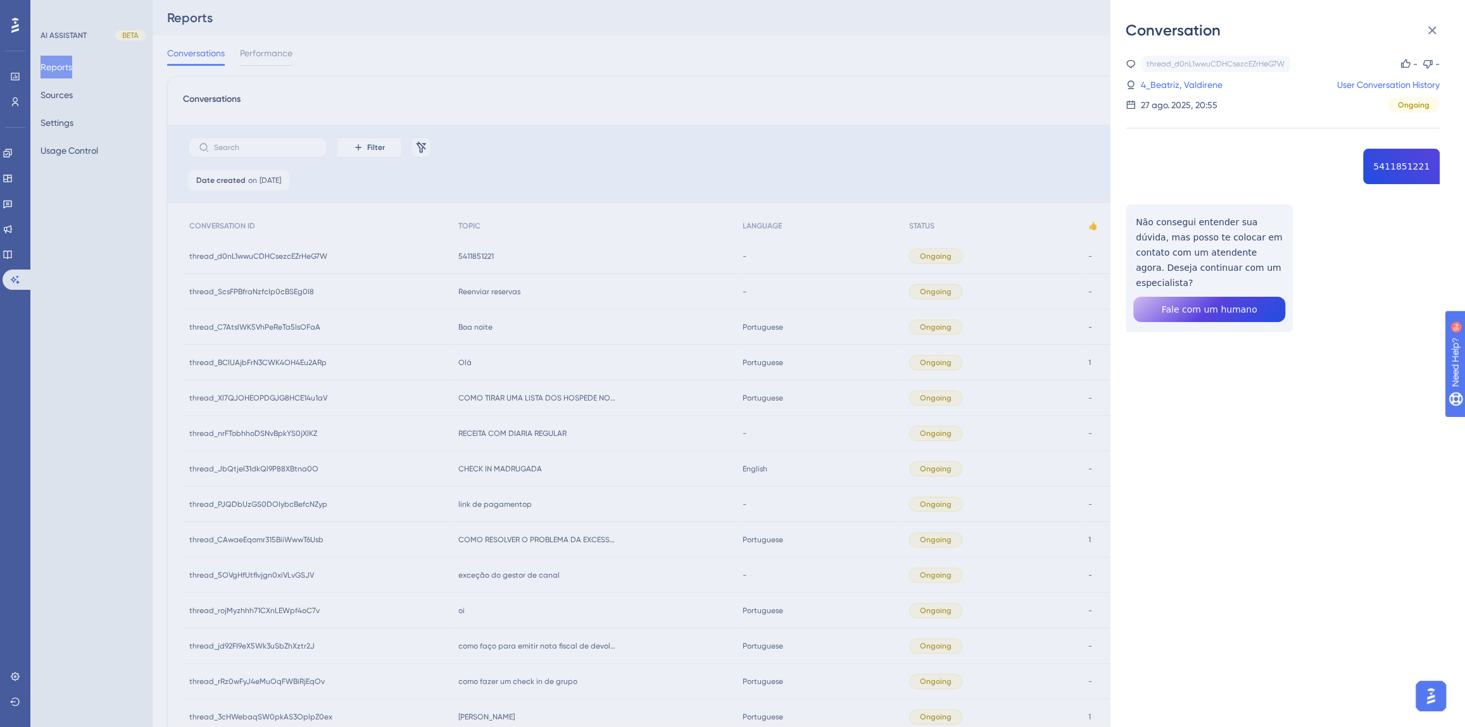
click at [656, 165] on div "Conversation thread_d0nL1wwuCDHCsezcEZrHeG7W Copy - - 4_Beatriz, Valdirene User…" at bounding box center [732, 363] width 1465 height 727
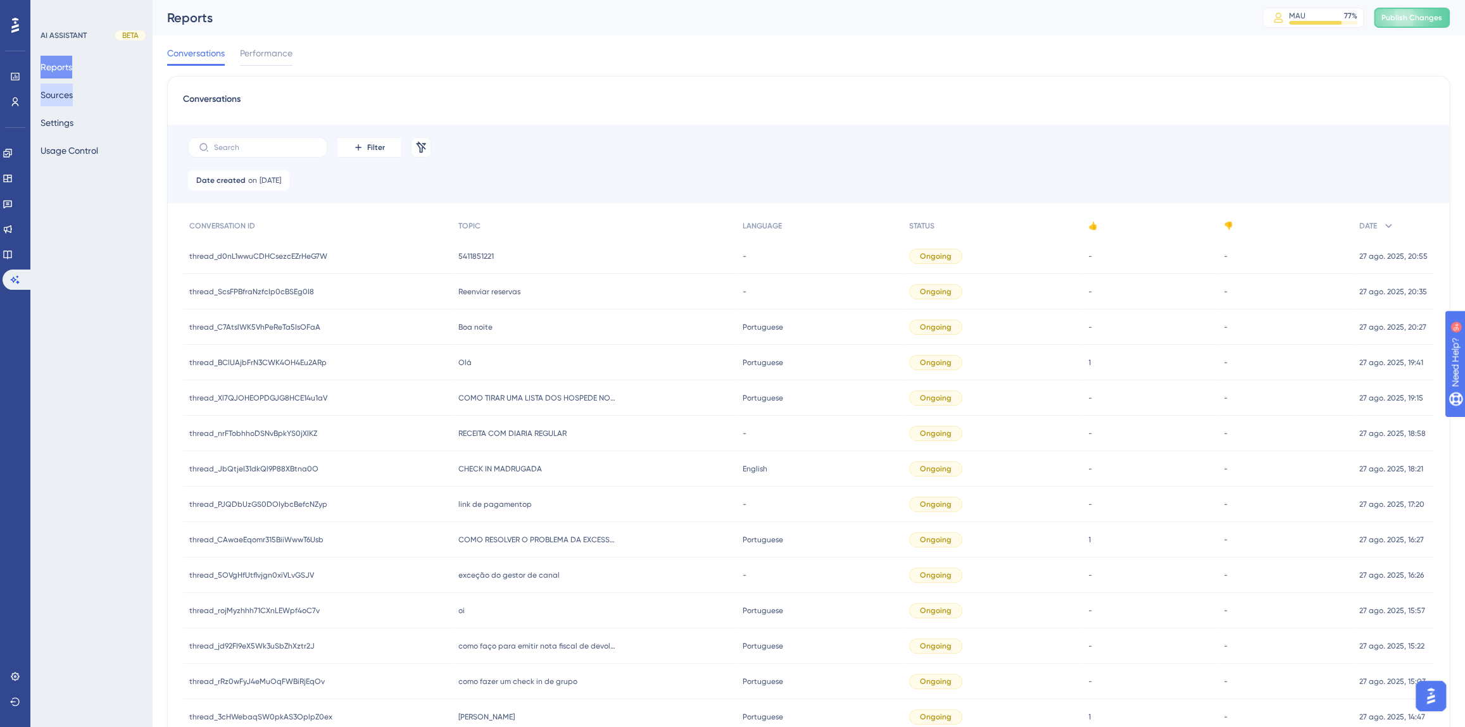
click at [66, 96] on button "Sources" at bounding box center [57, 95] width 32 height 23
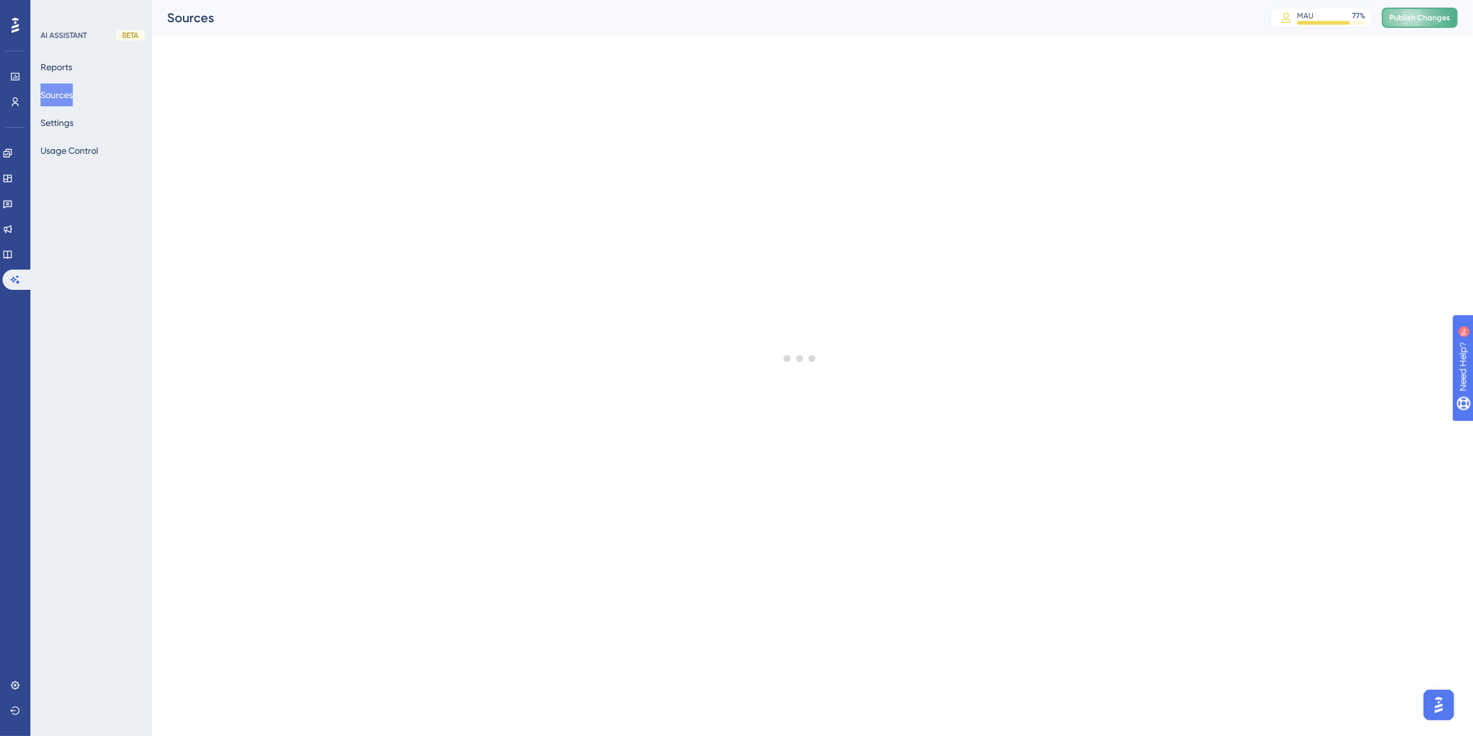
click at [1430, 17] on button "Publish Changes" at bounding box center [1420, 18] width 76 height 20
